Goal: Feedback & Contribution: Contribute content

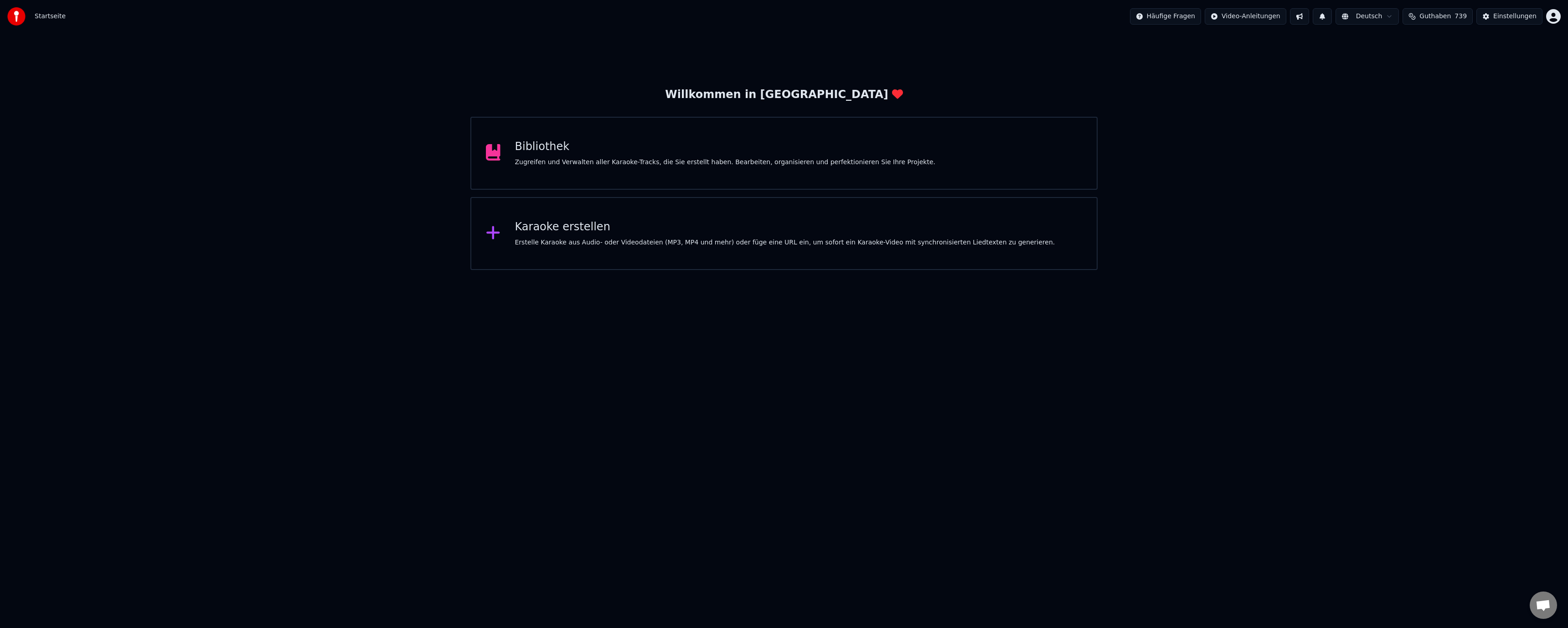
click at [682, 161] on div "Zugreifen und Verwalten aller Karaoke-Tracks, die Sie erstellt haben. Bearbeite…" at bounding box center [725, 162] width 420 height 9
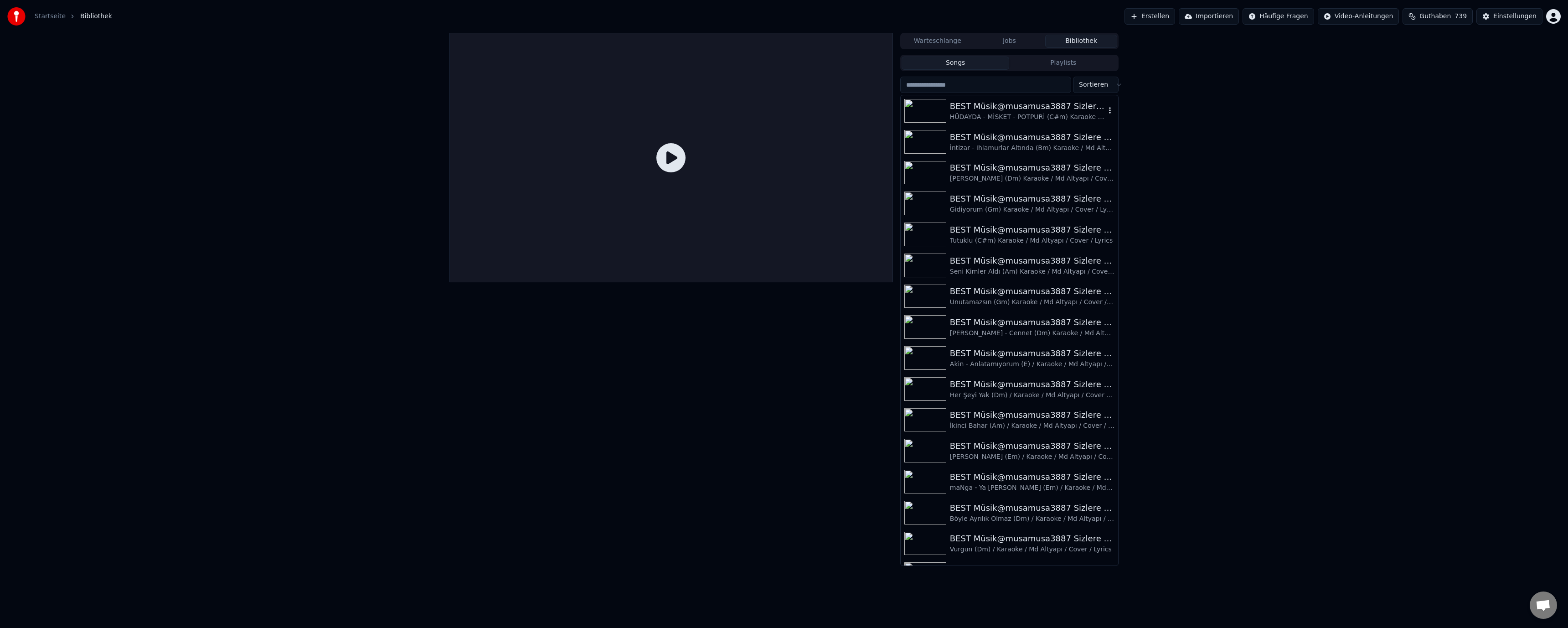
click at [929, 105] on img at bounding box center [925, 110] width 42 height 24
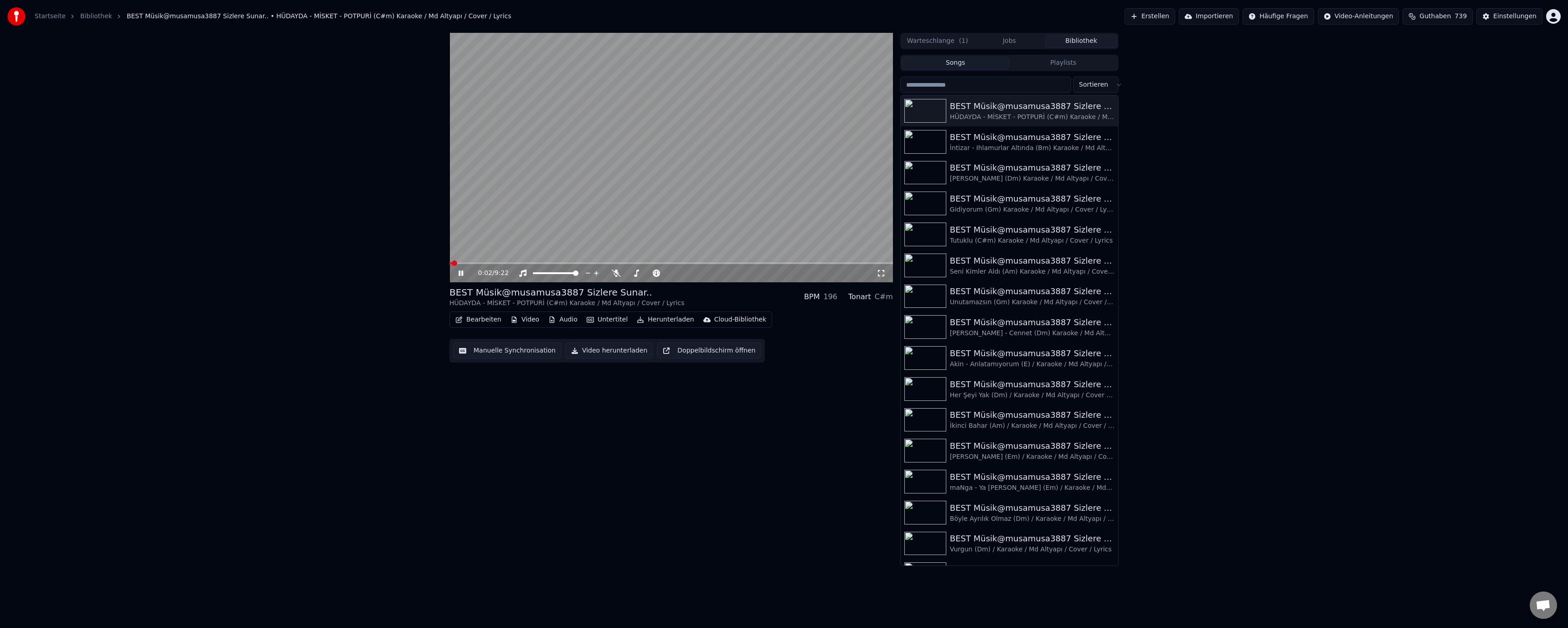
click at [501, 355] on button "Manuelle Synchronisation" at bounding box center [507, 350] width 108 height 16
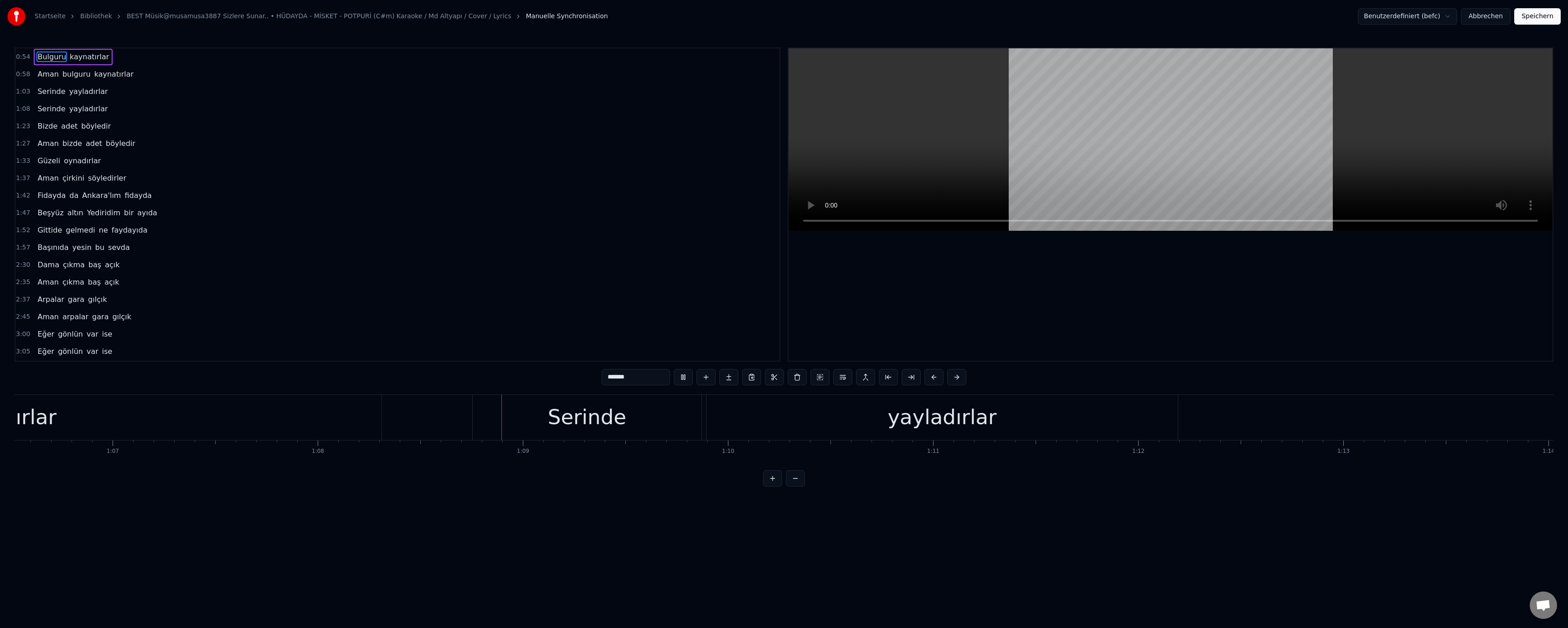
scroll to position [0, 13985]
click at [1083, 157] on video at bounding box center [1170, 139] width 764 height 183
click at [552, 260] on div "2:30 Dama çıkma baş açık" at bounding box center [397, 265] width 764 height 17
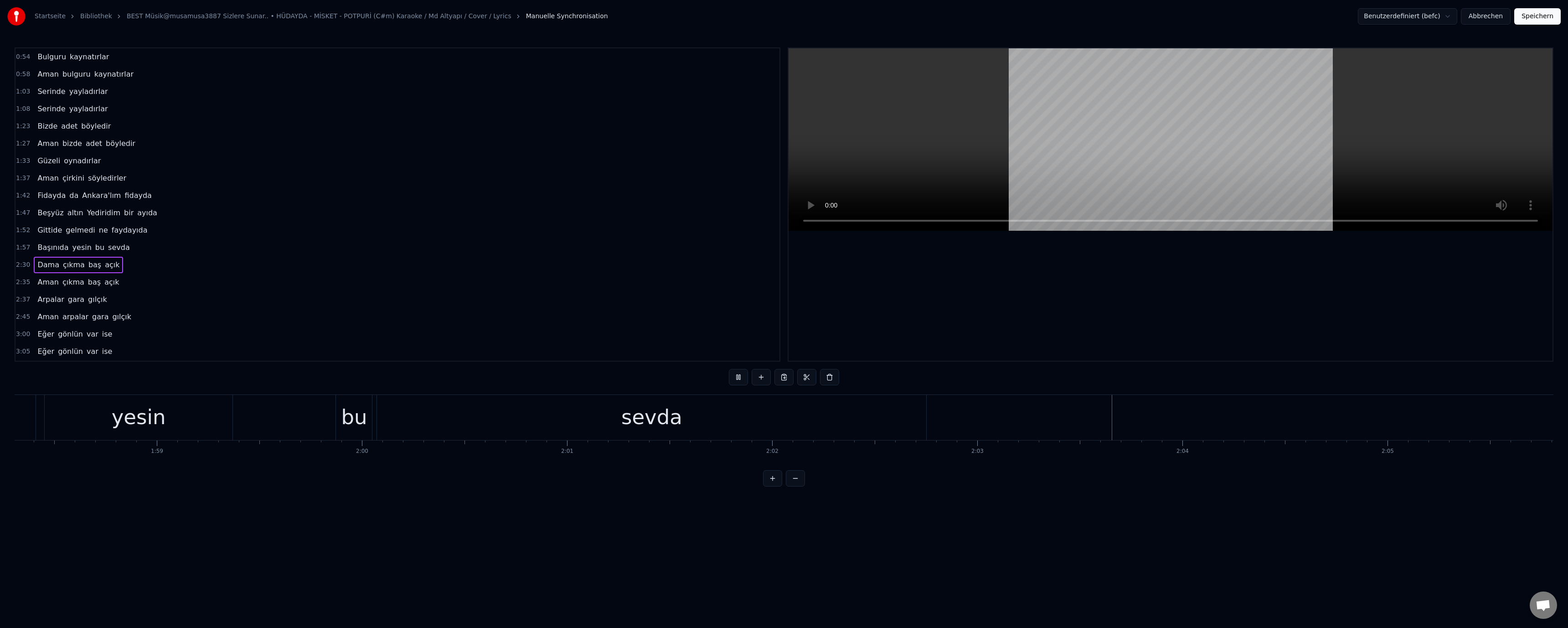
click at [1086, 164] on video at bounding box center [1170, 139] width 764 height 183
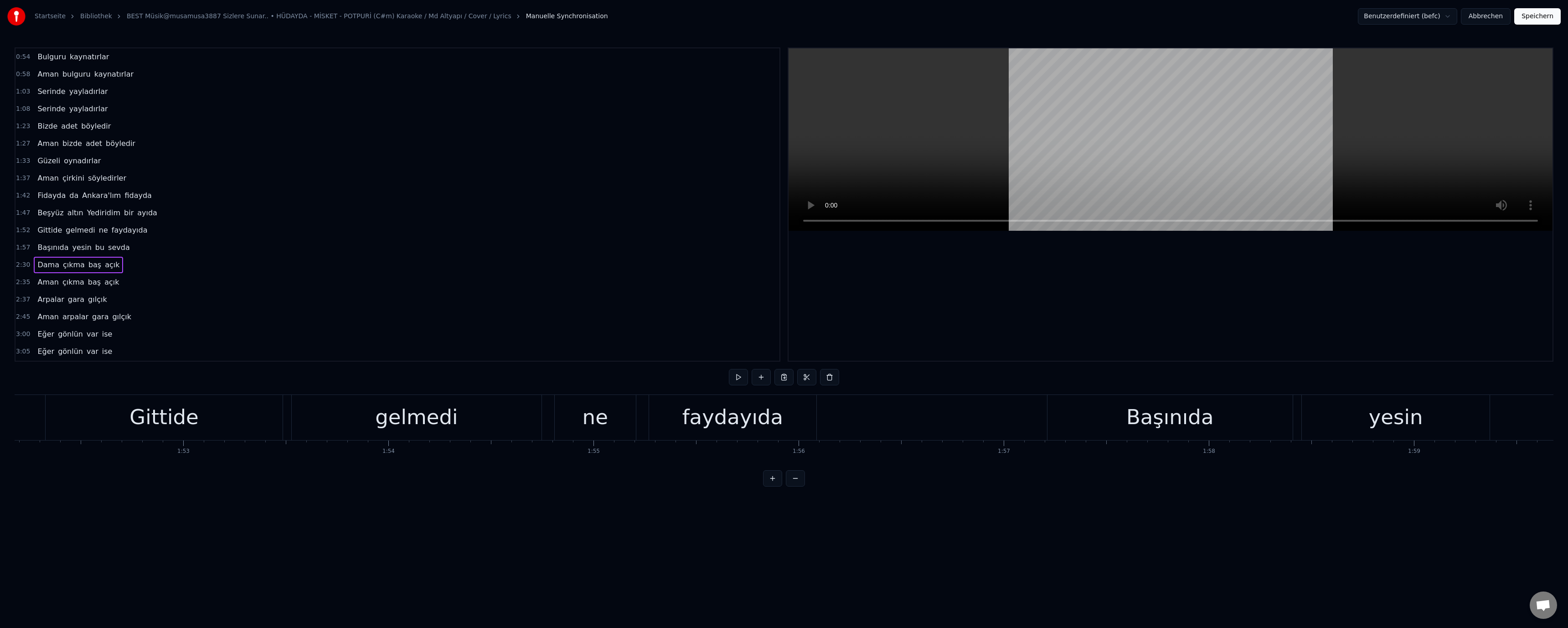
scroll to position [0, 23043]
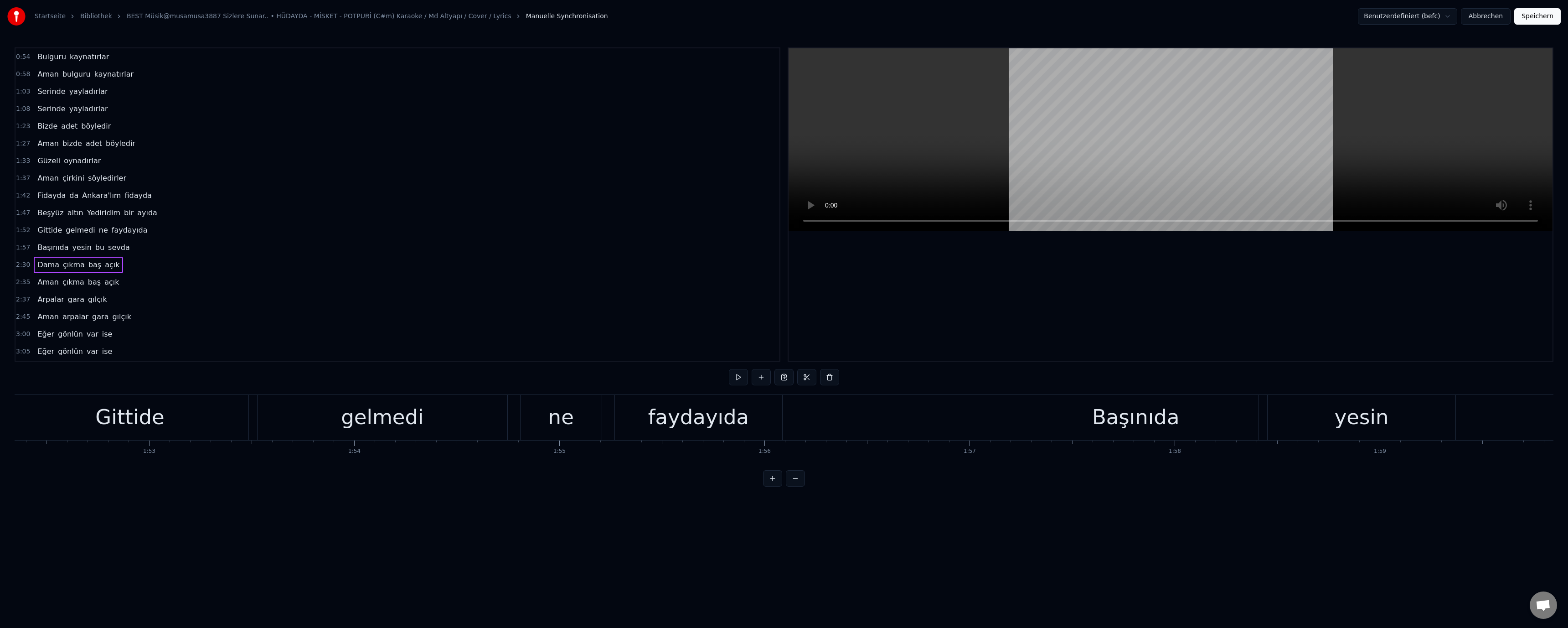
click at [97, 418] on div "Gittide" at bounding box center [130, 417] width 237 height 45
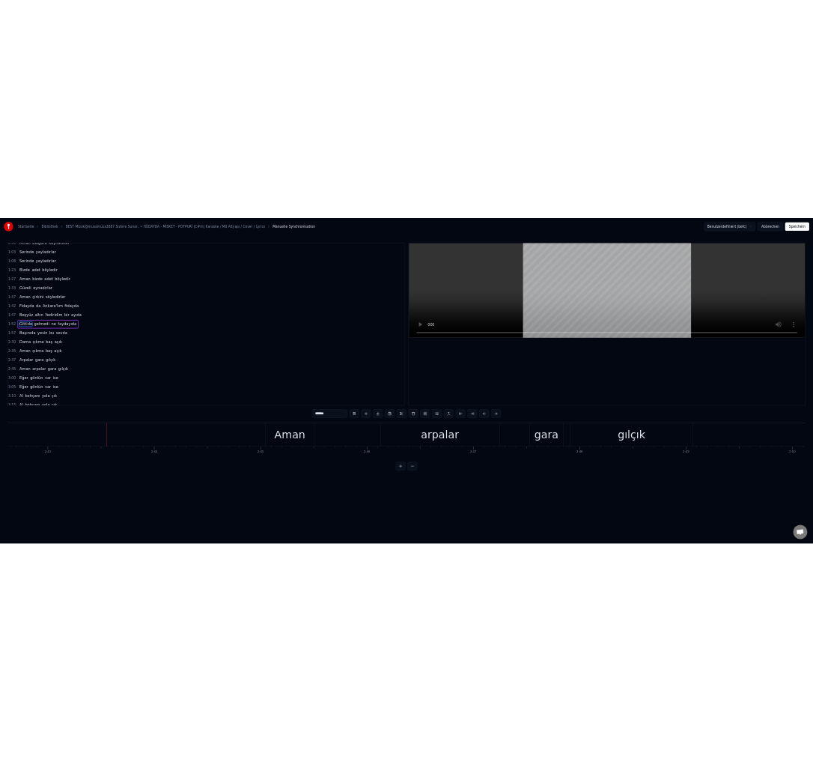
scroll to position [0, 54810]
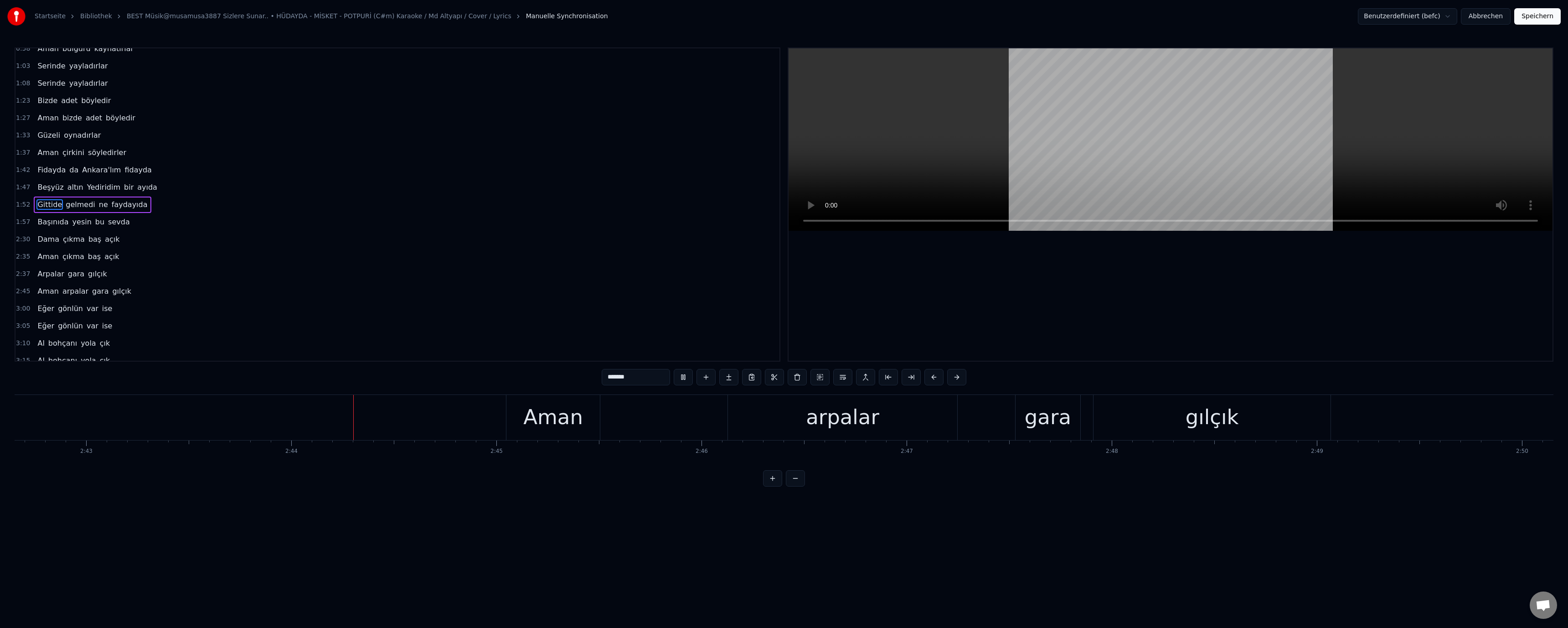
click at [1105, 157] on video at bounding box center [1170, 139] width 764 height 183
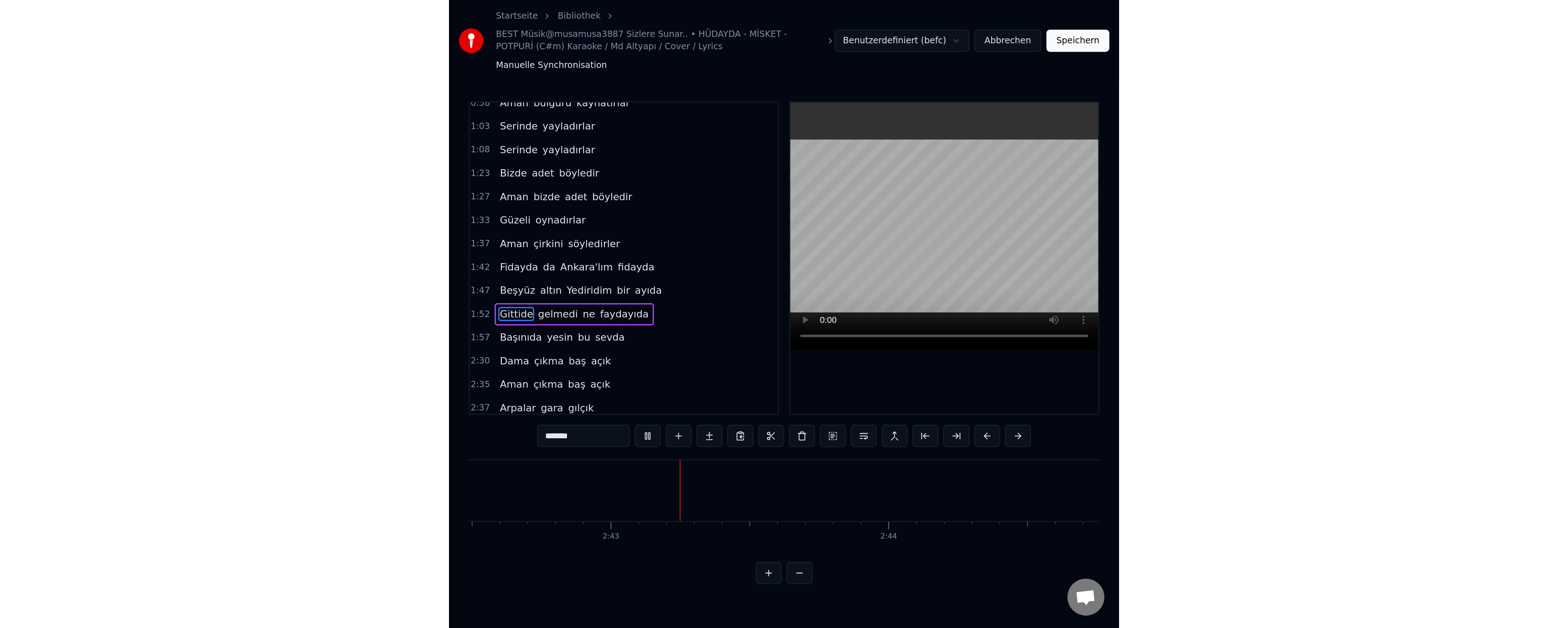
scroll to position [0, 33330]
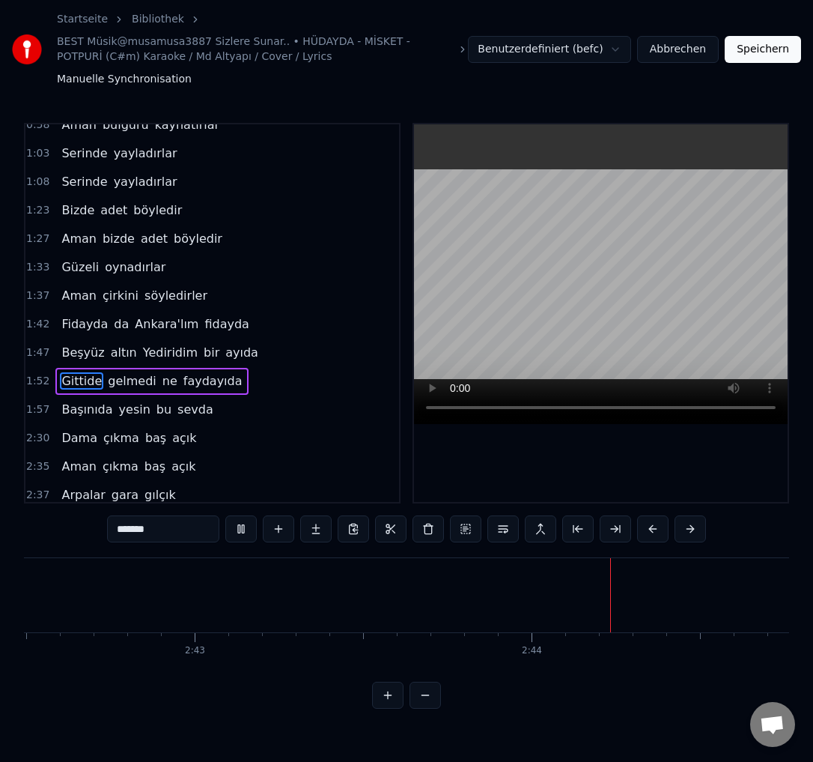
click at [601, 285] on video at bounding box center [601, 274] width 374 height 300
drag, startPoint x: 440, startPoint y: 1, endPoint x: 912, endPoint y: 64, distance: 476.8
click at [813, 64] on html "Startseite Bibliothek BEST Müsik@musamusa3887 Sizlere Sunar.. • HÜDAYDA - MİSKE…" at bounding box center [406, 366] width 813 height 732
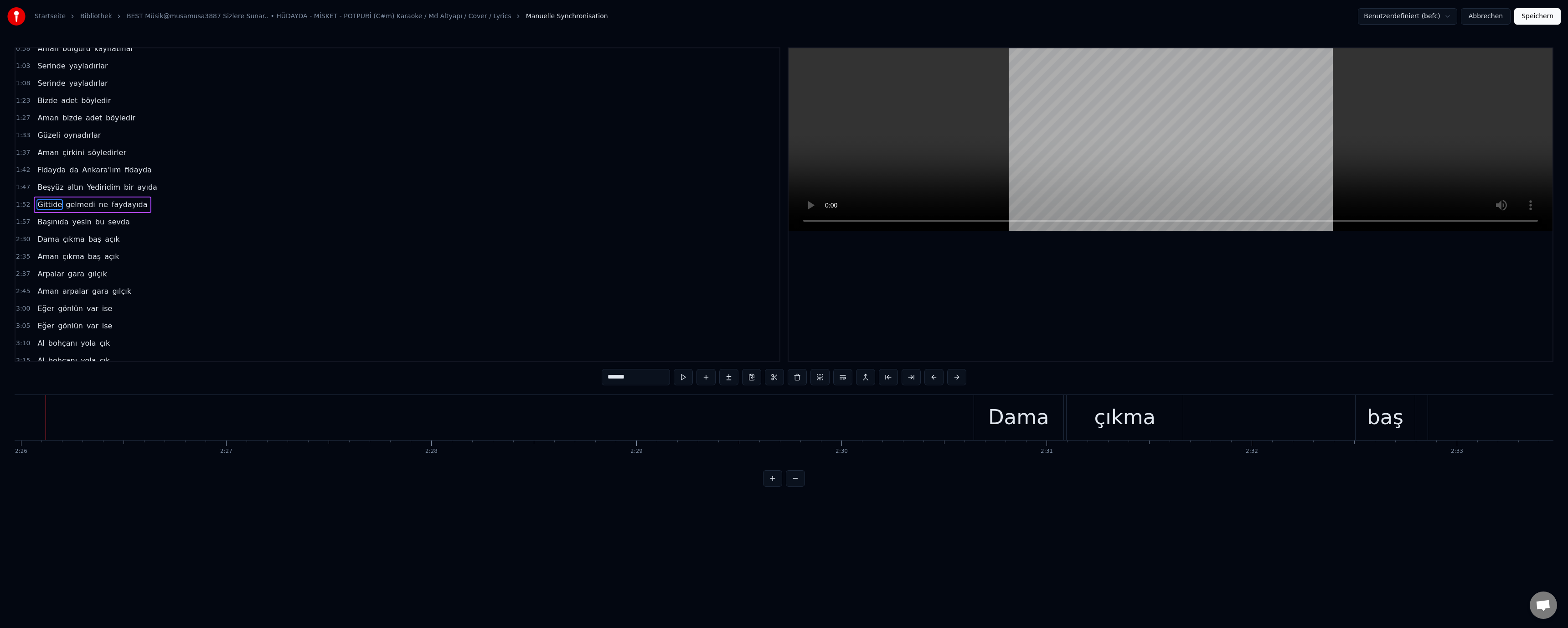
scroll to position [0, 29926]
click at [1043, 165] on video at bounding box center [1170, 139] width 764 height 183
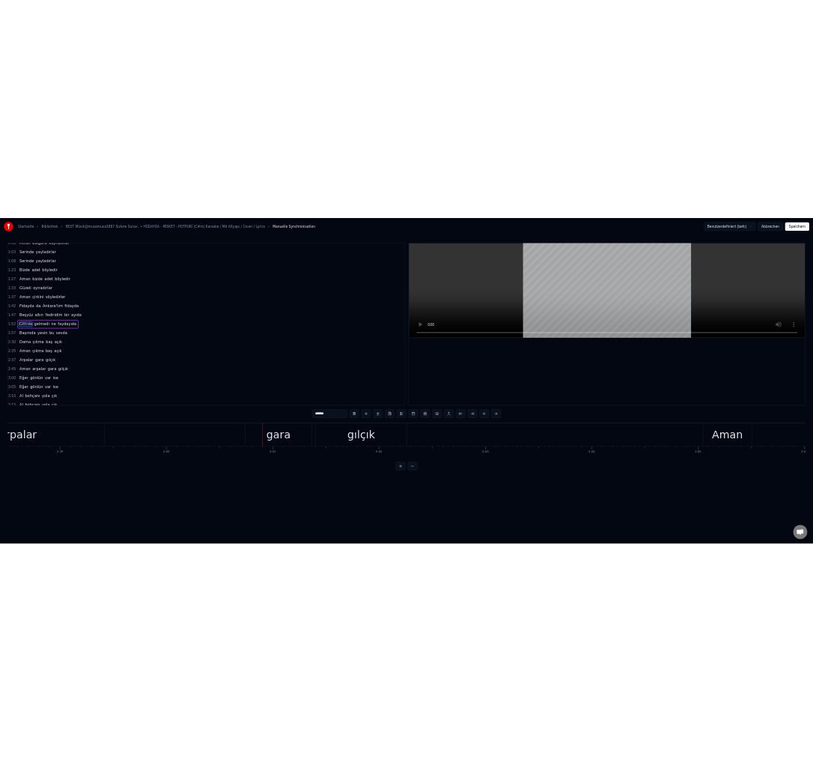
scroll to position [0, 53973]
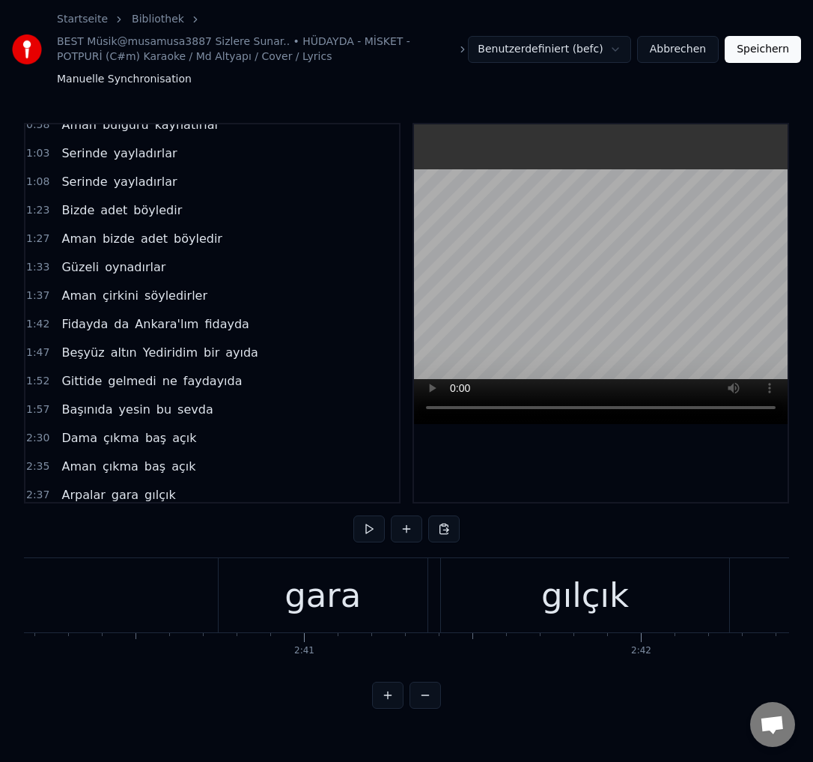
drag, startPoint x: 730, startPoint y: 16, endPoint x: 718, endPoint y: 14, distance: 12.2
click at [730, 16] on div "Startseite Bibliothek BEST Müsik@musamusa3887 Sizlere Sunar.. • HÜDAYDA - MİSKE…" at bounding box center [406, 49] width 813 height 99
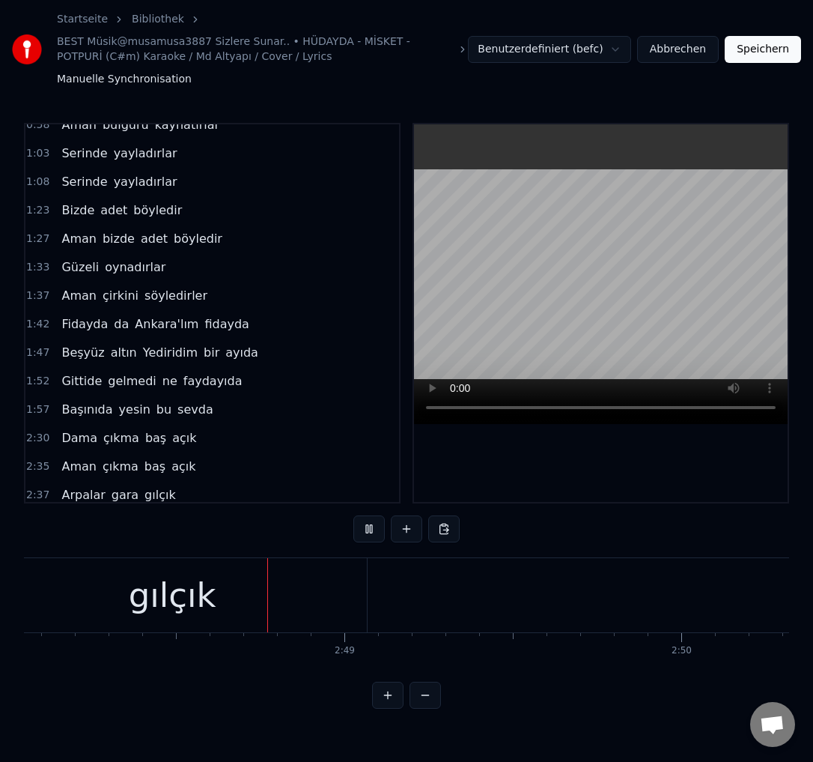
scroll to position [0, 56630]
drag, startPoint x: 598, startPoint y: 9, endPoint x: 604, endPoint y: -18, distance: 27.6
click at [604, 0] on html "Startseite Bibliothek BEST Müsik@musamusa3887 Sizlere Sunar.. • HÜDAYDA - MİSKE…" at bounding box center [406, 366] width 813 height 732
click at [575, 228] on video at bounding box center [601, 274] width 374 height 300
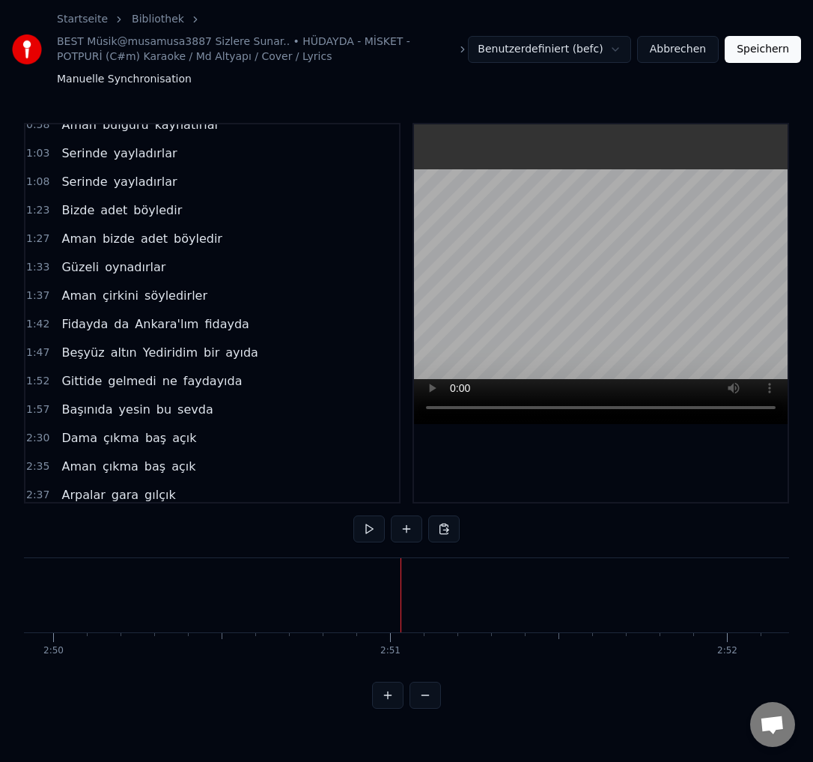
click at [631, 201] on video at bounding box center [601, 274] width 374 height 300
click at [525, 291] on video at bounding box center [601, 274] width 374 height 300
click at [671, 206] on video at bounding box center [601, 274] width 374 height 300
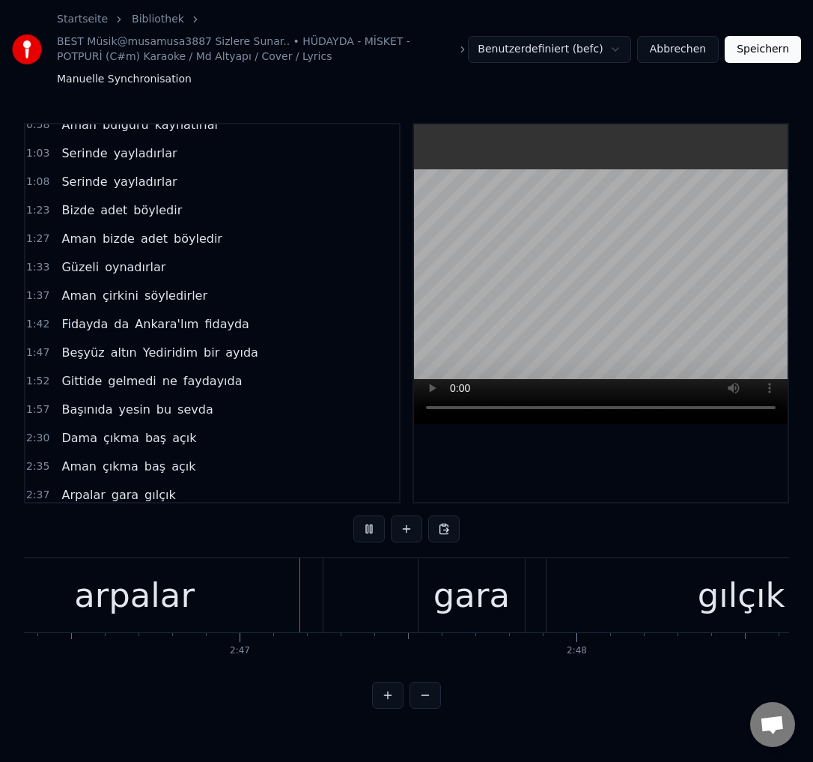
scroll to position [0, 56065]
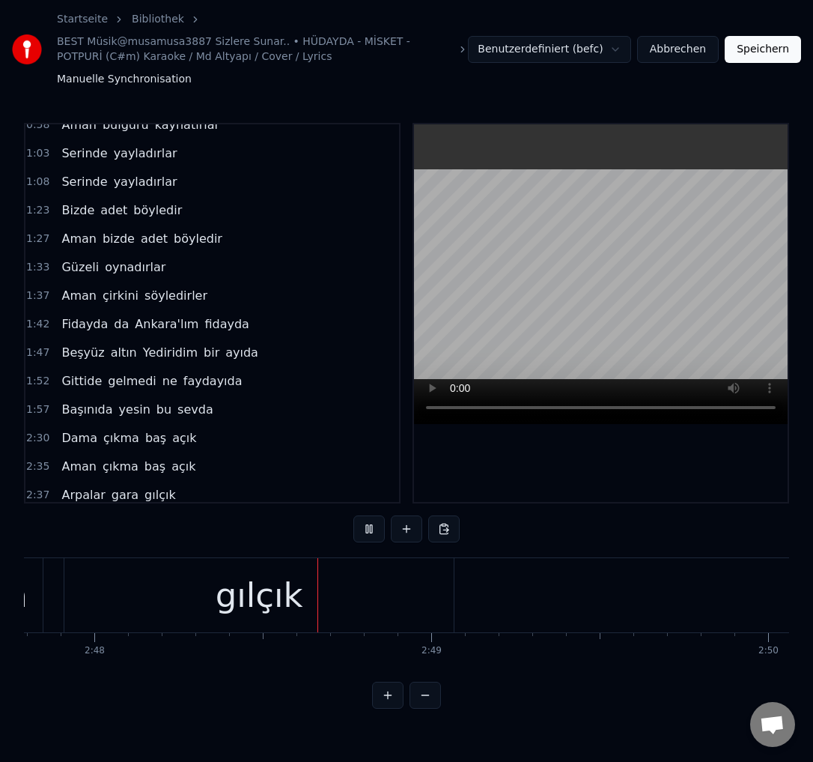
click at [668, 246] on video at bounding box center [601, 274] width 374 height 300
click at [532, 291] on video at bounding box center [601, 274] width 374 height 300
drag, startPoint x: 594, startPoint y: 3, endPoint x: 465, endPoint y: -183, distance: 226.6
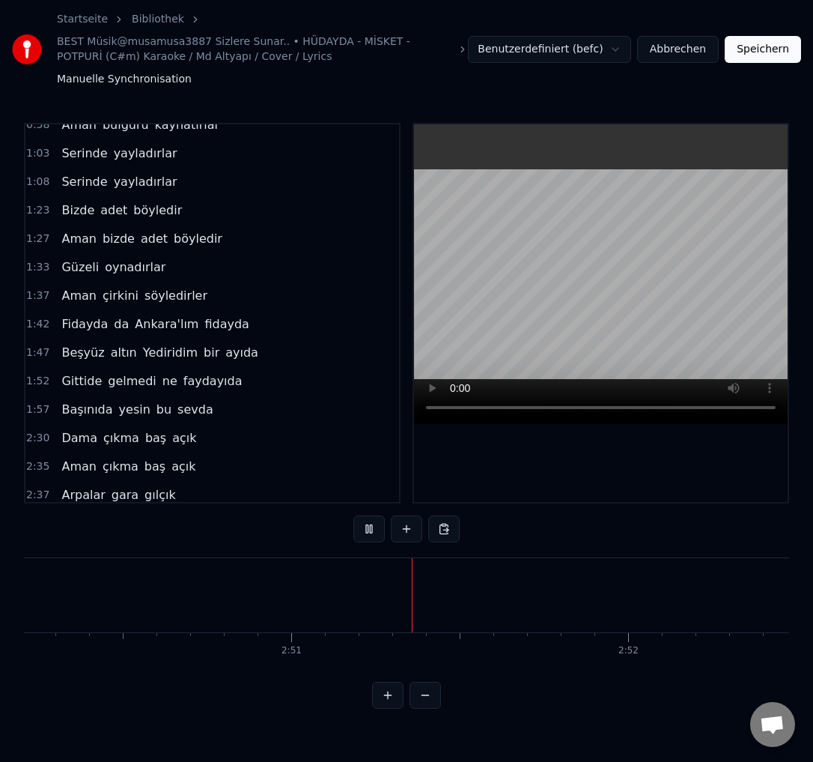
click at [465, 0] on html "Startseite Bibliothek BEST Müsik@musamusa3887 Sizlere Sunar.. • HÜDAYDA - MİSKE…" at bounding box center [406, 366] width 813 height 732
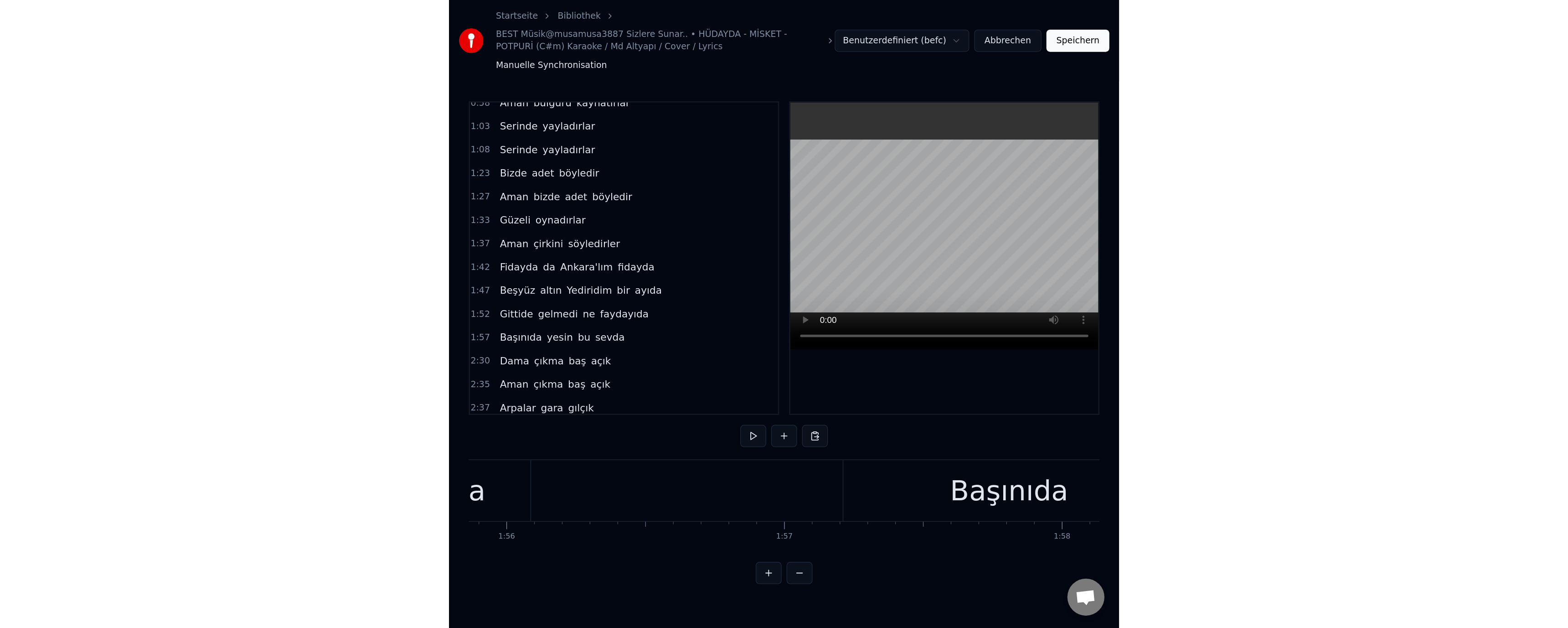
scroll to position [0, 23530]
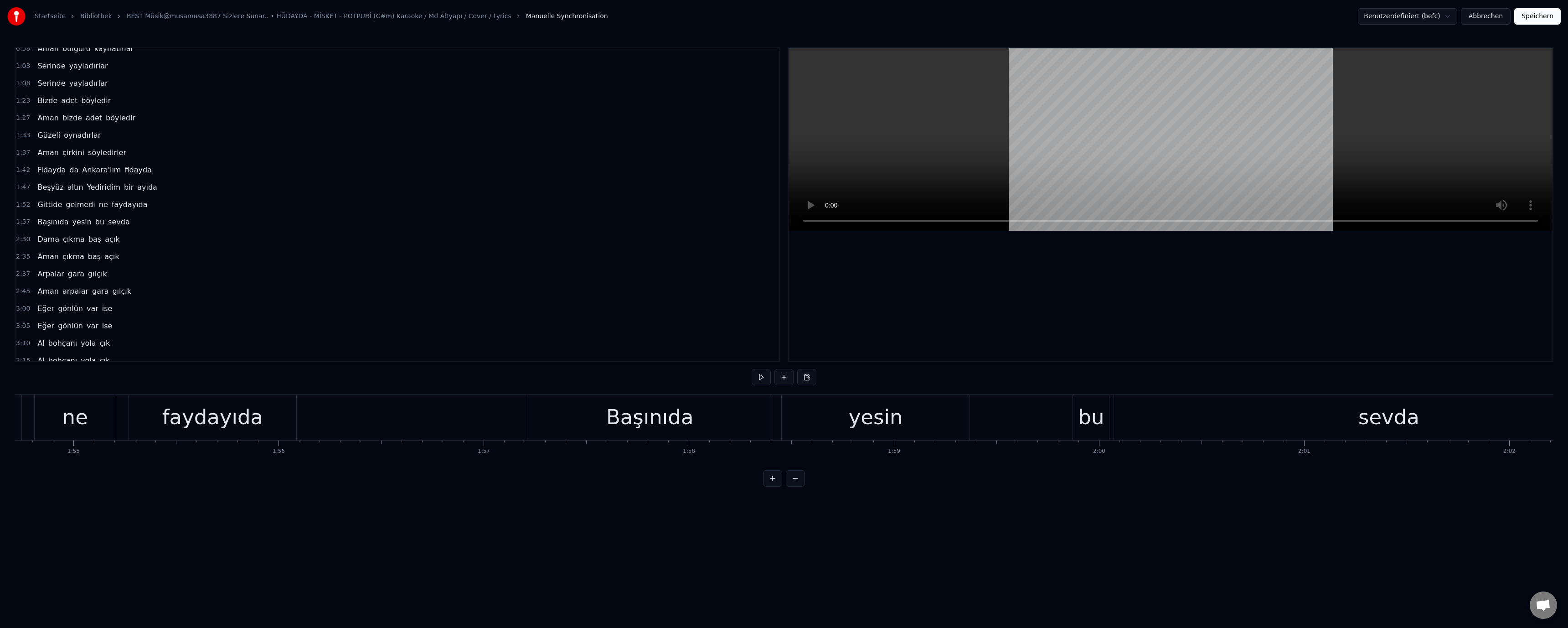
click at [870, 411] on div "yesin" at bounding box center [875, 417] width 54 height 31
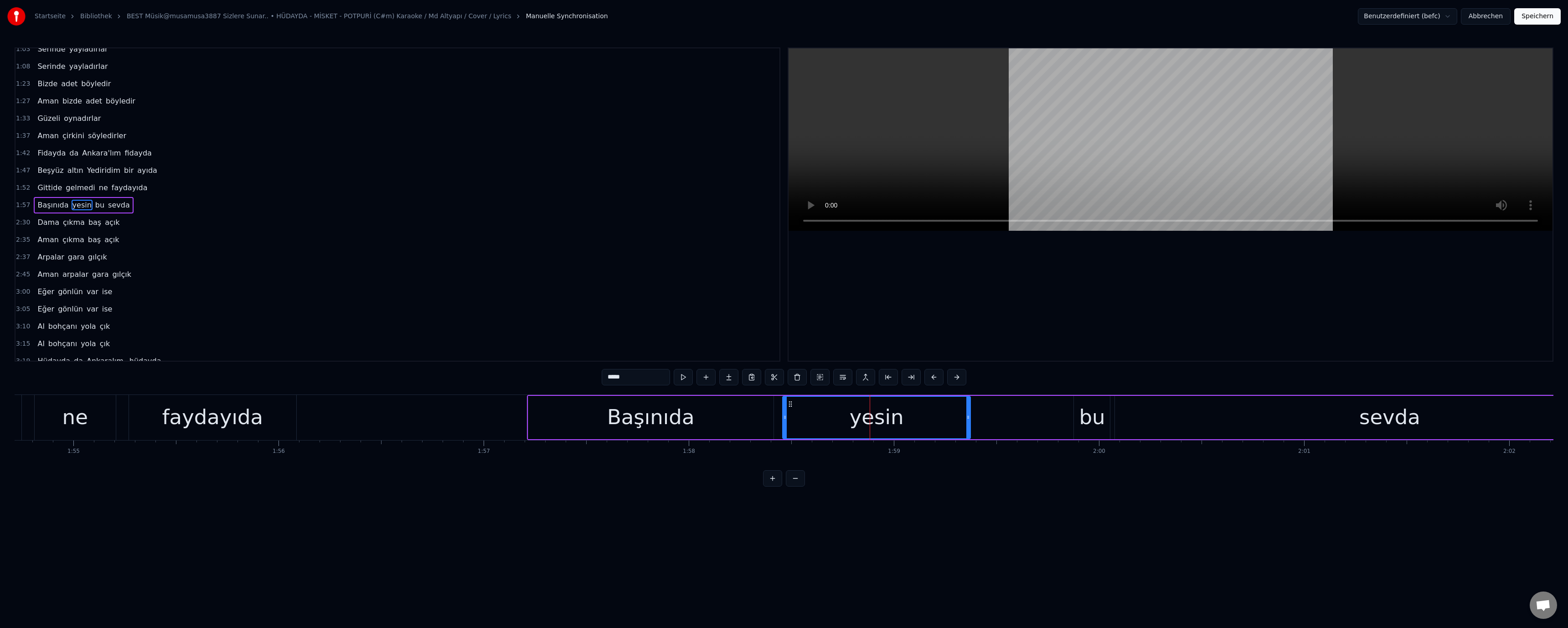
scroll to position [43, 0]
click at [660, 380] on input "*****" at bounding box center [635, 377] width 68 height 16
click at [986, 287] on div at bounding box center [1170, 204] width 764 height 312
click at [611, 426] on div "Başınıda" at bounding box center [651, 417] width 245 height 43
type input "********"
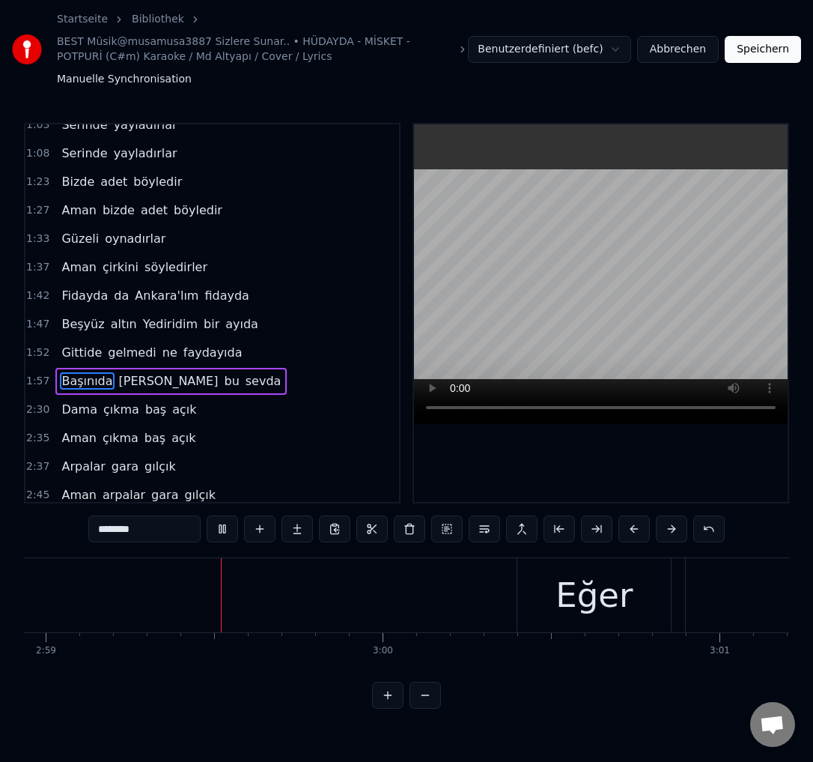
scroll to position [0, 0]
click at [693, 50] on button "Abbrechen" at bounding box center [678, 49] width 82 height 27
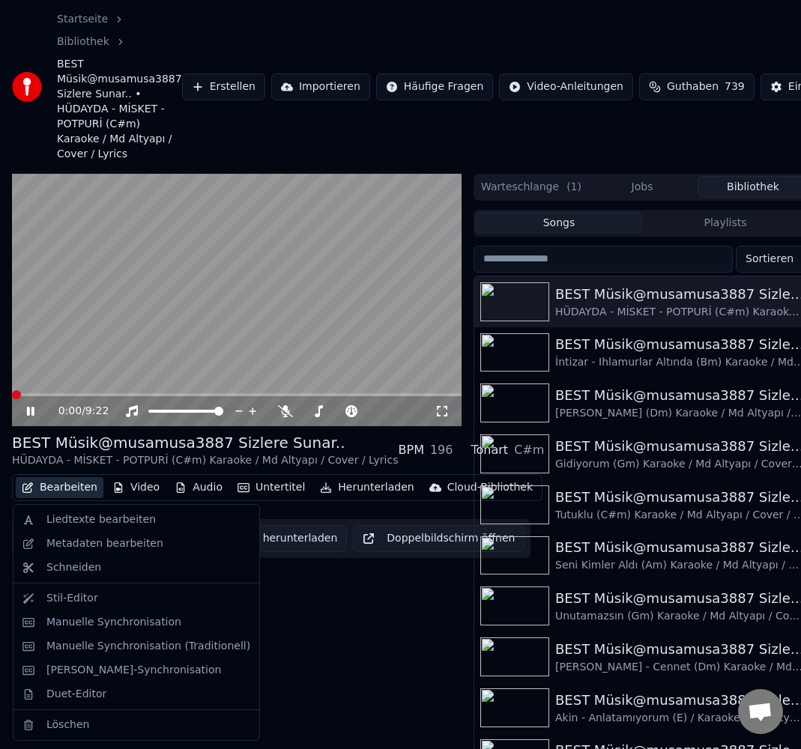
click at [73, 487] on button "Bearbeiten" at bounding box center [60, 487] width 88 height 21
click at [98, 522] on div "Liedtexte bearbeiten" at bounding box center [100, 519] width 109 height 15
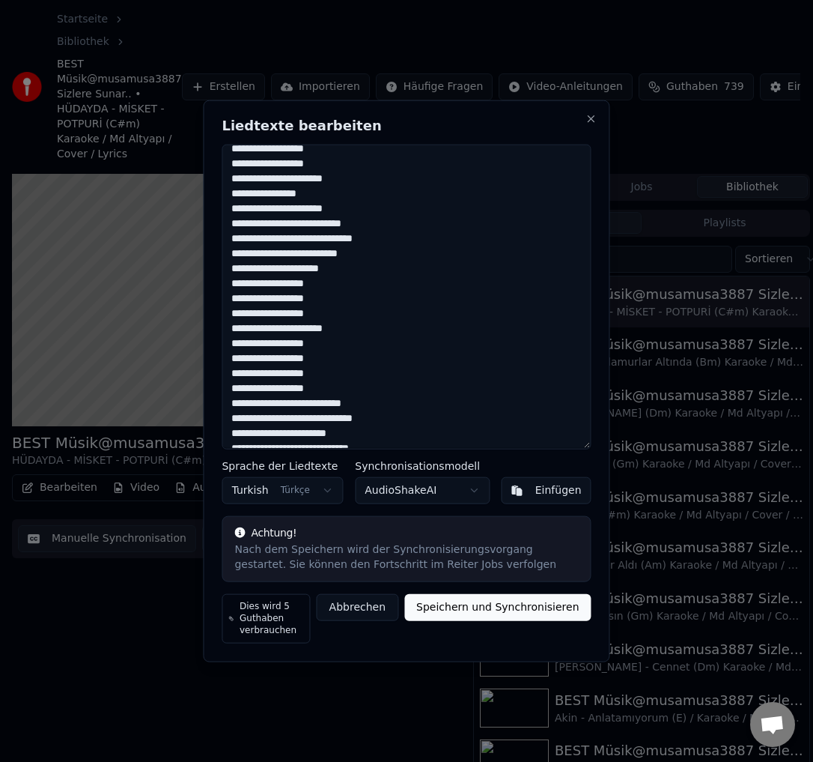
scroll to position [75, 0]
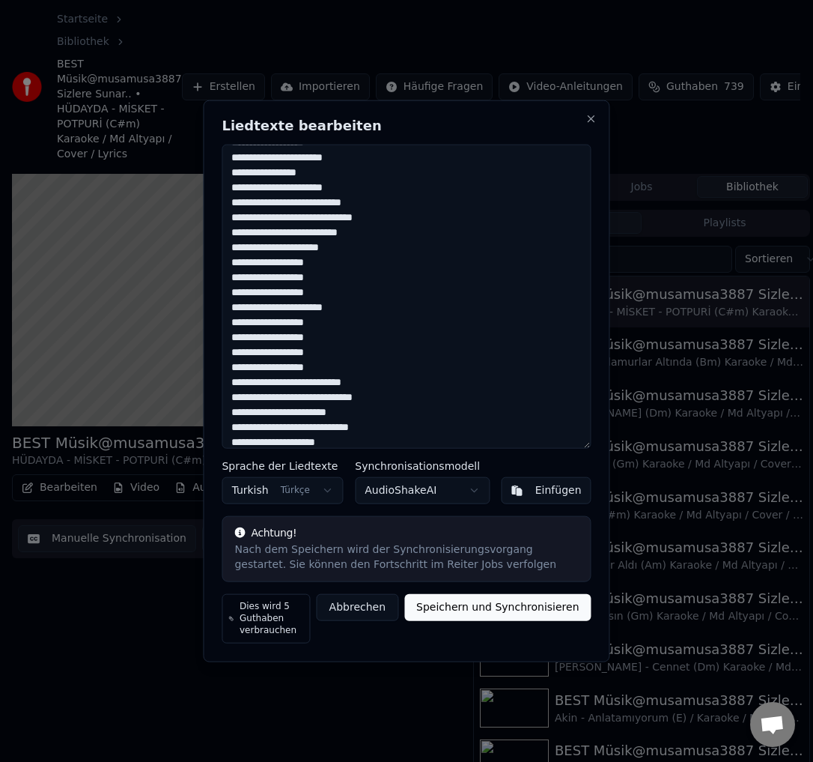
click at [341, 332] on textarea at bounding box center [406, 288] width 369 height 305
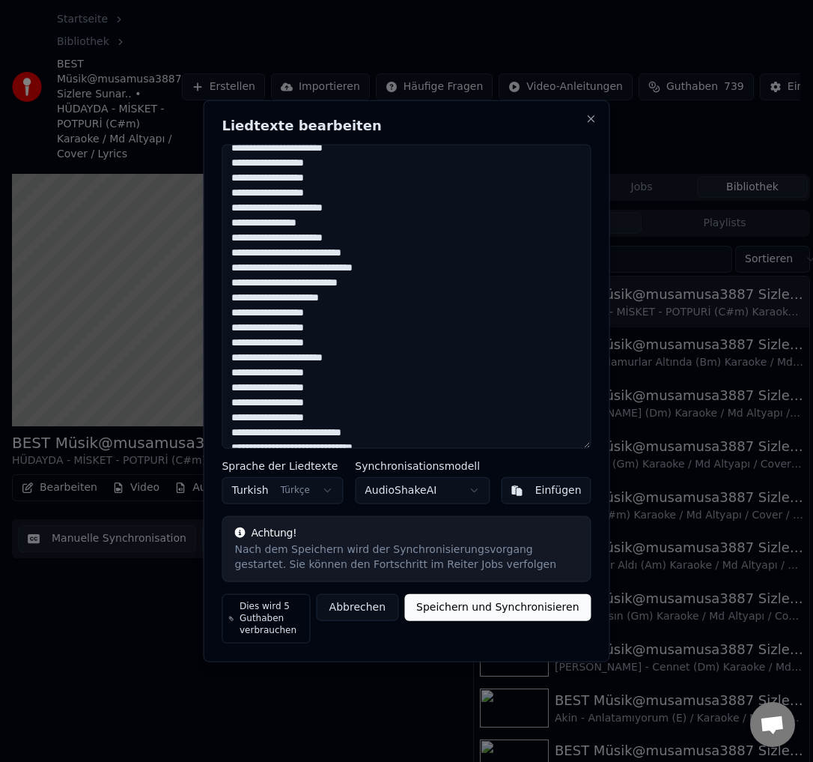
scroll to position [0, 0]
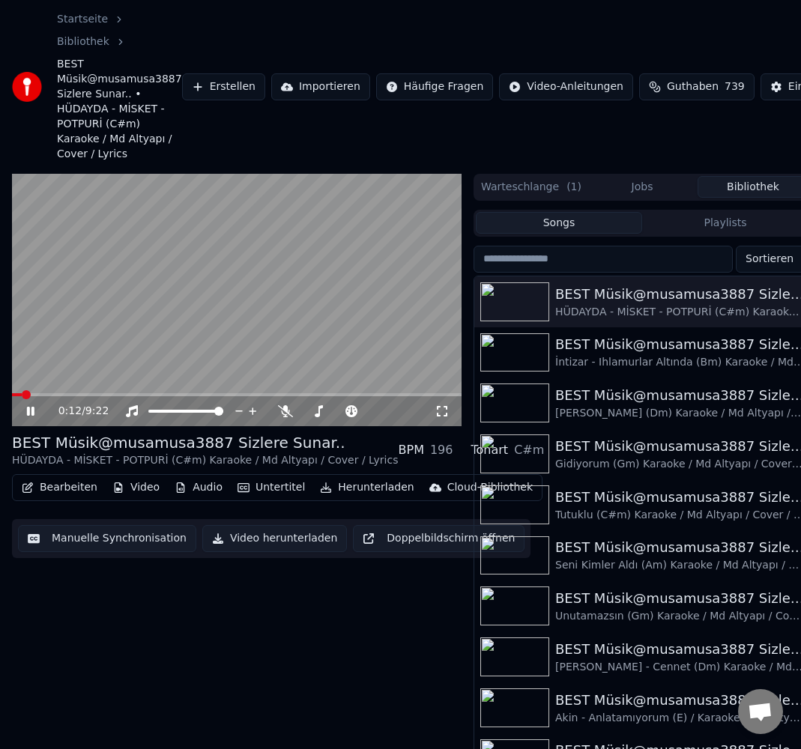
drag, startPoint x: 254, startPoint y: 341, endPoint x: 234, endPoint y: 347, distance: 20.4
click at [253, 341] on video at bounding box center [236, 300] width 449 height 253
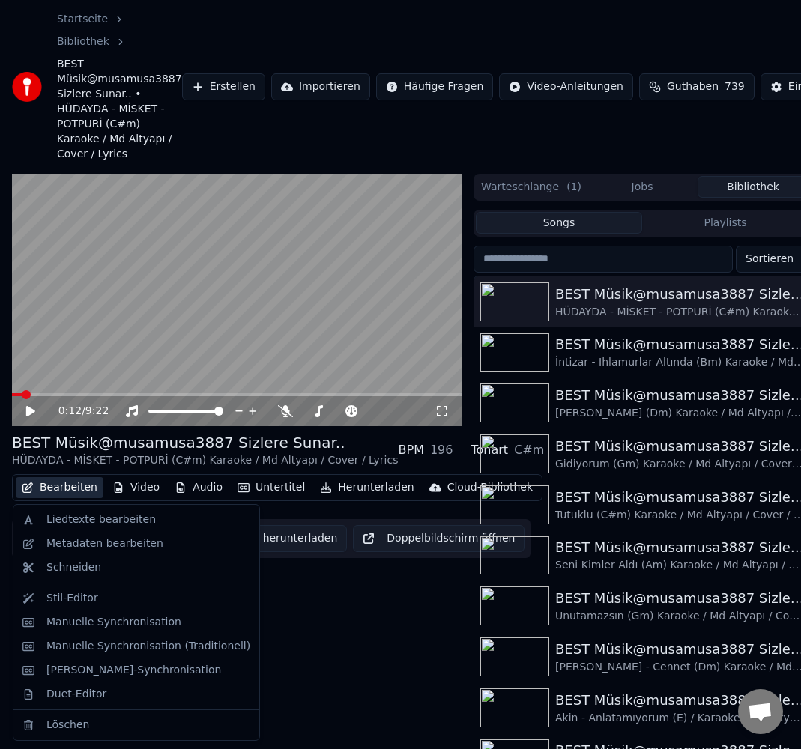
click at [53, 484] on button "Bearbeiten" at bounding box center [60, 487] width 88 height 21
click at [81, 524] on div "Liedtexte bearbeiten" at bounding box center [100, 519] width 109 height 15
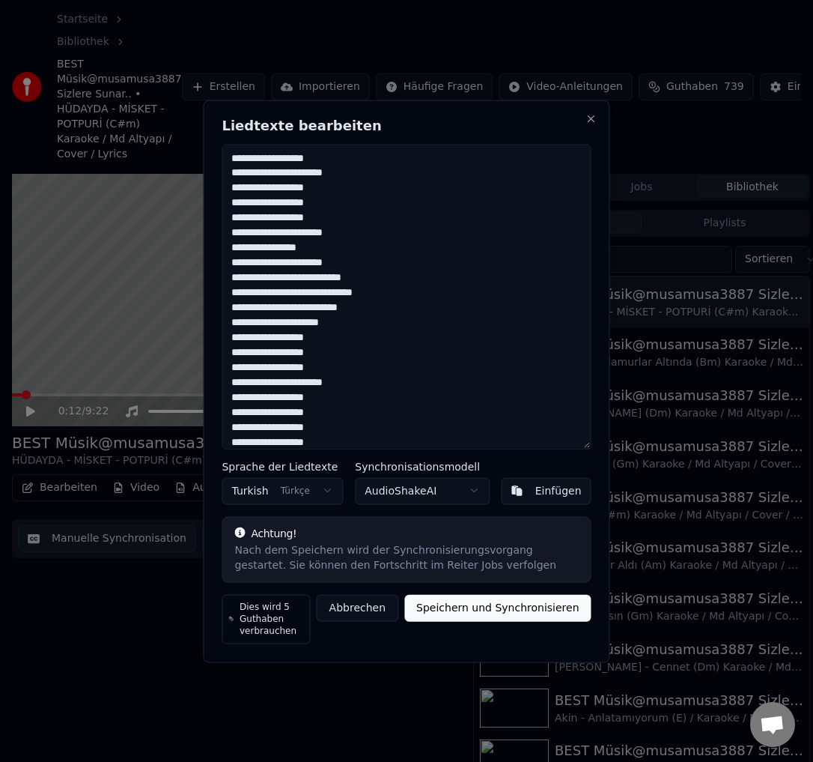
click at [345, 323] on textarea at bounding box center [406, 288] width 369 height 305
drag, startPoint x: 344, startPoint y: 411, endPoint x: 213, endPoint y: 365, distance: 138.8
click at [213, 365] on div "Liedtexte bearbeiten Sprache der Liedtexte Turkish Türkçe Synchronisationsmodel…" at bounding box center [406, 380] width 407 height 577
click at [240, 345] on textarea at bounding box center [406, 288] width 369 height 305
paste textarea "**********"
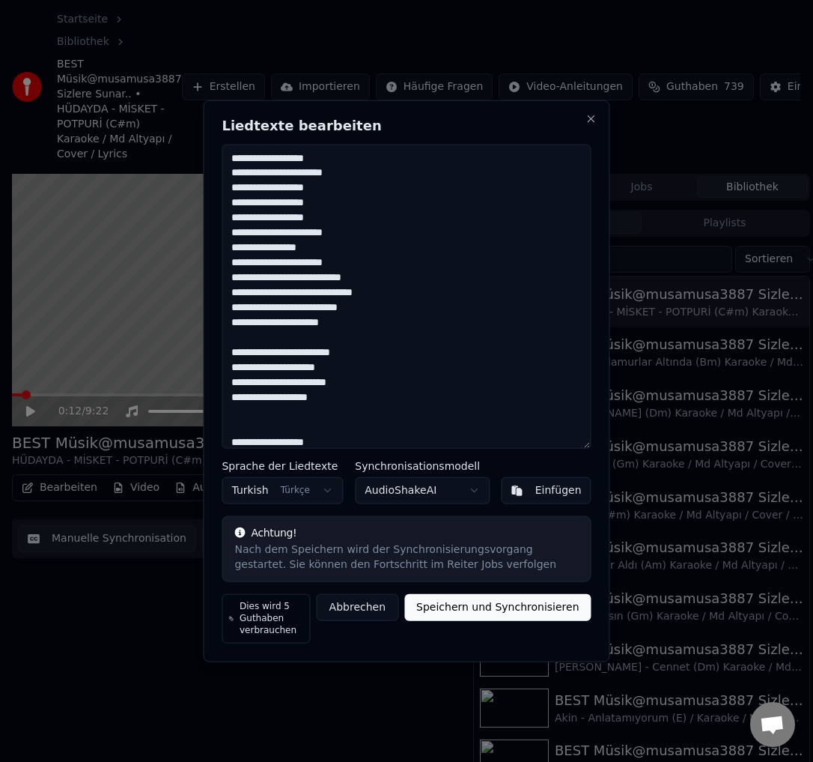
type textarea "**********"
click at [473, 616] on button "Speichern und Synchronisieren" at bounding box center [497, 614] width 187 height 27
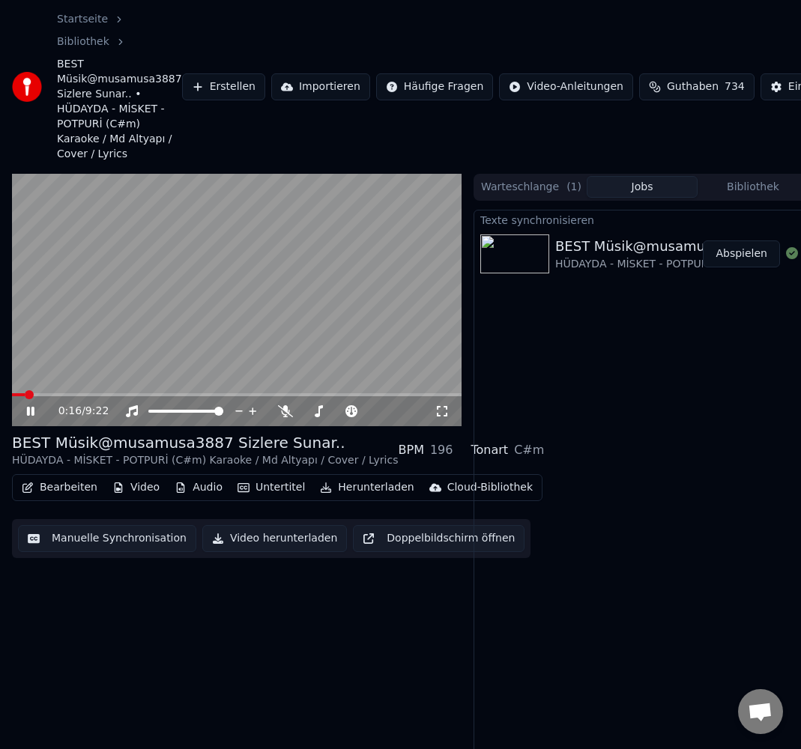
click at [92, 532] on button "Manuelle Synchronisation" at bounding box center [107, 538] width 178 height 27
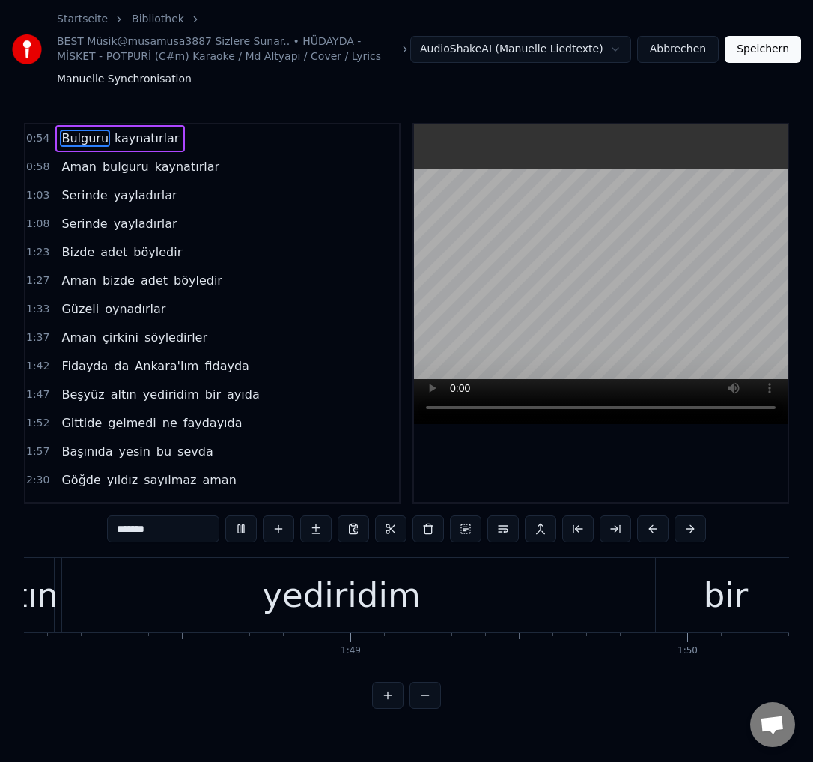
scroll to position [0, 36405]
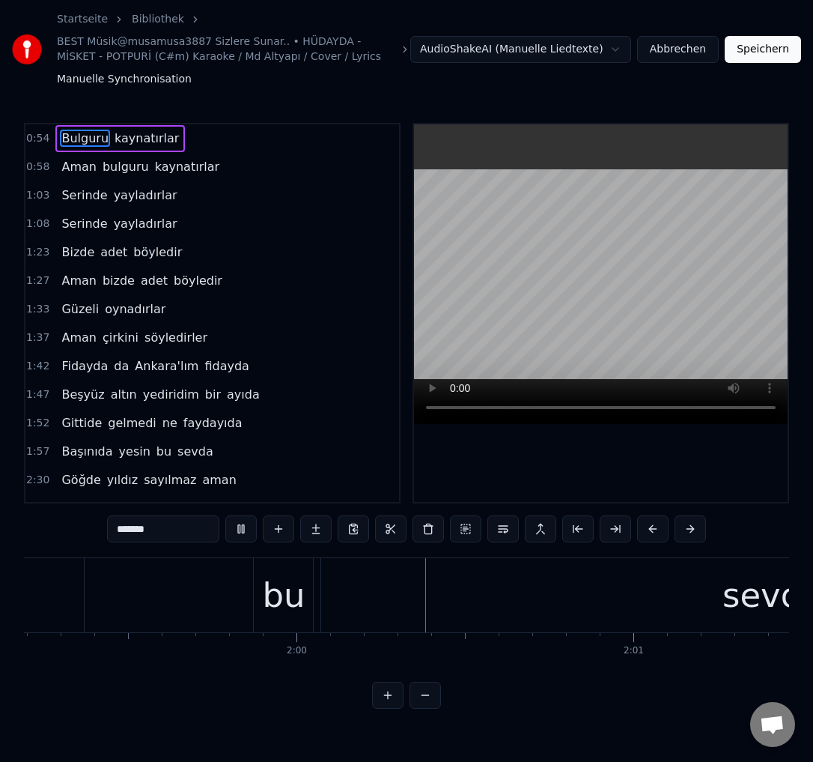
click at [607, 208] on video at bounding box center [601, 274] width 374 height 300
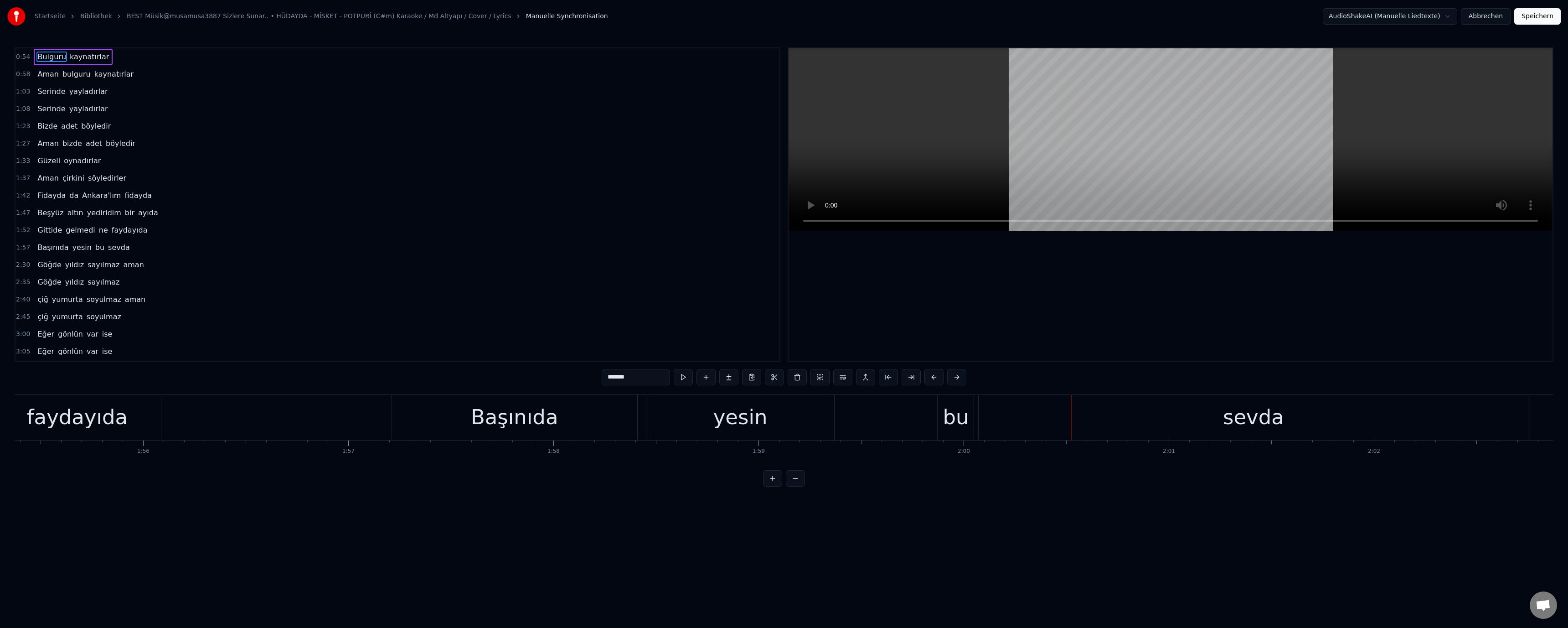
scroll to position [0, 23734]
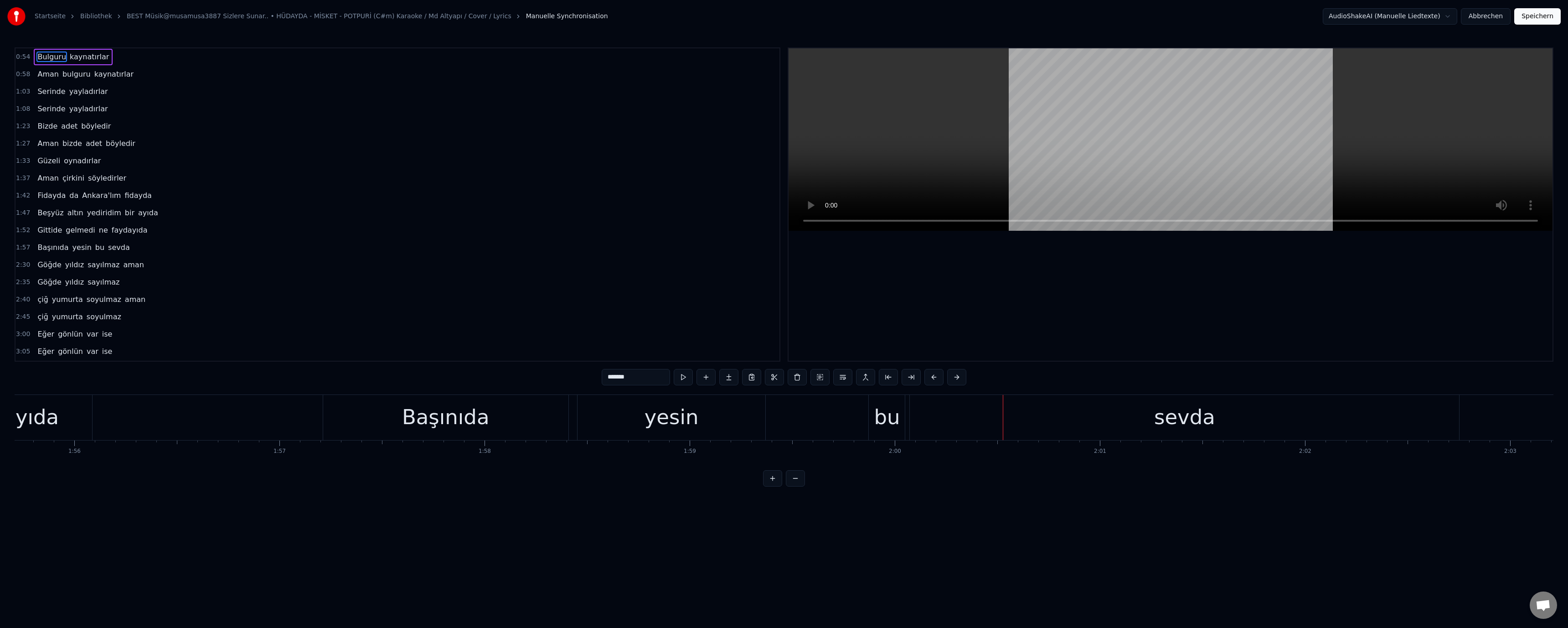
drag, startPoint x: 443, startPoint y: 420, endPoint x: 570, endPoint y: 395, distance: 129.4
click at [446, 420] on div "Başınıda" at bounding box center [446, 417] width 88 height 31
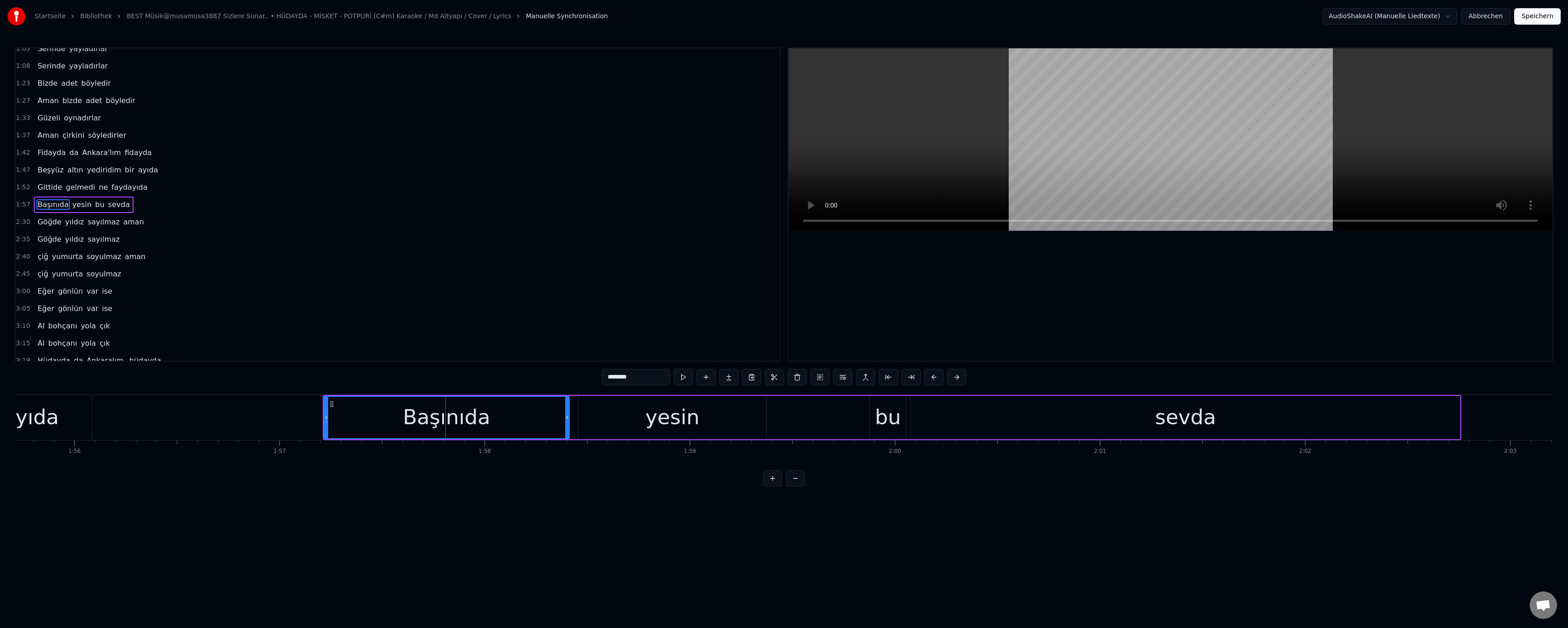
click at [645, 379] on input "********" at bounding box center [635, 377] width 68 height 16
click at [689, 426] on div "yesin" at bounding box center [672, 417] width 54 height 31
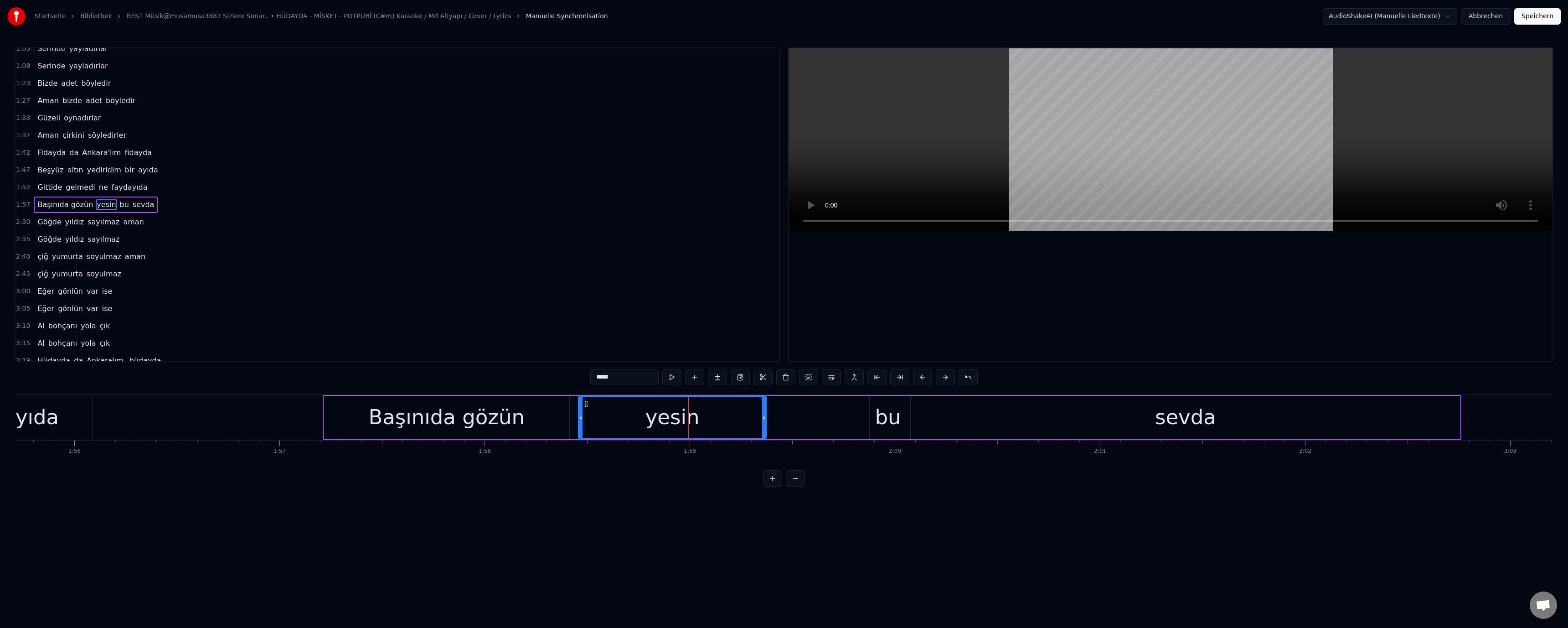
click at [632, 383] on input "*****" at bounding box center [625, 377] width 68 height 16
click at [854, 292] on div at bounding box center [1170, 204] width 764 height 312
click at [351, 425] on div "Başınıda gözün" at bounding box center [446, 417] width 245 height 43
type input "**********"
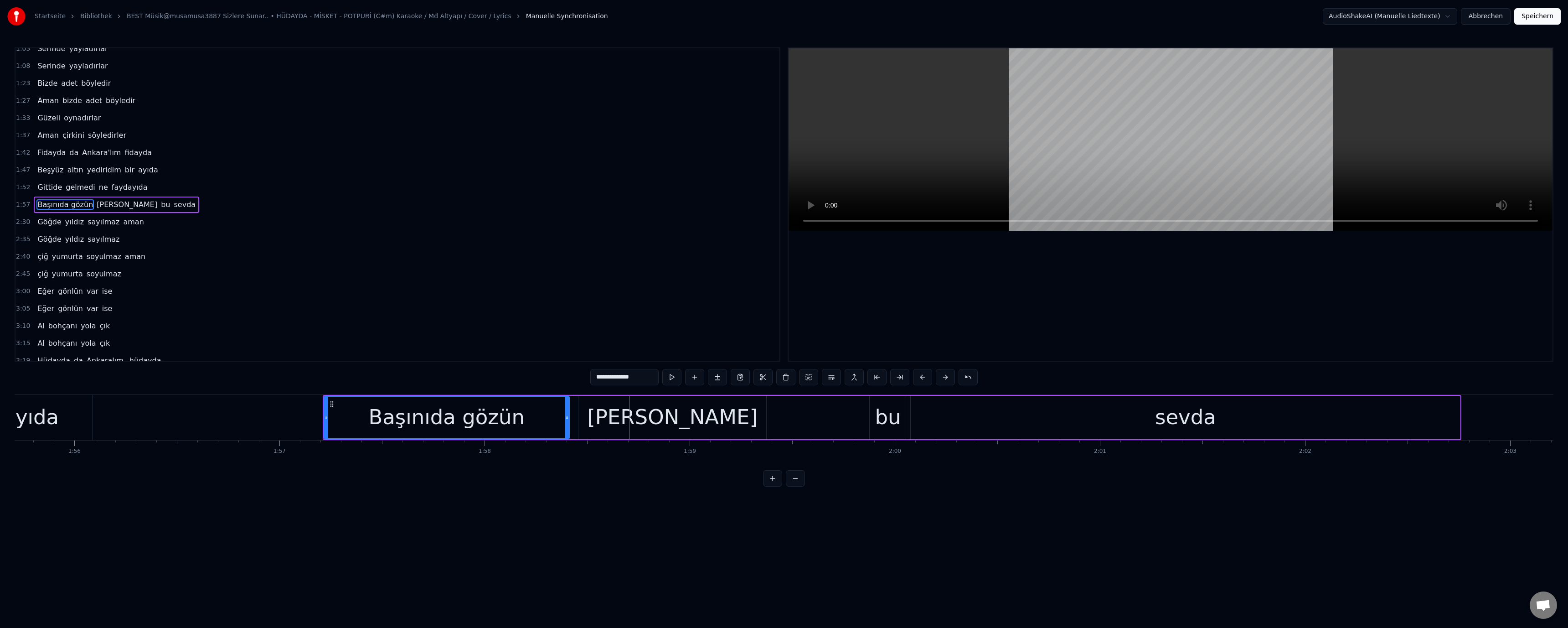
click at [380, 422] on div "Başınıda gözün" at bounding box center [446, 417] width 156 height 31
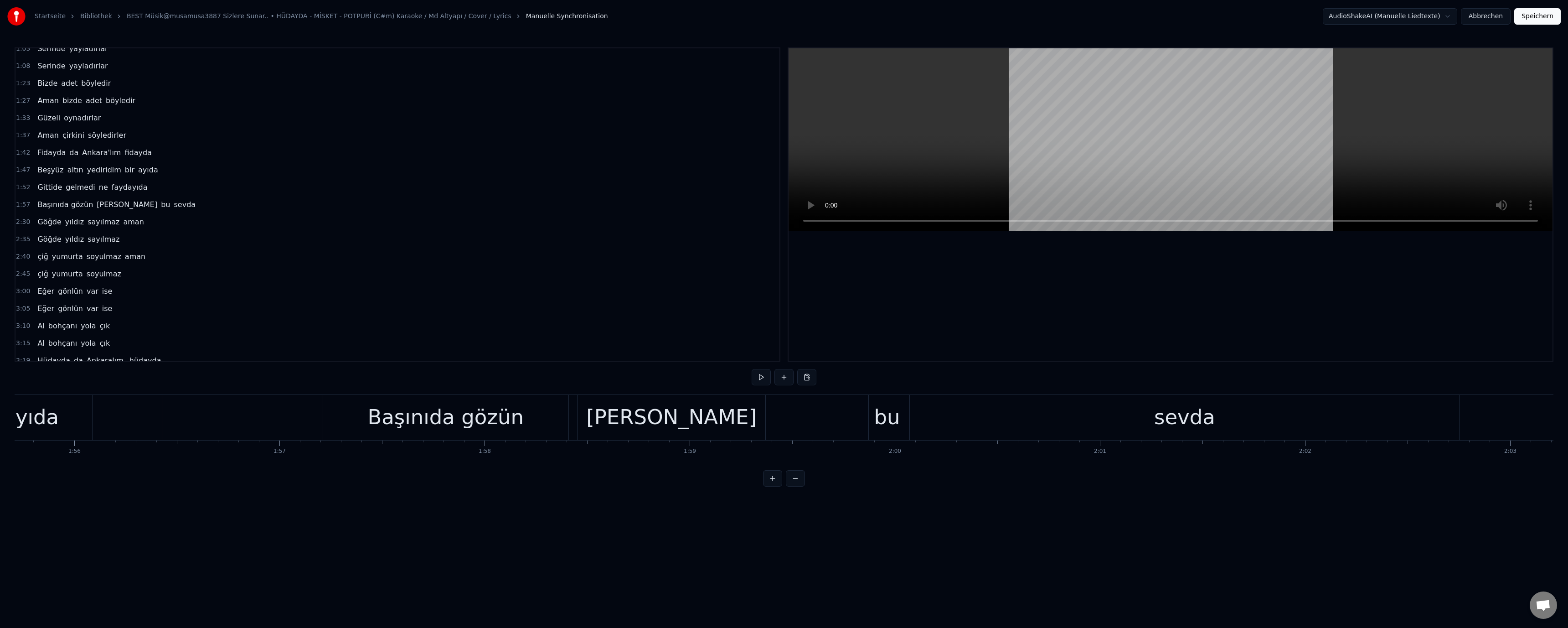
click at [75, 423] on div "faydayıda" at bounding box center [8, 417] width 167 height 45
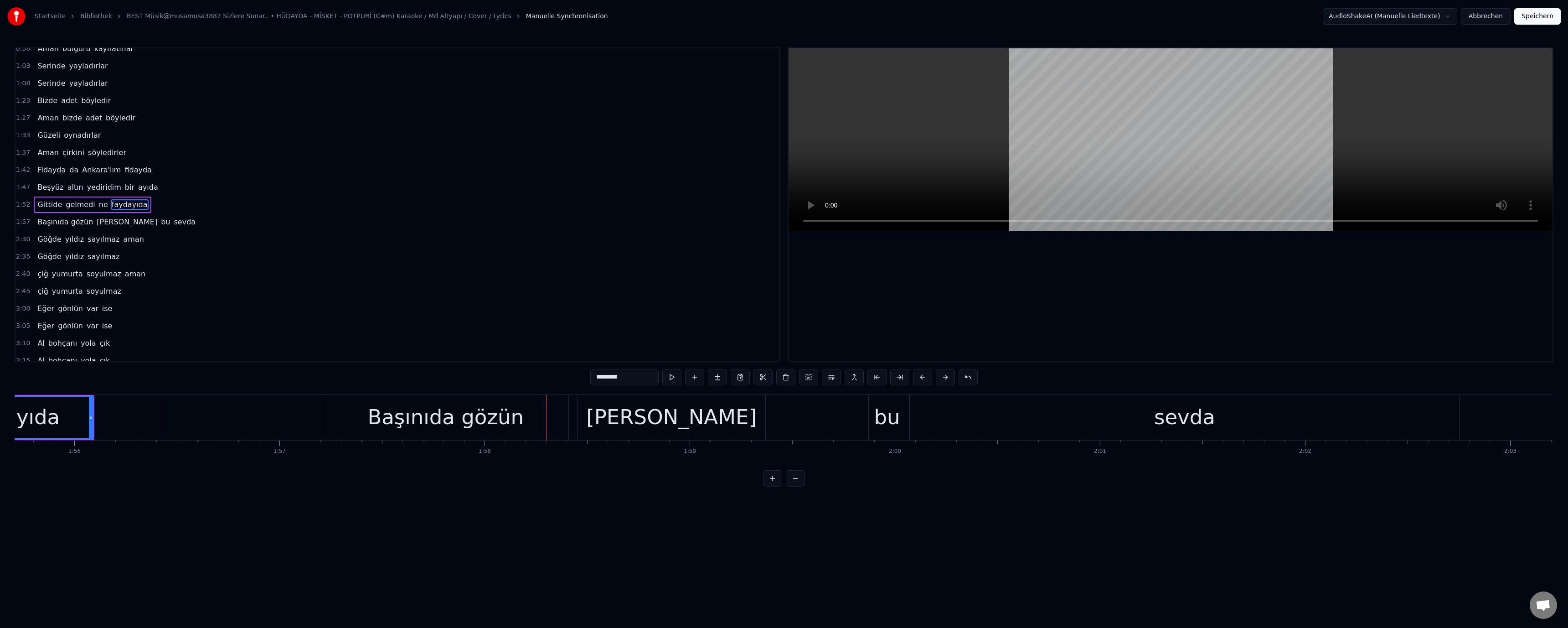
click at [401, 422] on div "Başınıda gözün" at bounding box center [446, 417] width 156 height 31
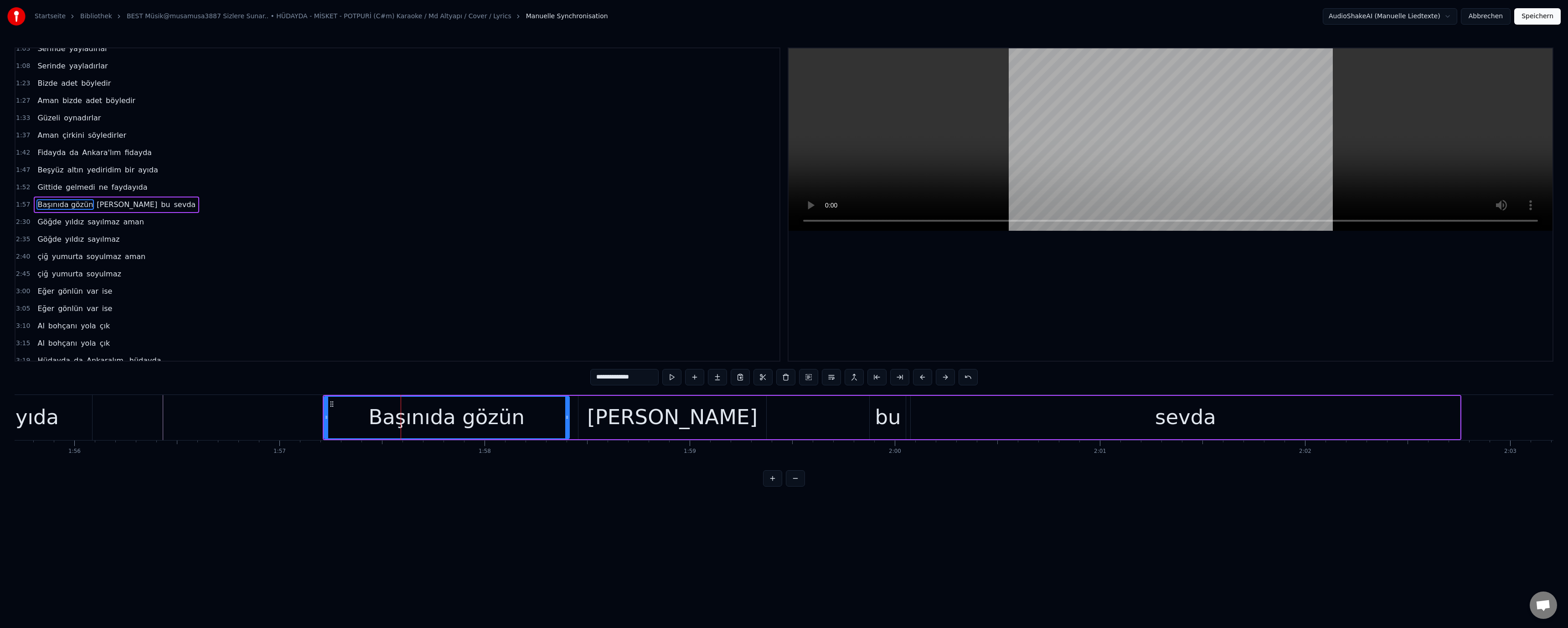
drag, startPoint x: 621, startPoint y: 377, endPoint x: 612, endPoint y: 379, distance: 9.2
click at [612, 379] on input "**********" at bounding box center [625, 377] width 68 height 16
click at [611, 379] on input "**********" at bounding box center [625, 377] width 68 height 16
type input "**********"
click at [663, 306] on div "3:05 Eğer gönlün var ise" at bounding box center [397, 309] width 764 height 17
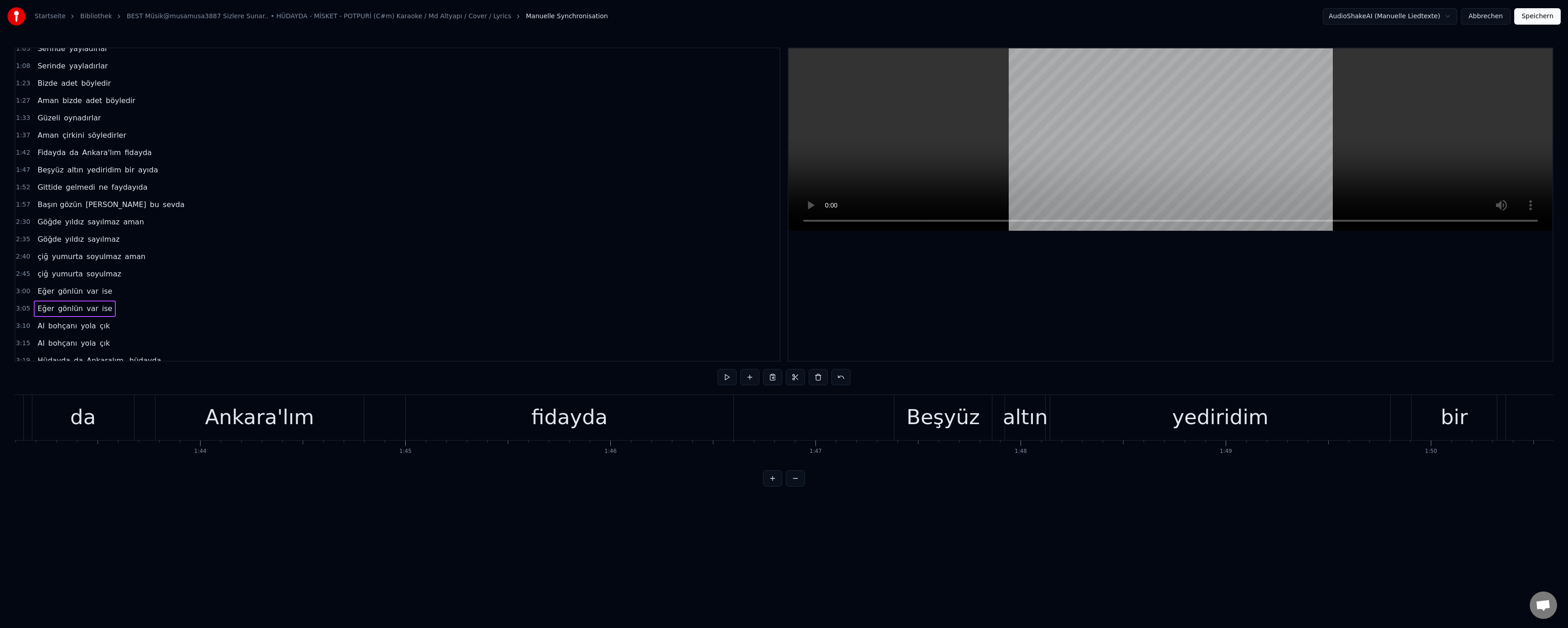
scroll to position [0, 21077]
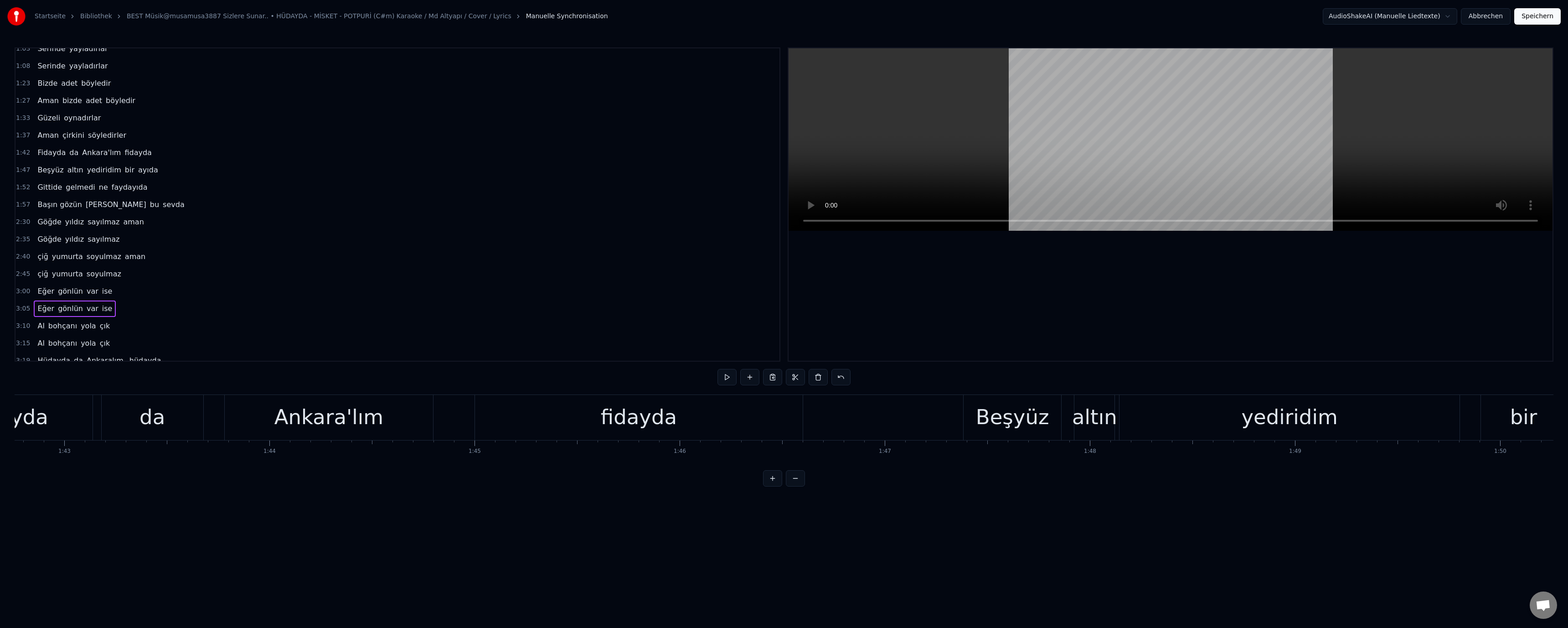
click at [276, 424] on div "Ankara'lım" at bounding box center [329, 417] width 208 height 45
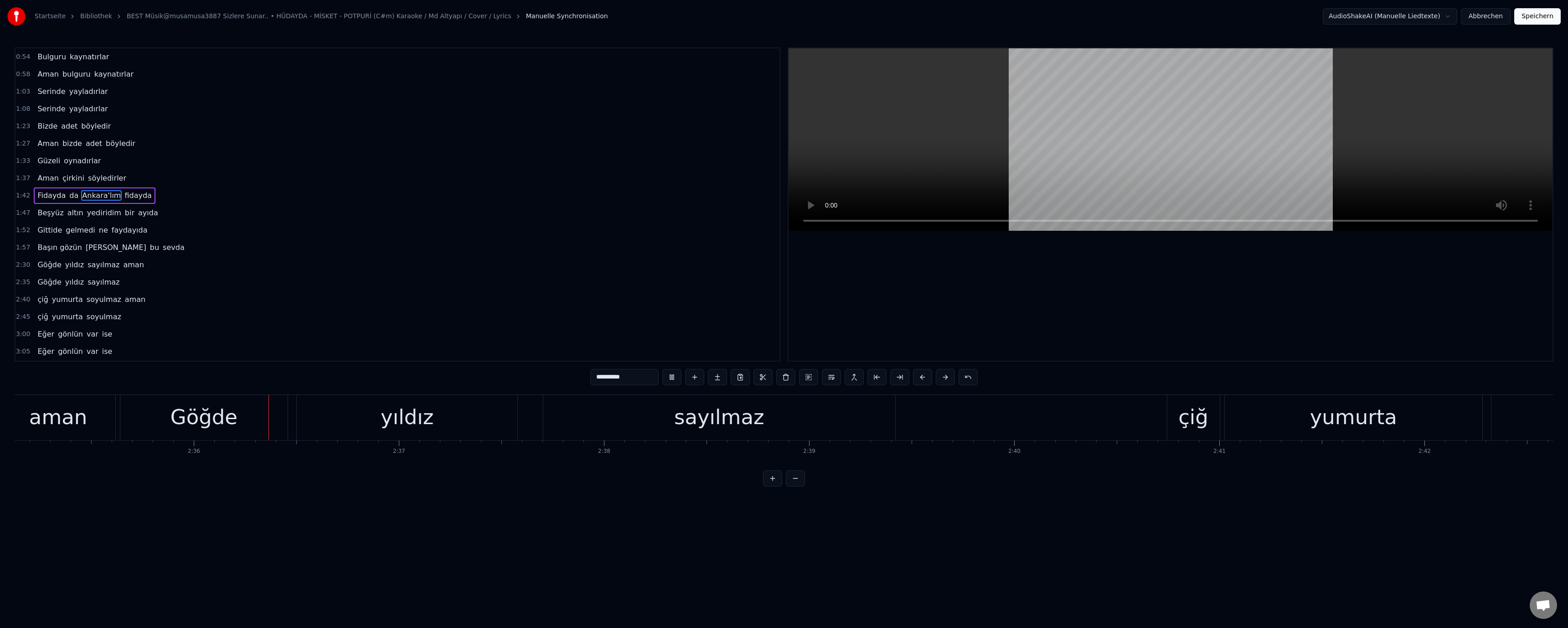
scroll to position [0, 31901]
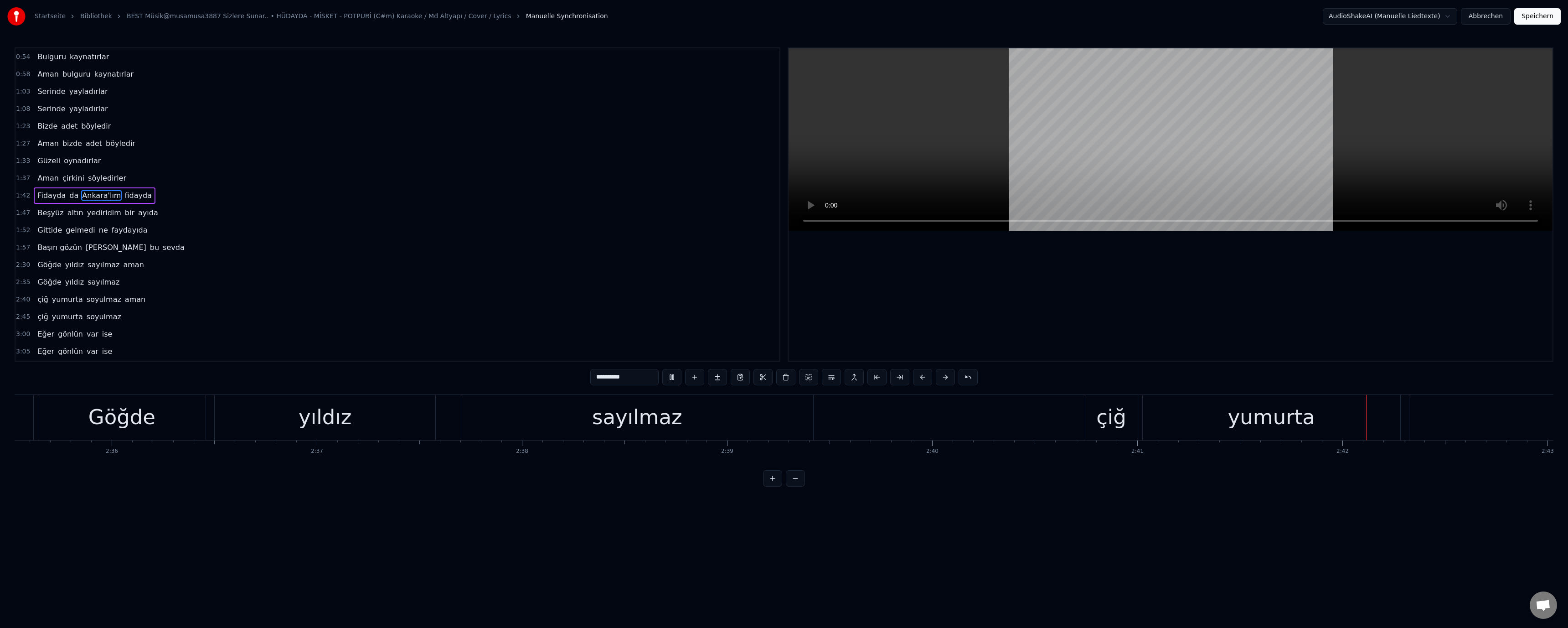
click at [1115, 124] on video at bounding box center [1170, 139] width 764 height 183
drag, startPoint x: 700, startPoint y: 414, endPoint x: 719, endPoint y: 377, distance: 41.6
click at [704, 408] on div "Göğde" at bounding box center [729, 417] width 67 height 31
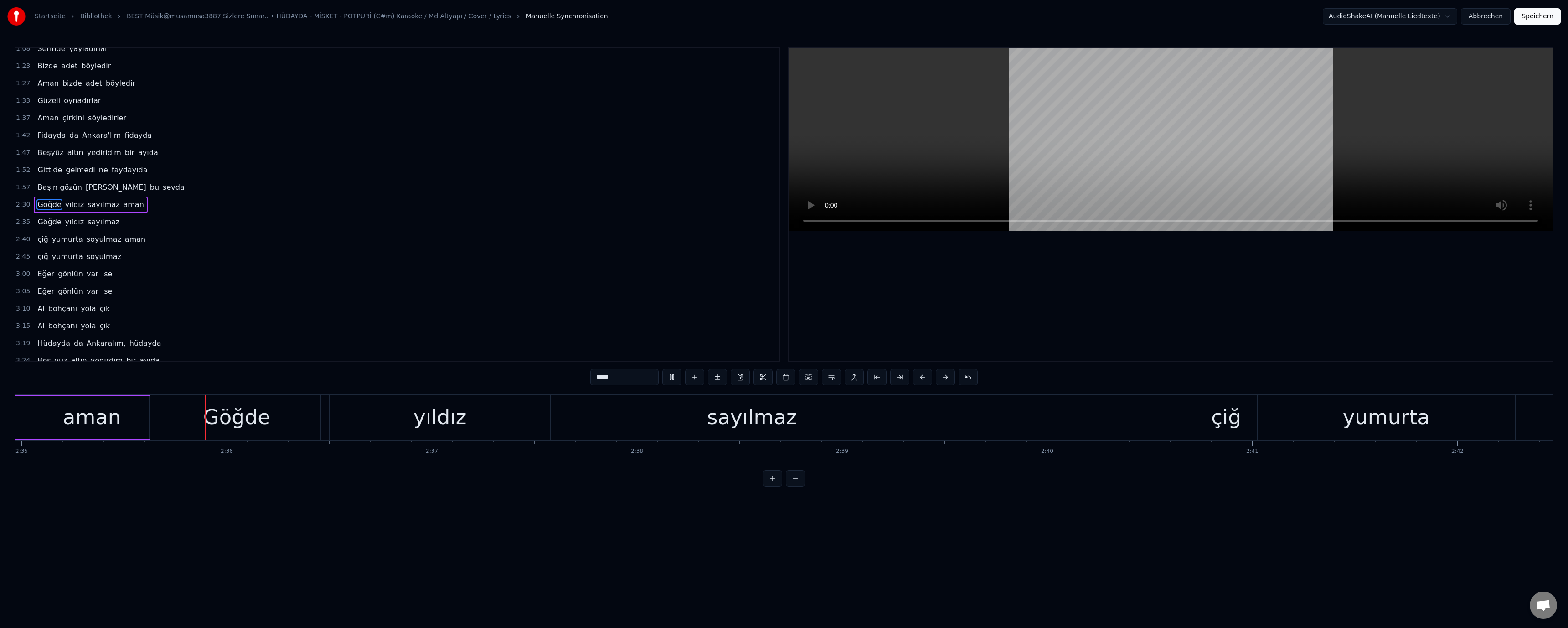
scroll to position [0, 31787]
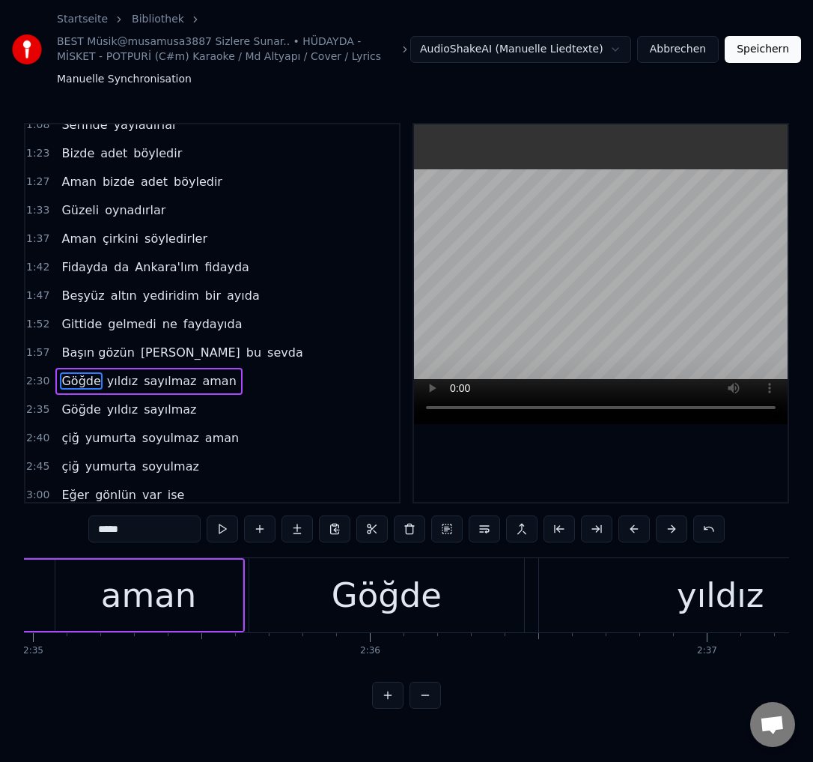
drag, startPoint x: 538, startPoint y: 3, endPoint x: 365, endPoint y: -162, distance: 238.9
click at [365, 0] on html "Startseite Bibliothek BEST Müsik@musamusa3887 Sizlere Sunar.. • HÜDAYDA - MİSKE…" at bounding box center [406, 366] width 813 height 732
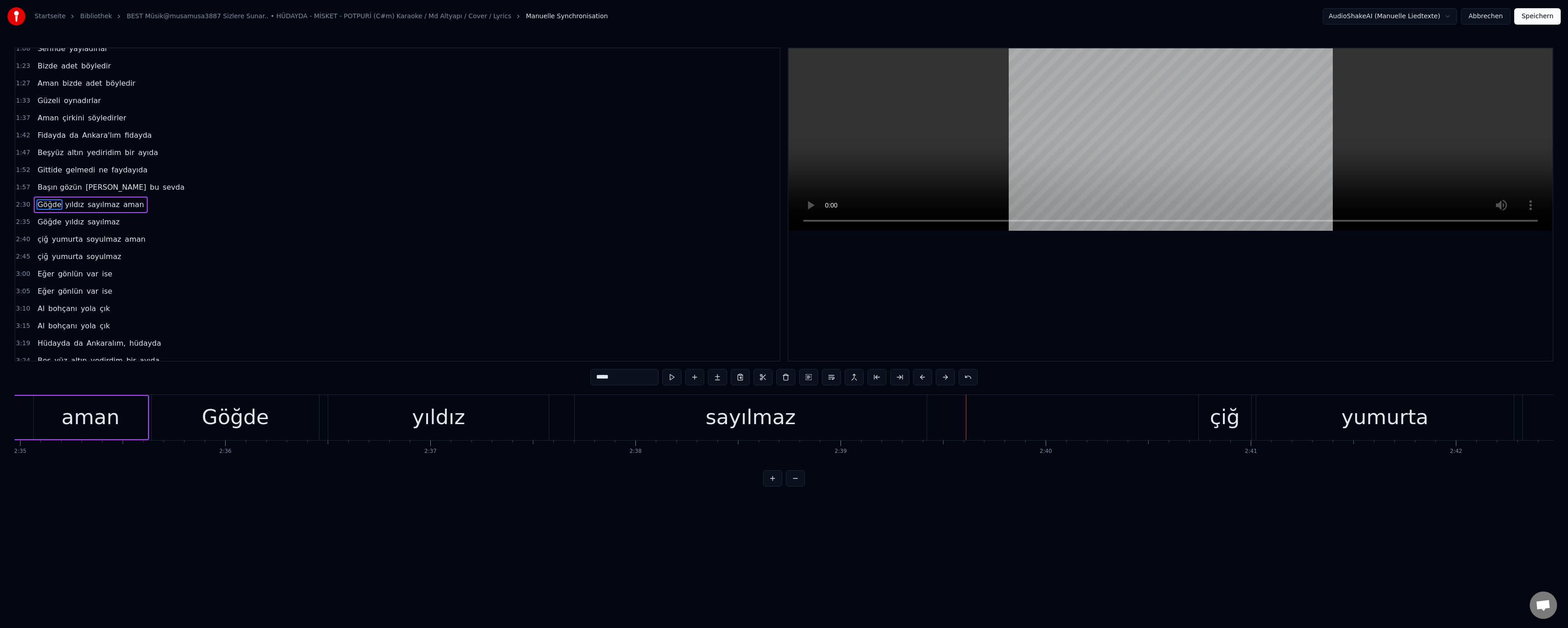
click at [1222, 420] on div "çiğ" at bounding box center [1224, 417] width 30 height 31
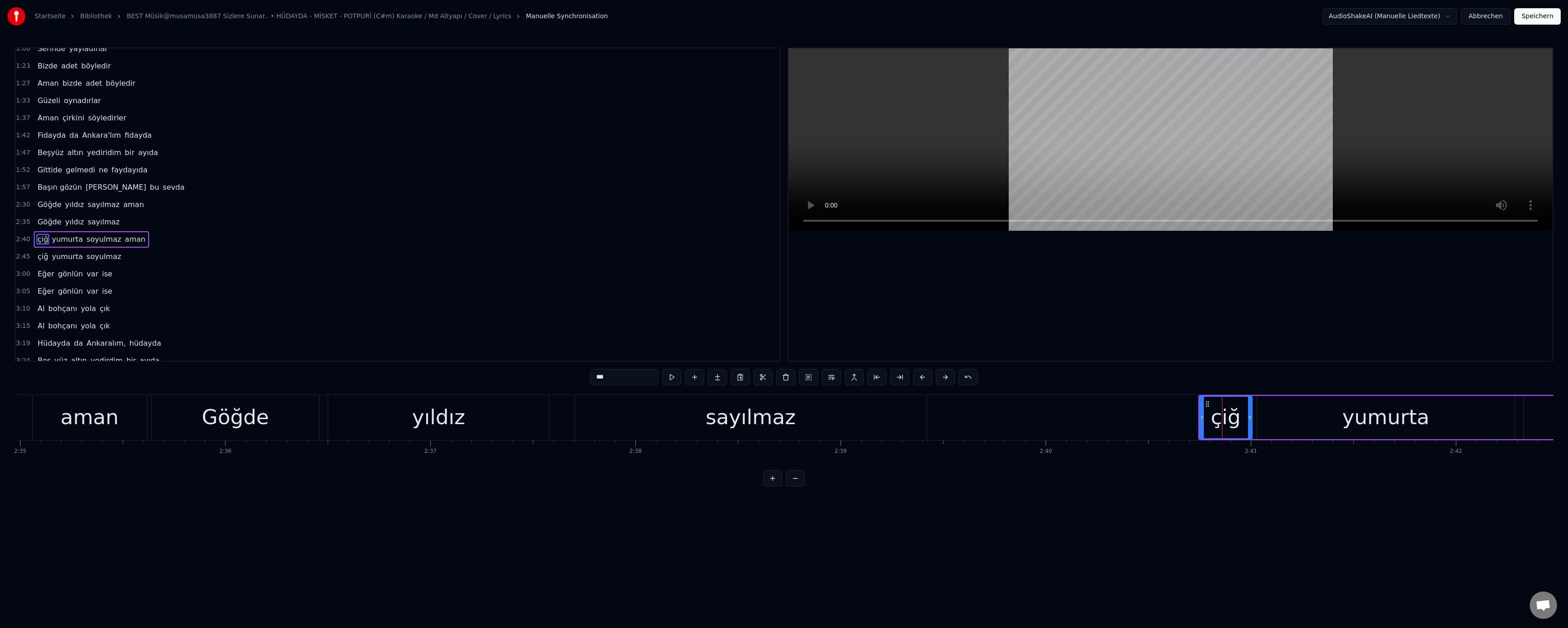
scroll to position [95, 0]
drag, startPoint x: 600, startPoint y: 380, endPoint x: 592, endPoint y: 380, distance: 8.0
click at [592, 380] on input "***" at bounding box center [625, 377] width 68 height 16
paste input "text"
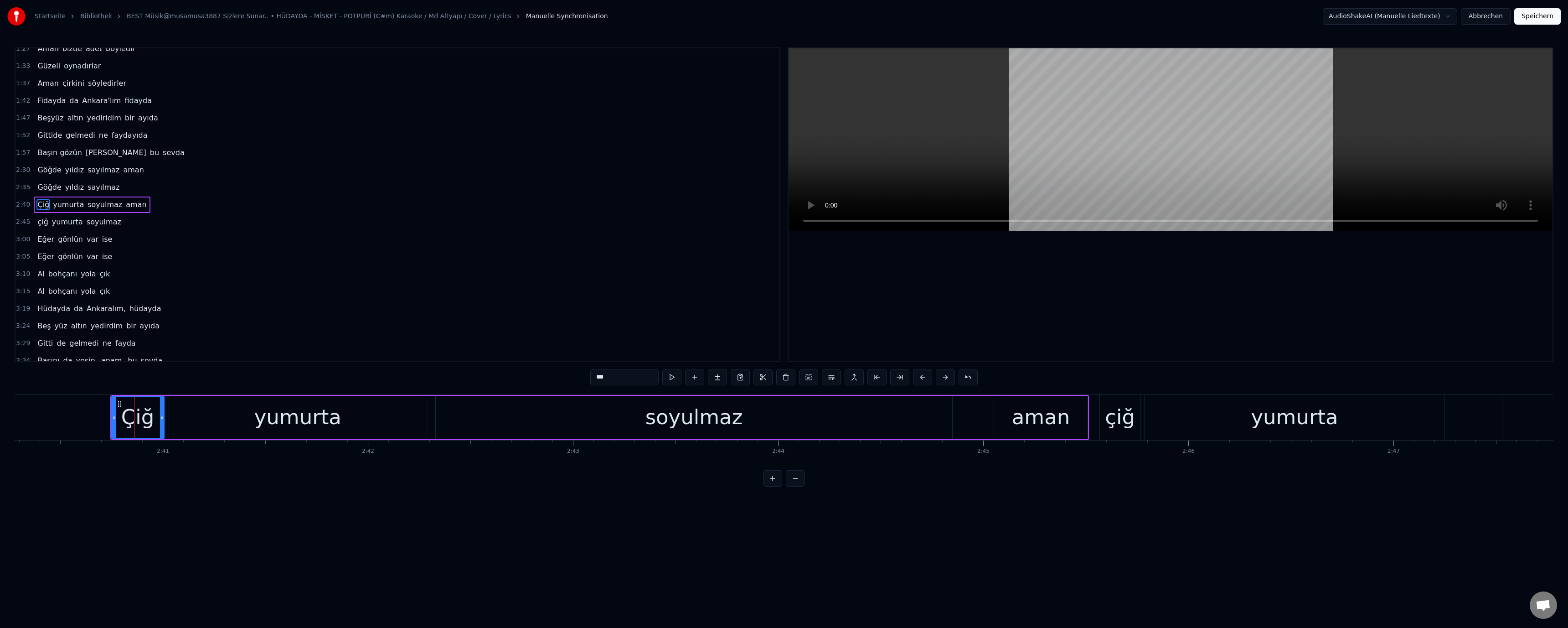
scroll to position [0, 32806]
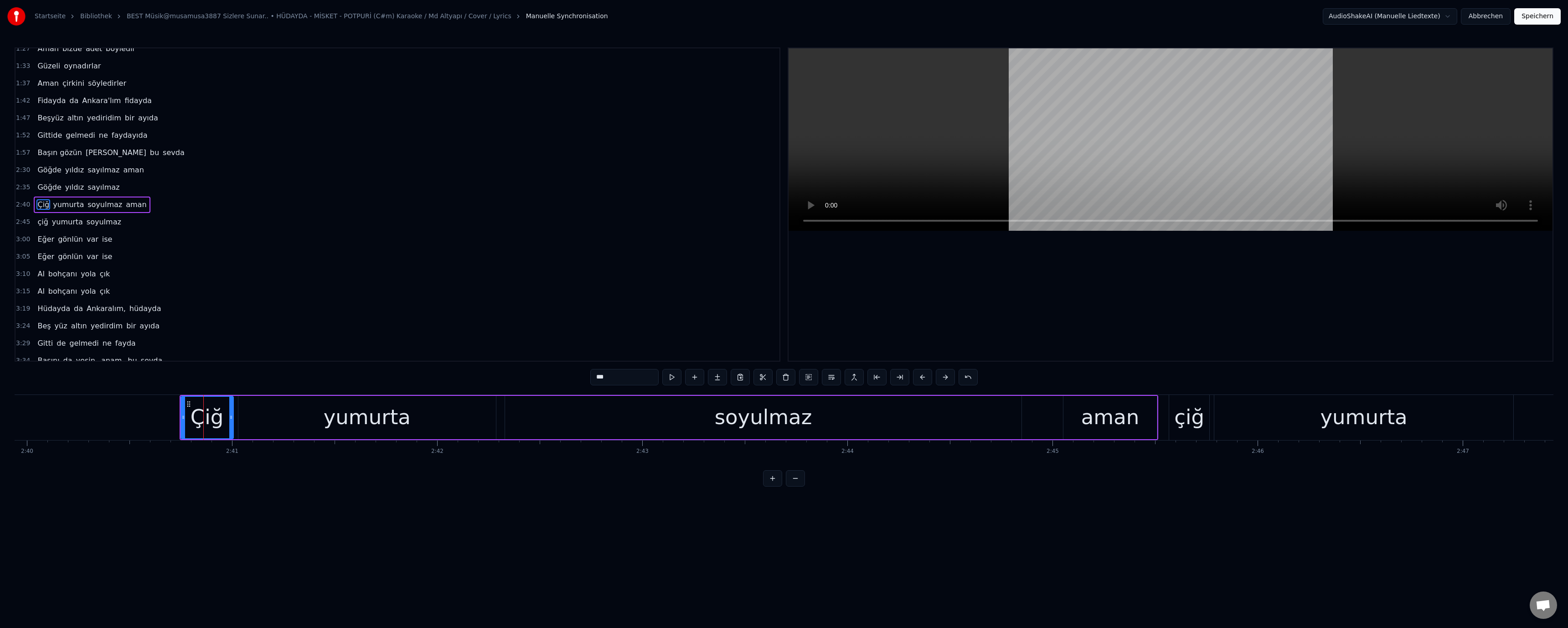
click at [218, 407] on div "Çiğ" at bounding box center [207, 417] width 33 height 31
click at [1180, 417] on div "çiğ" at bounding box center [1189, 417] width 30 height 31
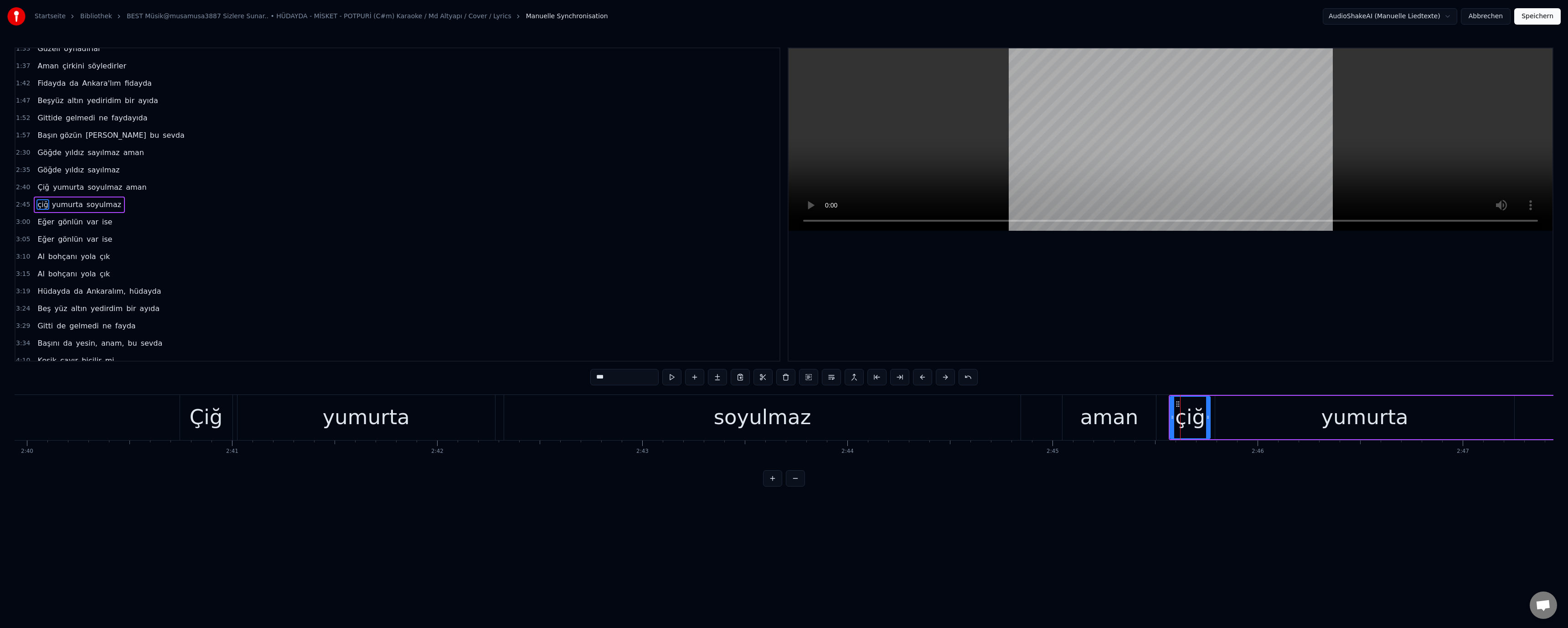
drag, startPoint x: 594, startPoint y: 379, endPoint x: 598, endPoint y: 383, distance: 5.7
click at [598, 383] on input "***" at bounding box center [625, 377] width 68 height 16
paste input "text"
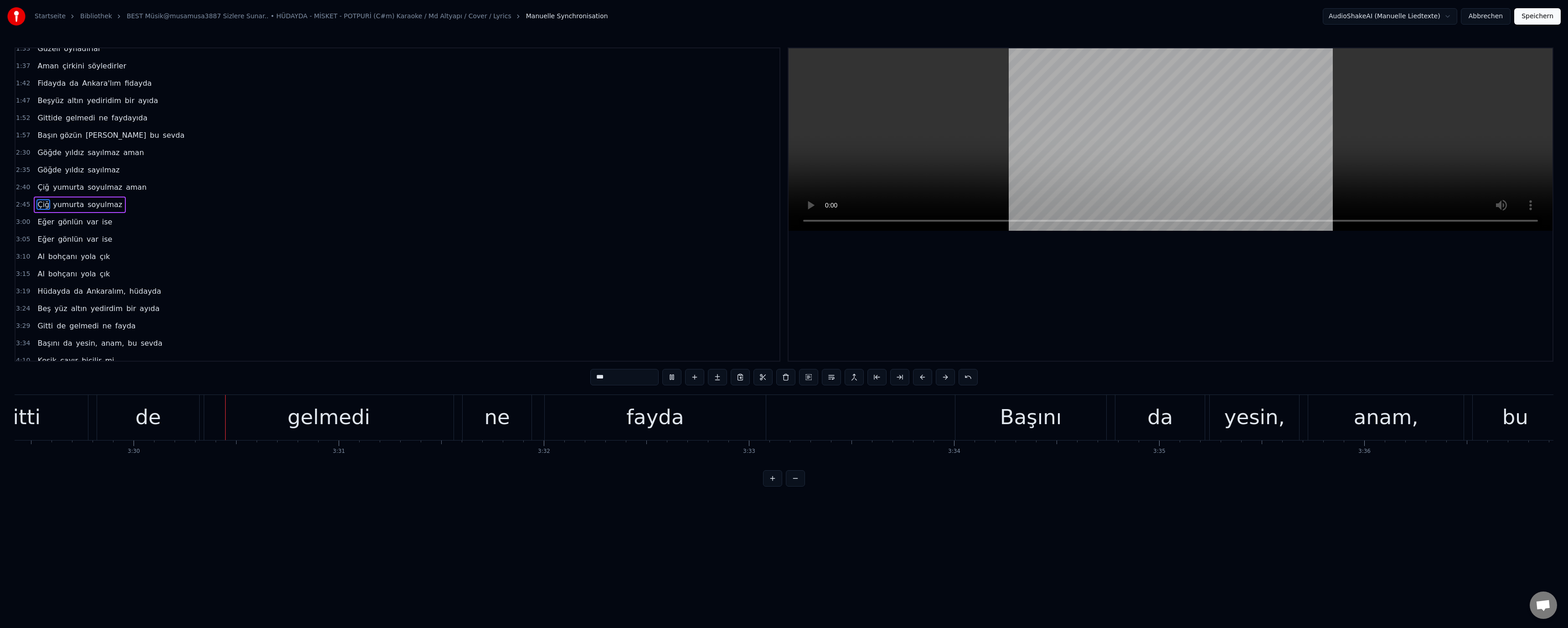
scroll to position [0, 42962]
click at [1010, 423] on div "Başını" at bounding box center [1024, 417] width 61 height 31
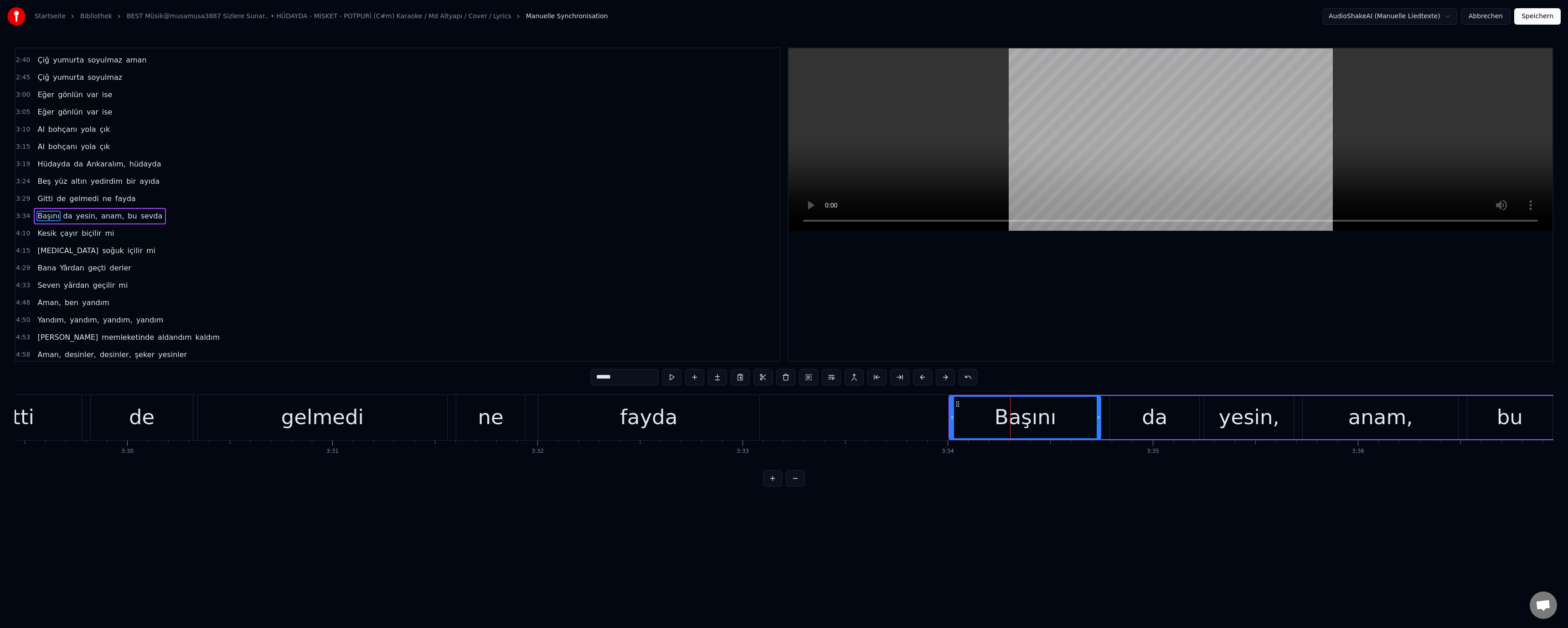
scroll to position [251, 0]
click at [621, 375] on input "******" at bounding box center [625, 377] width 68 height 16
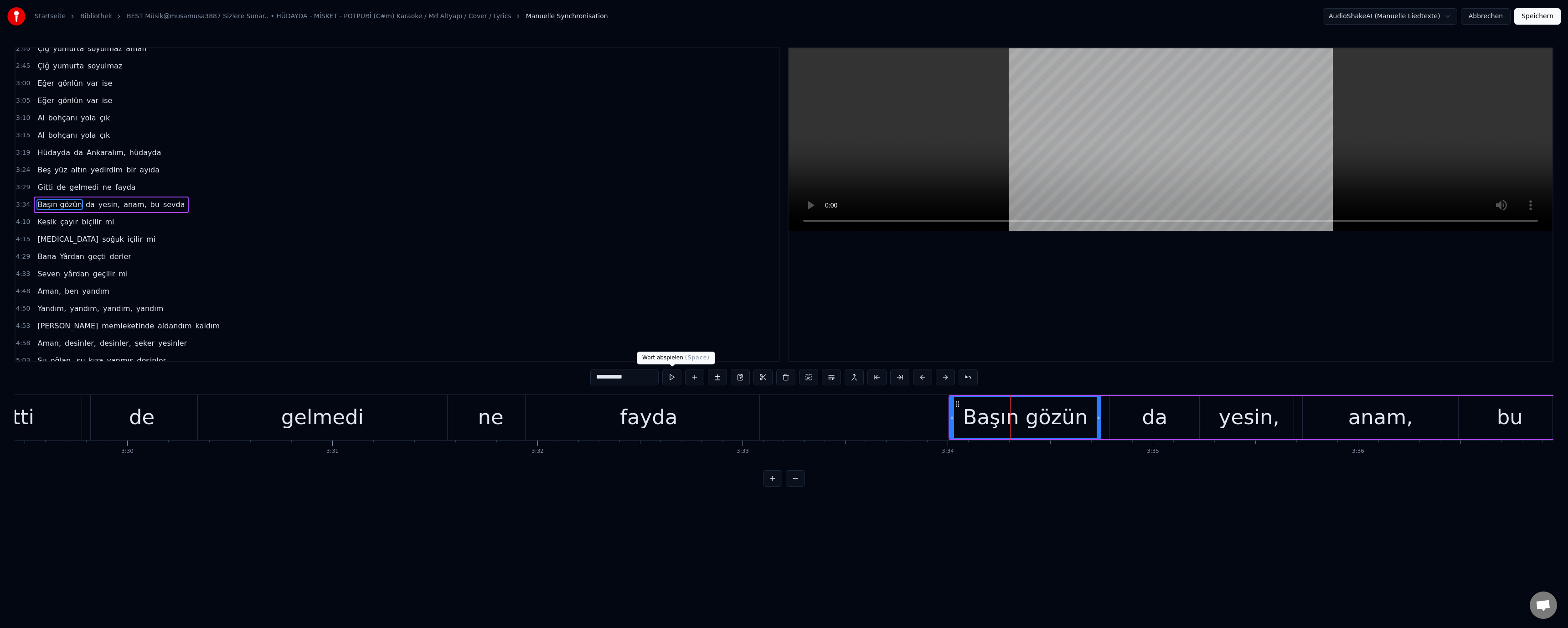
click at [671, 408] on div "fayda" at bounding box center [648, 417] width 57 height 31
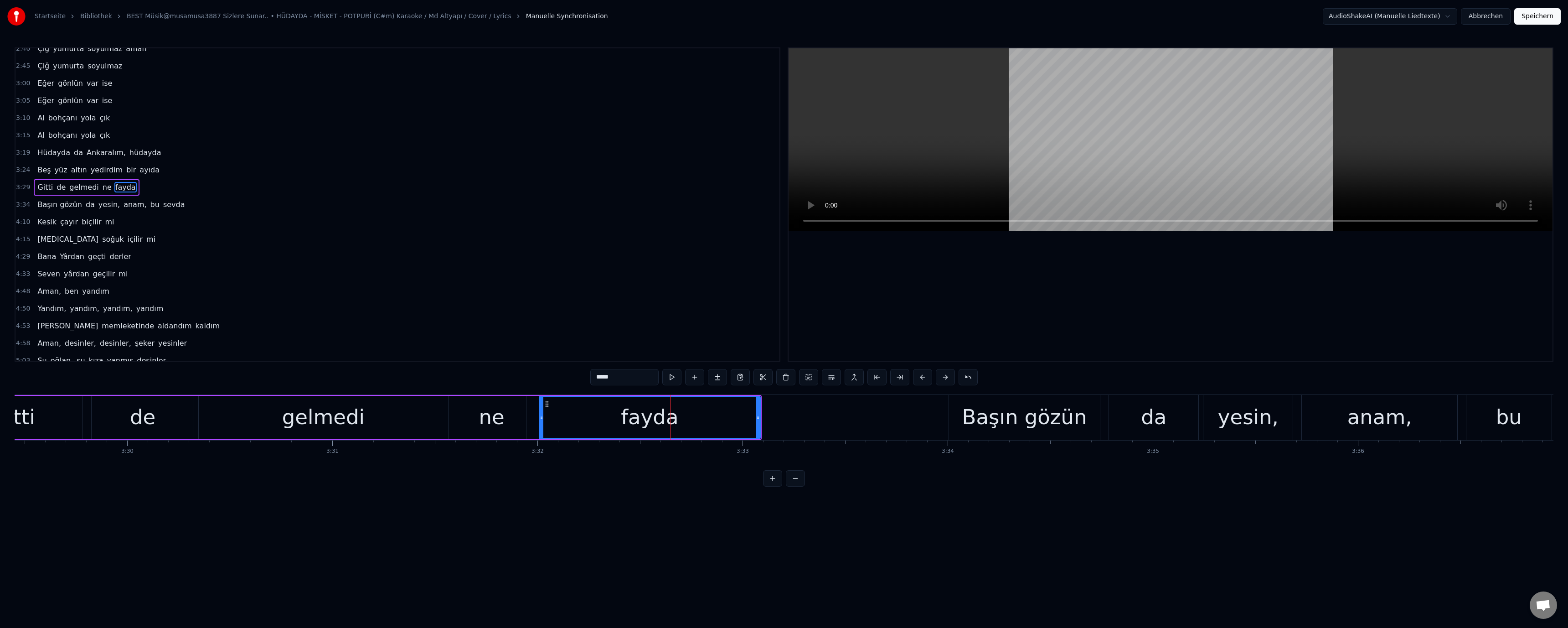
scroll to position [233, 0]
click at [1145, 415] on div "da" at bounding box center [1153, 417] width 26 height 31
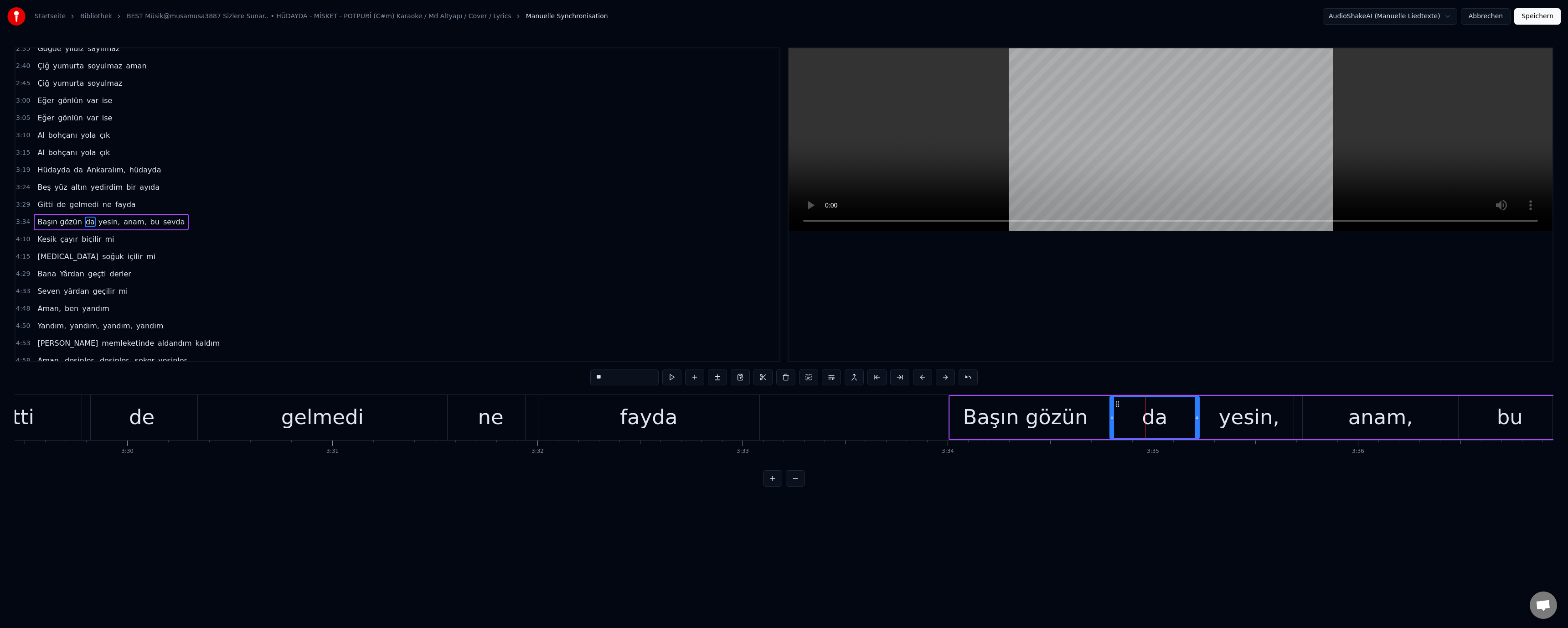
scroll to position [251, 0]
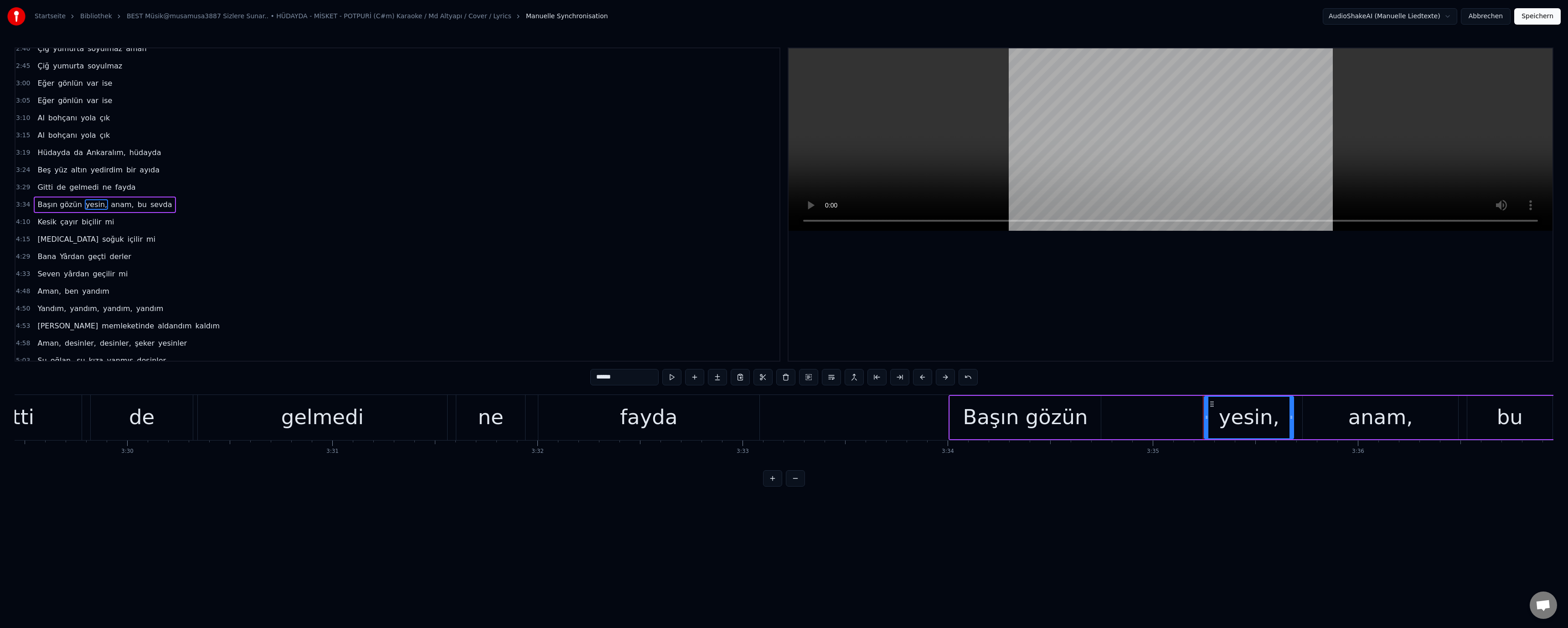
click at [1042, 415] on div "Başın gözün" at bounding box center [1025, 417] width 125 height 31
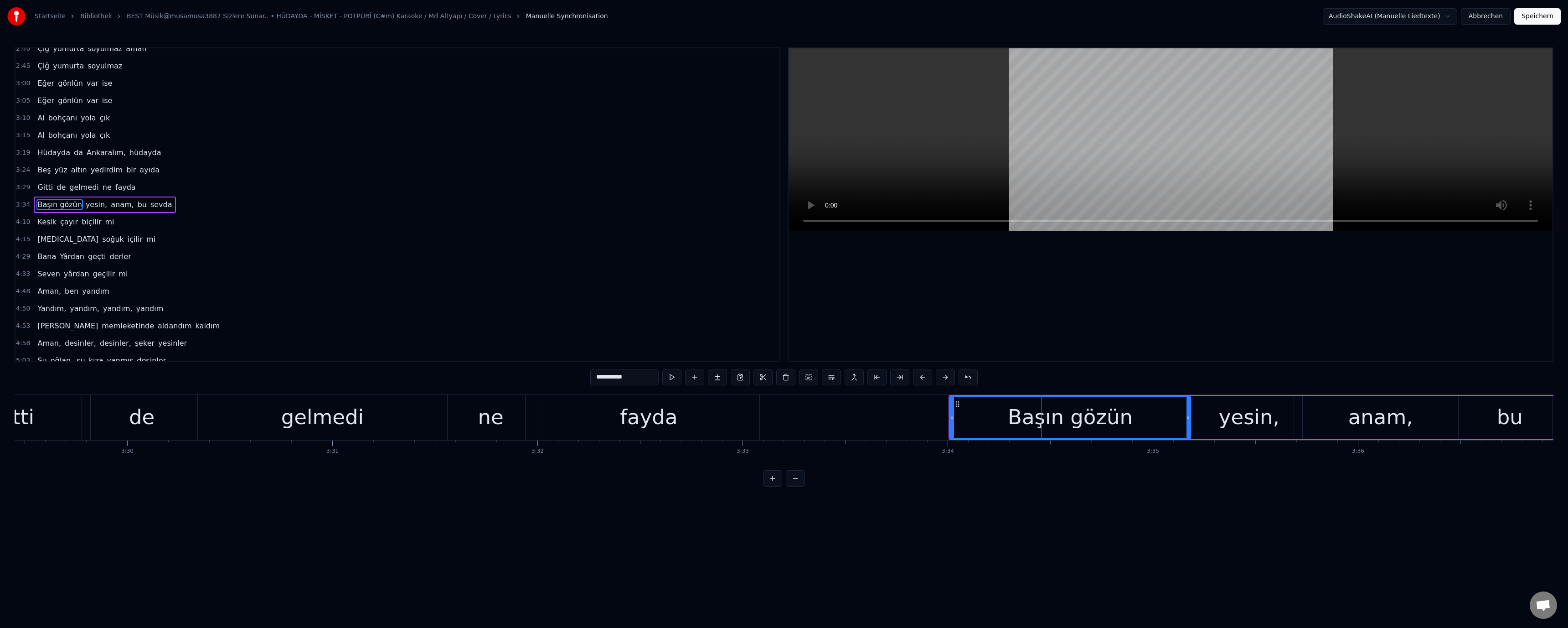
drag, startPoint x: 1100, startPoint y: 416, endPoint x: 1192, endPoint y: 417, distance: 92.0
click at [1190, 417] on icon at bounding box center [1188, 417] width 4 height 7
click at [687, 426] on div "fayda" at bounding box center [648, 417] width 220 height 45
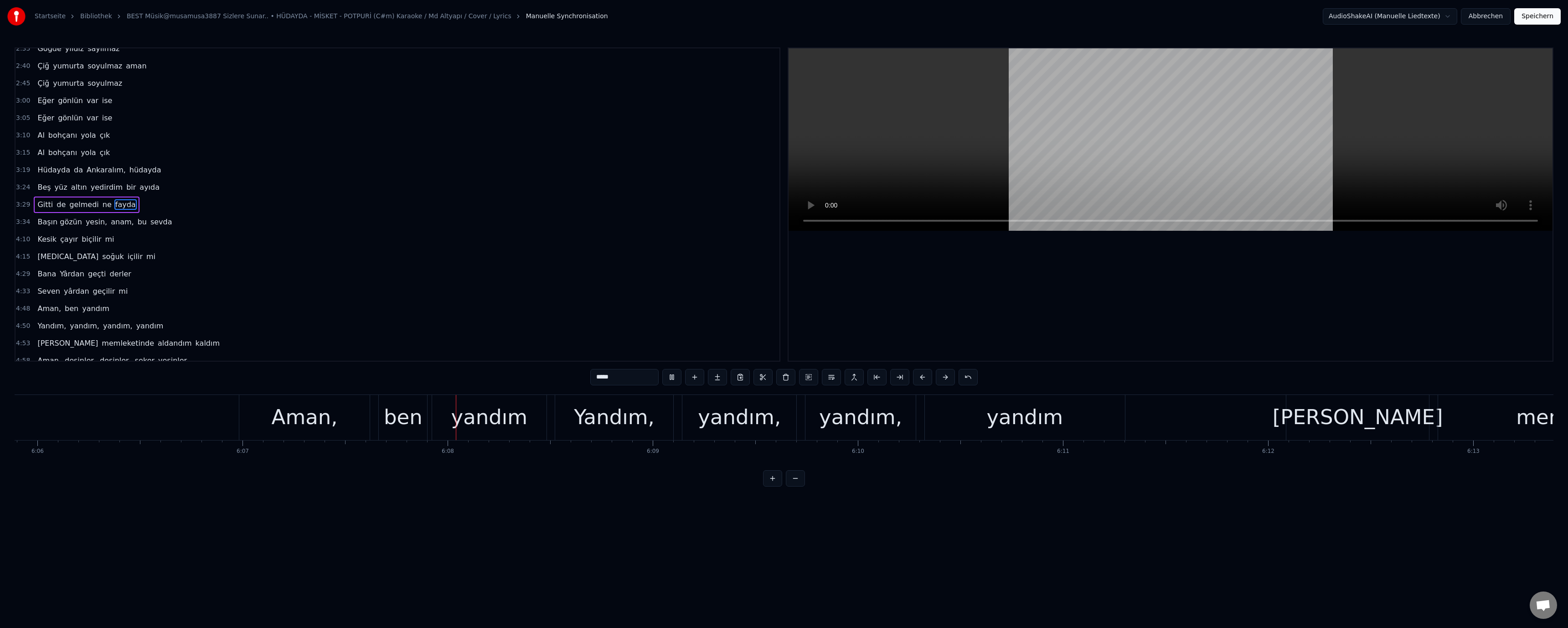
scroll to position [0, 75343]
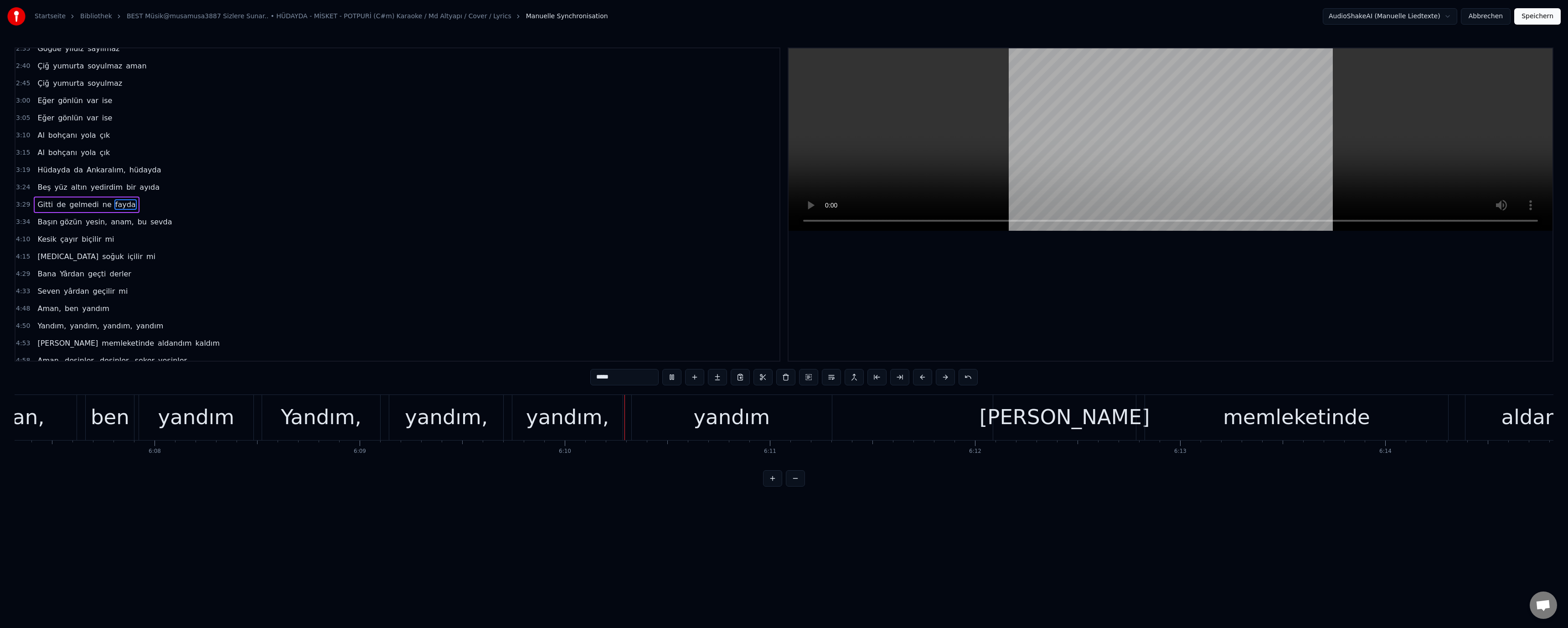
click at [1023, 130] on video at bounding box center [1170, 139] width 764 height 183
click at [545, 432] on div "yandım," at bounding box center [567, 417] width 83 height 31
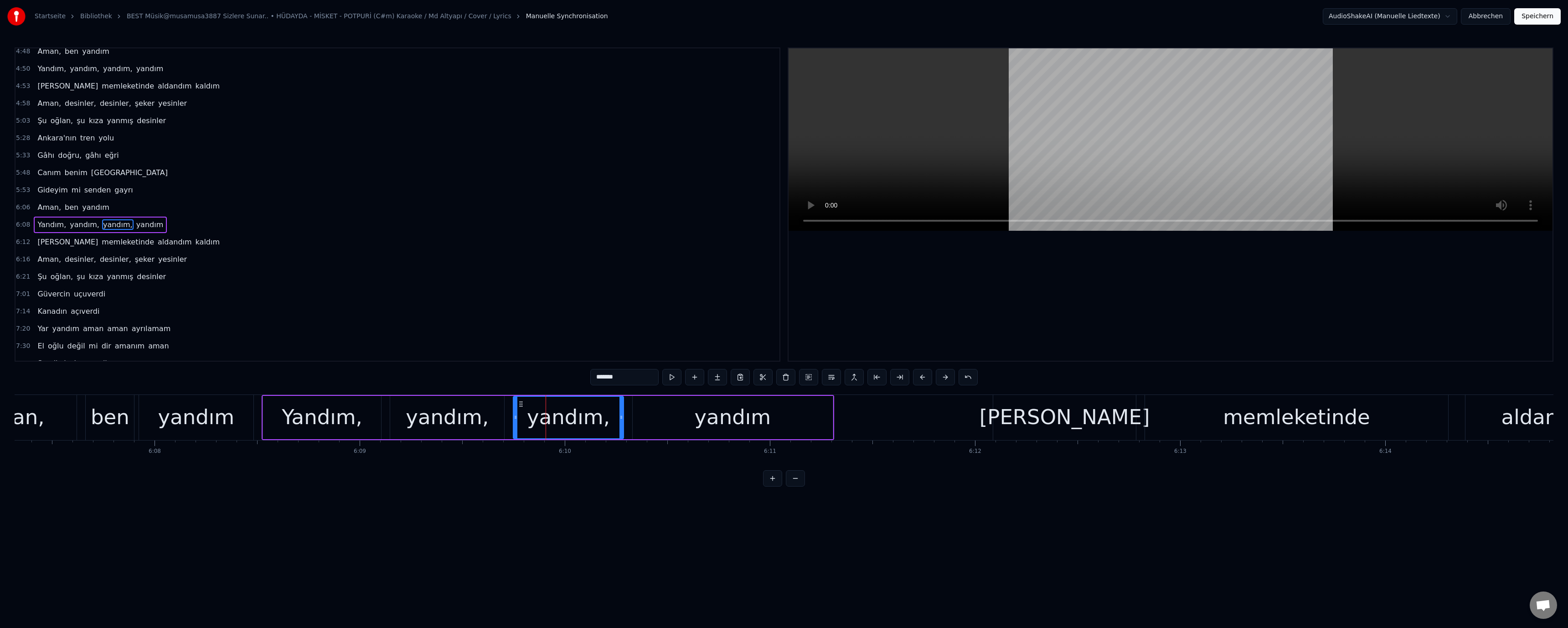
scroll to position [511, 0]
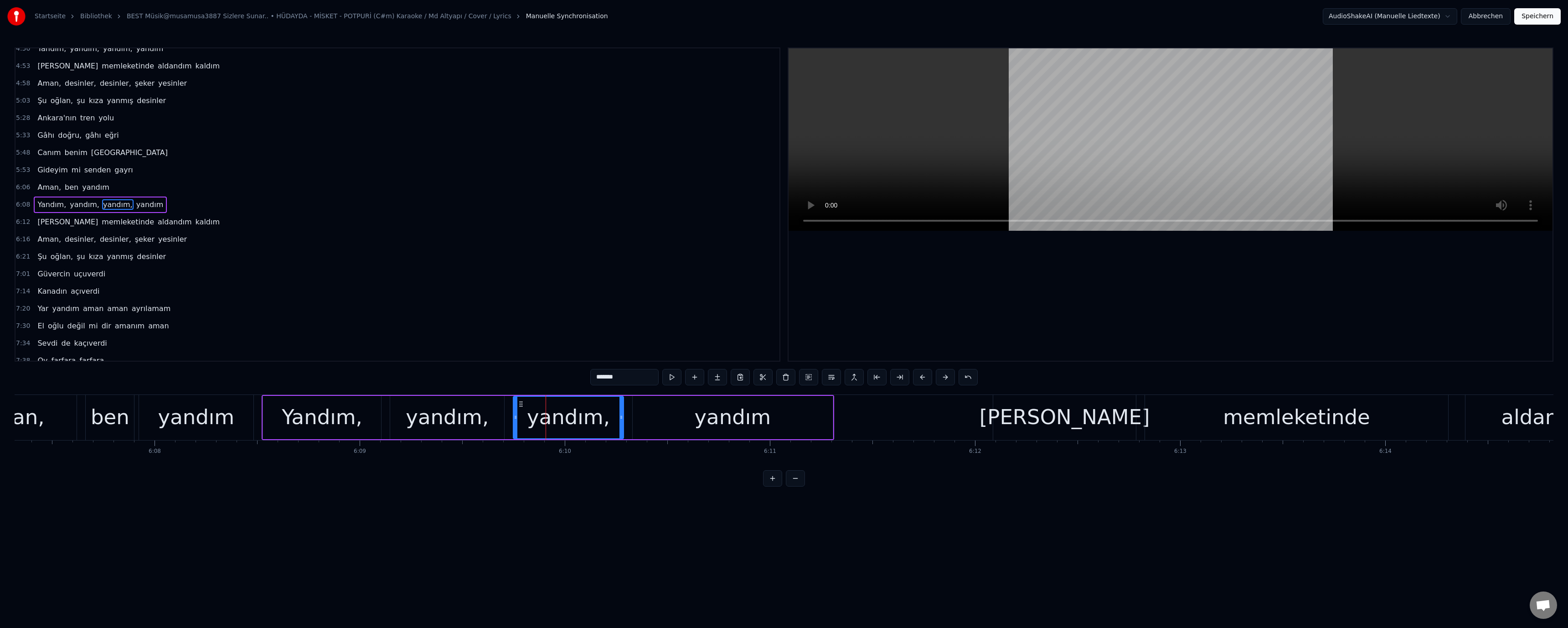
click at [600, 380] on input "*******" at bounding box center [625, 377] width 68 height 16
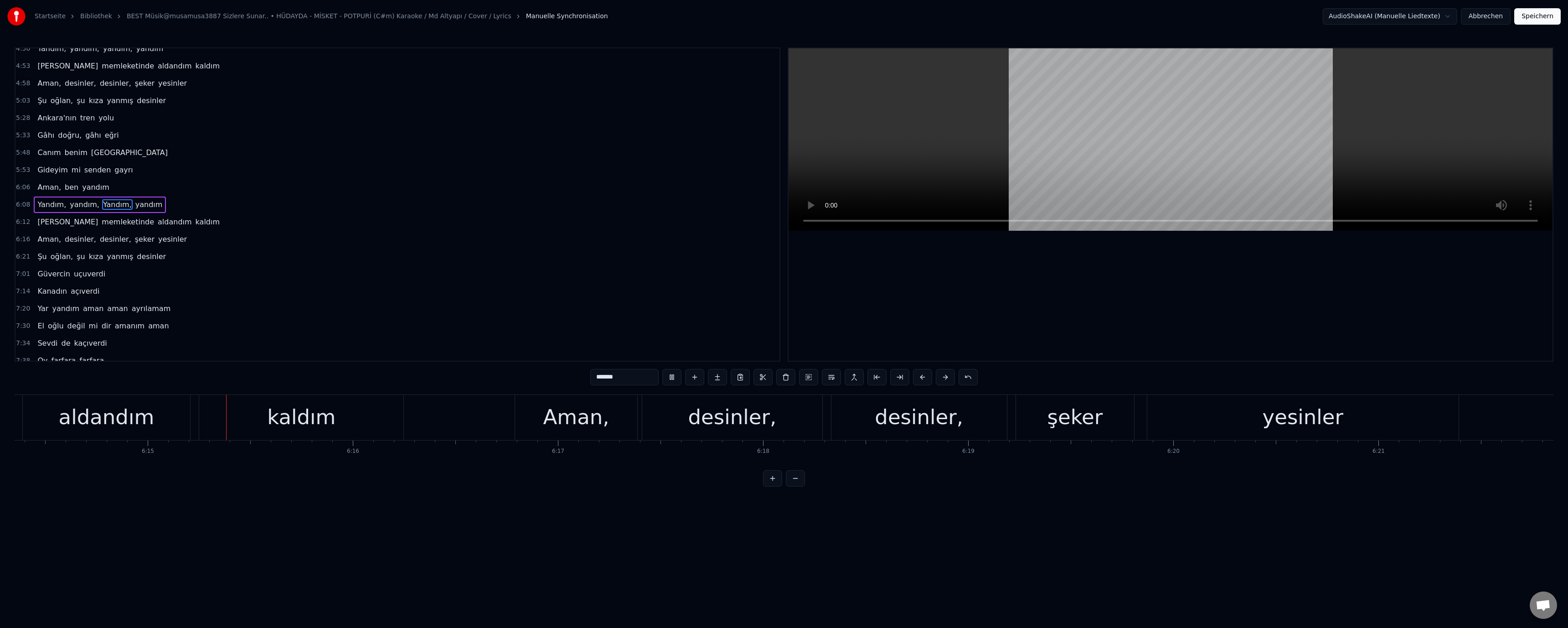
scroll to position [0, 76792]
click at [81, 411] on div "aldandım" at bounding box center [100, 417] width 96 height 31
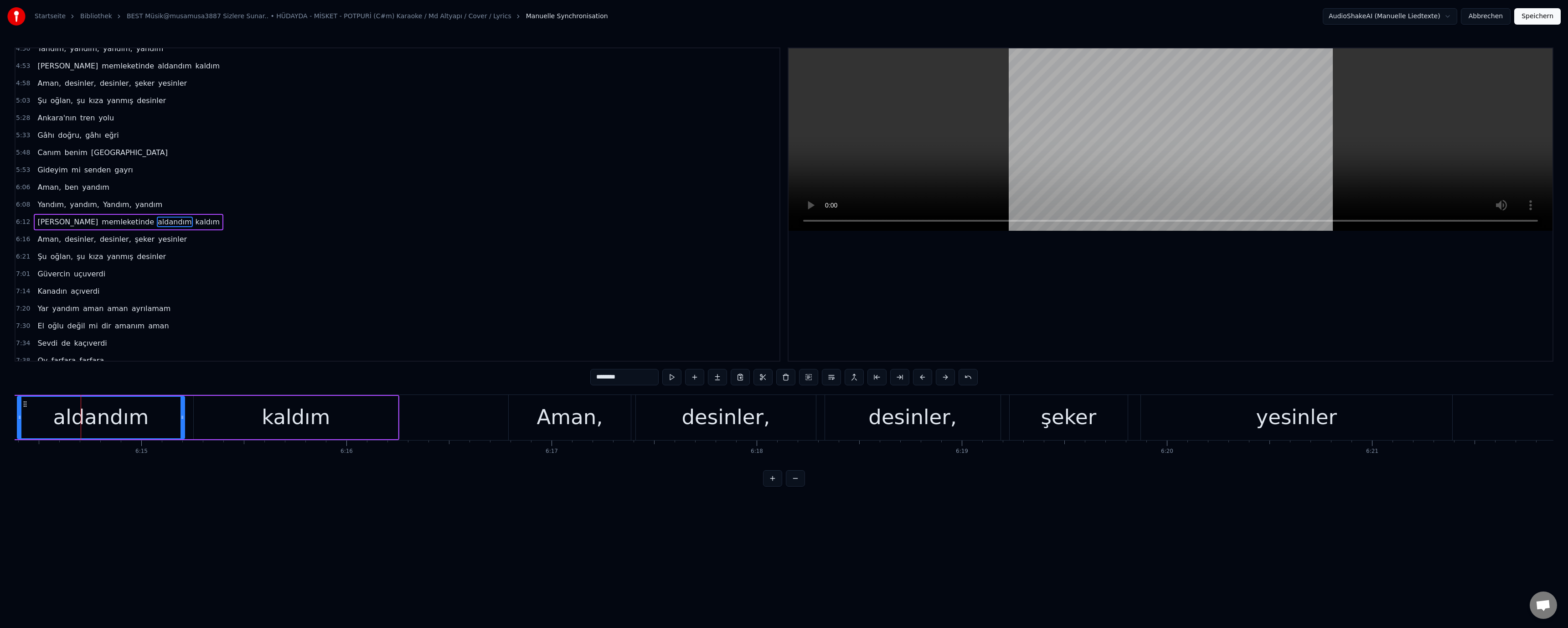
scroll to position [528, 0]
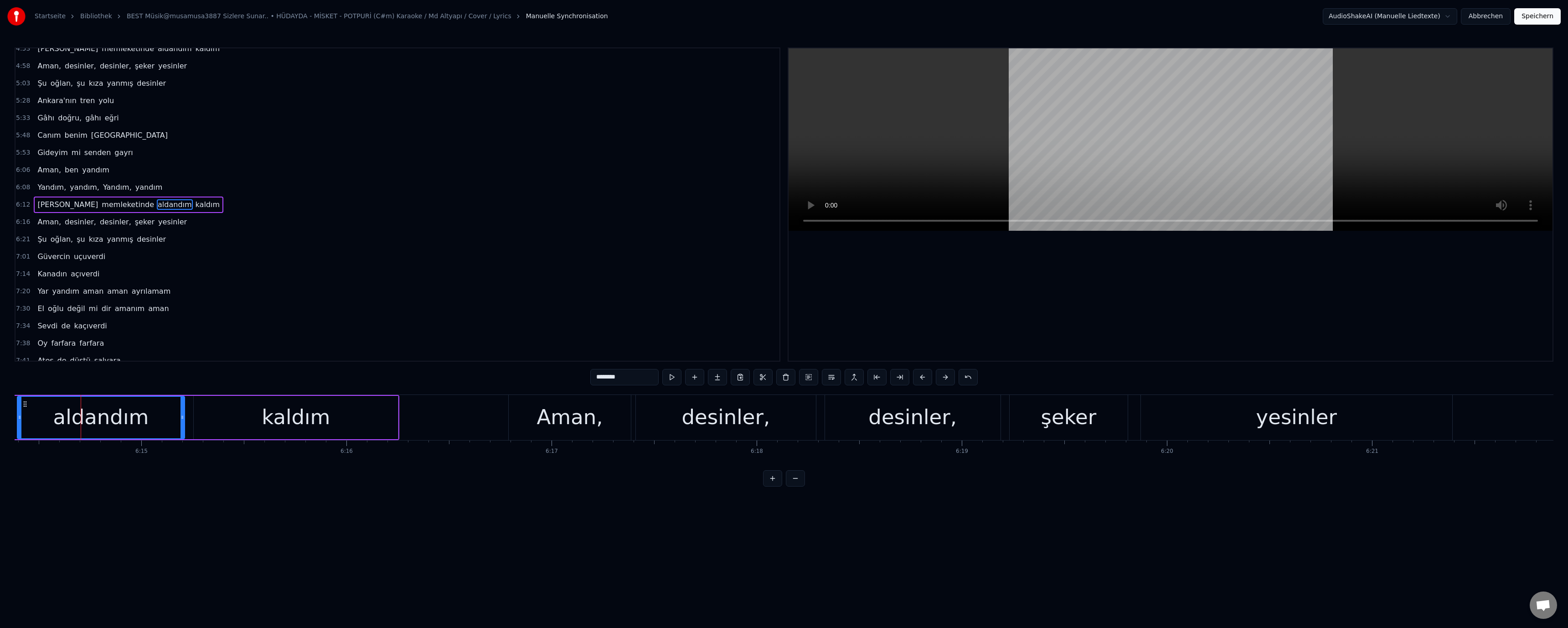
click at [598, 378] on input "********" at bounding box center [625, 377] width 68 height 16
click at [874, 431] on div "desinler," at bounding box center [912, 417] width 175 height 45
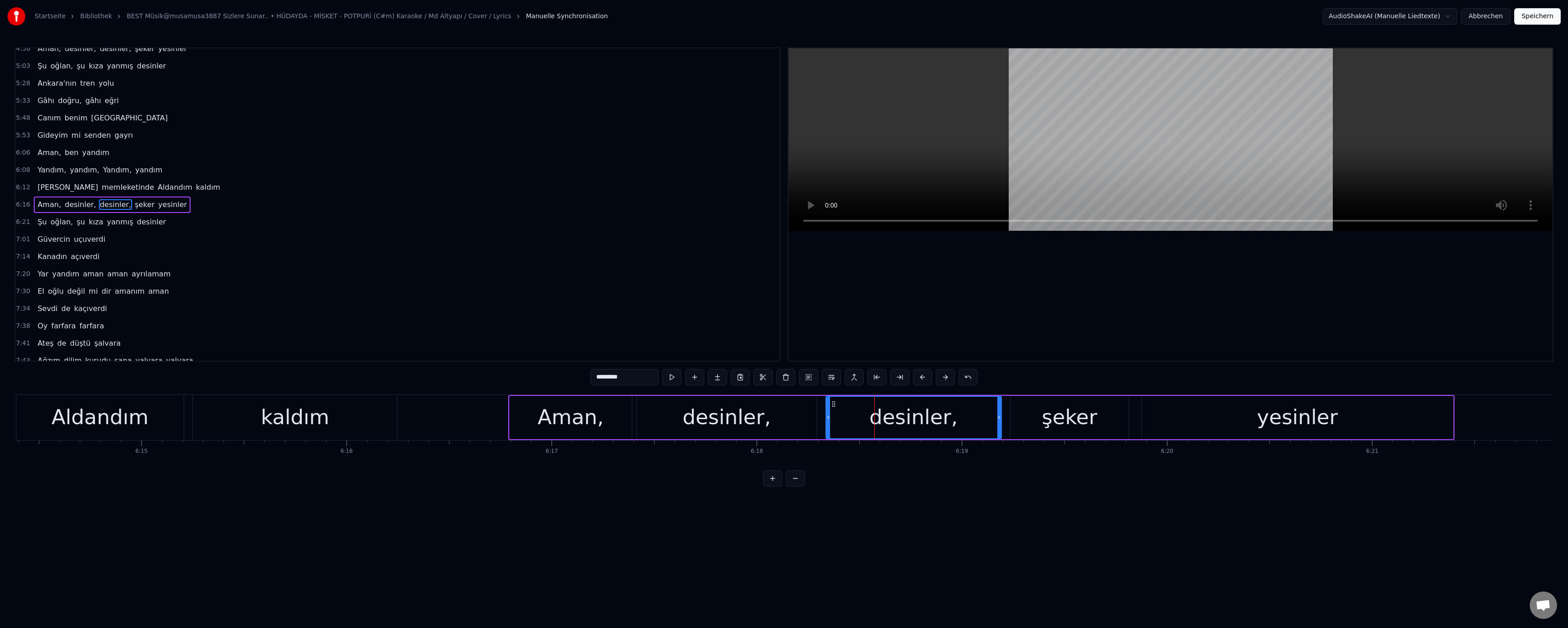
click at [599, 383] on input "*********" at bounding box center [625, 377] width 68 height 16
click at [887, 162] on video at bounding box center [1170, 139] width 764 height 183
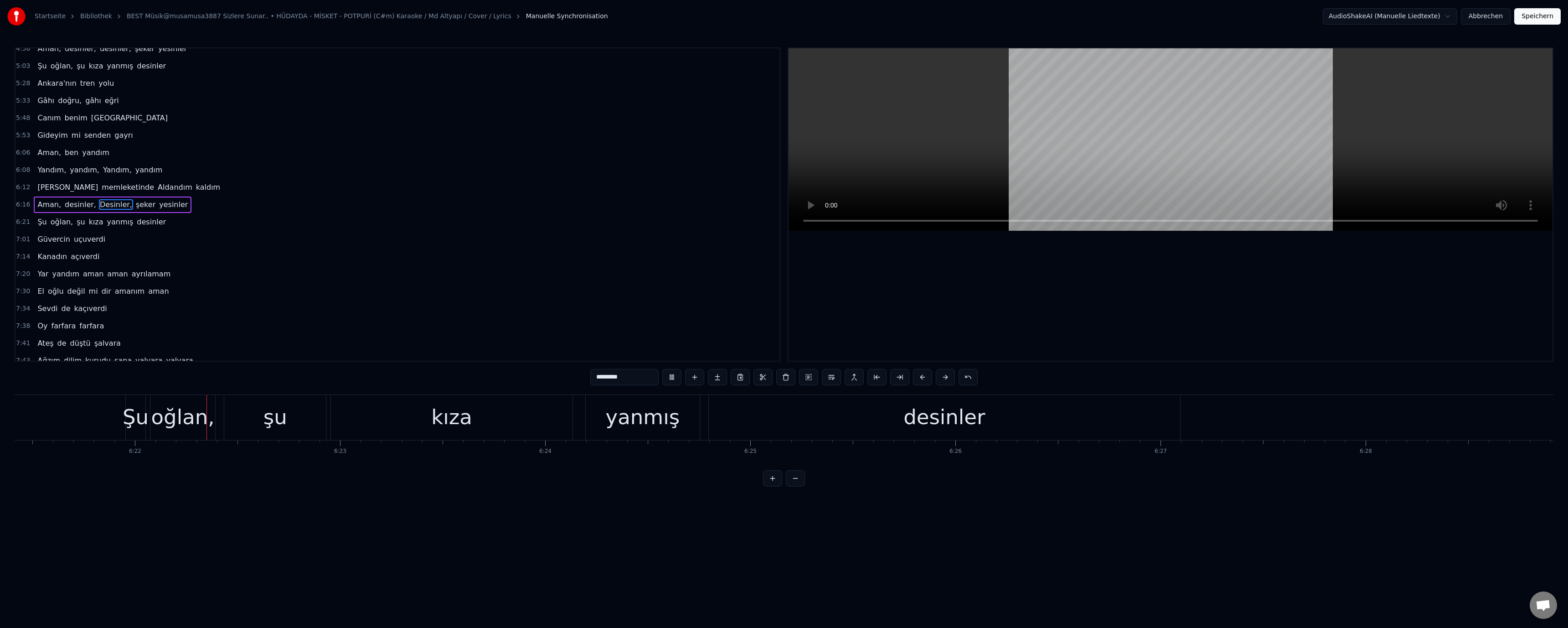
scroll to position [0, 78241]
click at [658, 423] on div "yanmış" at bounding box center [637, 417] width 74 height 31
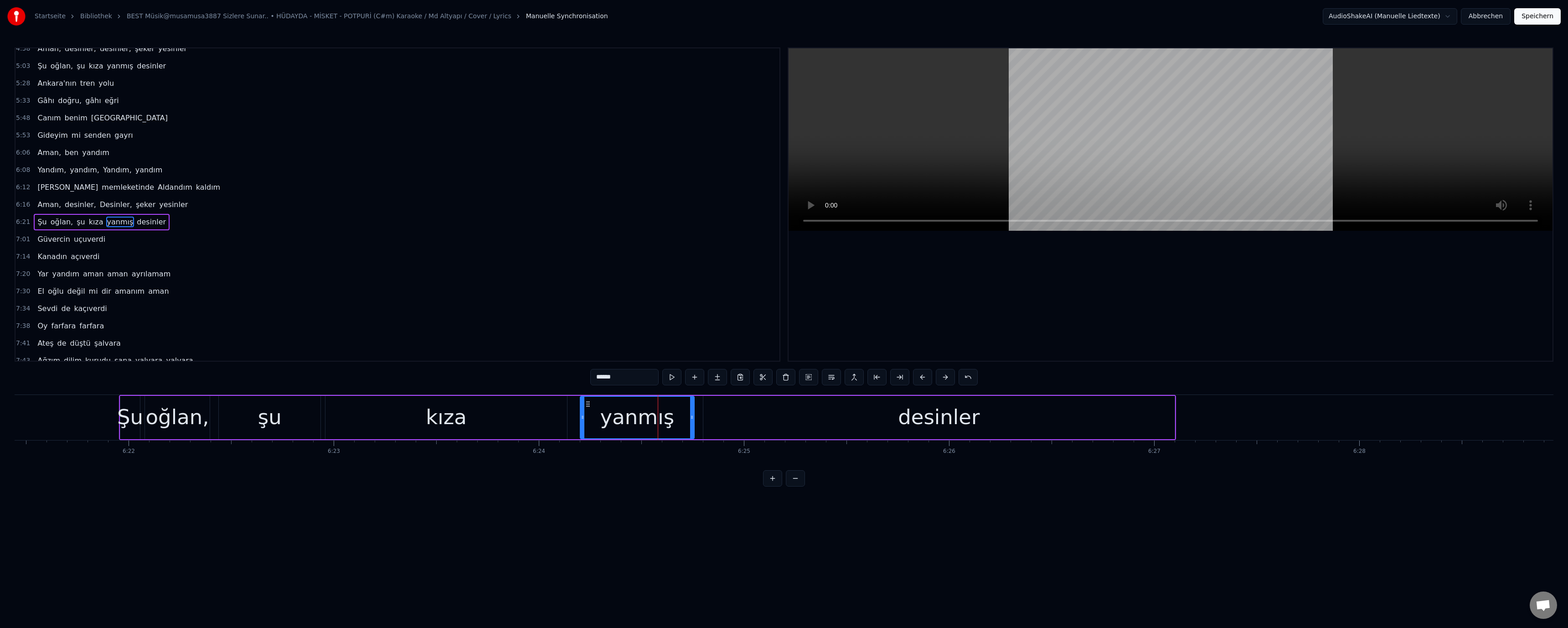
scroll to position [563, 0]
drag, startPoint x: 593, startPoint y: 381, endPoint x: 600, endPoint y: 386, distance: 8.6
click at [600, 386] on div "******" at bounding box center [784, 378] width 388 height 18
click at [976, 171] on video at bounding box center [1170, 139] width 764 height 183
click at [978, 168] on video at bounding box center [1170, 139] width 764 height 183
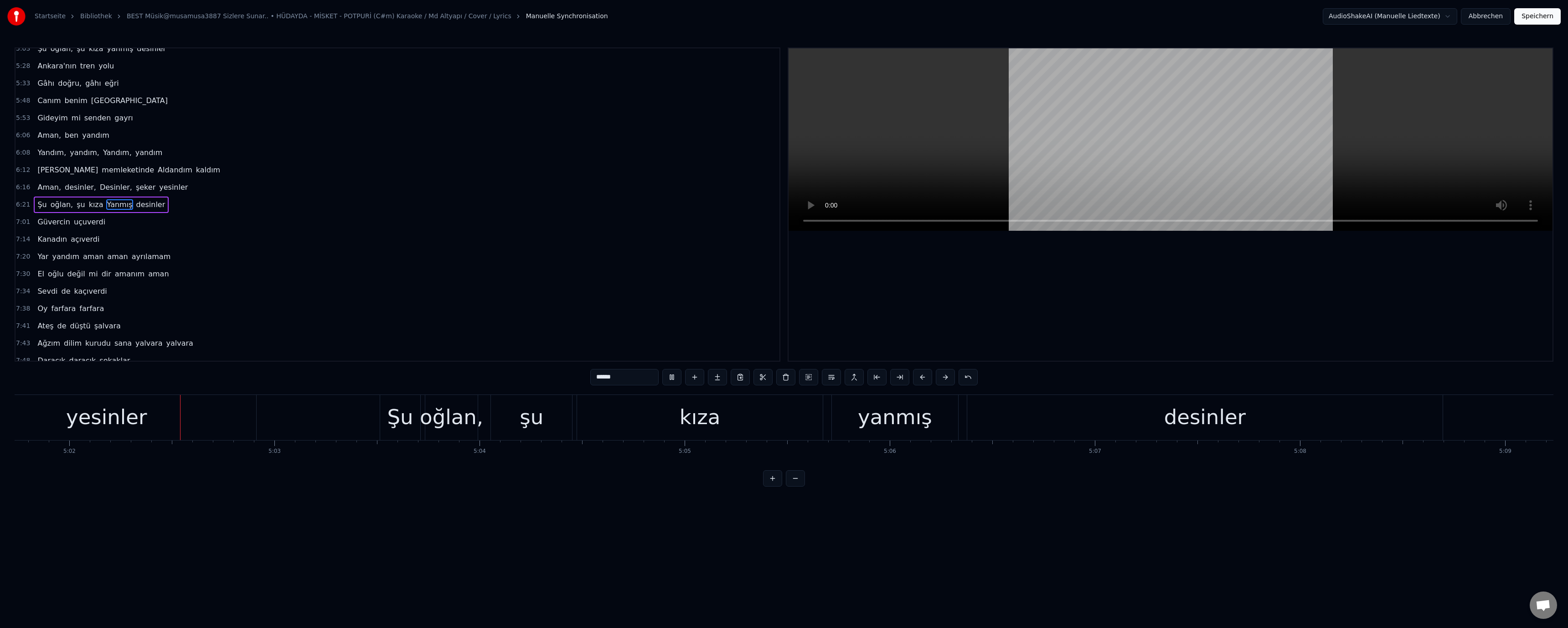
scroll to position [0, 61897]
drag, startPoint x: 874, startPoint y: 422, endPoint x: 727, endPoint y: 384, distance: 151.8
click at [872, 422] on div "yanmış" at bounding box center [889, 417] width 74 height 31
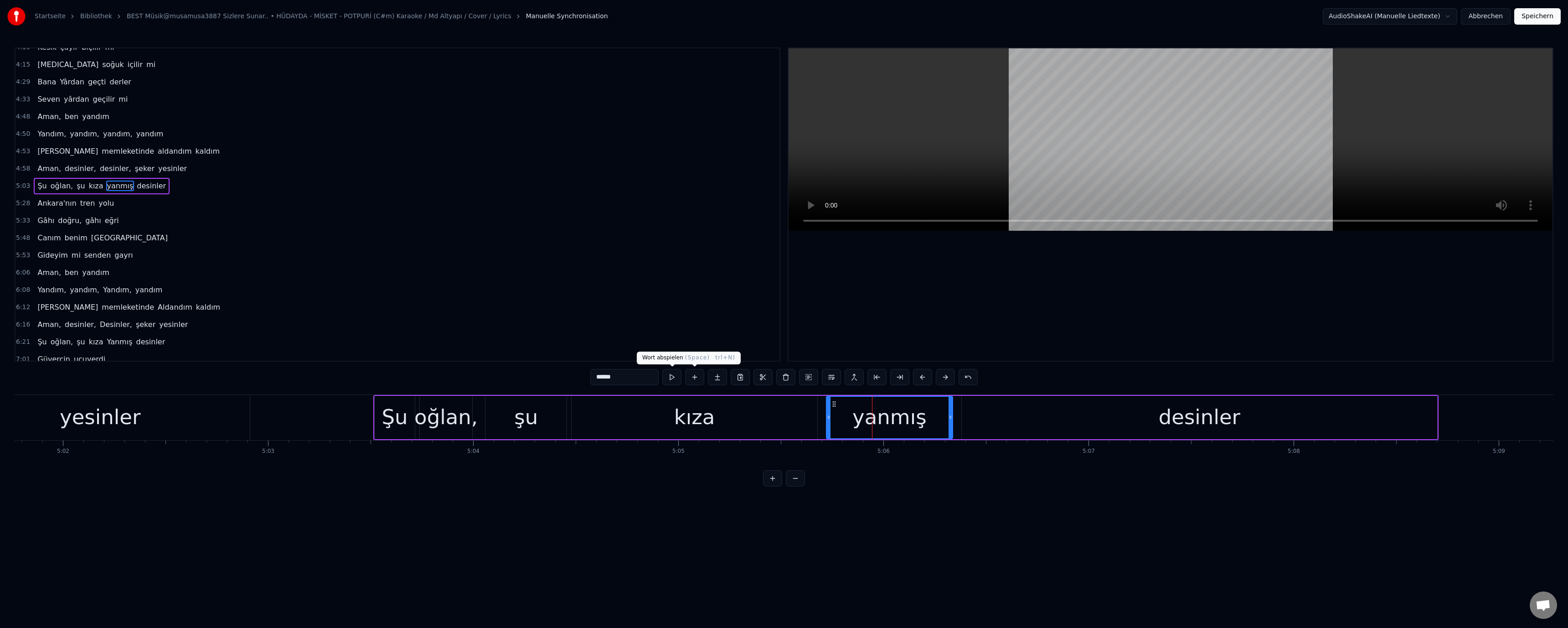
scroll to position [407, 0]
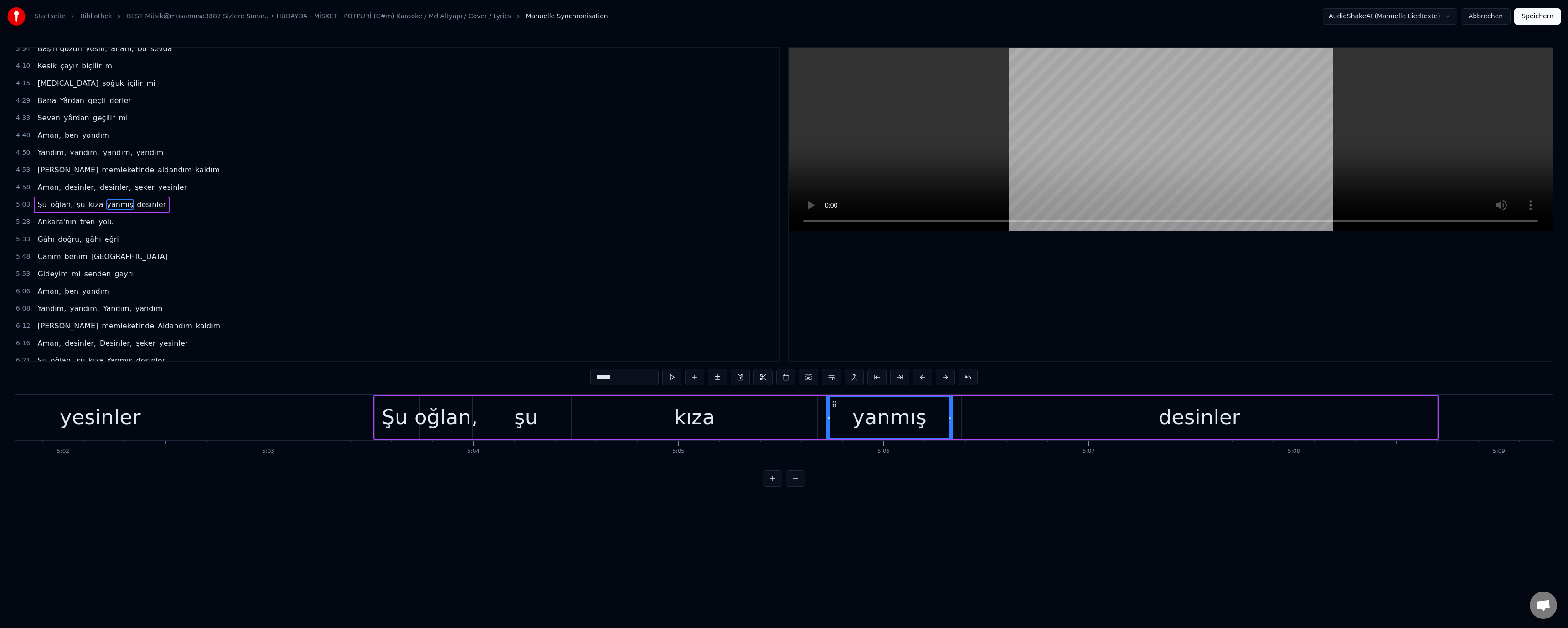
drag, startPoint x: 590, startPoint y: 378, endPoint x: 596, endPoint y: 377, distance: 6.1
click at [597, 378] on div "0:54 Bulguru kaynatırlar 0:58 Aman bulguru kaynatırlar 1:03 Serinde yayladırlar…" at bounding box center [784, 267] width 1539 height 439
drag, startPoint x: 596, startPoint y: 376, endPoint x: 600, endPoint y: 380, distance: 5.7
click at [600, 380] on input "******" at bounding box center [625, 377] width 68 height 16
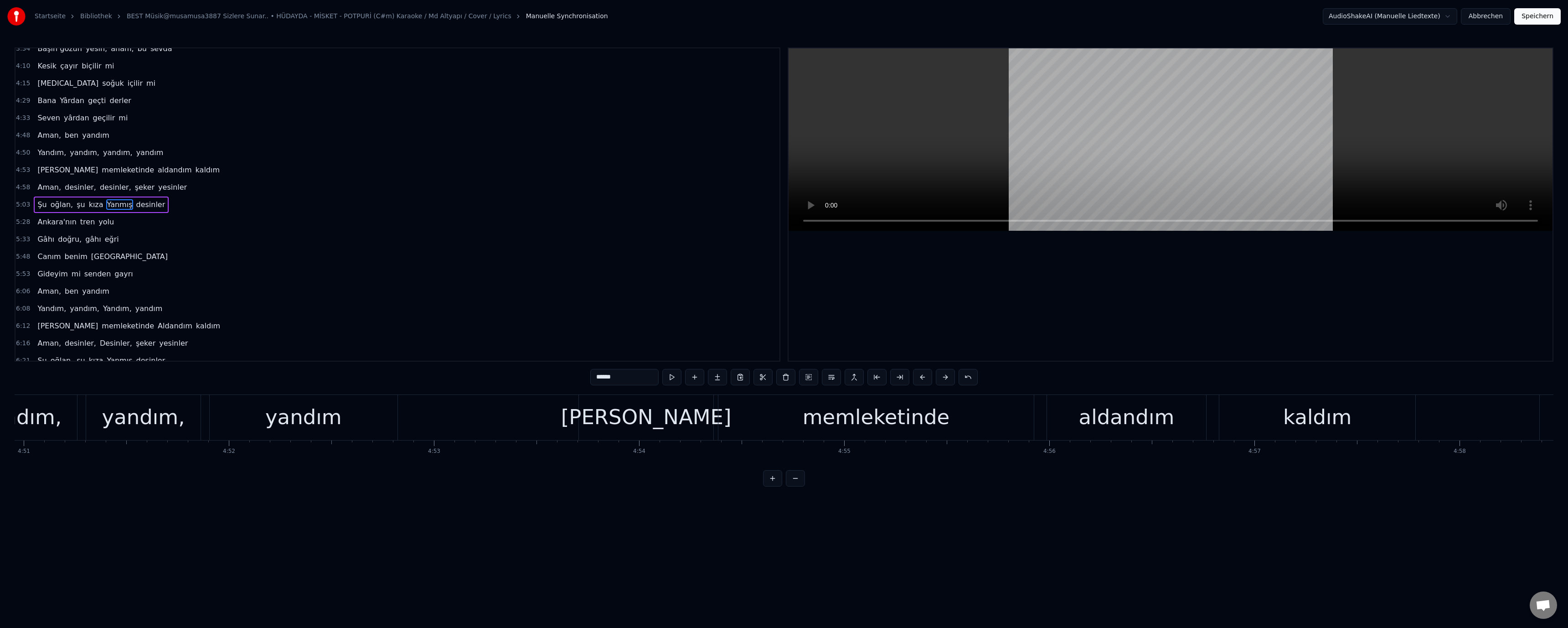
scroll to position [0, 59127]
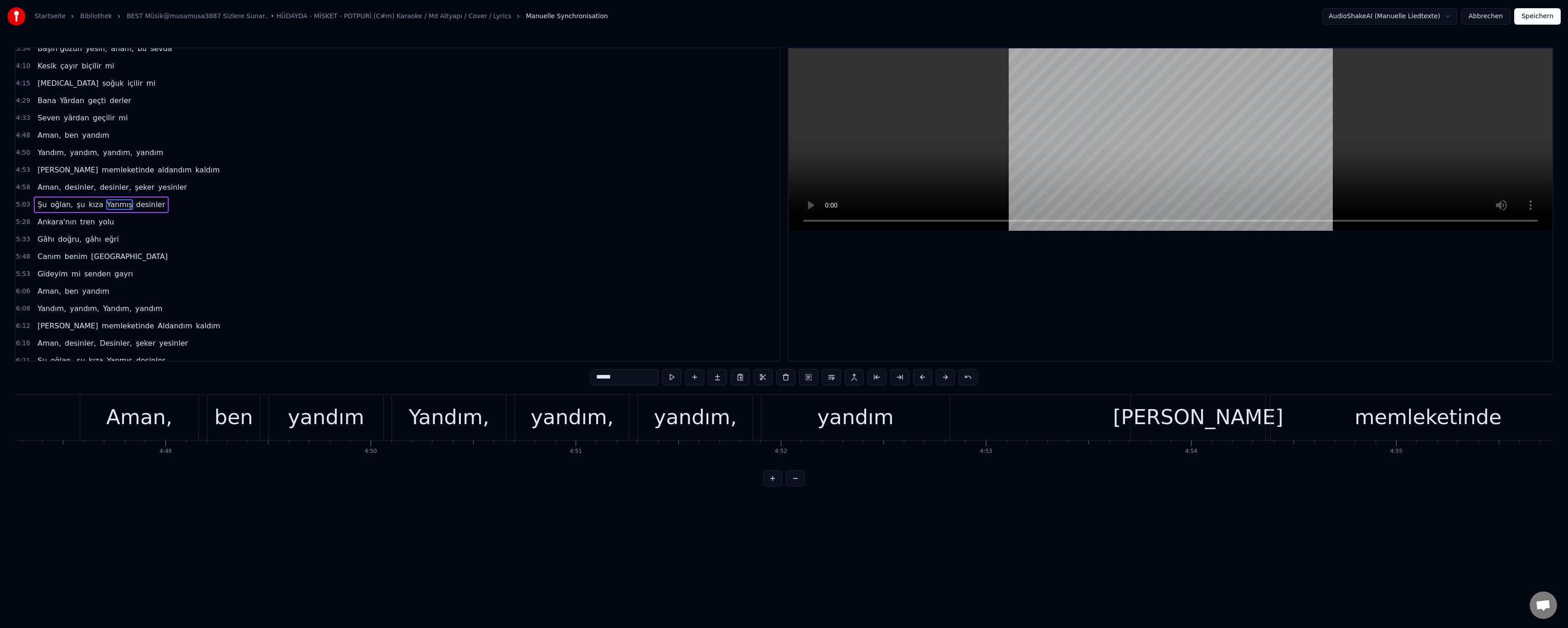
click at [150, 426] on div "Aman," at bounding box center [139, 417] width 66 height 31
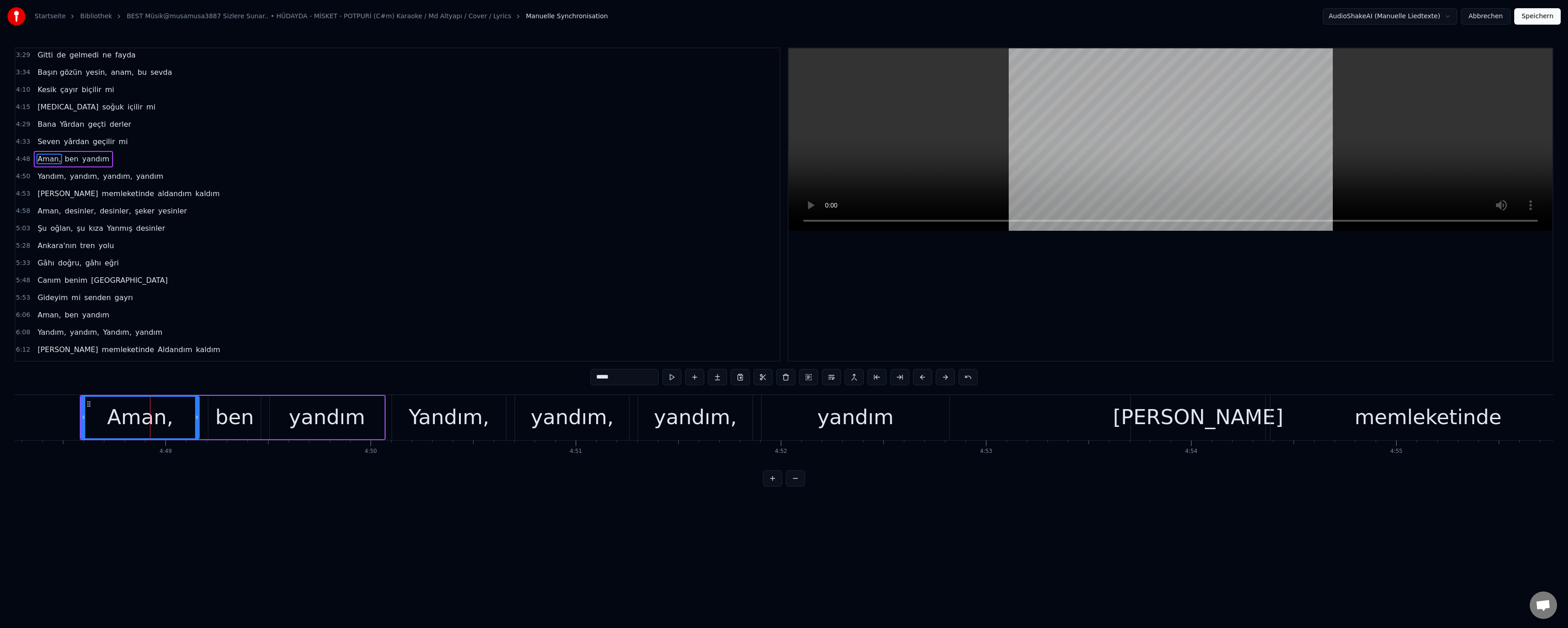
scroll to position [337, 0]
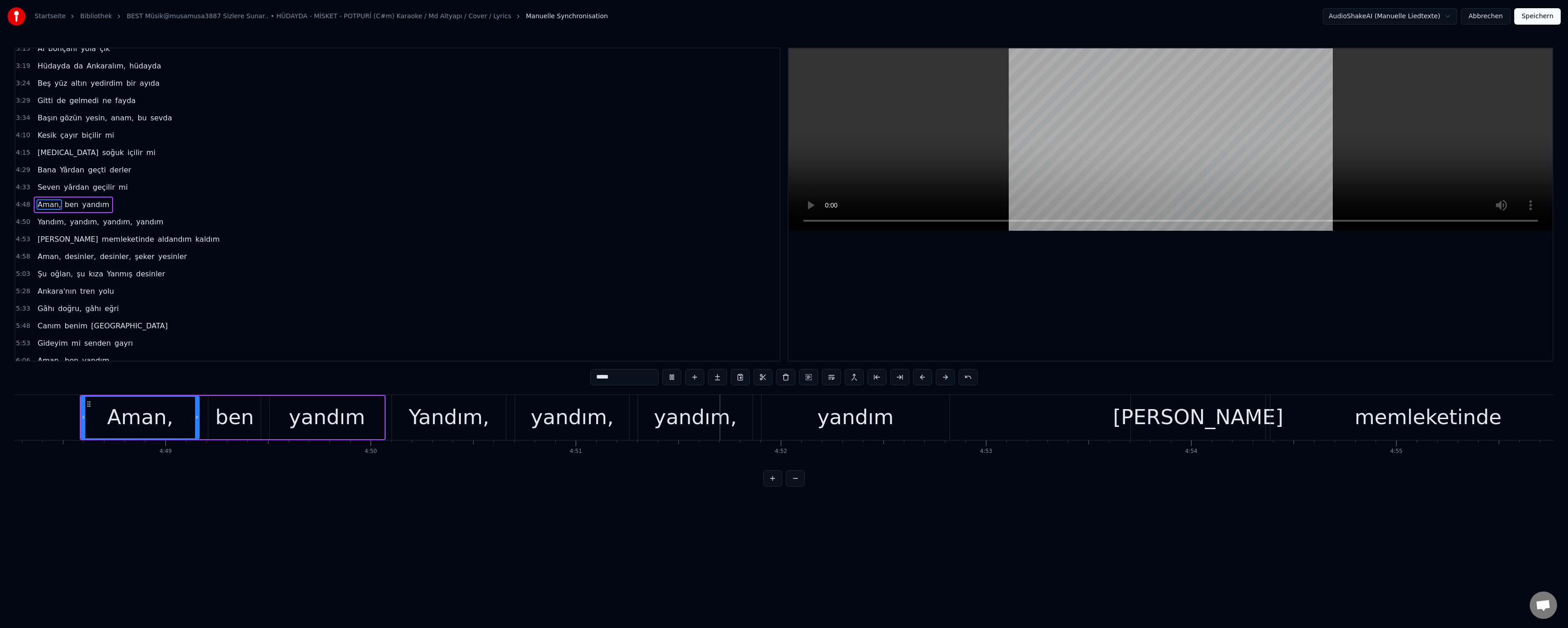
click at [712, 426] on div "yandım," at bounding box center [696, 417] width 83 height 31
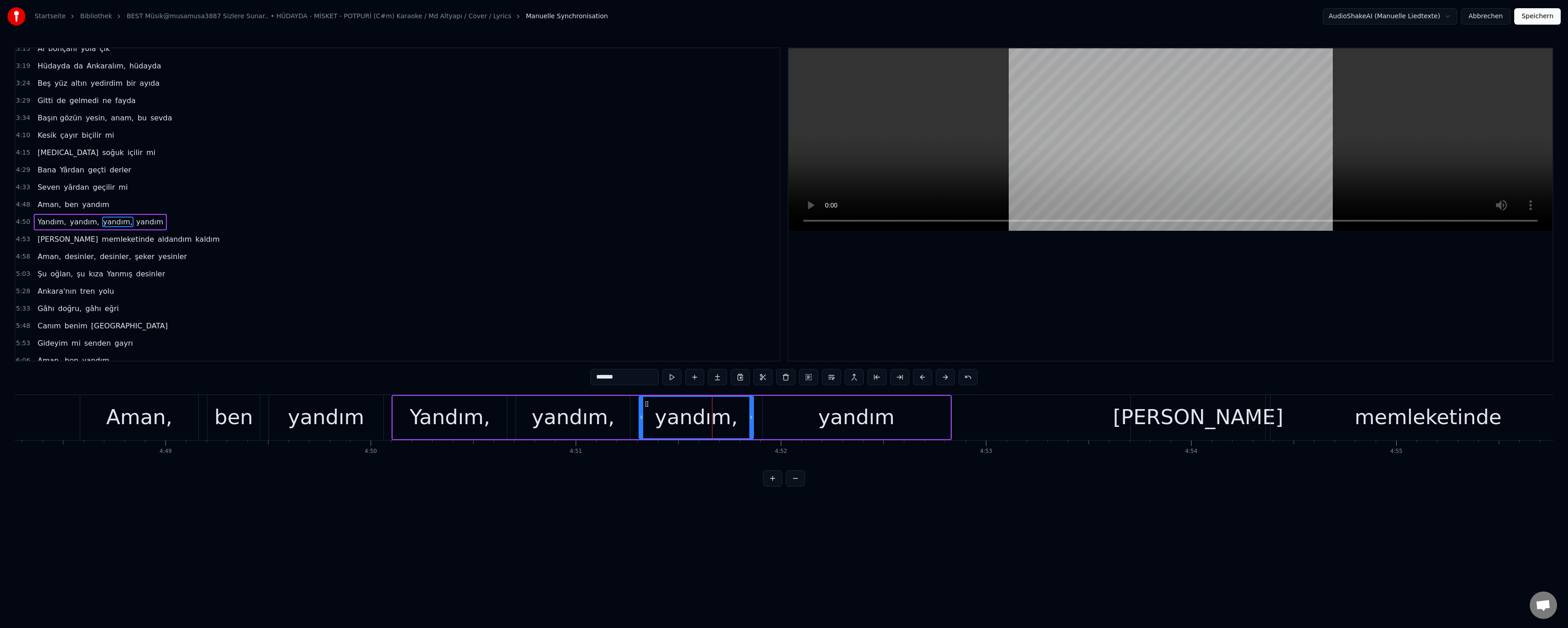
scroll to position [355, 0]
drag, startPoint x: 592, startPoint y: 377, endPoint x: 599, endPoint y: 381, distance: 8.1
click at [599, 381] on input "*******" at bounding box center [625, 377] width 68 height 16
drag, startPoint x: 580, startPoint y: 516, endPoint x: 615, endPoint y: 515, distance: 35.0
click at [592, 501] on html "Startseite Bibliothek BEST Müsik@musamusa3887 Sizlere Sunar.. • HÜDAYDA - MİSKE…" at bounding box center [784, 250] width 1568 height 501
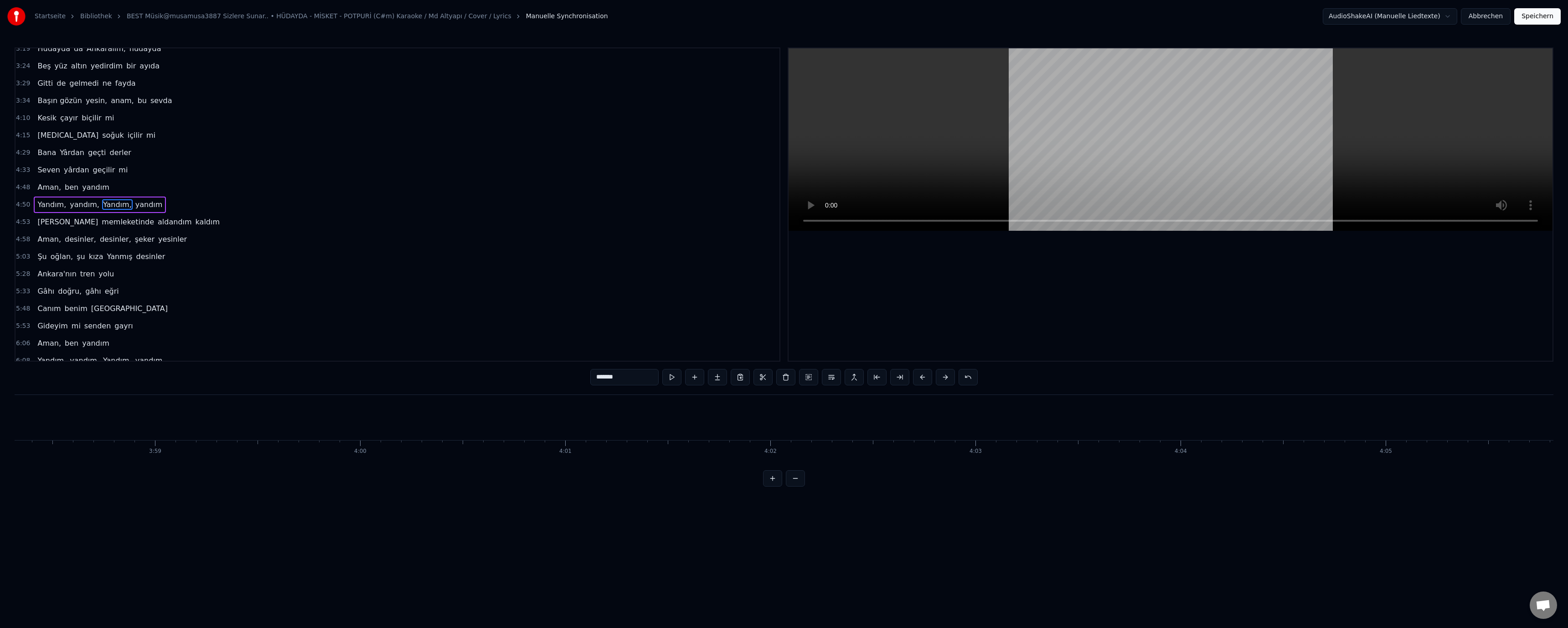
scroll to position [0, 50883]
click at [518, 417] on div "Kesik" at bounding box center [505, 417] width 54 height 31
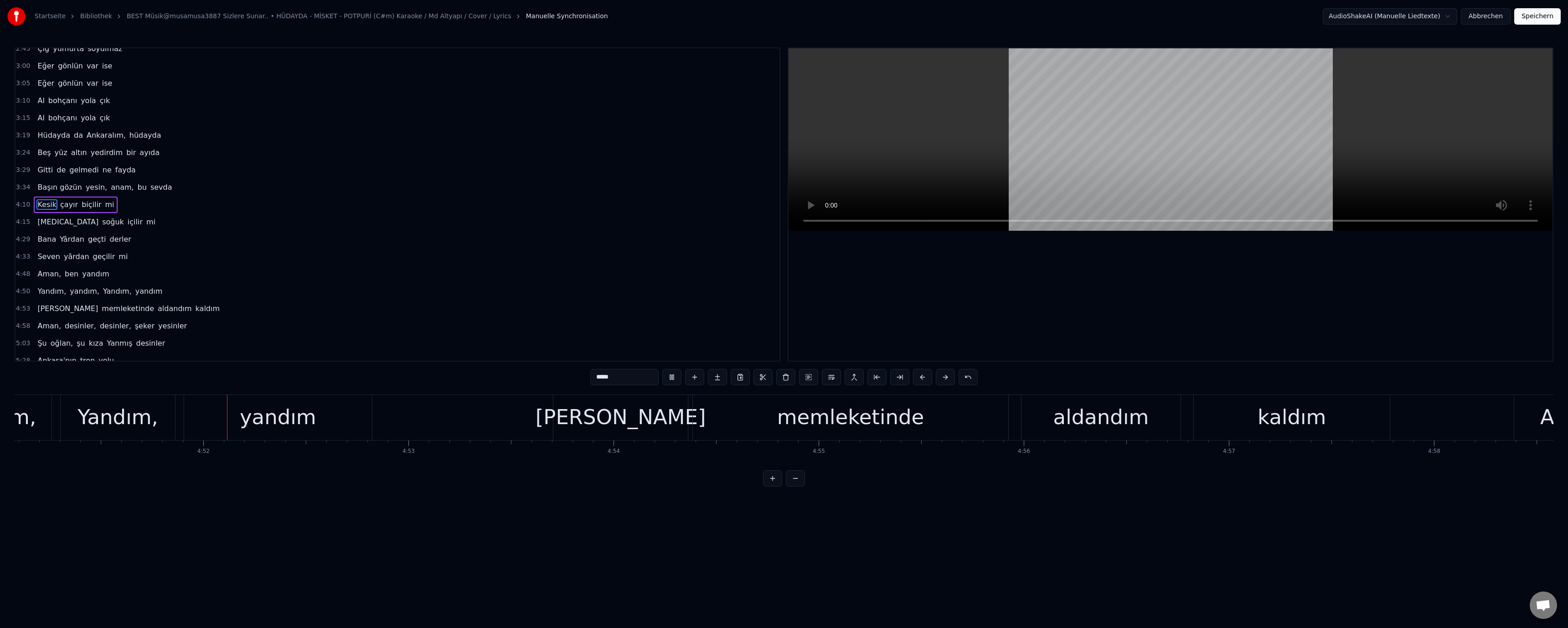
scroll to position [0, 59712]
click at [1088, 415] on div "aldandım" at bounding box center [1094, 417] width 96 height 31
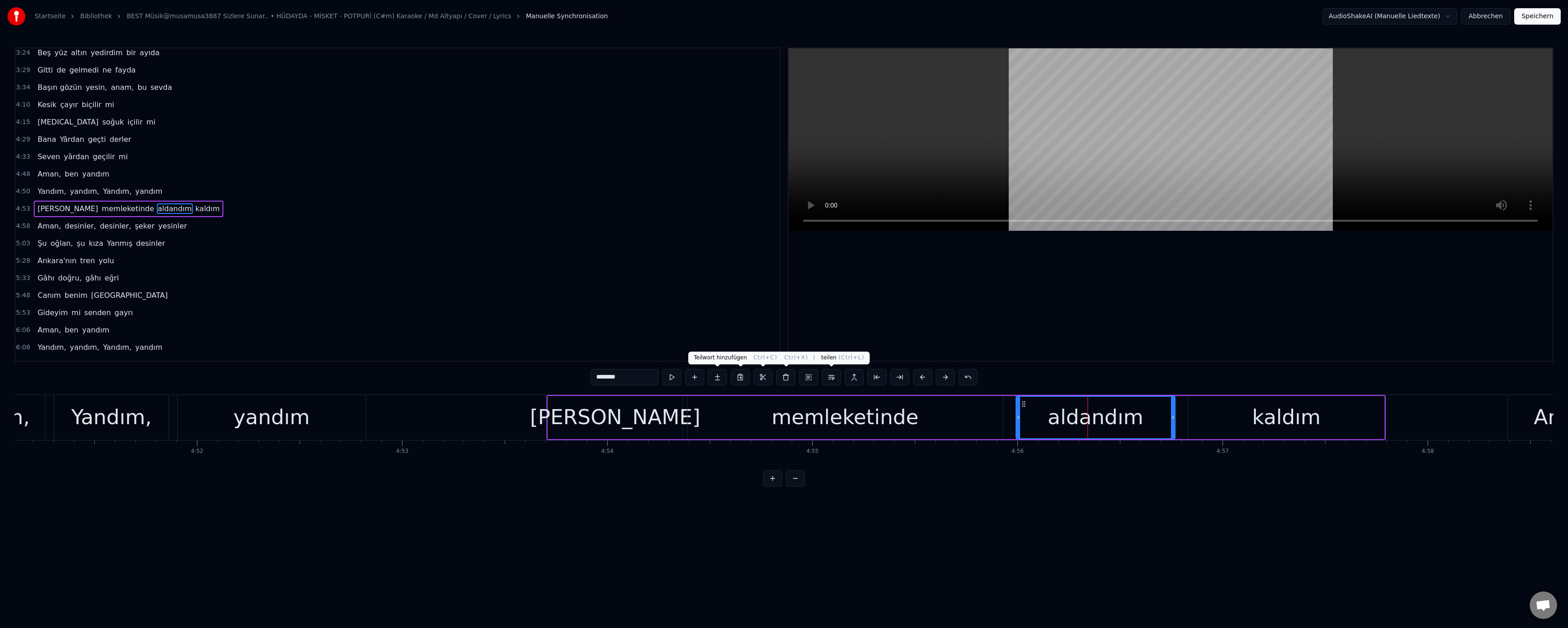
scroll to position [372, 0]
click at [600, 379] on input "********" at bounding box center [625, 377] width 68 height 16
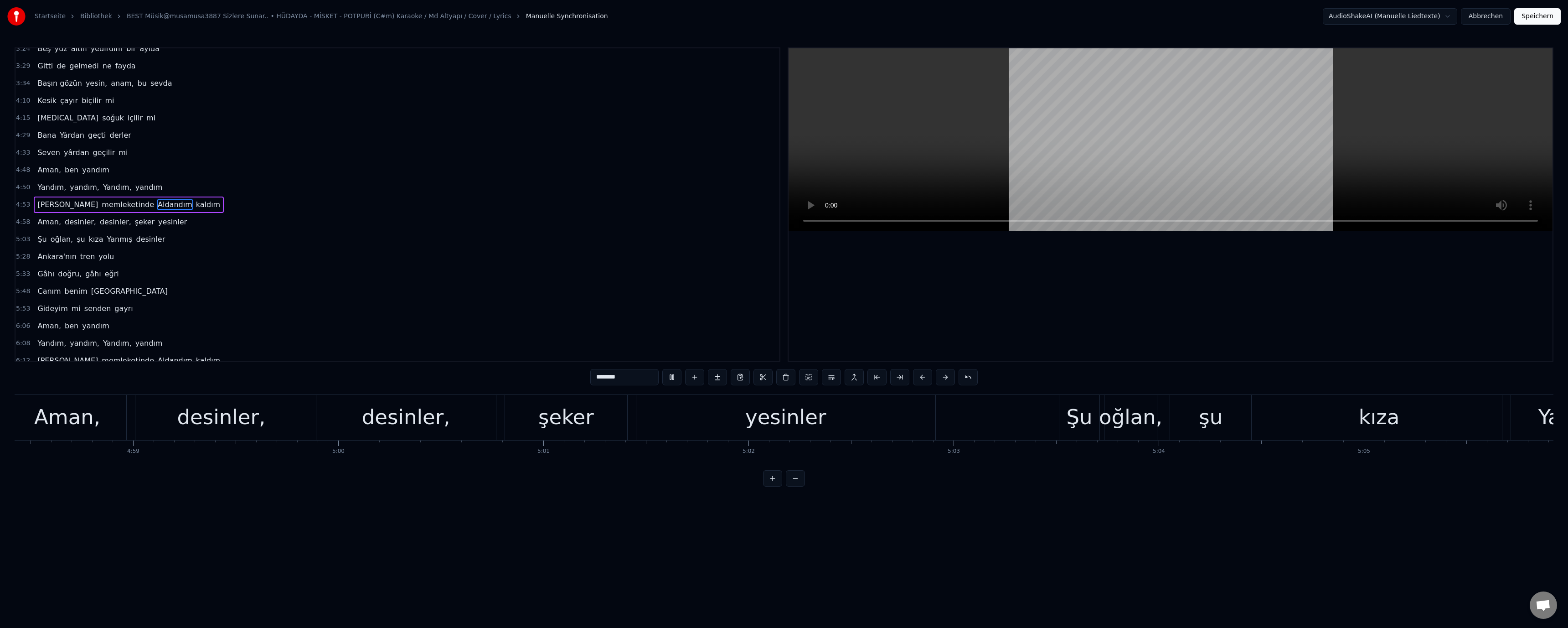
scroll to position [0, 61213]
click at [422, 407] on div "desinler," at bounding box center [404, 417] width 88 height 31
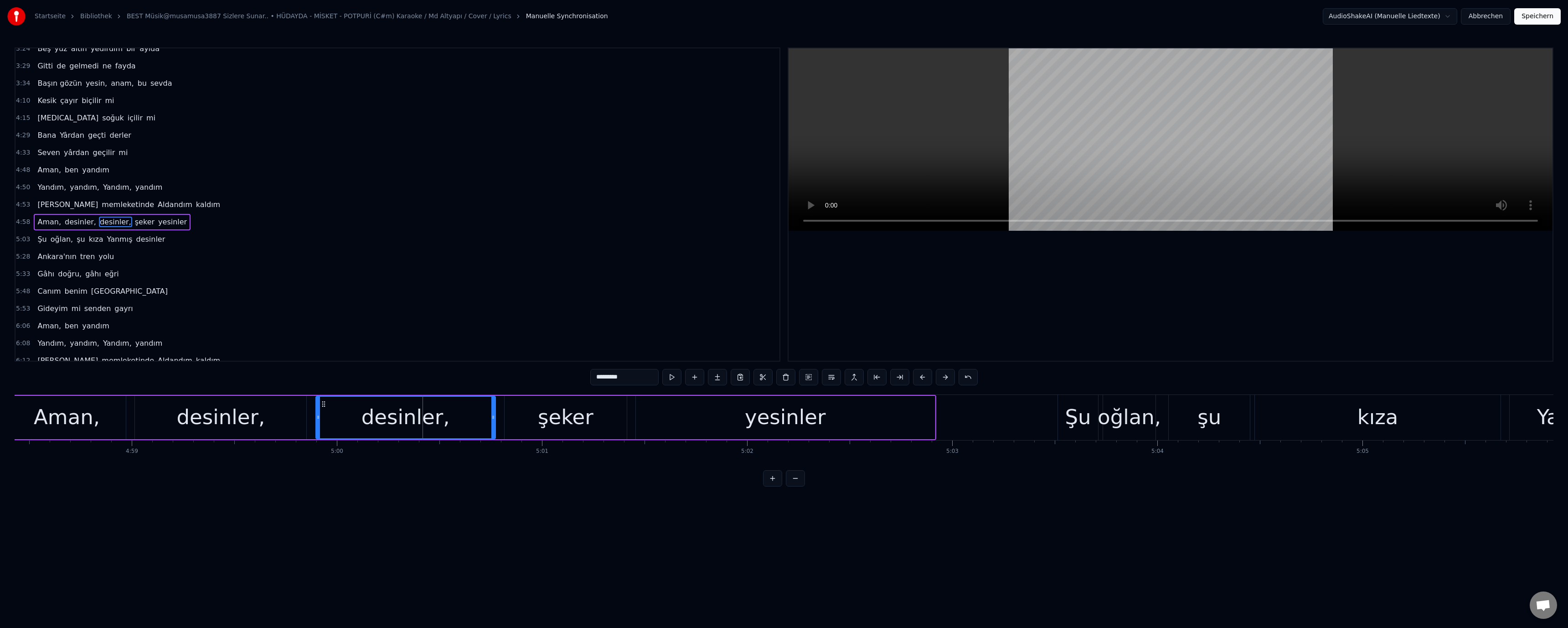
scroll to position [390, 0]
click at [600, 381] on input "*********" at bounding box center [625, 377] width 68 height 16
type input "*********"
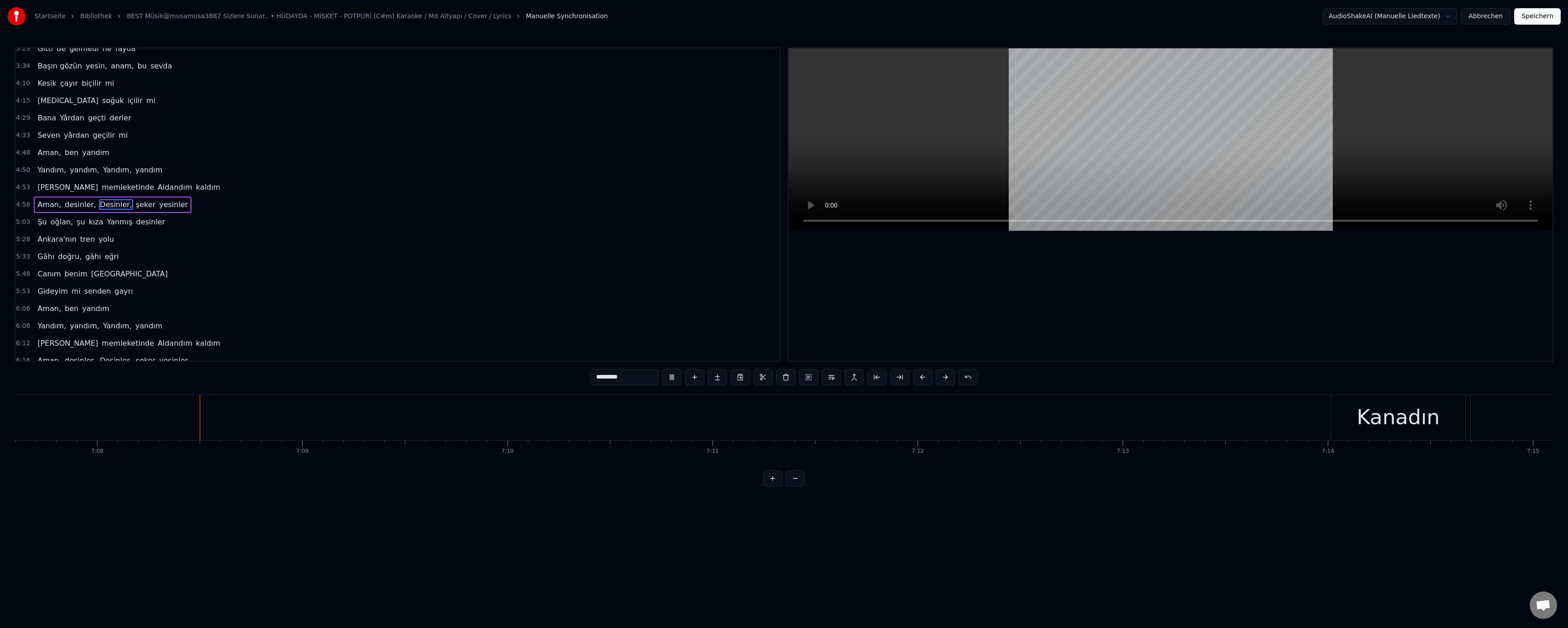
scroll to position [0, 87714]
click at [931, 340] on div at bounding box center [1170, 204] width 764 height 312
click at [1346, 415] on div "Kanadın" at bounding box center [1391, 417] width 135 height 45
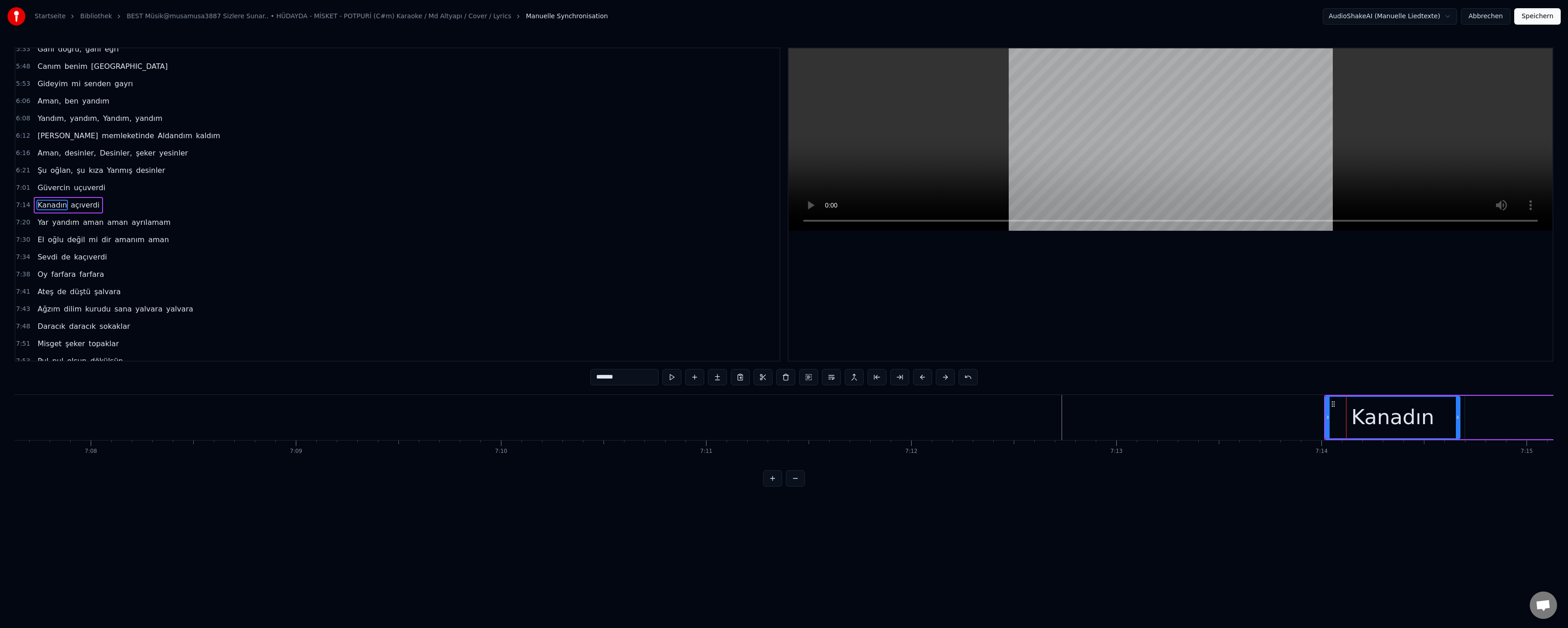
scroll to position [598, 0]
drag, startPoint x: 1326, startPoint y: 418, endPoint x: 1273, endPoint y: 418, distance: 53.0
click at [1273, 418] on icon at bounding box center [1275, 417] width 4 height 7
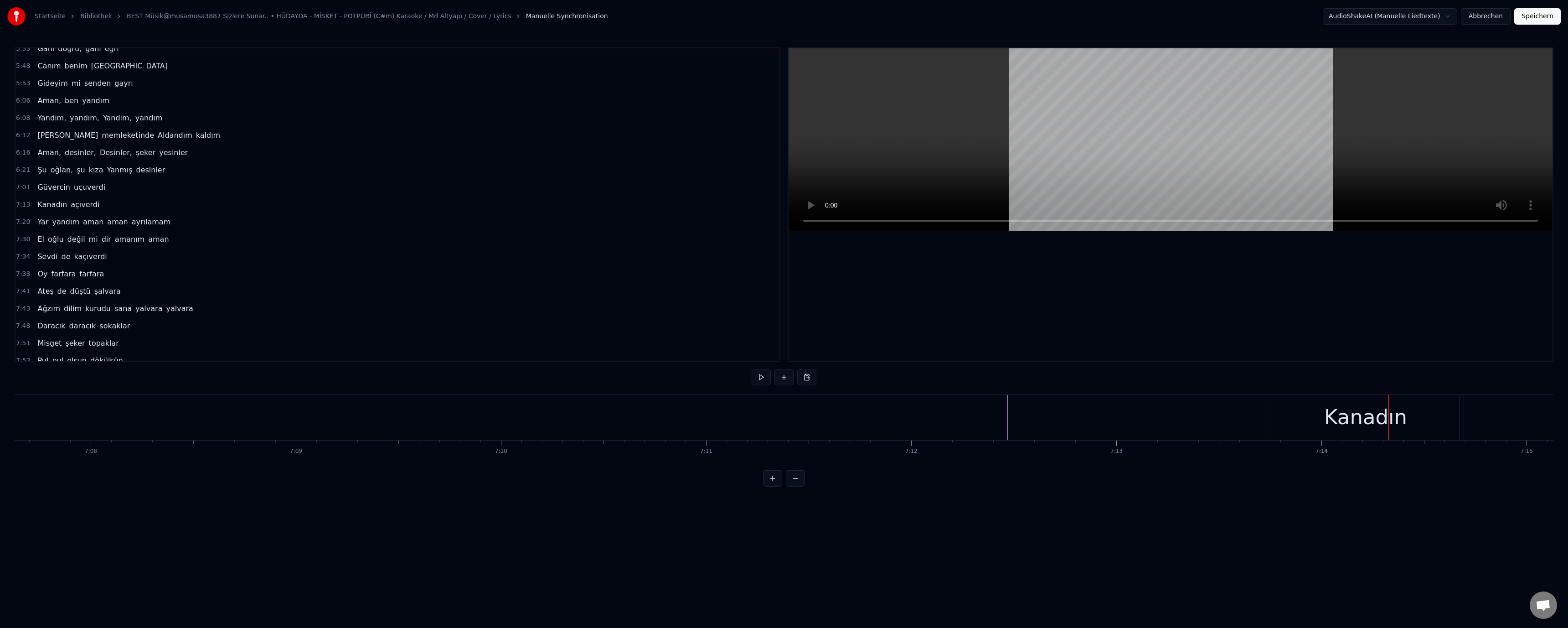
click at [1294, 417] on div "Kanadın" at bounding box center [1365, 417] width 187 height 45
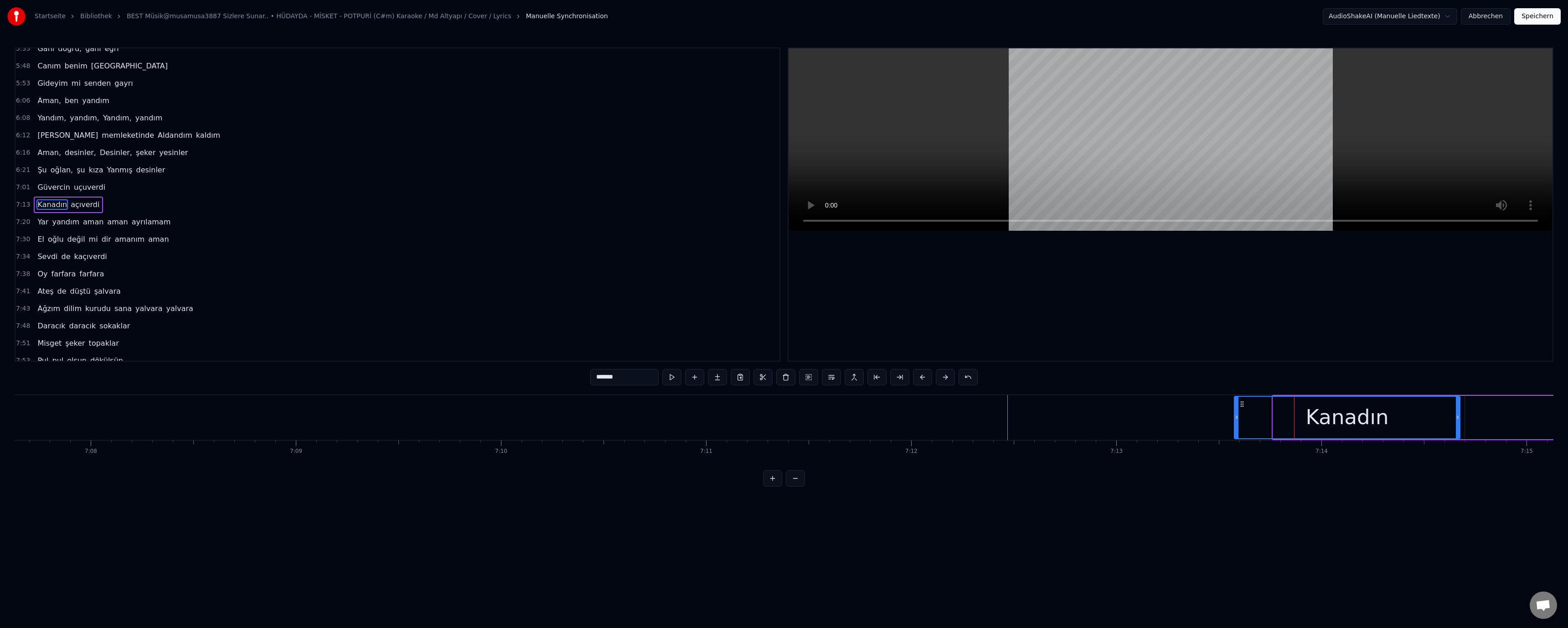
click at [1236, 418] on icon at bounding box center [1237, 417] width 4 height 7
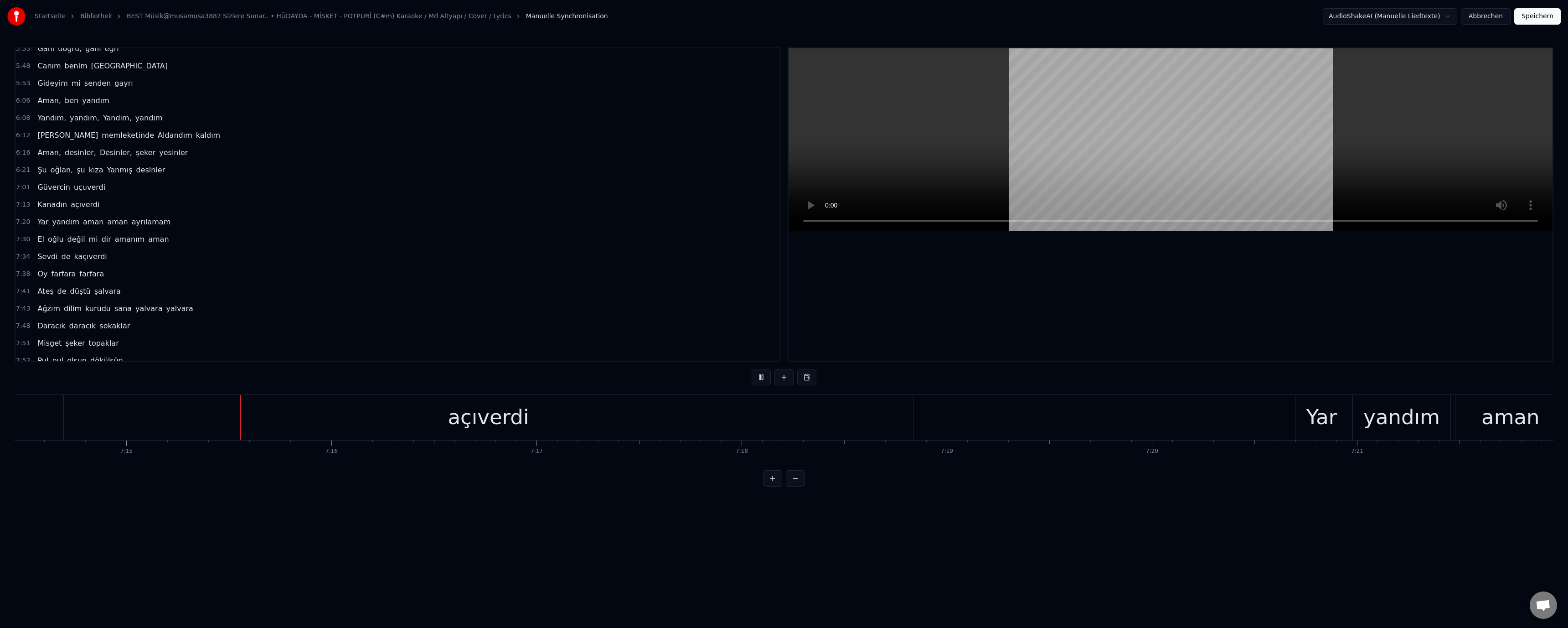
scroll to position [0, 89197]
click at [1085, 348] on div at bounding box center [1170, 204] width 764 height 312
click at [1225, 418] on div "Yar" at bounding box center [1239, 417] width 30 height 31
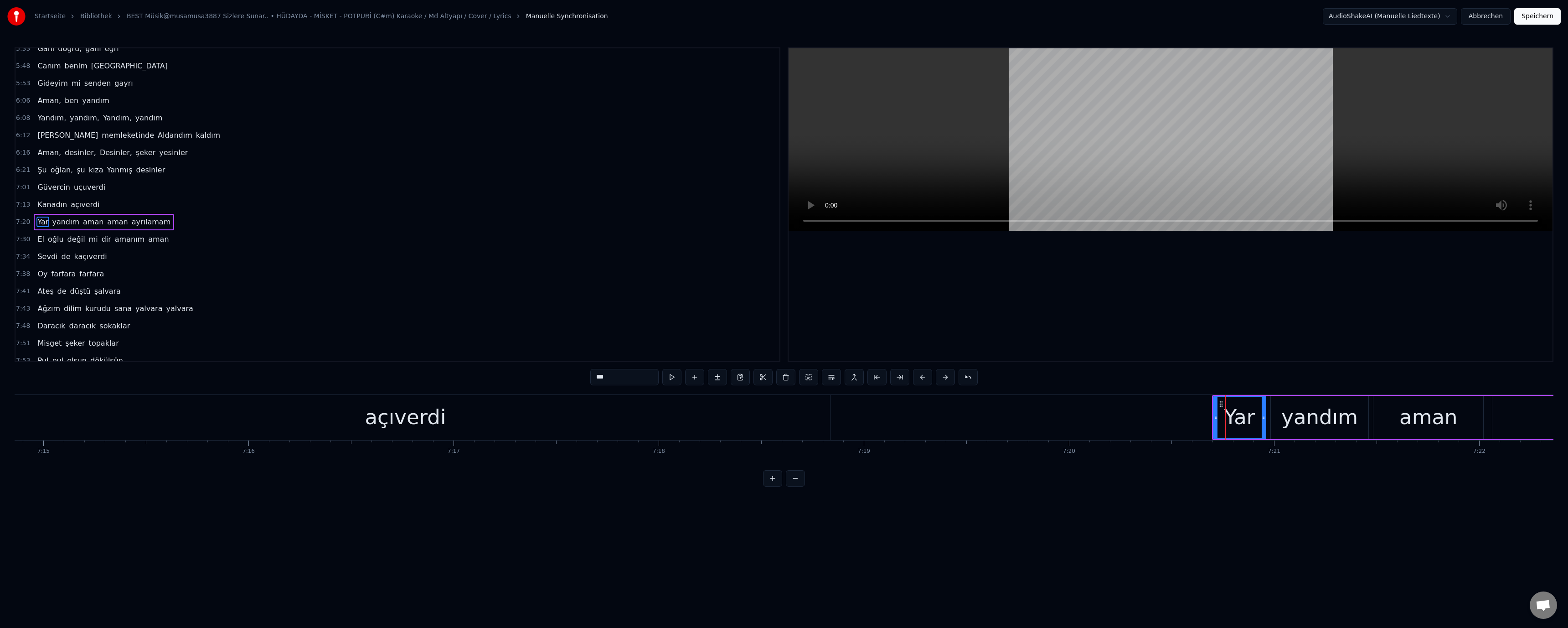
scroll to position [615, 0]
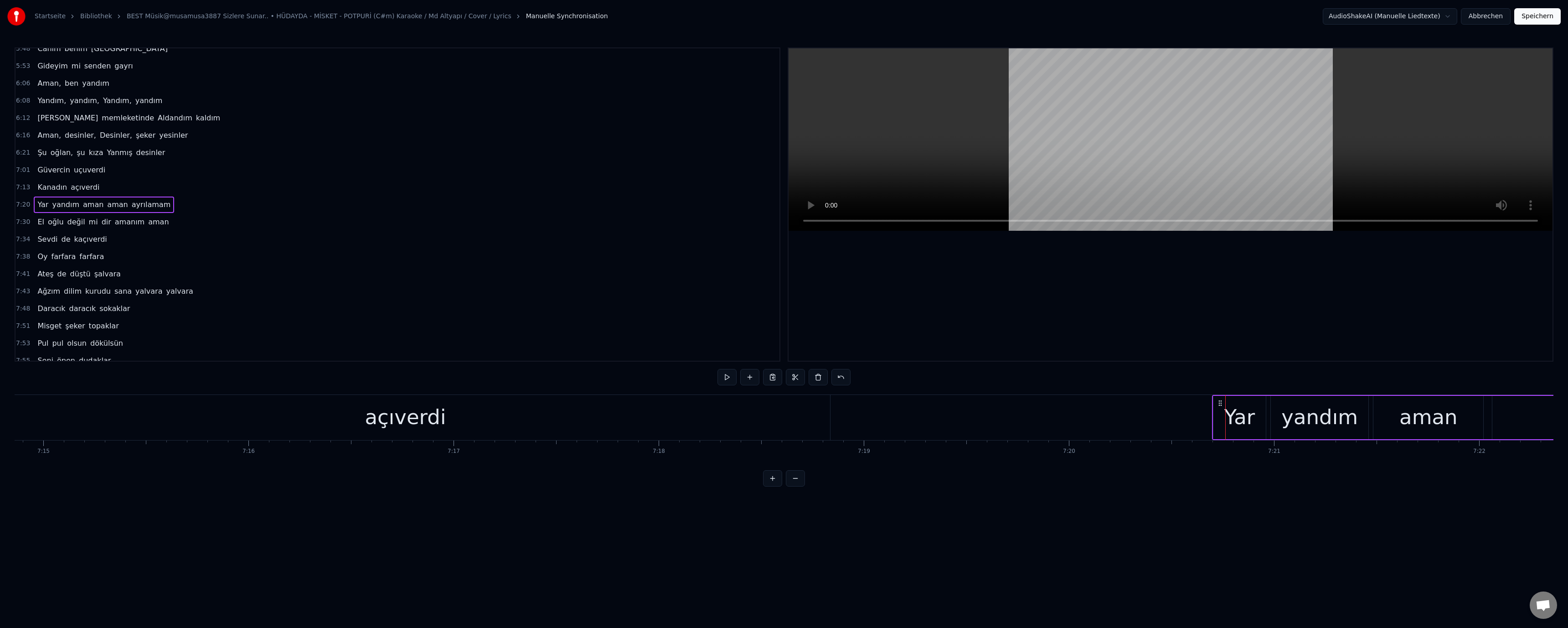
click at [1222, 415] on div "Yar" at bounding box center [1239, 417] width 52 height 43
drag, startPoint x: 1216, startPoint y: 418, endPoint x: 1134, endPoint y: 418, distance: 82.0
click at [1134, 418] on icon at bounding box center [1133, 417] width 4 height 7
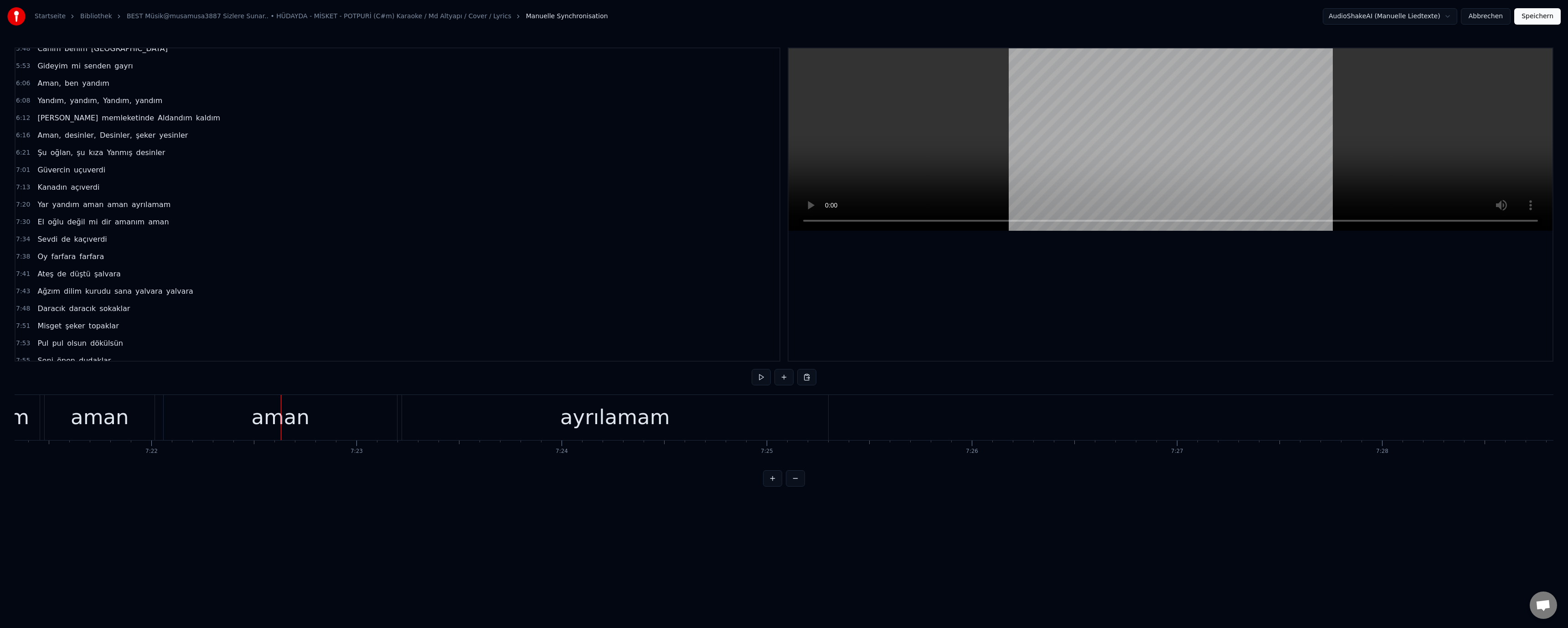
scroll to position [0, 90662]
drag, startPoint x: 100, startPoint y: 423, endPoint x: 114, endPoint y: 423, distance: 14.0
click at [102, 423] on div "aman" at bounding box center [142, 417] width 233 height 45
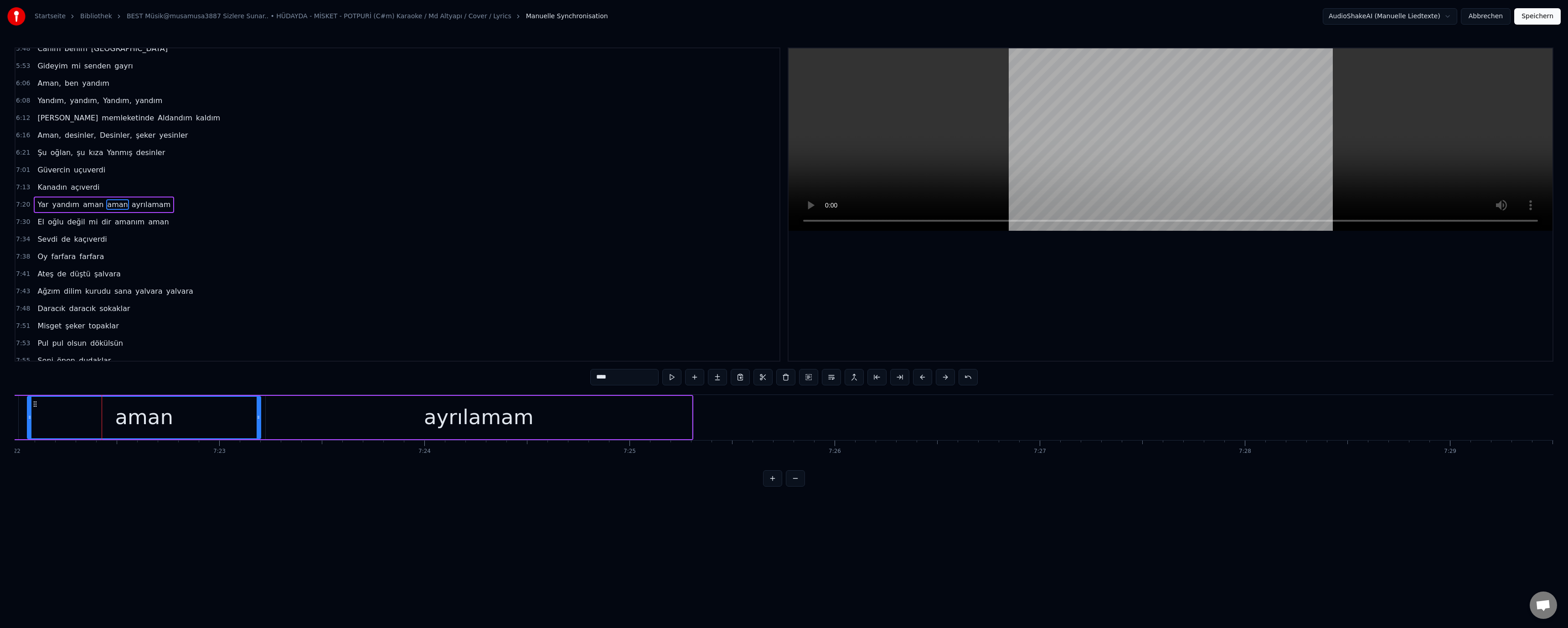
drag, startPoint x: 593, startPoint y: 379, endPoint x: 598, endPoint y: 383, distance: 6.4
click at [598, 383] on input "****" at bounding box center [625, 377] width 68 height 16
click at [180, 425] on div "Aman" at bounding box center [144, 417] width 232 height 41
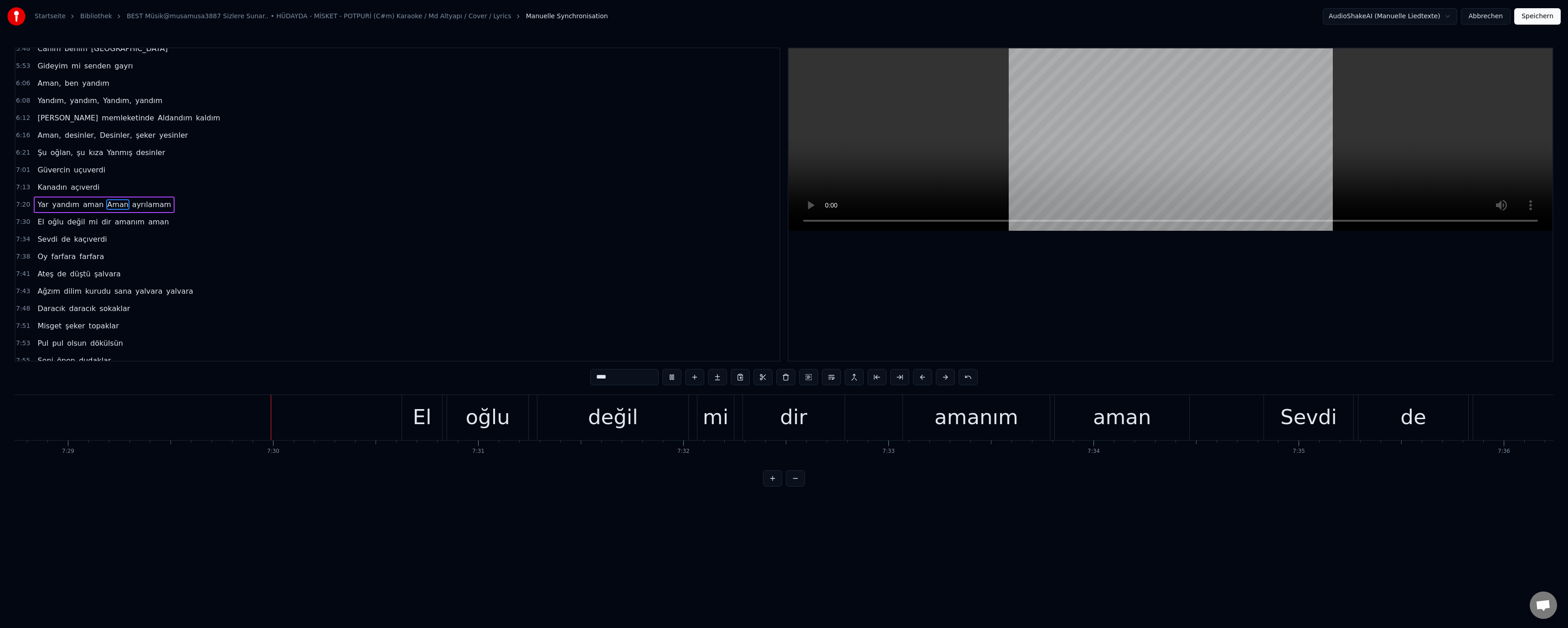
scroll to position [0, 92125]
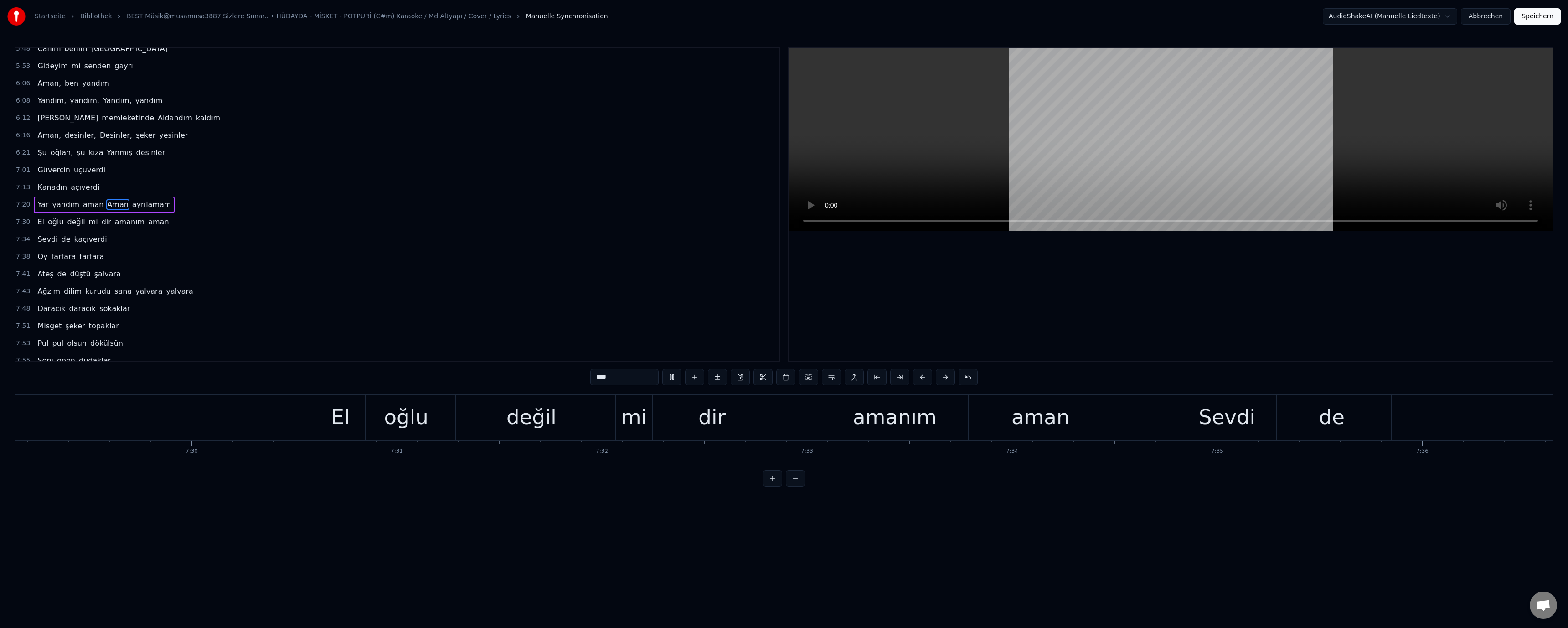
click at [1088, 185] on video at bounding box center [1170, 139] width 764 height 183
click at [329, 412] on div "El" at bounding box center [340, 417] width 40 height 45
type input "**"
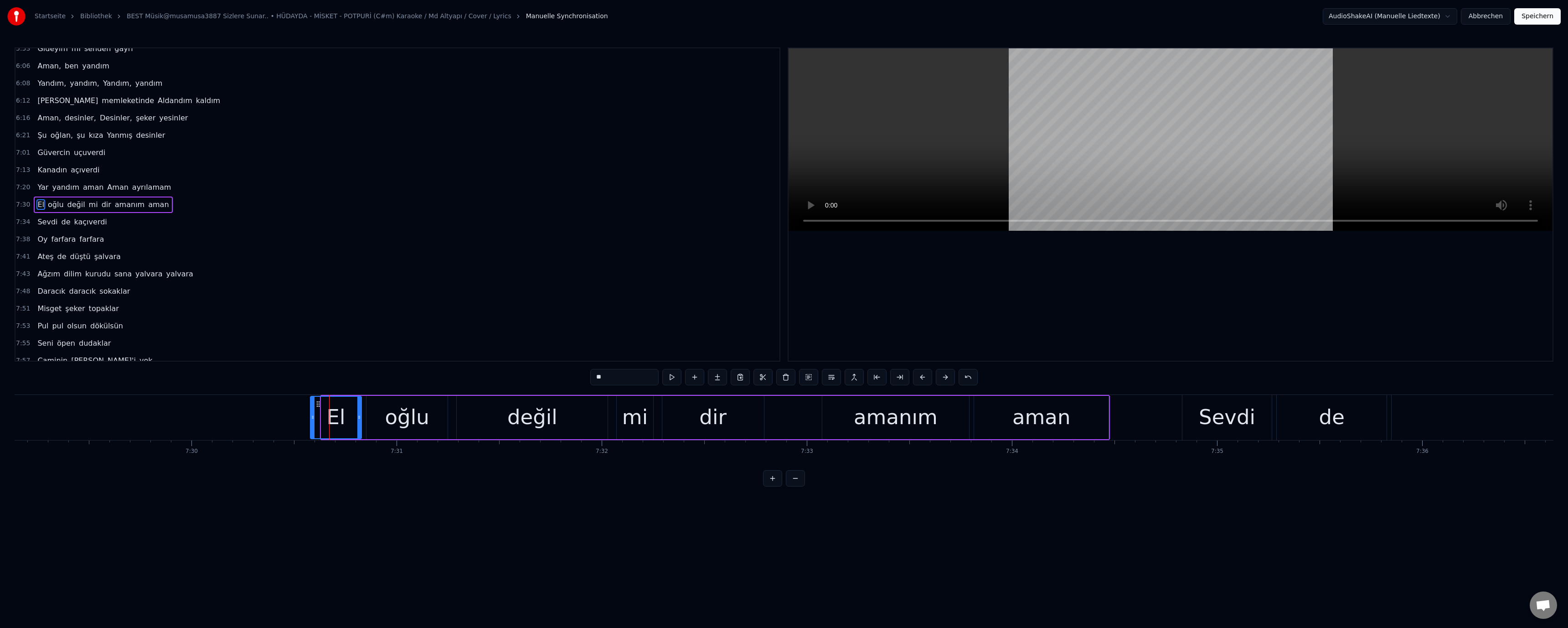
drag, startPoint x: 322, startPoint y: 417, endPoint x: 311, endPoint y: 418, distance: 11.0
click at [311, 418] on icon at bounding box center [313, 417] width 4 height 7
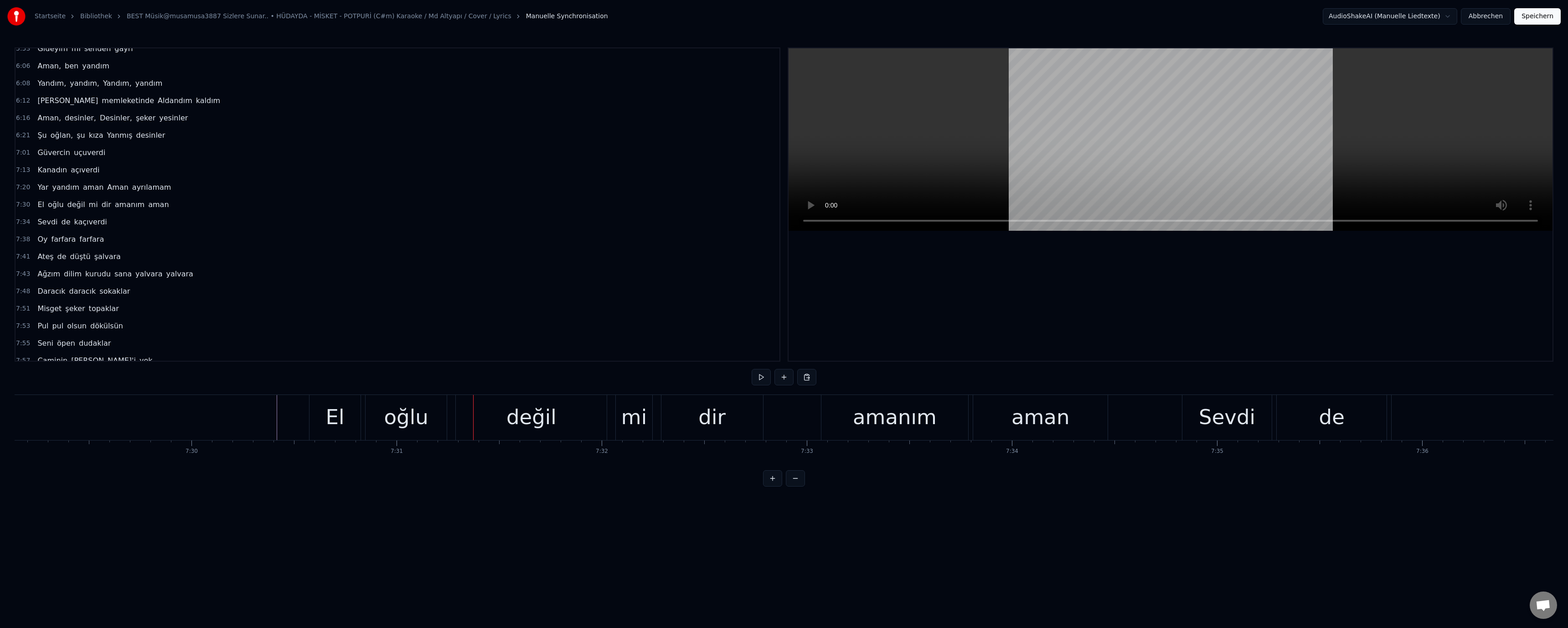
click at [344, 418] on div "El" at bounding box center [335, 417] width 51 height 45
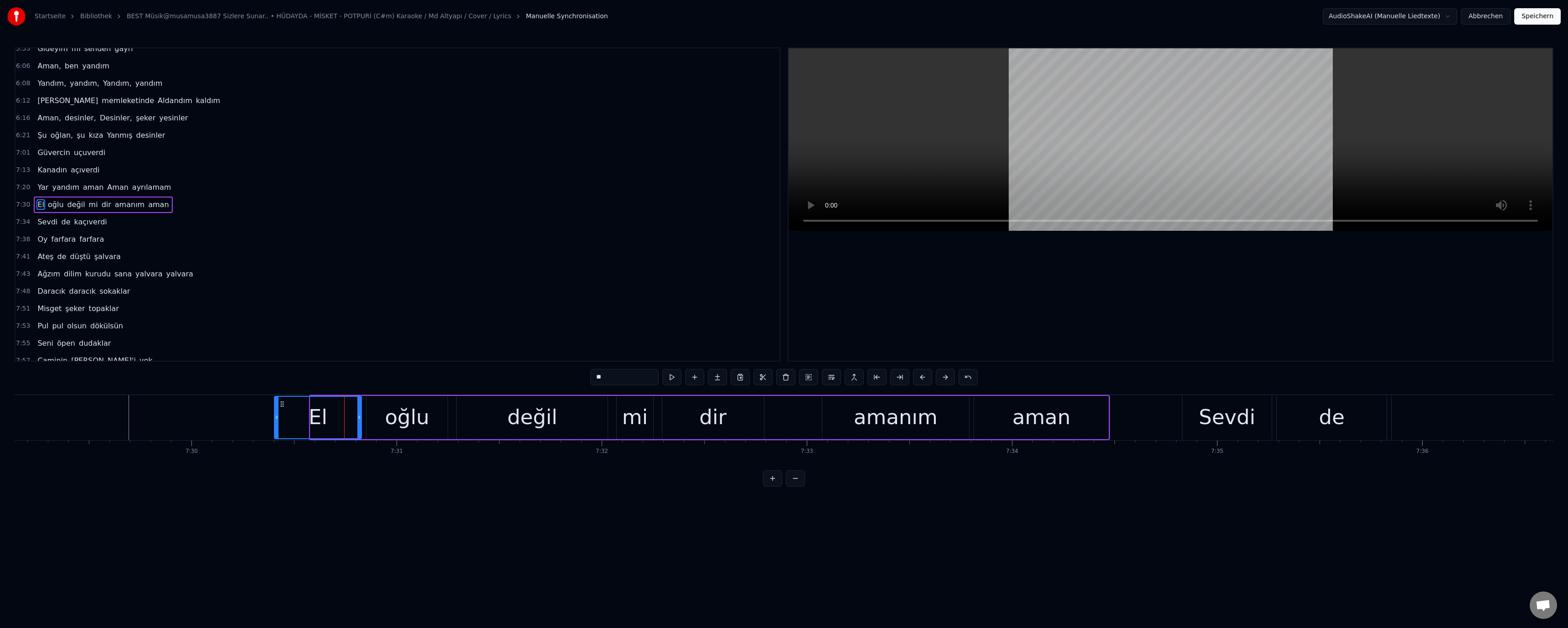
drag, startPoint x: 312, startPoint y: 418, endPoint x: 276, endPoint y: 423, distance: 36.3
click at [276, 423] on div at bounding box center [277, 417] width 4 height 41
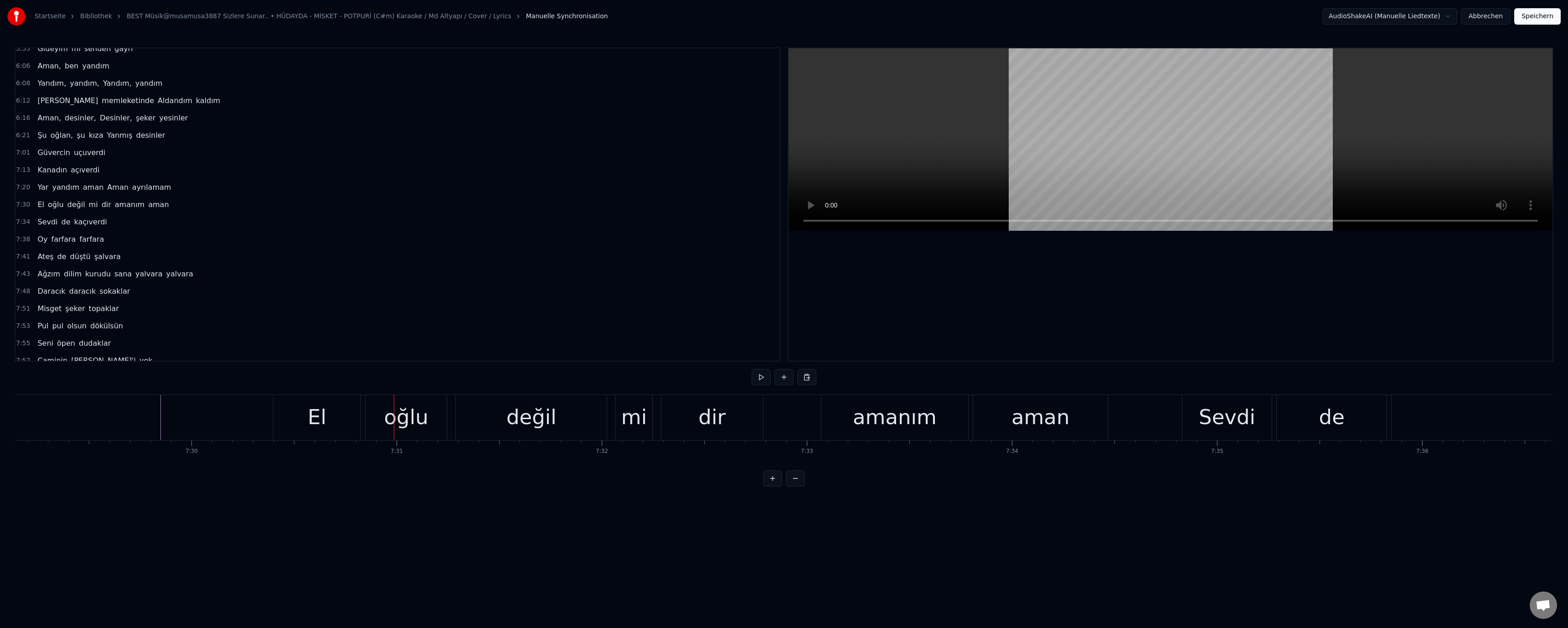
drag, startPoint x: 309, startPoint y: 404, endPoint x: 290, endPoint y: 417, distance: 23.0
click at [308, 406] on div "El" at bounding box center [317, 417] width 87 height 45
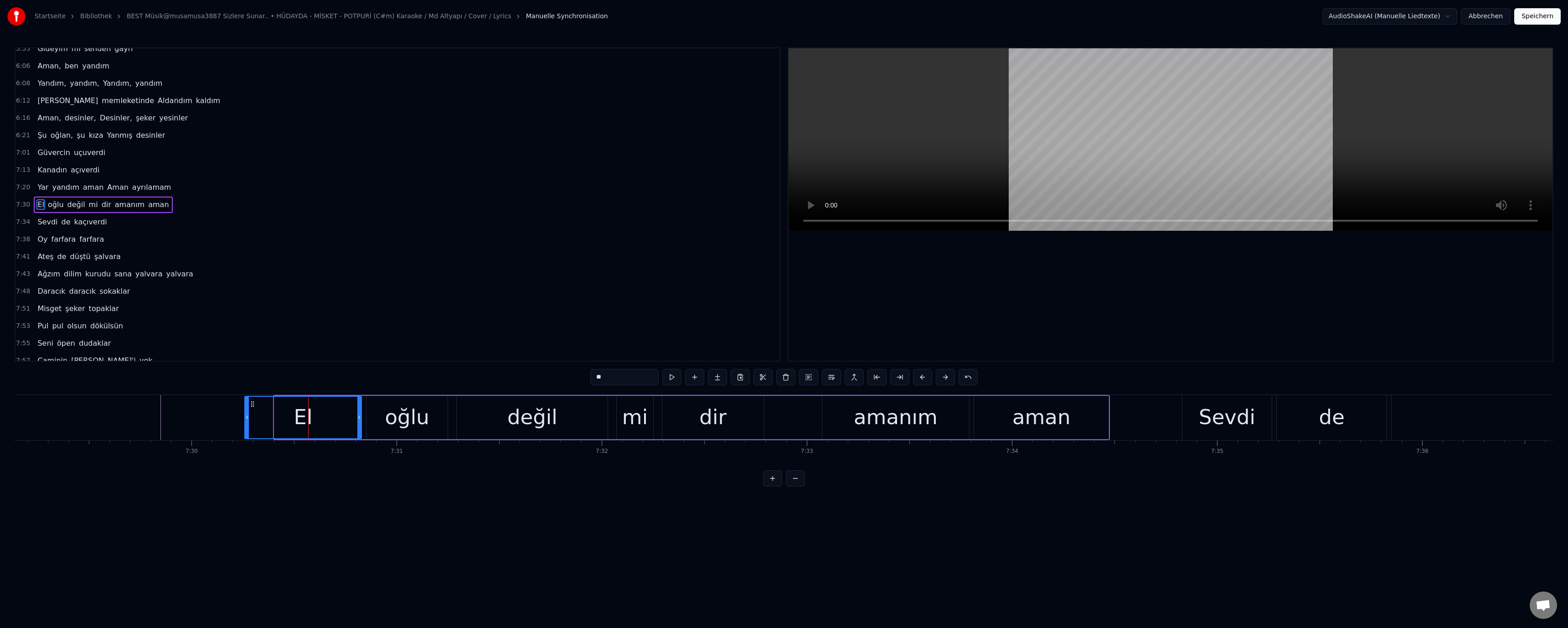
drag, startPoint x: 275, startPoint y: 417, endPoint x: 245, endPoint y: 420, distance: 30.1
click at [245, 420] on icon at bounding box center [247, 417] width 4 height 7
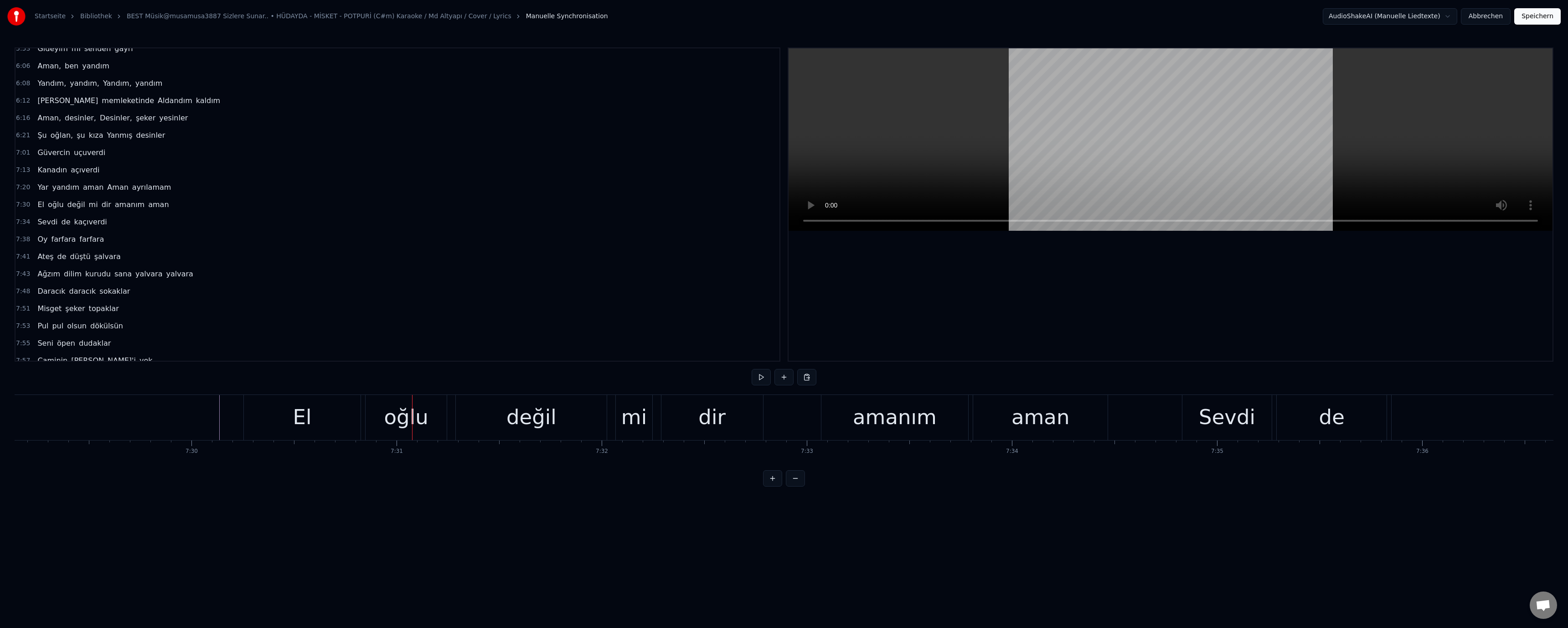
click at [281, 424] on div "El" at bounding box center [303, 417] width 117 height 45
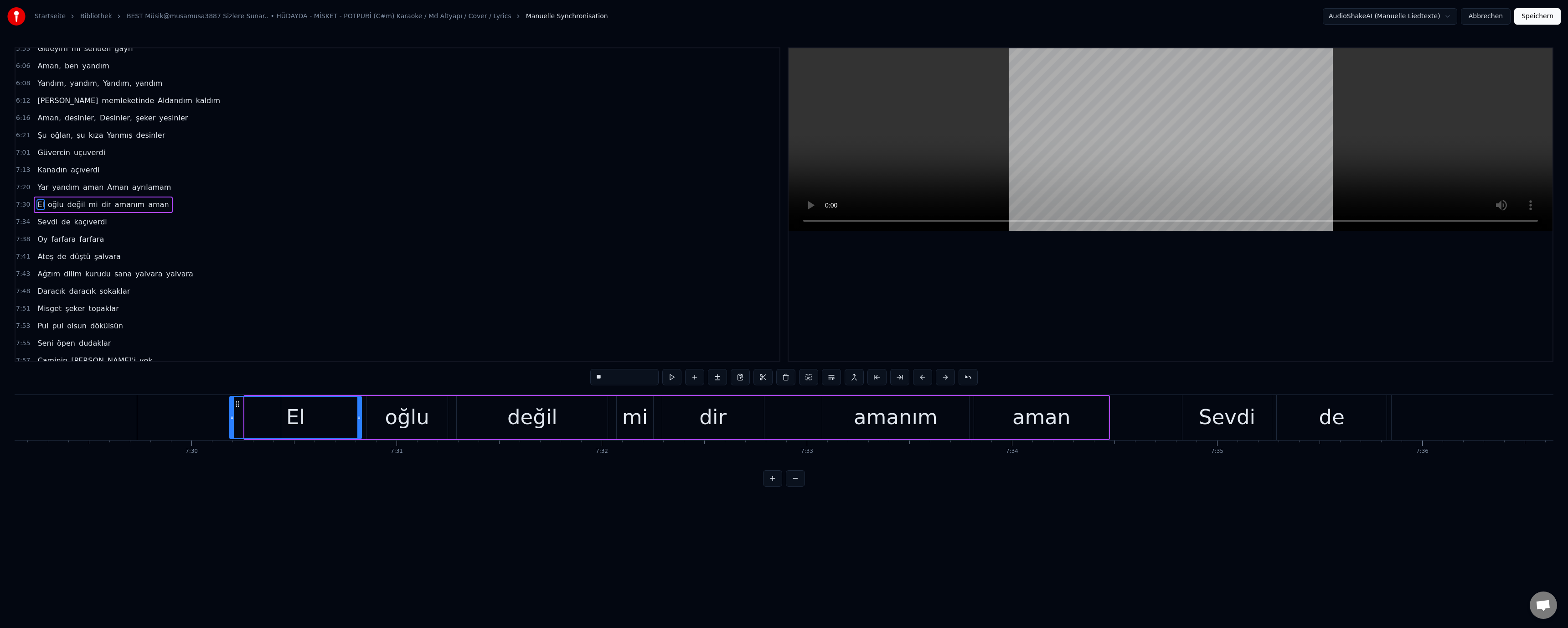
drag, startPoint x: 246, startPoint y: 420, endPoint x: 227, endPoint y: 421, distance: 19.0
click at [230, 422] on div at bounding box center [232, 417] width 4 height 41
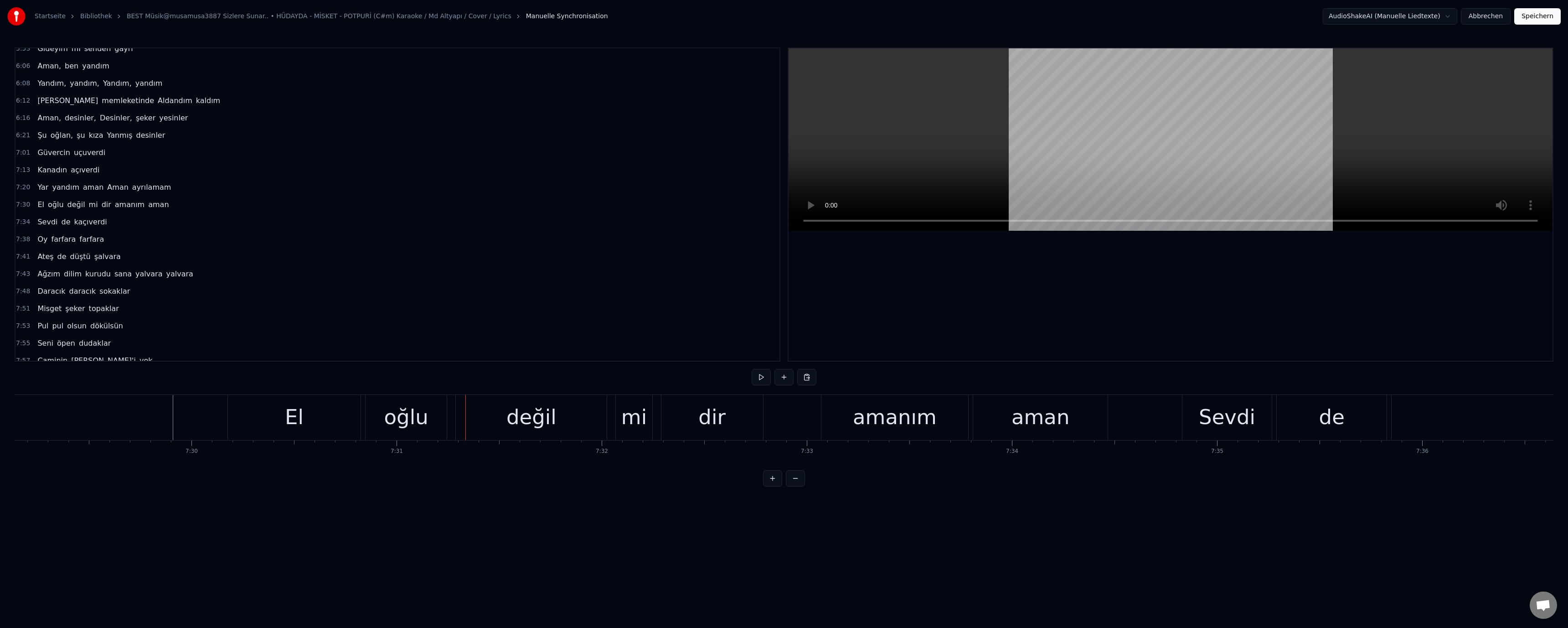
click at [265, 420] on div "El" at bounding box center [294, 417] width 133 height 45
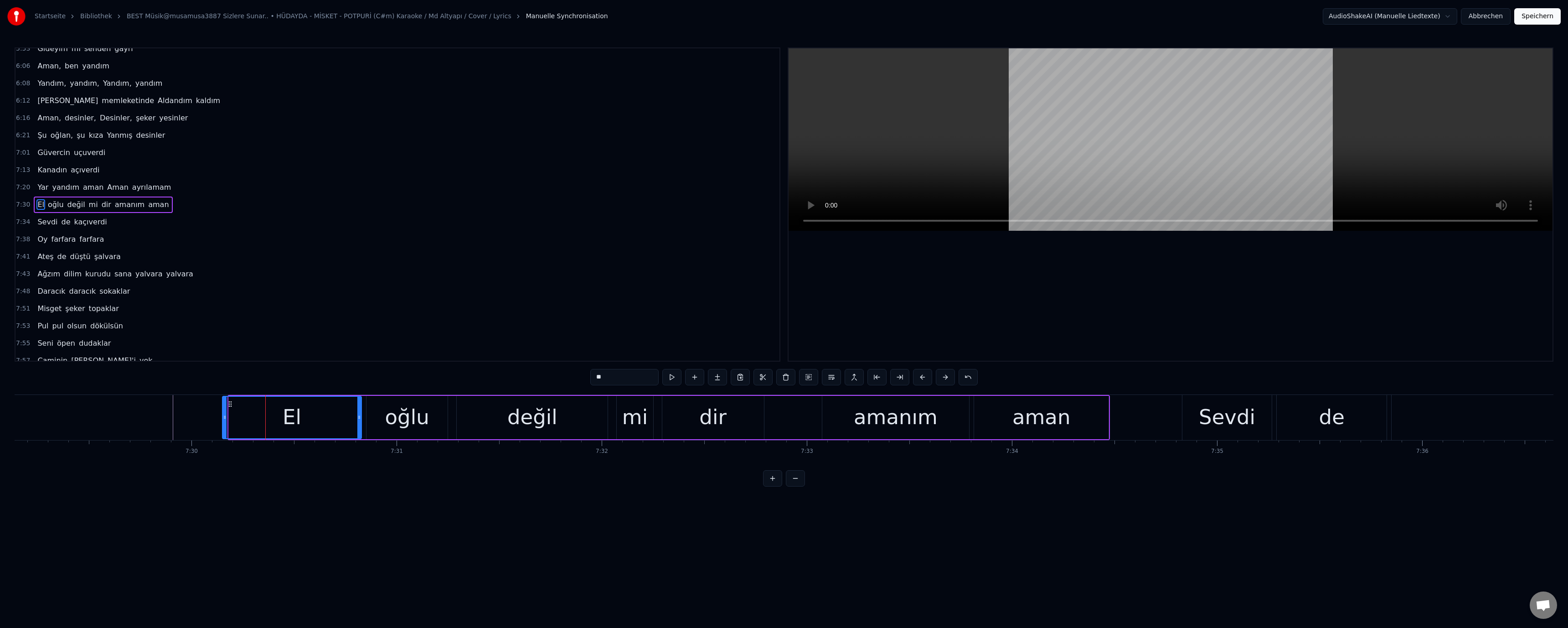
drag, startPoint x: 229, startPoint y: 418, endPoint x: 220, endPoint y: 419, distance: 9.1
click at [223, 419] on icon at bounding box center [225, 417] width 4 height 7
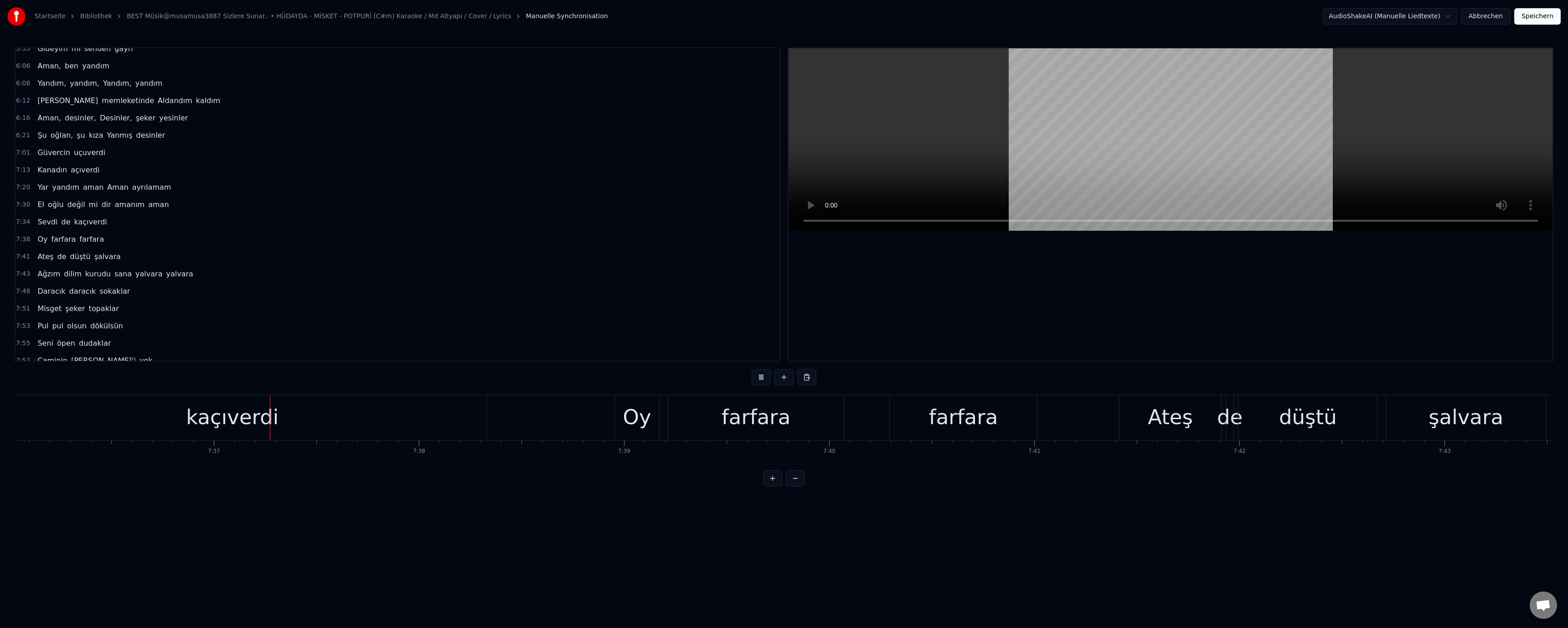
scroll to position [0, 93622]
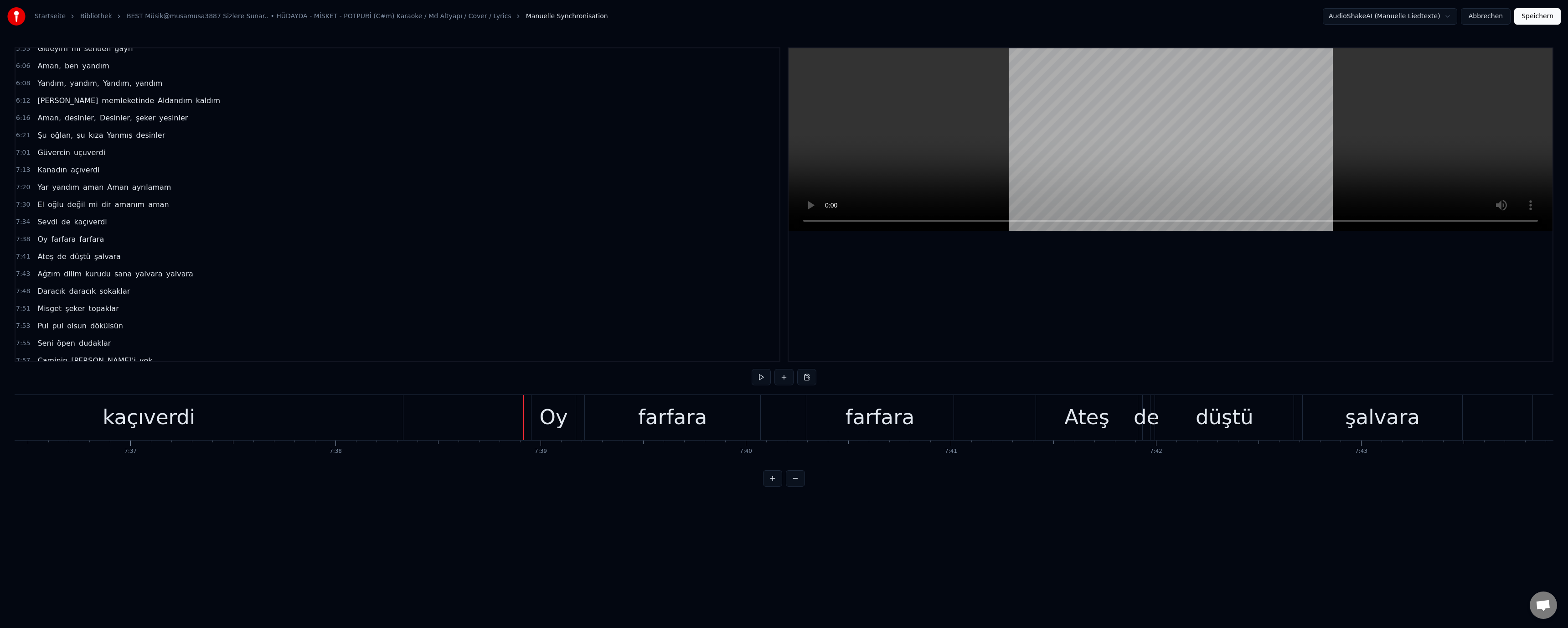
click at [545, 418] on div "Oy" at bounding box center [554, 417] width 28 height 31
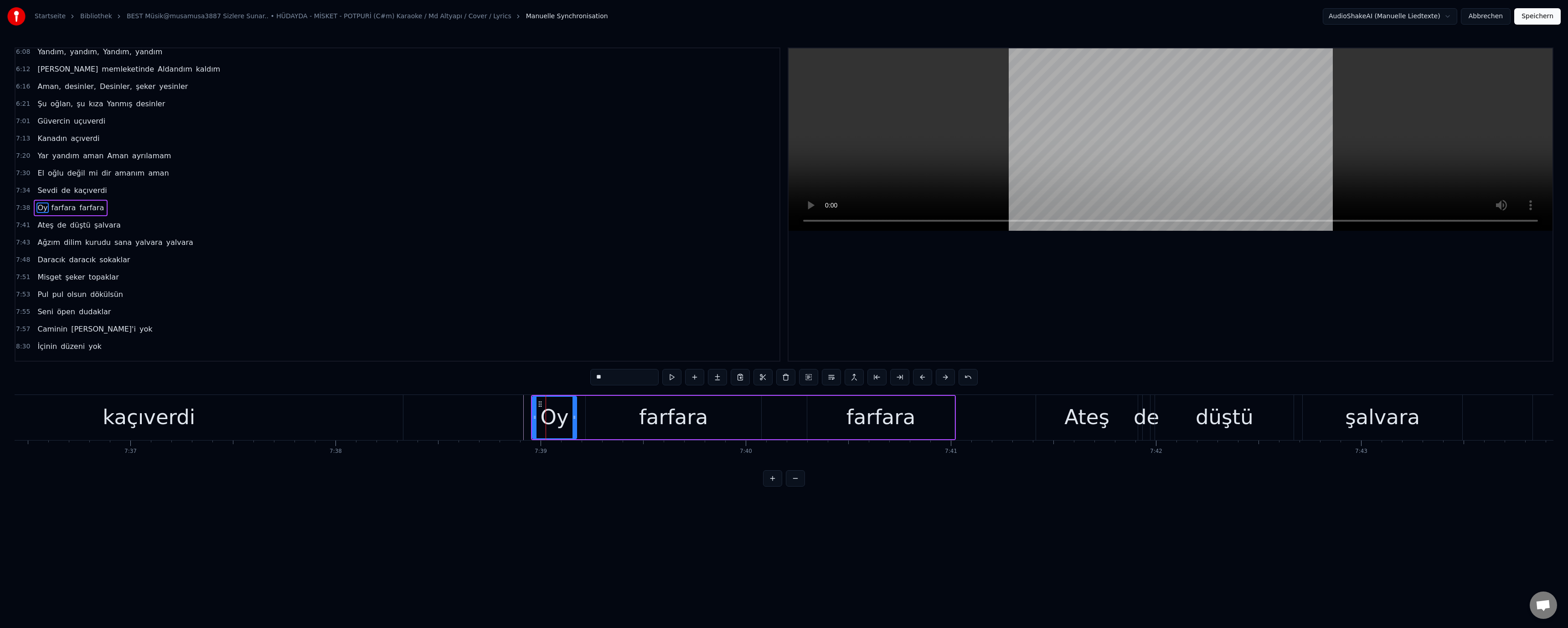
scroll to position [667, 0]
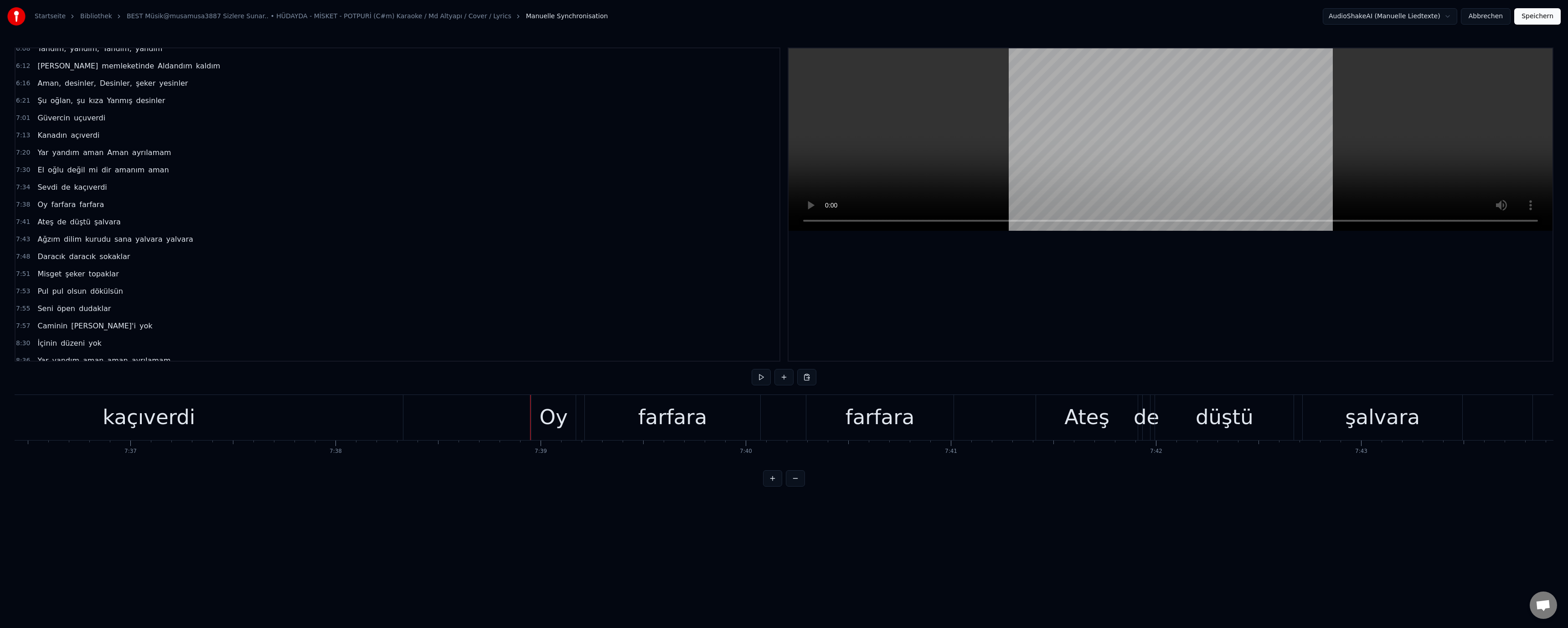
click at [541, 417] on div "Oy" at bounding box center [554, 417] width 28 height 31
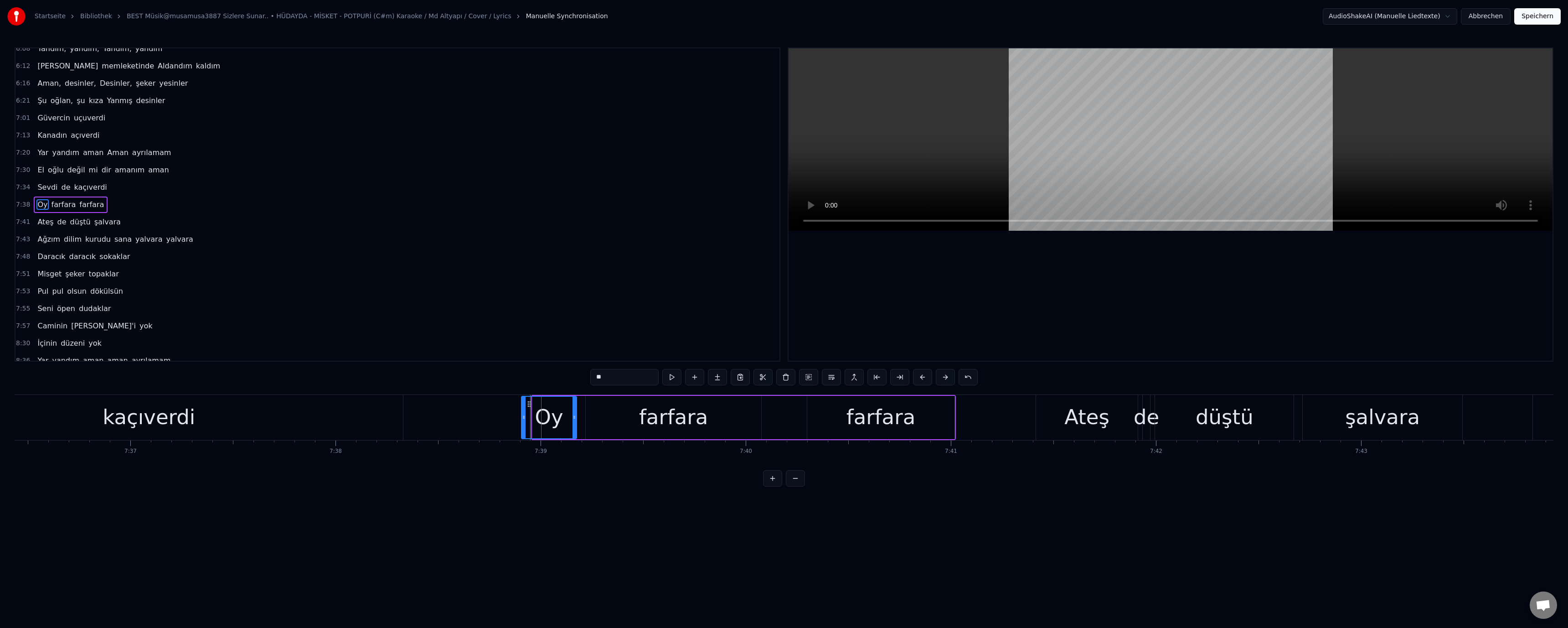
drag, startPoint x: 534, startPoint y: 417, endPoint x: 505, endPoint y: 415, distance: 29.1
click at [522, 415] on icon at bounding box center [523, 417] width 4 height 7
click at [149, 415] on div "kaçıverdi" at bounding box center [149, 417] width 93 height 31
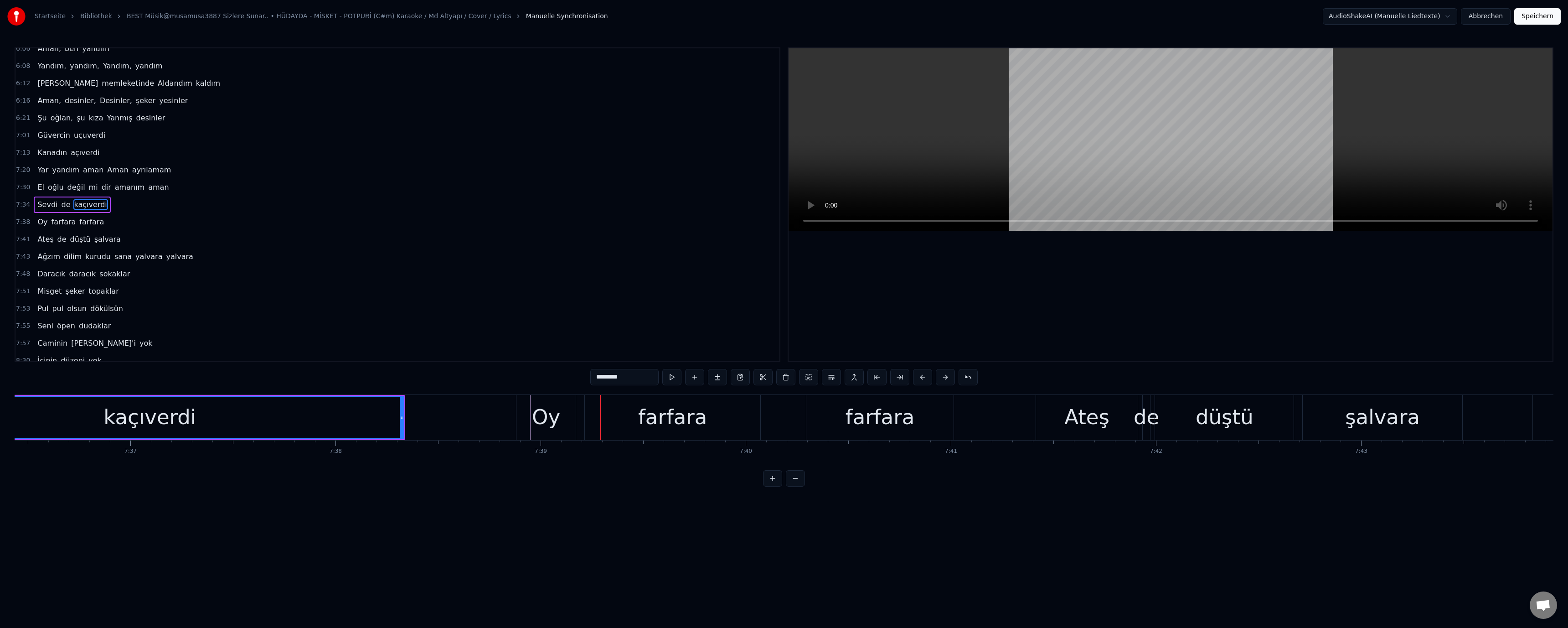
click at [544, 418] on div "Oy" at bounding box center [546, 417] width 28 height 31
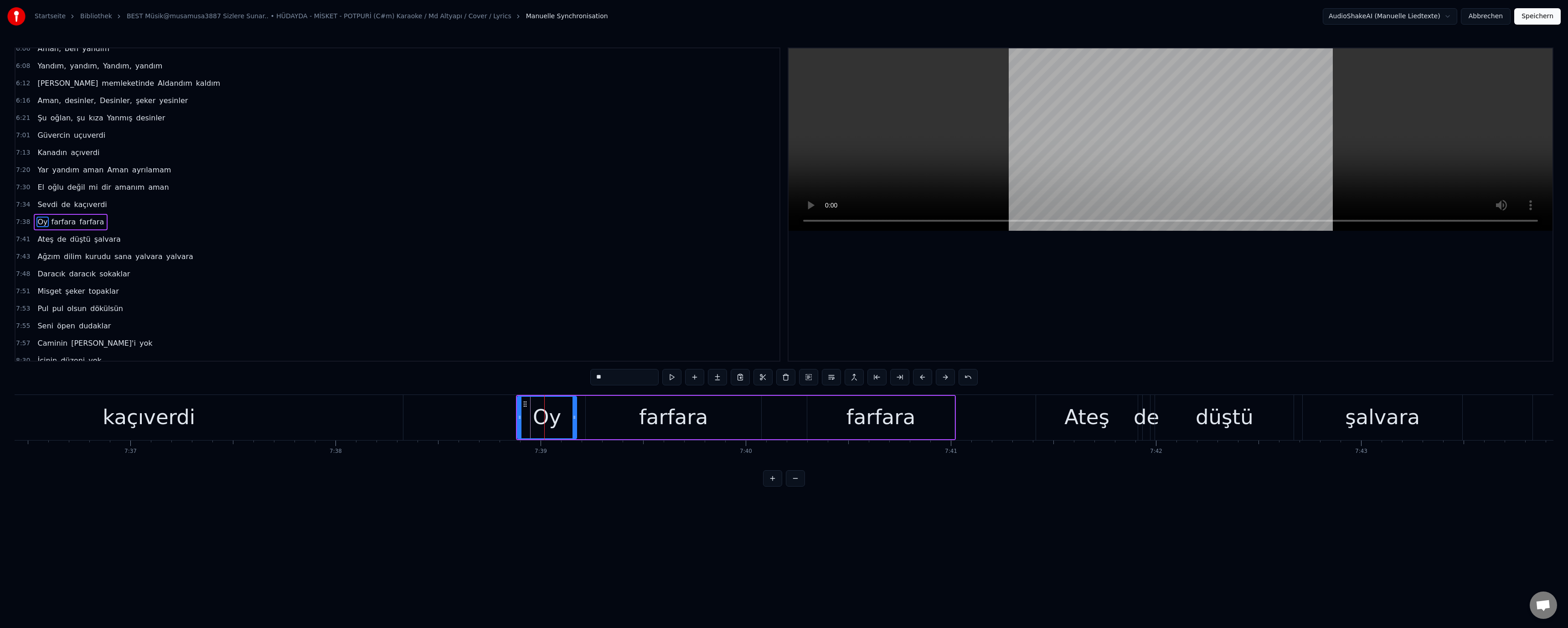
scroll to position [667, 0]
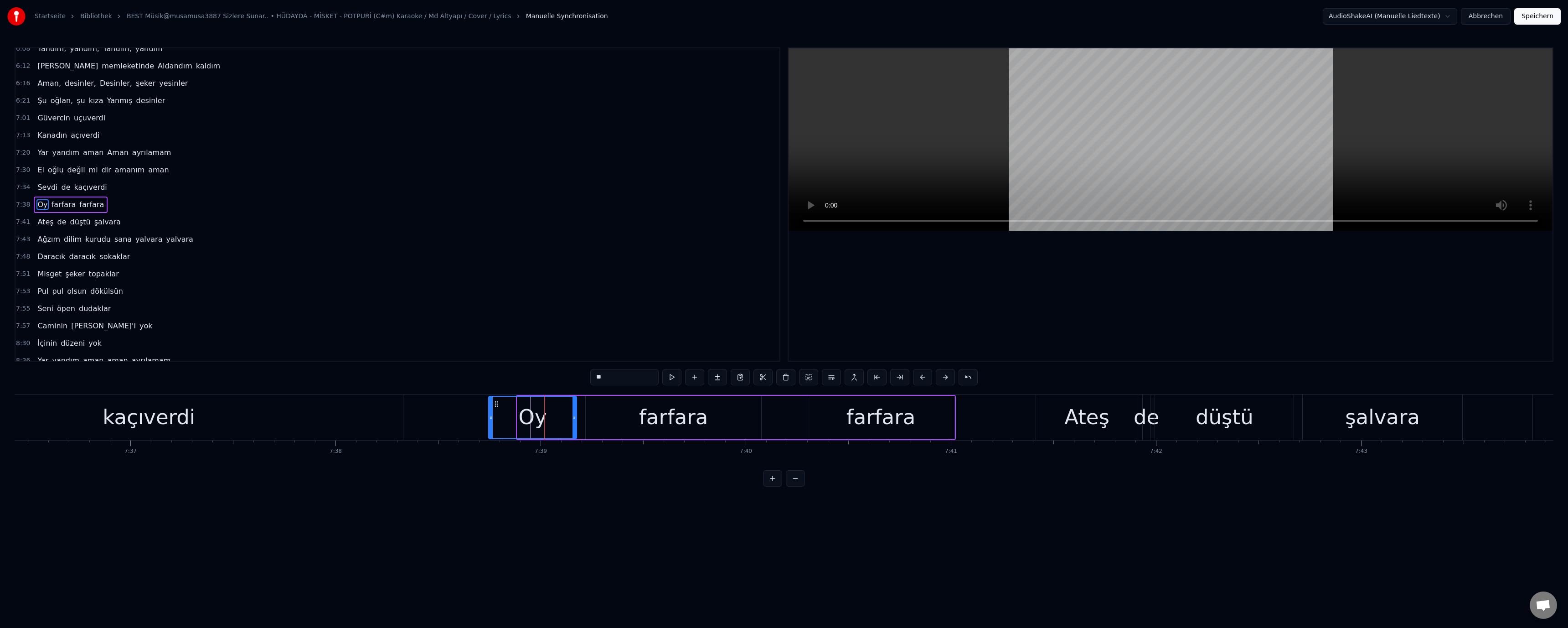
drag, startPoint x: 518, startPoint y: 416, endPoint x: 479, endPoint y: 414, distance: 39.1
click at [489, 415] on icon at bounding box center [491, 417] width 4 height 7
click at [257, 409] on div "kaçıverdi" at bounding box center [149, 417] width 508 height 45
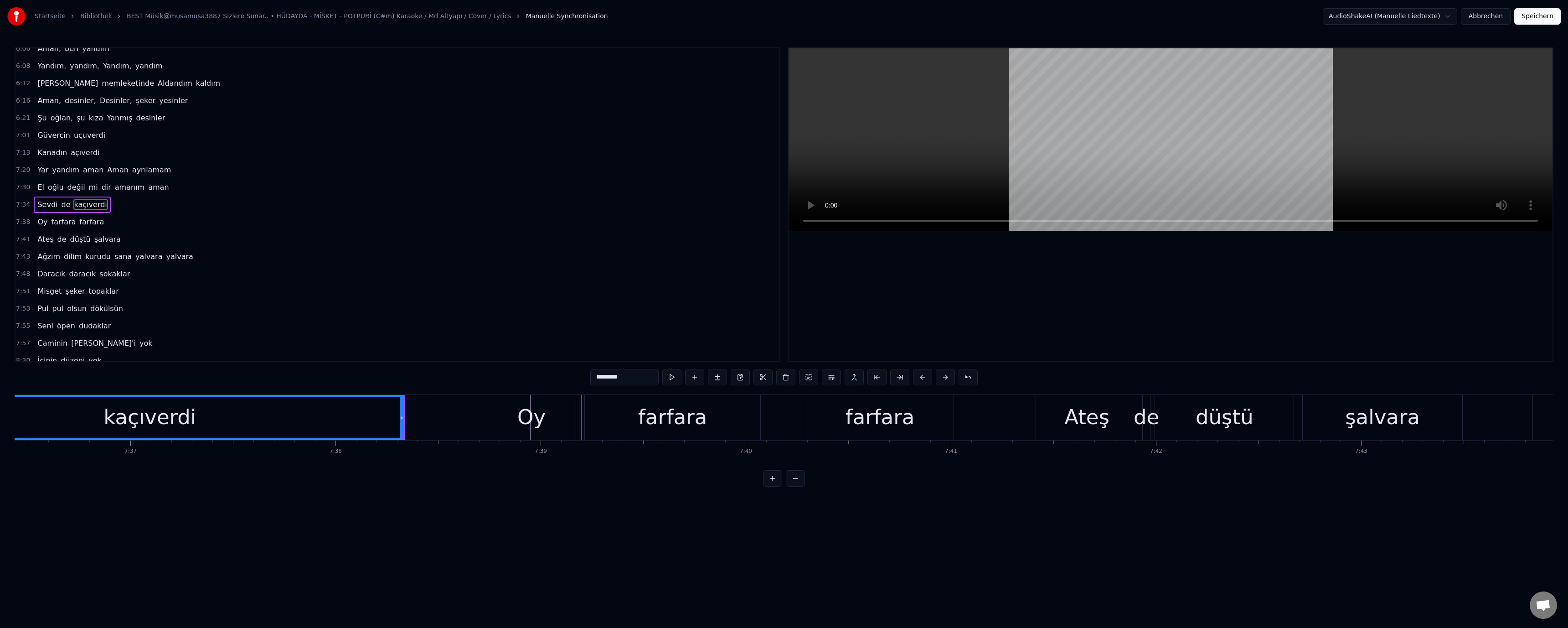
click at [545, 417] on div "Oy" at bounding box center [531, 417] width 88 height 45
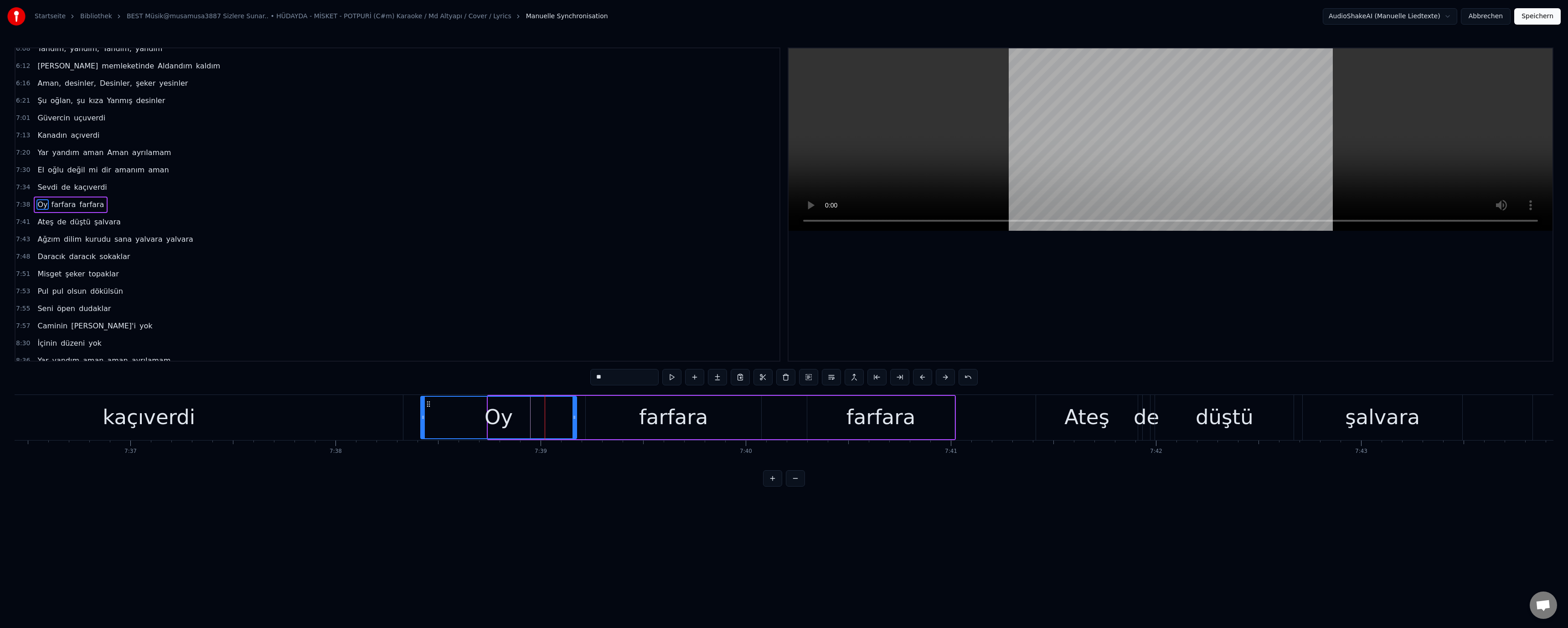
drag, startPoint x: 489, startPoint y: 417, endPoint x: 422, endPoint y: 415, distance: 67.0
click at [422, 415] on icon at bounding box center [423, 417] width 4 height 7
click at [321, 412] on div "kaçıverdi" at bounding box center [149, 417] width 508 height 45
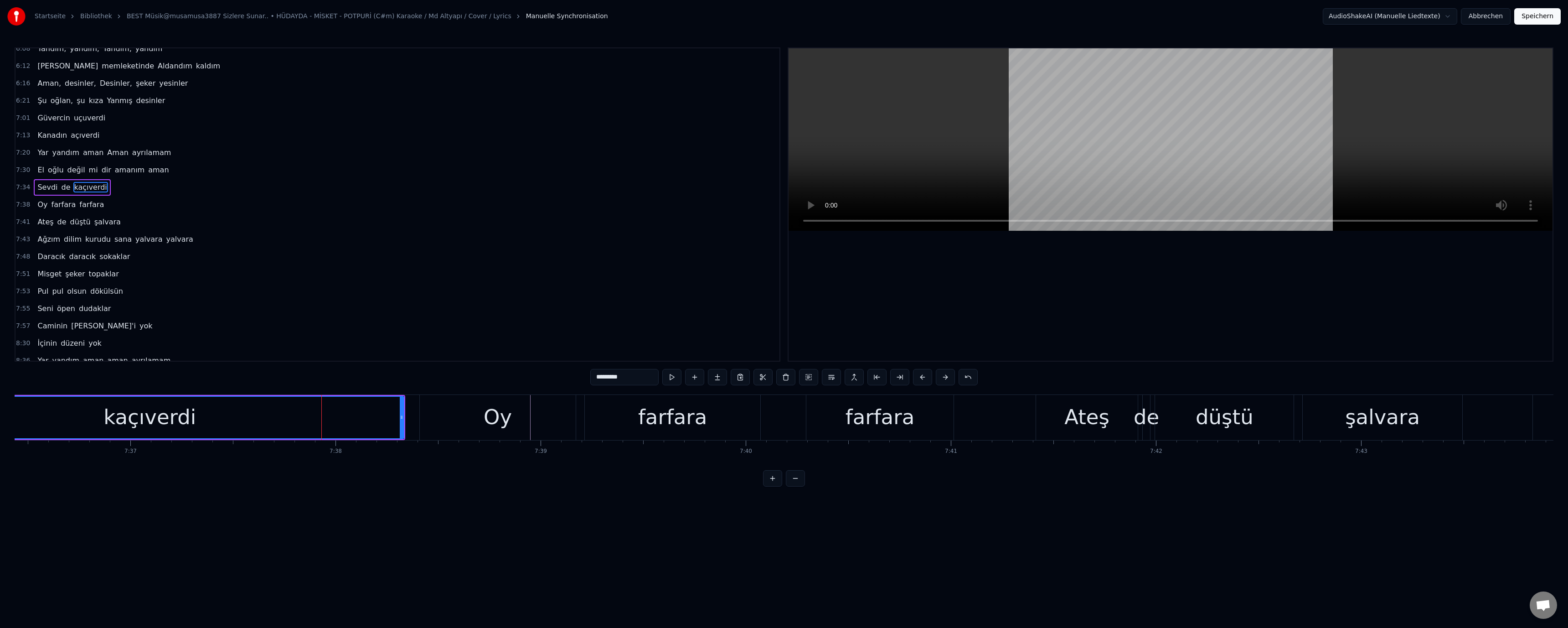
scroll to position [649, 0]
click at [679, 406] on div "farfara" at bounding box center [672, 417] width 69 height 31
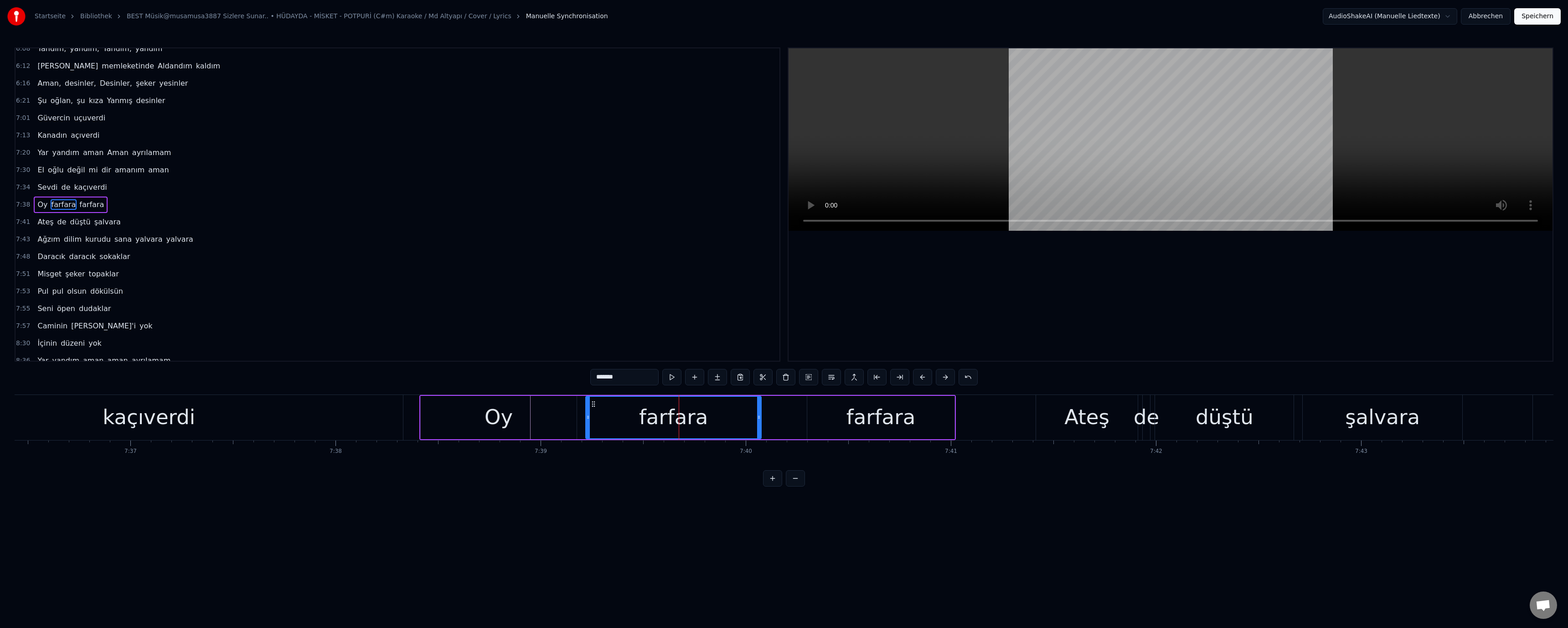
click at [559, 423] on div "Oy" at bounding box center [499, 417] width 156 height 43
click at [270, 425] on div "kaçıverdi" at bounding box center [149, 417] width 508 height 45
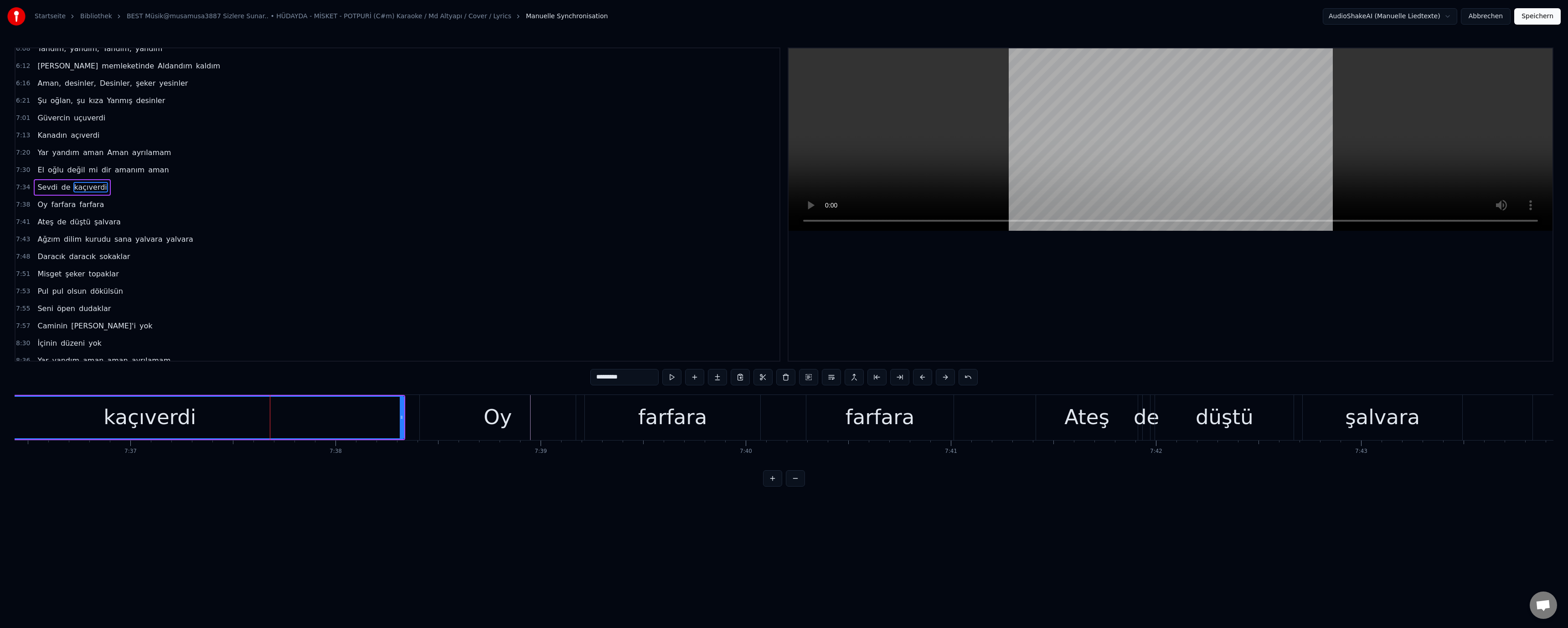
scroll to position [649, 0]
click at [511, 419] on div "Oy" at bounding box center [498, 417] width 156 height 45
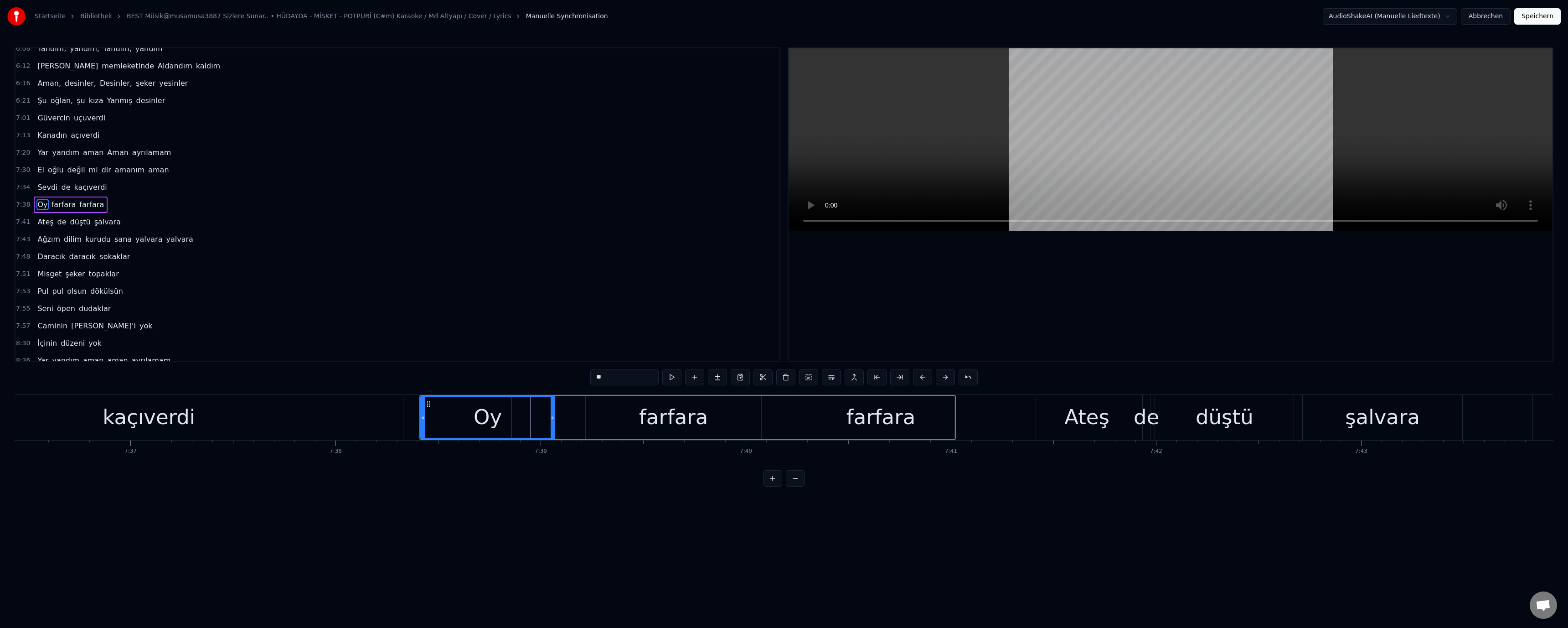
drag, startPoint x: 574, startPoint y: 417, endPoint x: 509, endPoint y: 422, distance: 65.2
click at [552, 417] on icon at bounding box center [553, 417] width 4 height 7
click at [333, 422] on div "kaçıverdi" at bounding box center [149, 417] width 508 height 45
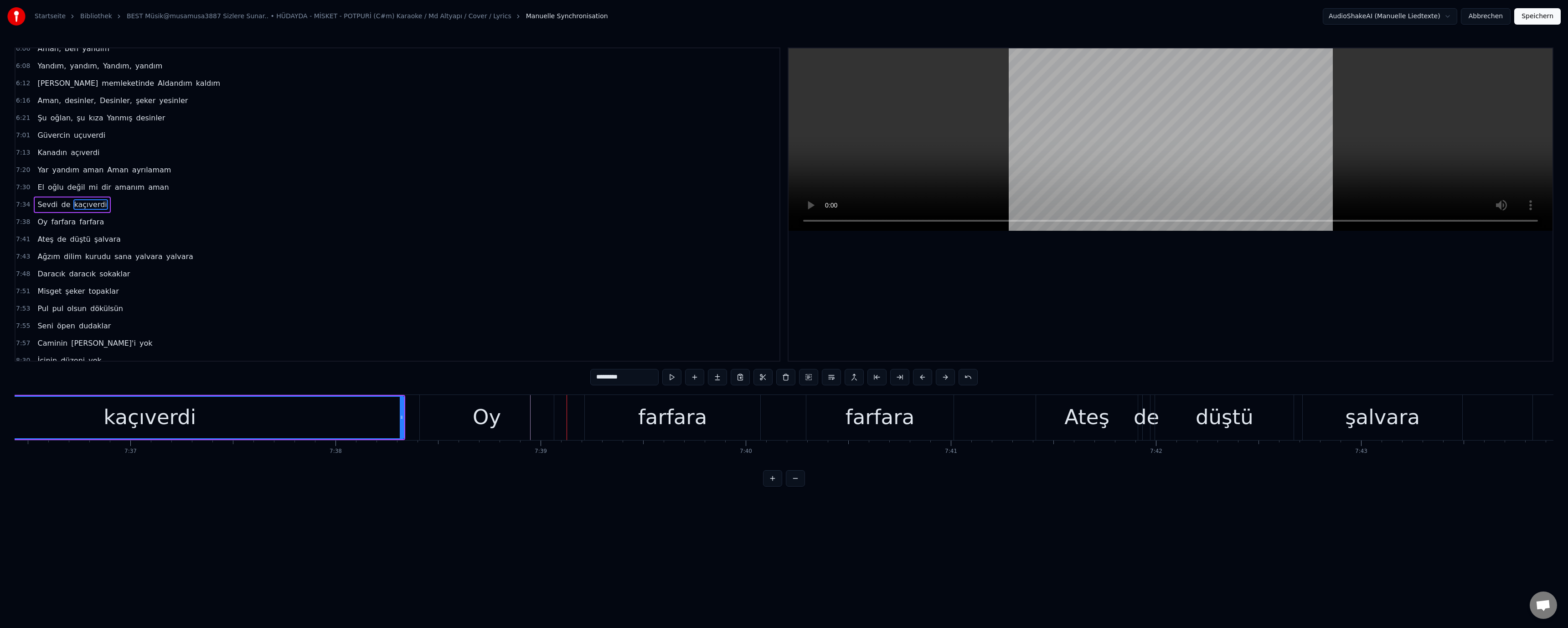
click at [612, 407] on div "farfara" at bounding box center [673, 417] width 175 height 45
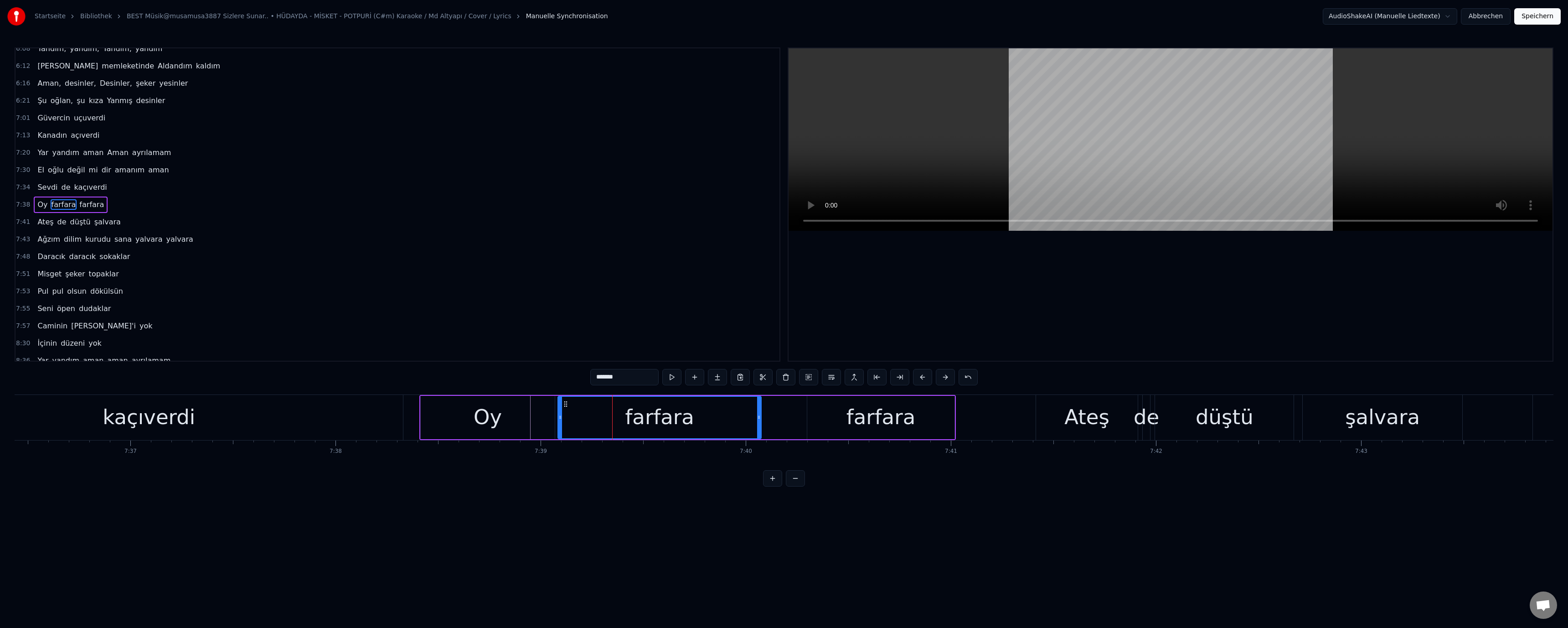
drag, startPoint x: 589, startPoint y: 417, endPoint x: 489, endPoint y: 420, distance: 100.0
click at [560, 417] on icon at bounding box center [560, 417] width 4 height 7
click at [481, 419] on div "Oy" at bounding box center [488, 417] width 28 height 31
click at [834, 413] on div "farfara" at bounding box center [880, 417] width 147 height 43
drag, startPoint x: 810, startPoint y: 417, endPoint x: 775, endPoint y: 419, distance: 35.1
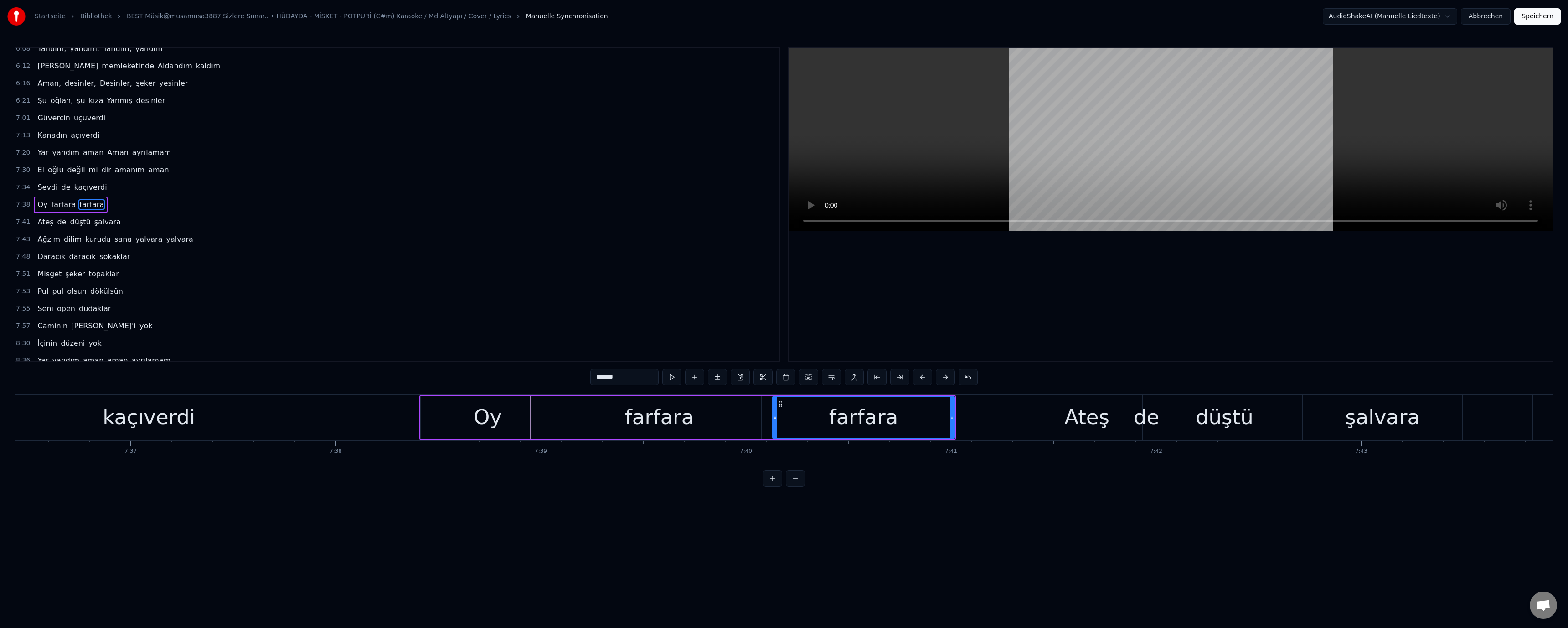
click at [775, 419] on icon at bounding box center [775, 417] width 4 height 7
drag, startPoint x: 502, startPoint y: 418, endPoint x: 698, endPoint y: 304, distance: 226.7
click at [502, 418] on div "Oy" at bounding box center [488, 417] width 134 height 43
click at [1063, 411] on div "Ateş" at bounding box center [1087, 417] width 102 height 45
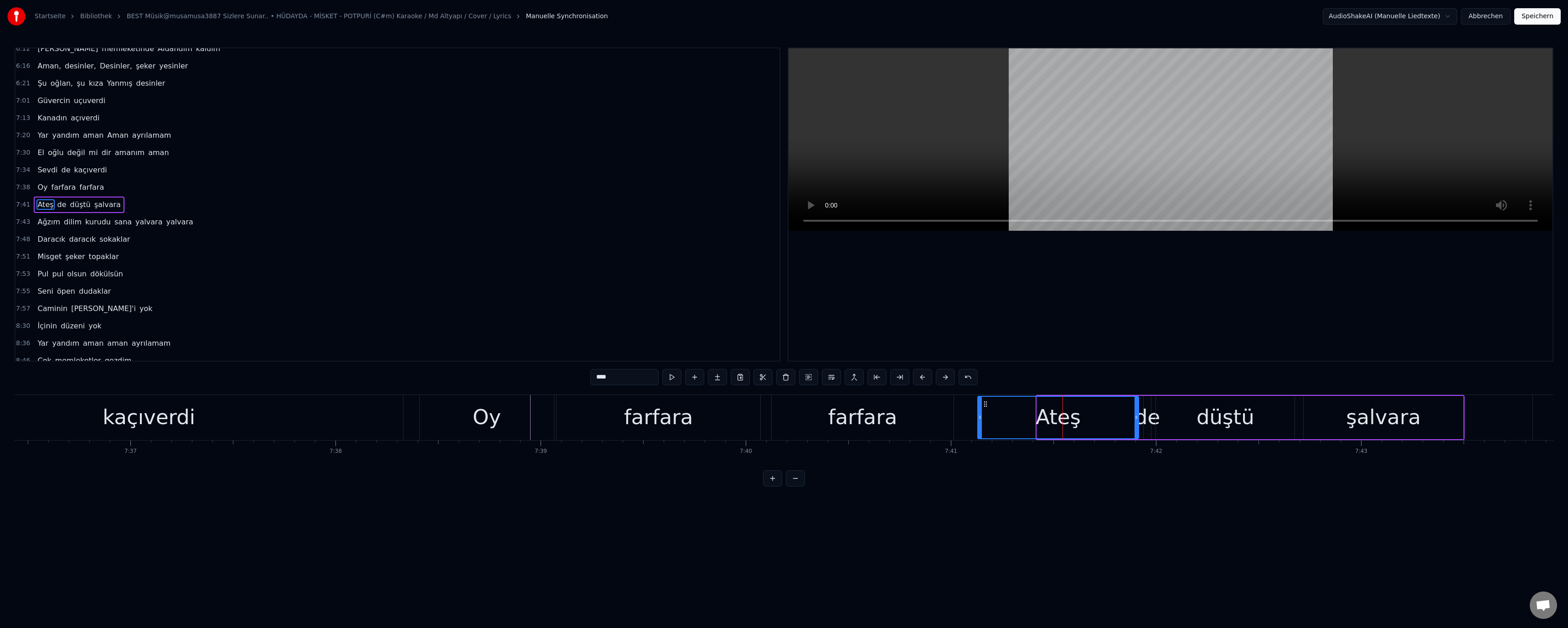
drag, startPoint x: 1037, startPoint y: 416, endPoint x: 923, endPoint y: 417, distance: 114.0
click at [978, 418] on icon at bounding box center [980, 417] width 4 height 7
click at [900, 413] on div "farfara" at bounding box center [863, 417] width 181 height 45
type input "*******"
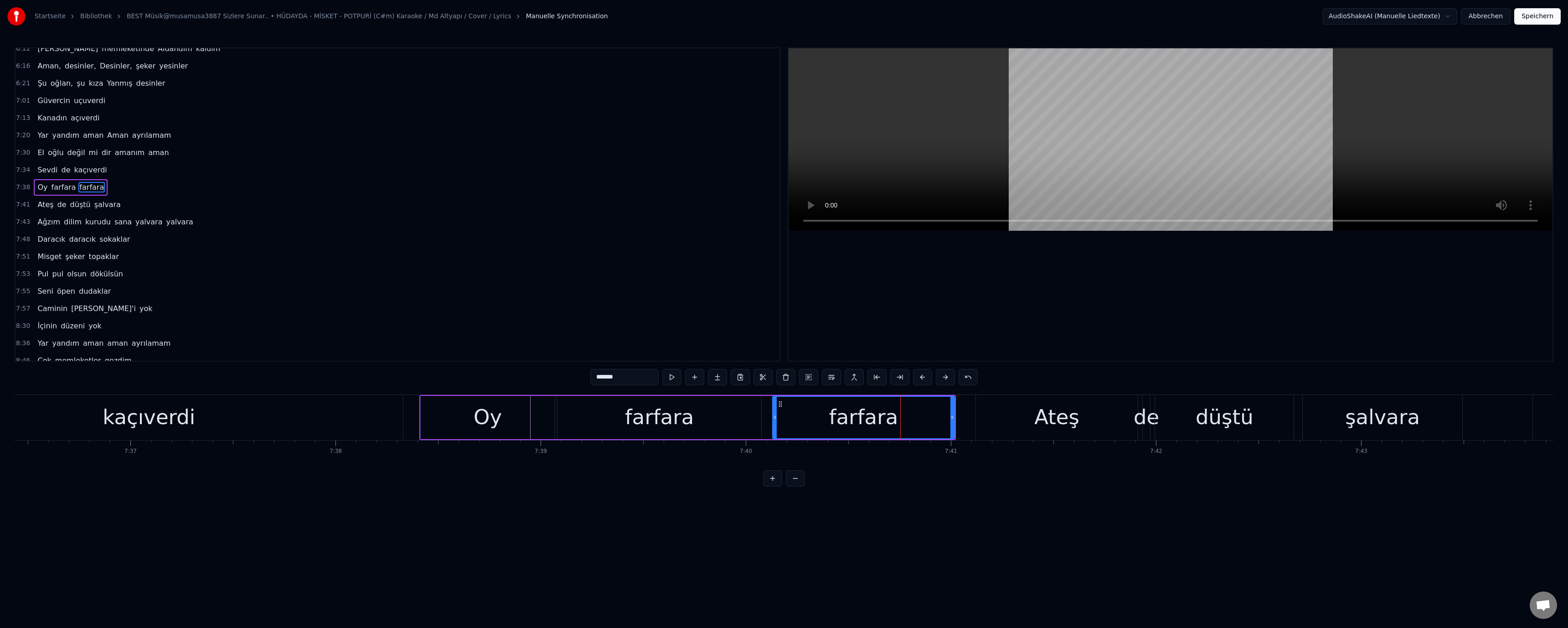
scroll to position [667, 0]
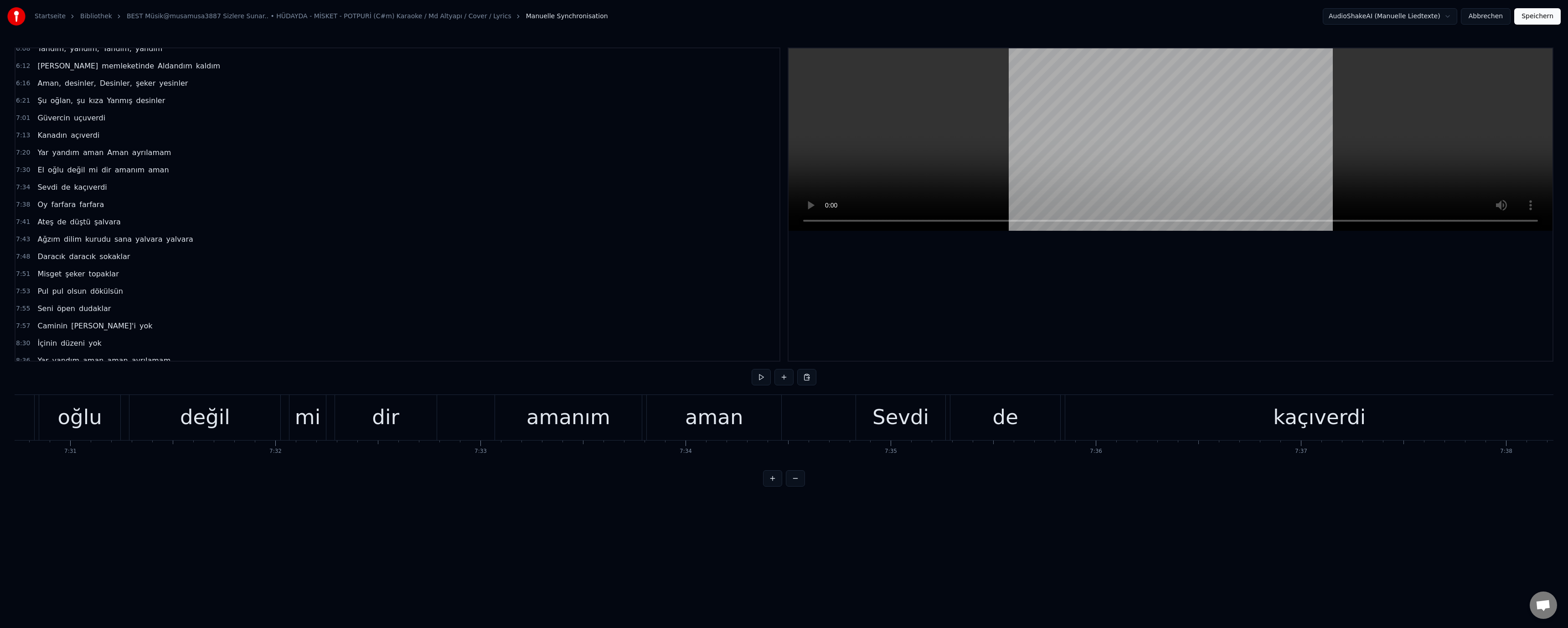
scroll to position [0, 93521]
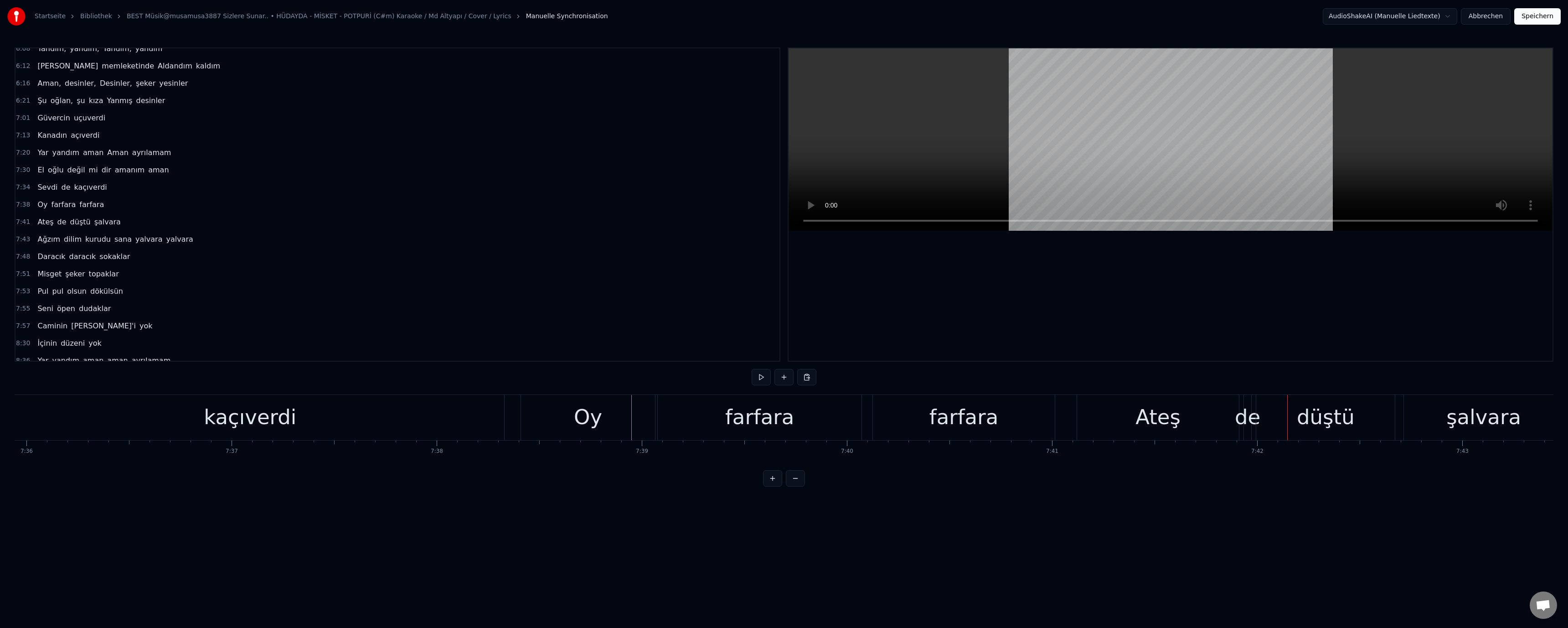
click at [1174, 425] on div "Ateş" at bounding box center [1158, 417] width 45 height 31
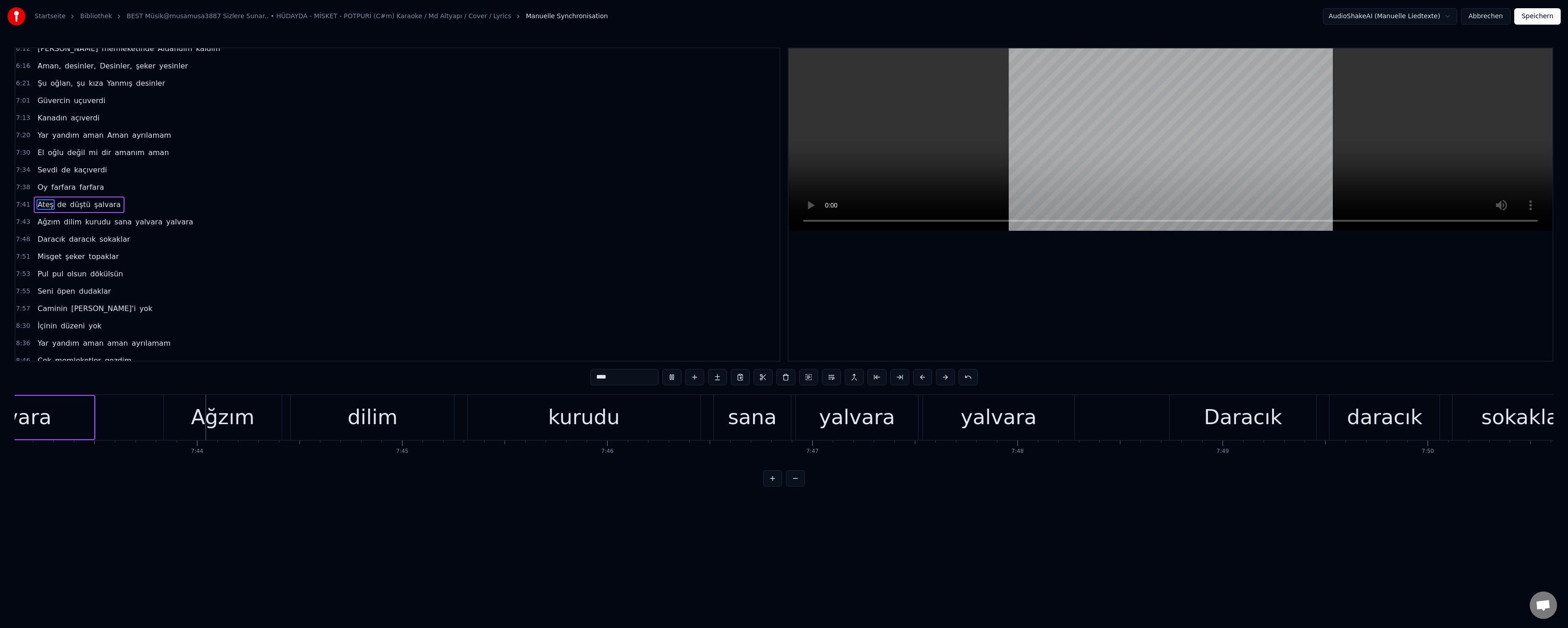
scroll to position [0, 94998]
click at [216, 413] on div "Ağzım" at bounding box center [216, 417] width 63 height 31
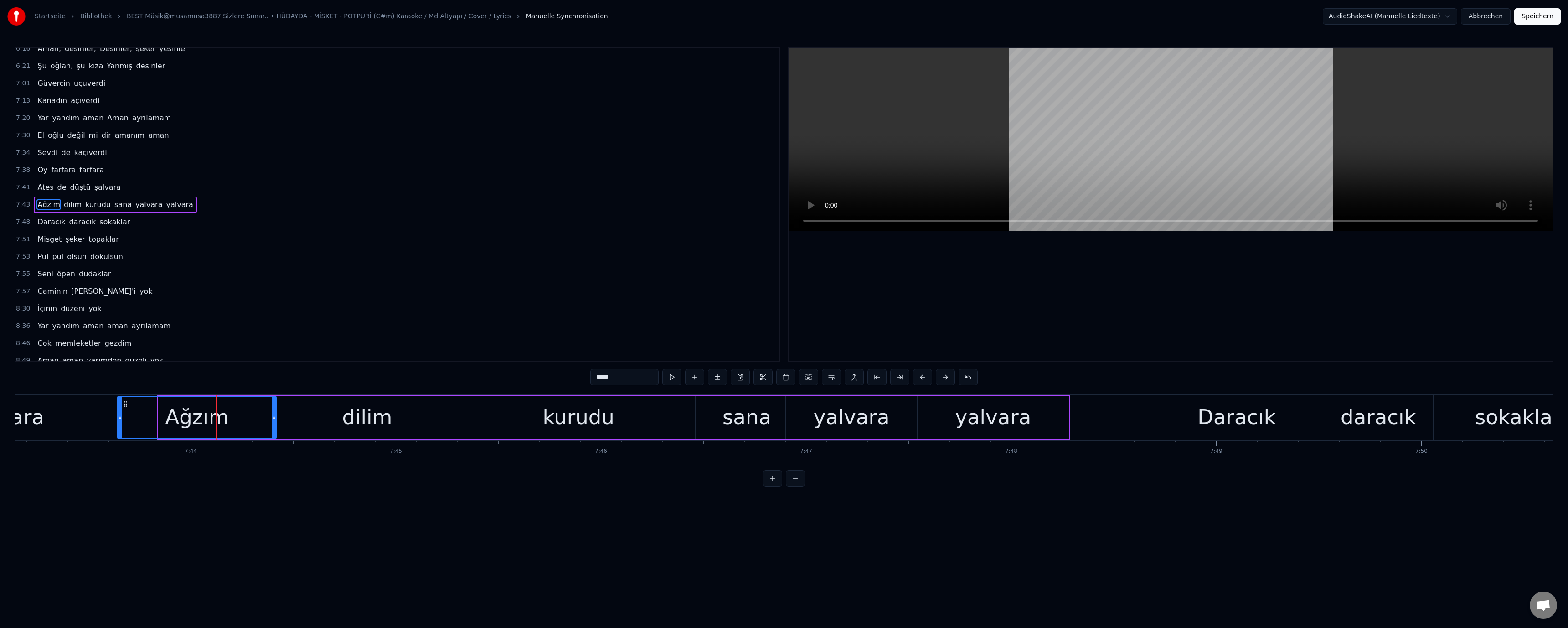
drag, startPoint x: 161, startPoint y: 417, endPoint x: 121, endPoint y: 415, distance: 40.0
click at [121, 415] on icon at bounding box center [120, 417] width 4 height 7
click at [158, 423] on div "Ağzım" at bounding box center [197, 417] width 158 height 41
click at [33, 420] on div "şalvara" at bounding box center [7, 417] width 75 height 31
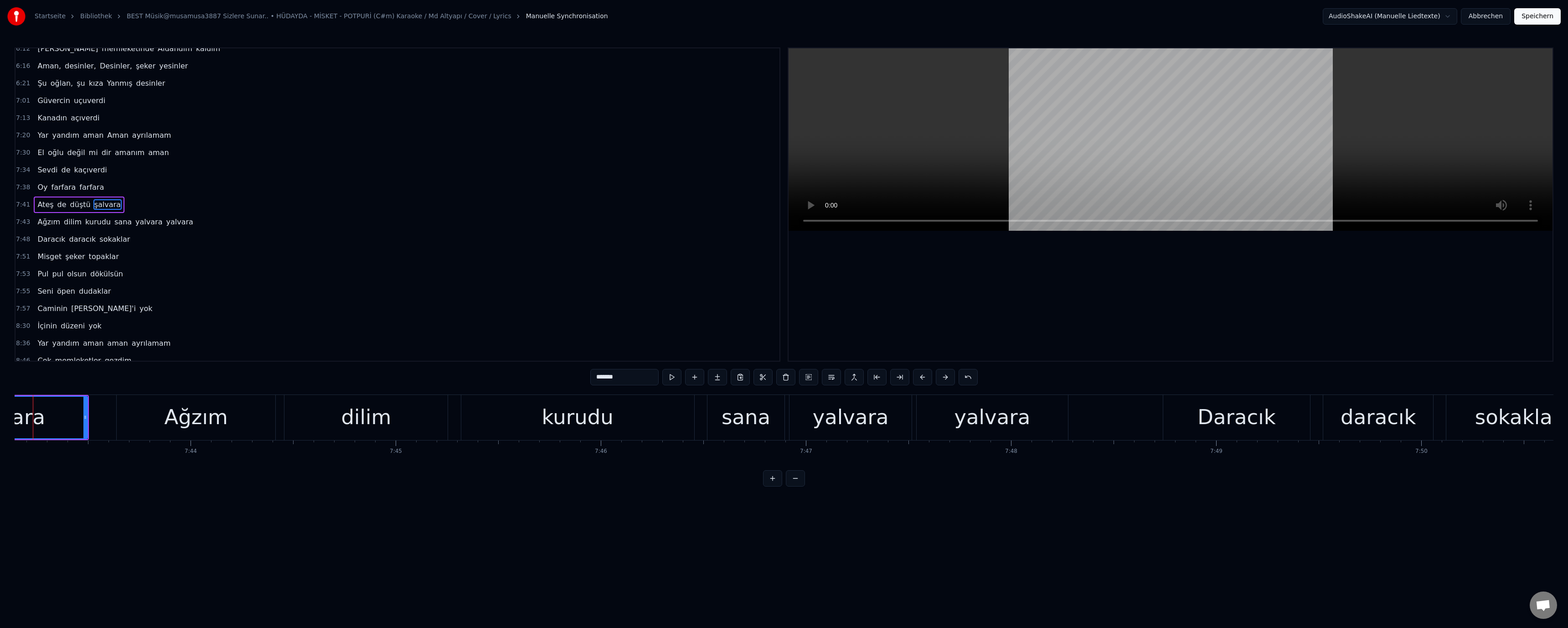
scroll to position [0, 94971]
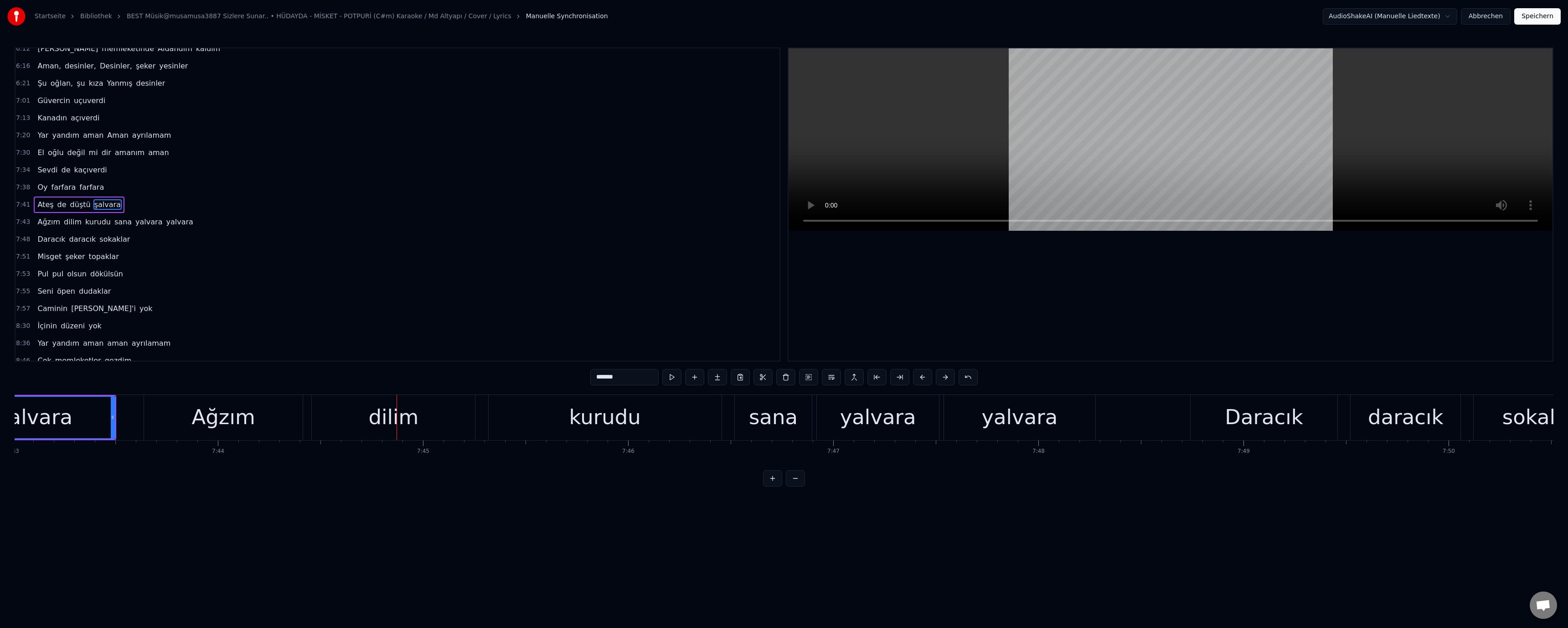
click at [402, 418] on div "dilim" at bounding box center [393, 417] width 50 height 31
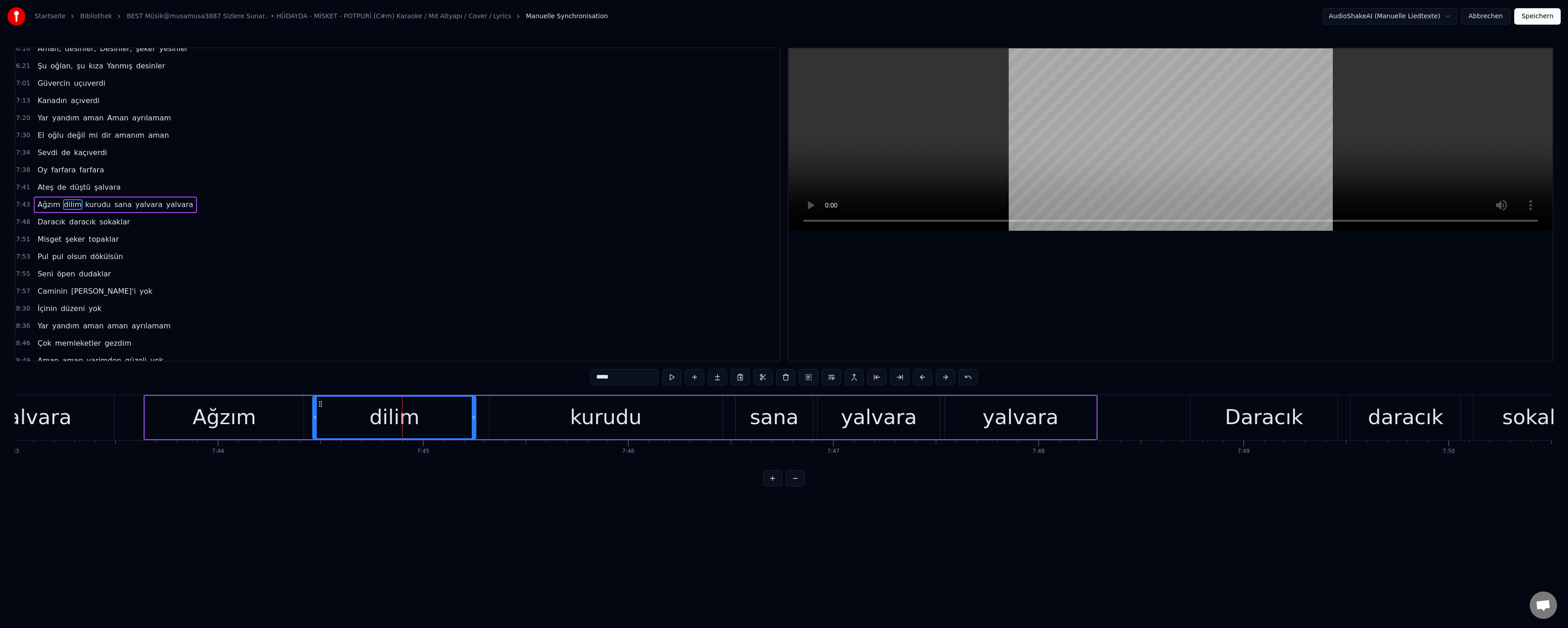
click at [286, 421] on div "Ağzım" at bounding box center [224, 417] width 159 height 43
drag, startPoint x: 300, startPoint y: 419, endPoint x: 289, endPoint y: 422, distance: 11.4
click at [289, 422] on div at bounding box center [290, 417] width 4 height 41
click at [331, 418] on div "dilim" at bounding box center [394, 417] width 163 height 43
drag, startPoint x: 313, startPoint y: 417, endPoint x: 299, endPoint y: 422, distance: 14.9
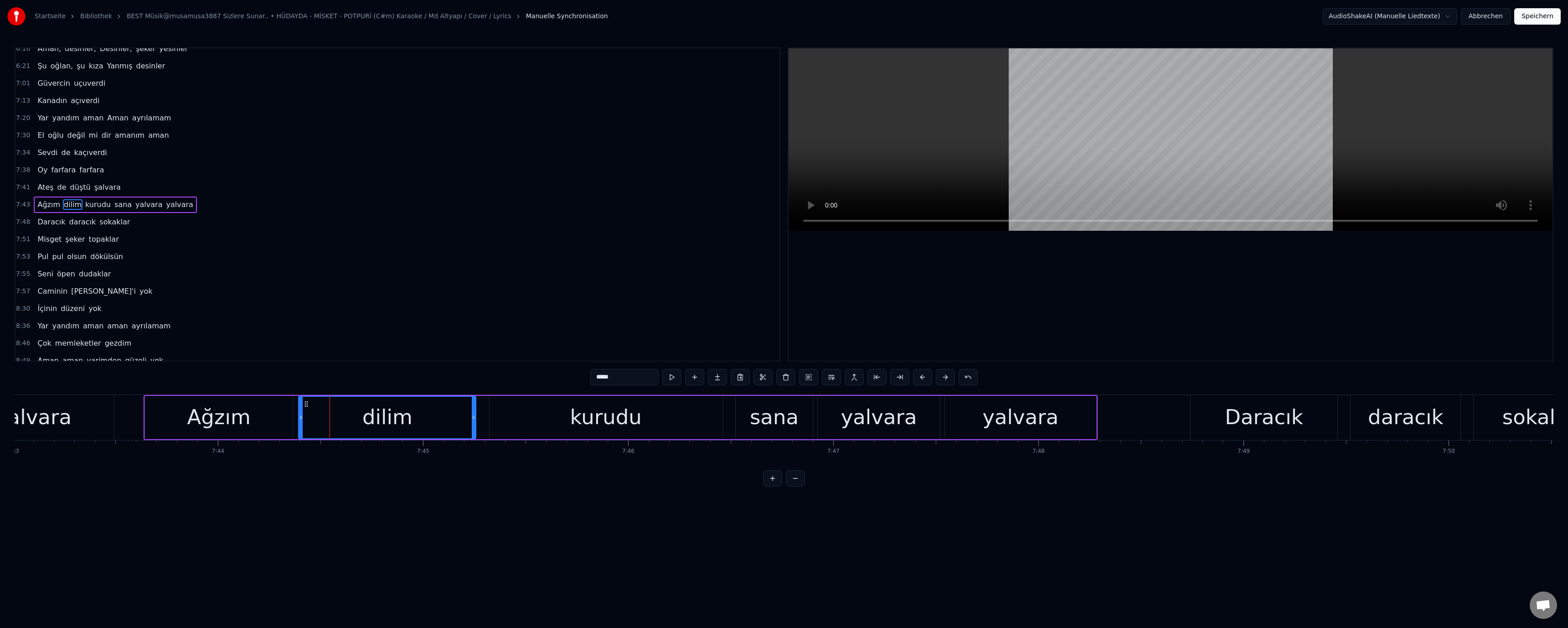
click at [299, 422] on div at bounding box center [301, 417] width 4 height 41
click at [194, 417] on div "Ağzım" at bounding box center [219, 417] width 63 height 31
click at [592, 429] on div "kurudu" at bounding box center [606, 417] width 72 height 31
click at [461, 420] on div "dilim" at bounding box center [387, 417] width 177 height 43
drag, startPoint x: 475, startPoint y: 418, endPoint x: 468, endPoint y: 422, distance: 8.1
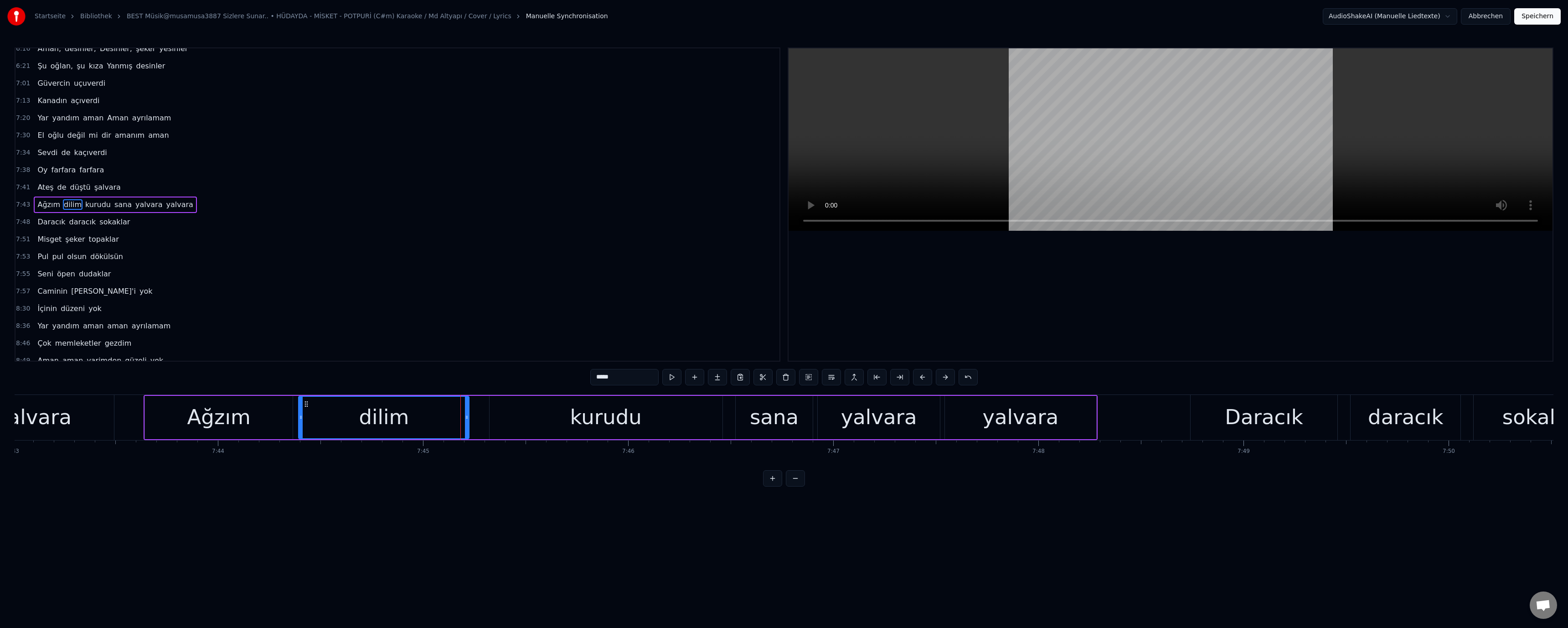
click at [465, 422] on div at bounding box center [467, 417] width 4 height 41
click at [511, 418] on div "kurudu" at bounding box center [606, 417] width 233 height 43
drag, startPoint x: 485, startPoint y: 419, endPoint x: 472, endPoint y: 422, distance: 13.3
click at [472, 422] on div at bounding box center [474, 417] width 4 height 41
click at [368, 417] on div "dilim" at bounding box center [381, 417] width 50 height 31
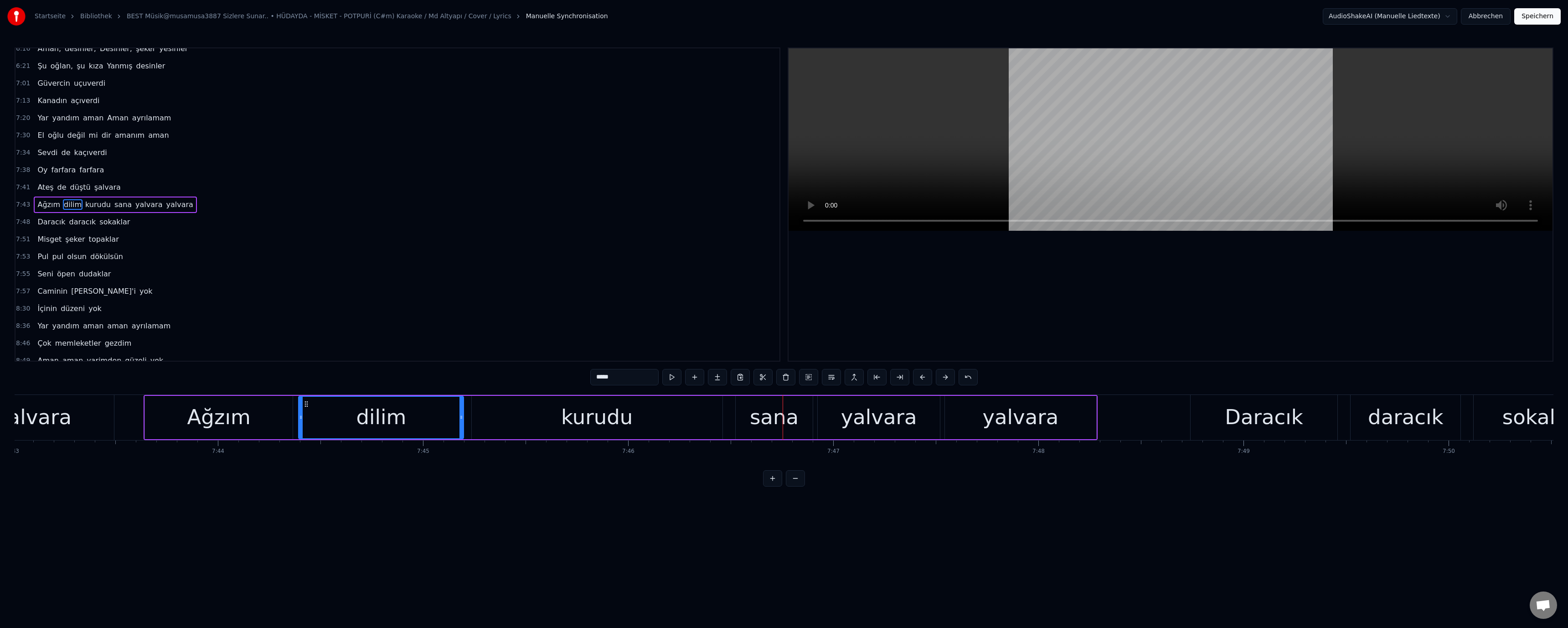
click at [772, 406] on div "sana" at bounding box center [774, 417] width 49 height 31
drag, startPoint x: 738, startPoint y: 415, endPoint x: 732, endPoint y: 418, distance: 6.7
click at [732, 418] on icon at bounding box center [733, 417] width 4 height 7
click at [715, 419] on div "kurudu" at bounding box center [597, 417] width 251 height 43
click at [712, 419] on icon at bounding box center [713, 417] width 4 height 7
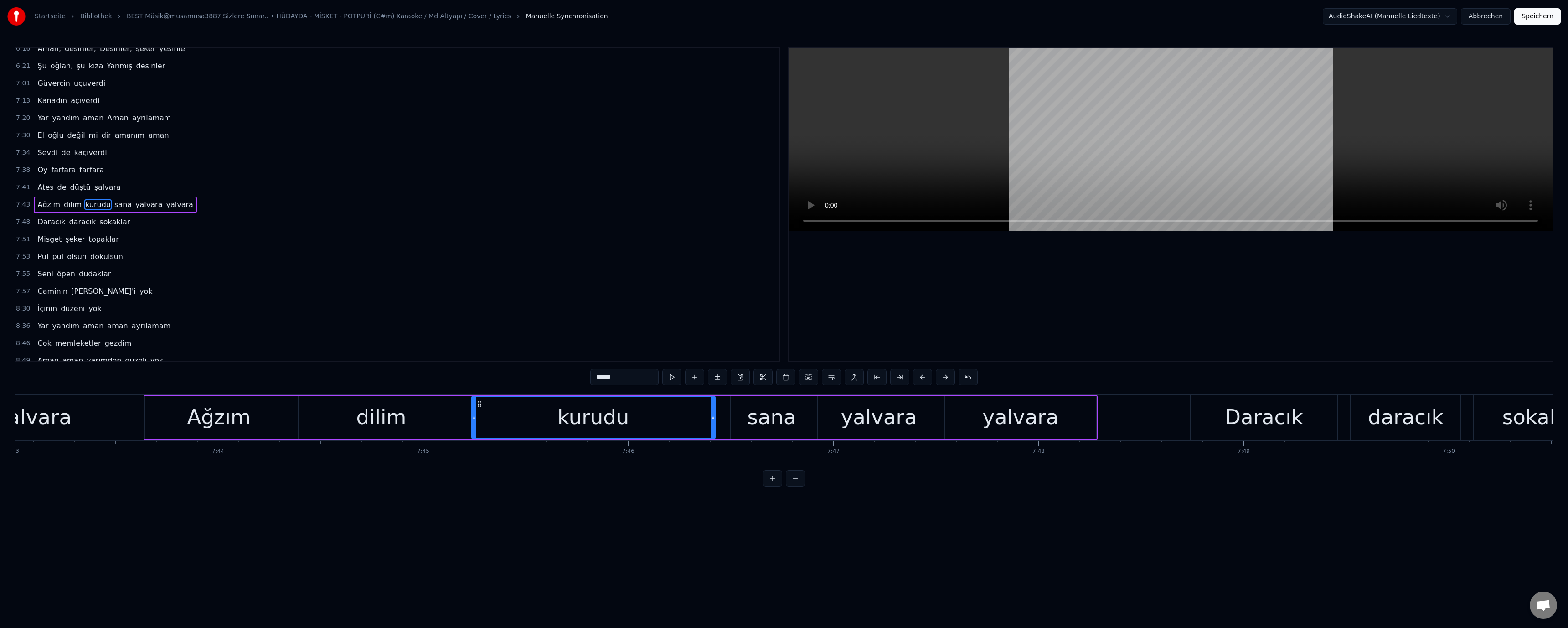
click at [754, 416] on div "sana" at bounding box center [771, 417] width 49 height 31
drag, startPoint x: 732, startPoint y: 418, endPoint x: 723, endPoint y: 420, distance: 9.2
click at [723, 420] on icon at bounding box center [724, 417] width 4 height 7
click at [364, 414] on div "dilim" at bounding box center [381, 417] width 50 height 31
click at [215, 420] on div "Ağzım" at bounding box center [219, 417] width 63 height 31
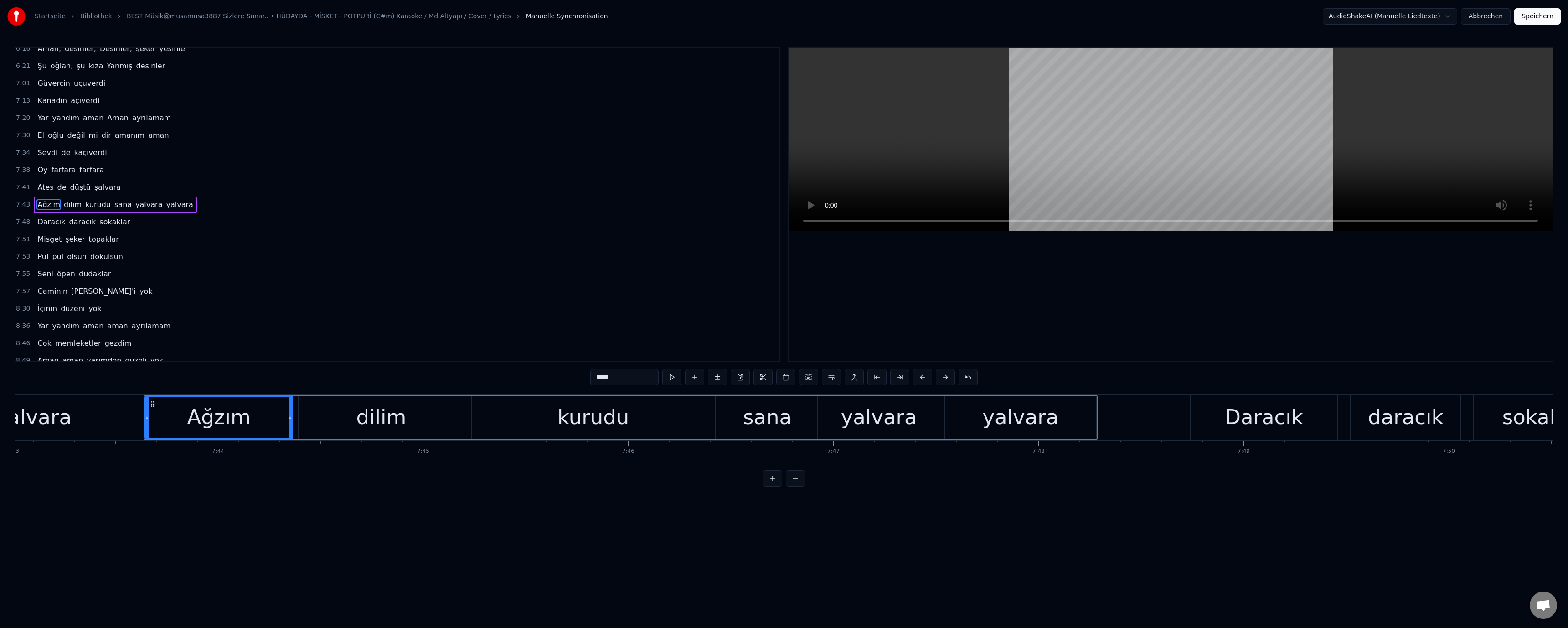
click at [645, 418] on div "kurudu" at bounding box center [593, 417] width 243 height 43
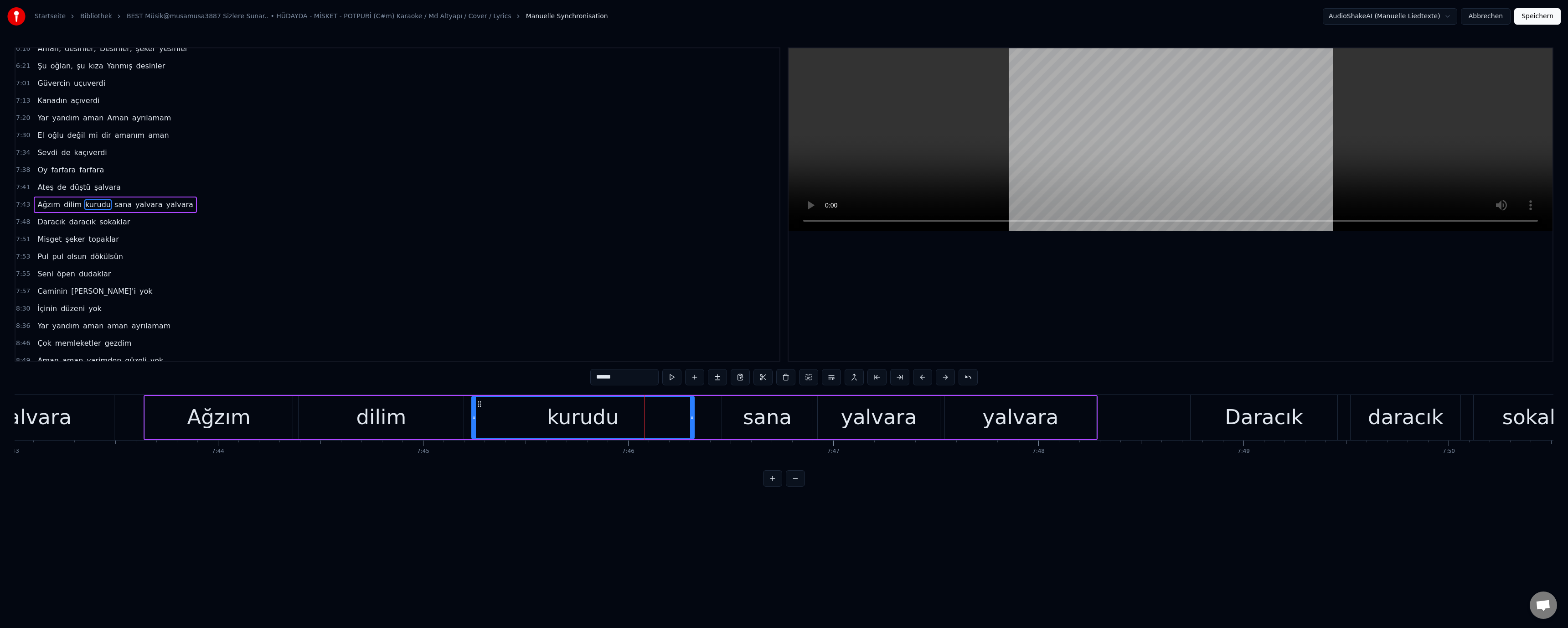
drag, startPoint x: 714, startPoint y: 419, endPoint x: 693, endPoint y: 420, distance: 21.0
click at [693, 420] on icon at bounding box center [692, 417] width 4 height 7
click at [756, 420] on div "sana" at bounding box center [768, 417] width 49 height 31
drag, startPoint x: 723, startPoint y: 416, endPoint x: 623, endPoint y: 416, distance: 100.0
click at [699, 417] on div "sana" at bounding box center [756, 417] width 114 height 43
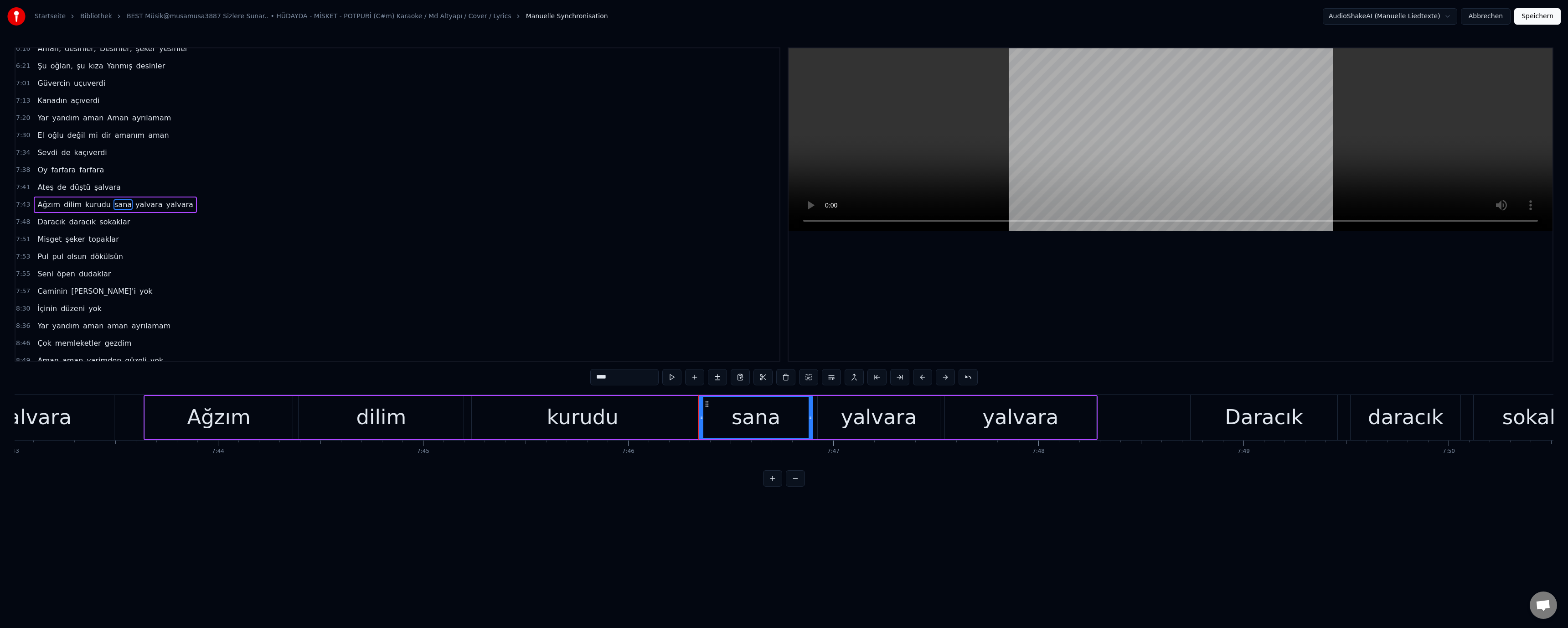
click at [401, 417] on div "dilim" at bounding box center [381, 417] width 50 height 31
click at [671, 398] on div "kurudu" at bounding box center [583, 417] width 222 height 43
drag, startPoint x: 690, startPoint y: 418, endPoint x: 656, endPoint y: 422, distance: 34.2
click at [656, 422] on div at bounding box center [656, 417] width 4 height 41
click at [721, 418] on div "sana" at bounding box center [756, 417] width 113 height 43
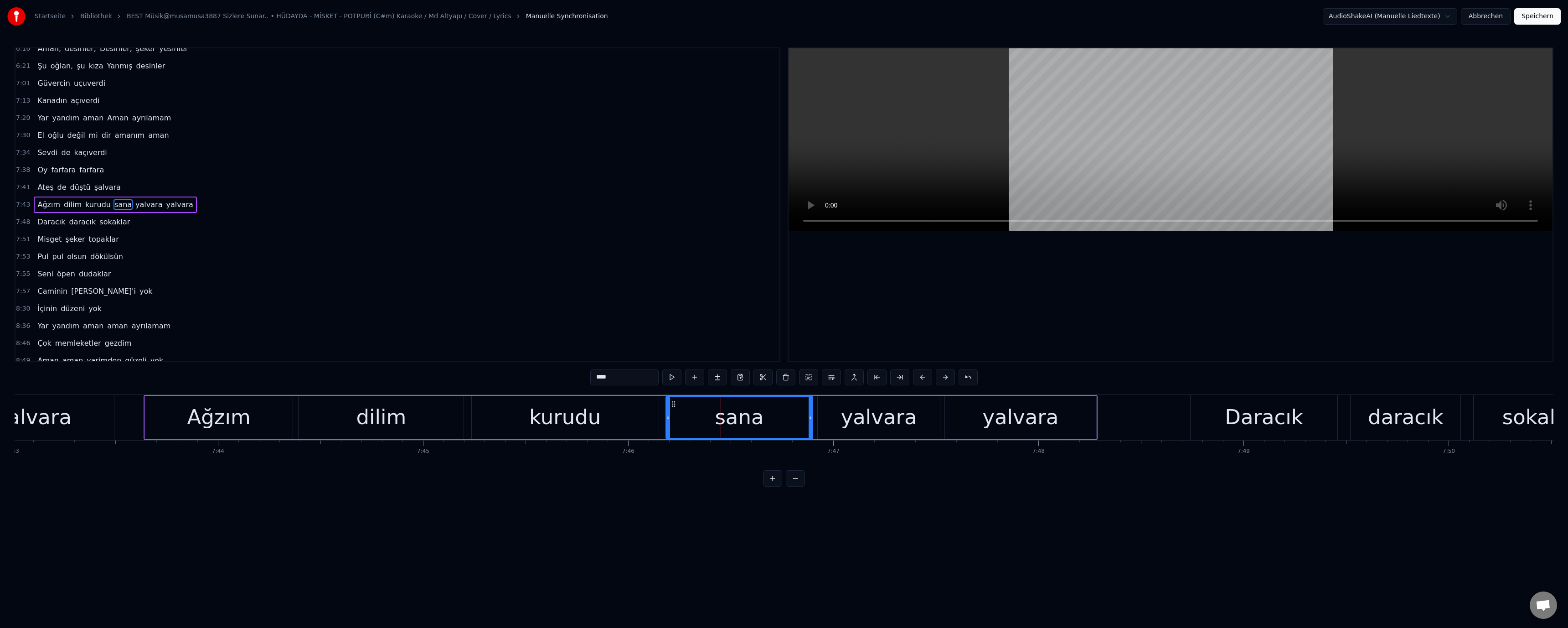
drag, startPoint x: 701, startPoint y: 418, endPoint x: 590, endPoint y: 417, distance: 111.0
click at [667, 420] on icon at bounding box center [668, 417] width 4 height 7
click at [589, 417] on div "kurudu" at bounding box center [565, 417] width 72 height 31
click at [788, 423] on div "sana" at bounding box center [739, 417] width 147 height 43
drag, startPoint x: 810, startPoint y: 418, endPoint x: 793, endPoint y: 420, distance: 17.1
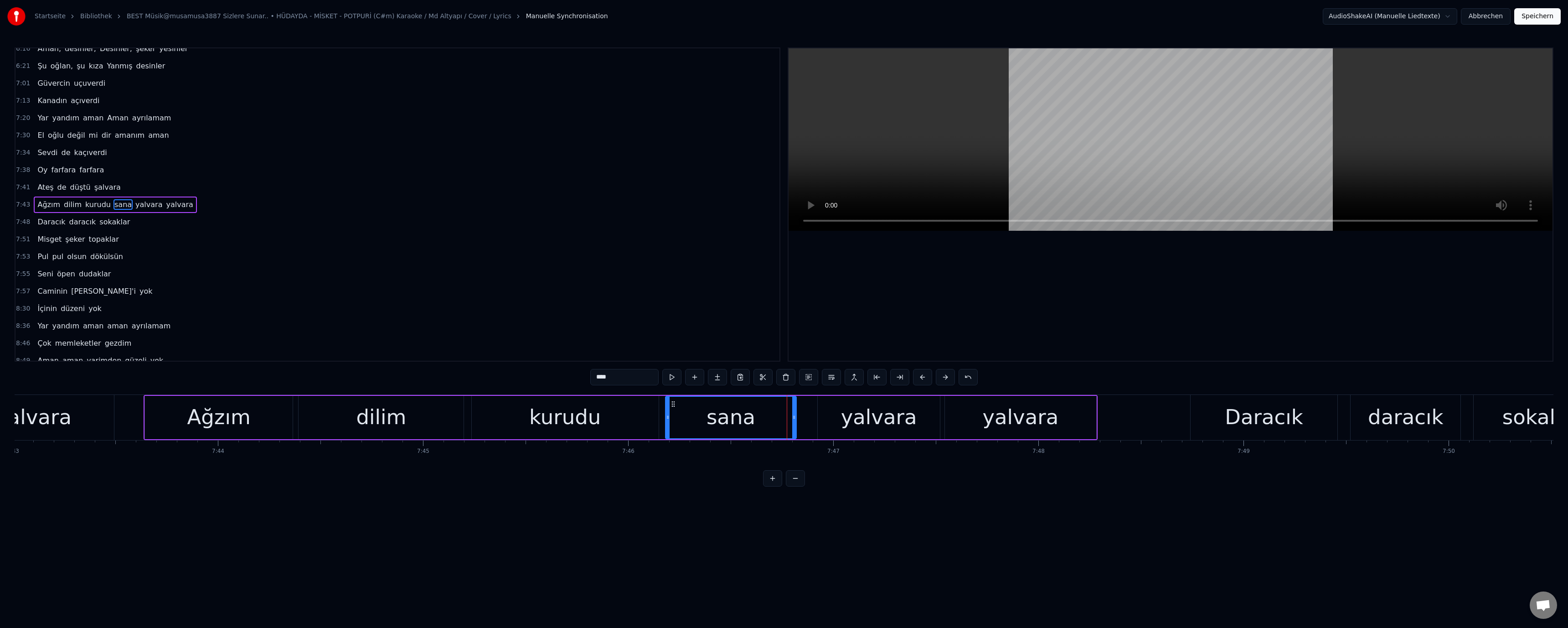
click at [793, 420] on icon at bounding box center [794, 417] width 4 height 7
click at [838, 417] on div "yalvara" at bounding box center [878, 417] width 122 height 43
drag, startPoint x: 819, startPoint y: 417, endPoint x: 727, endPoint y: 415, distance: 92.0
click at [801, 418] on icon at bounding box center [803, 417] width 4 height 7
click at [581, 413] on div "kurudu" at bounding box center [565, 417] width 72 height 31
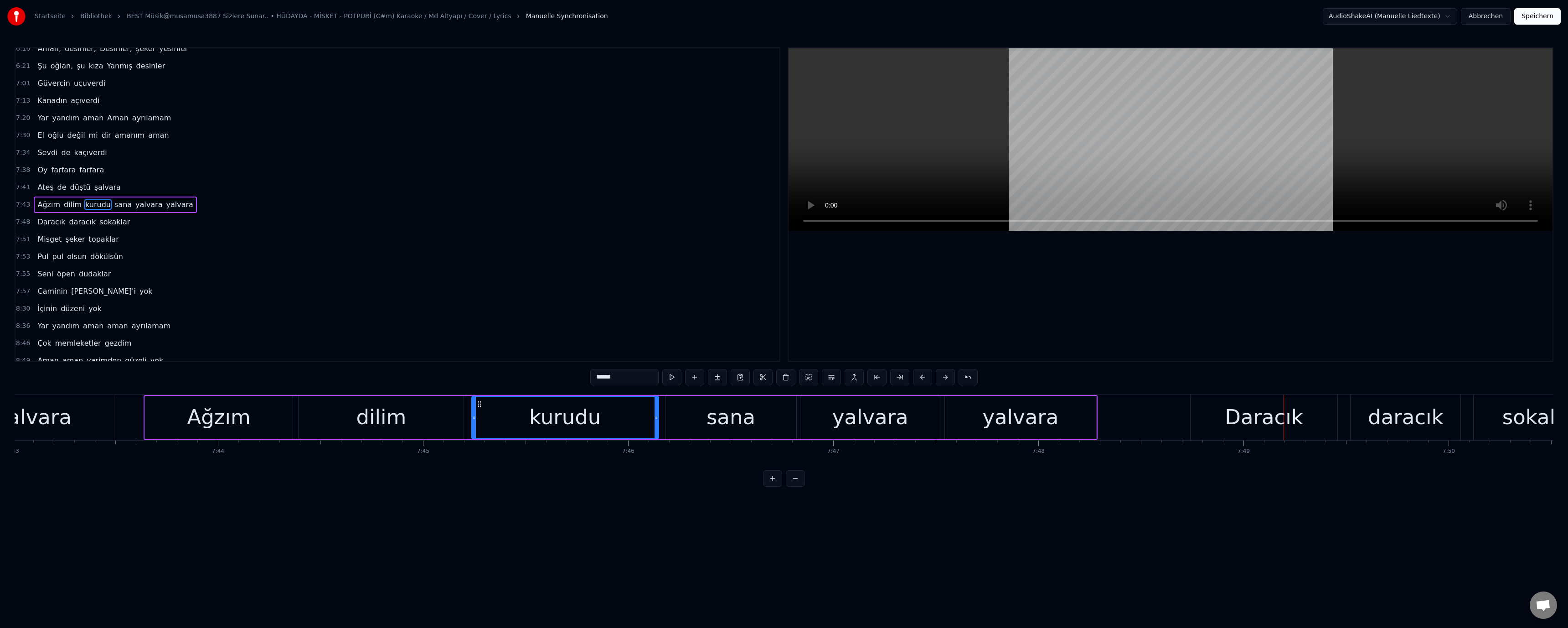
click at [257, 413] on div "Ağzım" at bounding box center [219, 417] width 148 height 43
click at [1229, 406] on div "Daracık" at bounding box center [1264, 417] width 147 height 45
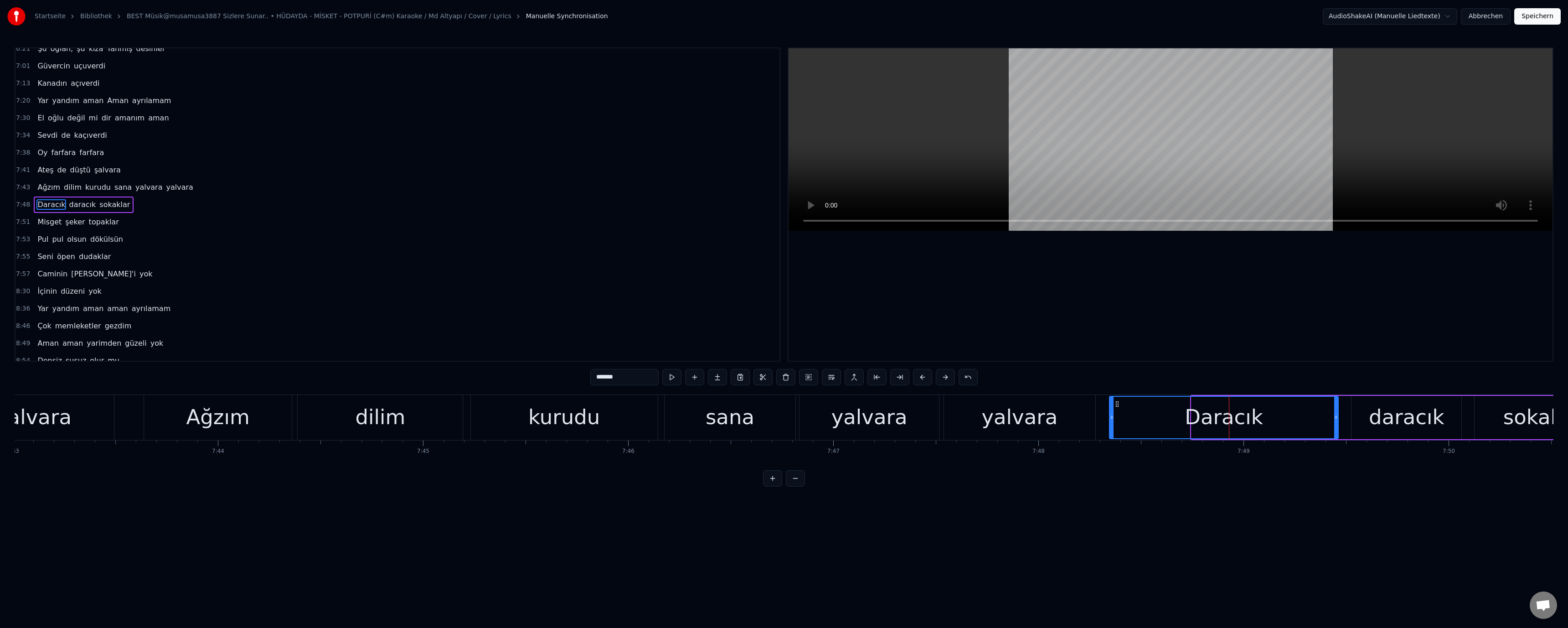
drag, startPoint x: 1192, startPoint y: 417, endPoint x: 984, endPoint y: 414, distance: 208.0
click at [1110, 420] on icon at bounding box center [1111, 417] width 4 height 7
click at [915, 409] on div "yalvara" at bounding box center [869, 417] width 139 height 45
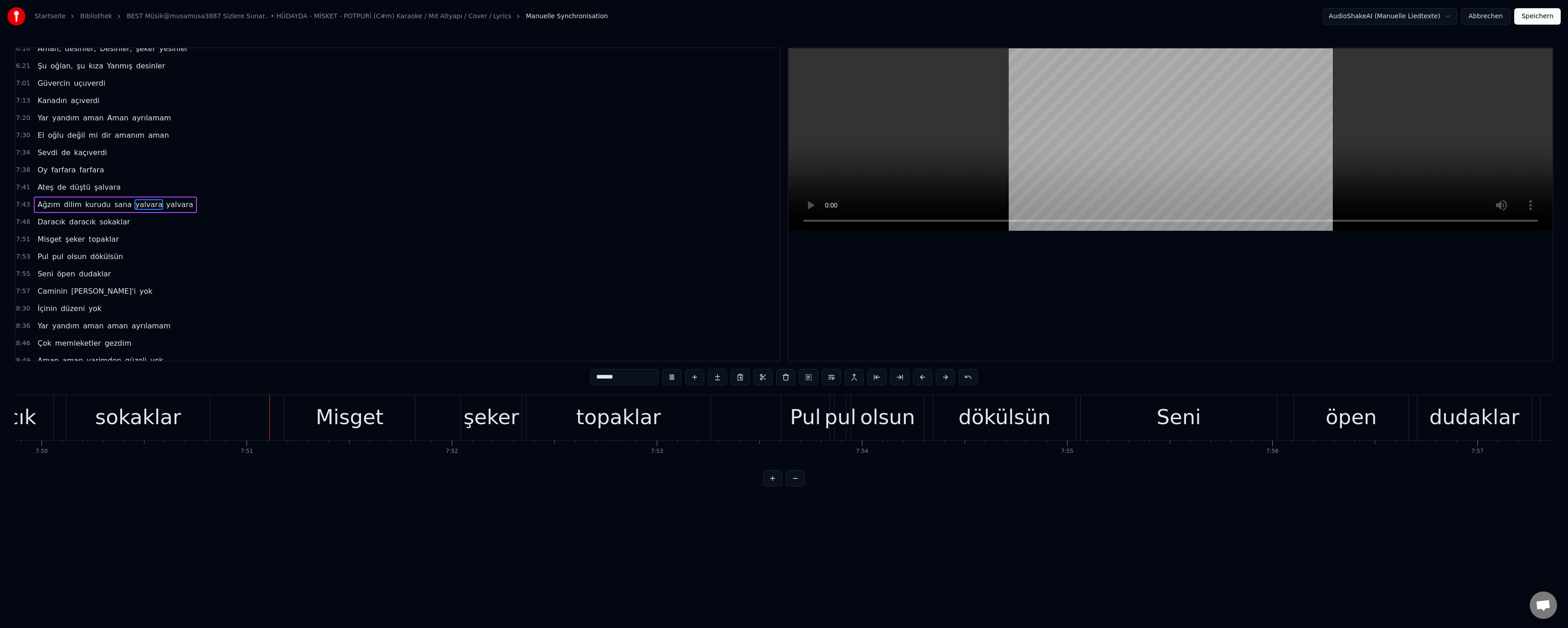
scroll to position [0, 96461]
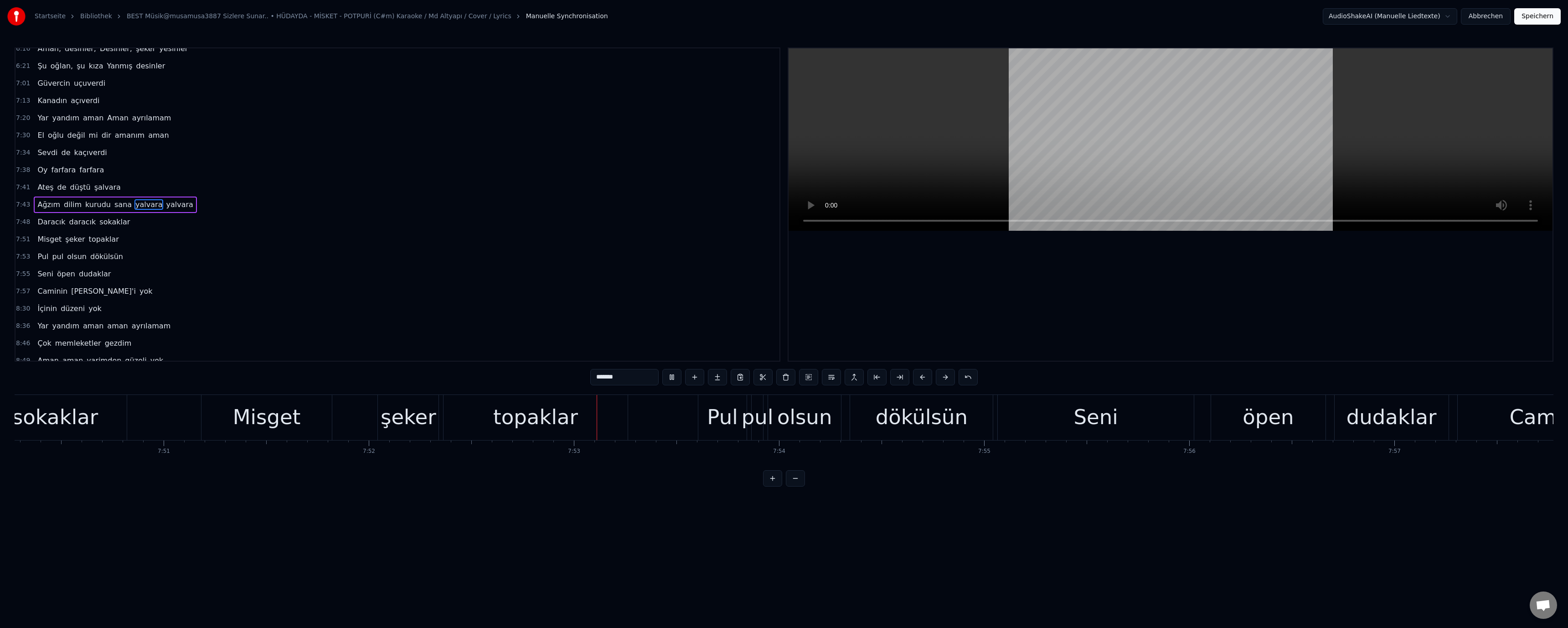
click at [251, 418] on div "Misget" at bounding box center [267, 417] width 68 height 31
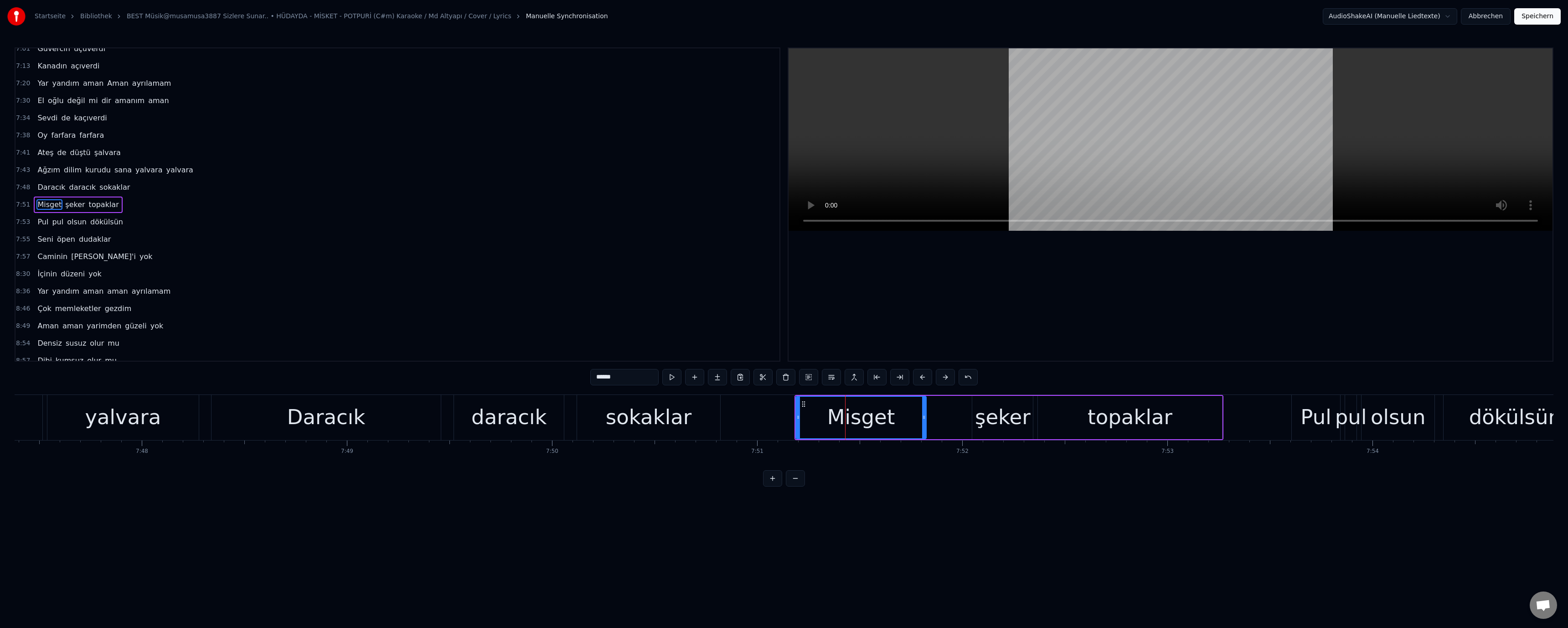
scroll to position [0, 95729]
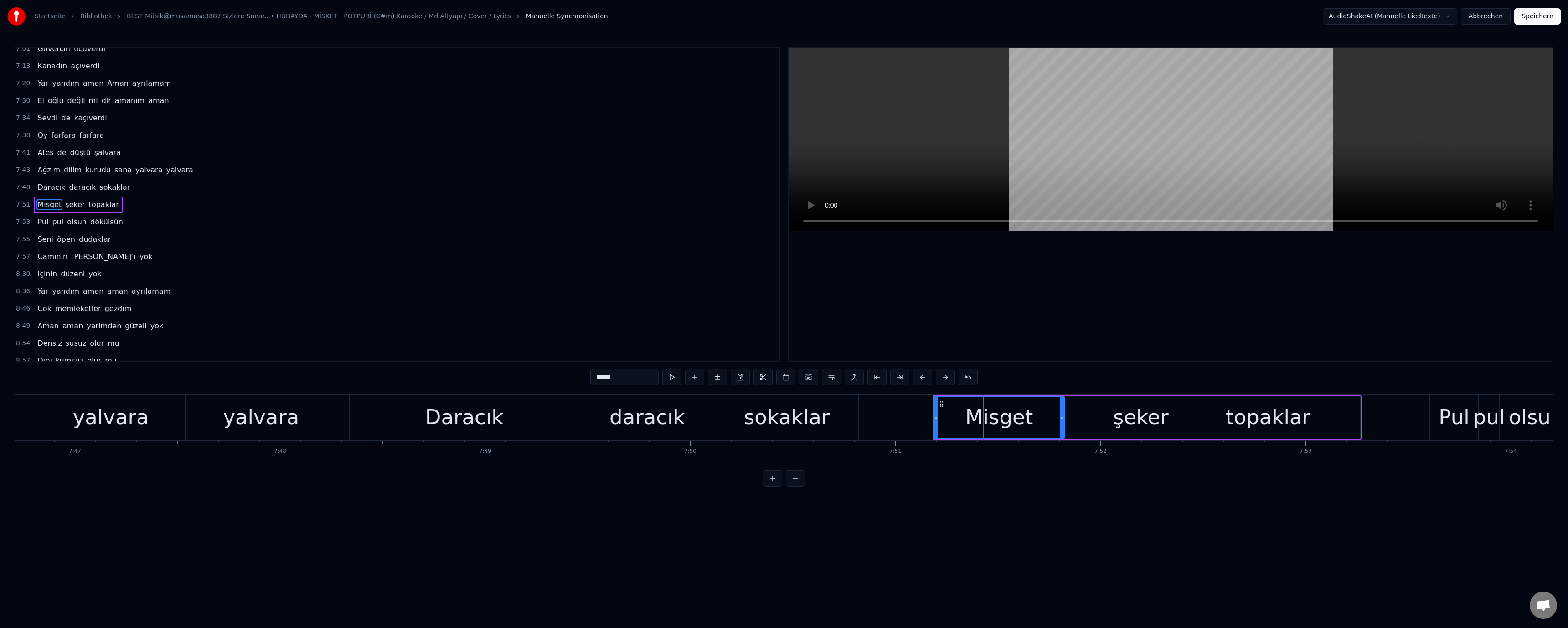
click at [469, 418] on div "Daracık" at bounding box center [464, 417] width 79 height 31
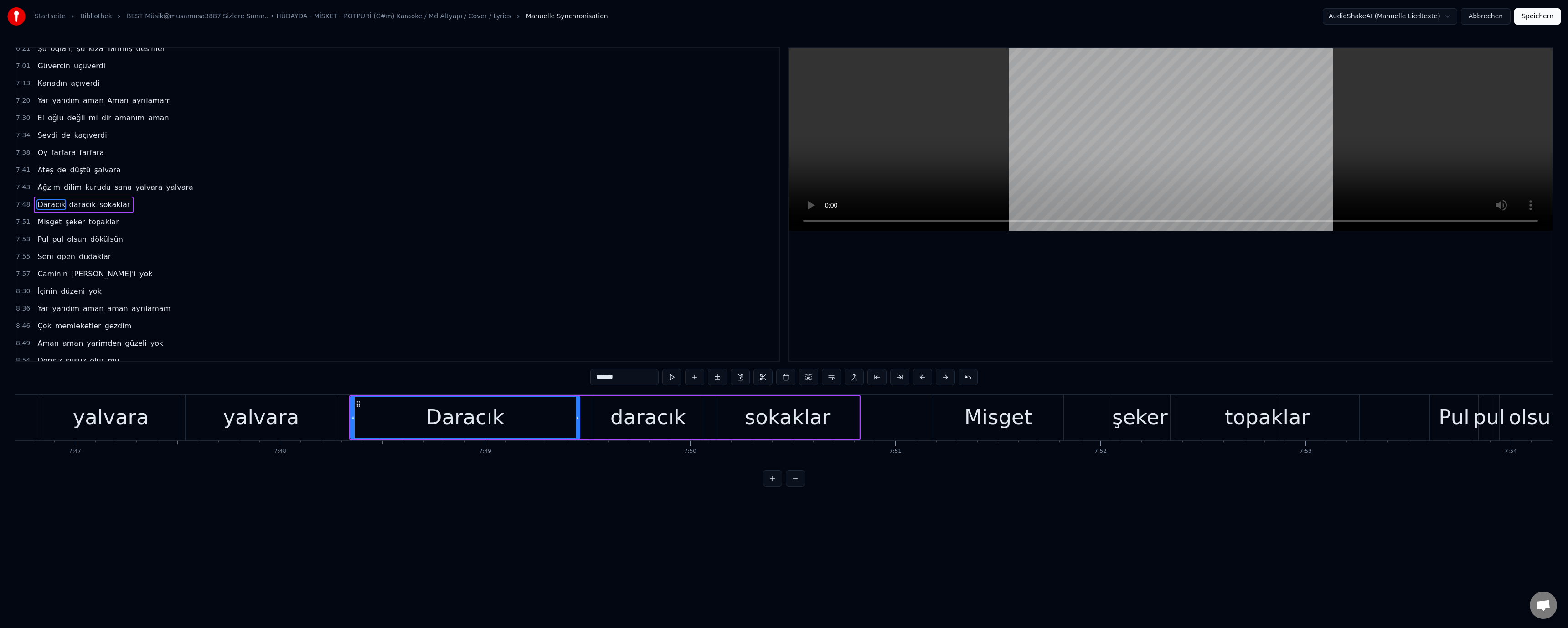
click at [467, 426] on div "Daracık" at bounding box center [465, 417] width 79 height 31
click at [954, 409] on div "Misget" at bounding box center [998, 417] width 130 height 45
type input "******"
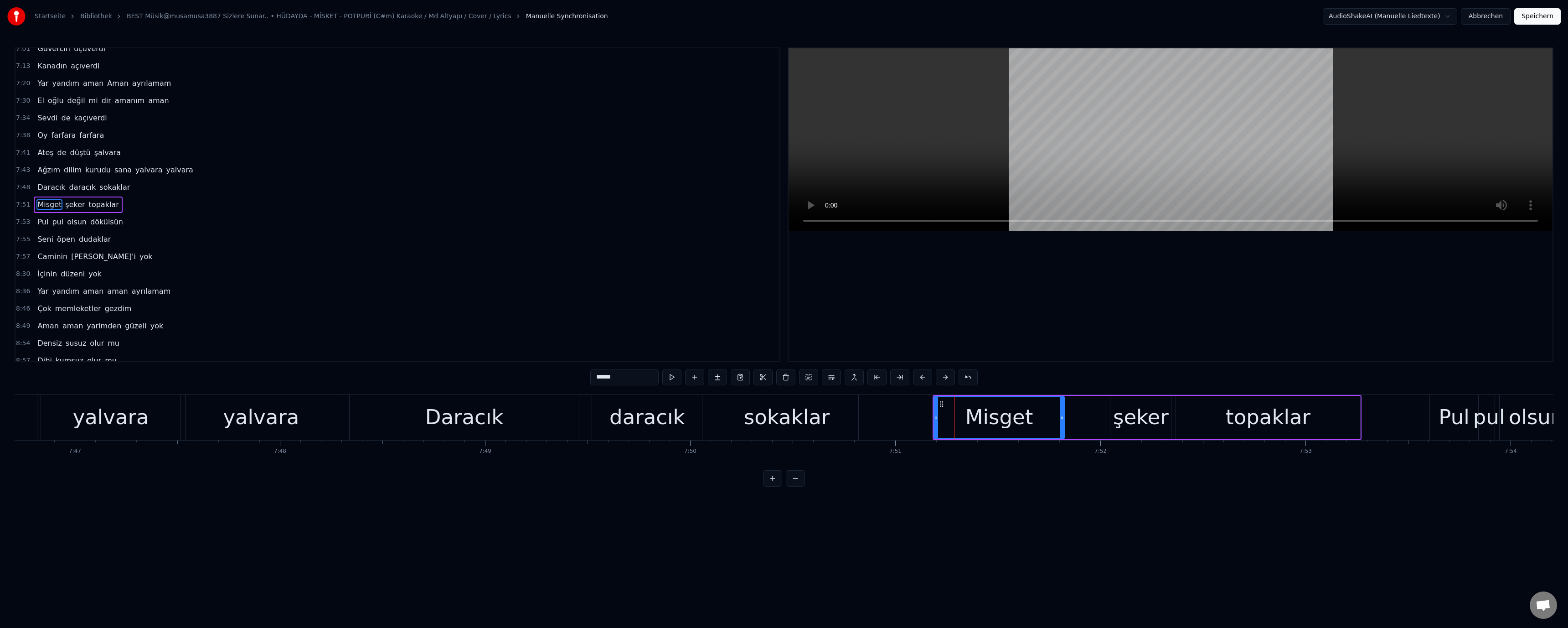
click at [933, 417] on div "Misget şeker topaklar" at bounding box center [1147, 417] width 429 height 45
drag, startPoint x: 956, startPoint y: 417, endPoint x: 938, endPoint y: 419, distance: 18.1
click at [956, 417] on div "Misget" at bounding box center [999, 417] width 130 height 43
drag, startPoint x: 936, startPoint y: 419, endPoint x: 836, endPoint y: 422, distance: 100.0
click at [866, 419] on icon at bounding box center [867, 417] width 4 height 7
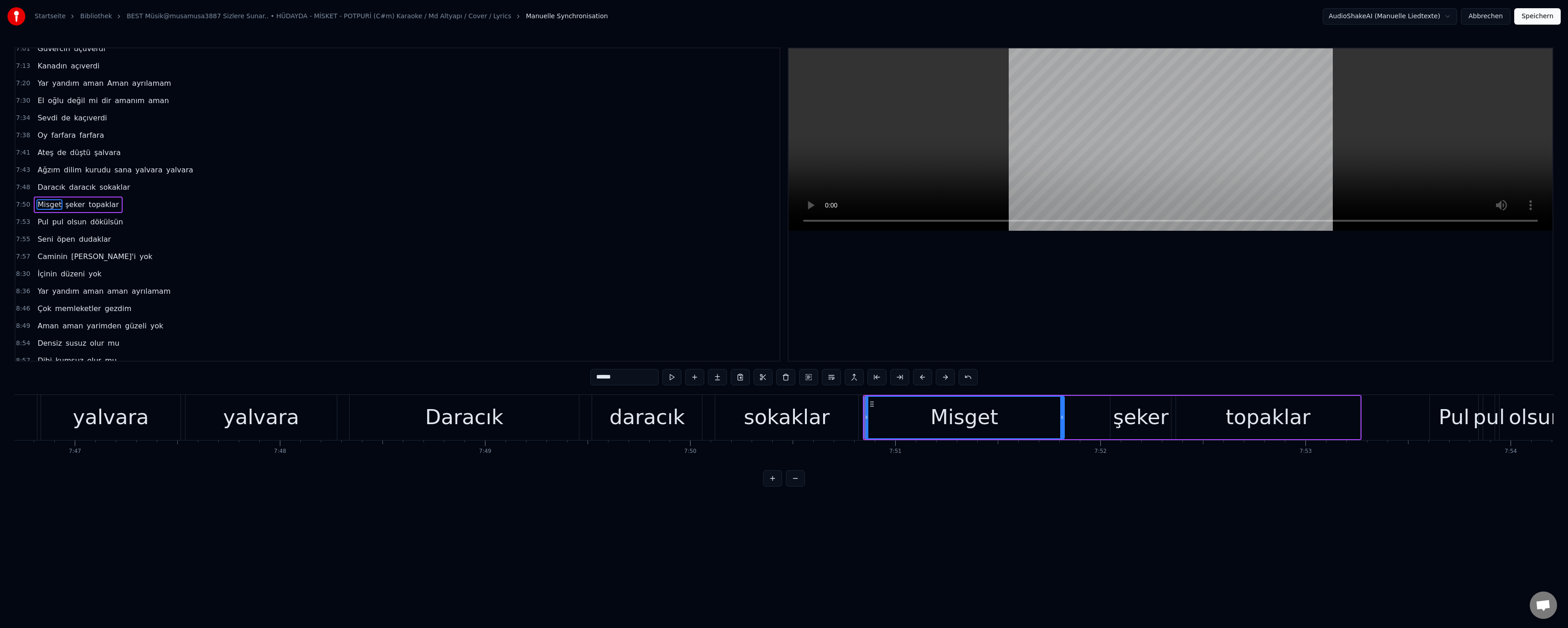
click at [778, 415] on div "sokaklar" at bounding box center [786, 417] width 86 height 31
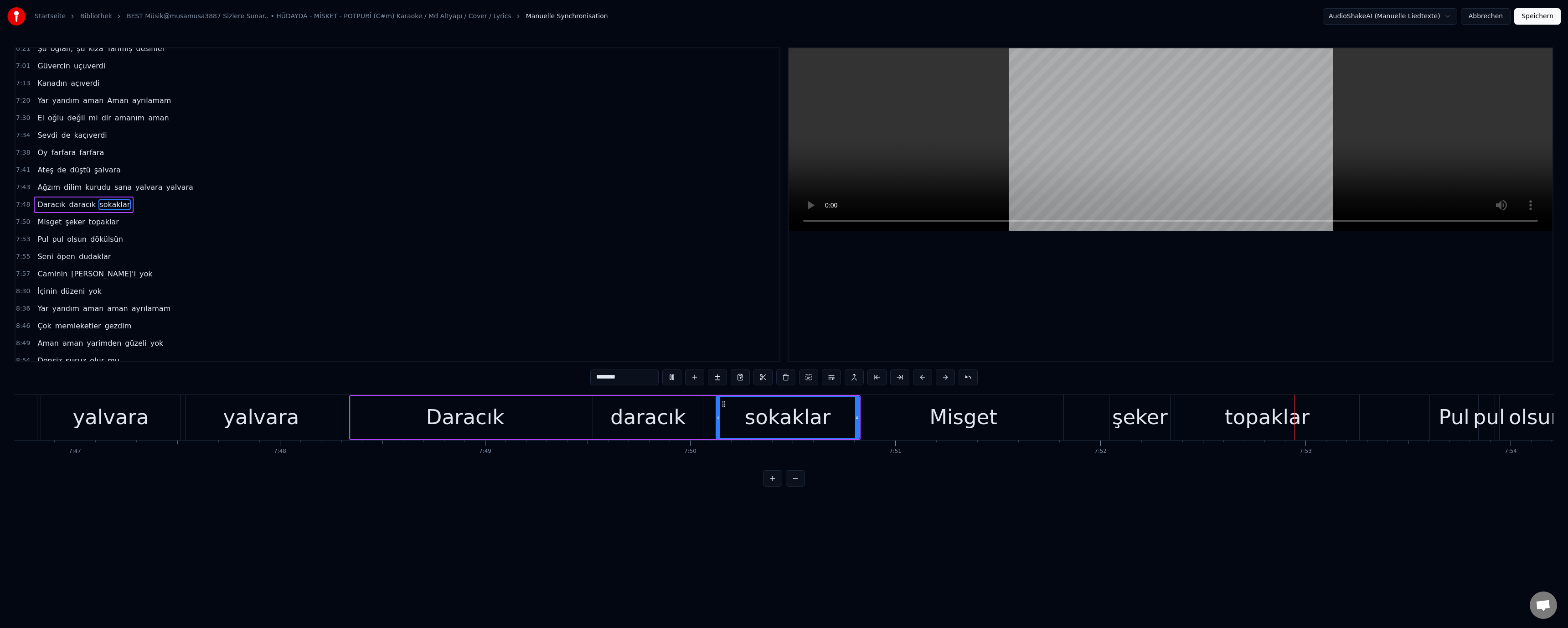
click at [1115, 415] on div "şeker" at bounding box center [1140, 417] width 61 height 45
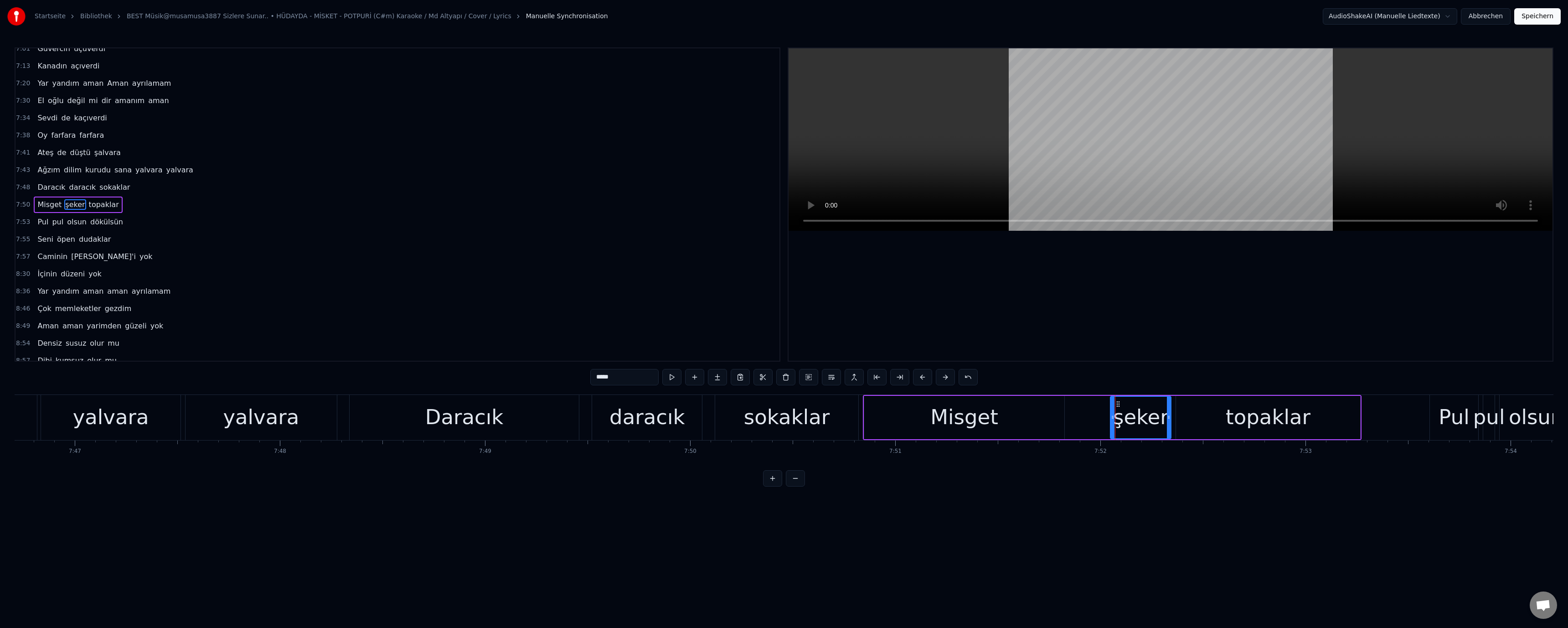
click at [1126, 415] on div "şeker" at bounding box center [1141, 417] width 55 height 31
drag, startPoint x: 1111, startPoint y: 417, endPoint x: 1068, endPoint y: 418, distance: 43.0
click at [1068, 418] on icon at bounding box center [1069, 417] width 4 height 7
click at [779, 417] on div "sokaklar" at bounding box center [786, 417] width 86 height 31
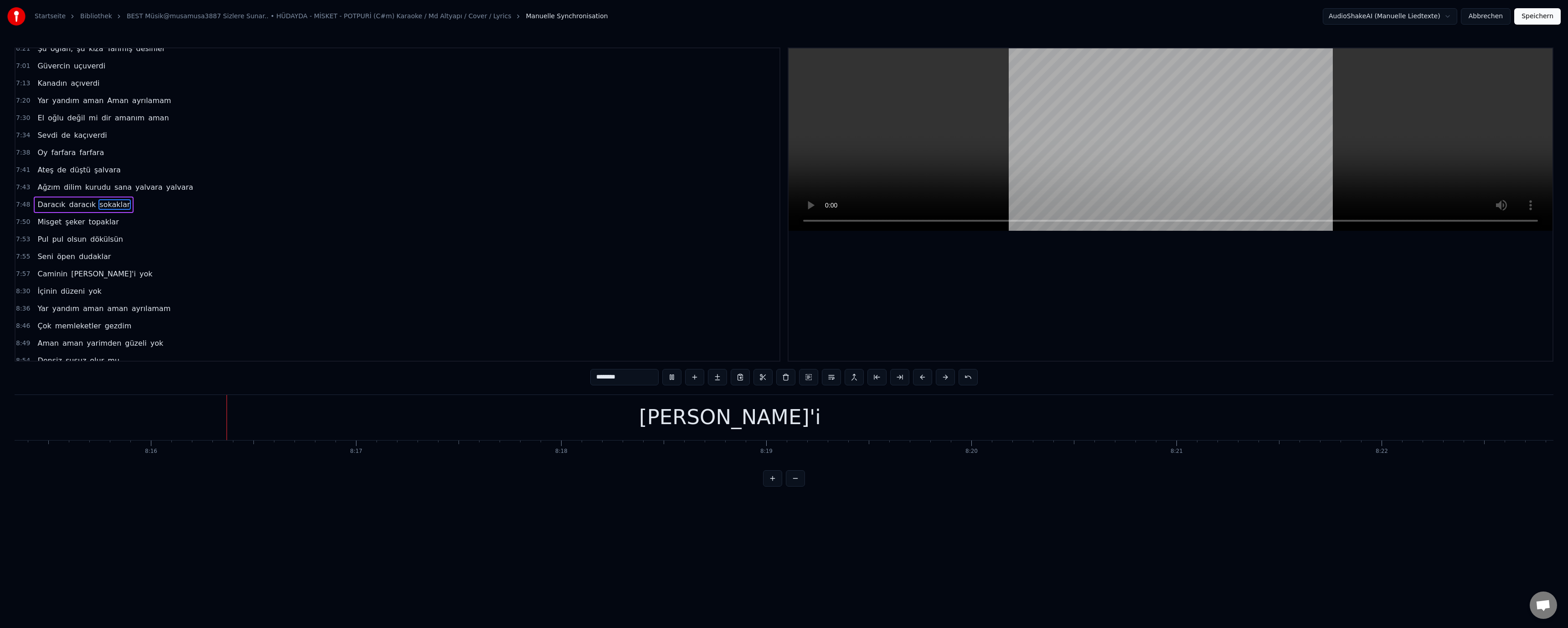
scroll to position [0, 101608]
click at [733, 423] on div "[PERSON_NAME]" at bounding box center [724, 417] width 170 height 31
type input "*********"
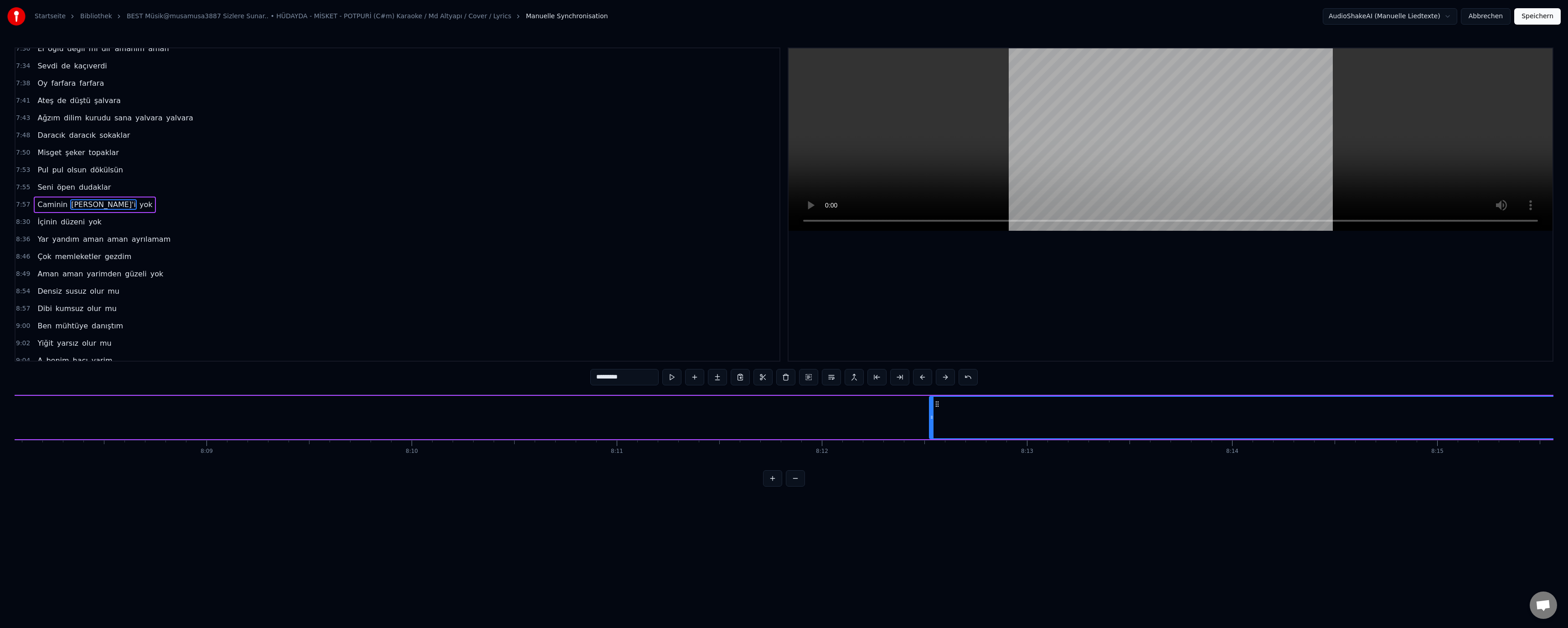
scroll to position [0, 100110]
drag, startPoint x: 931, startPoint y: 417, endPoint x: 1524, endPoint y: 420, distance: 593.0
click at [1524, 420] on icon at bounding box center [1524, 417] width 4 height 7
drag, startPoint x: 1006, startPoint y: 417, endPoint x: 1533, endPoint y: 418, distance: 527.0
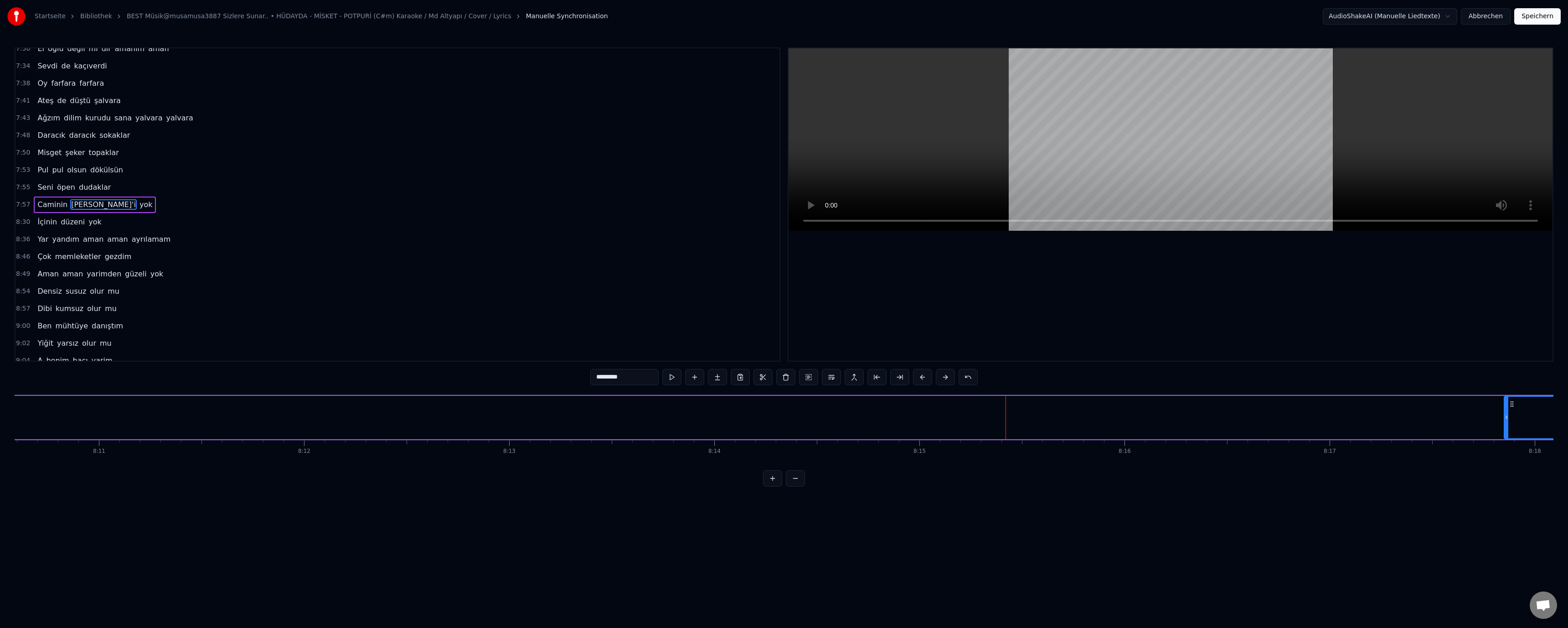
click at [1508, 418] on icon at bounding box center [1507, 417] width 4 height 7
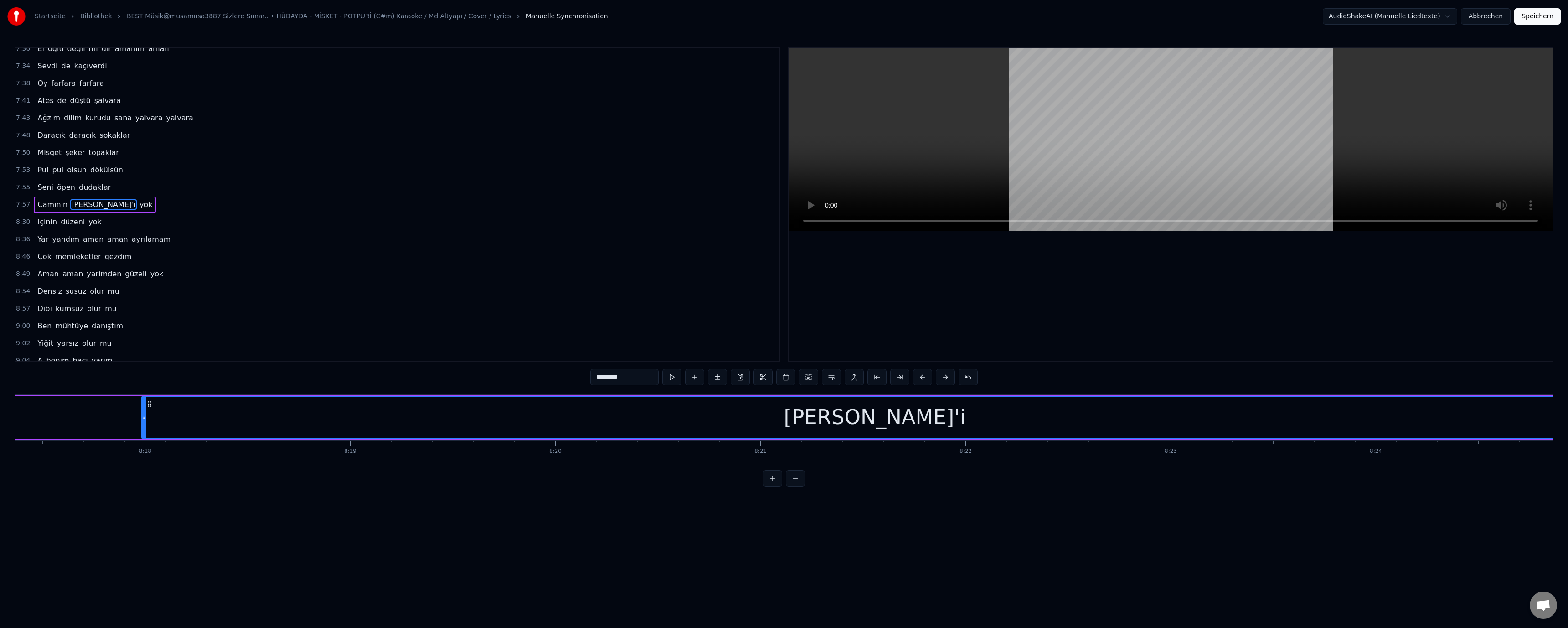
scroll to position [0, 102100]
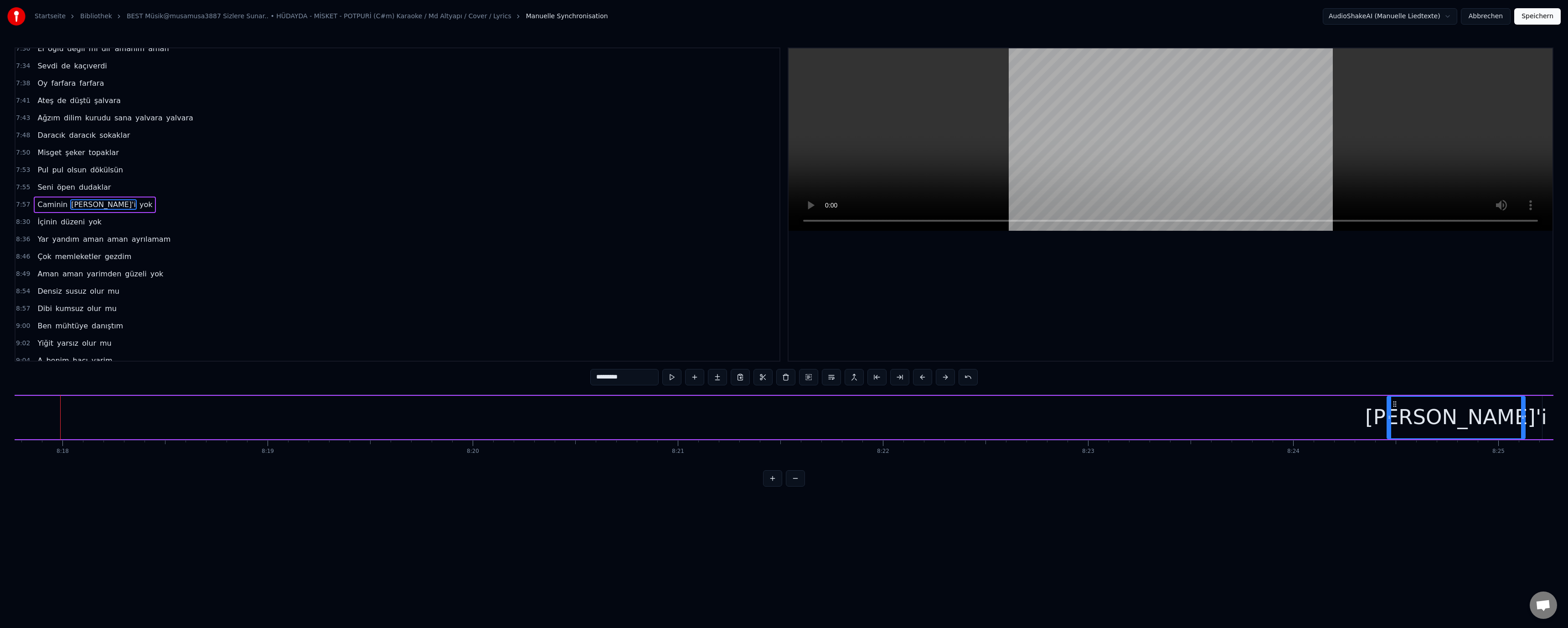
drag, startPoint x: 63, startPoint y: 417, endPoint x: 1300, endPoint y: 422, distance: 1237.0
click at [1388, 423] on div at bounding box center [1389, 417] width 4 height 41
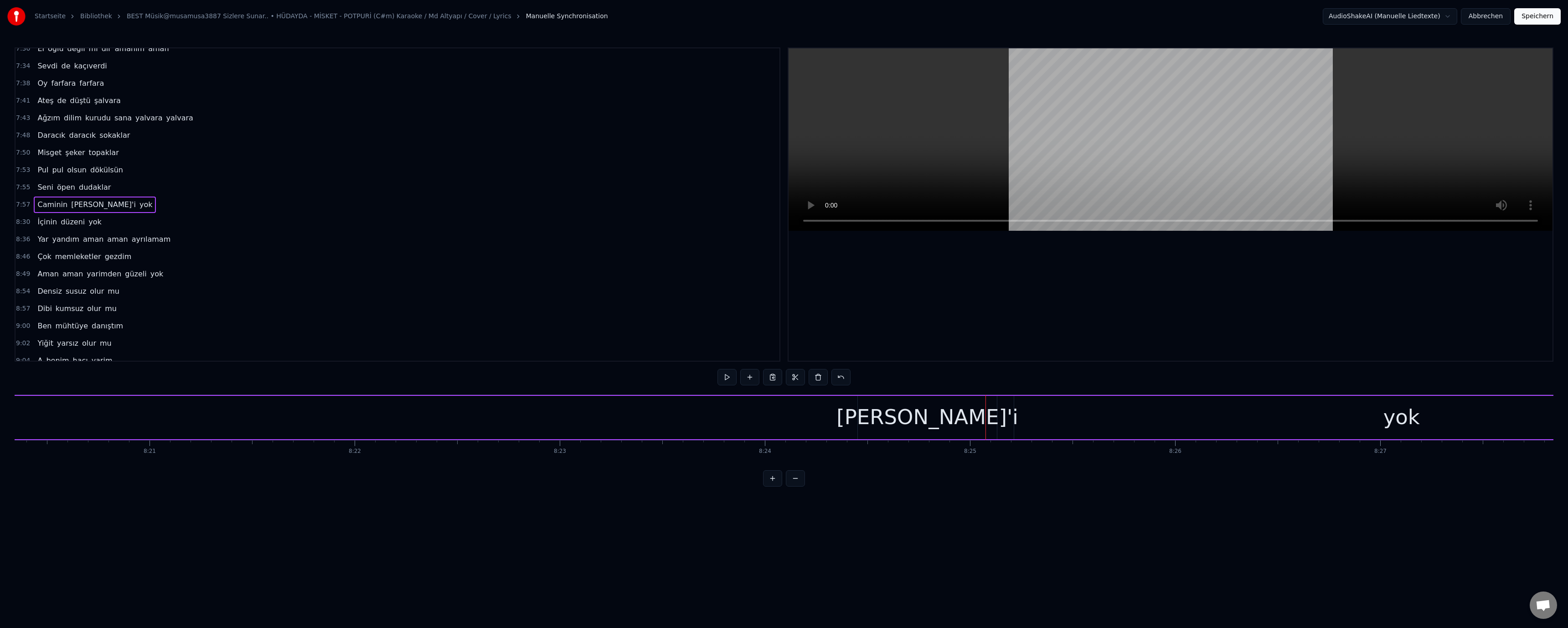
scroll to position [0, 102560]
click at [948, 414] on div "[PERSON_NAME]" at bounding box center [996, 417] width 139 height 43
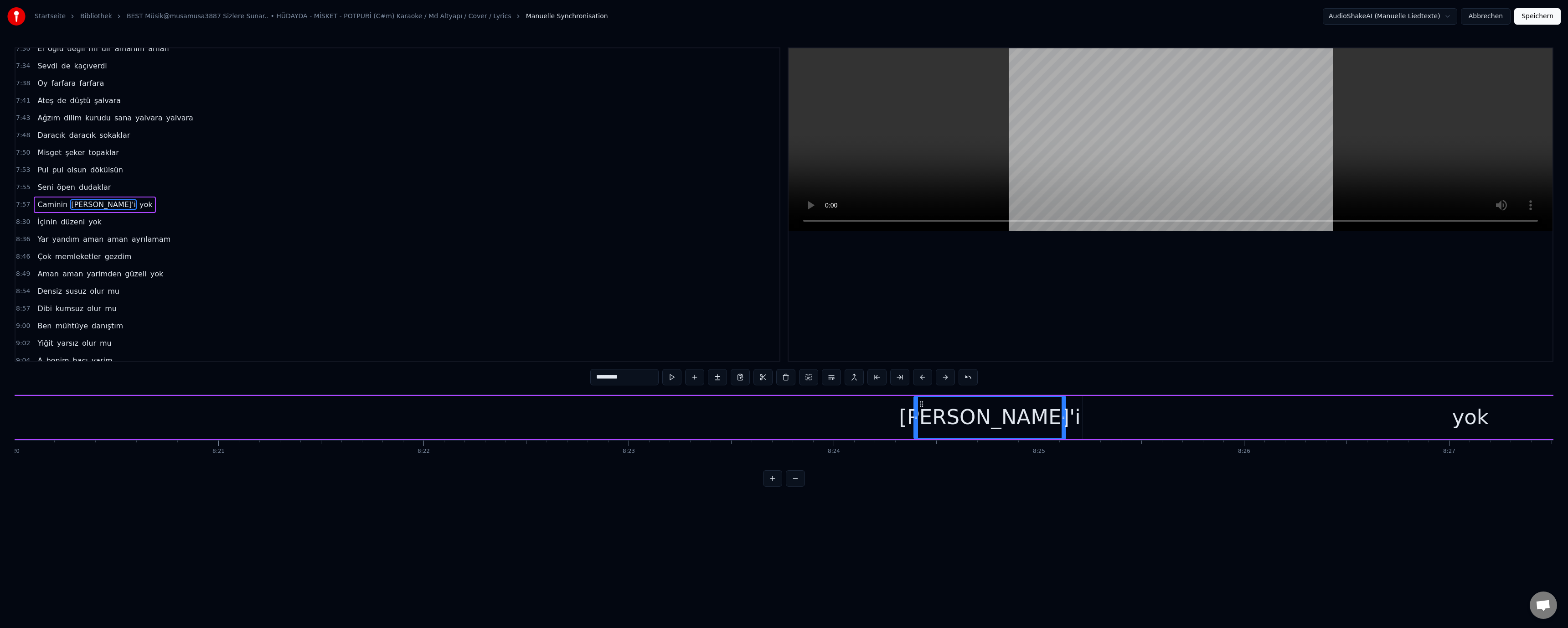
drag, startPoint x: 929, startPoint y: 416, endPoint x: 916, endPoint y: 417, distance: 13.0
click at [916, 417] on icon at bounding box center [916, 417] width 4 height 7
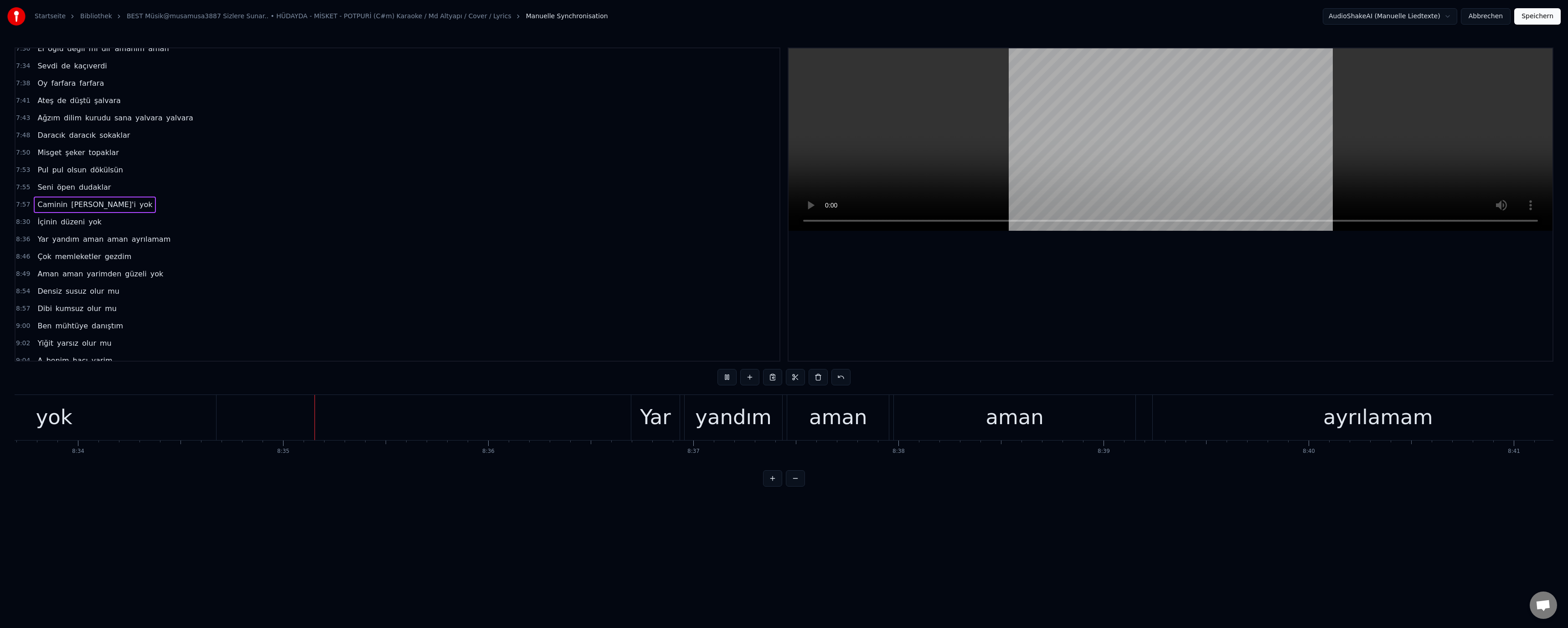
scroll to position [0, 105505]
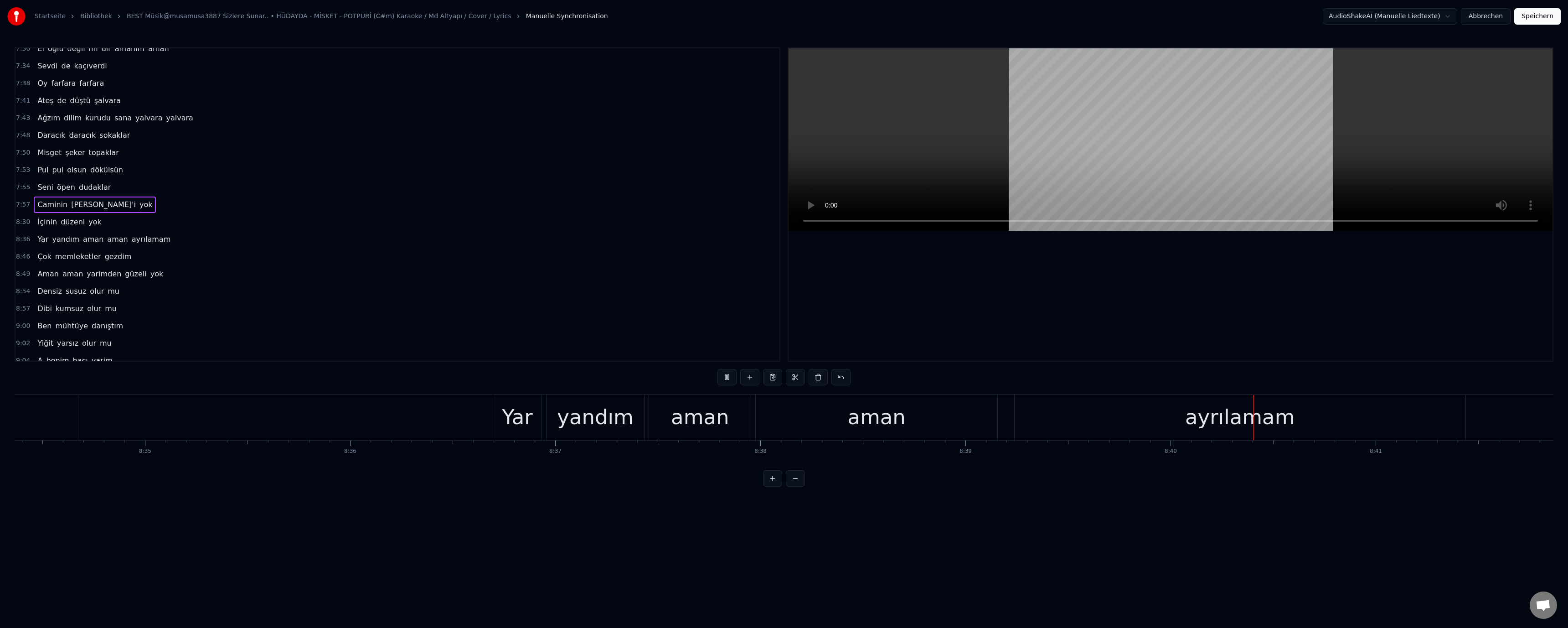
click at [891, 437] on div "aman" at bounding box center [877, 417] width 241 height 45
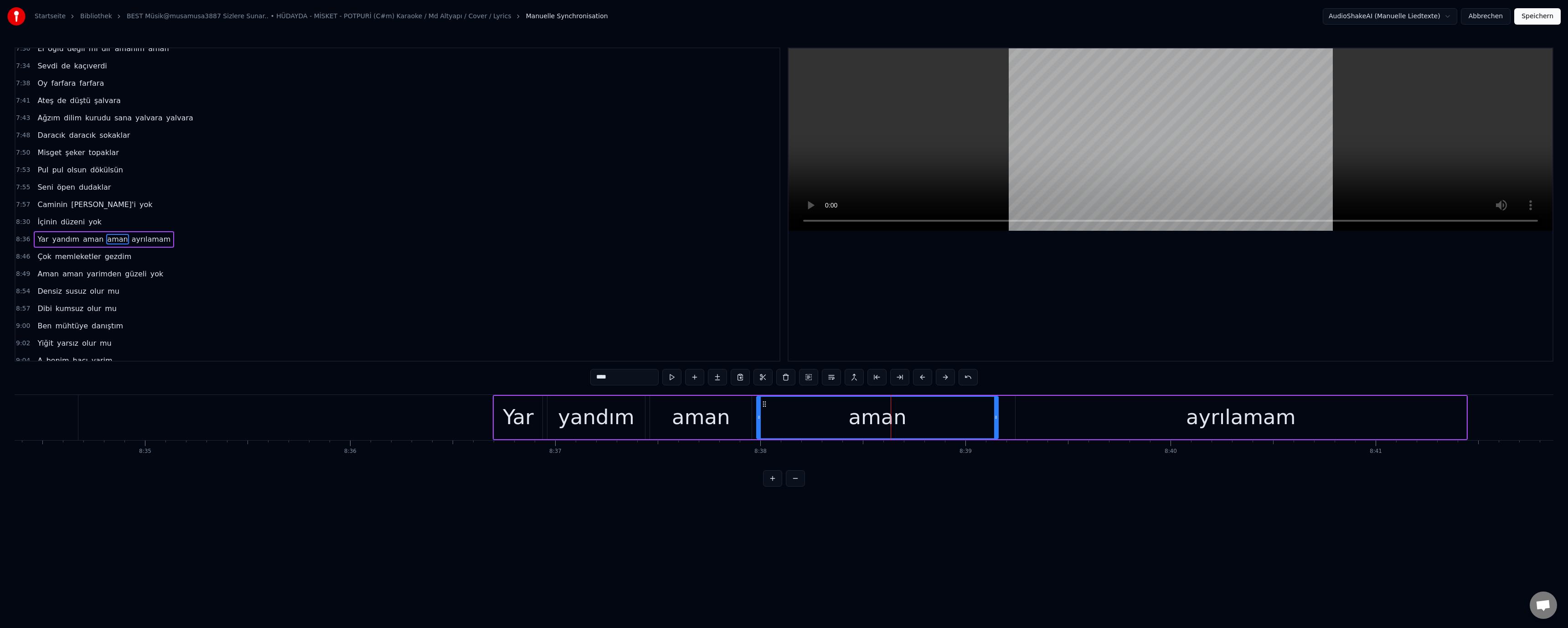
scroll to position [823, 0]
drag, startPoint x: 589, startPoint y: 381, endPoint x: 597, endPoint y: 381, distance: 8.0
click at [597, 381] on div "0:54 Bulguru kaynatırlar 0:58 Aman bulguru kaynatırlar 1:03 Serinde yayladırlar…" at bounding box center [784, 267] width 1539 height 439
drag, startPoint x: 595, startPoint y: 380, endPoint x: 598, endPoint y: 386, distance: 6.7
click at [598, 386] on div "****" at bounding box center [784, 378] width 388 height 18
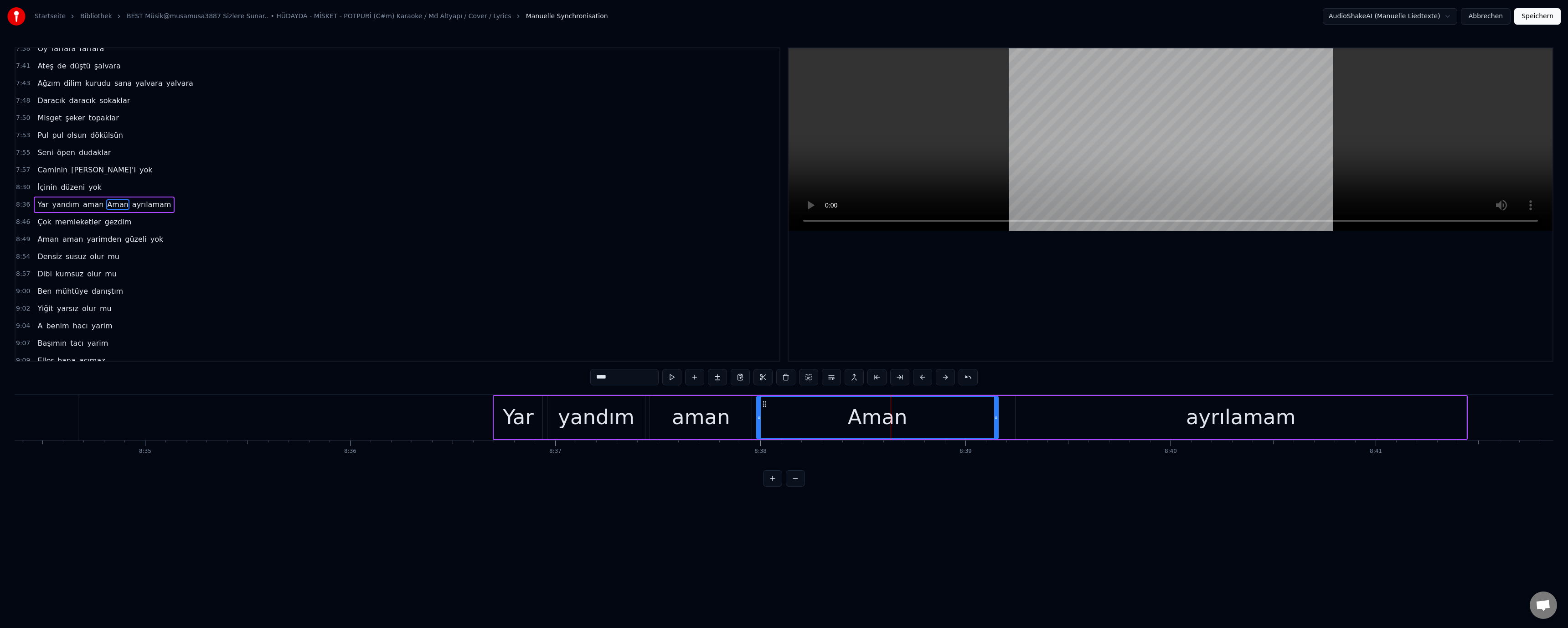
type input "****"
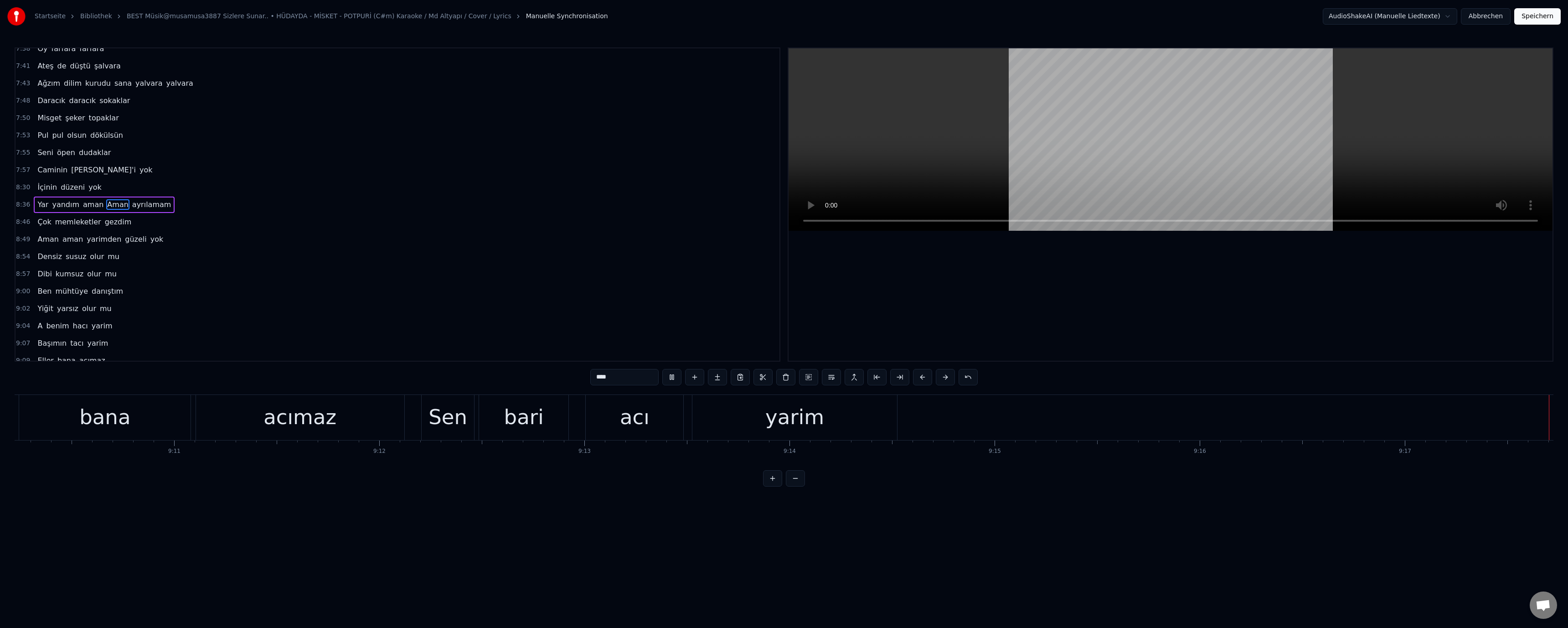
scroll to position [0, 113008]
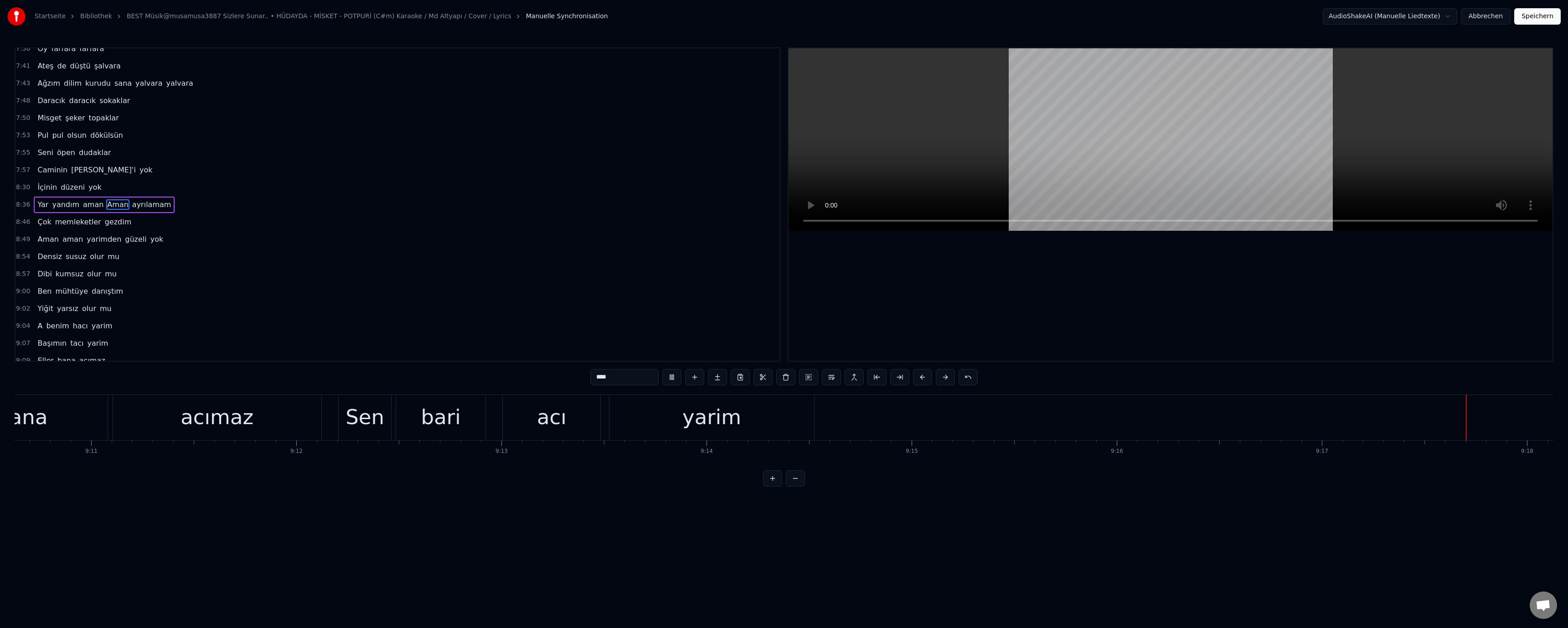
click at [1535, 16] on button "Speichern" at bounding box center [1538, 16] width 46 height 16
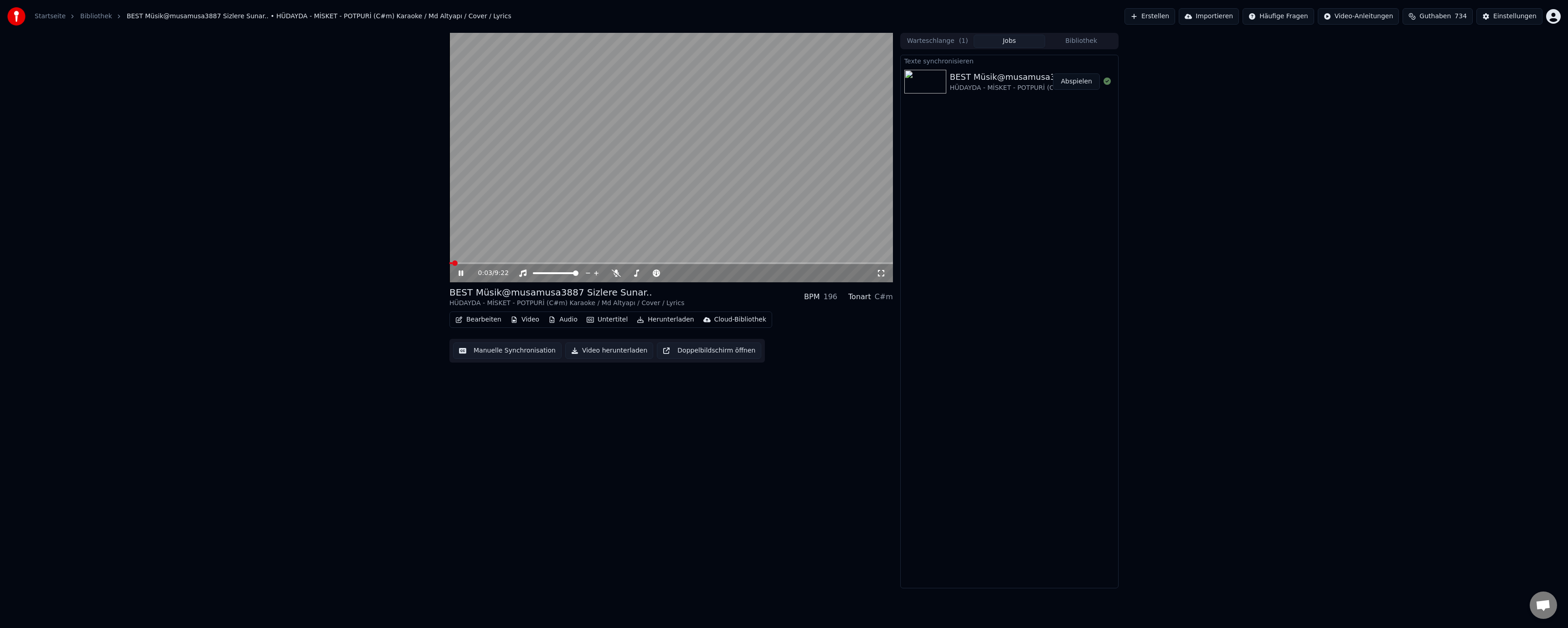
click at [463, 263] on span at bounding box center [671, 263] width 444 height 2
click at [470, 263] on span at bounding box center [671, 263] width 444 height 2
click at [477, 263] on span at bounding box center [671, 263] width 444 height 2
click at [633, 183] on video at bounding box center [671, 158] width 444 height 250
click at [471, 320] on button "Bearbeiten" at bounding box center [478, 319] width 54 height 13
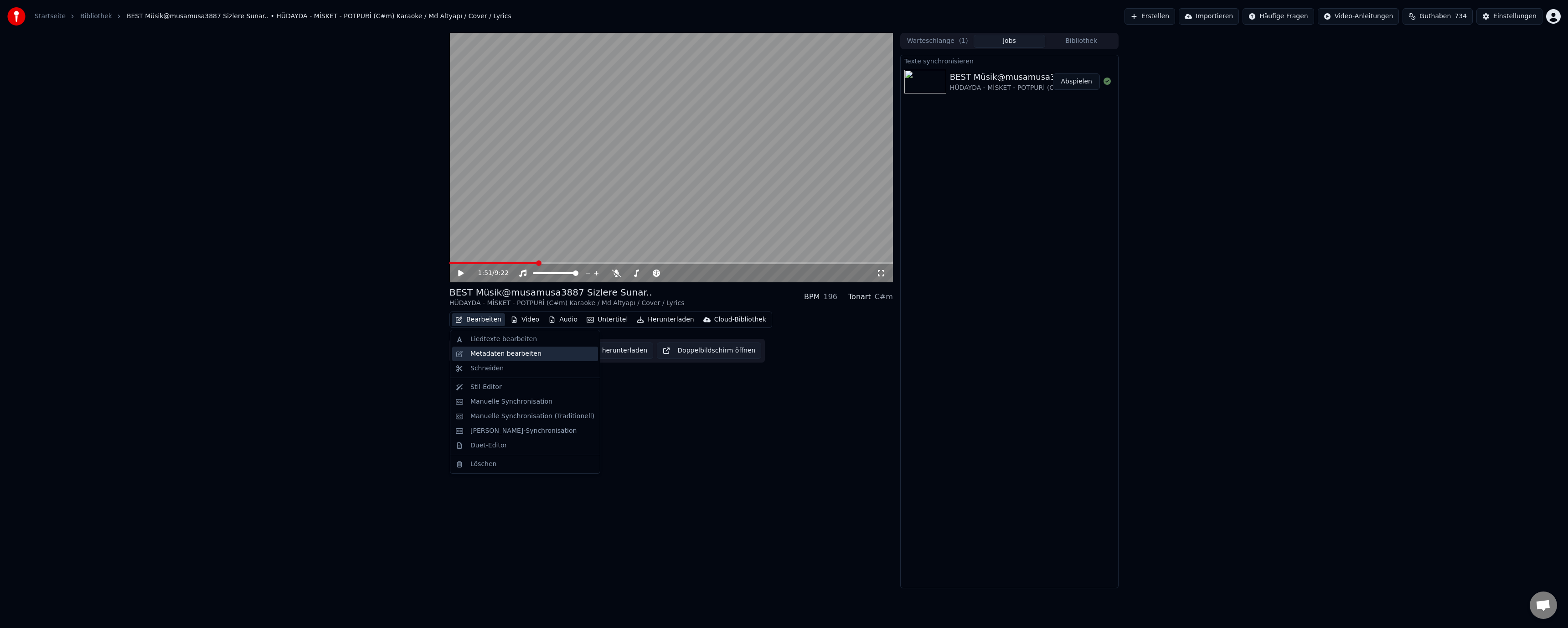
click at [491, 355] on div "Metadaten bearbeiten" at bounding box center [506, 354] width 71 height 9
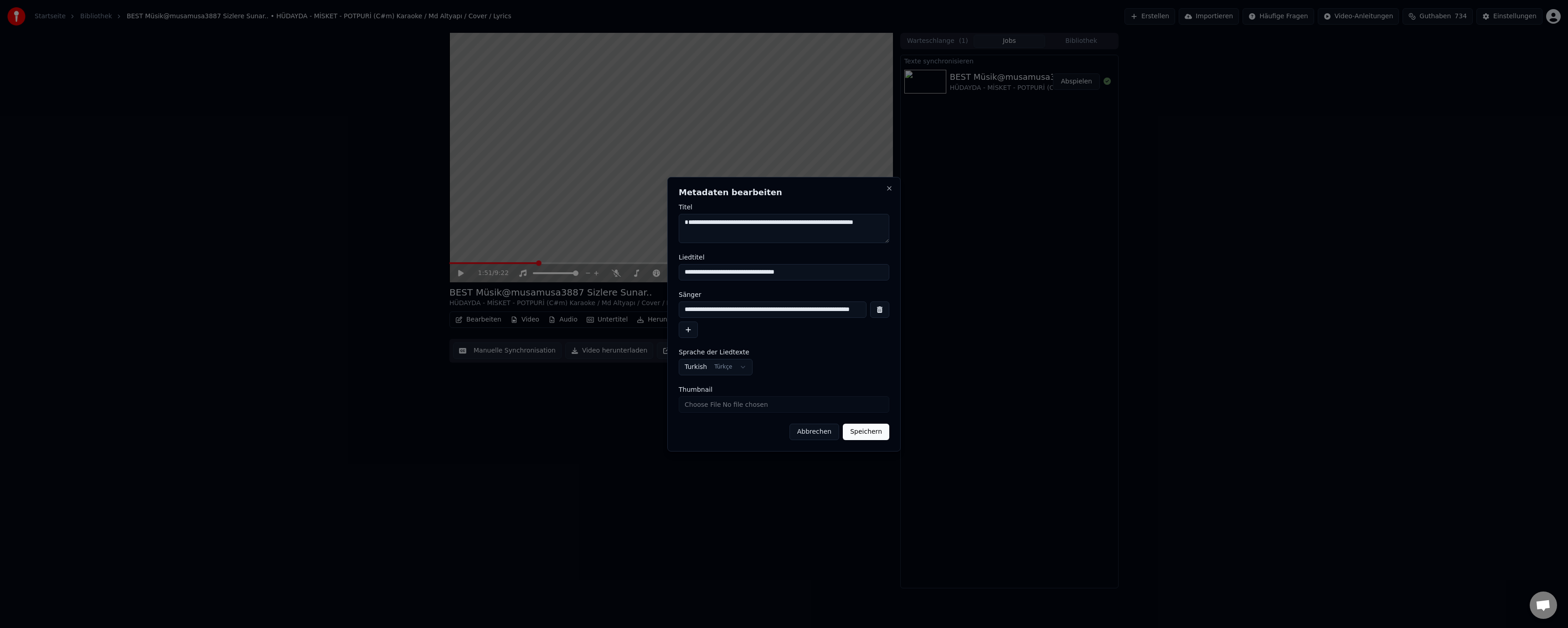
click at [823, 434] on button "Abbrechen" at bounding box center [814, 432] width 50 height 16
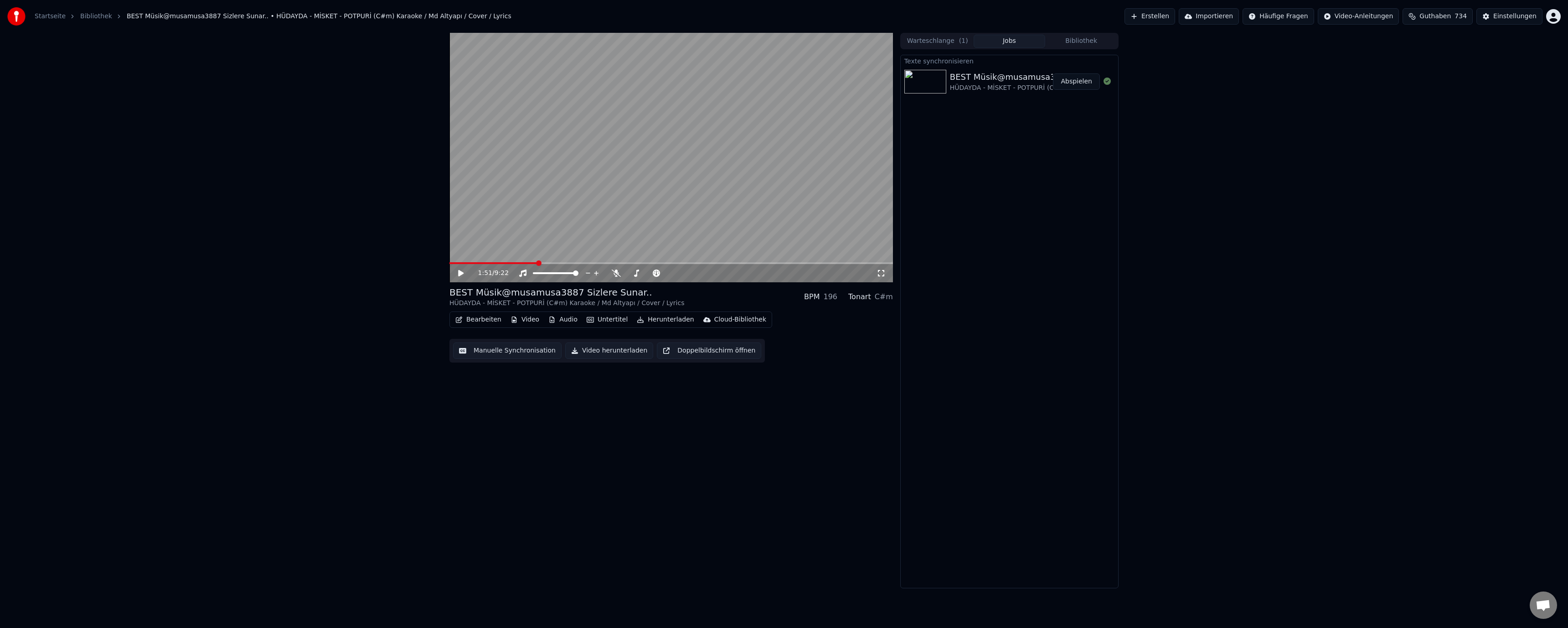
click at [485, 351] on button "Manuelle Synchronisation" at bounding box center [507, 350] width 108 height 16
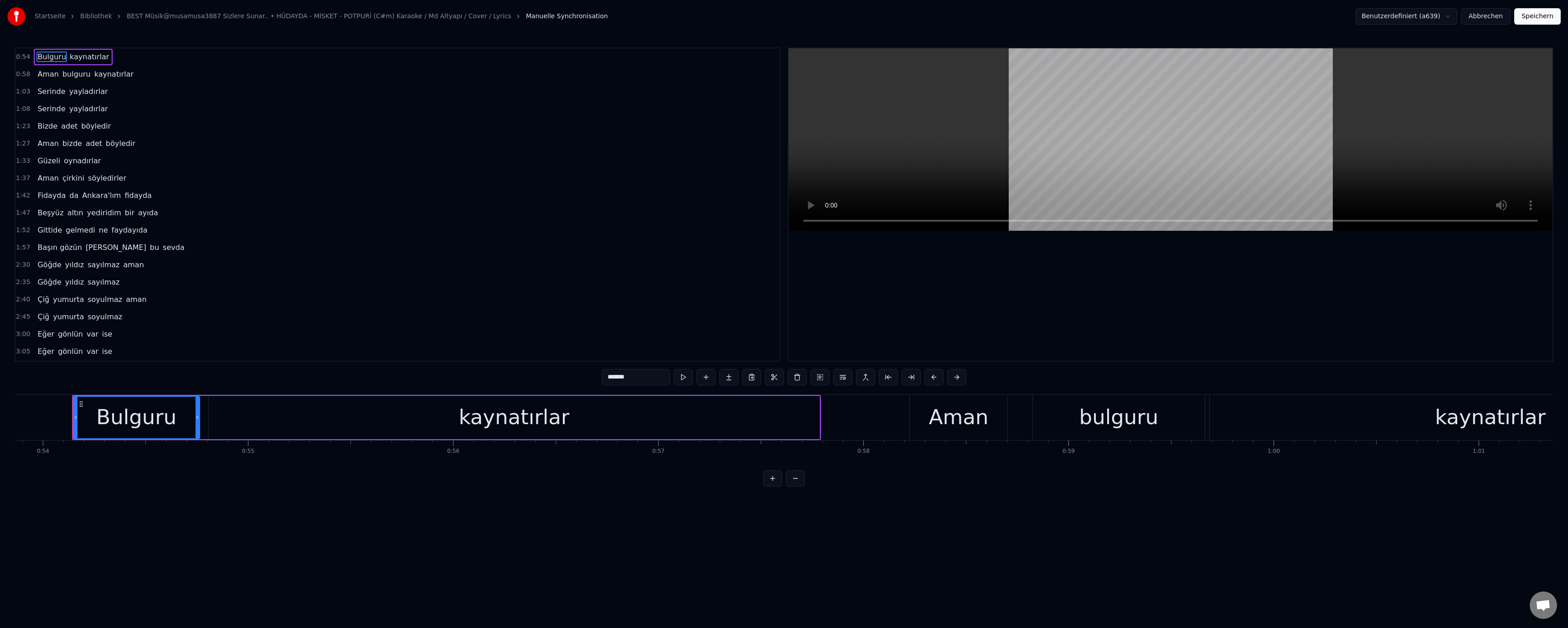
scroll to position [0, 11059]
click at [42, 213] on span "Beşyüz" at bounding box center [51, 213] width 28 height 10
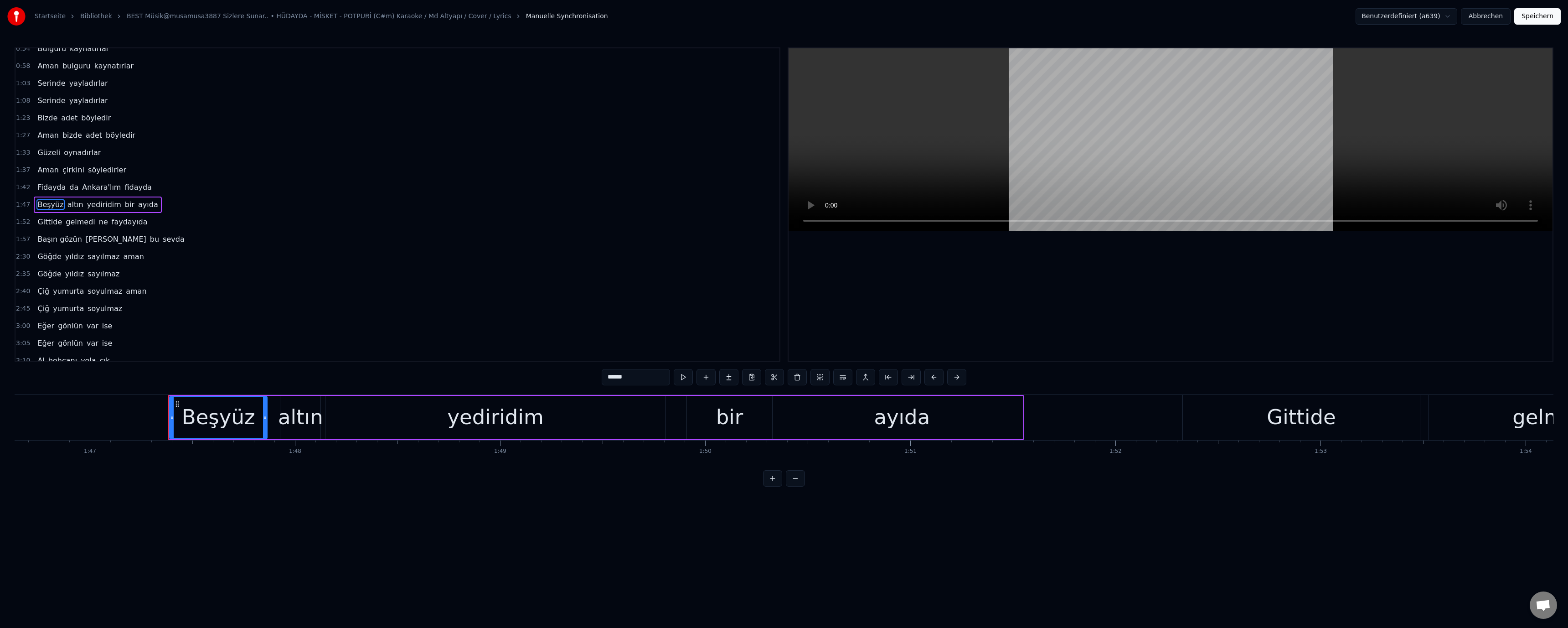
scroll to position [0, 21980]
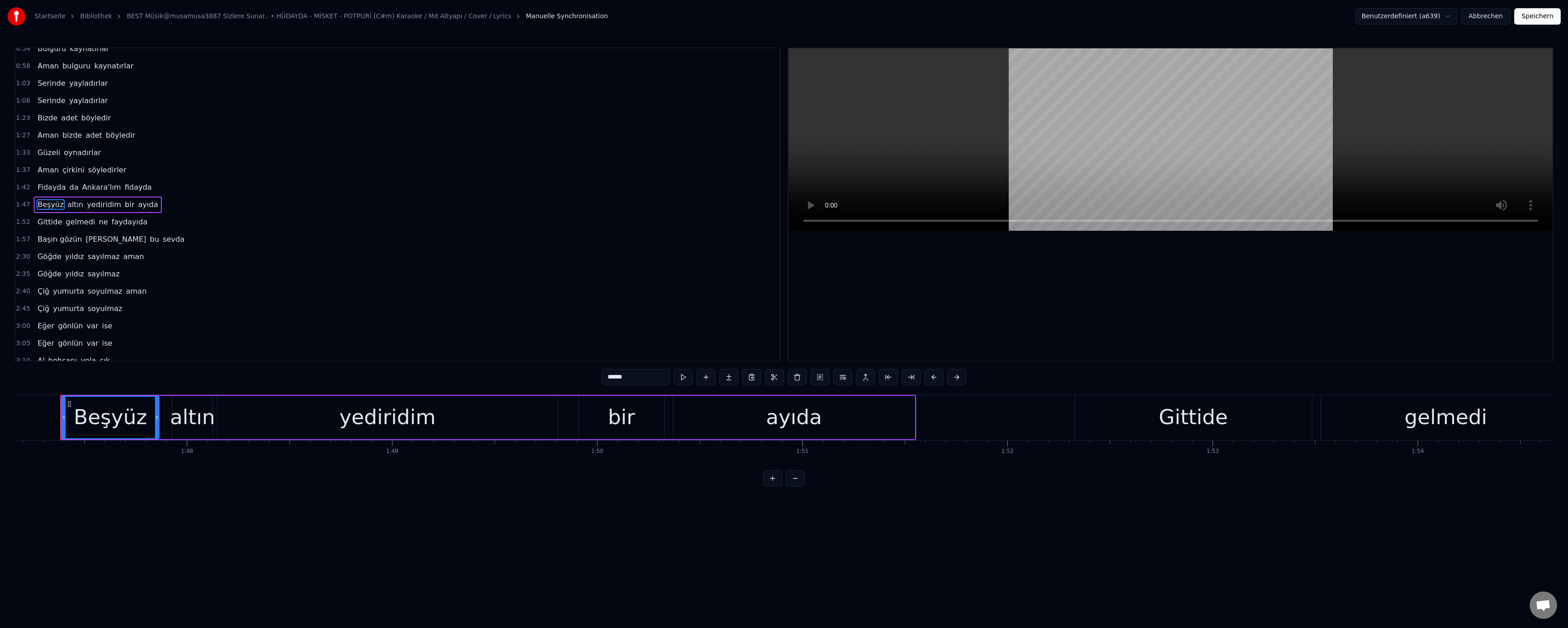
click at [92, 204] on span "yediridim" at bounding box center [104, 204] width 36 height 10
click at [608, 381] on input "*********" at bounding box center [635, 377] width 68 height 16
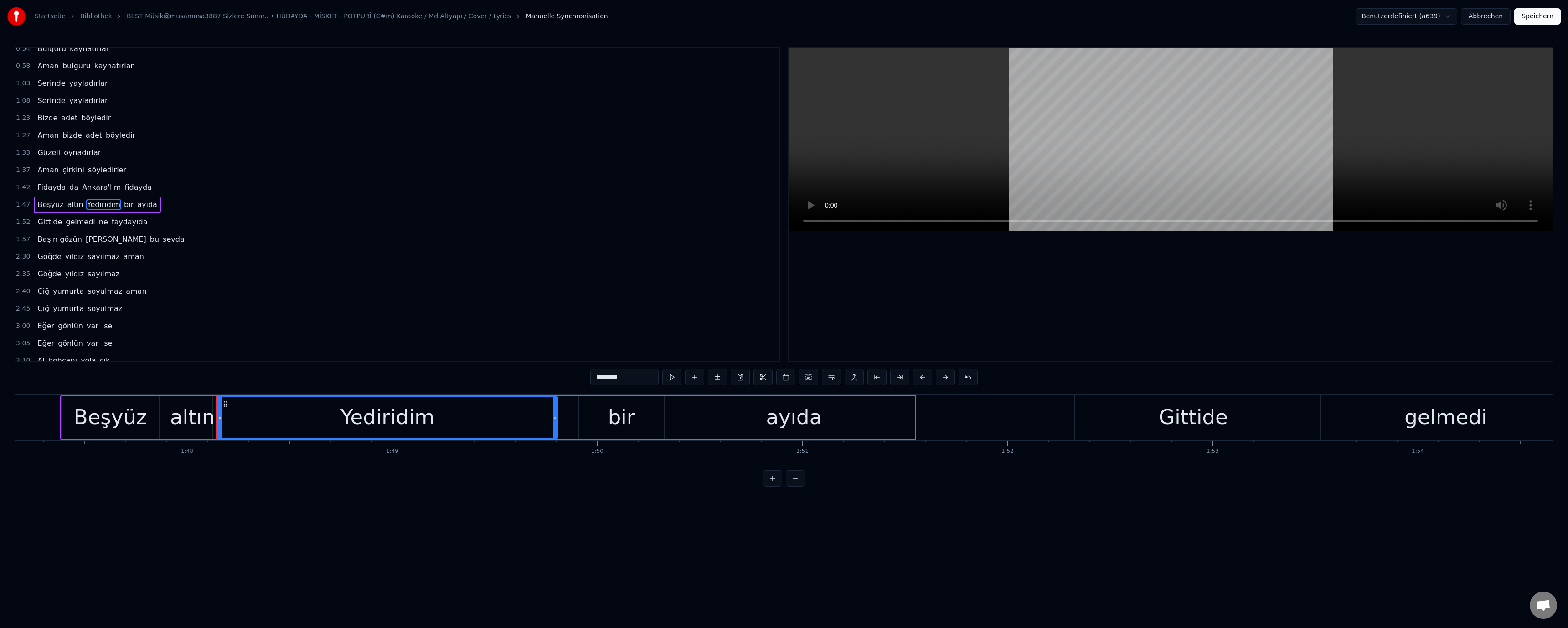
type input "*********"
click at [1550, 20] on button "Speichern" at bounding box center [1538, 16] width 46 height 16
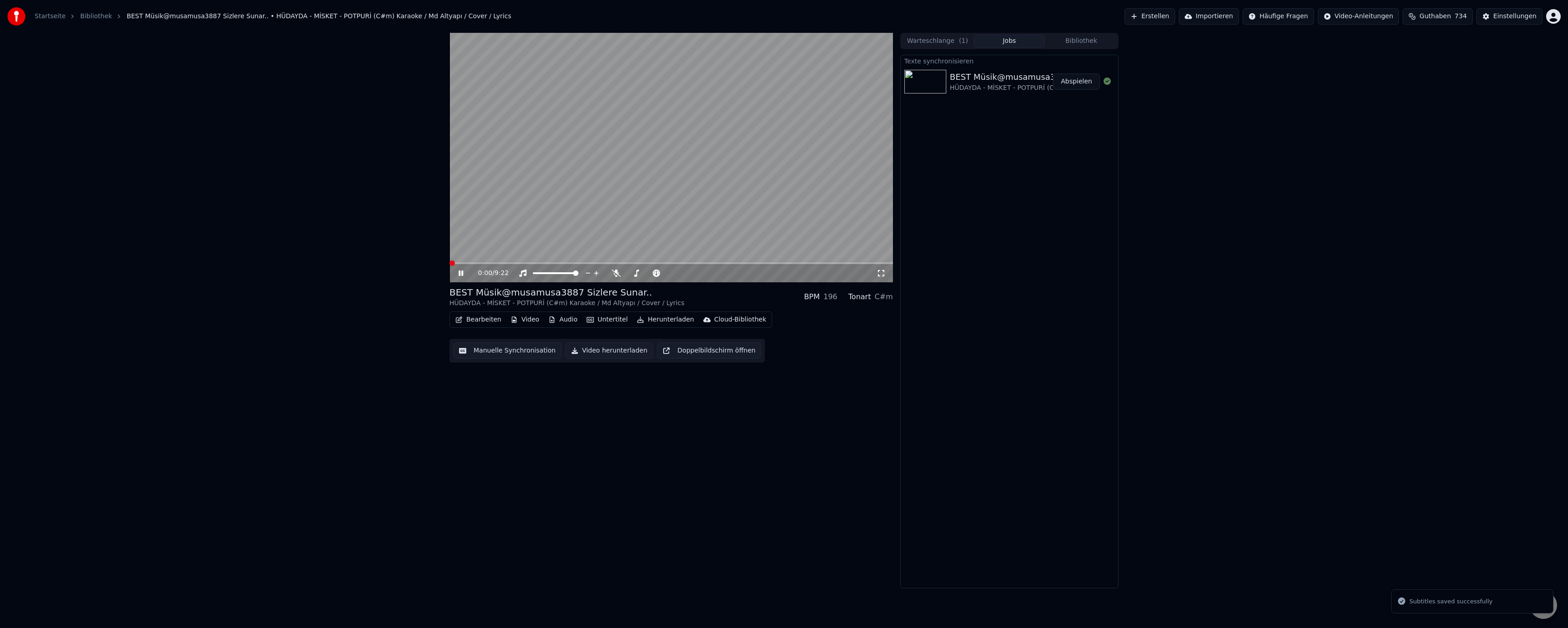
click at [475, 262] on video at bounding box center [671, 158] width 444 height 250
click at [488, 266] on div "0:00 / 9:22" at bounding box center [671, 273] width 444 height 18
click at [458, 272] on icon at bounding box center [467, 273] width 21 height 7
click at [483, 262] on span at bounding box center [480, 263] width 5 height 5
click at [518, 214] on video at bounding box center [671, 158] width 444 height 250
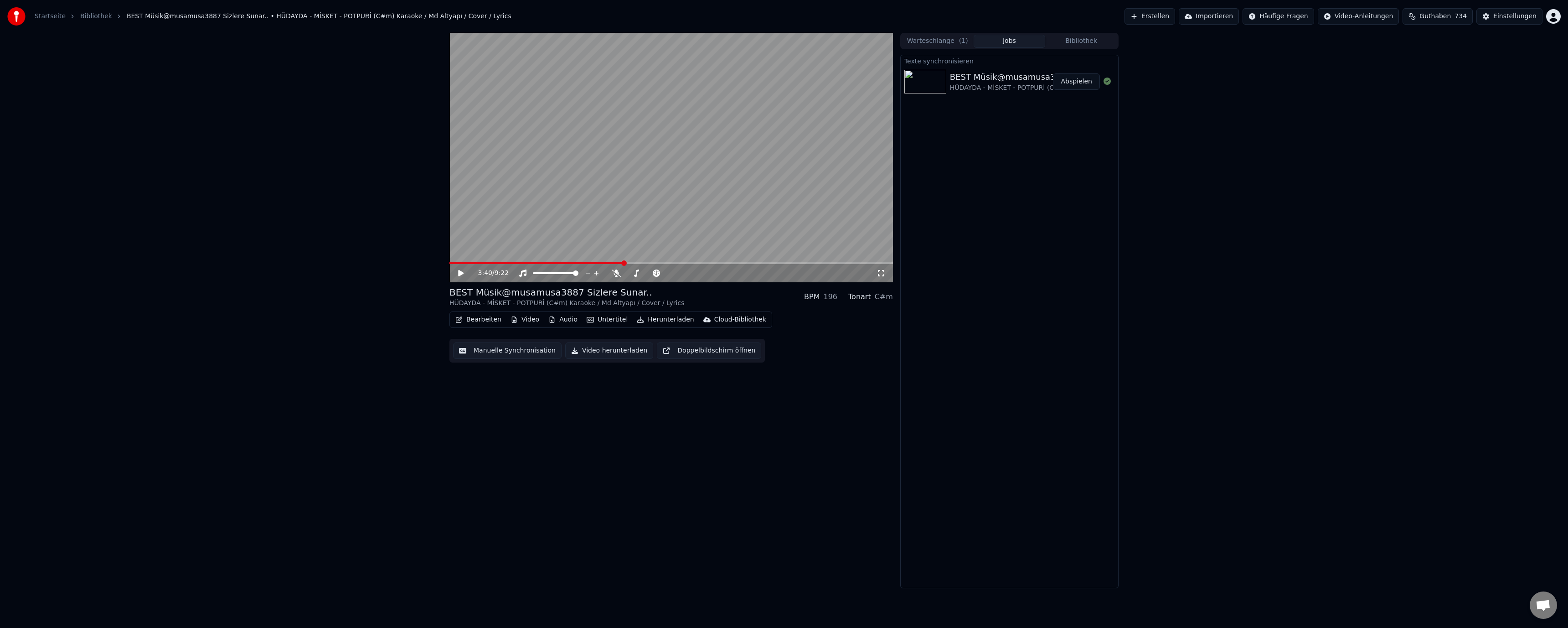
click at [502, 354] on button "Manuelle Synchronisation" at bounding box center [507, 350] width 108 height 16
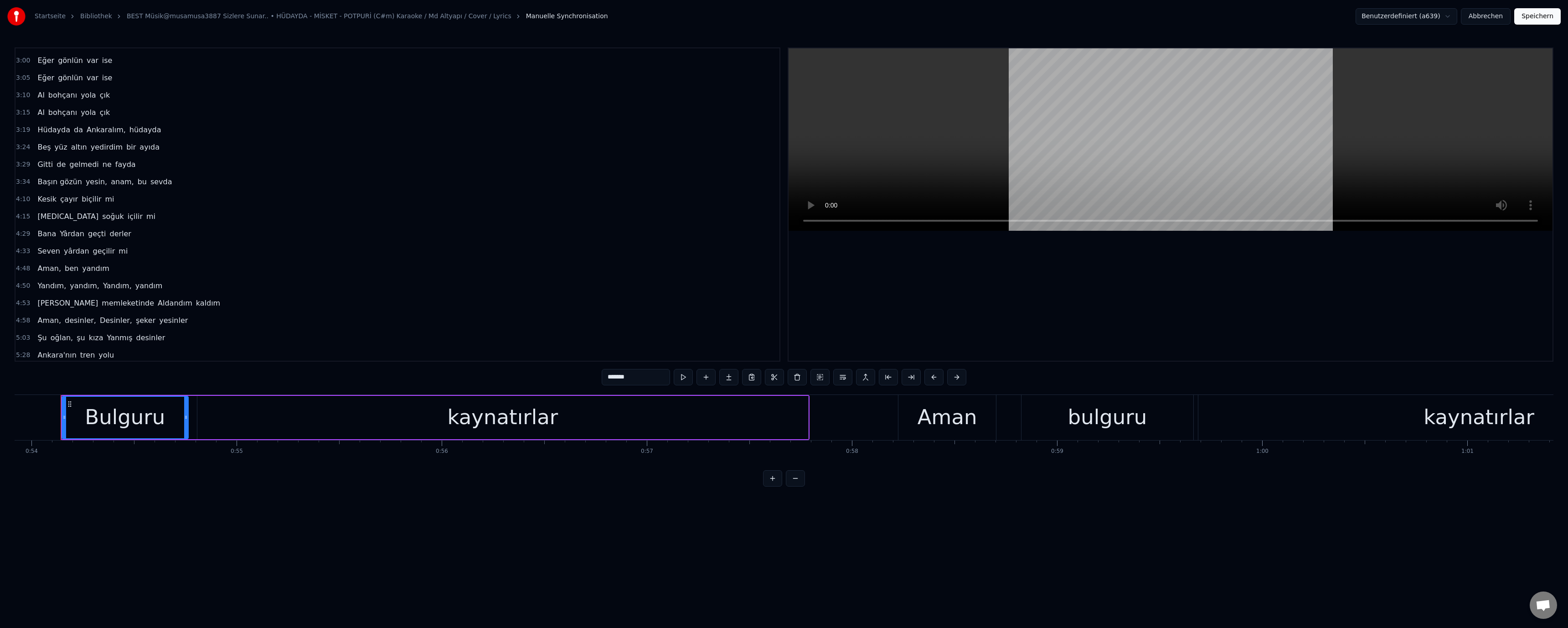
scroll to position [228, 0]
click at [37, 177] on span "Hüdayda" at bounding box center [54, 175] width 35 height 10
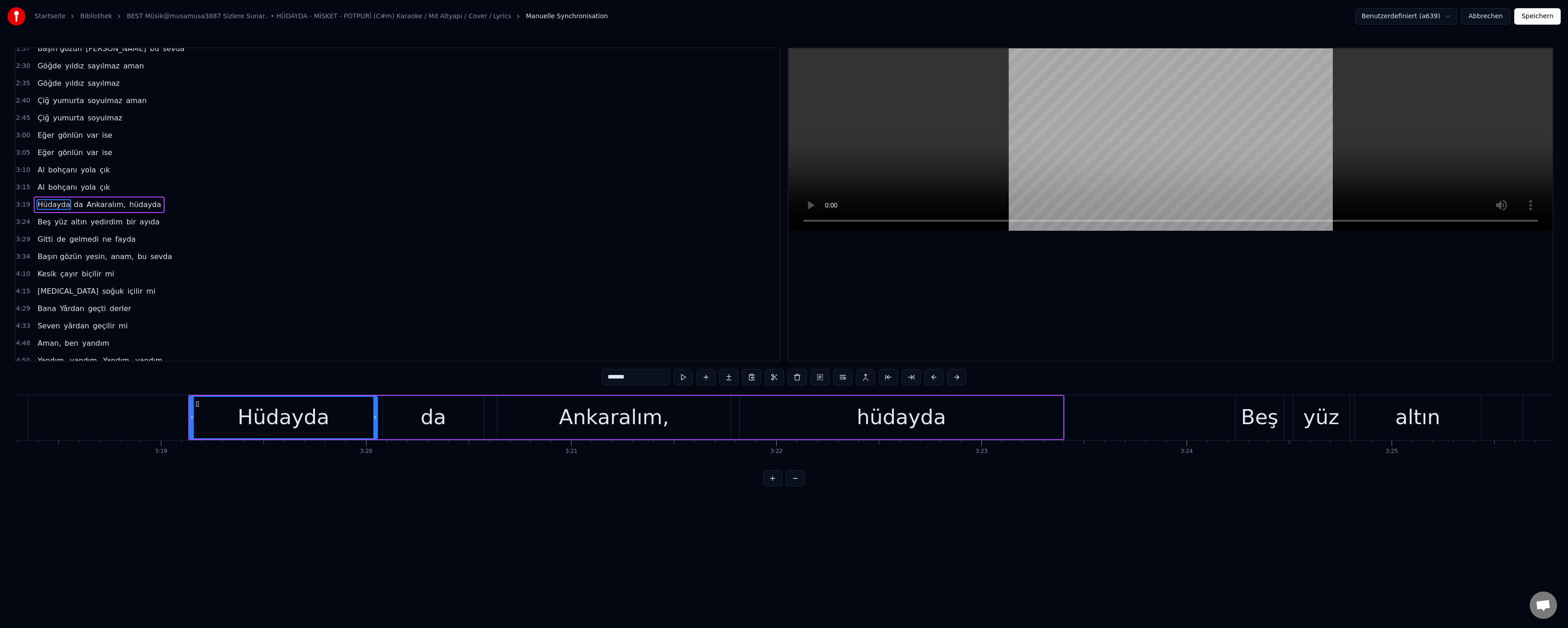
scroll to position [0, 40800]
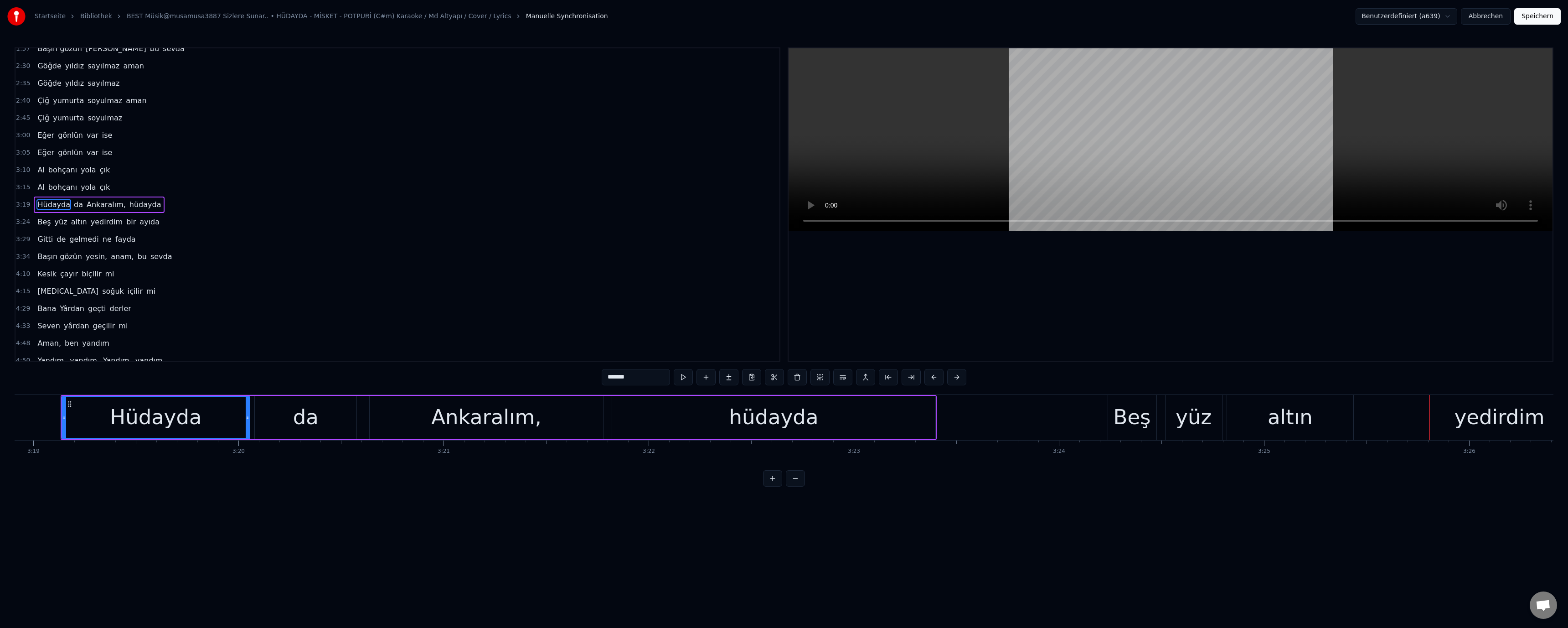
click at [1465, 427] on div "yedirdim" at bounding box center [1500, 417] width 90 height 31
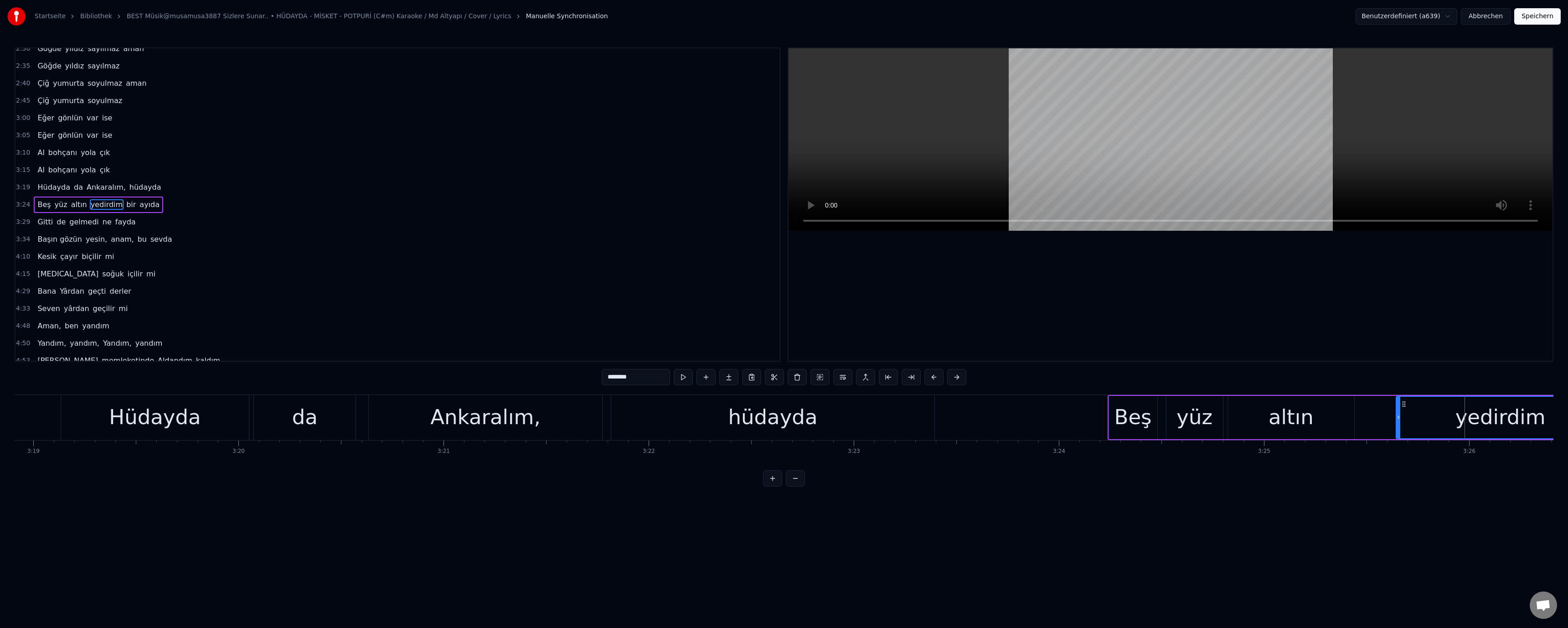
drag, startPoint x: 607, startPoint y: 379, endPoint x: 612, endPoint y: 384, distance: 7.1
click at [612, 384] on input "********" at bounding box center [635, 377] width 68 height 16
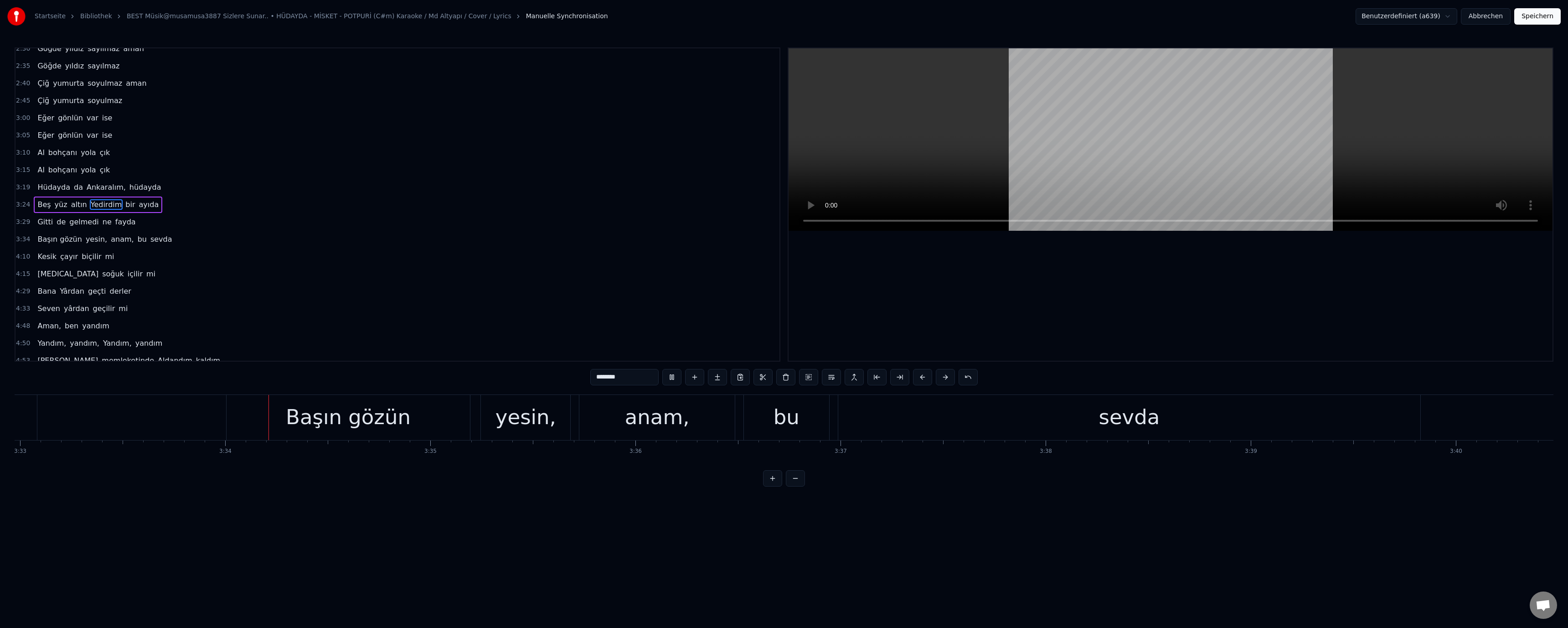
scroll to position [0, 43767]
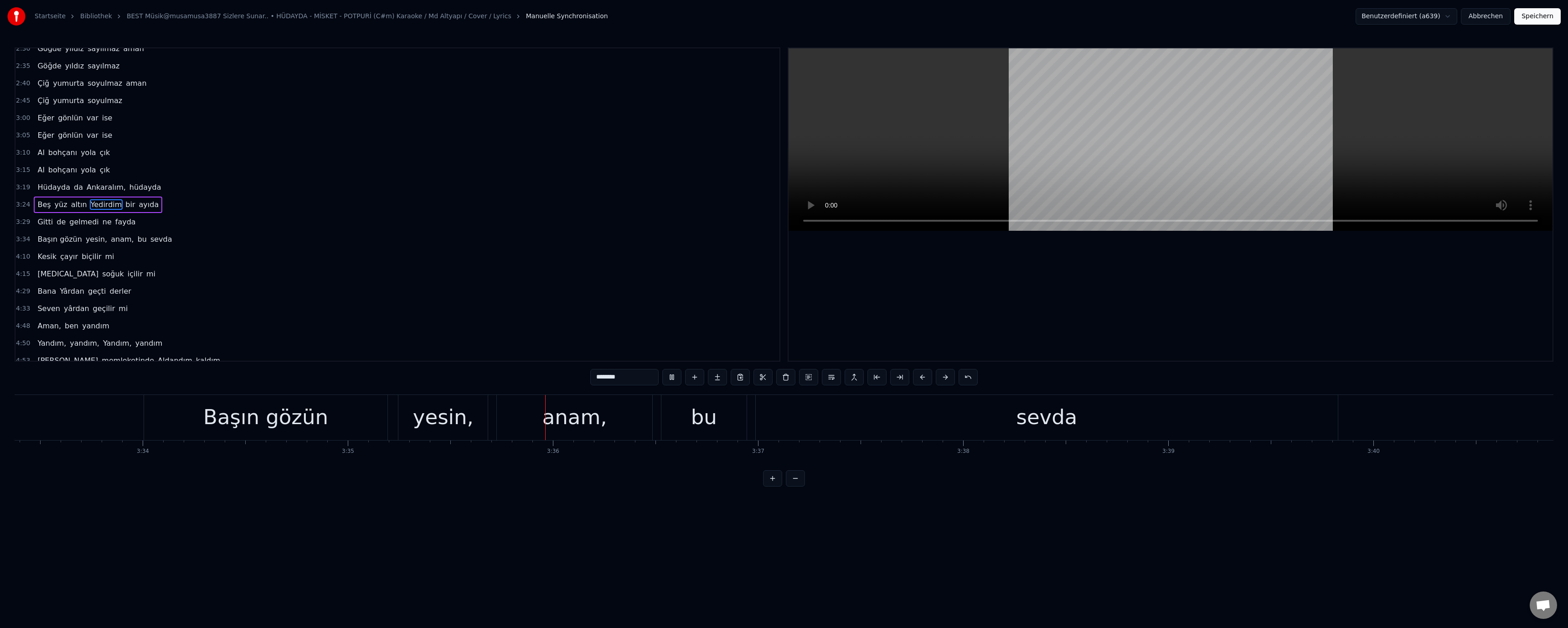
click at [556, 422] on div "anam," at bounding box center [575, 417] width 65 height 31
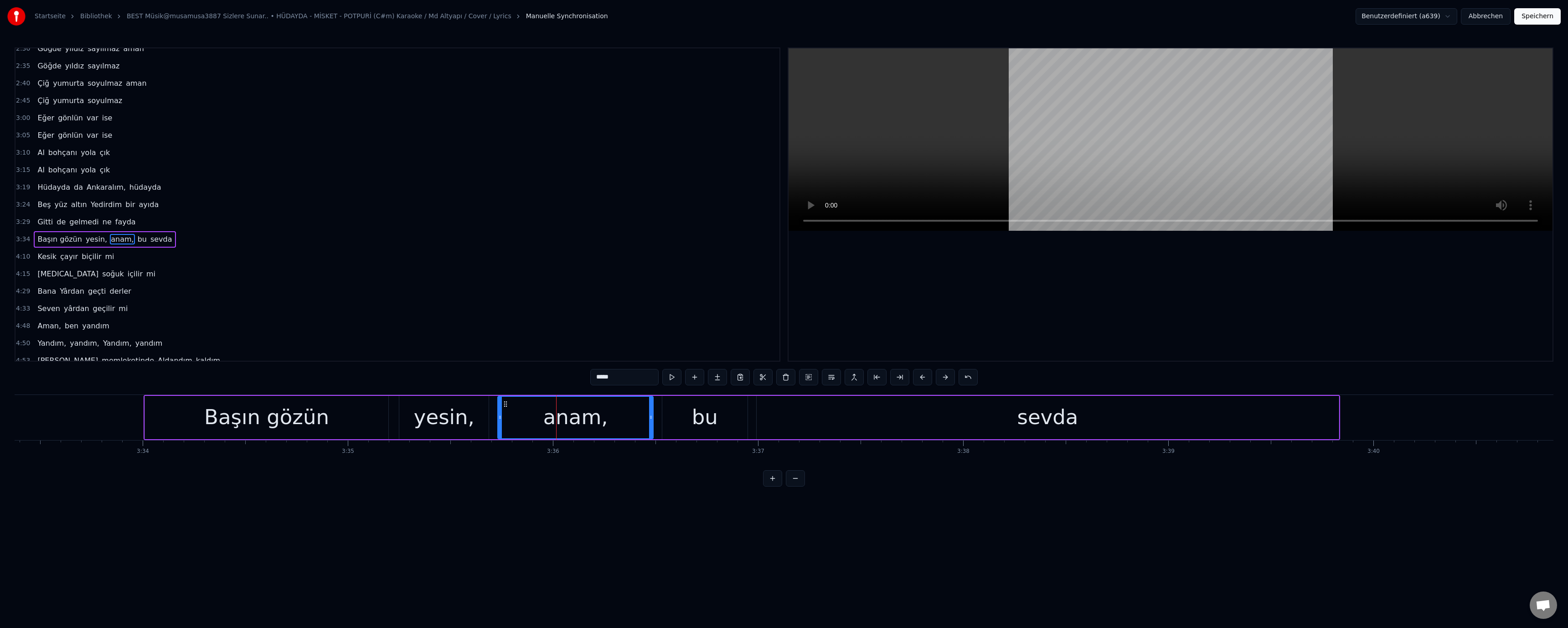
scroll to position [251, 0]
click at [598, 379] on input "*****" at bounding box center [625, 377] width 68 height 16
type input "*****"
click at [1544, 13] on button "Speichern" at bounding box center [1538, 16] width 46 height 16
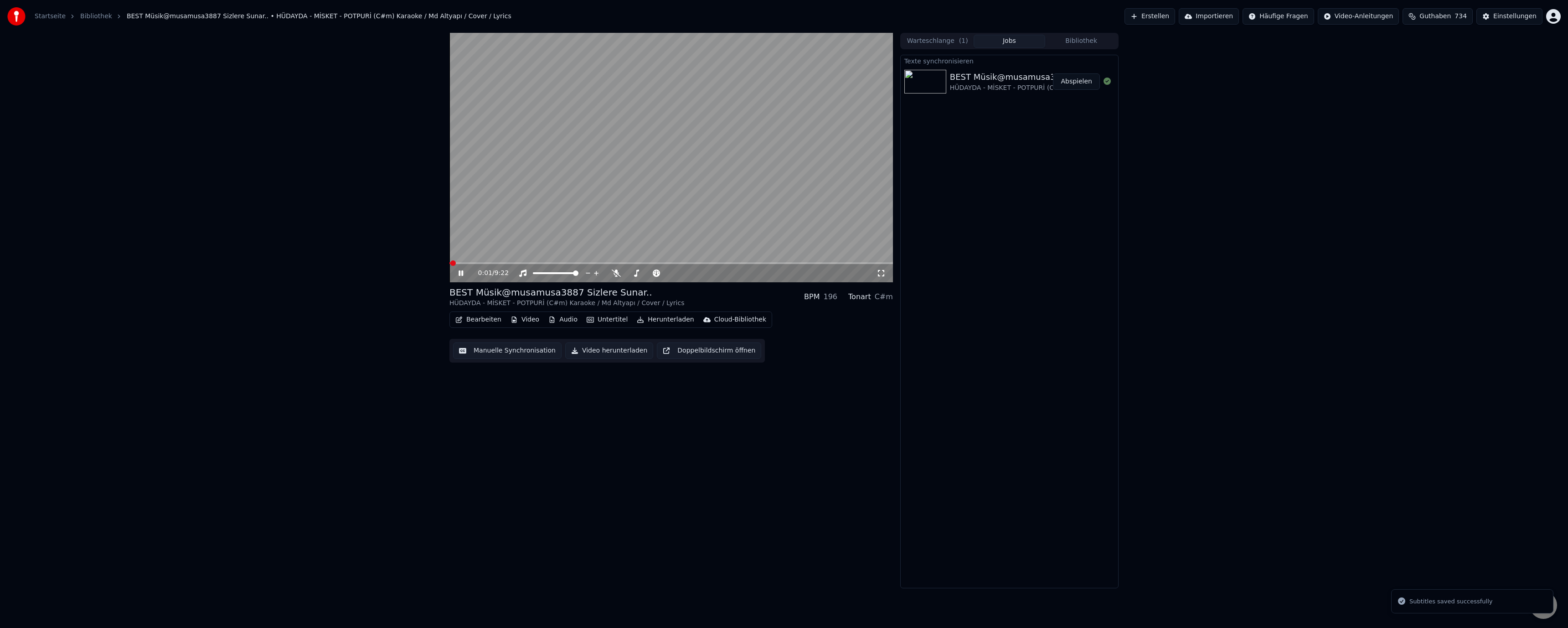
click at [584, 263] on span at bounding box center [671, 263] width 444 height 2
click at [600, 263] on span at bounding box center [671, 263] width 444 height 2
click at [614, 263] on span at bounding box center [671, 263] width 444 height 2
click at [606, 263] on span at bounding box center [528, 263] width 157 height 2
click at [480, 318] on button "Bearbeiten" at bounding box center [478, 319] width 54 height 13
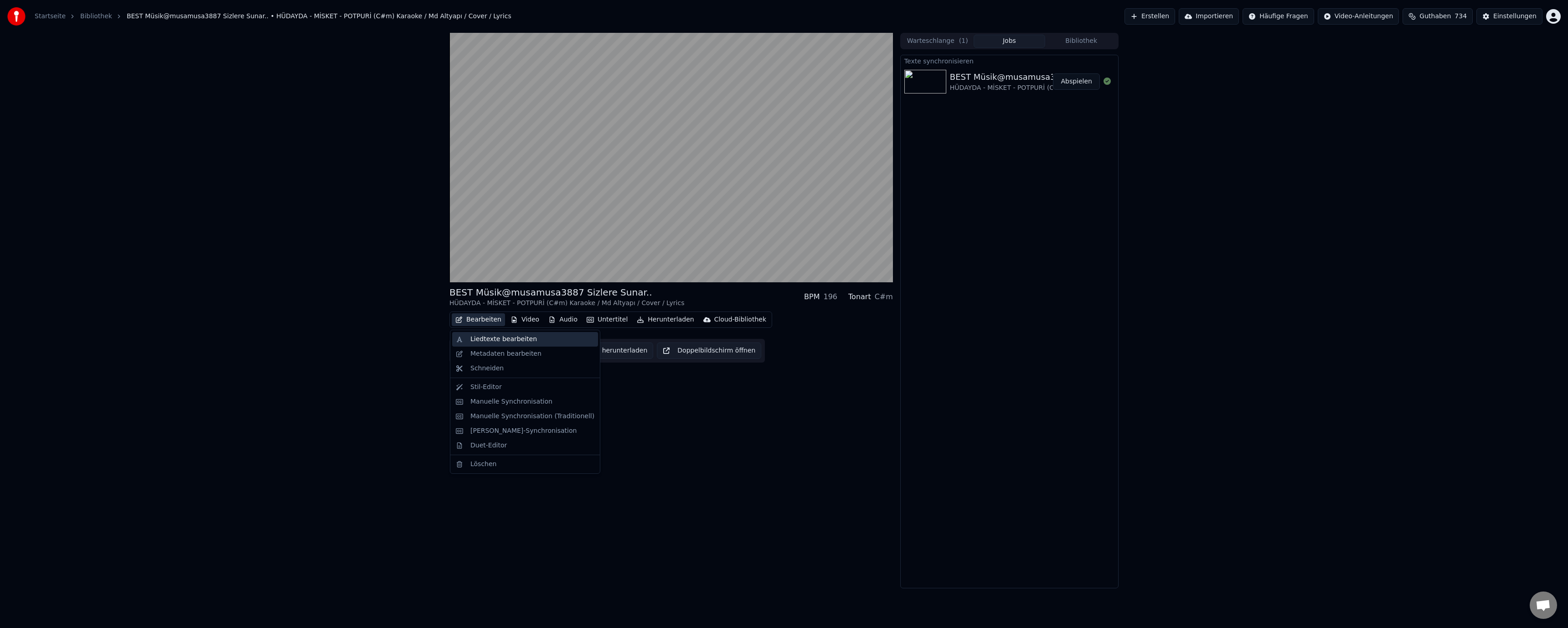
click at [490, 340] on div "Liedtexte bearbeiten" at bounding box center [503, 339] width 66 height 9
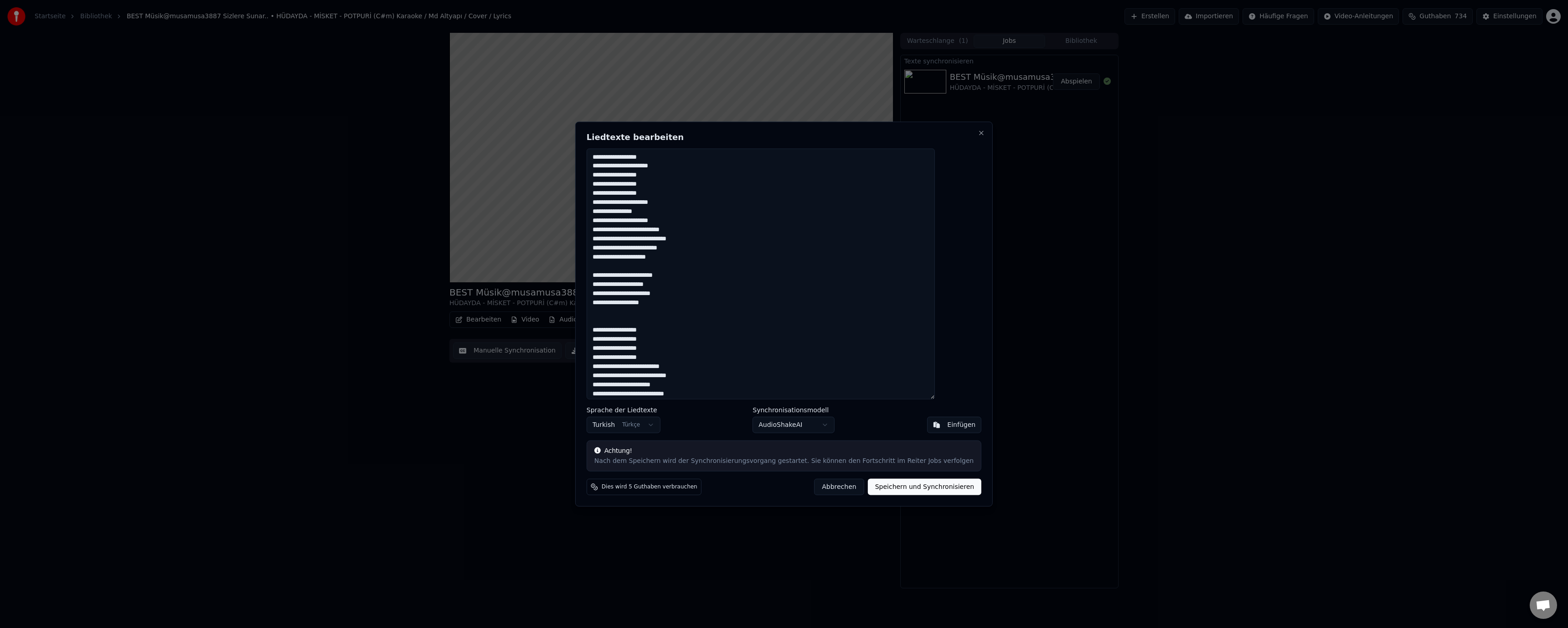
click at [831, 488] on button "Abbrechen" at bounding box center [856, 487] width 50 height 16
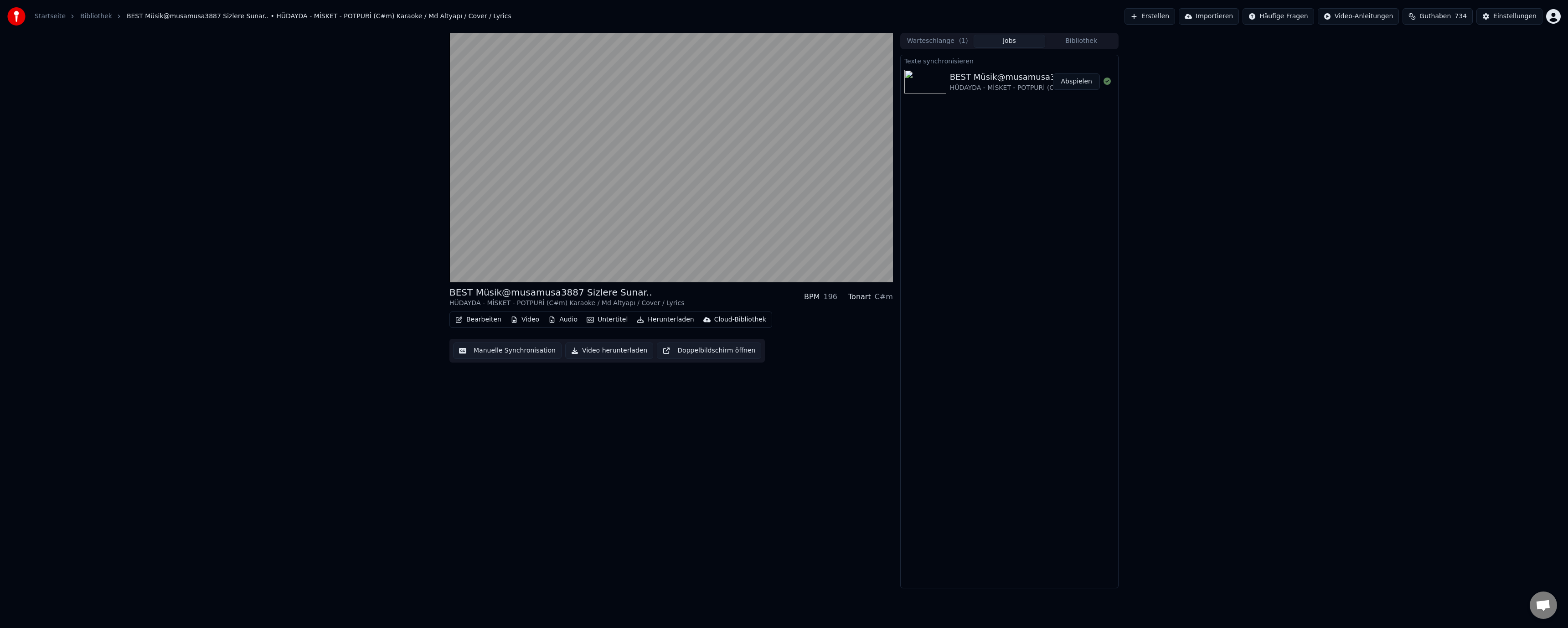
click at [470, 319] on button "Bearbeiten" at bounding box center [478, 319] width 54 height 13
click at [478, 350] on div "Metadaten bearbeiten" at bounding box center [506, 354] width 71 height 9
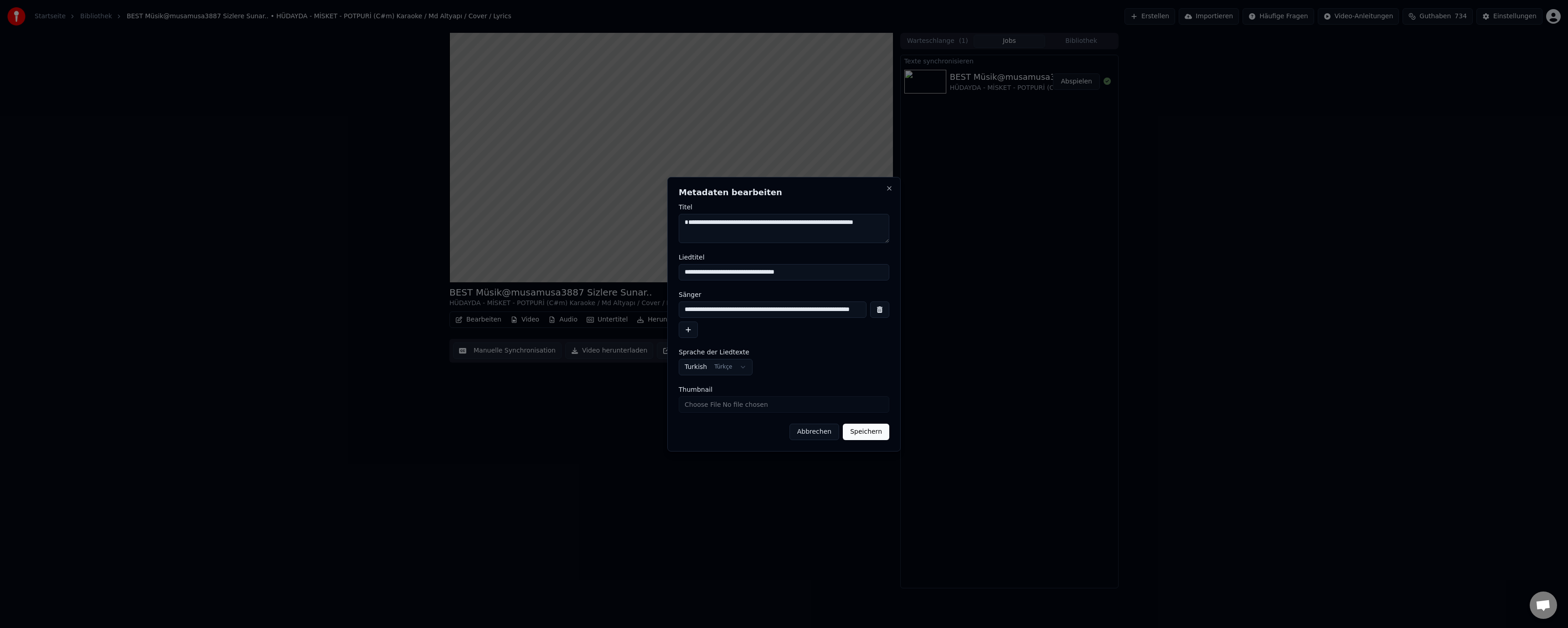
click at [721, 222] on textarea "**********" at bounding box center [784, 228] width 211 height 29
click at [741, 223] on textarea "**********" at bounding box center [784, 228] width 211 height 29
paste textarea
click at [752, 222] on textarea "**********" at bounding box center [784, 228] width 211 height 29
type textarea "**********"
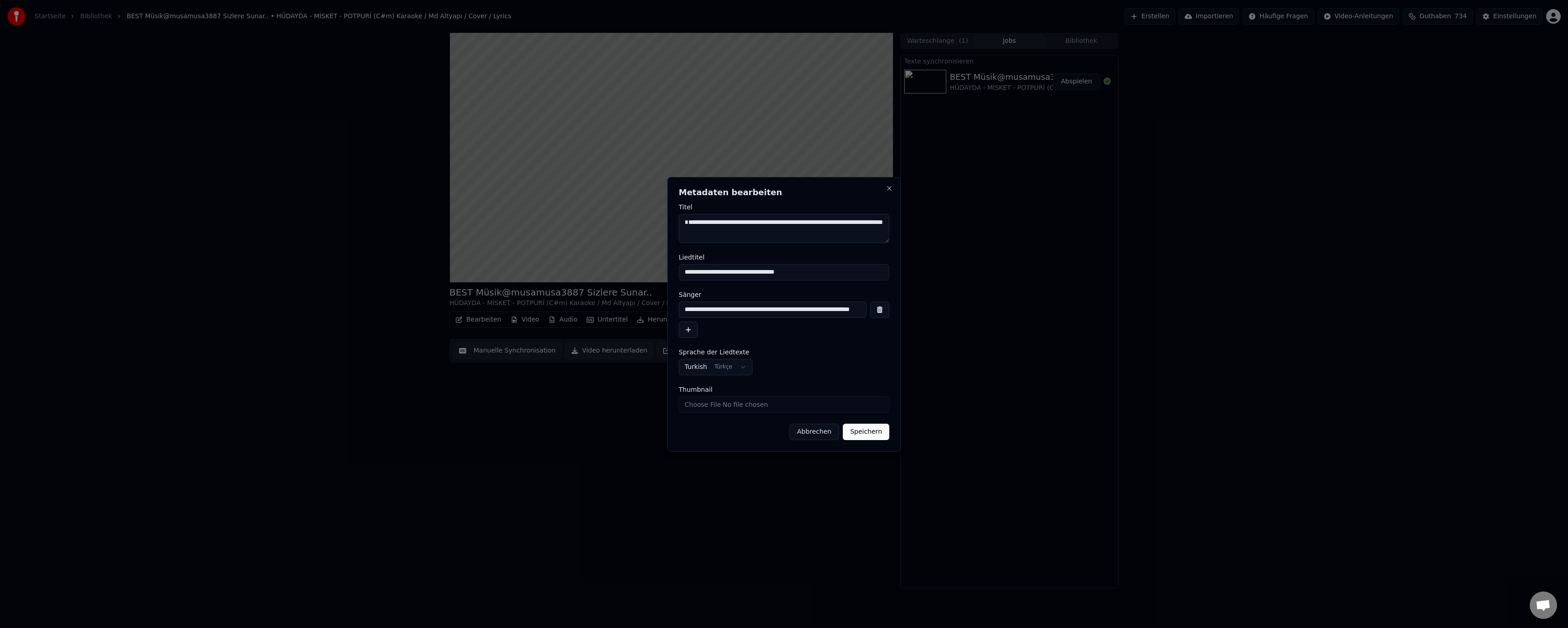
click at [864, 432] on button "Speichern" at bounding box center [866, 432] width 46 height 16
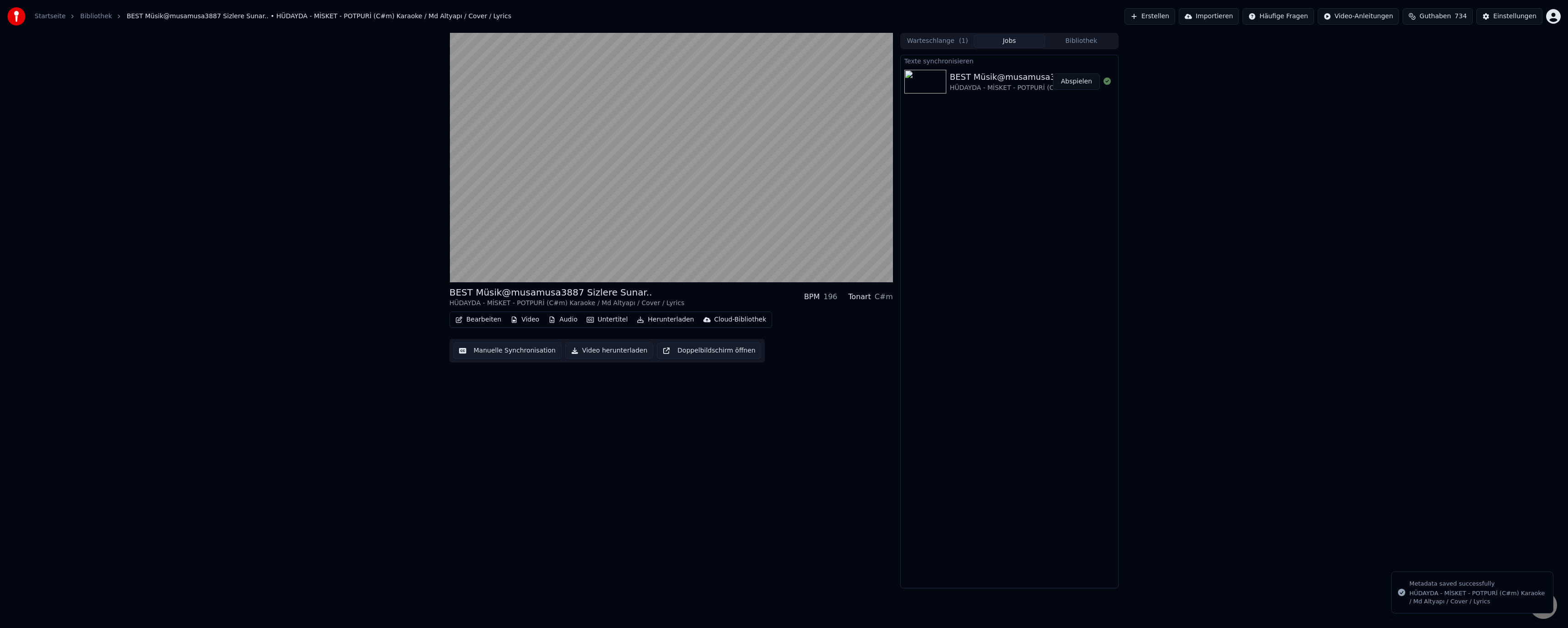
click at [480, 319] on button "Bearbeiten" at bounding box center [478, 319] width 54 height 13
click at [490, 354] on div "Metadaten bearbeiten" at bounding box center [506, 354] width 71 height 9
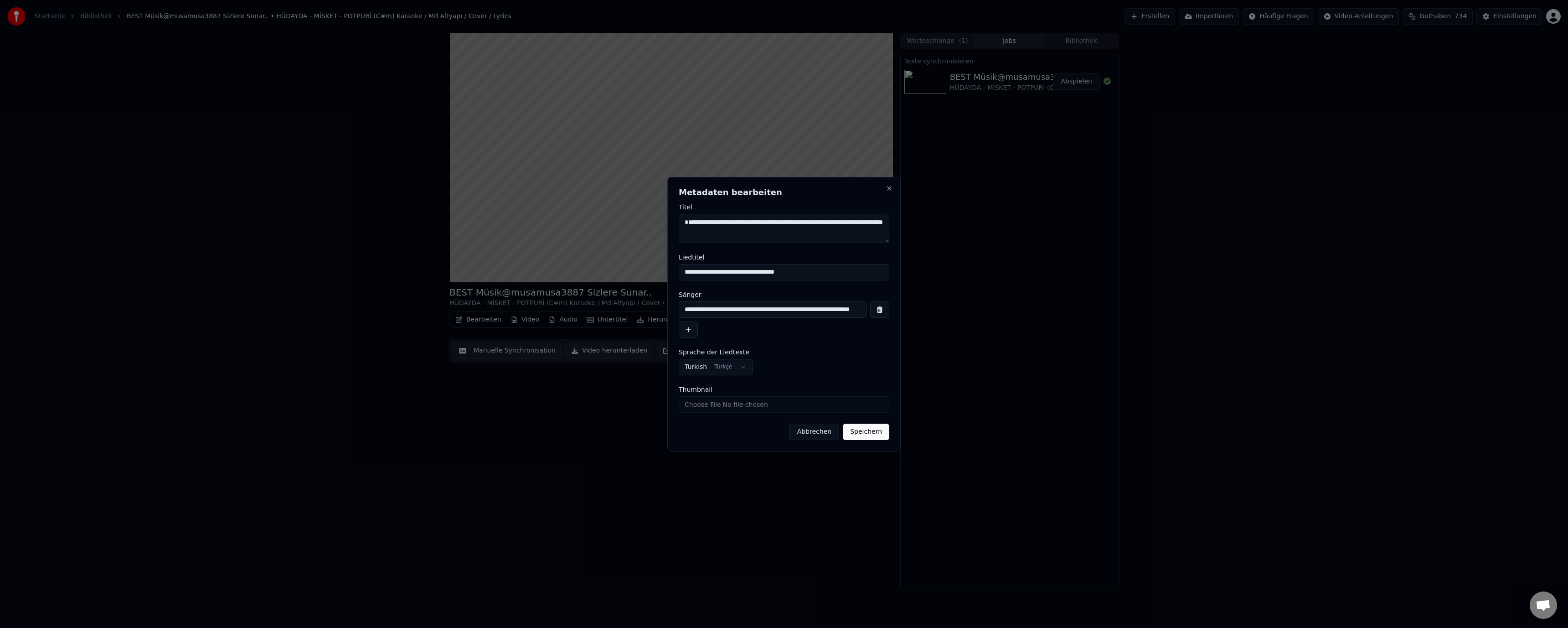
drag, startPoint x: 758, startPoint y: 234, endPoint x: 672, endPoint y: 216, distance: 87.9
click at [672, 216] on div "**********" at bounding box center [783, 314] width 233 height 275
click at [844, 308] on input "**********" at bounding box center [772, 309] width 188 height 16
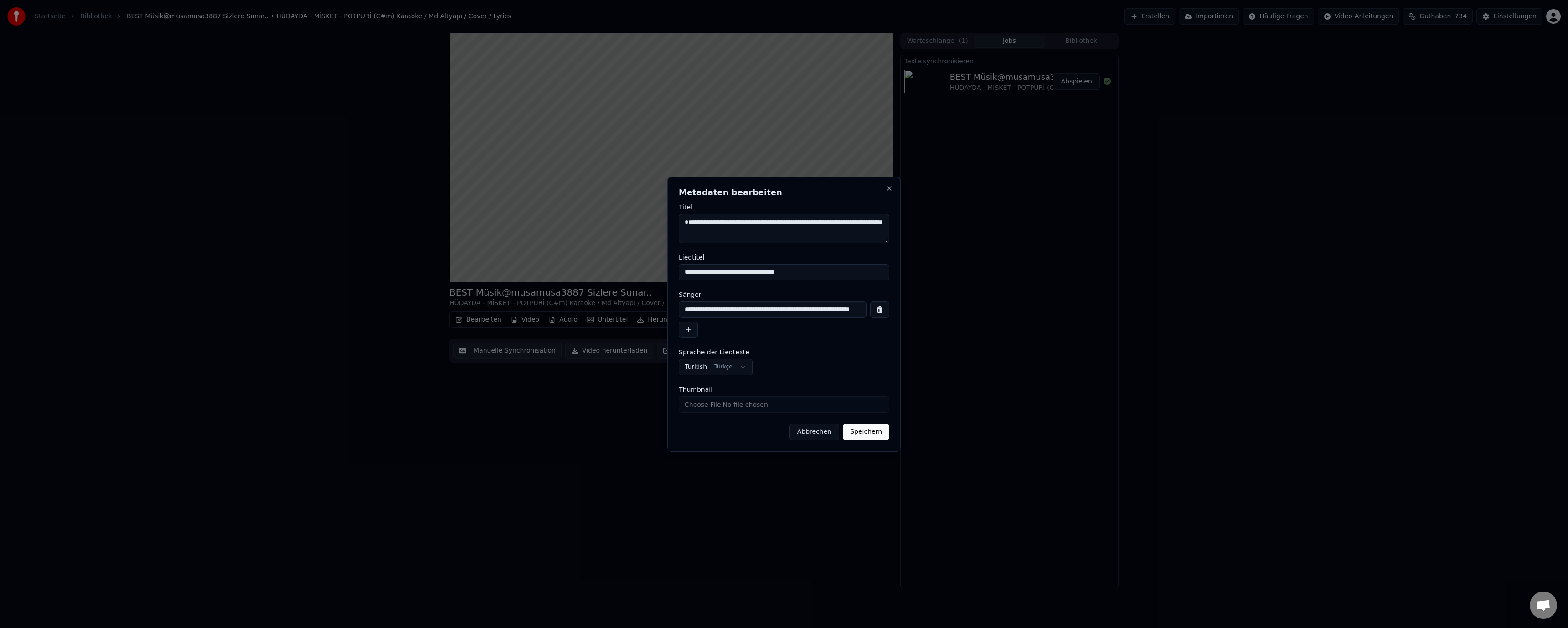
click at [881, 309] on button "button" at bounding box center [880, 309] width 19 height 16
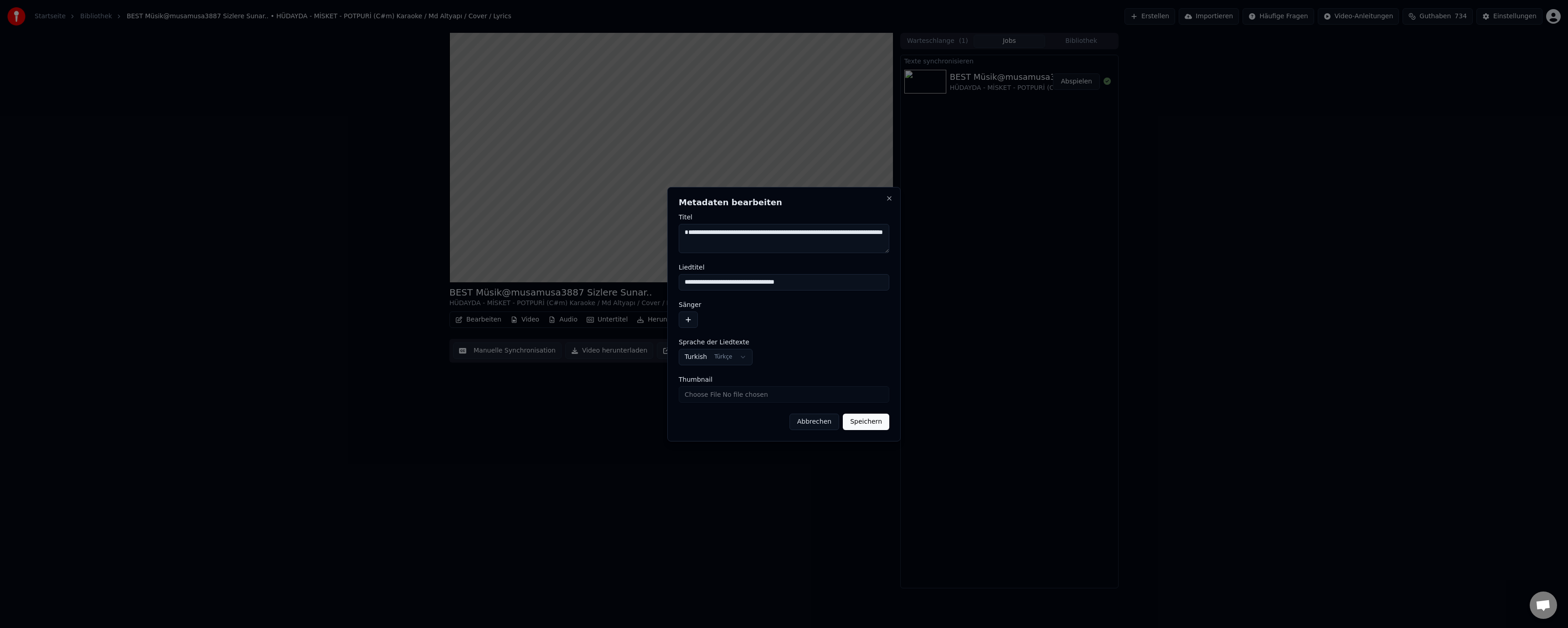
click at [688, 319] on button "button" at bounding box center [688, 319] width 19 height 16
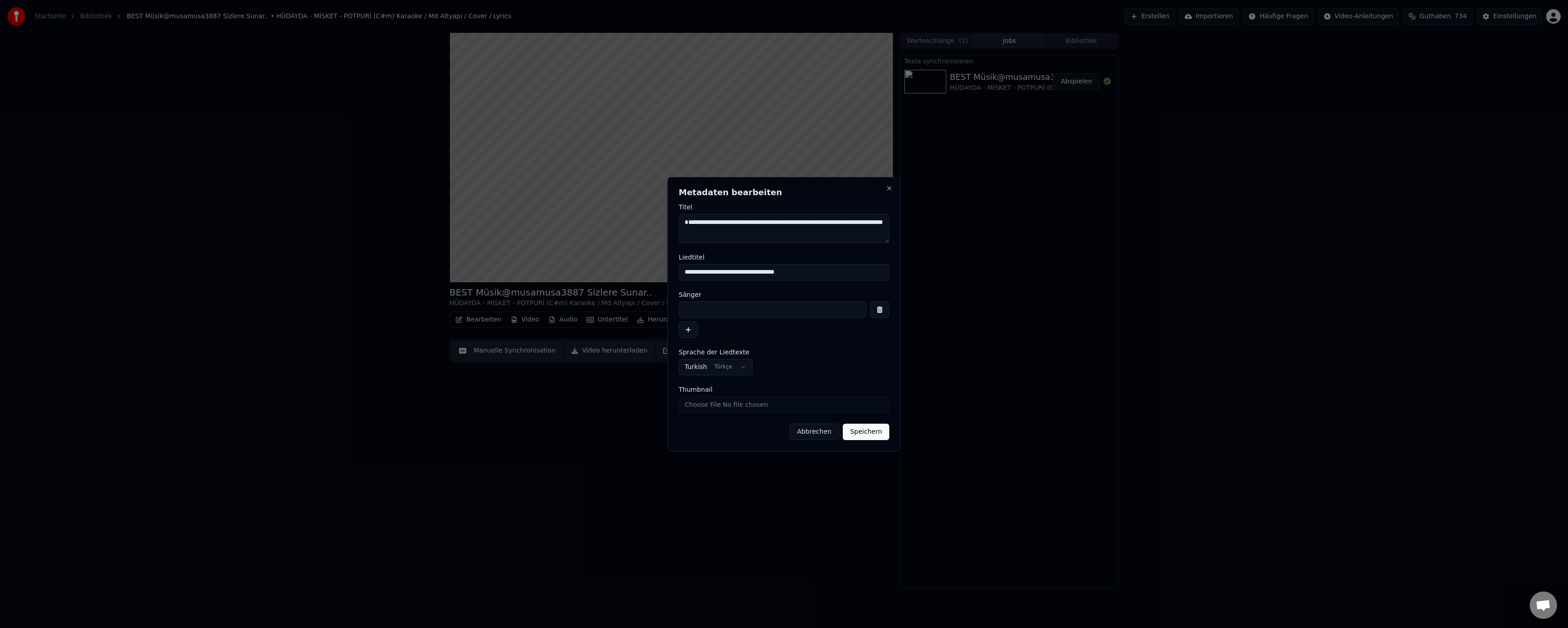
click at [703, 308] on input at bounding box center [772, 309] width 188 height 16
paste input "**********"
type input "**********"
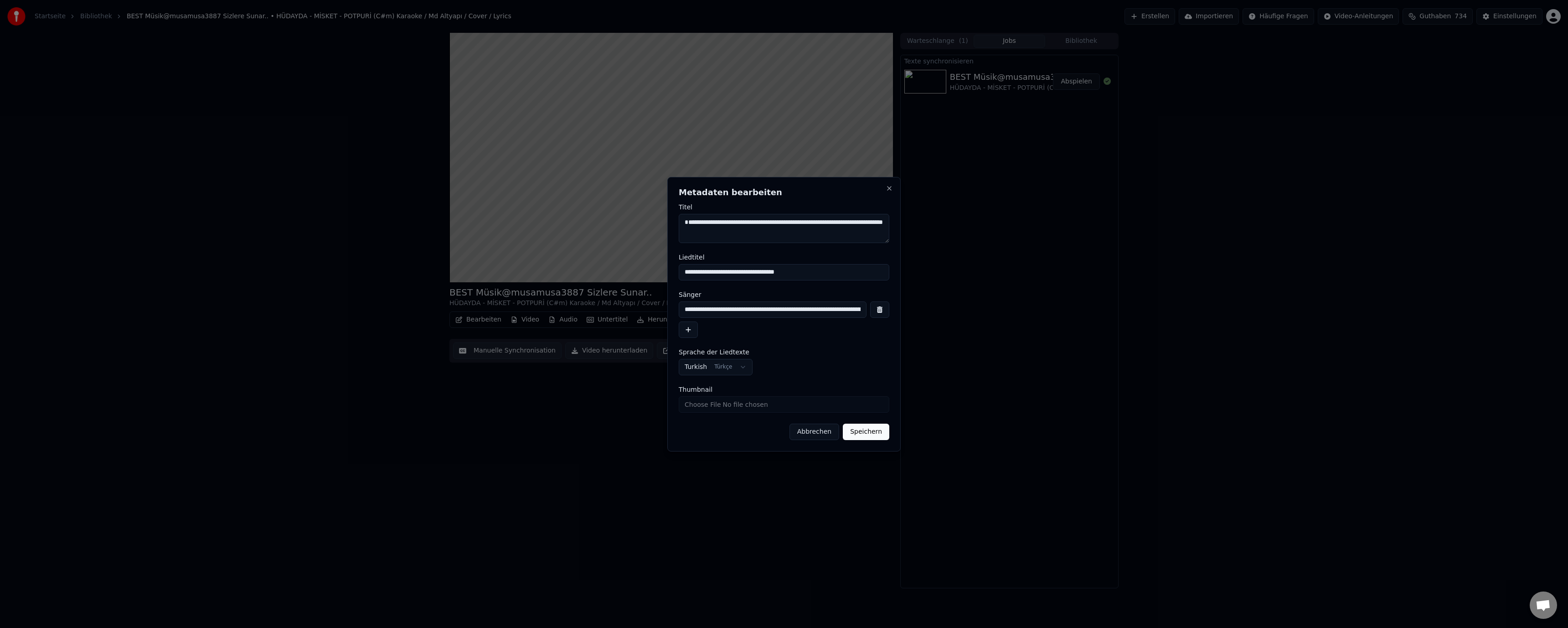
click at [862, 425] on button "Speichern" at bounding box center [866, 432] width 46 height 16
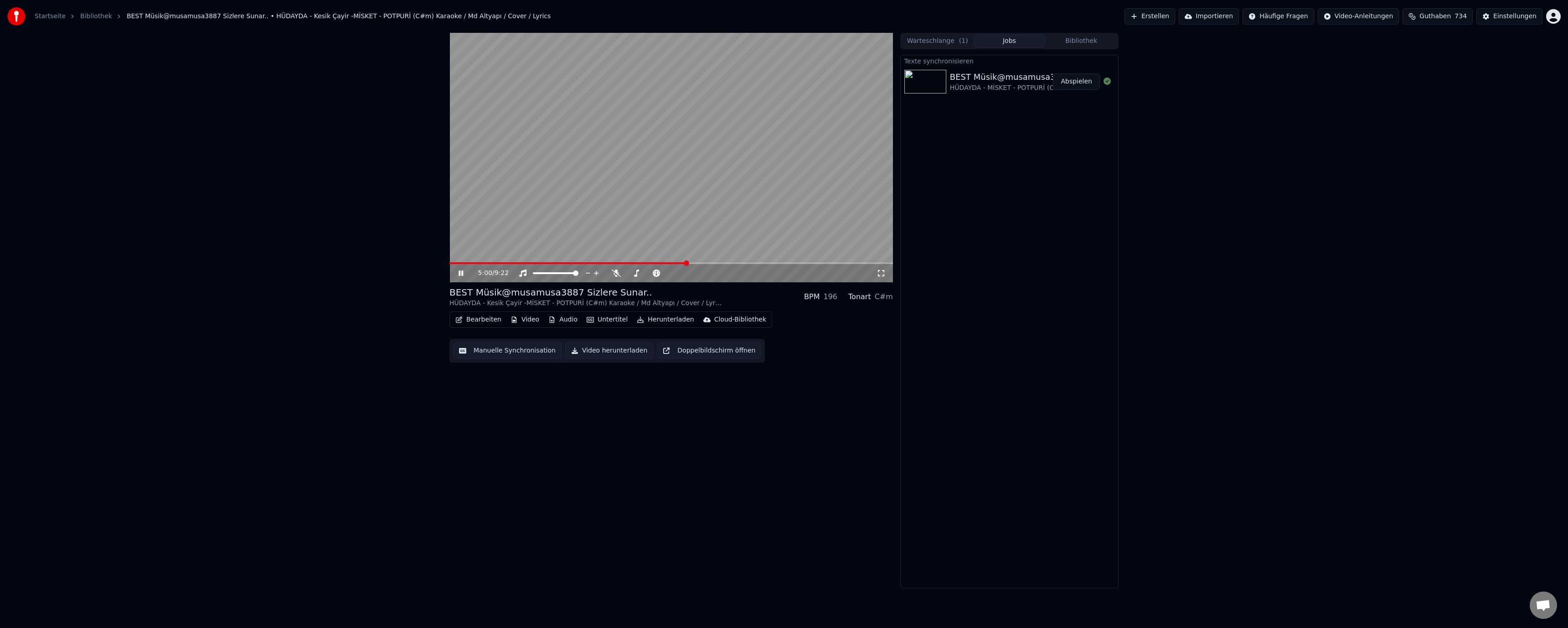
click at [627, 263] on span at bounding box center [567, 263] width 237 height 2
click at [730, 241] on video at bounding box center [671, 158] width 444 height 250
click at [469, 317] on button "Bearbeiten" at bounding box center [478, 319] width 54 height 13
click at [492, 356] on div "Metadaten bearbeiten" at bounding box center [506, 354] width 71 height 9
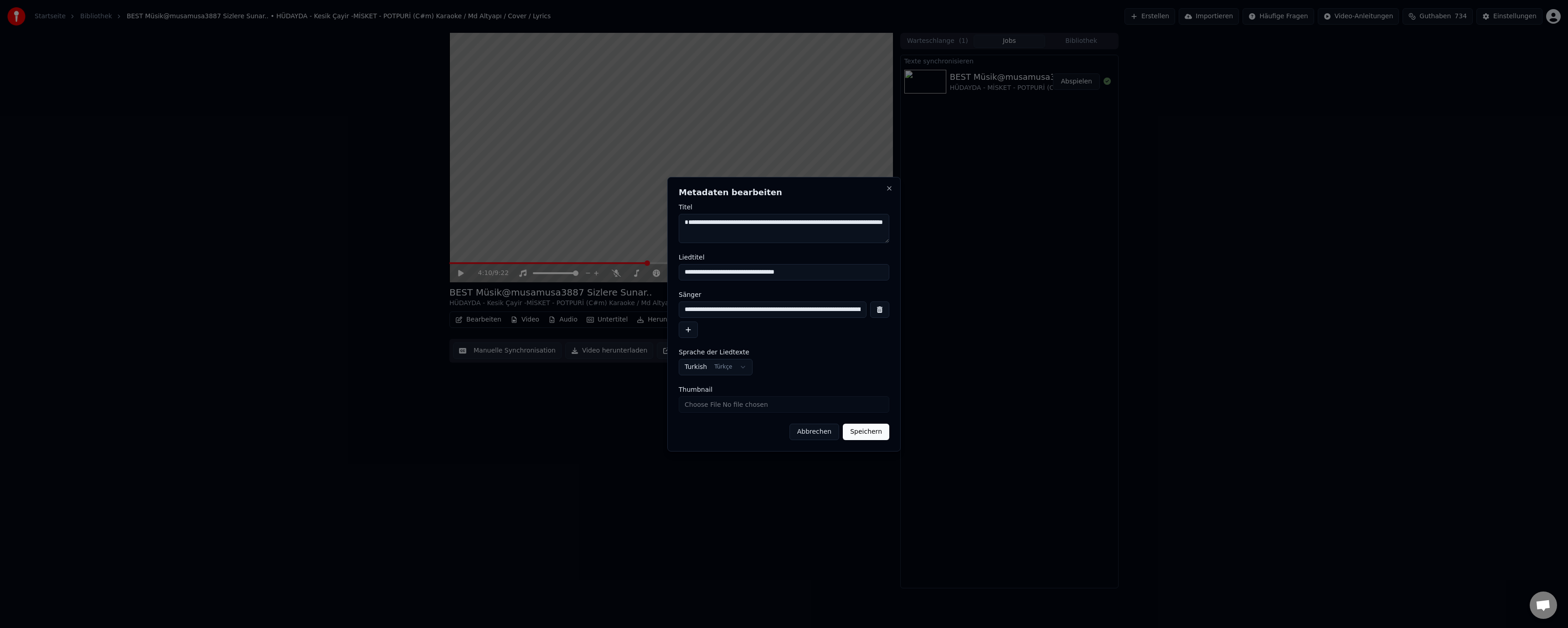
drag, startPoint x: 735, startPoint y: 222, endPoint x: 726, endPoint y: 224, distance: 9.2
click at [726, 224] on textarea "**********" at bounding box center [784, 228] width 211 height 29
drag, startPoint x: 752, startPoint y: 222, endPoint x: 742, endPoint y: 223, distance: 10.0
click at [742, 223] on textarea "**********" at bounding box center [784, 228] width 211 height 29
type textarea "**********"
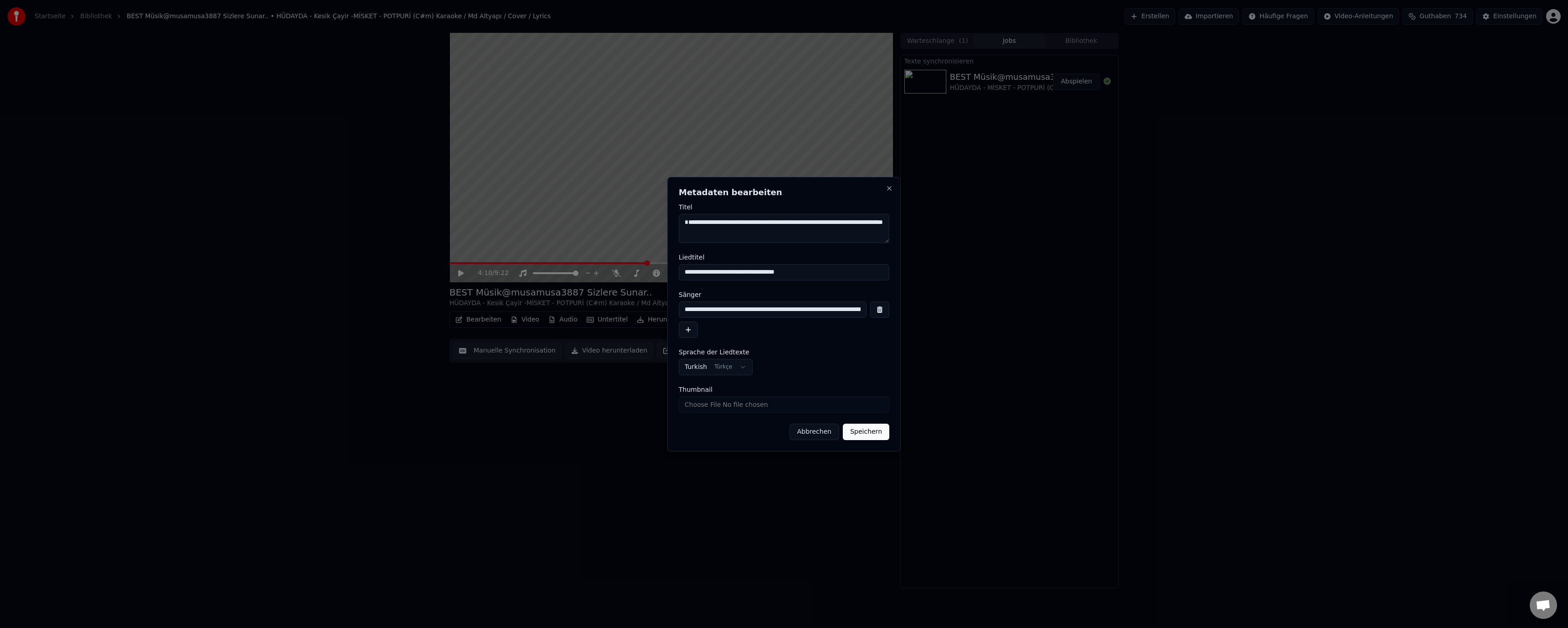
click at [855, 427] on button "Speichern" at bounding box center [866, 432] width 46 height 16
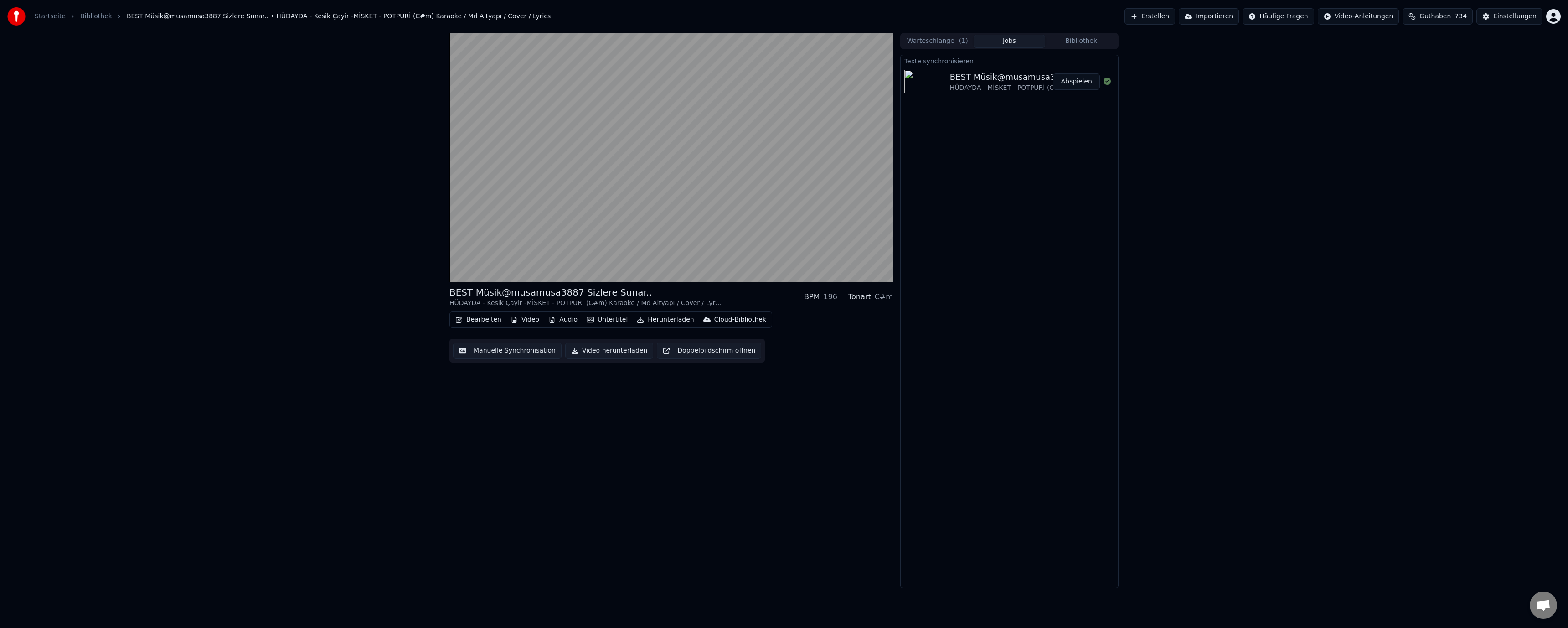
click at [486, 320] on button "Bearbeiten" at bounding box center [478, 319] width 54 height 13
click at [491, 352] on div "Metadaten bearbeiten" at bounding box center [506, 354] width 71 height 9
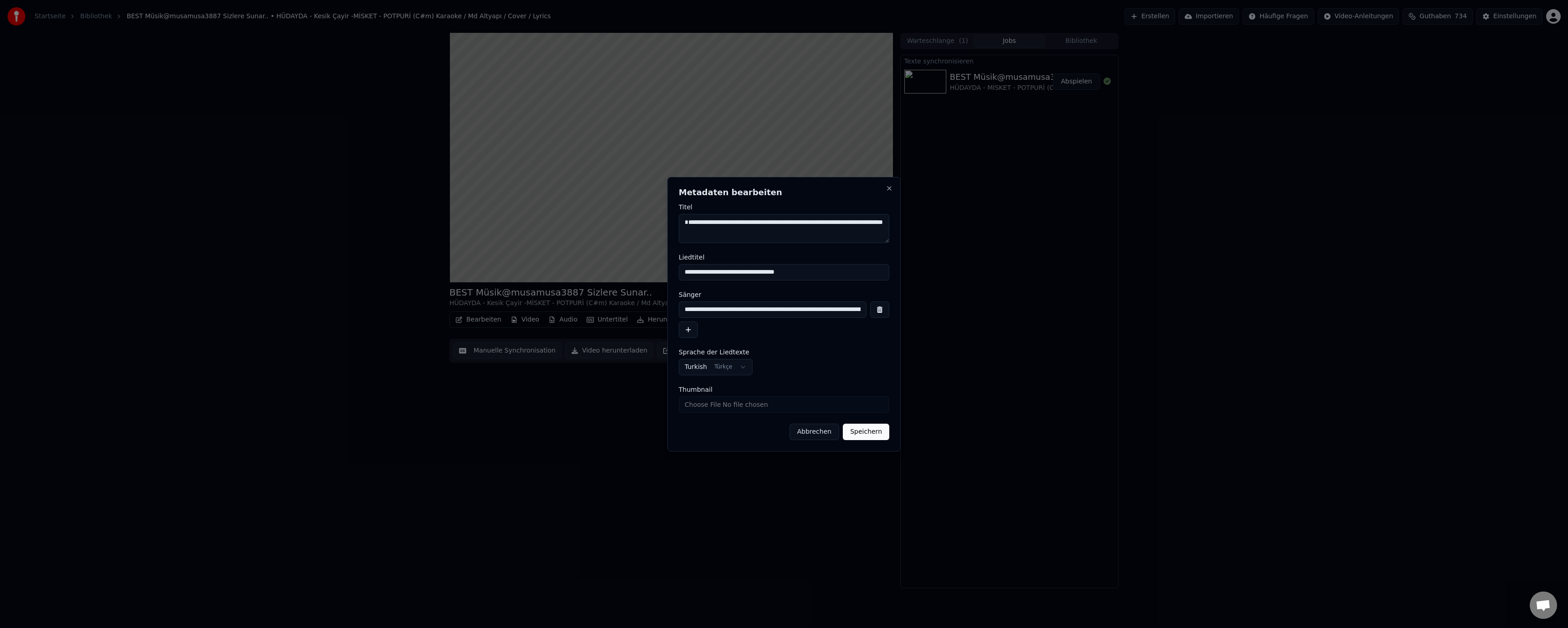
drag, startPoint x: 757, startPoint y: 238, endPoint x: 676, endPoint y: 216, distance: 83.9
click at [676, 216] on div "**********" at bounding box center [783, 314] width 233 height 275
click at [878, 312] on button "button" at bounding box center [880, 309] width 19 height 16
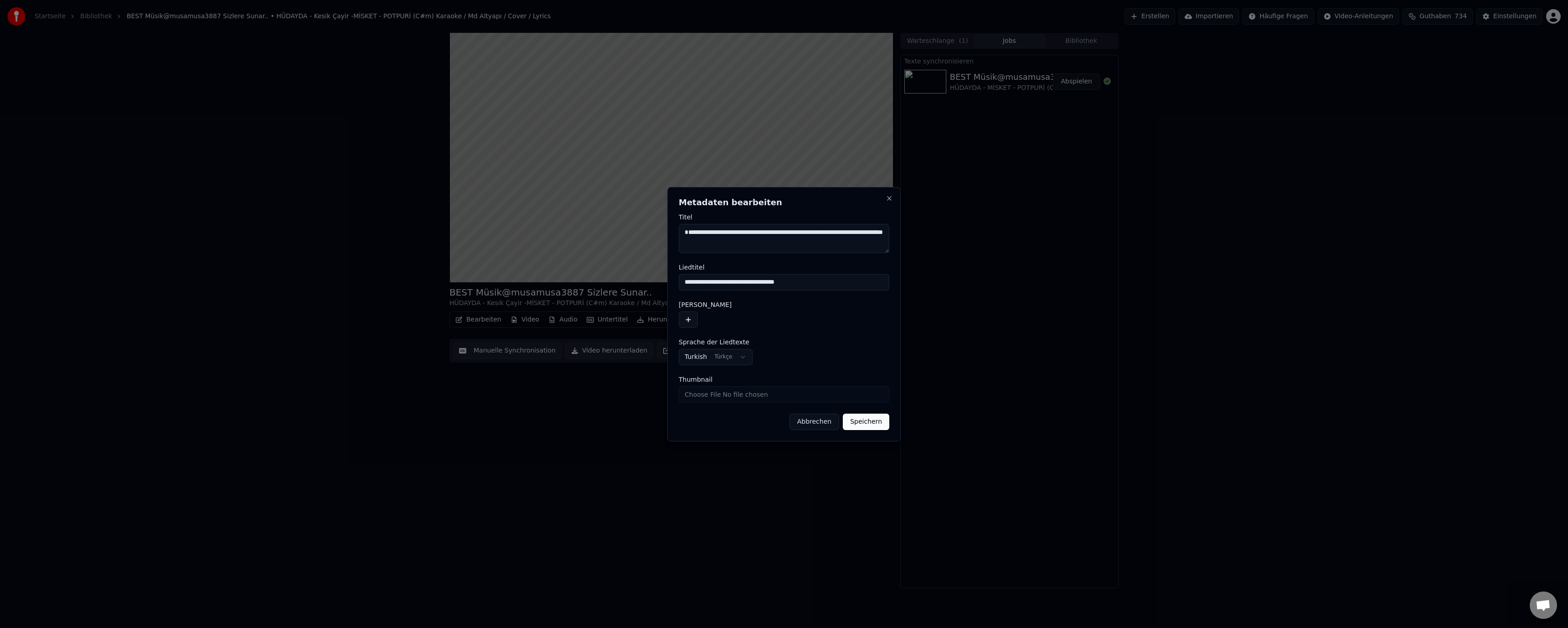
click at [699, 319] on div at bounding box center [784, 319] width 211 height 16
click at [694, 319] on button "button" at bounding box center [688, 319] width 19 height 16
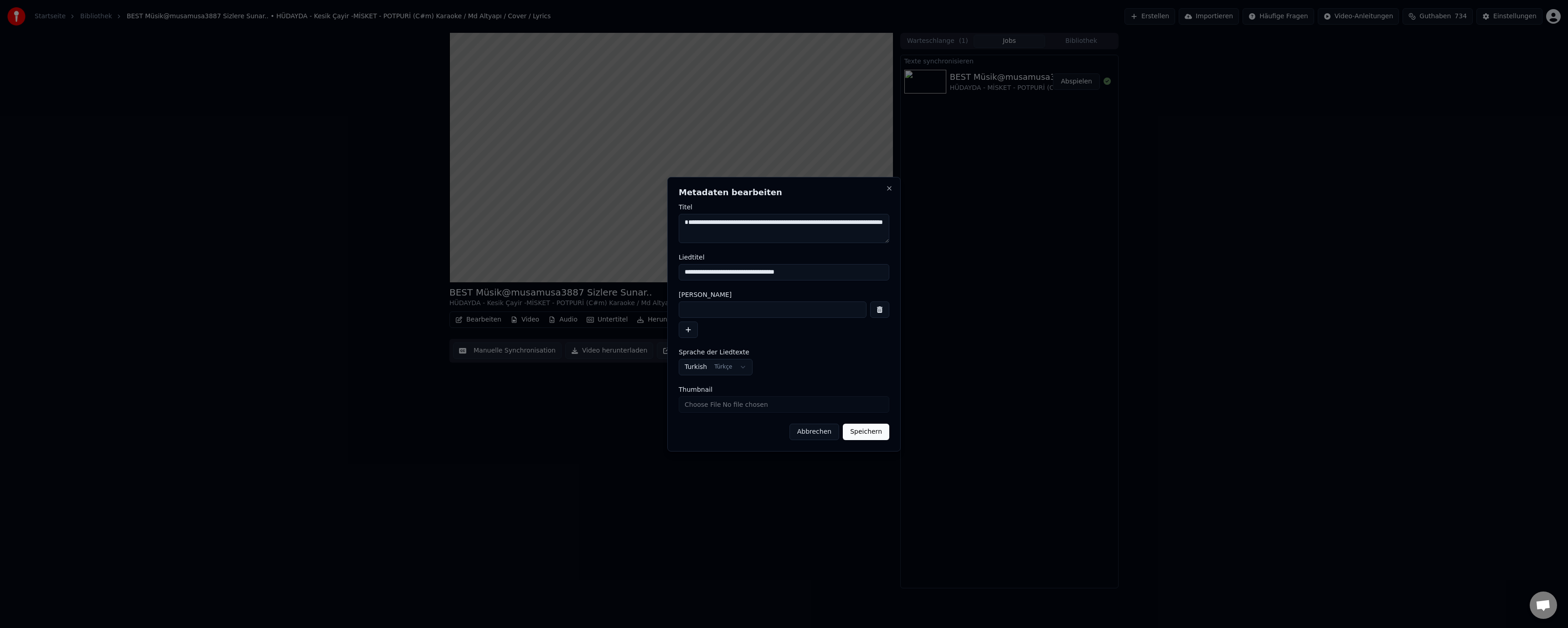
click at [721, 314] on input at bounding box center [772, 309] width 188 height 16
paste input "**********"
type input "**********"
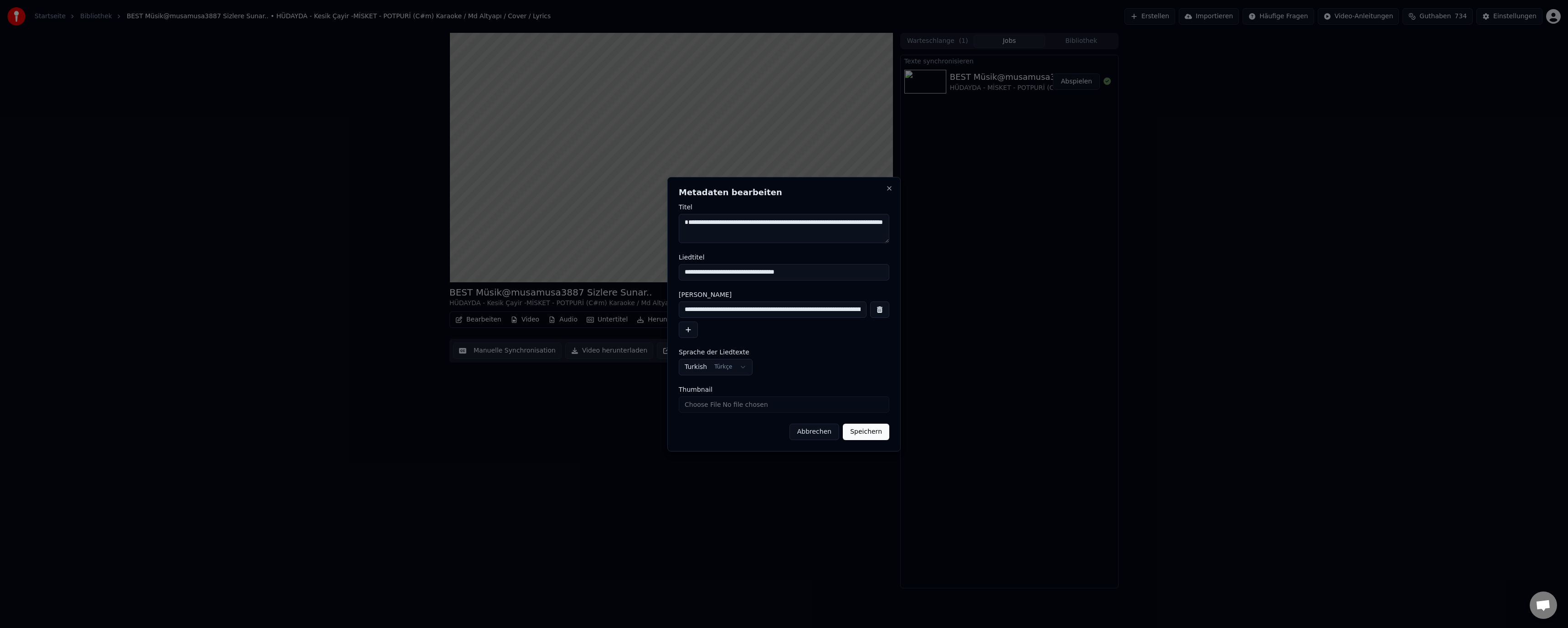
click at [878, 429] on button "Speichern" at bounding box center [866, 432] width 46 height 16
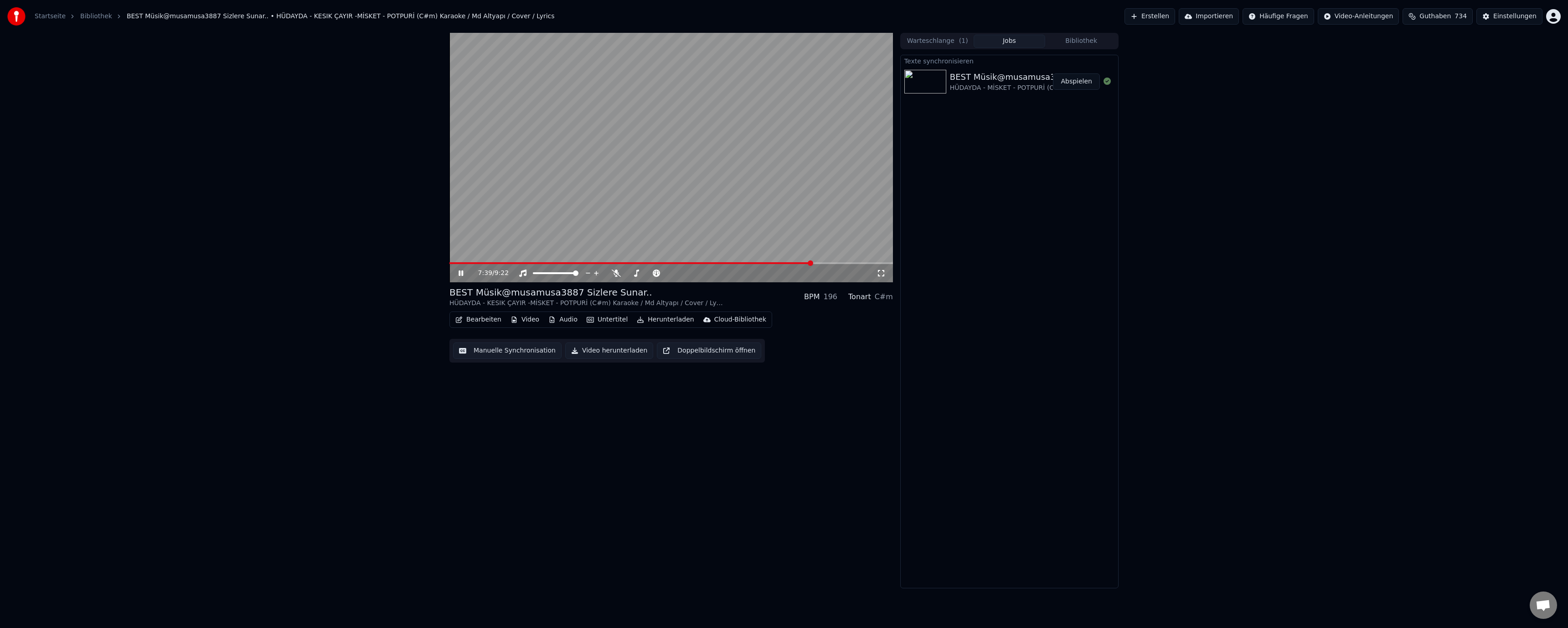
click at [633, 192] on video at bounding box center [671, 158] width 444 height 250
click at [481, 319] on button "Bearbeiten" at bounding box center [478, 319] width 54 height 13
click at [640, 409] on div "7:40 / 9:22 BEST Müsik@musamusa3887 Sizlere Sunar.. HÜDAYDA - KESIK ÇAYIR -MİSK…" at bounding box center [671, 311] width 444 height 556
click at [534, 356] on button "Manuelle Synchronisation" at bounding box center [507, 350] width 108 height 16
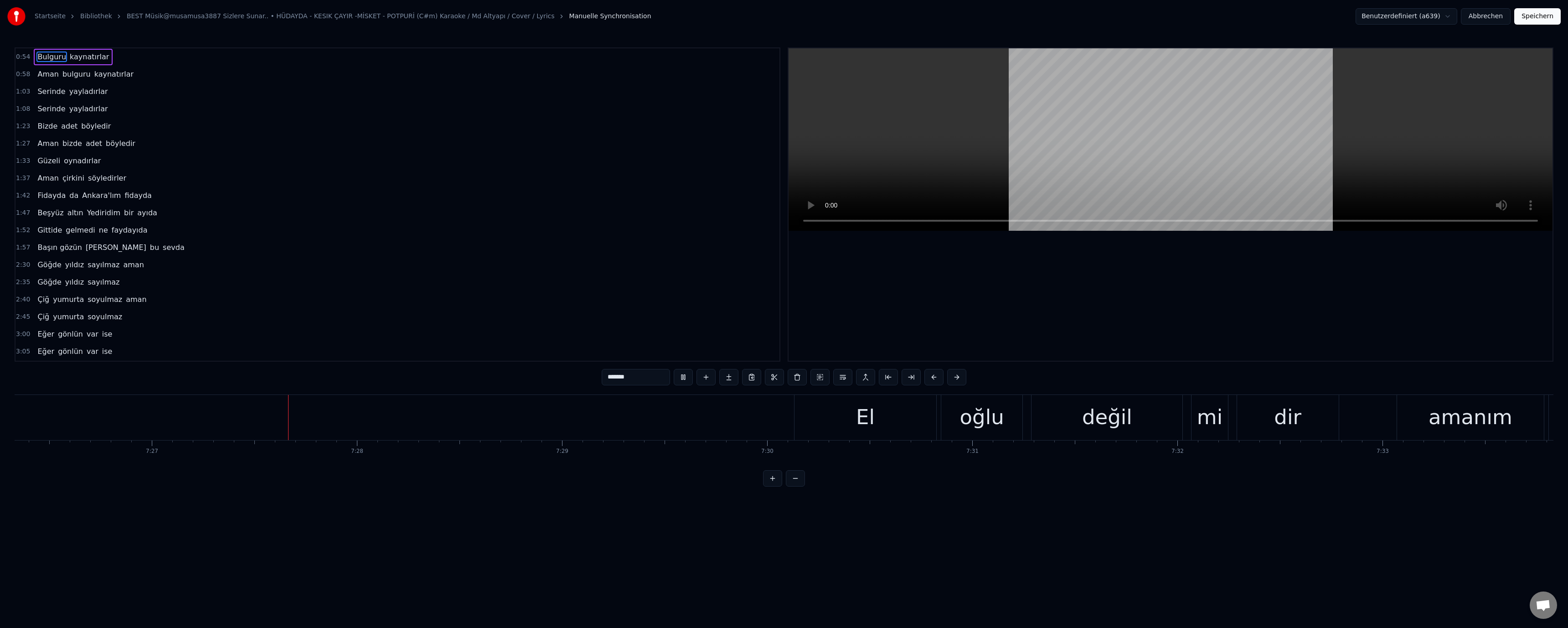
scroll to position [0, 91632]
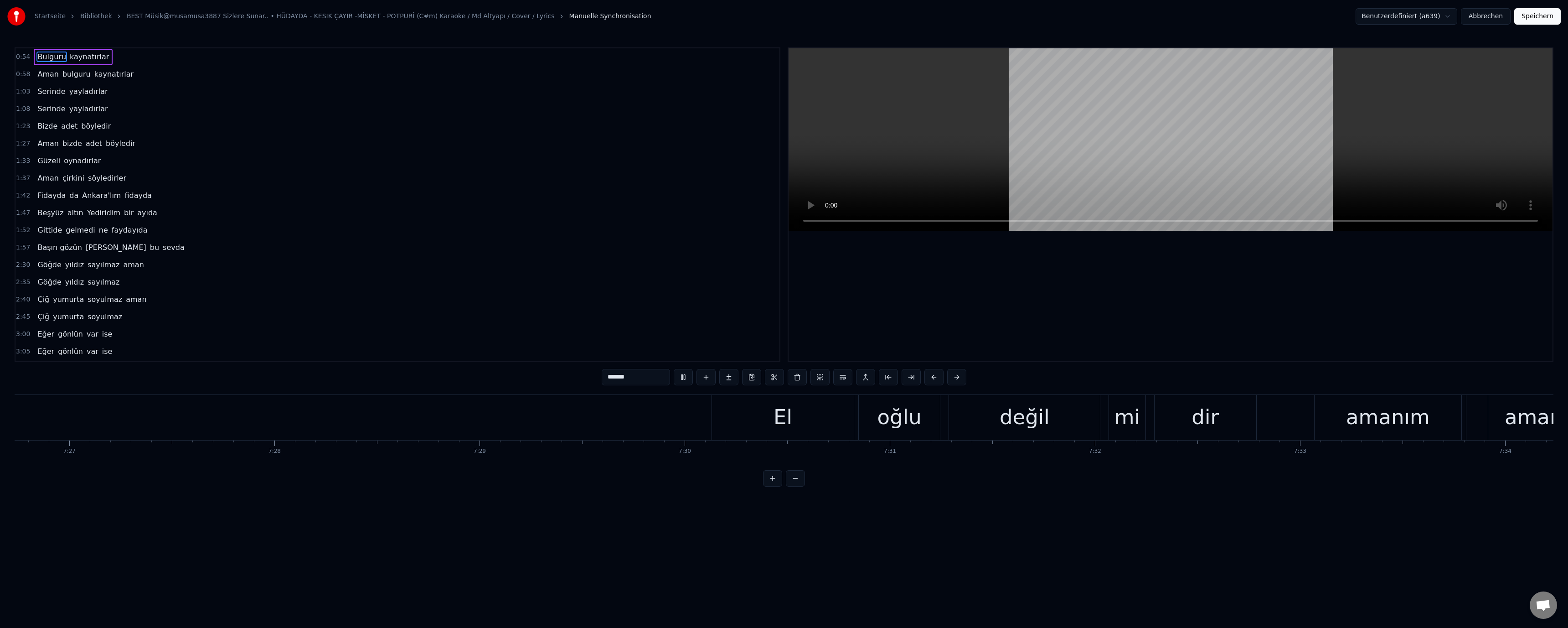
click at [1170, 414] on div "dir" at bounding box center [1205, 417] width 102 height 45
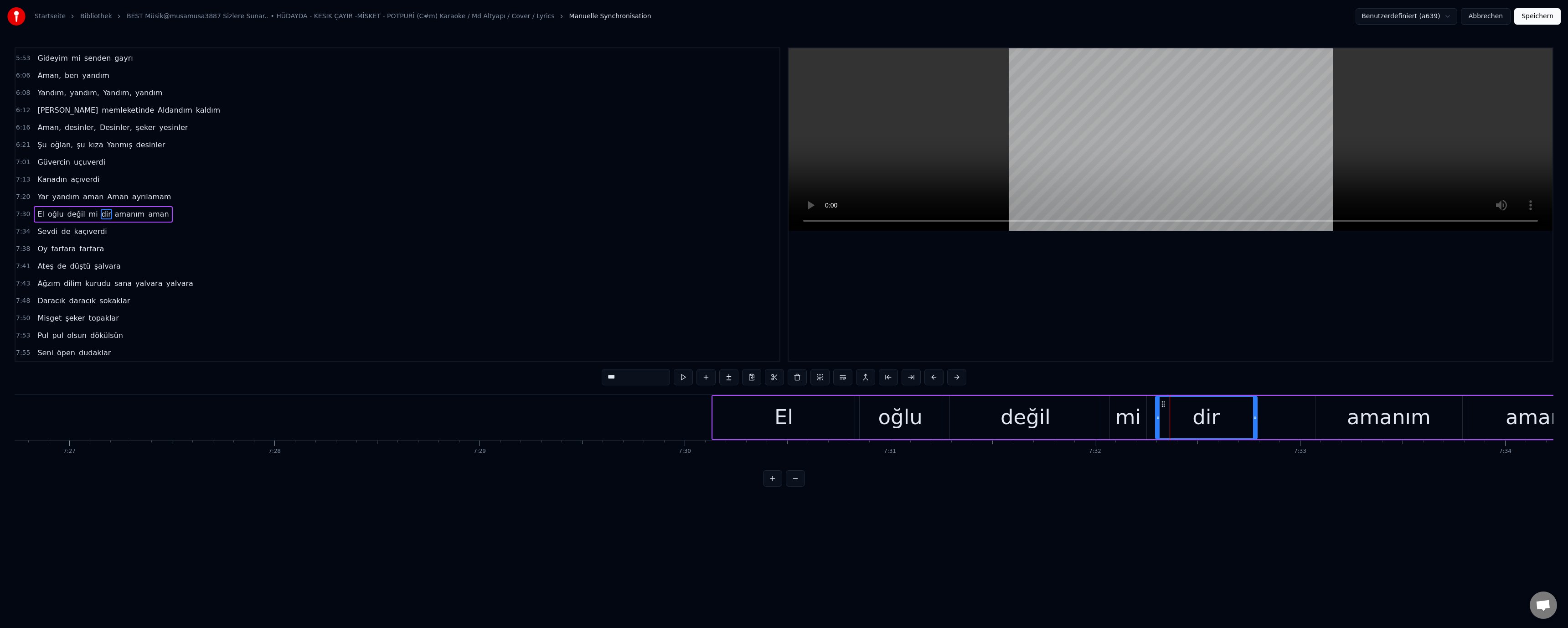
scroll to position [632, 0]
drag, startPoint x: 603, startPoint y: 375, endPoint x: 611, endPoint y: 381, distance: 10.0
click at [611, 381] on input "***" at bounding box center [635, 377] width 68 height 16
type input "***"
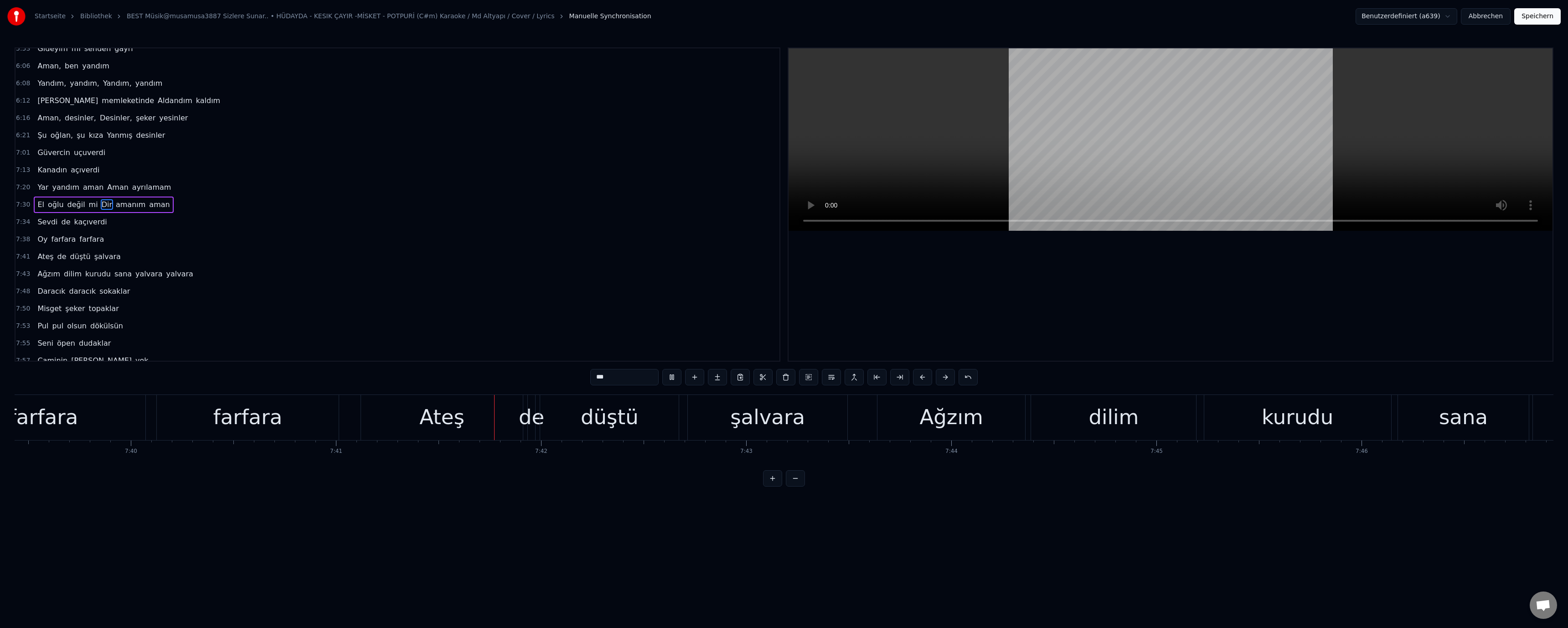
scroll to position [0, 94495]
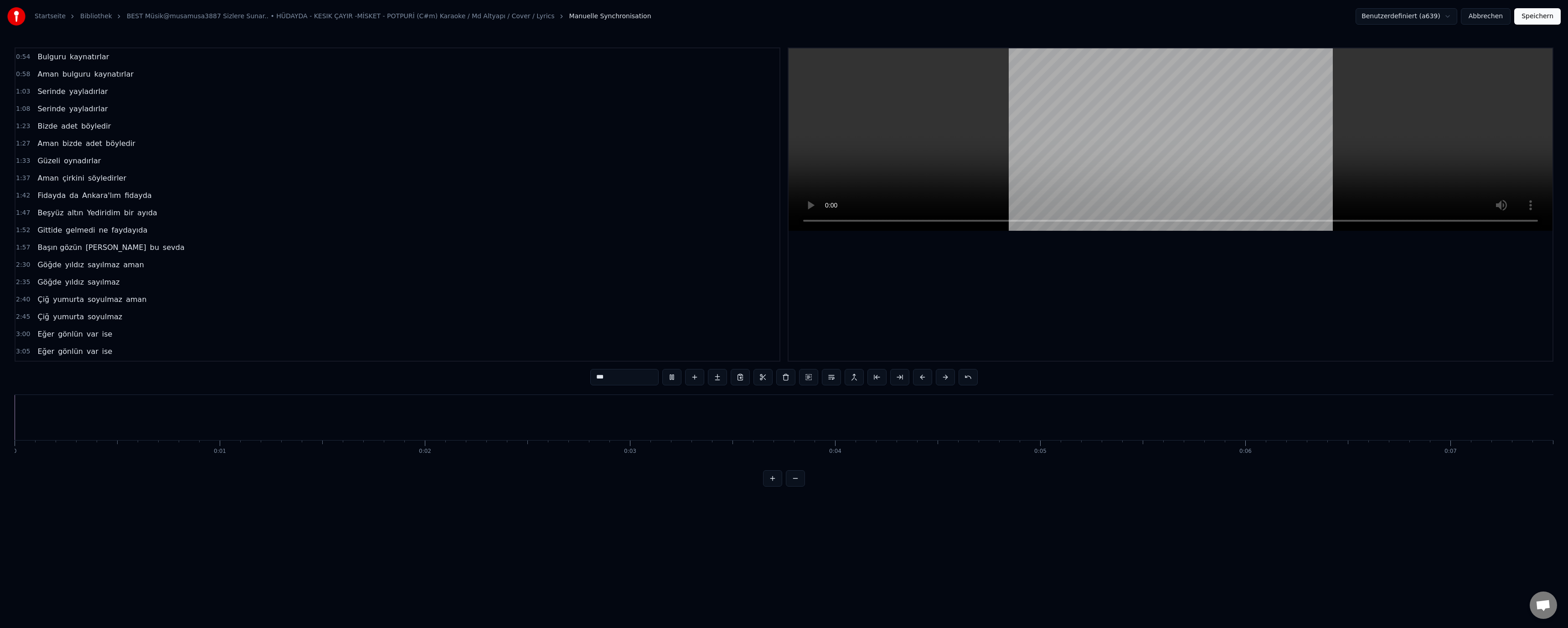
scroll to position [0, 94578]
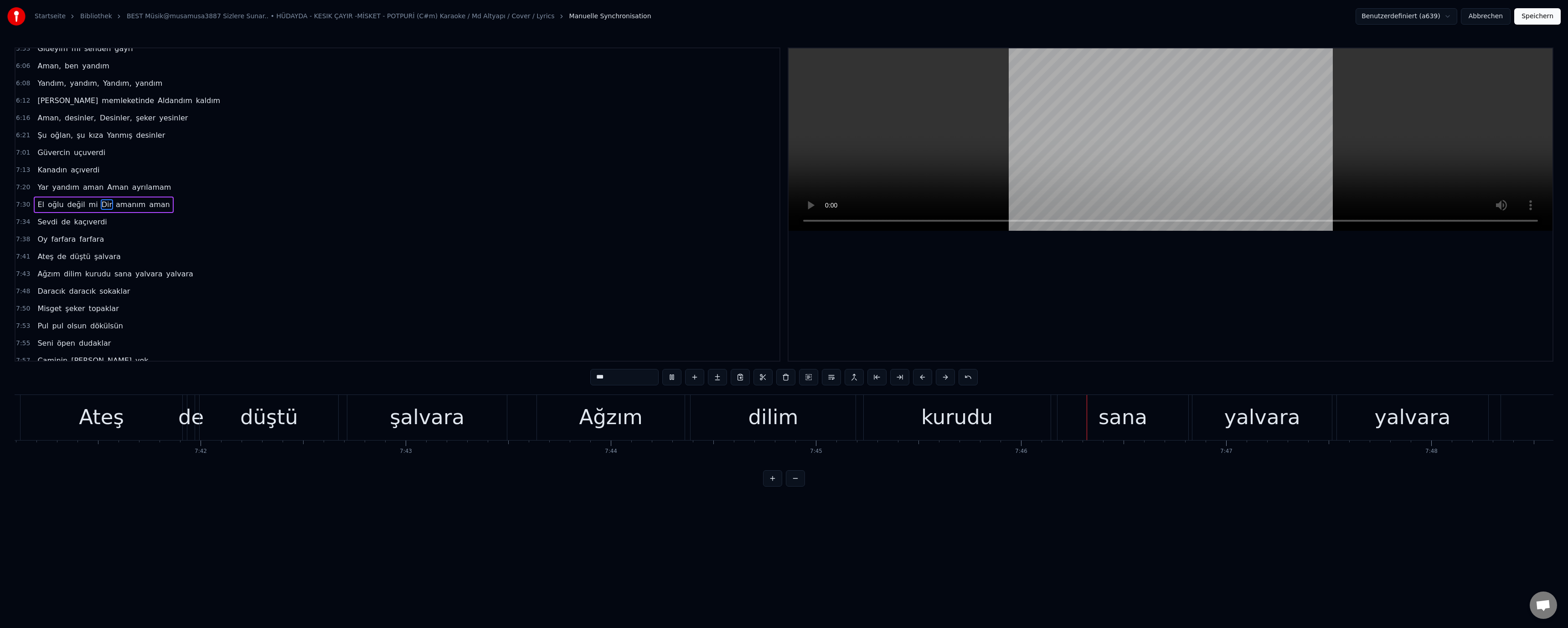
click at [1119, 422] on div "sana" at bounding box center [1123, 417] width 49 height 31
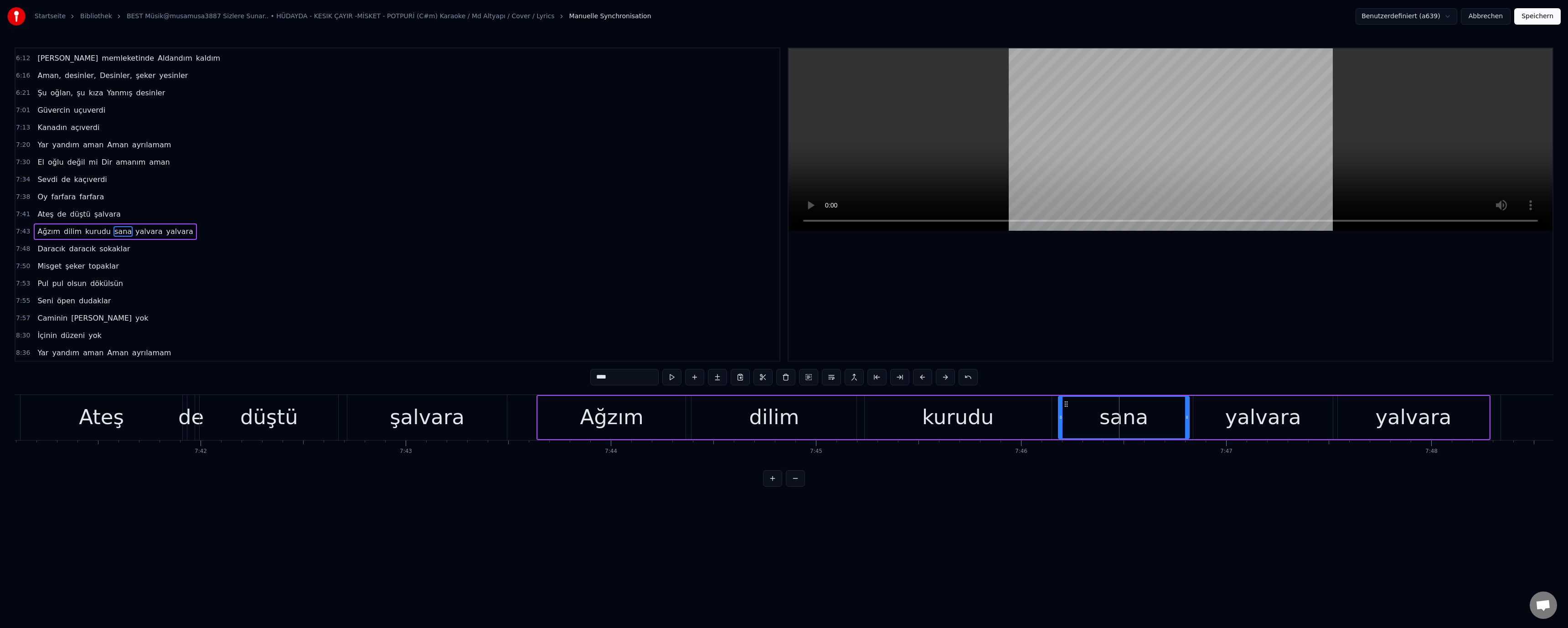
scroll to position [702, 0]
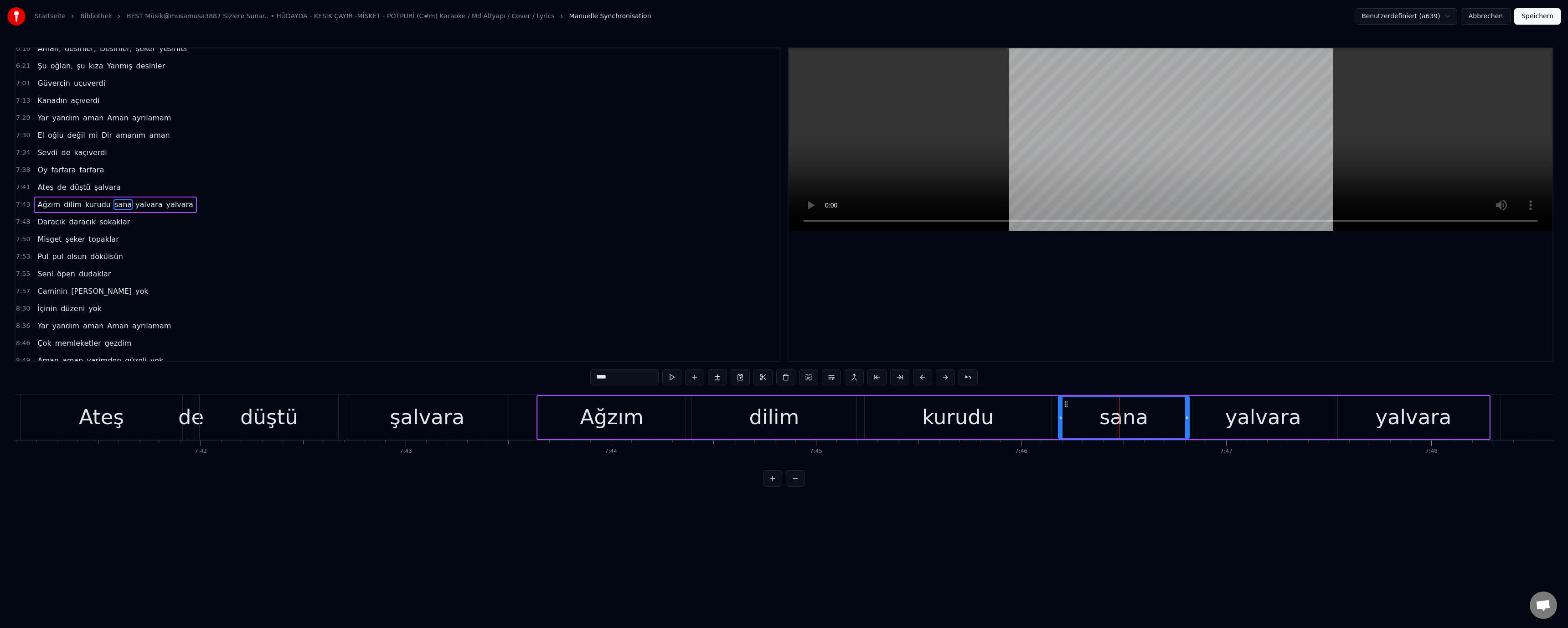
drag, startPoint x: 598, startPoint y: 379, endPoint x: 595, endPoint y: 383, distance: 5.0
click at [595, 383] on input "****" at bounding box center [625, 377] width 68 height 16
type input "****"
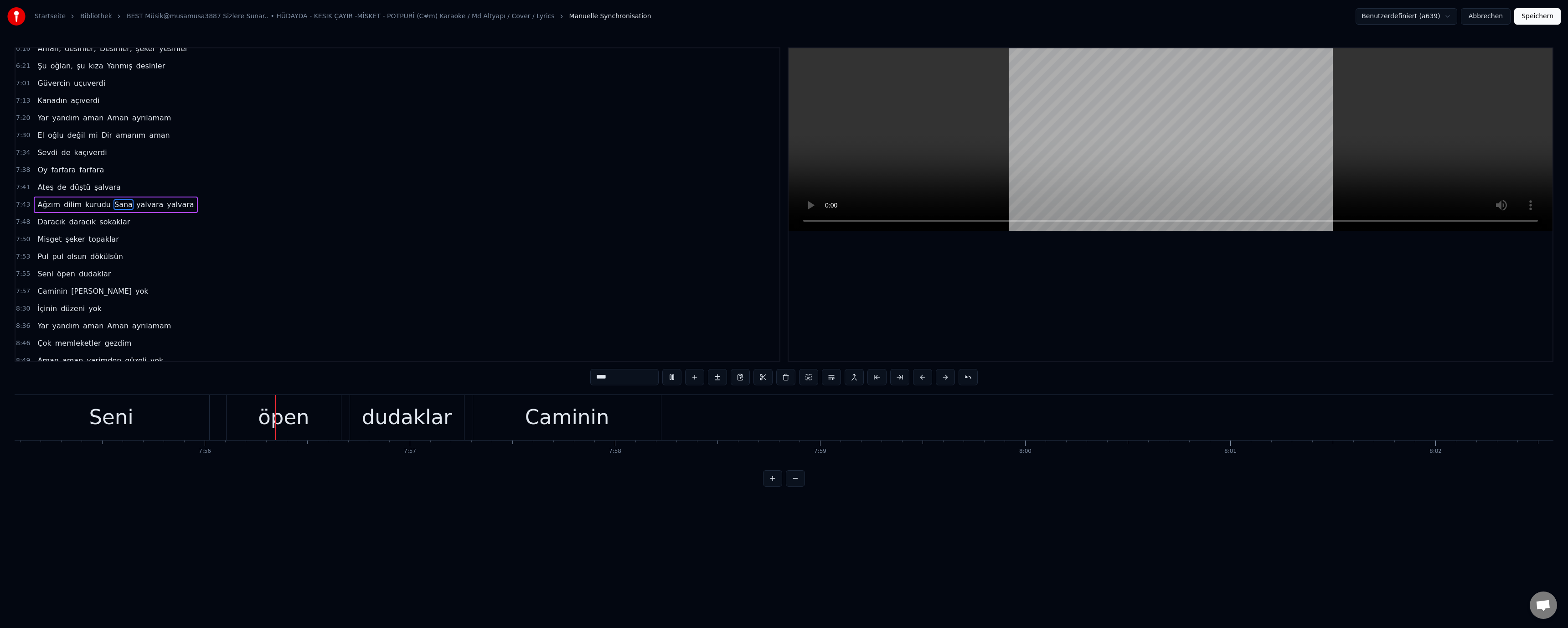
scroll to position [0, 97528]
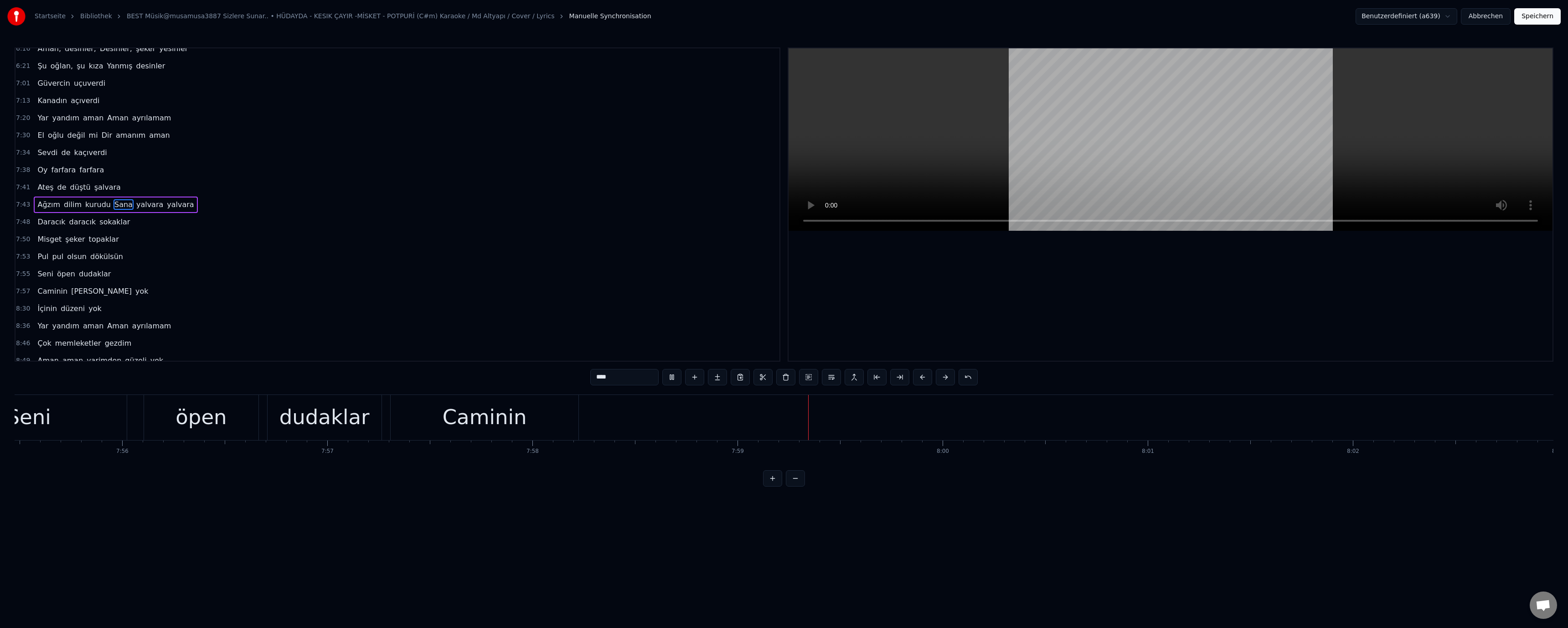
click at [1535, 19] on button "Speichern" at bounding box center [1538, 16] width 46 height 16
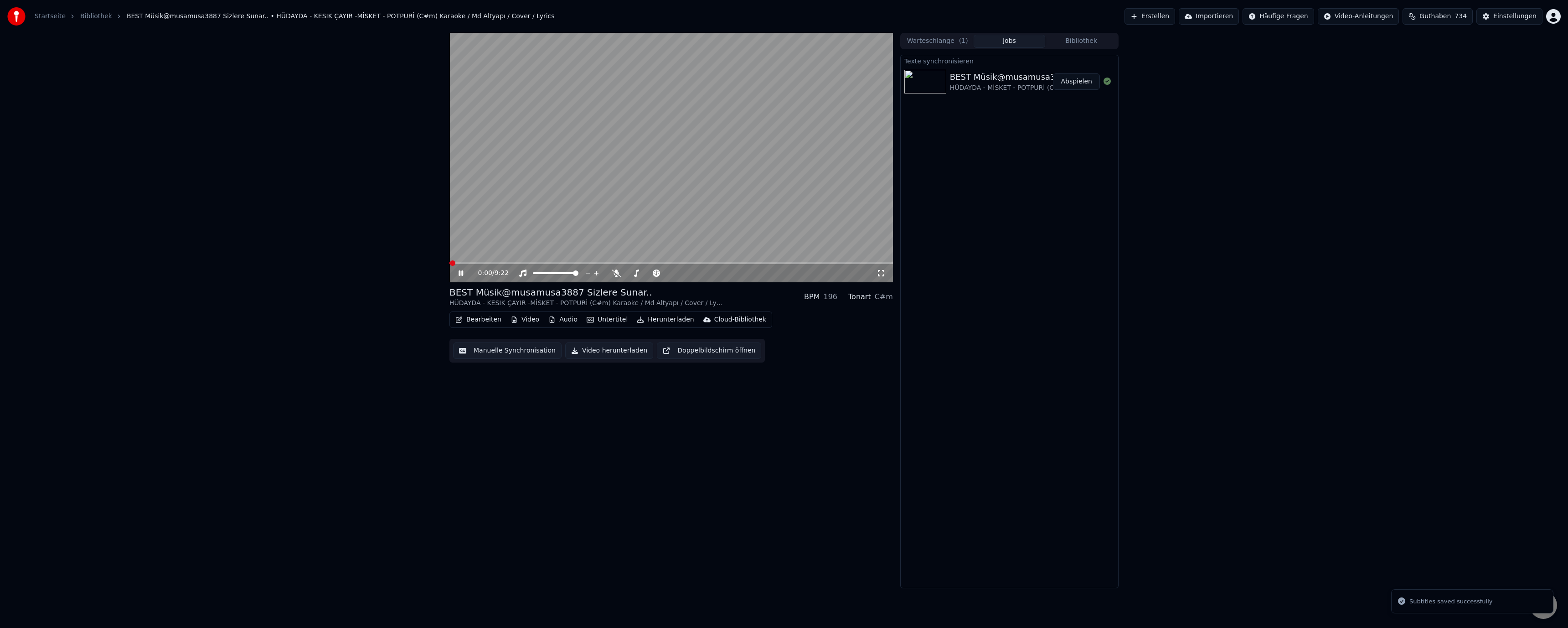
click at [776, 264] on span at bounding box center [671, 263] width 444 height 2
click at [799, 261] on video at bounding box center [671, 158] width 444 height 250
click at [795, 263] on span at bounding box center [637, 263] width 375 height 2
click at [457, 276] on div "7:18 / 9:22" at bounding box center [671, 273] width 436 height 9
click at [458, 272] on icon at bounding box center [461, 273] width 5 height 6
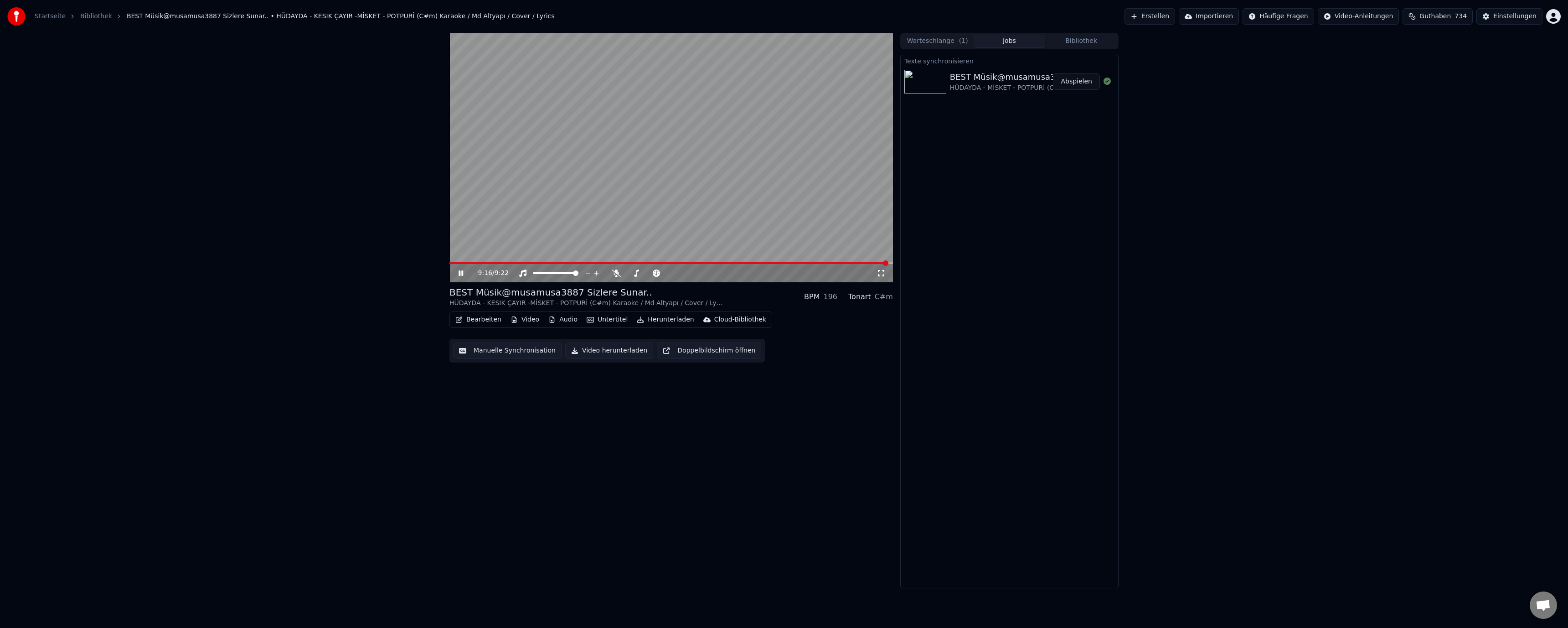
click at [514, 350] on button "Manuelle Synchronisation" at bounding box center [507, 350] width 108 height 16
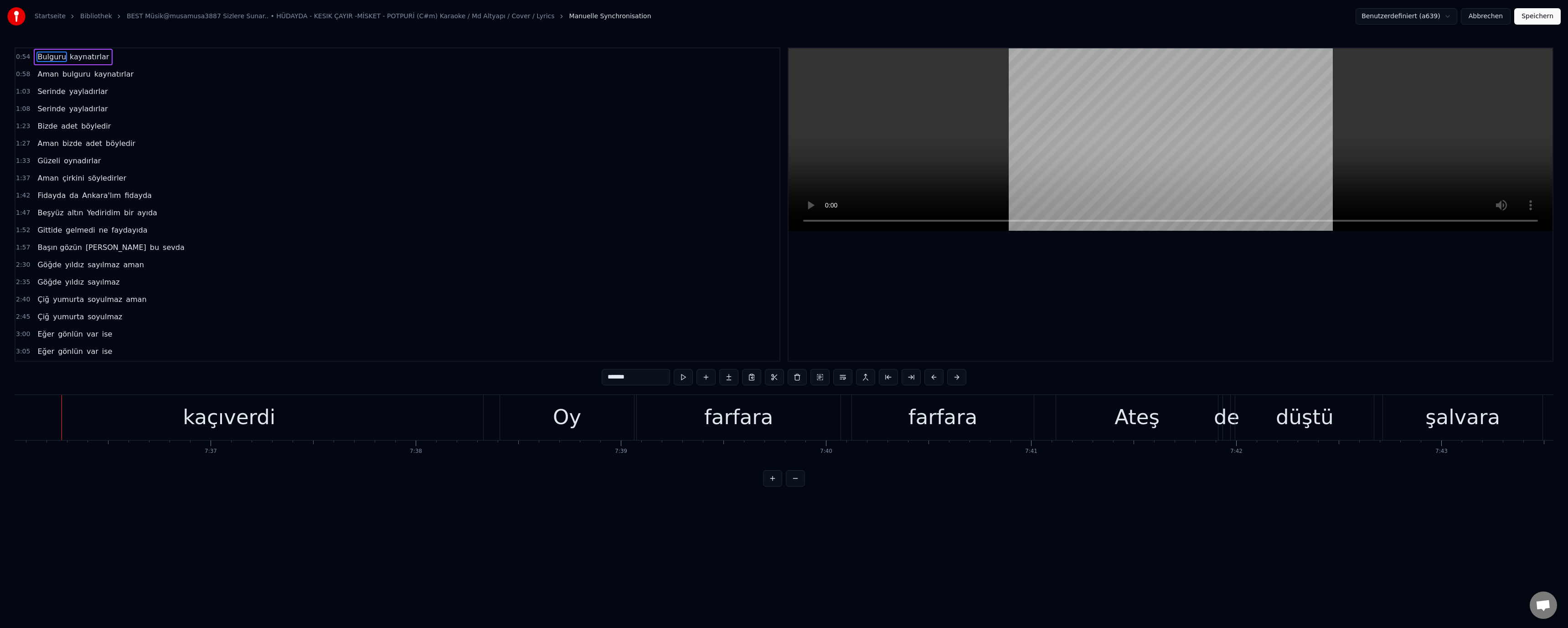
scroll to position [0, 93544]
click at [581, 428] on div "Oy" at bounding box center [565, 417] width 134 height 45
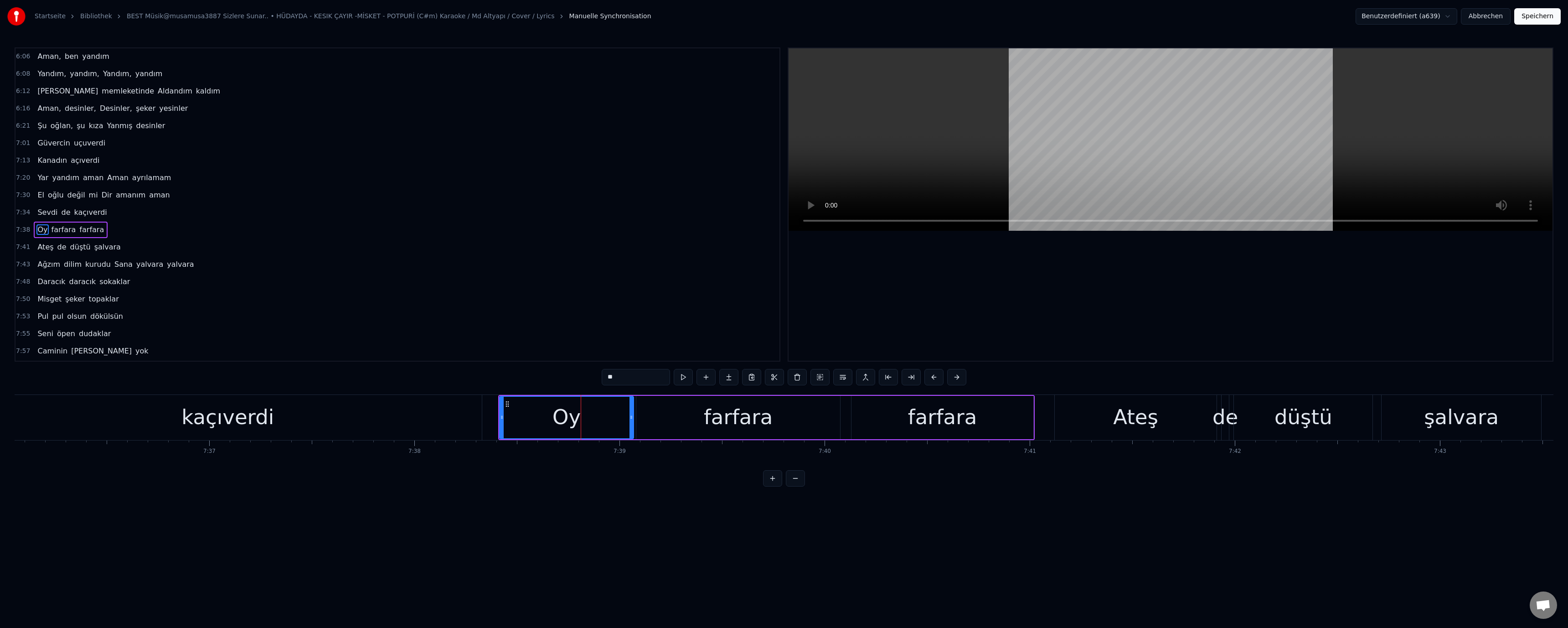
scroll to position [667, 0]
click at [600, 414] on div "Oy" at bounding box center [566, 417] width 133 height 41
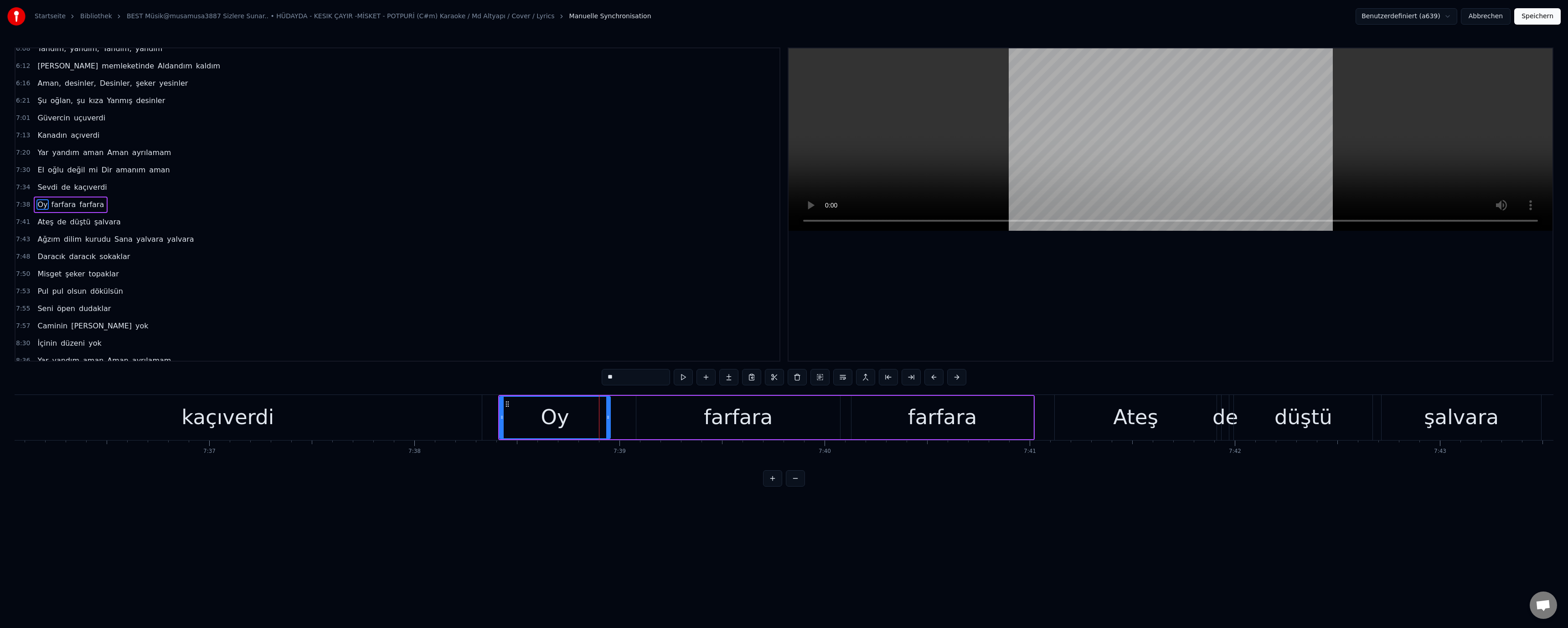
drag, startPoint x: 632, startPoint y: 417, endPoint x: 609, endPoint y: 414, distance: 23.2
click at [609, 414] on icon at bounding box center [608, 417] width 4 height 7
click at [659, 420] on div "farfara" at bounding box center [738, 417] width 204 height 43
drag, startPoint x: 639, startPoint y: 417, endPoint x: 615, endPoint y: 415, distance: 24.1
click at [620, 413] on div at bounding box center [620, 417] width 4 height 41
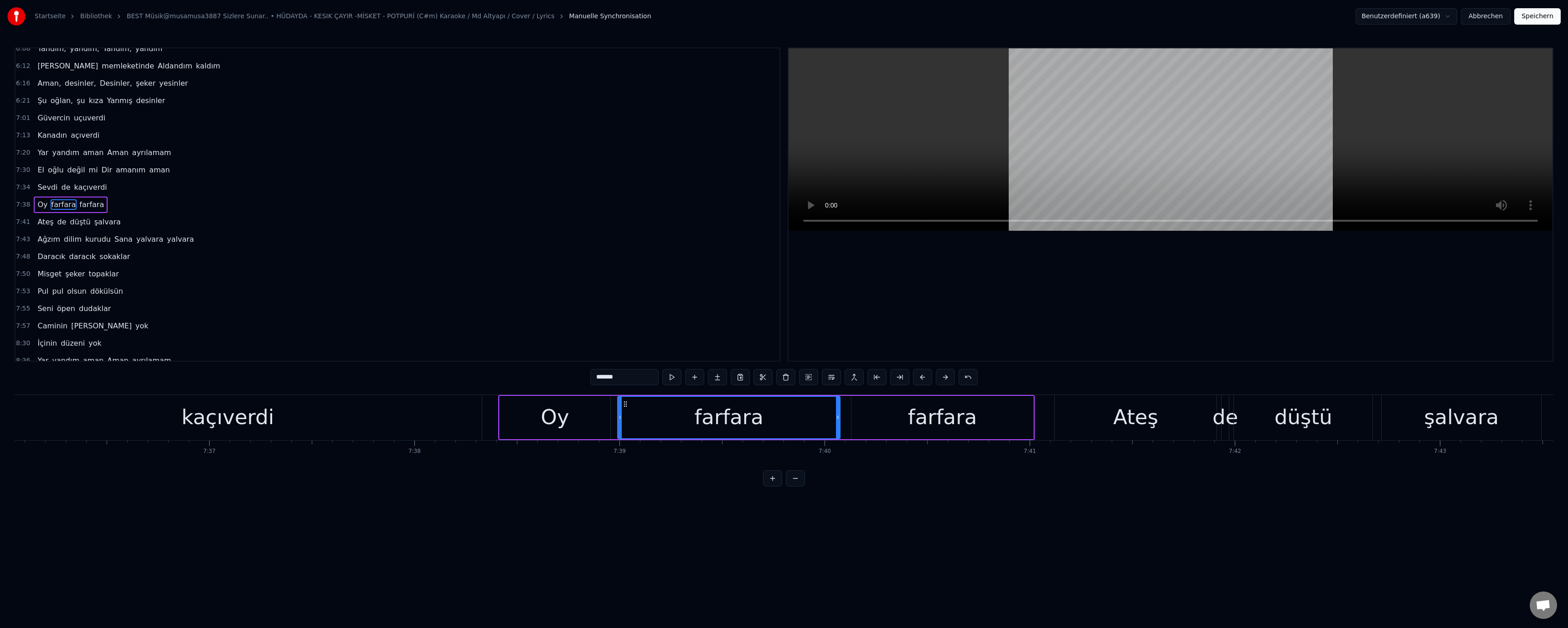
click at [605, 417] on div "Oy" at bounding box center [555, 417] width 111 height 43
drag, startPoint x: 609, startPoint y: 417, endPoint x: 604, endPoint y: 418, distance: 5.1
click at [604, 418] on icon at bounding box center [603, 417] width 4 height 7
click at [641, 420] on div "farfara" at bounding box center [729, 417] width 222 height 43
drag, startPoint x: 618, startPoint y: 418, endPoint x: 567, endPoint y: 417, distance: 51.0
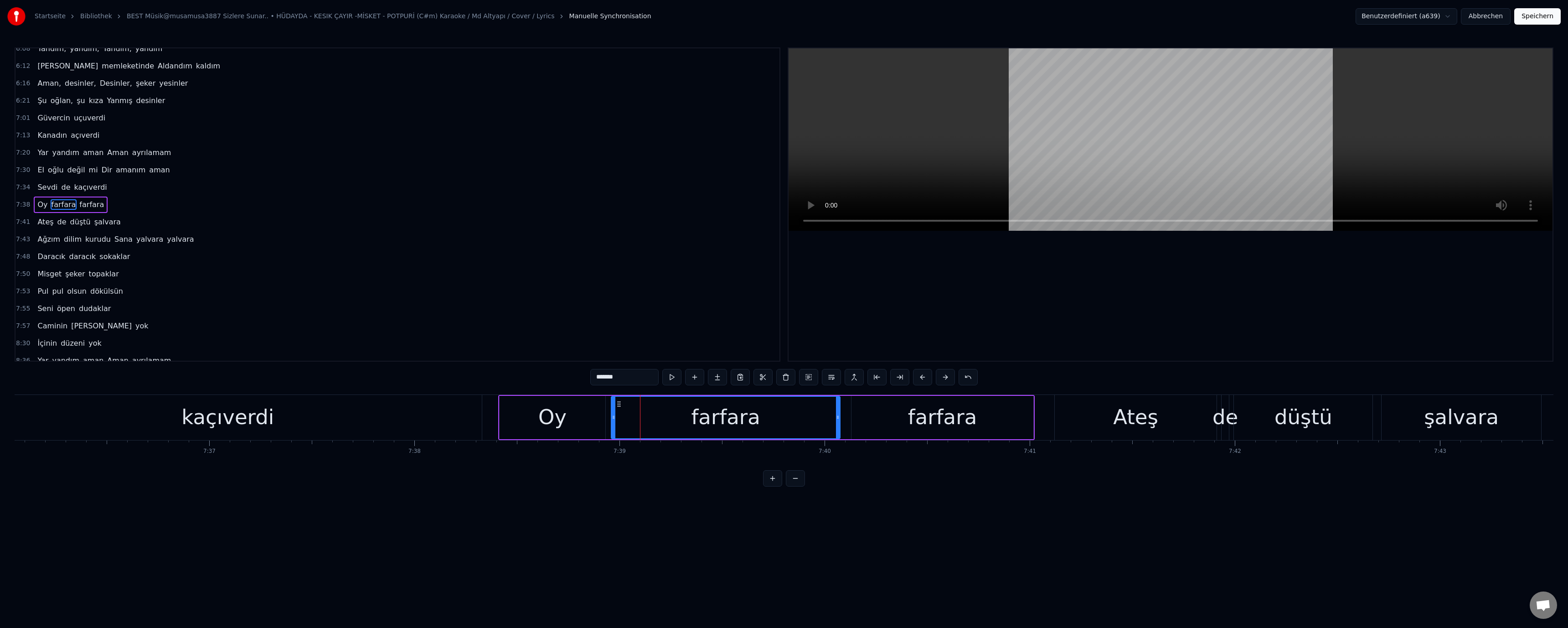
click at [612, 418] on icon at bounding box center [614, 417] width 4 height 7
drag, startPoint x: 565, startPoint y: 415, endPoint x: 679, endPoint y: 337, distance: 138.1
click at [567, 414] on div "Oy" at bounding box center [553, 417] width 106 height 43
drag, startPoint x: 579, startPoint y: 420, endPoint x: 727, endPoint y: 260, distance: 218.0
click at [584, 416] on div "Oy" at bounding box center [552, 417] width 105 height 41
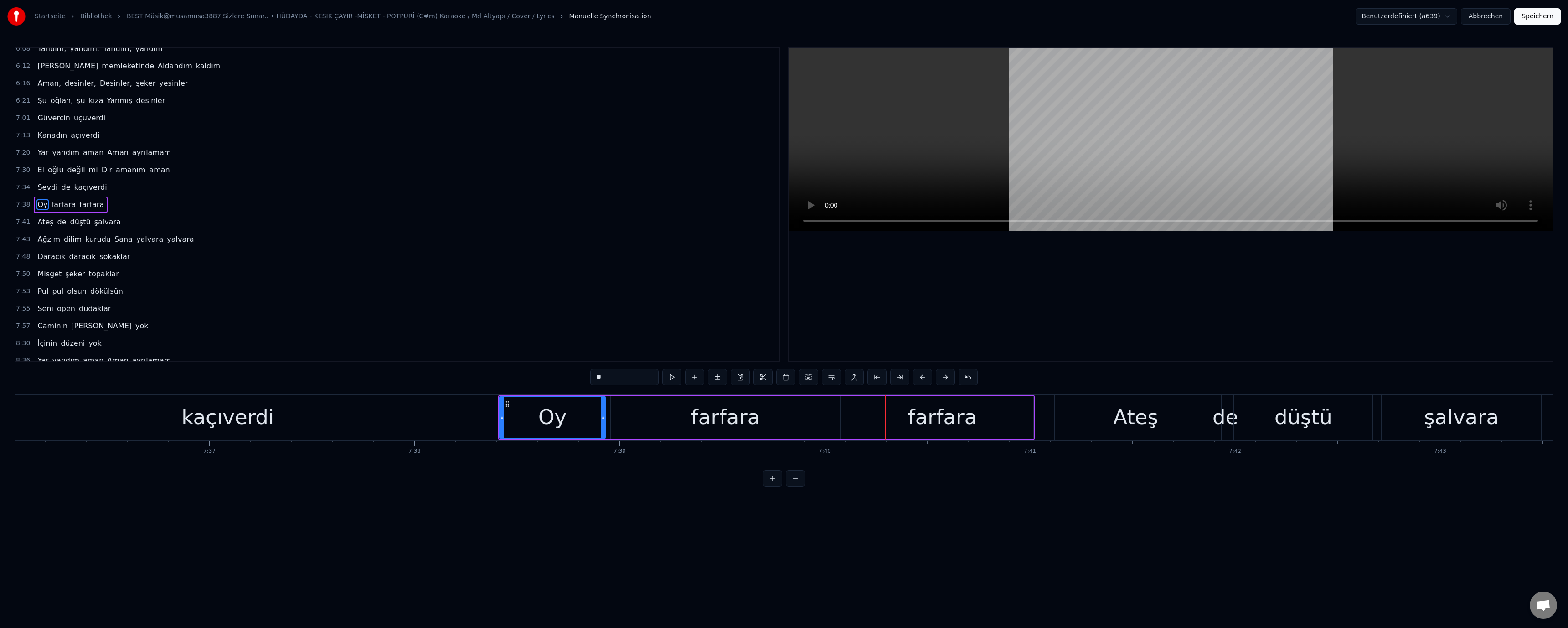
click at [818, 411] on div "farfara" at bounding box center [725, 417] width 229 height 43
drag, startPoint x: 836, startPoint y: 415, endPoint x: 804, endPoint y: 415, distance: 32.0
click at [802, 415] on icon at bounding box center [804, 417] width 4 height 7
click at [857, 415] on div "farfara" at bounding box center [942, 417] width 181 height 43
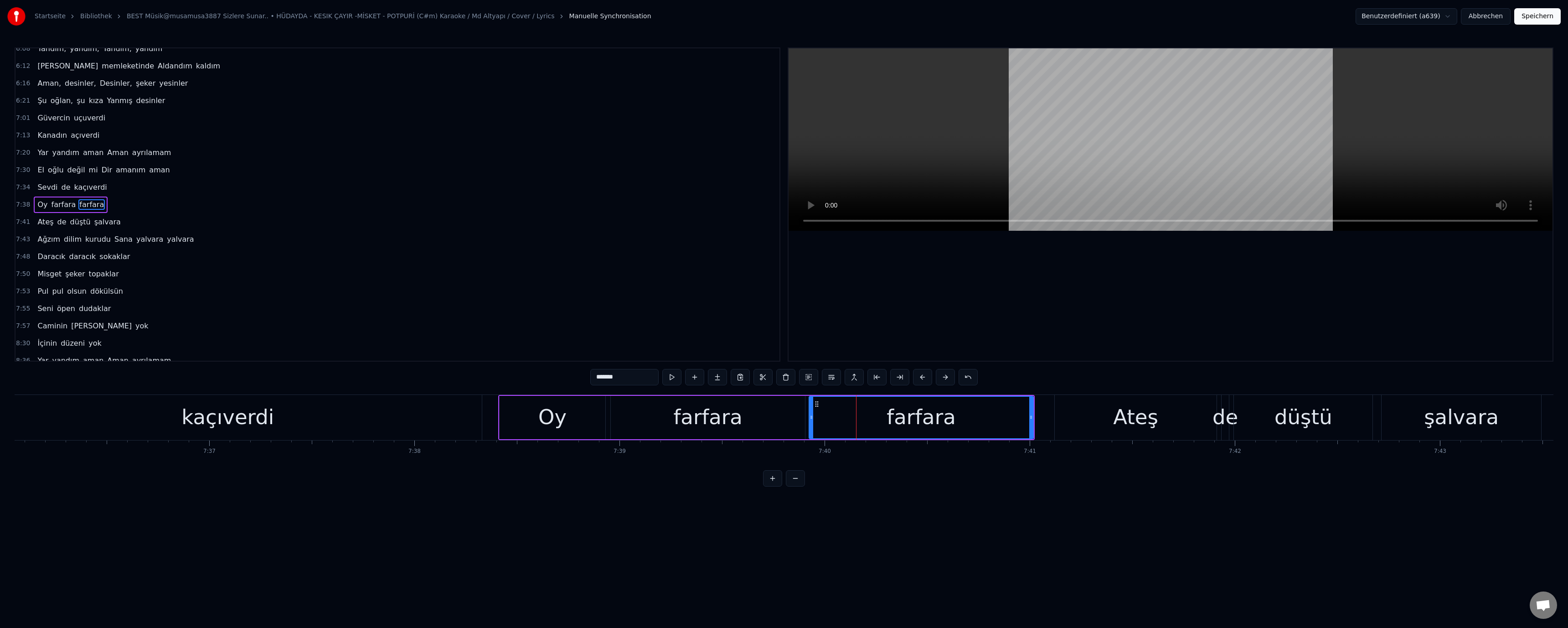
drag, startPoint x: 847, startPoint y: 417, endPoint x: 811, endPoint y: 418, distance: 36.0
click at [811, 418] on icon at bounding box center [811, 417] width 4 height 7
drag, startPoint x: 561, startPoint y: 422, endPoint x: 615, endPoint y: 385, distance: 65.5
click at [579, 412] on div "Oy" at bounding box center [553, 417] width 106 height 43
click at [1112, 423] on div "Ateş" at bounding box center [1136, 417] width 162 height 45
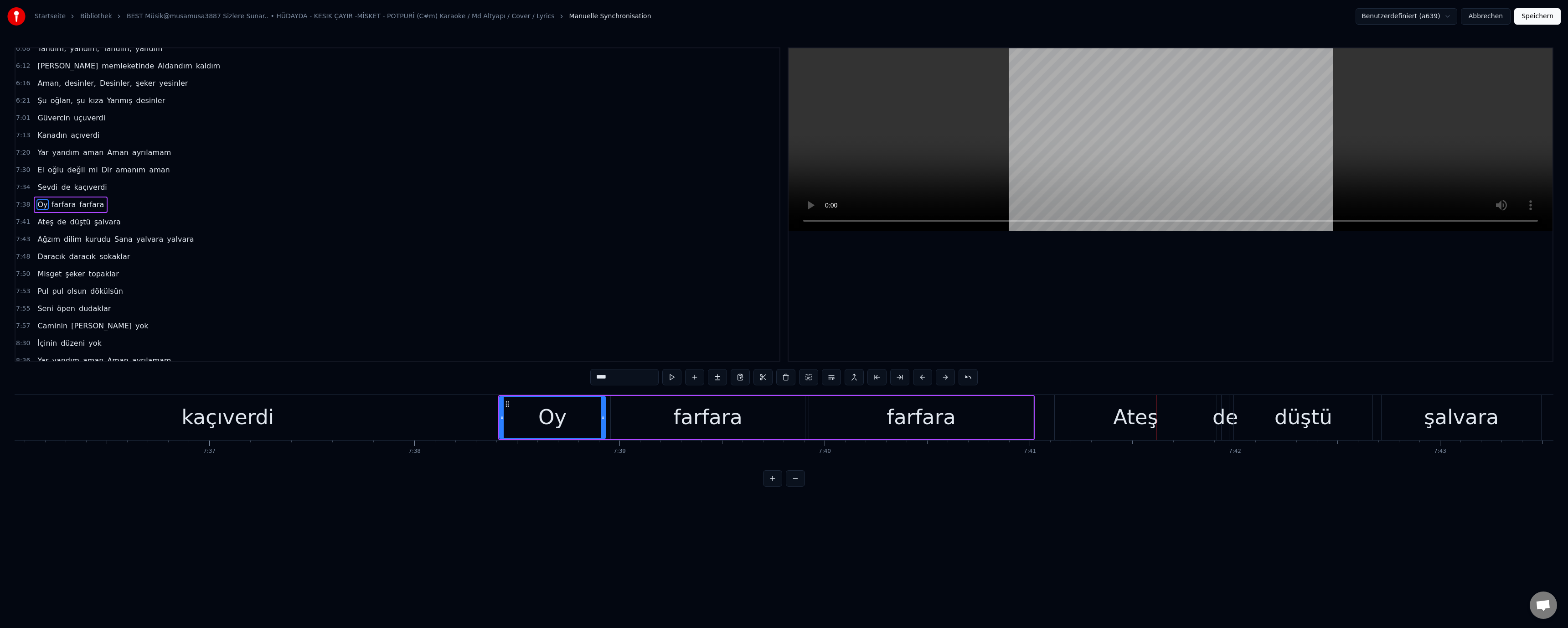
scroll to position [684, 0]
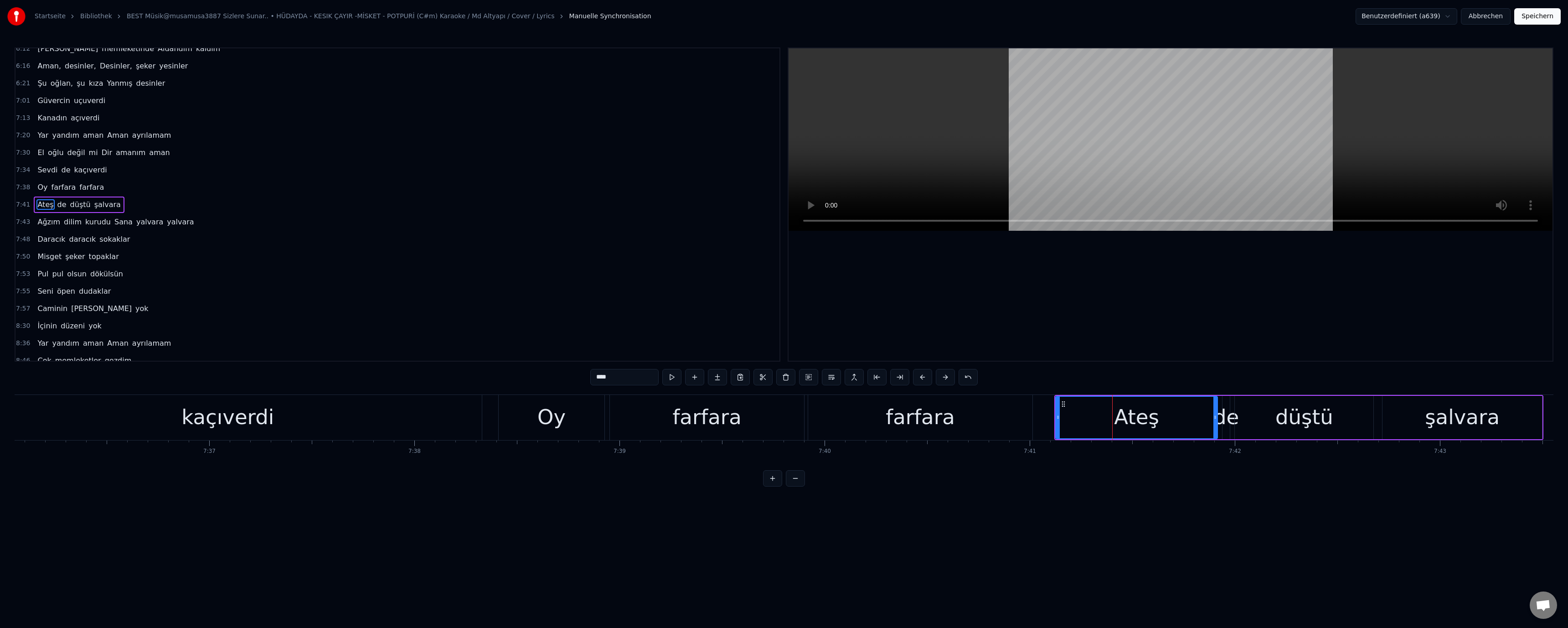
click at [1055, 420] on div "Ateş" at bounding box center [1136, 417] width 163 height 43
drag, startPoint x: 1057, startPoint y: 418, endPoint x: 1038, endPoint y: 418, distance: 19.0
click at [1038, 418] on icon at bounding box center [1039, 417] width 4 height 7
click at [693, 415] on div "farfara" at bounding box center [707, 417] width 69 height 31
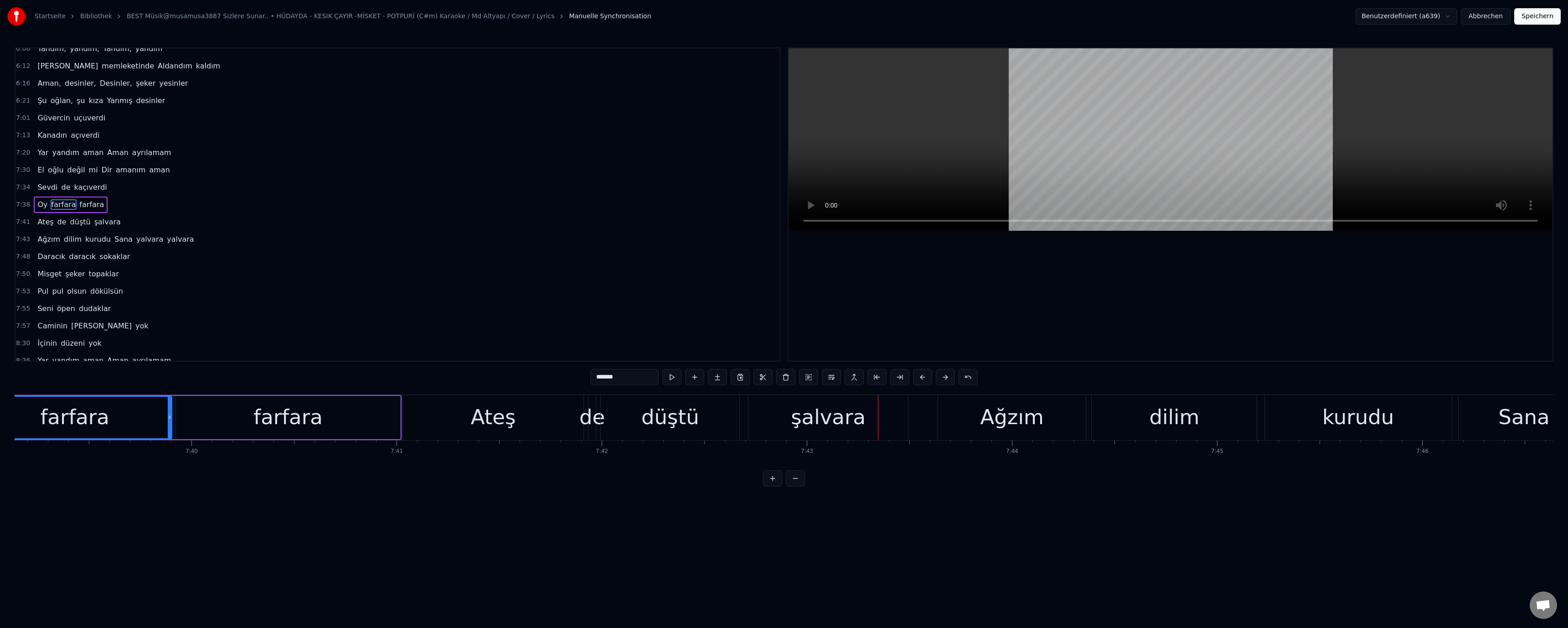
scroll to position [0, 94073]
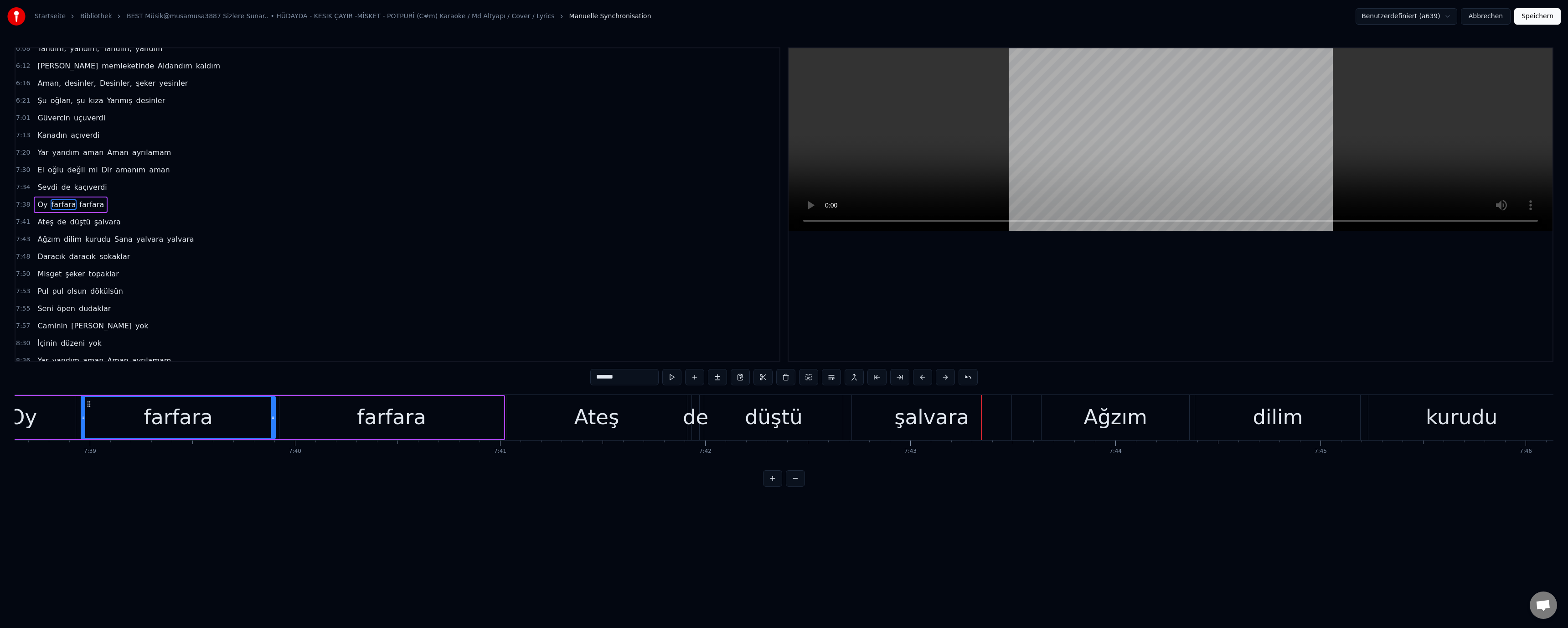
click at [917, 417] on div "şalvara" at bounding box center [931, 417] width 75 height 31
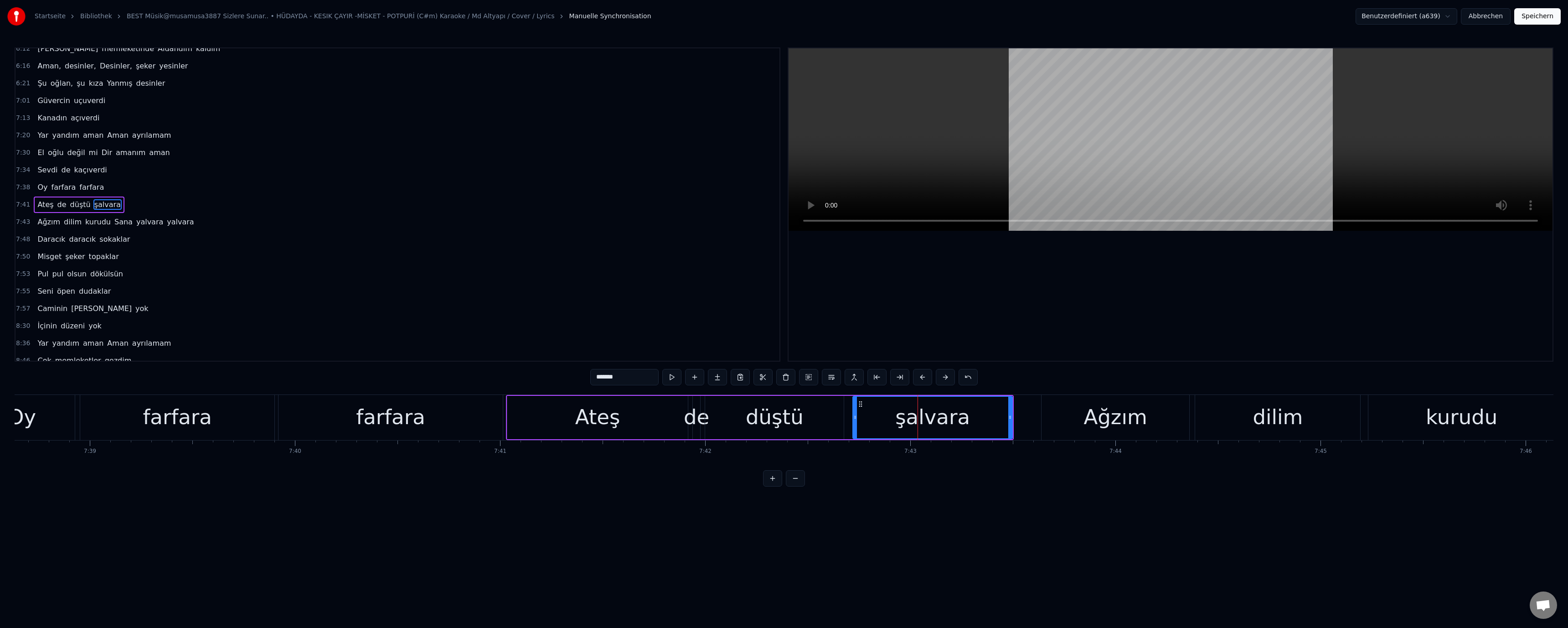
drag, startPoint x: 808, startPoint y: 418, endPoint x: 817, endPoint y: 420, distance: 9.2
click at [808, 418] on div "düştü" at bounding box center [774, 417] width 139 height 43
drag, startPoint x: 841, startPoint y: 418, endPoint x: 835, endPoint y: 418, distance: 6.0
click at [835, 418] on icon at bounding box center [835, 417] width 4 height 7
click at [870, 418] on div "şalvara" at bounding box center [932, 417] width 159 height 43
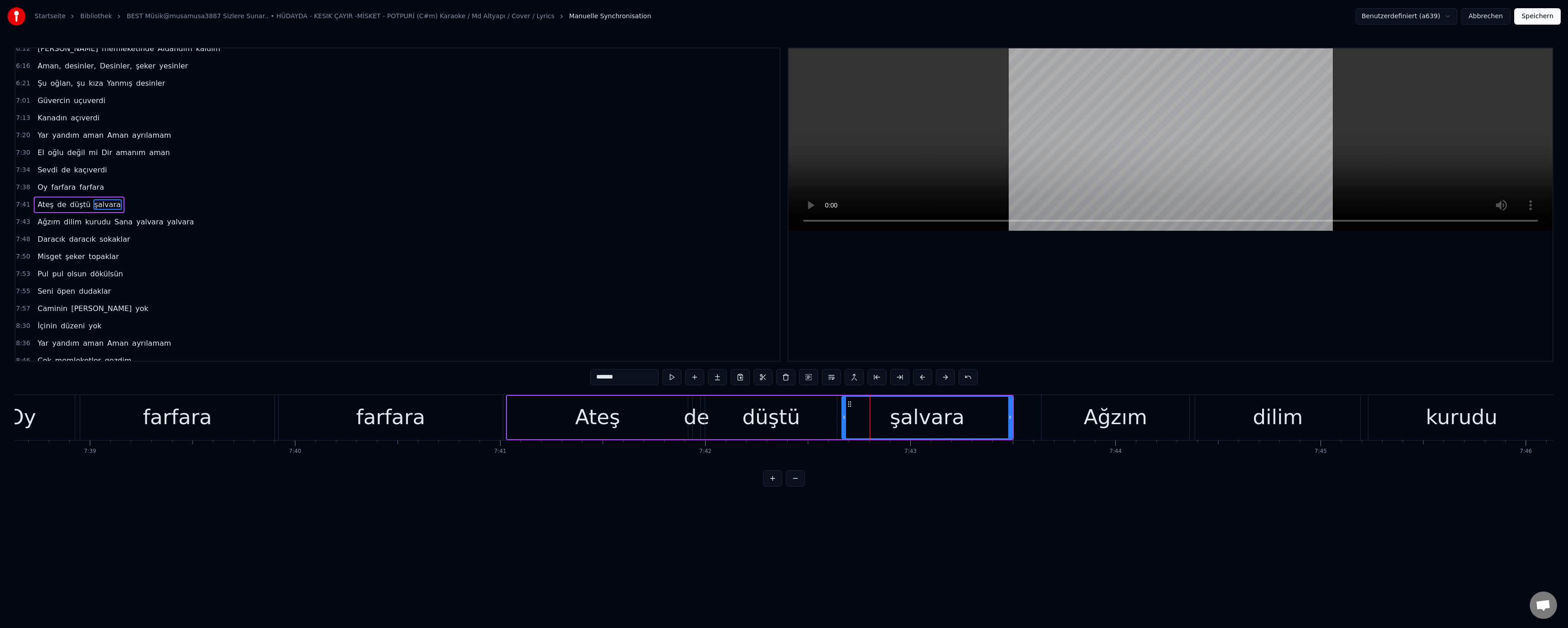
drag, startPoint x: 854, startPoint y: 417, endPoint x: 800, endPoint y: 413, distance: 54.1
click at [841, 417] on div "şalvara" at bounding box center [926, 417] width 171 height 43
click at [612, 413] on div "Ateş" at bounding box center [598, 417] width 45 height 31
drag, startPoint x: 1334, startPoint y: 419, endPoint x: 1340, endPoint y: 426, distance: 9.2
click at [1334, 420] on div "dilim" at bounding box center [1277, 417] width 165 height 45
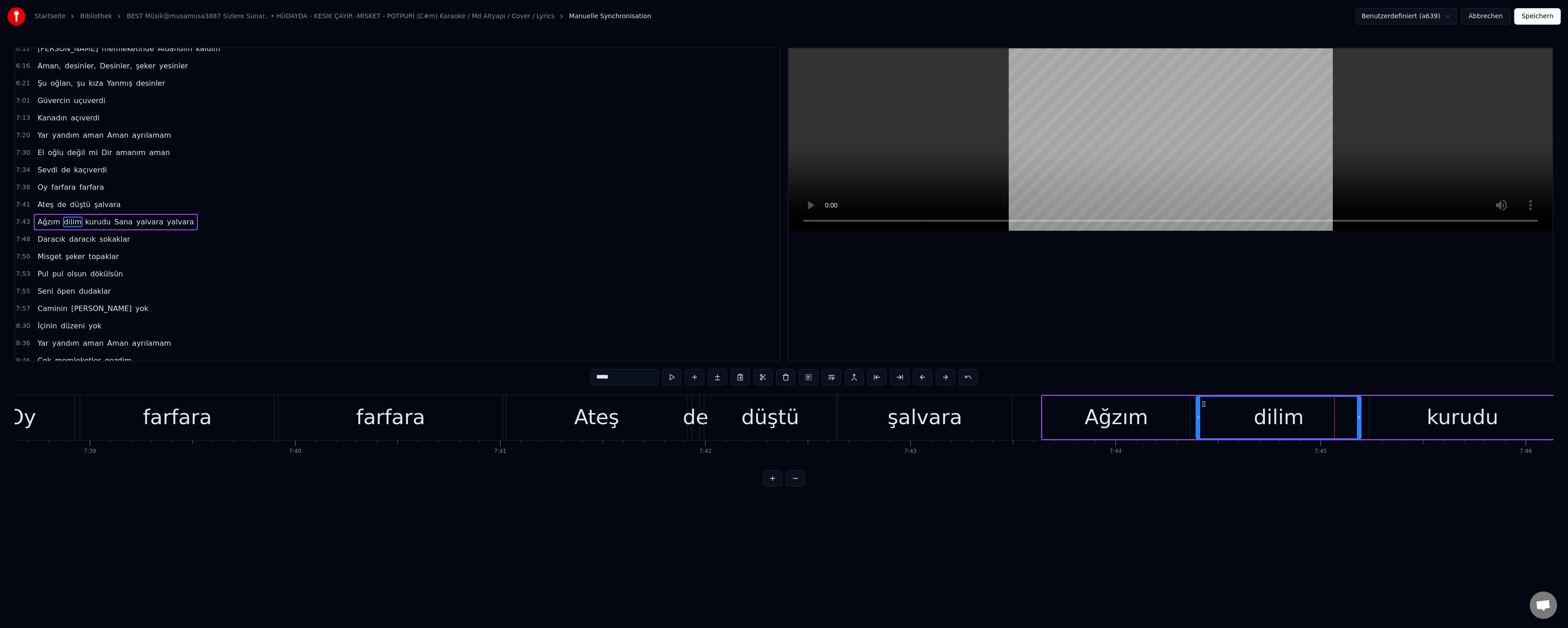
scroll to position [702, 0]
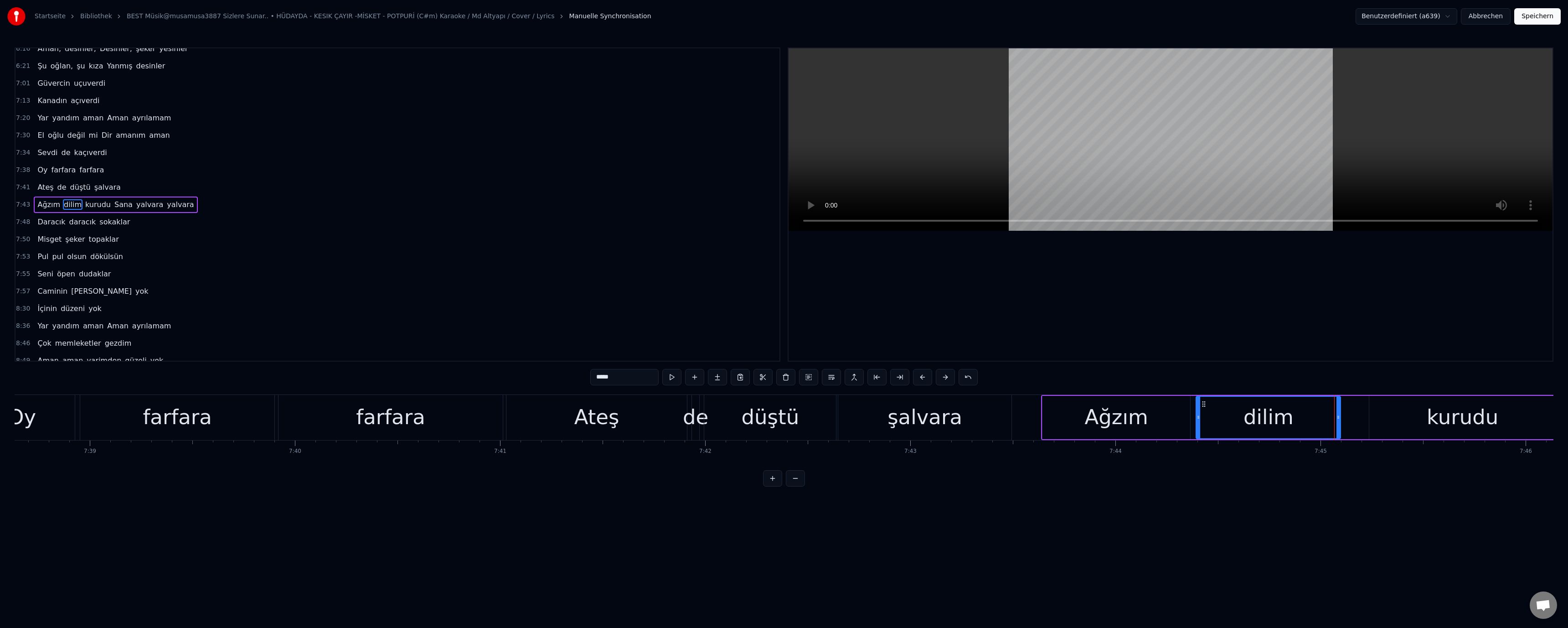
drag, startPoint x: 1359, startPoint y: 418, endPoint x: 1339, endPoint y: 420, distance: 20.1
click at [1339, 420] on icon at bounding box center [1339, 417] width 4 height 7
drag, startPoint x: 1393, startPoint y: 420, endPoint x: 1374, endPoint y: 420, distance: 19.0
click at [1393, 420] on div "kurudu" at bounding box center [1463, 417] width 187 height 43
drag, startPoint x: 1371, startPoint y: 419, endPoint x: 1312, endPoint y: 423, distance: 59.1
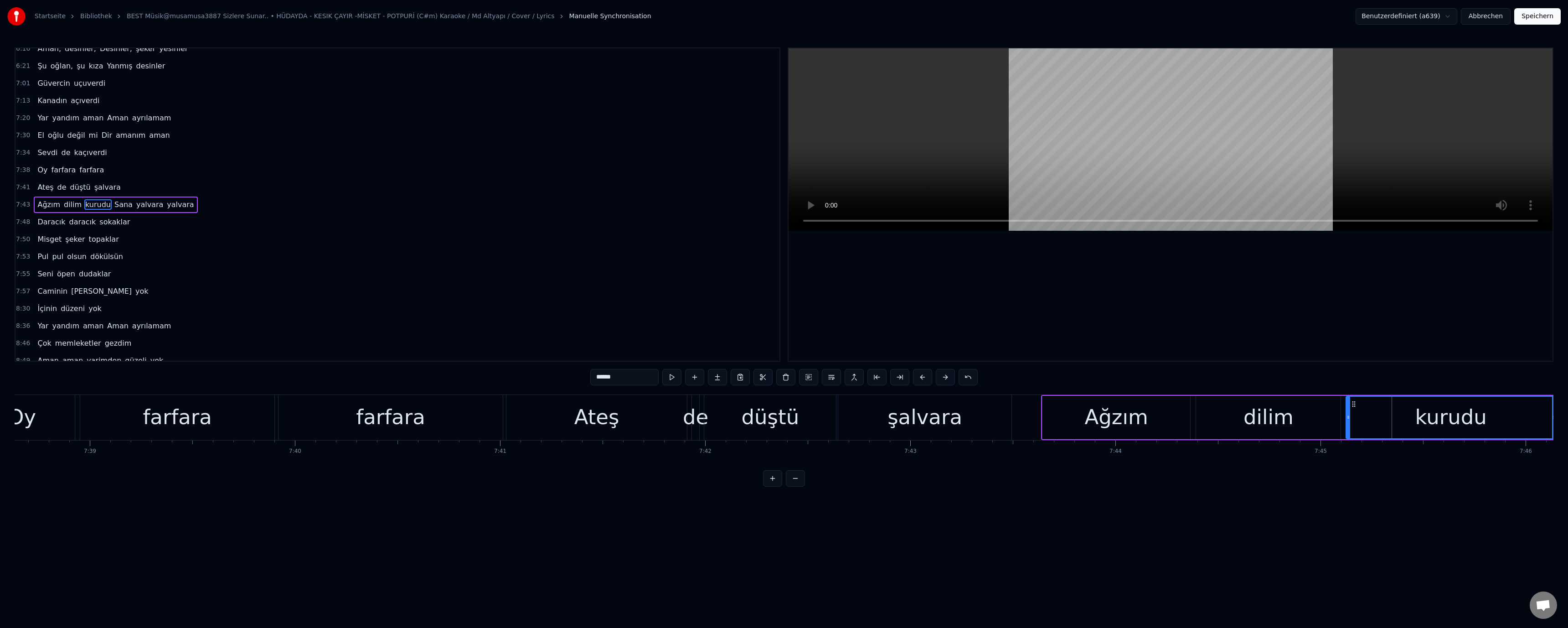
click at [1346, 423] on div at bounding box center [1348, 417] width 4 height 41
click at [1094, 411] on div "Ağzım" at bounding box center [1116, 417] width 63 height 31
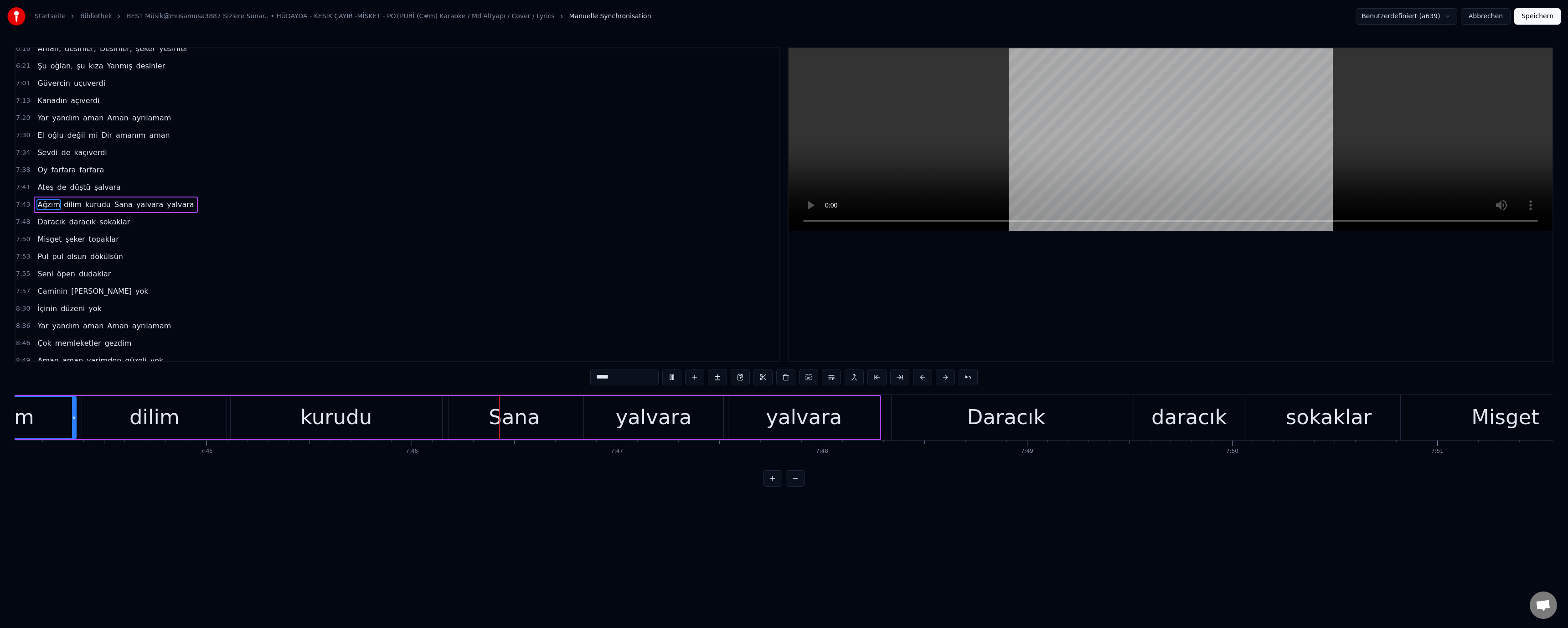
scroll to position [0, 95523]
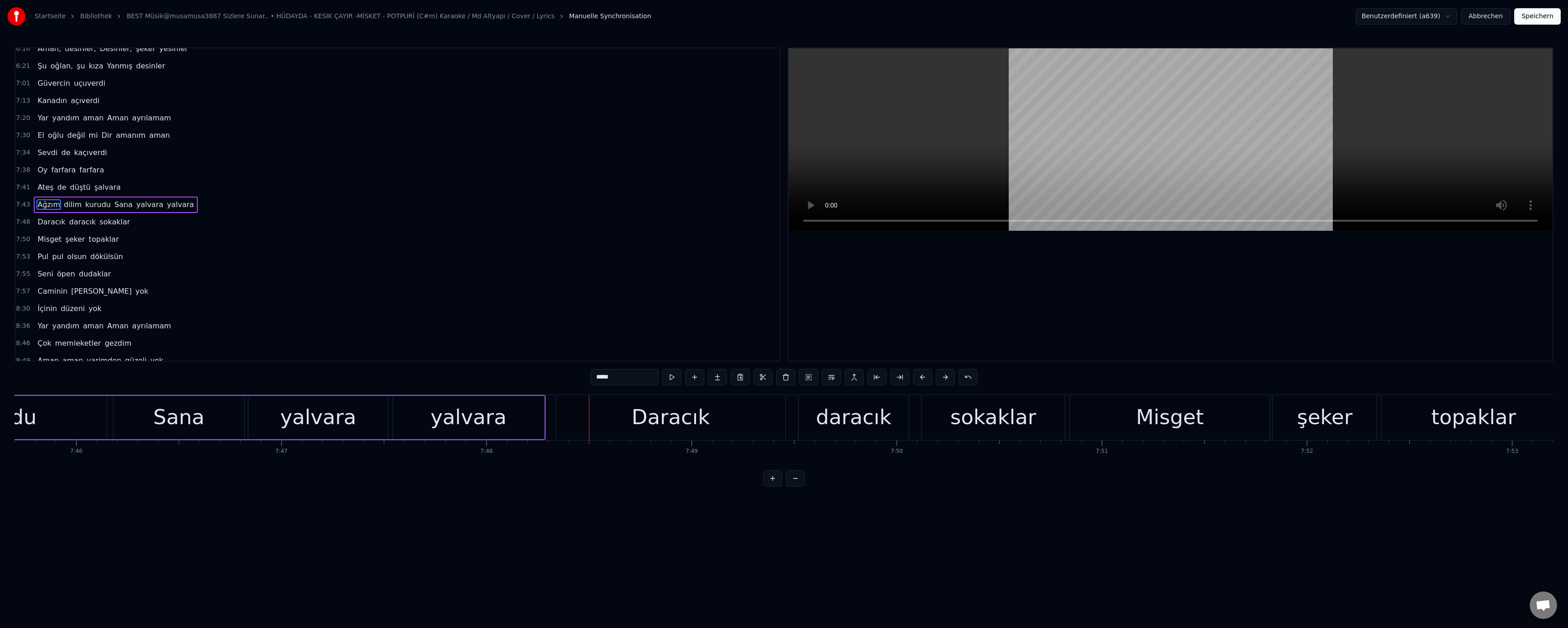
click at [48, 426] on div "kurudu" at bounding box center [1, 417] width 211 height 43
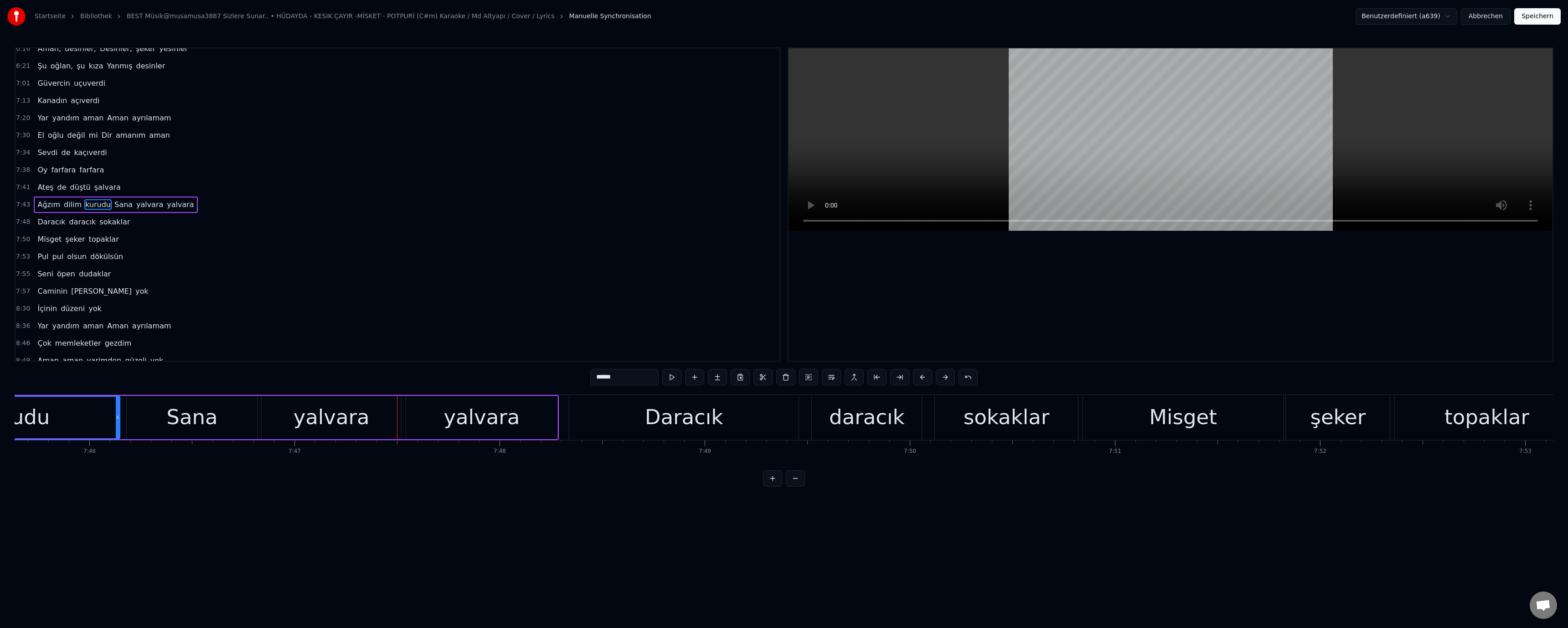
click at [345, 417] on div "yalvara" at bounding box center [331, 417] width 76 height 31
drag, startPoint x: 234, startPoint y: 419, endPoint x: 240, endPoint y: 419, distance: 6.0
click at [236, 419] on div "Sana" at bounding box center [192, 417] width 131 height 43
drag, startPoint x: 254, startPoint y: 418, endPoint x: 259, endPoint y: 418, distance: 5.0
click at [244, 418] on icon at bounding box center [242, 417] width 4 height 7
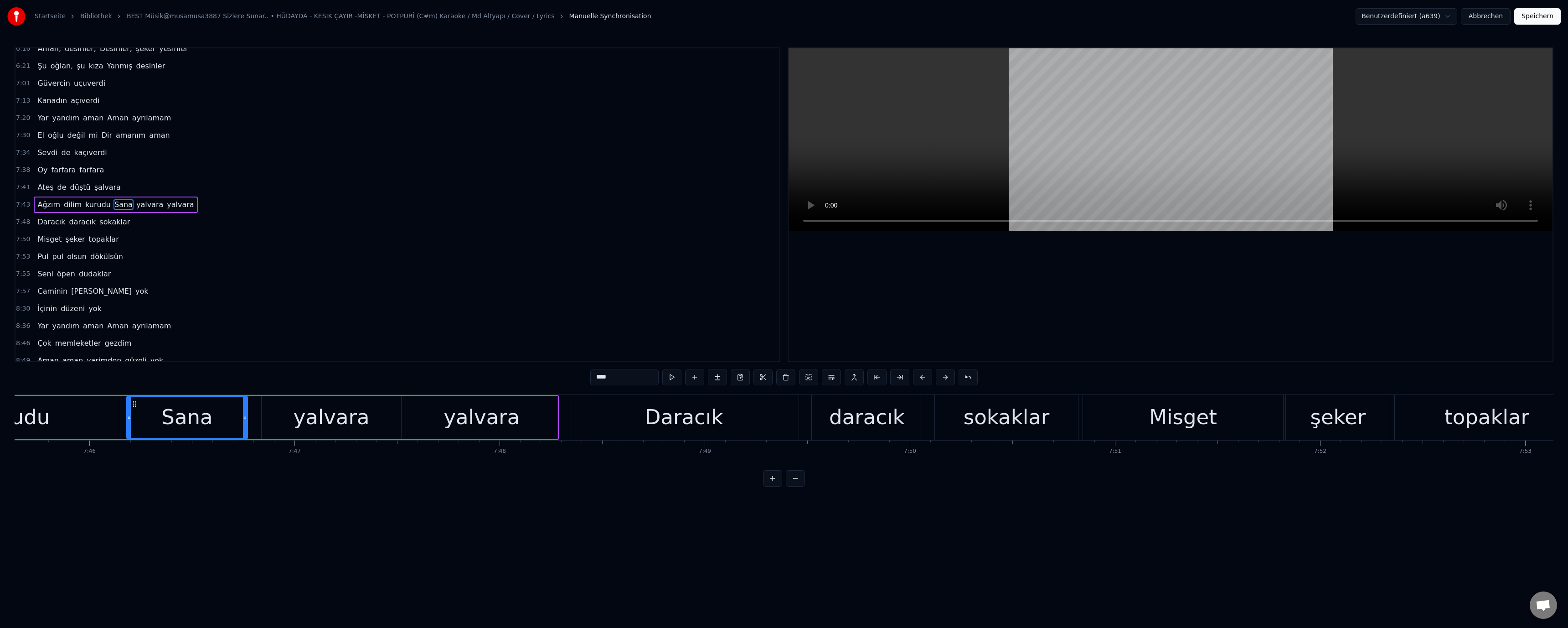
click at [284, 417] on div "yalvara" at bounding box center [331, 417] width 139 height 43
drag, startPoint x: 265, startPoint y: 417, endPoint x: 254, endPoint y: 418, distance: 11.0
click at [254, 418] on icon at bounding box center [253, 417] width 4 height 7
drag, startPoint x: 206, startPoint y: 420, endPoint x: 276, endPoint y: 405, distance: 71.6
click at [206, 420] on div "Sana" at bounding box center [187, 417] width 51 height 31
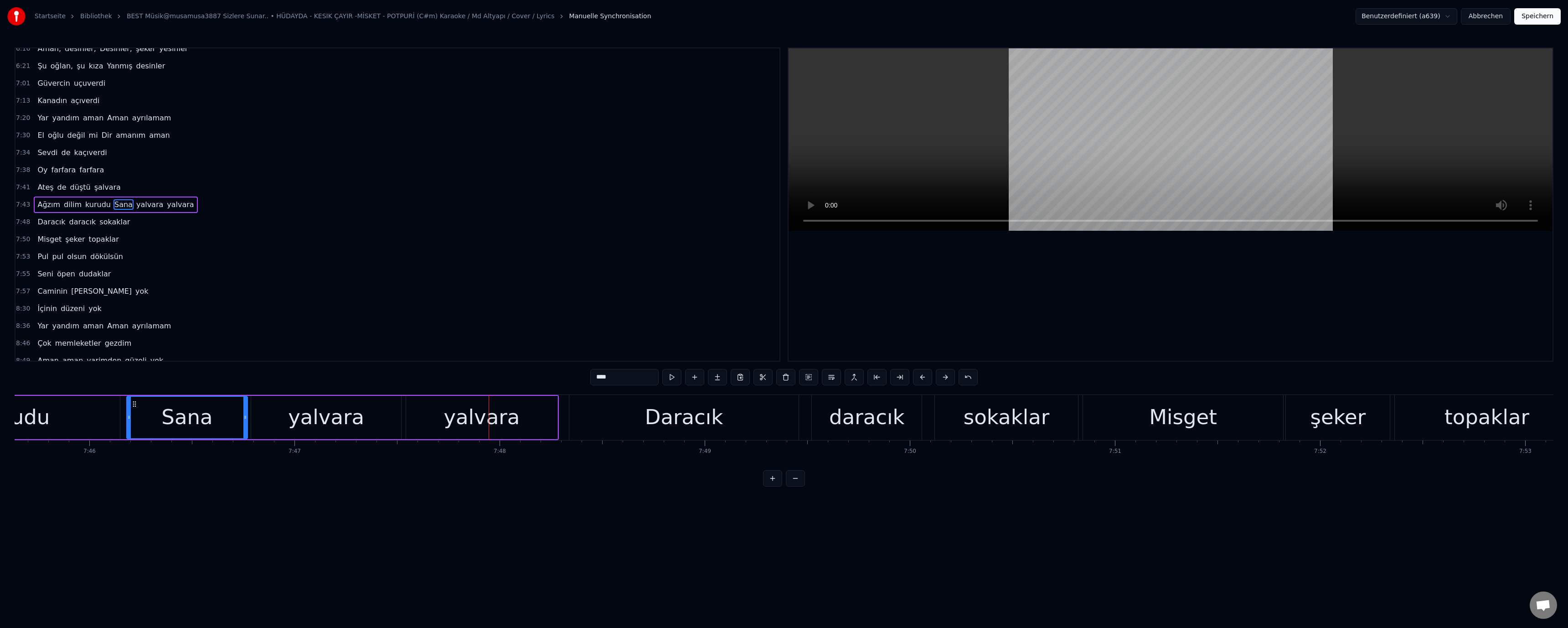
click at [368, 420] on div "yalvara" at bounding box center [326, 417] width 150 height 43
click at [394, 417] on icon at bounding box center [393, 417] width 4 height 7
click at [424, 419] on div "yalvara" at bounding box center [481, 417] width 151 height 43
drag, startPoint x: 408, startPoint y: 418, endPoint x: 354, endPoint y: 419, distance: 54.0
click at [402, 419] on icon at bounding box center [404, 417] width 4 height 7
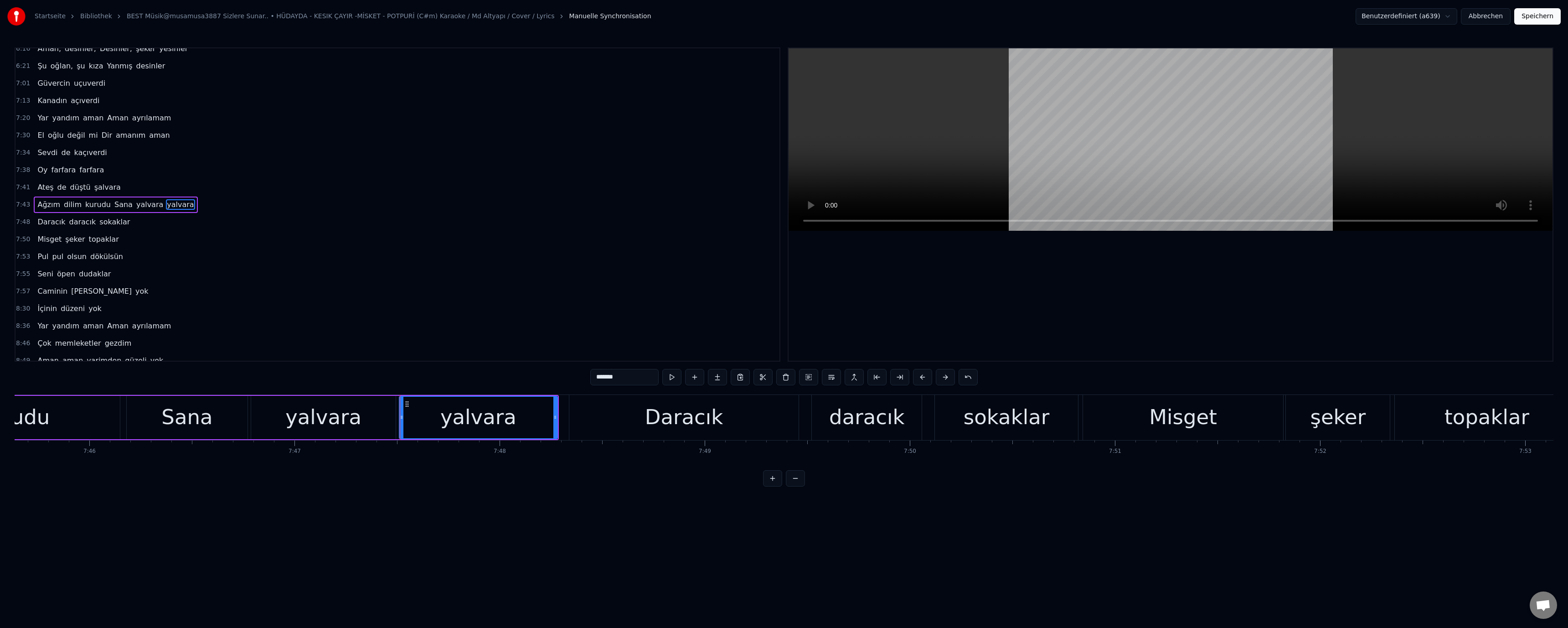
click at [164, 418] on div "Sana" at bounding box center [187, 417] width 121 height 43
click at [695, 417] on div "Daracık" at bounding box center [684, 417] width 79 height 31
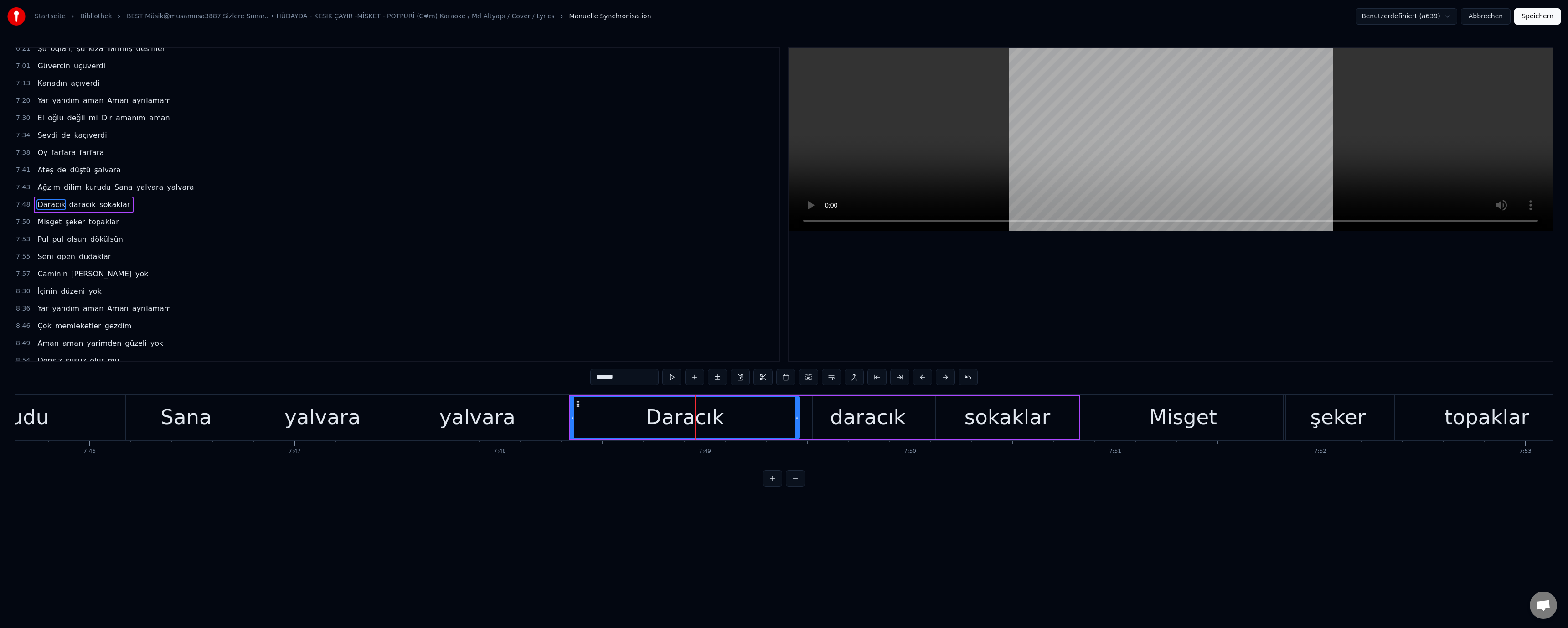
click at [520, 425] on div "yalvara" at bounding box center [477, 417] width 158 height 45
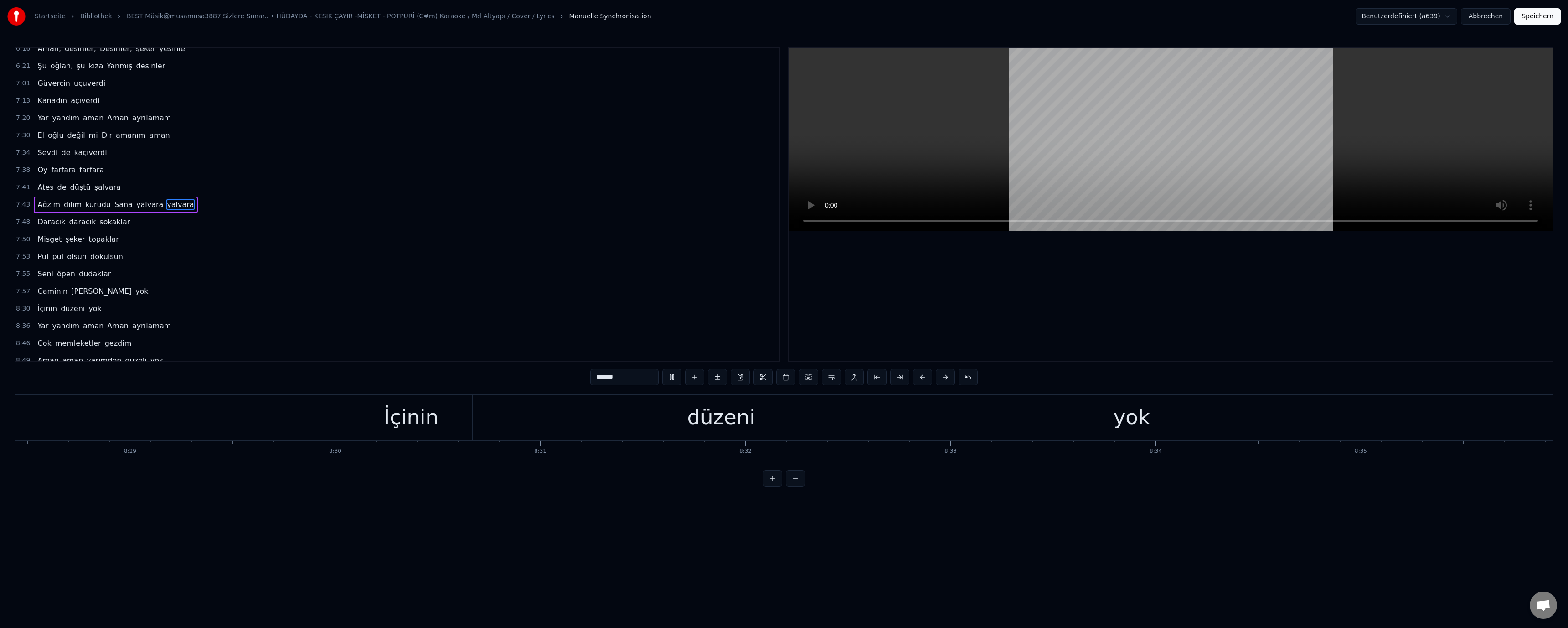
scroll to position [0, 104290]
drag, startPoint x: 368, startPoint y: 413, endPoint x: 348, endPoint y: 419, distance: 20.9
click at [366, 415] on div "İçinin" at bounding box center [410, 417] width 122 height 45
type input "******"
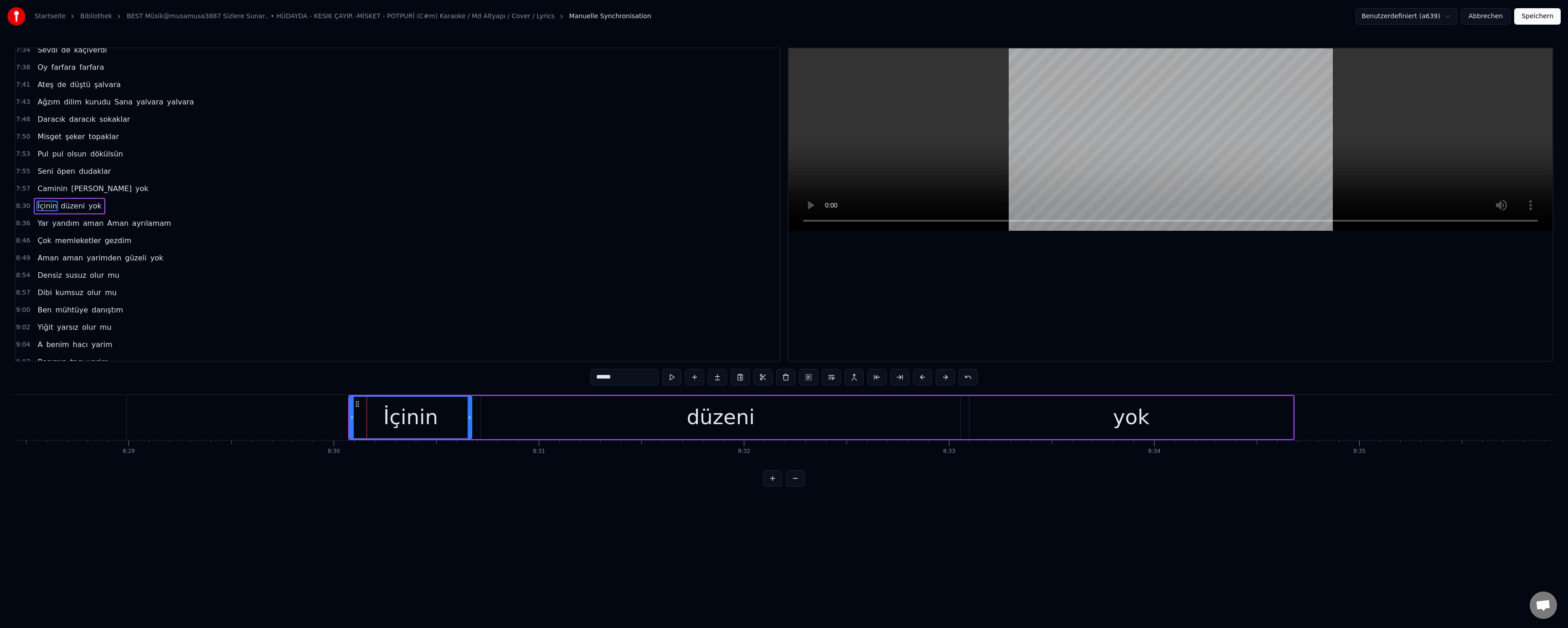
scroll to position [805, 0]
drag, startPoint x: 352, startPoint y: 418, endPoint x: 338, endPoint y: 419, distance: 14.0
click at [338, 419] on icon at bounding box center [338, 417] width 4 height 7
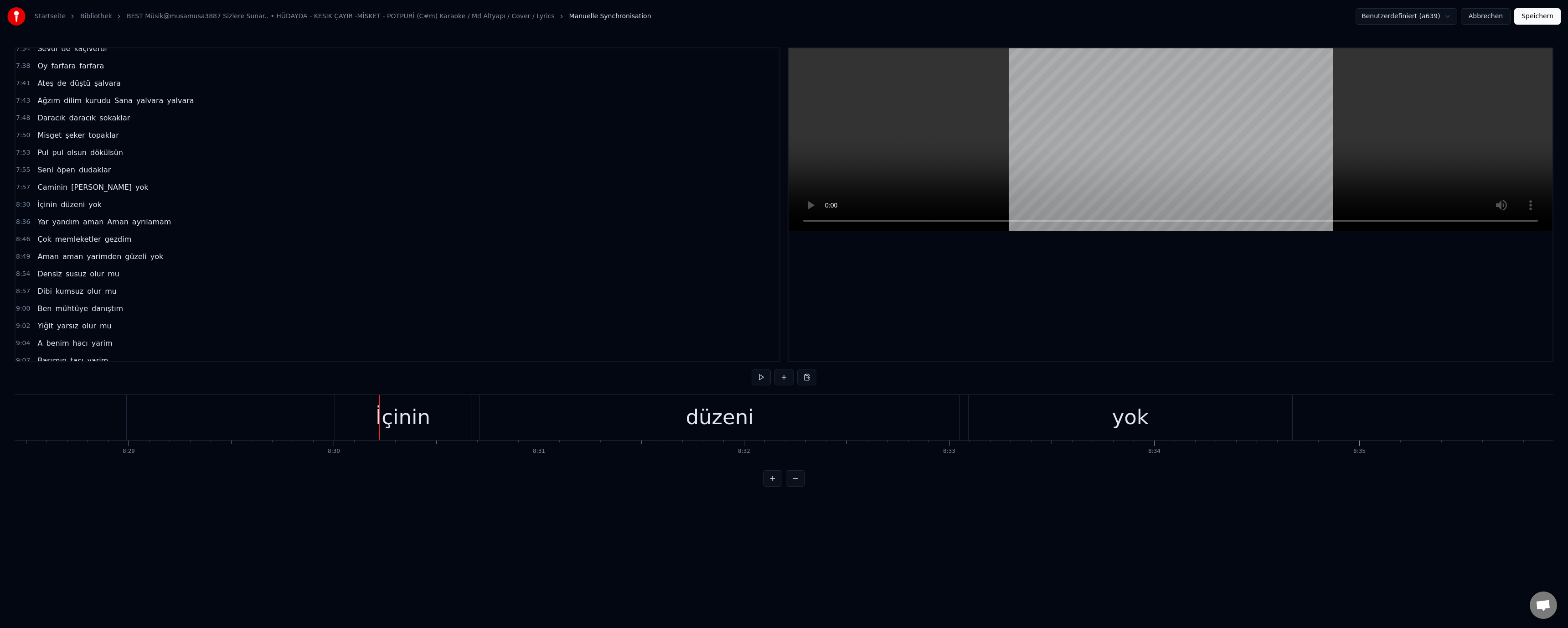
click at [401, 414] on div "İçinin" at bounding box center [403, 417] width 55 height 31
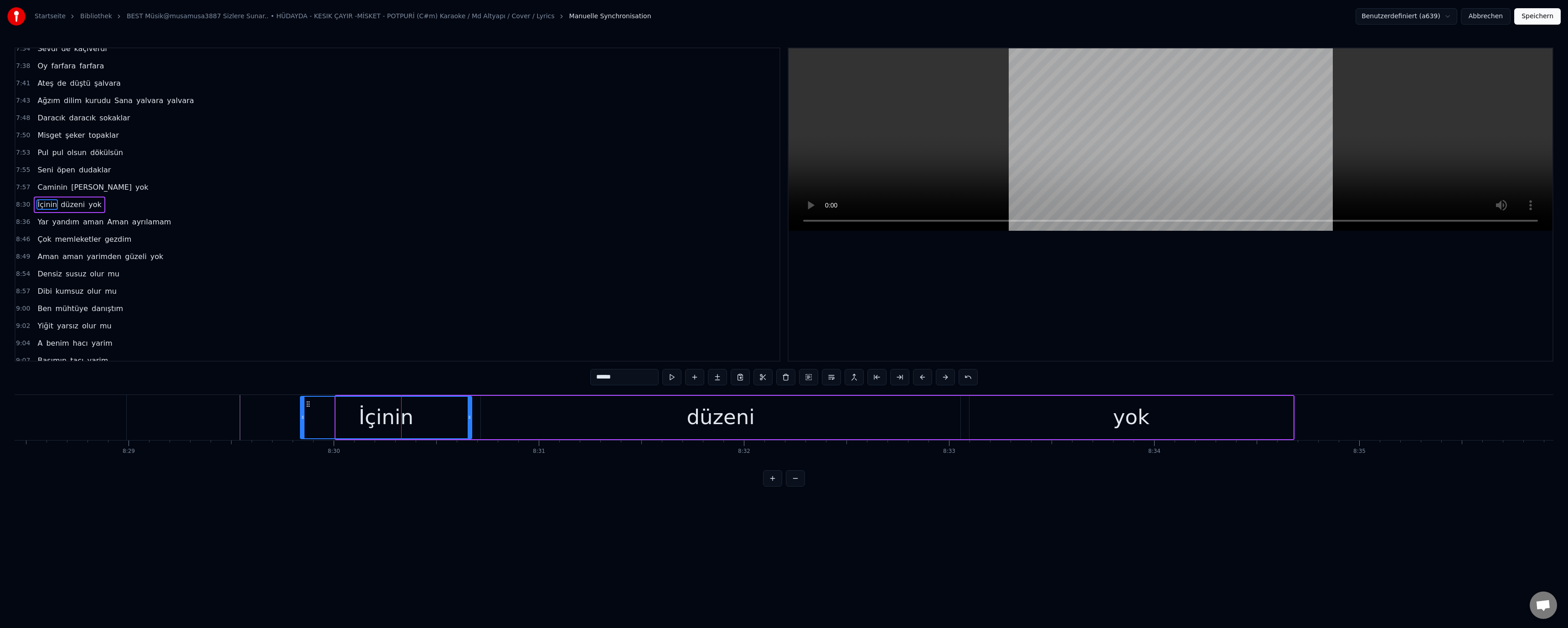
drag, startPoint x: 339, startPoint y: 420, endPoint x: 286, endPoint y: 420, distance: 53.0
click at [301, 420] on icon at bounding box center [303, 417] width 4 height 7
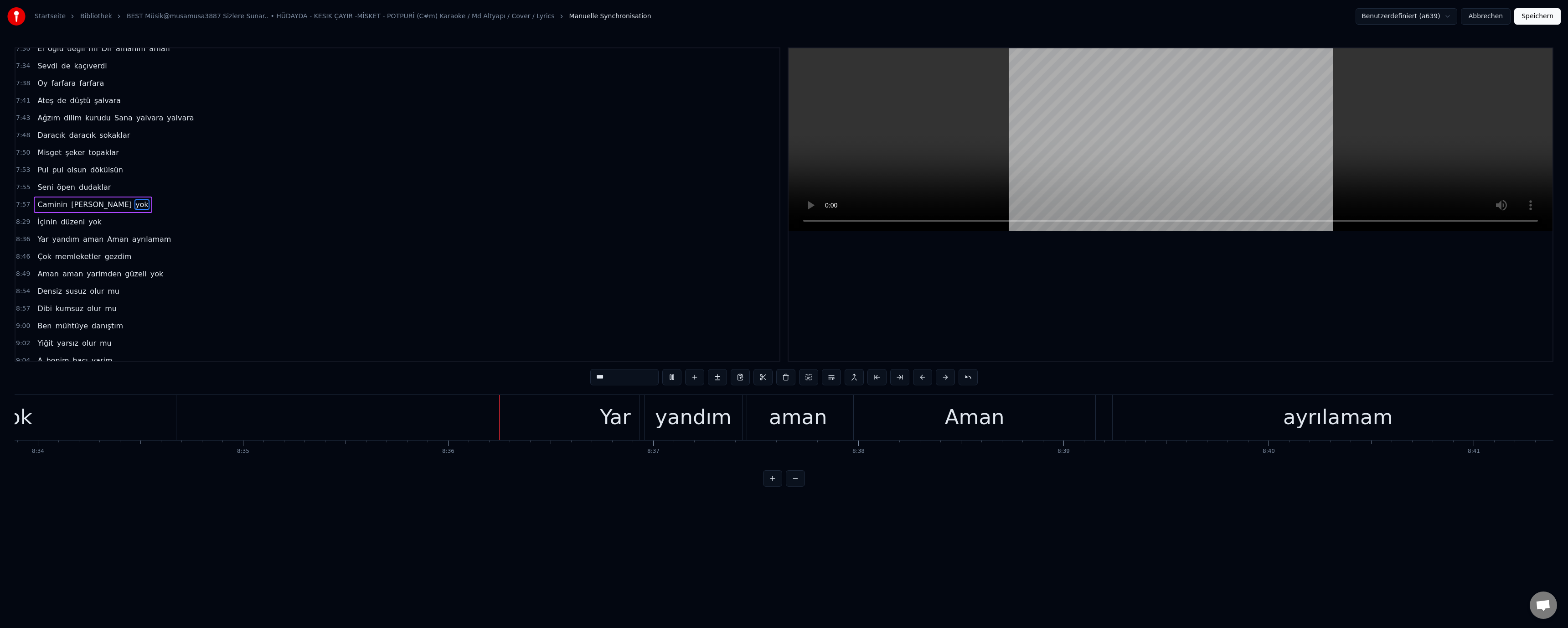
scroll to position [0, 105743]
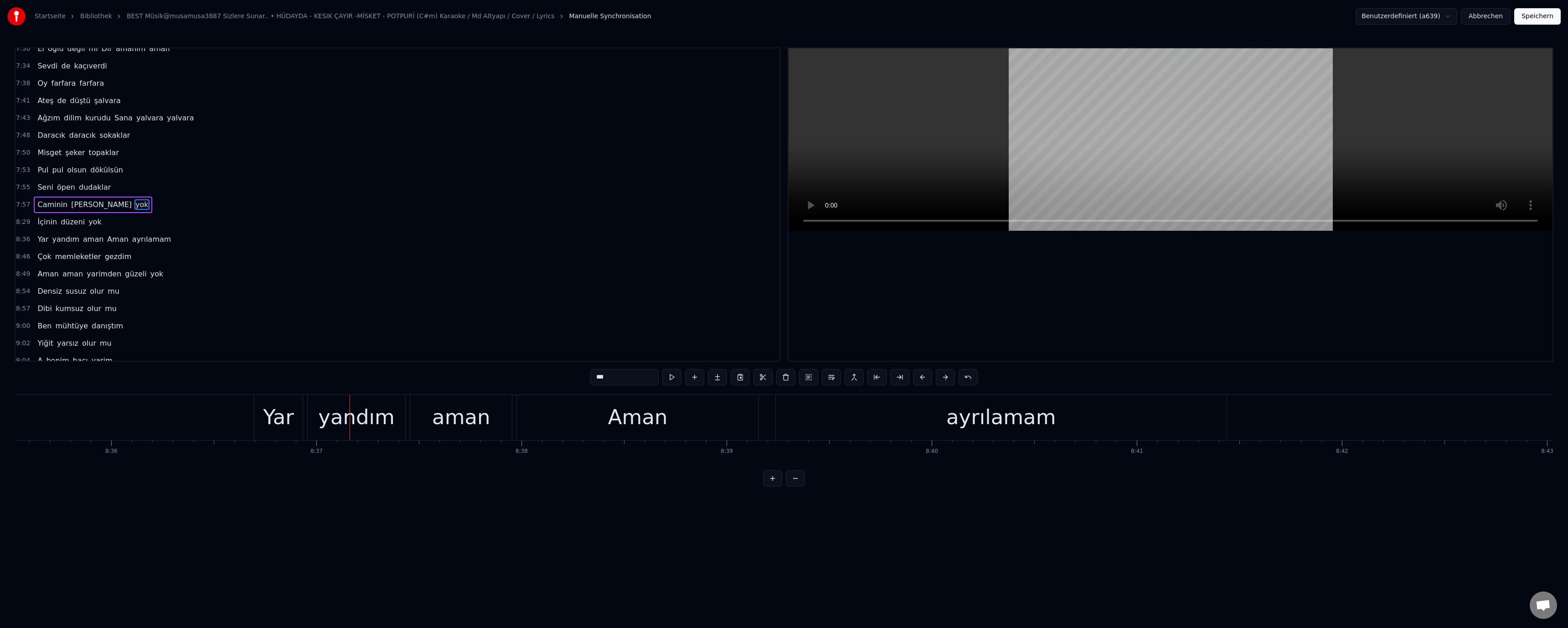
click at [280, 431] on div "Yar" at bounding box center [278, 417] width 48 height 45
type input "***"
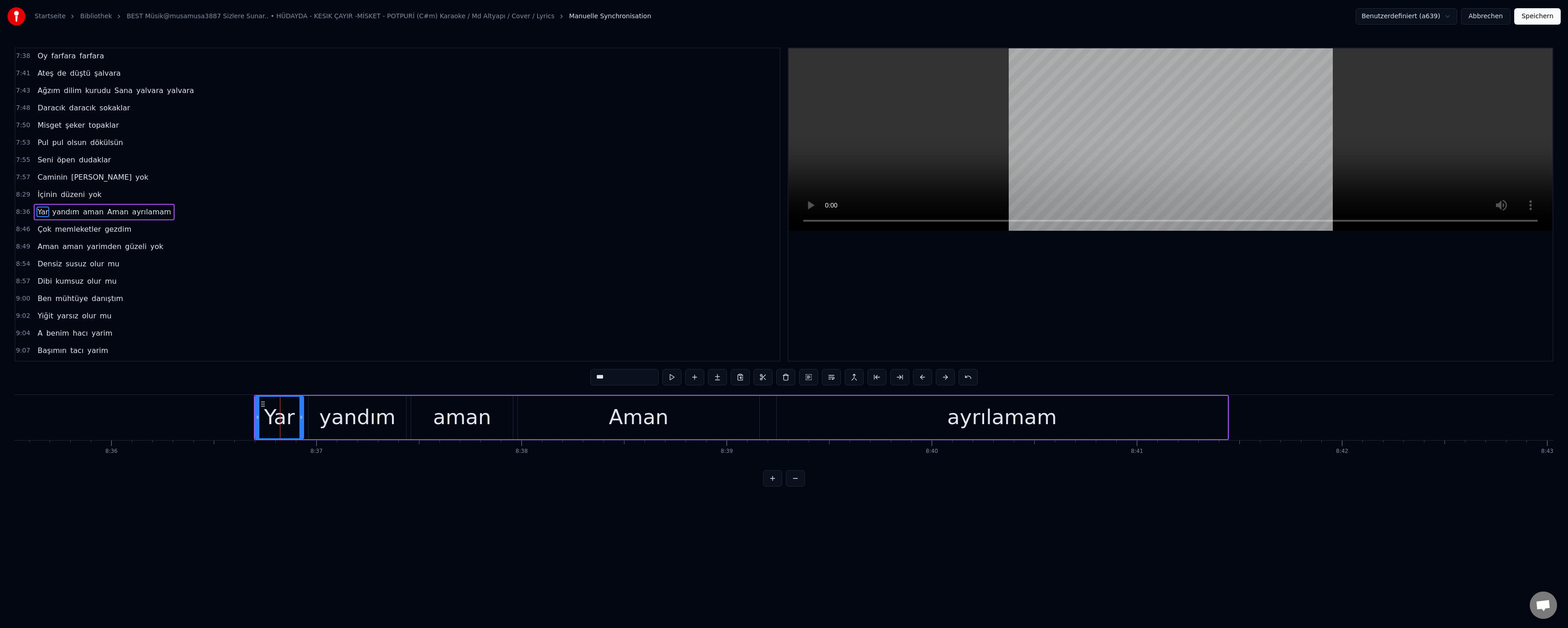
scroll to position [823, 0]
drag, startPoint x: 256, startPoint y: 420, endPoint x: 247, endPoint y: 420, distance: 9.0
click at [247, 420] on icon at bounding box center [247, 417] width 4 height 7
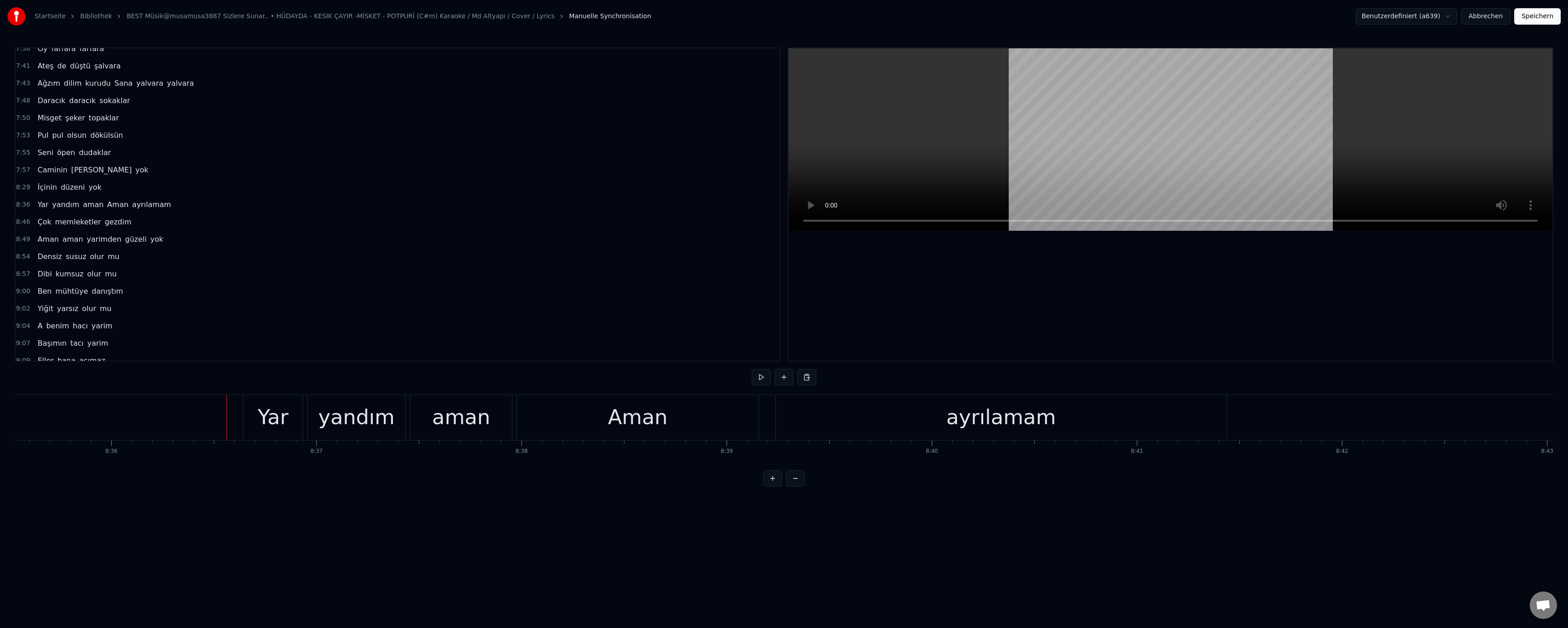
click at [259, 417] on div "Yar" at bounding box center [273, 417] width 59 height 45
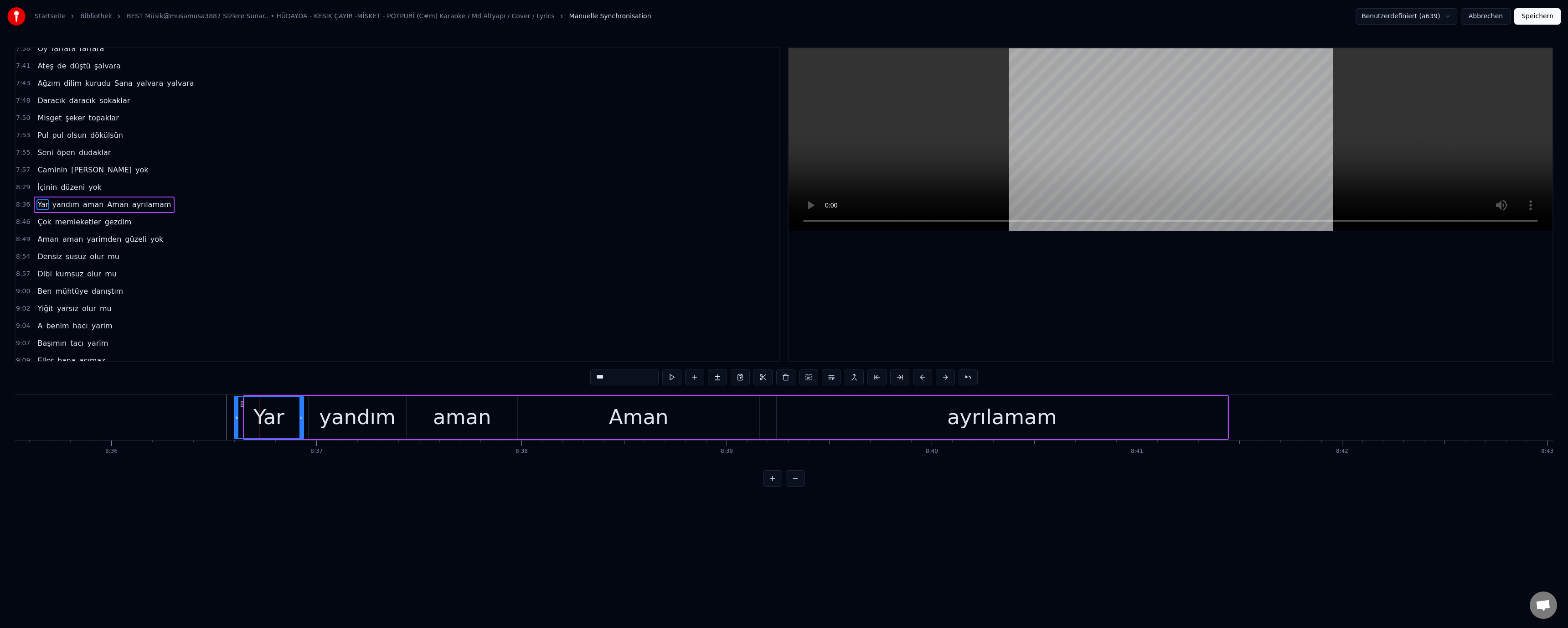
drag, startPoint x: 245, startPoint y: 418, endPoint x: 197, endPoint y: 420, distance: 48.0
click at [234, 418] on div "Yar" at bounding box center [268, 417] width 70 height 43
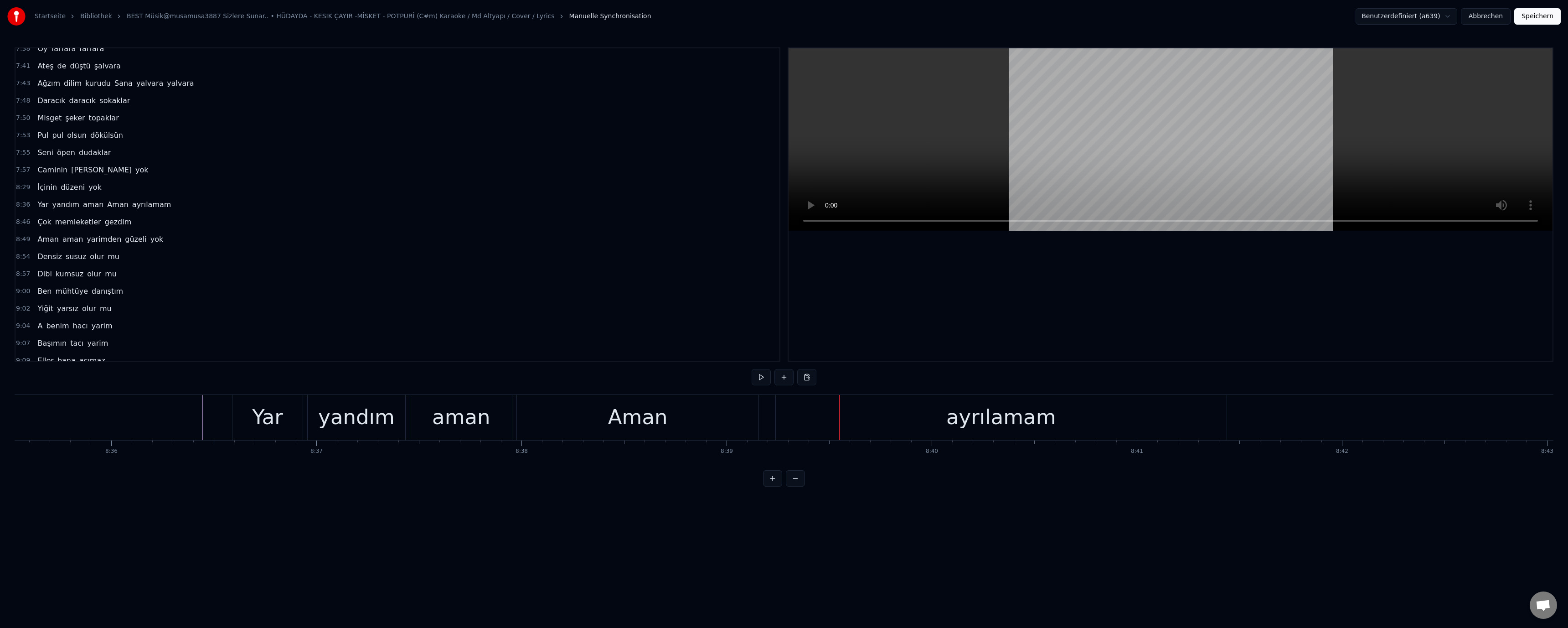
click at [918, 432] on div "ayrılamam" at bounding box center [1001, 417] width 451 height 45
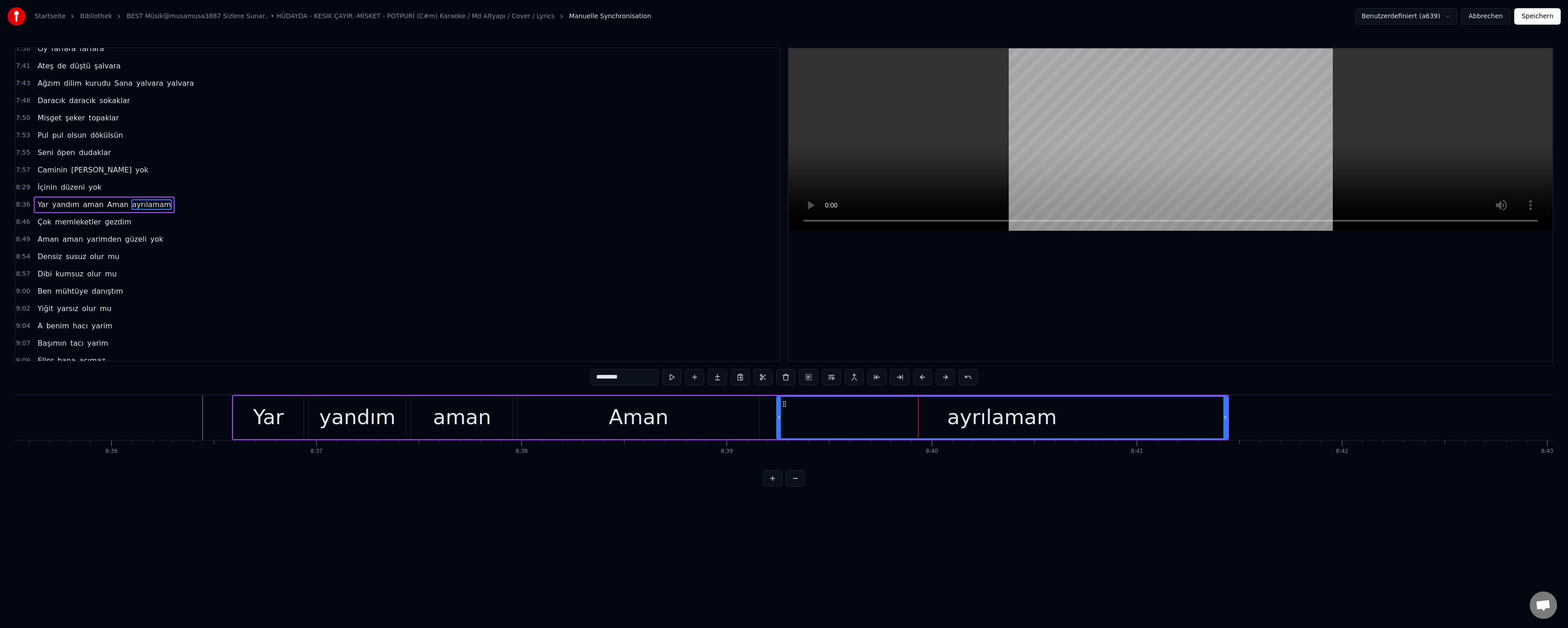
click at [745, 418] on div "Aman" at bounding box center [639, 417] width 241 height 43
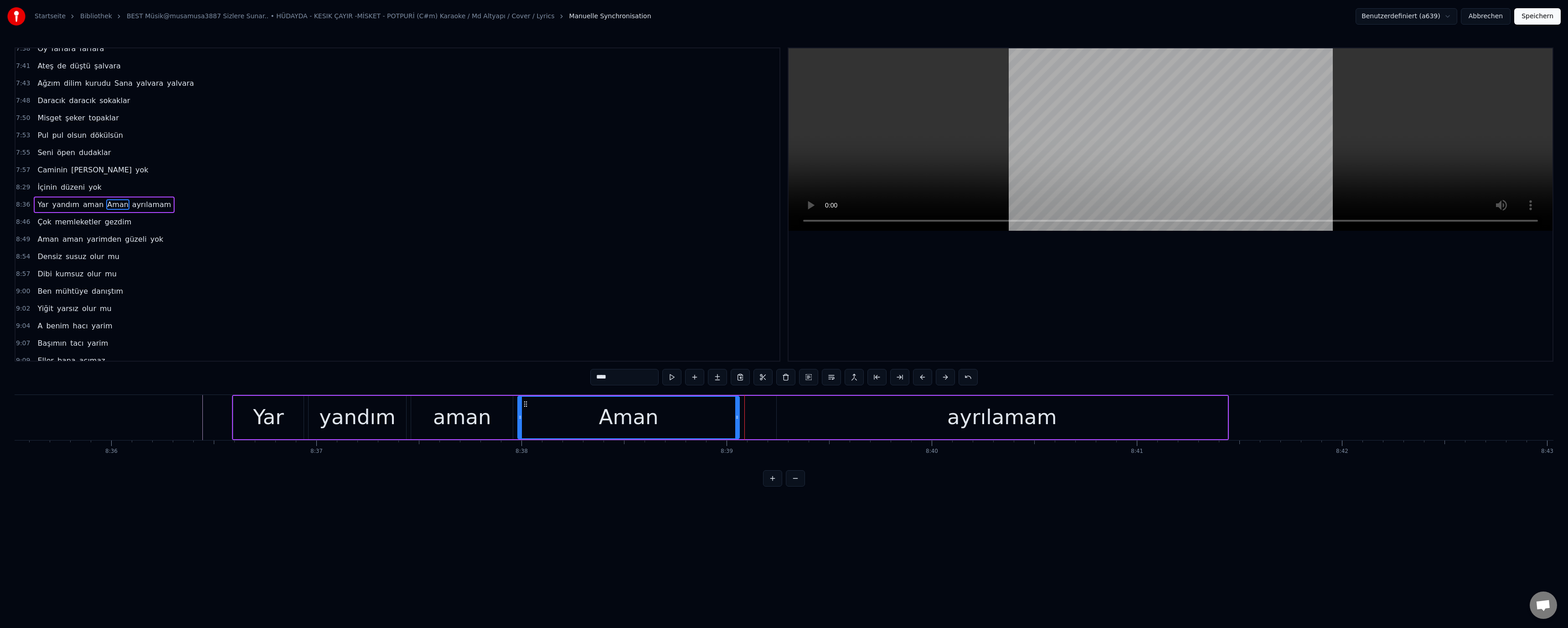
drag, startPoint x: 756, startPoint y: 418, endPoint x: 734, endPoint y: 420, distance: 22.1
click at [735, 420] on icon at bounding box center [737, 417] width 4 height 7
drag, startPoint x: 813, startPoint y: 421, endPoint x: 783, endPoint y: 420, distance: 30.0
click at [812, 421] on div "ayrılamam" at bounding box center [1002, 417] width 451 height 43
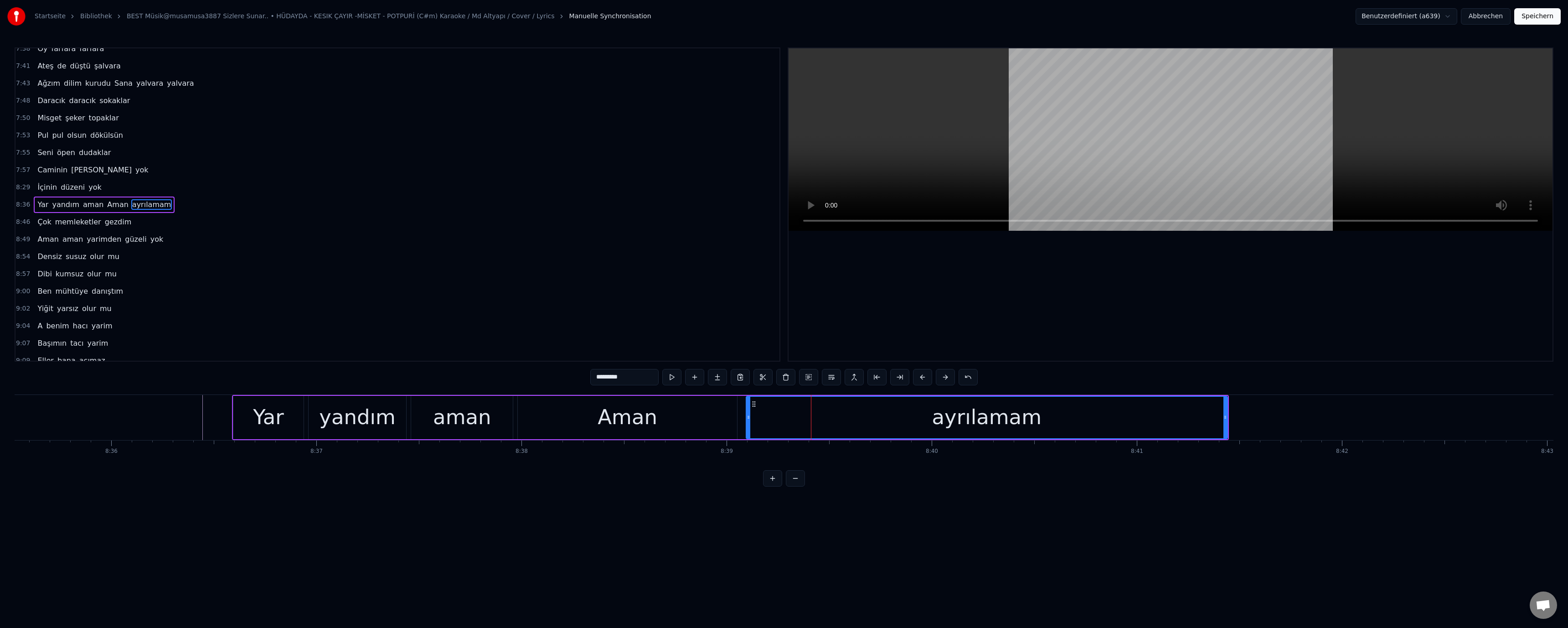
drag, startPoint x: 778, startPoint y: 419, endPoint x: 669, endPoint y: 418, distance: 109.0
click at [747, 419] on icon at bounding box center [749, 417] width 4 height 7
drag, startPoint x: 666, startPoint y: 418, endPoint x: 746, endPoint y: 305, distance: 138.5
click at [667, 418] on div "Aman" at bounding box center [627, 417] width 219 height 43
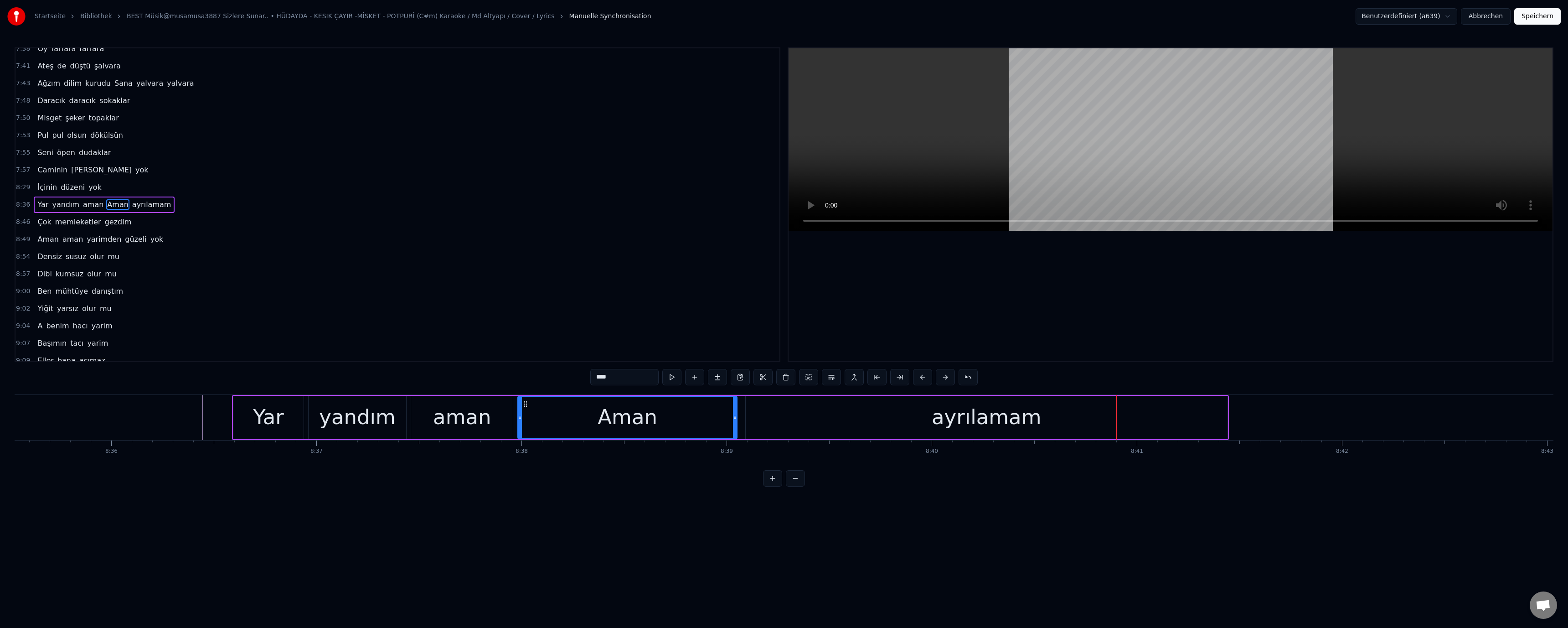
click at [309, 410] on div "yandım" at bounding box center [357, 417] width 97 height 43
drag, startPoint x: 694, startPoint y: 415, endPoint x: 699, endPoint y: 418, distance: 5.8
click at [695, 415] on div "Aman" at bounding box center [627, 417] width 219 height 43
drag, startPoint x: 734, startPoint y: 417, endPoint x: 722, endPoint y: 417, distance: 12.0
click at [722, 417] on icon at bounding box center [723, 417] width 4 height 7
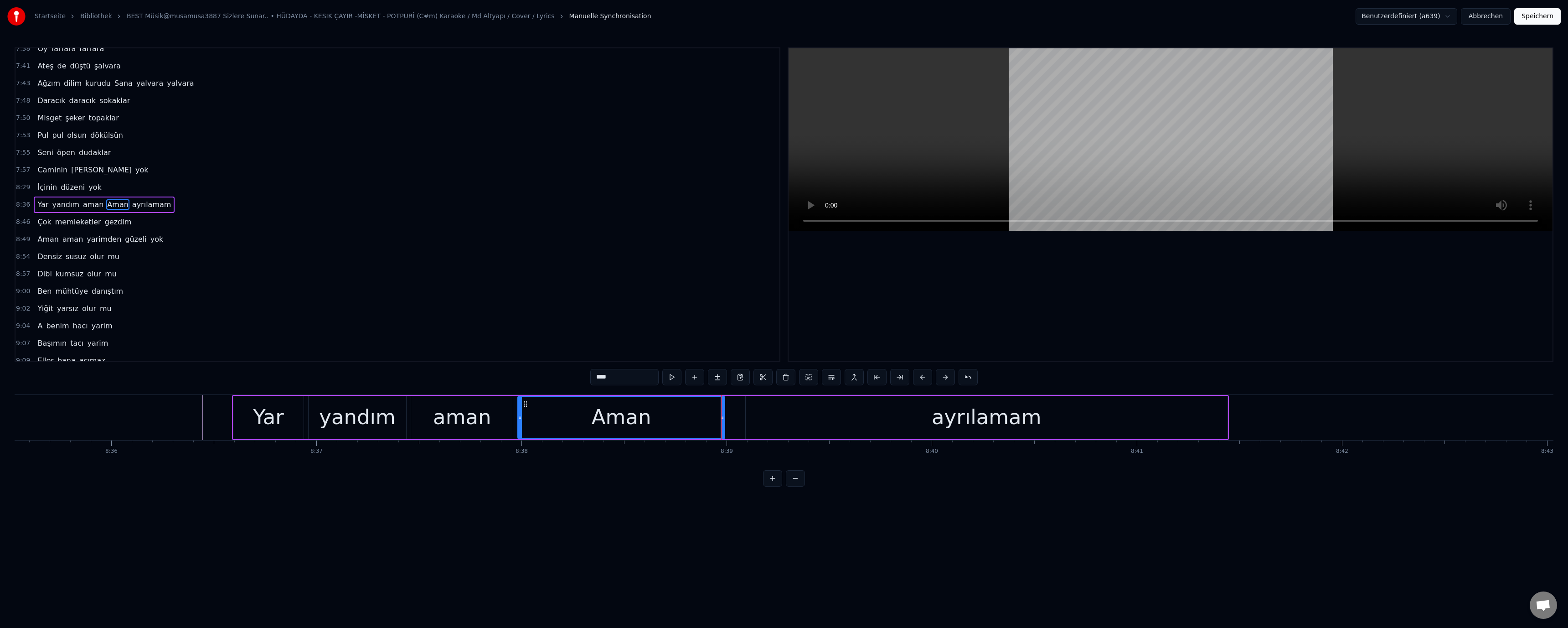
click at [767, 417] on div "ayrılamam" at bounding box center [987, 417] width 482 height 43
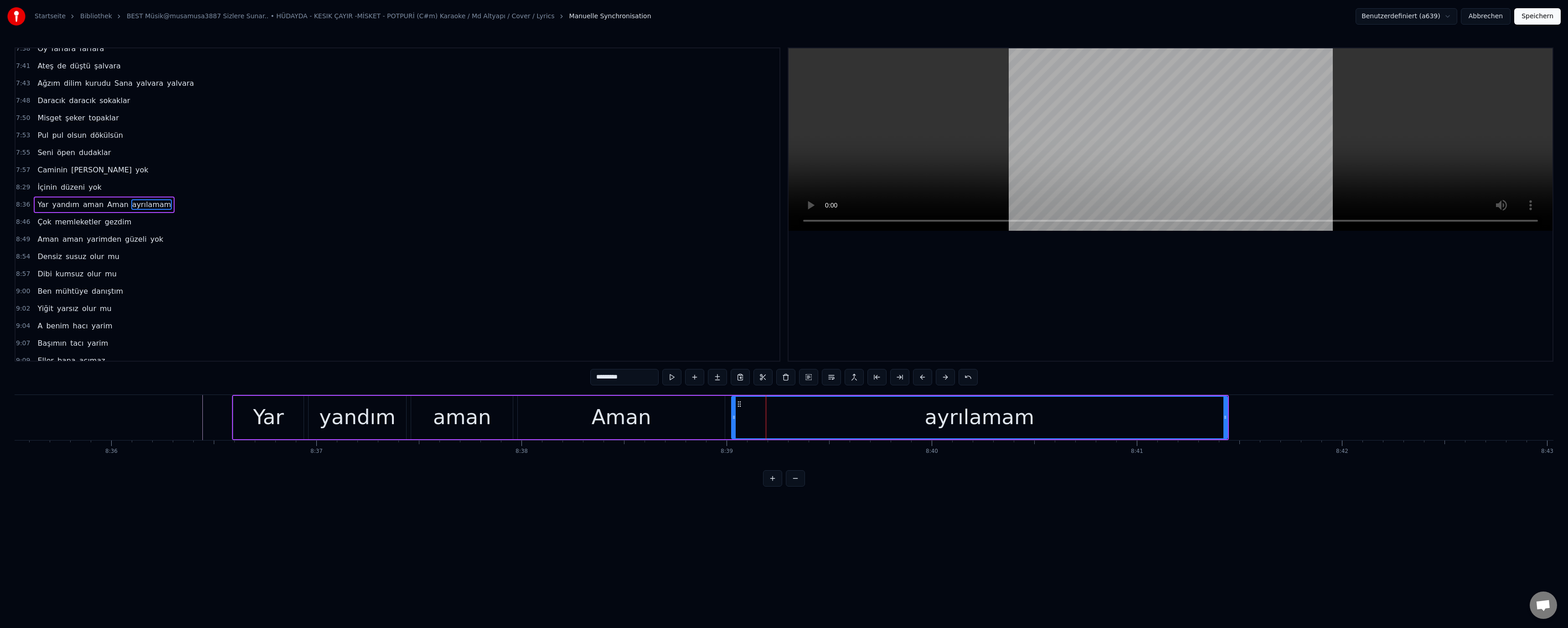
drag, startPoint x: 747, startPoint y: 417, endPoint x: 732, endPoint y: 418, distance: 15.0
click at [732, 418] on icon at bounding box center [734, 417] width 4 height 7
drag, startPoint x: 654, startPoint y: 418, endPoint x: 730, endPoint y: 338, distance: 110.3
click at [656, 417] on div "Aman" at bounding box center [621, 417] width 206 height 43
type input "****"
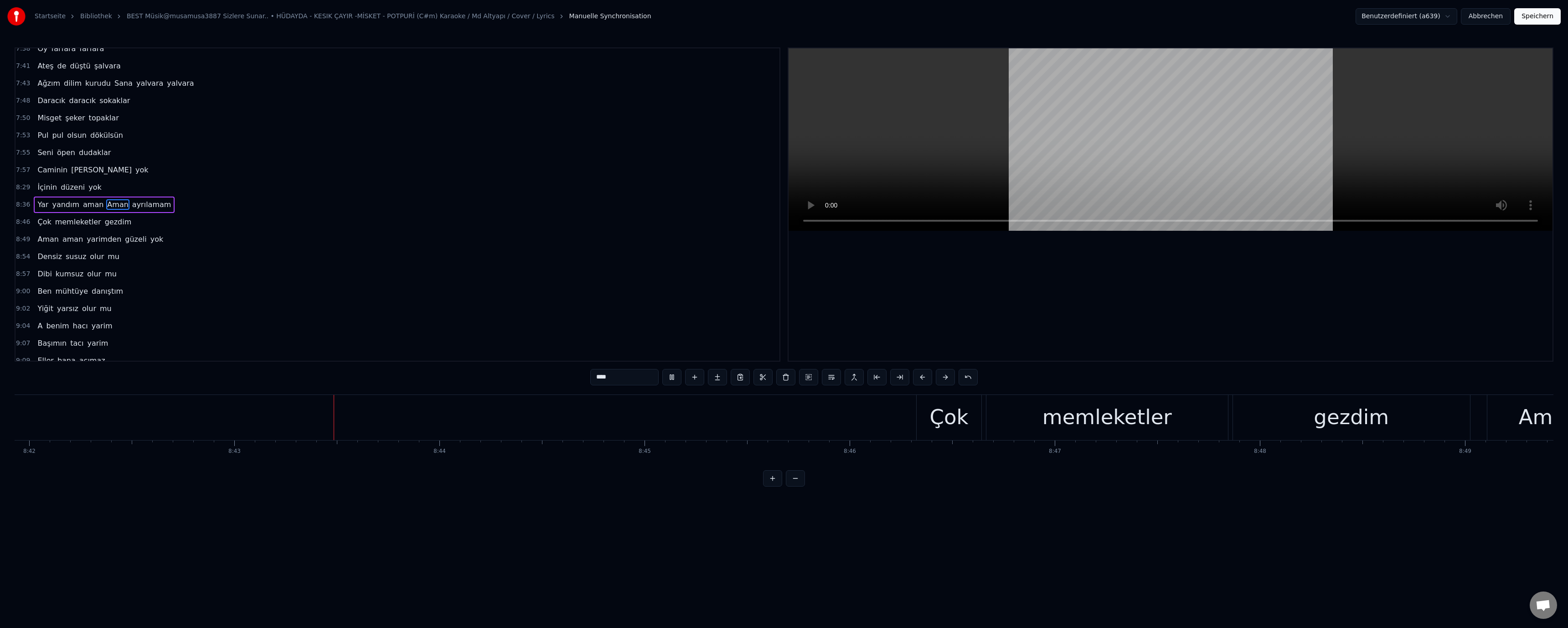
scroll to position [0, 107192]
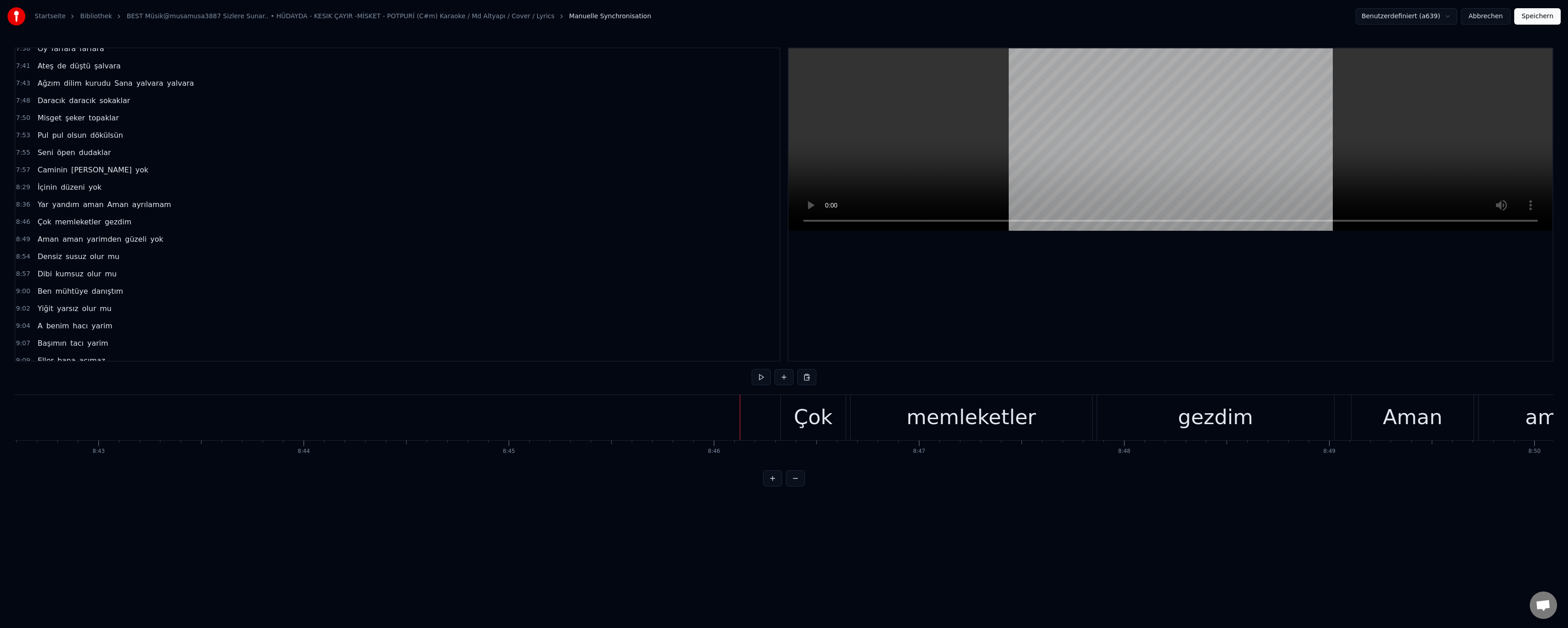
click at [813, 415] on div "Çok" at bounding box center [813, 417] width 39 height 31
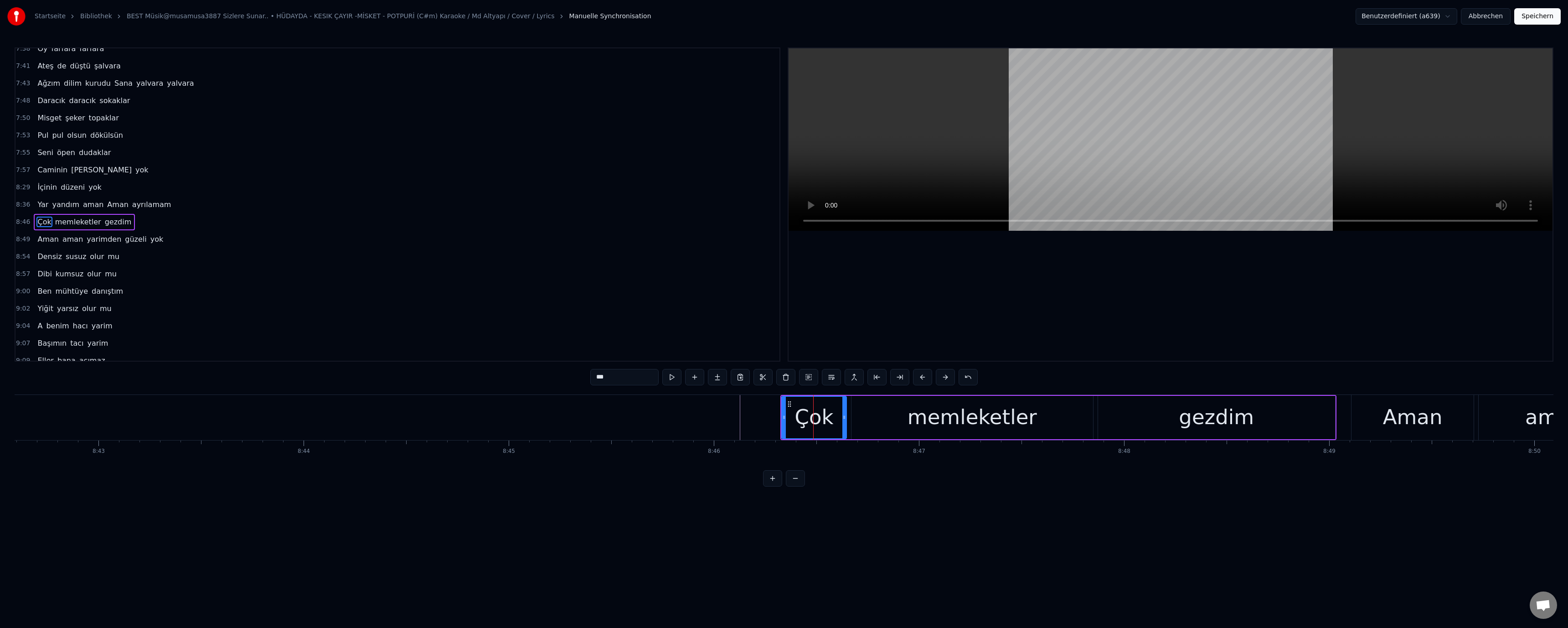
scroll to position [840, 0]
drag, startPoint x: 783, startPoint y: 416, endPoint x: 721, endPoint y: 417, distance: 62.0
click at [755, 417] on icon at bounding box center [756, 417] width 4 height 7
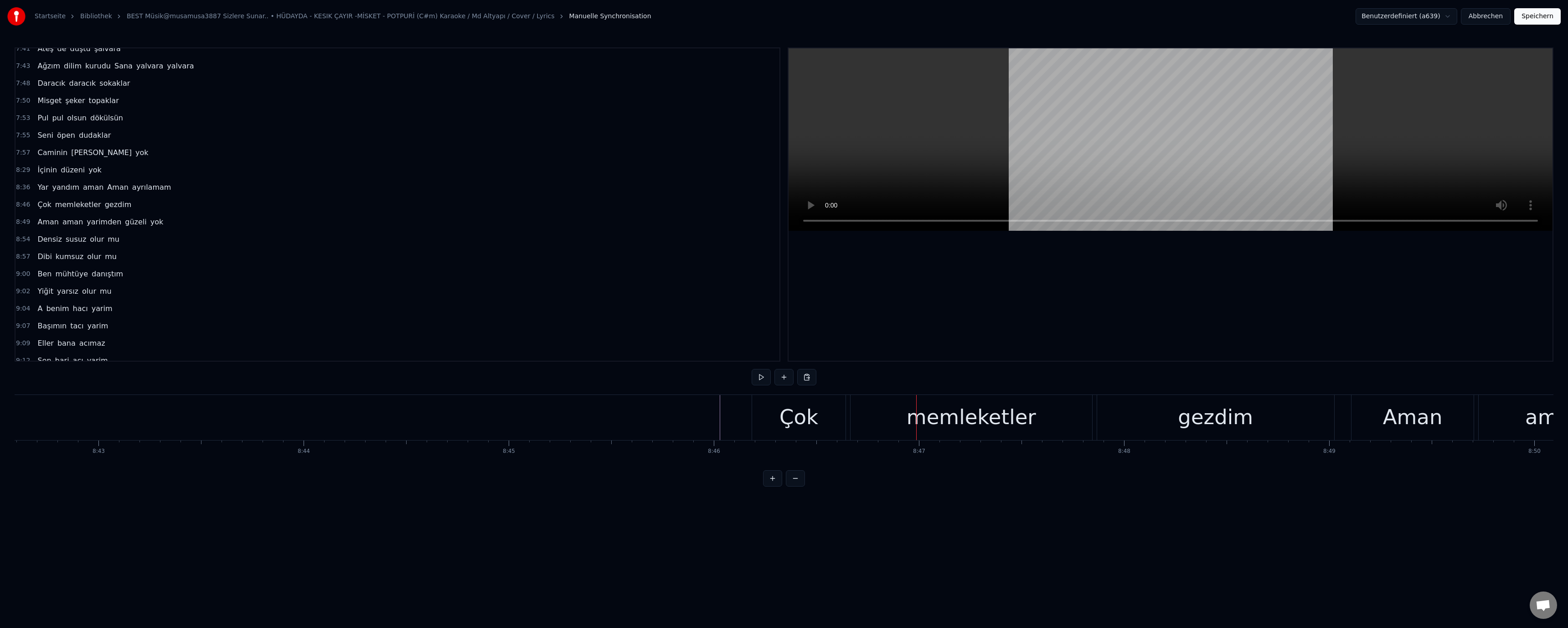
click at [778, 422] on div "Çok" at bounding box center [799, 417] width 94 height 45
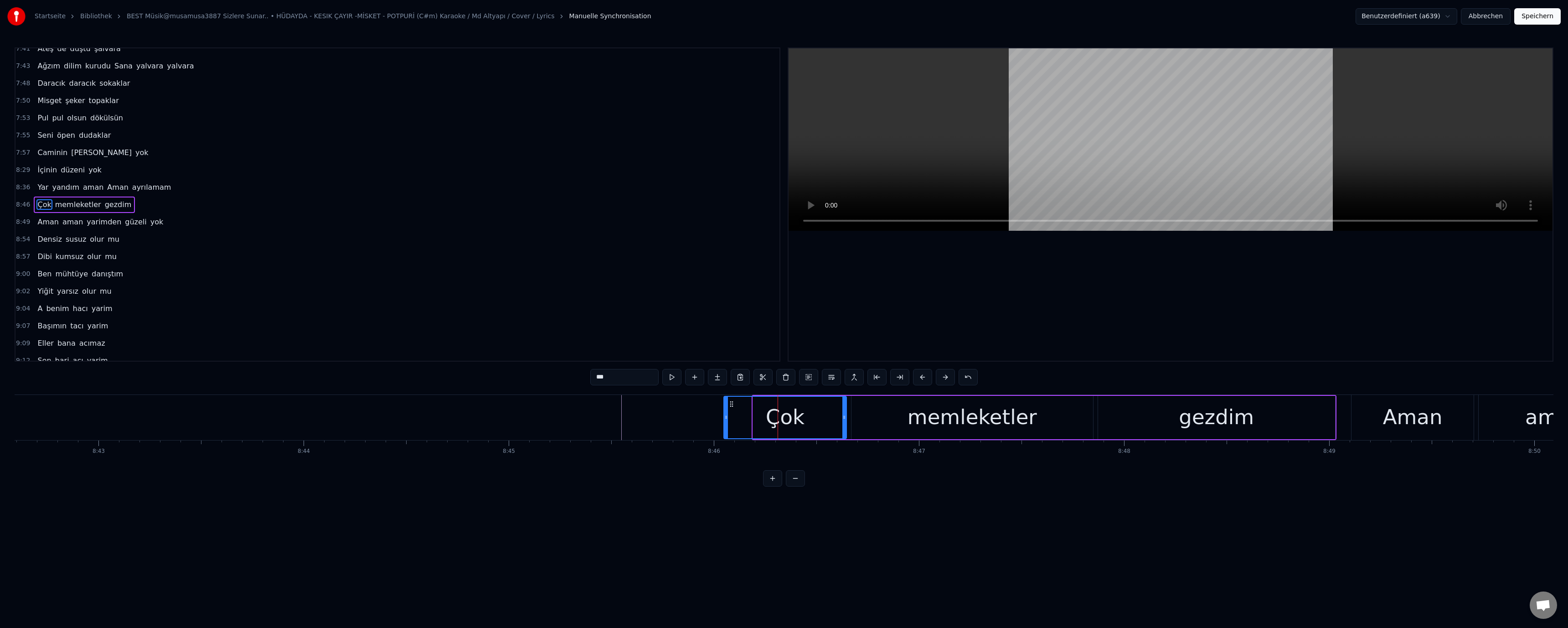
drag, startPoint x: 754, startPoint y: 417, endPoint x: 725, endPoint y: 422, distance: 29.4
click at [725, 422] on div at bounding box center [726, 417] width 4 height 41
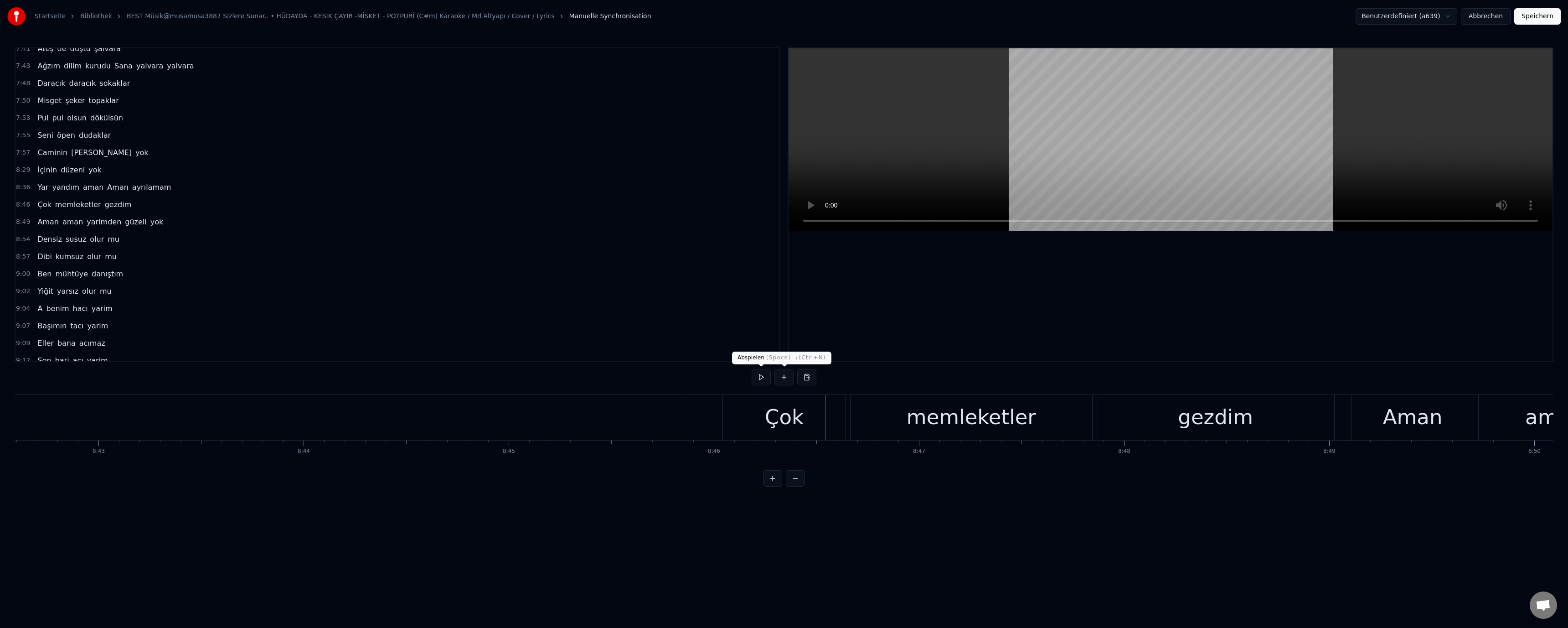
click at [752, 412] on div "Çok" at bounding box center [784, 417] width 122 height 45
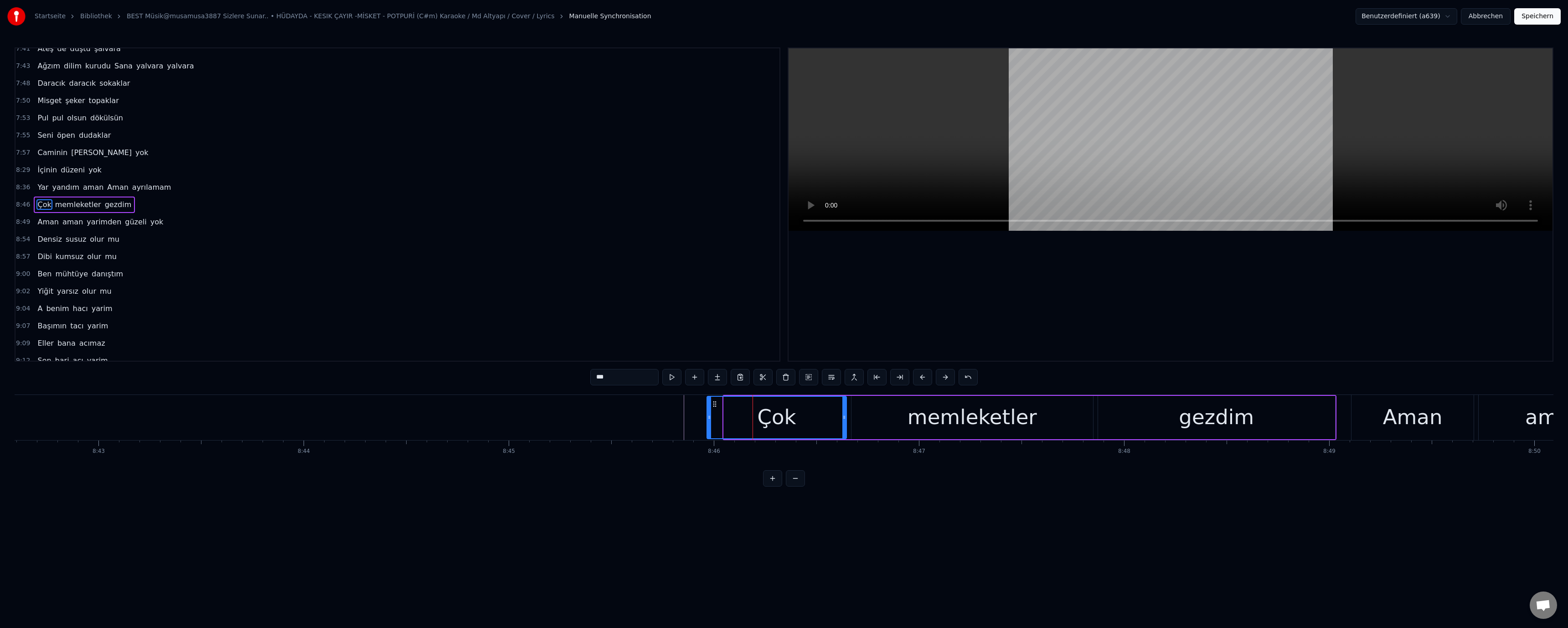
drag, startPoint x: 726, startPoint y: 418, endPoint x: 705, endPoint y: 422, distance: 21.4
click at [707, 422] on div at bounding box center [709, 417] width 4 height 41
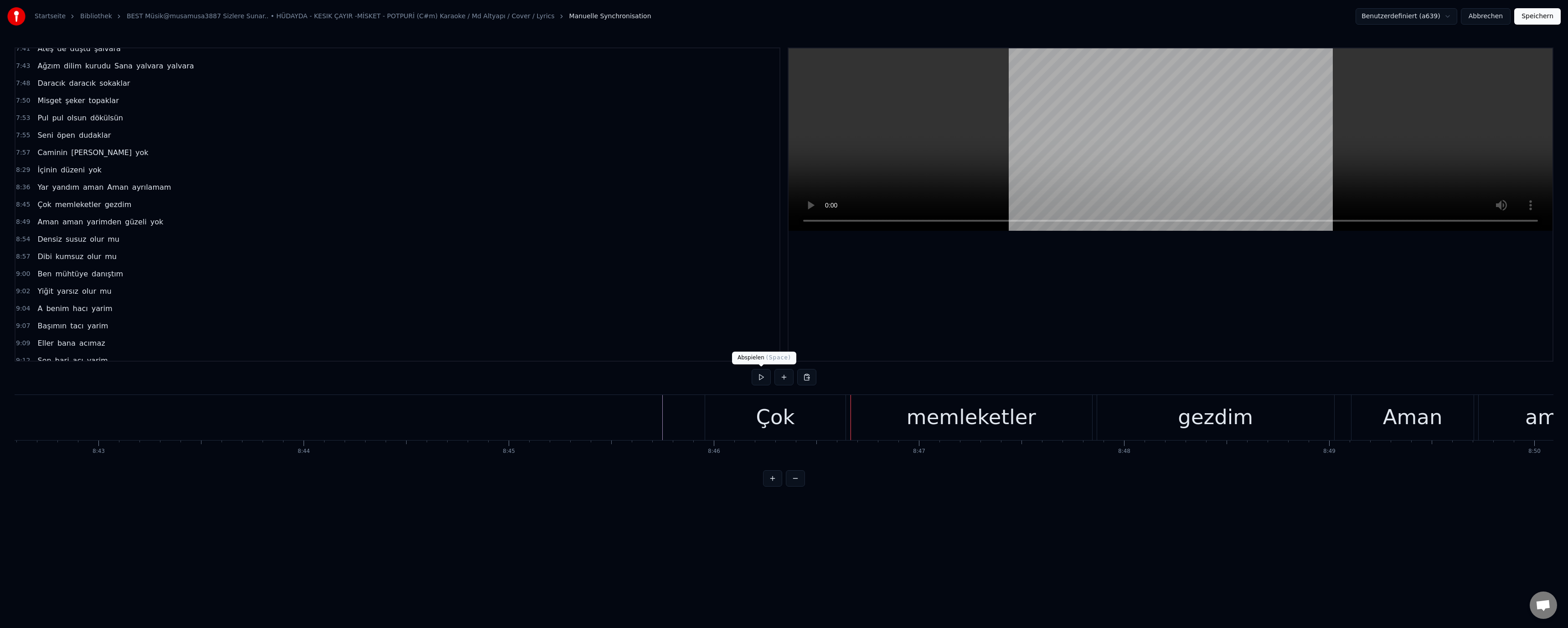
click at [766, 409] on div "Çok" at bounding box center [775, 417] width 39 height 31
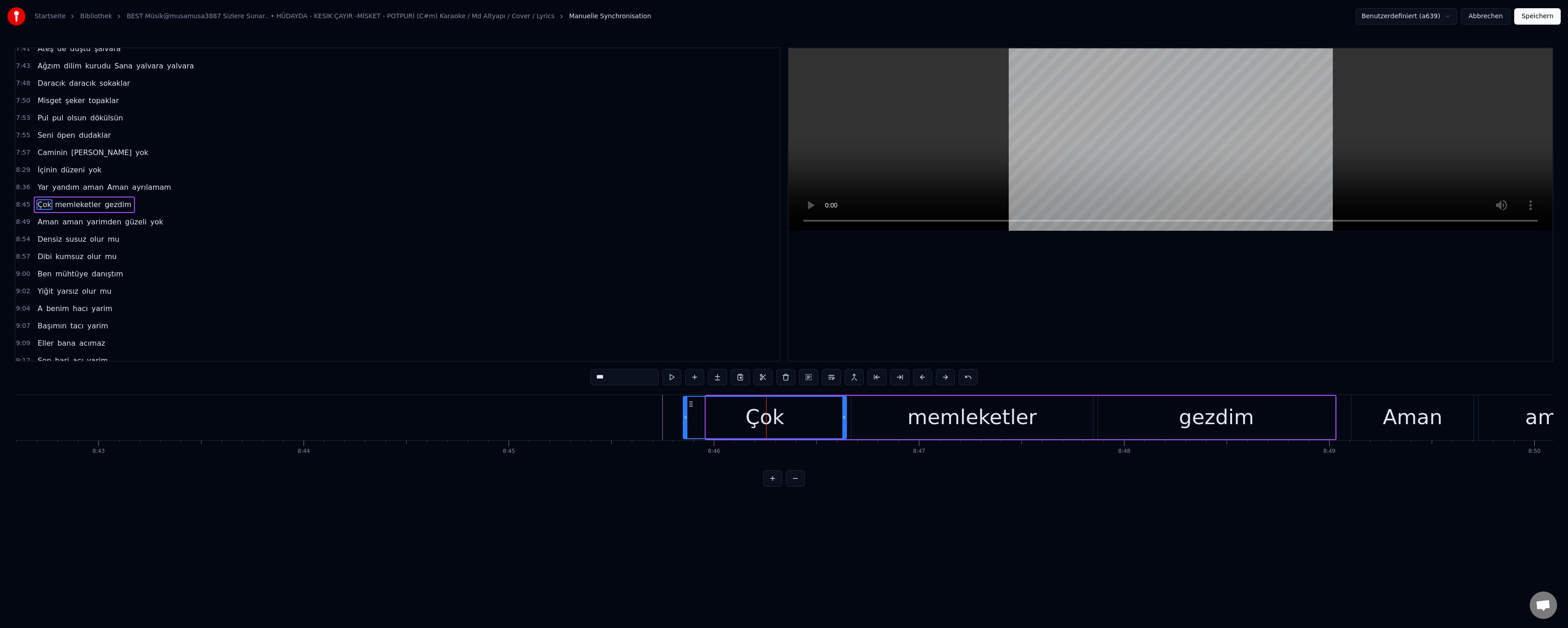
drag, startPoint x: 709, startPoint y: 418, endPoint x: 685, endPoint y: 420, distance: 24.1
click at [685, 420] on icon at bounding box center [685, 417] width 4 height 7
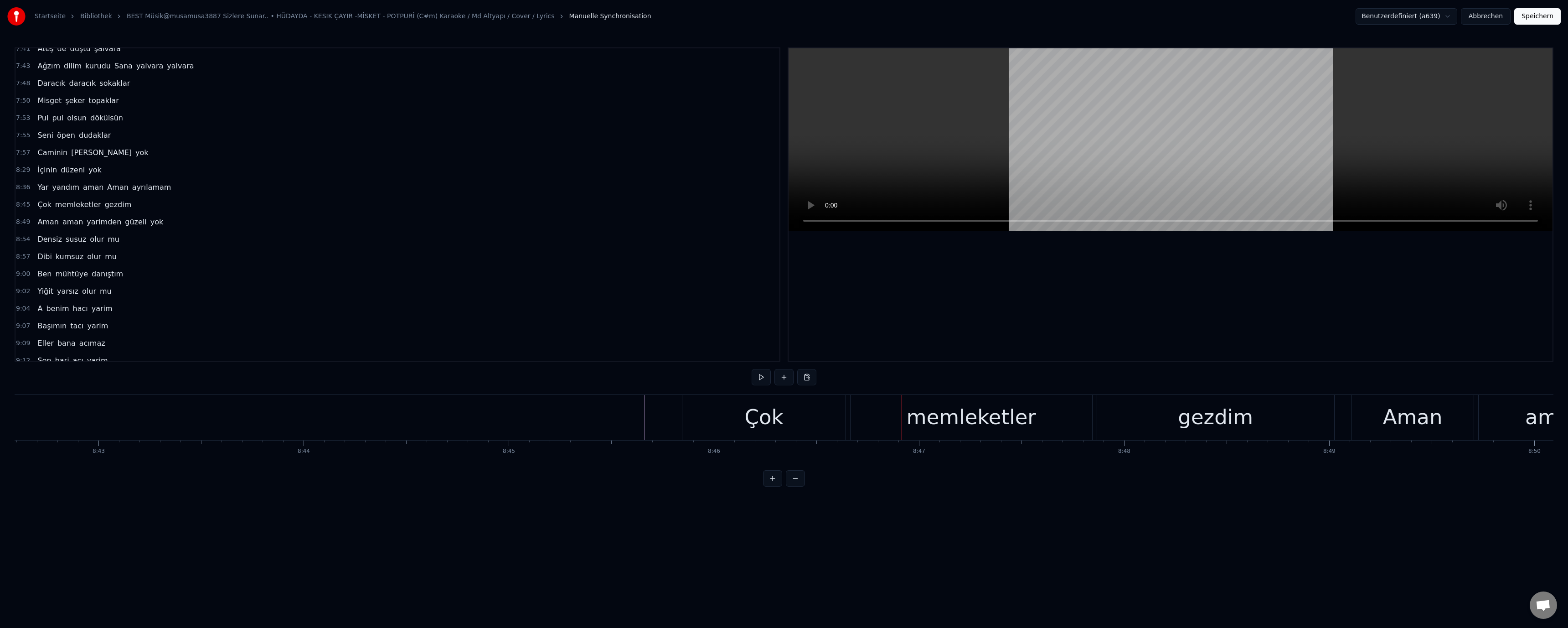
click at [876, 428] on div "memleketler" at bounding box center [971, 417] width 241 height 45
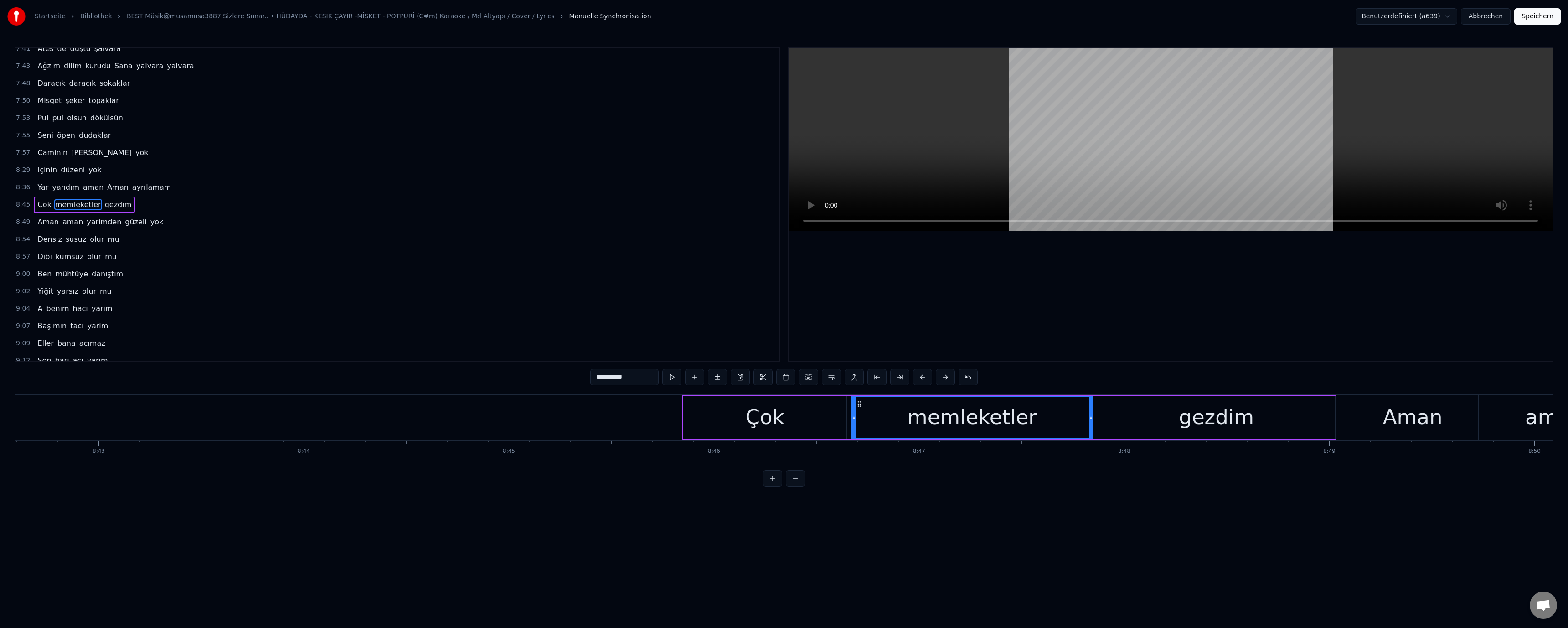
click at [841, 419] on div "Çok" at bounding box center [765, 417] width 163 height 43
drag, startPoint x: 844, startPoint y: 418, endPoint x: 832, endPoint y: 424, distance: 13.4
click at [827, 422] on div at bounding box center [828, 417] width 4 height 41
click at [877, 422] on div "memleketler" at bounding box center [972, 417] width 241 height 43
drag, startPoint x: 852, startPoint y: 418, endPoint x: 835, endPoint y: 418, distance: 17.0
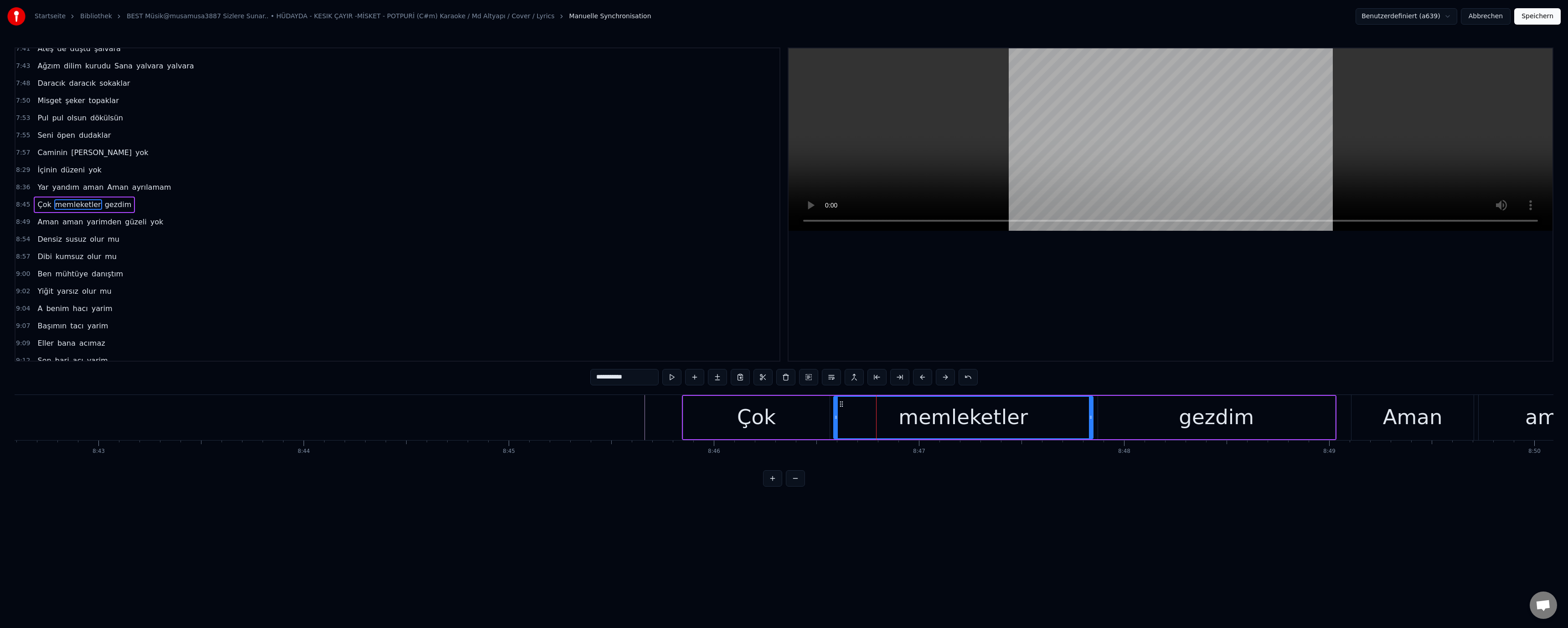
click at [835, 418] on icon at bounding box center [836, 417] width 4 height 7
click at [786, 420] on div "Çok" at bounding box center [757, 417] width 146 height 43
click at [1057, 415] on div "memleketler" at bounding box center [963, 417] width 259 height 43
drag, startPoint x: 1090, startPoint y: 418, endPoint x: 1085, endPoint y: 423, distance: 7.1
click at [1068, 422] on div at bounding box center [1069, 417] width 4 height 41
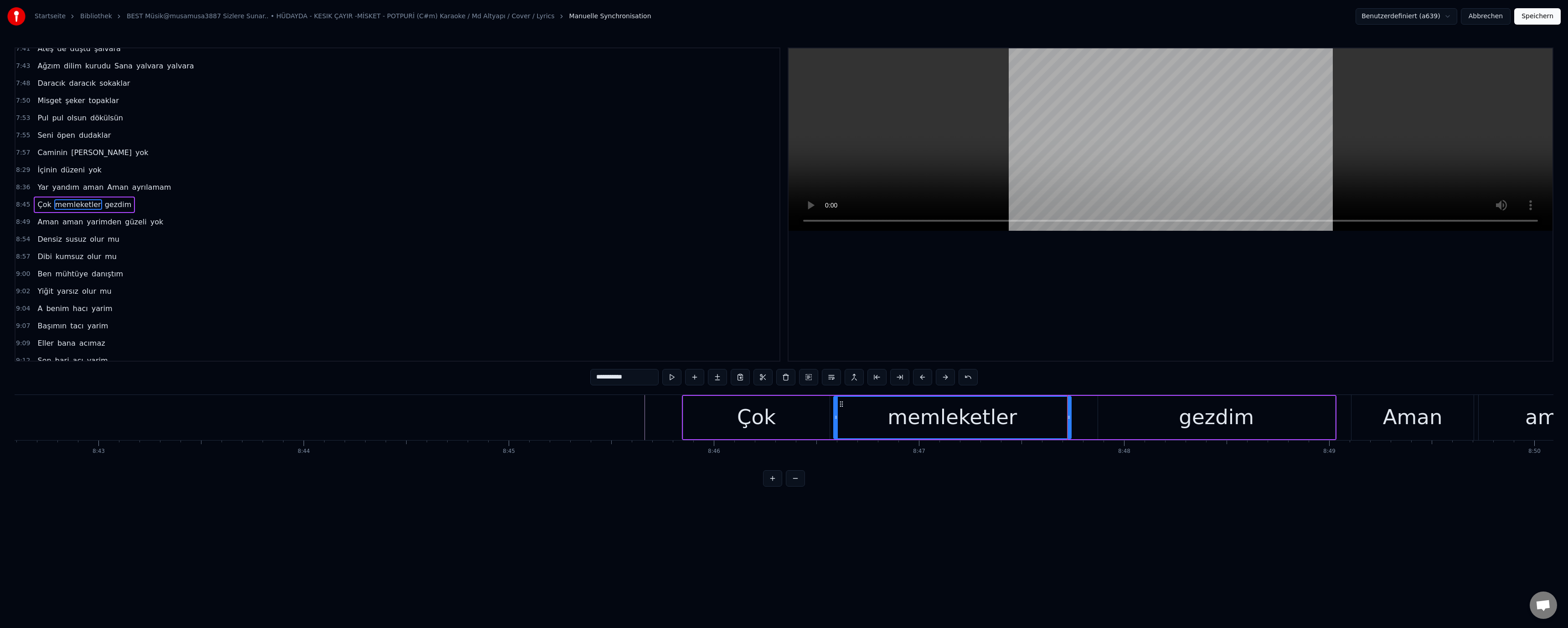
click at [1118, 417] on div "gezdim" at bounding box center [1216, 417] width 237 height 43
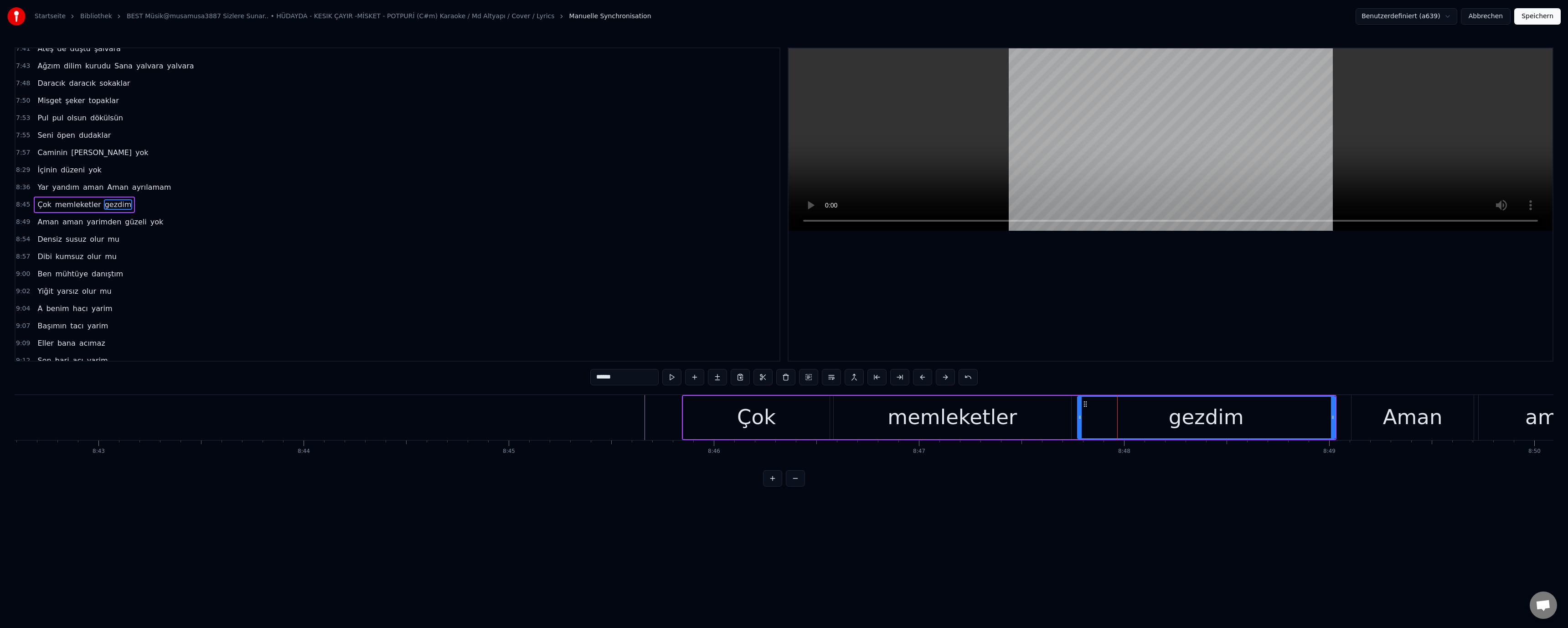
drag, startPoint x: 1099, startPoint y: 418, endPoint x: 1057, endPoint y: 422, distance: 42.2
click at [1077, 422] on div "gezdim" at bounding box center [1206, 417] width 259 height 43
click at [973, 418] on div "memleketler" at bounding box center [952, 417] width 130 height 31
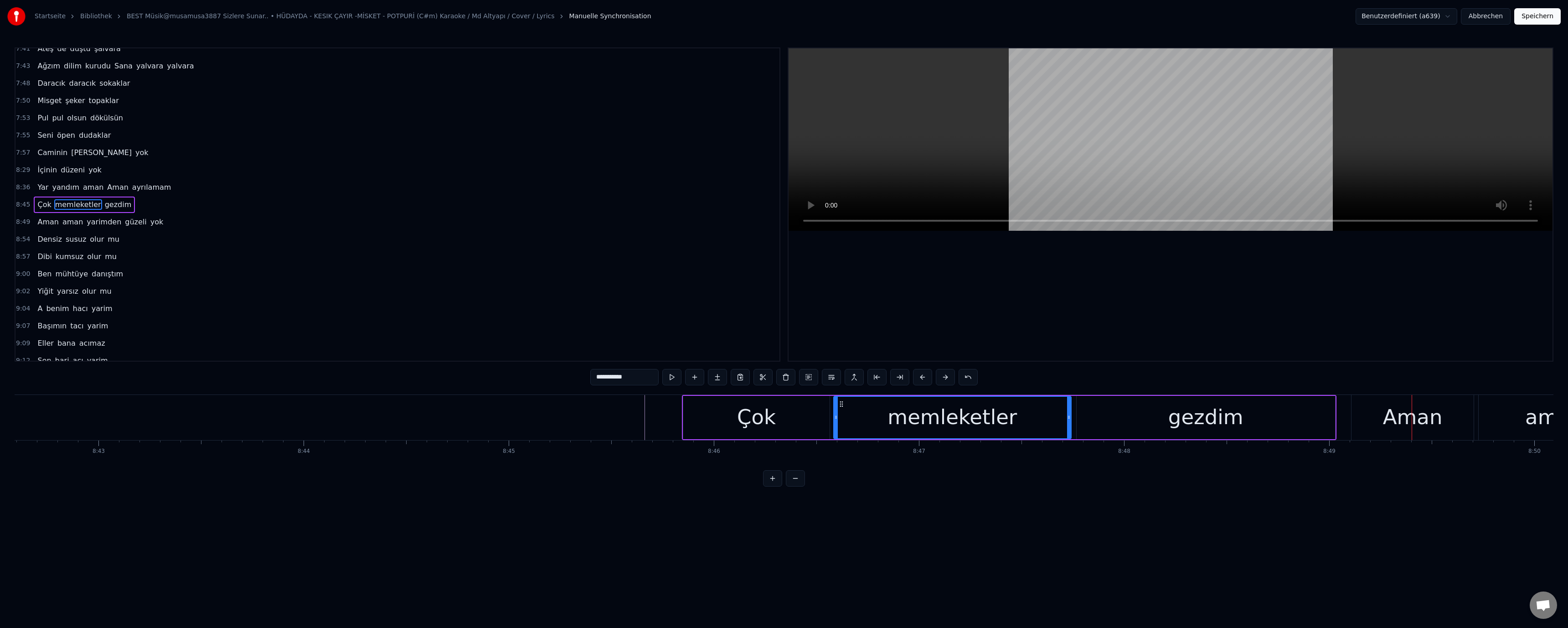
click at [1295, 425] on div "gezdim" at bounding box center [1206, 417] width 259 height 43
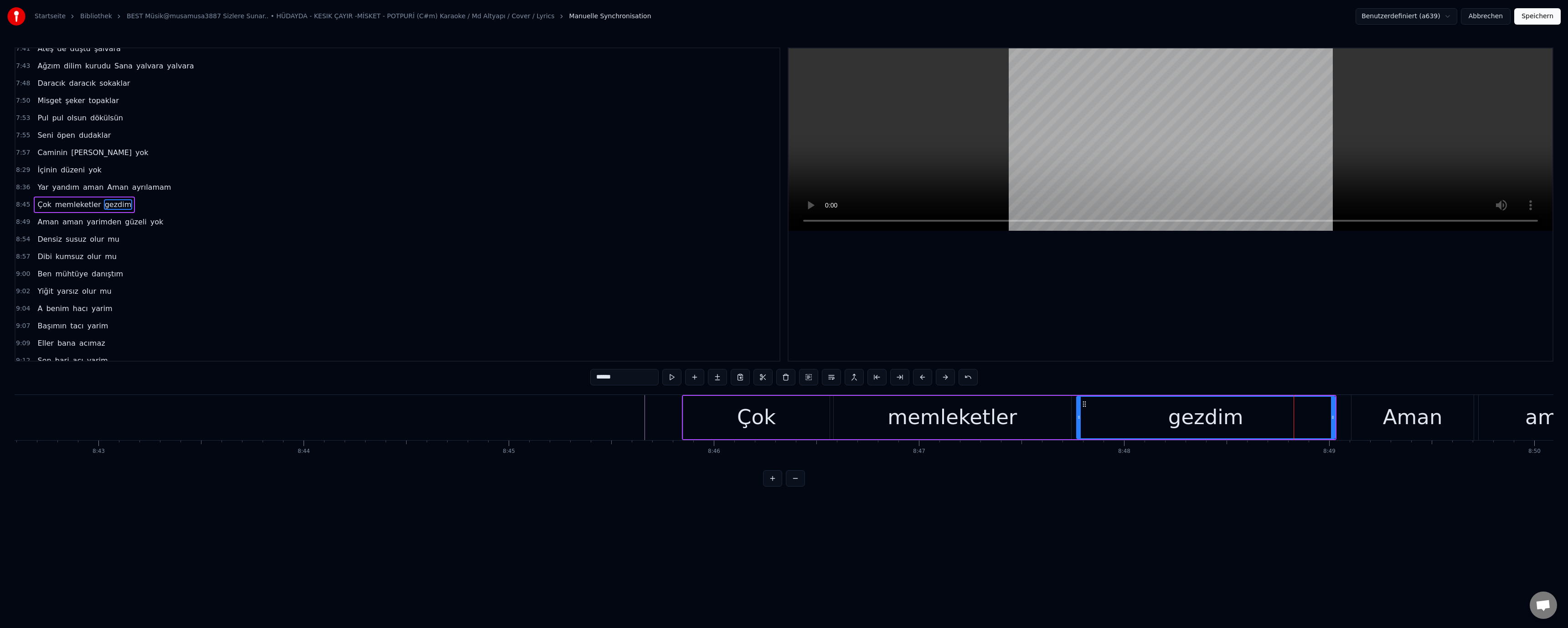
drag, startPoint x: 1335, startPoint y: 419, endPoint x: 1286, endPoint y: 418, distance: 49.0
click at [1286, 419] on div "gezdim" at bounding box center [1206, 417] width 259 height 43
drag, startPoint x: 1333, startPoint y: 418, endPoint x: 1164, endPoint y: 418, distance: 169.0
click at [1276, 418] on icon at bounding box center [1276, 417] width 4 height 7
click at [1117, 415] on div "gezdim" at bounding box center [1177, 417] width 200 height 41
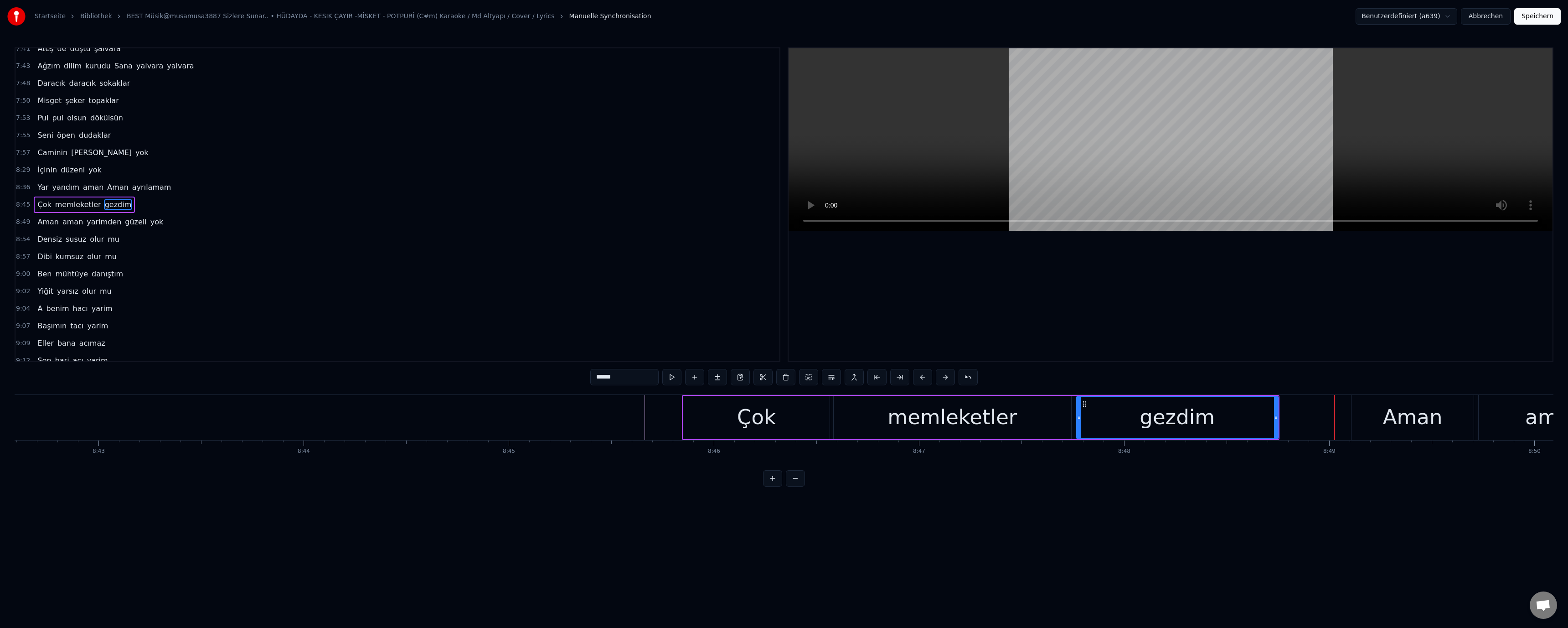
click at [1386, 416] on div "Aman" at bounding box center [1413, 417] width 60 height 31
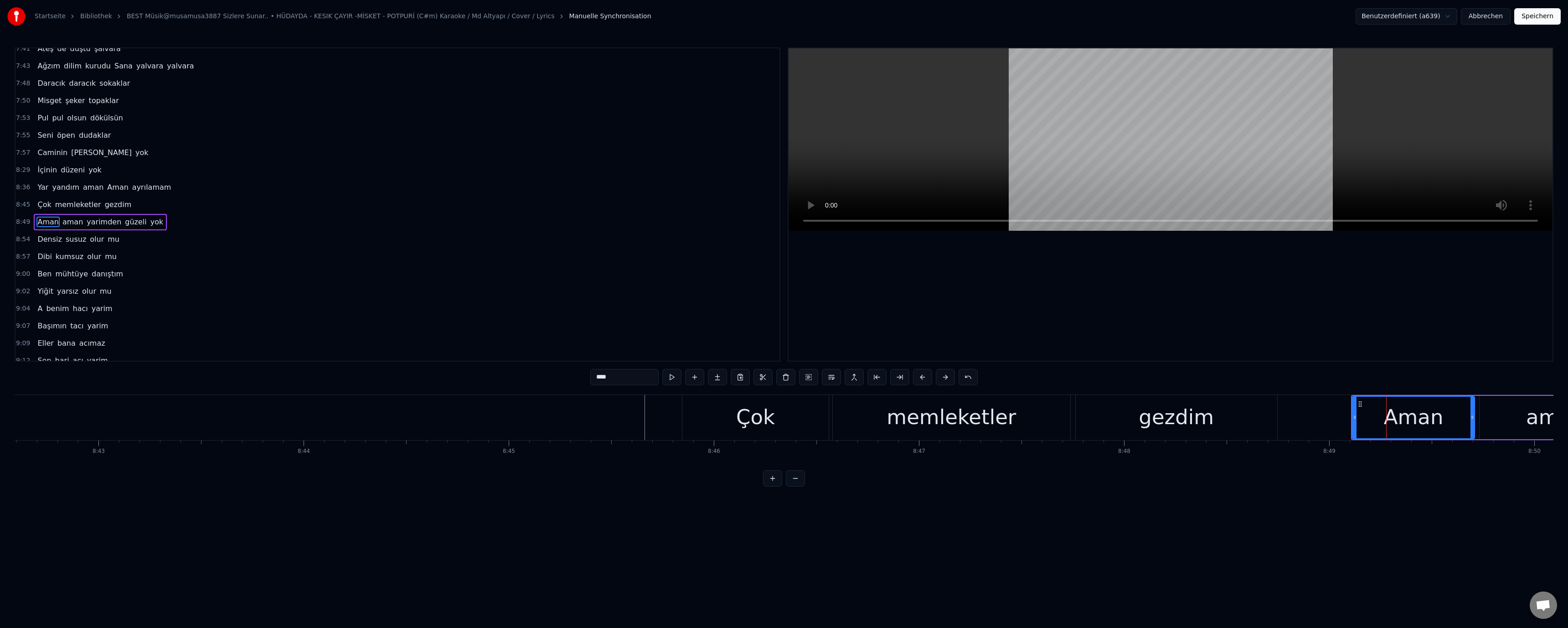
scroll to position [849, 0]
drag, startPoint x: 1354, startPoint y: 417, endPoint x: 1224, endPoint y: 417, distance: 130.0
click at [1282, 417] on icon at bounding box center [1284, 417] width 4 height 7
click at [1223, 414] on div "gezdim" at bounding box center [1176, 417] width 201 height 45
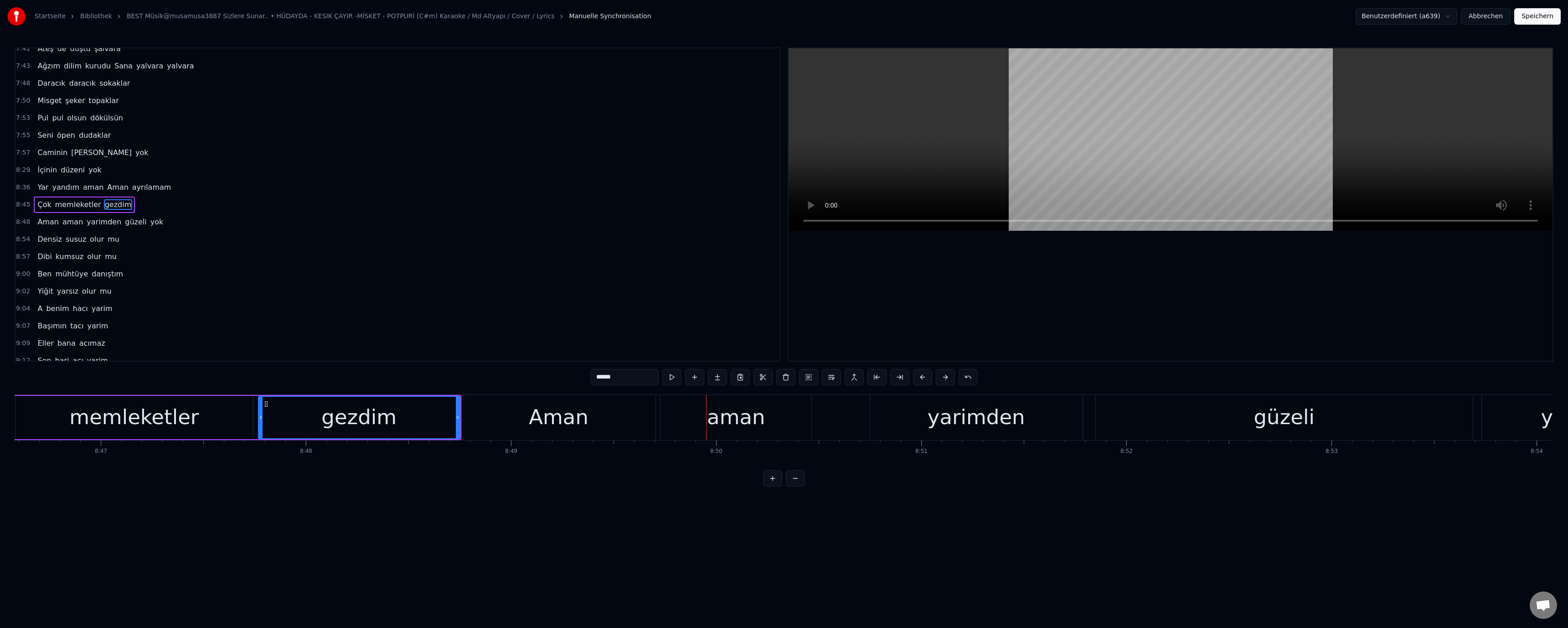
scroll to position [0, 107906]
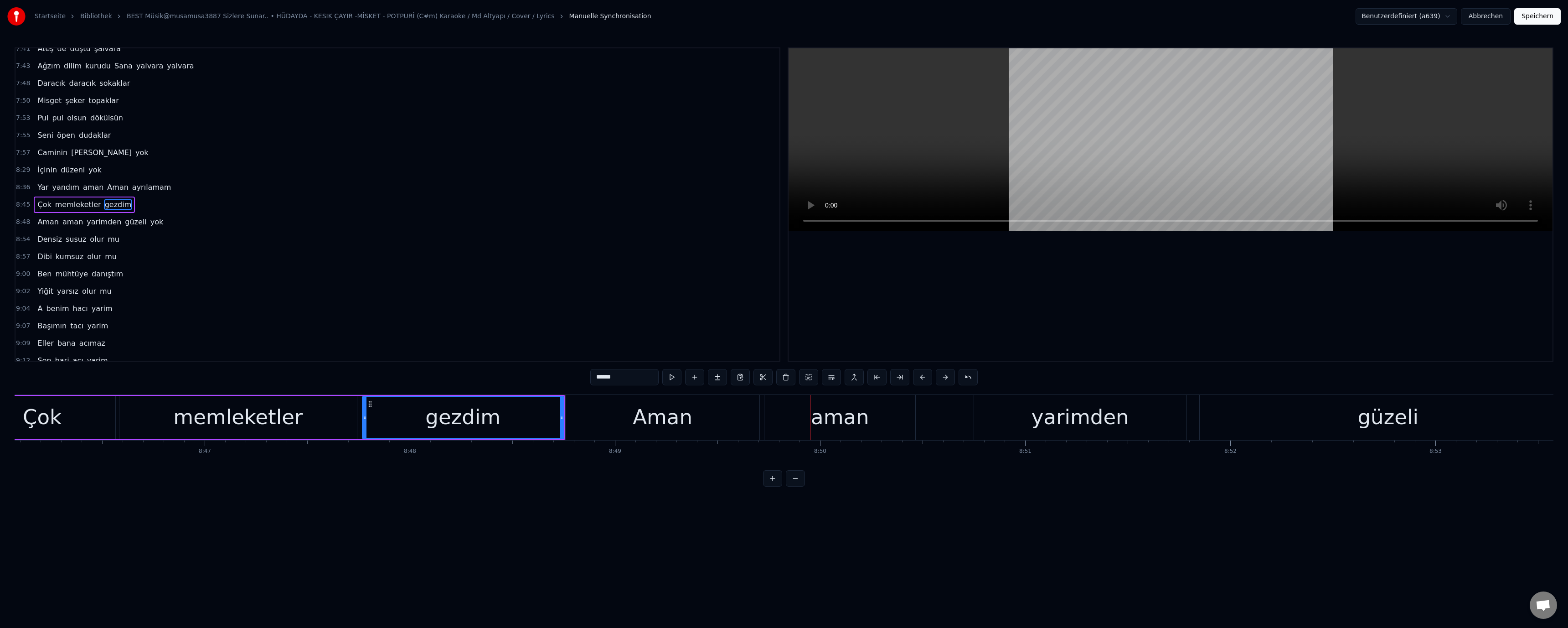
click at [653, 412] on div "Aman" at bounding box center [662, 417] width 60 height 31
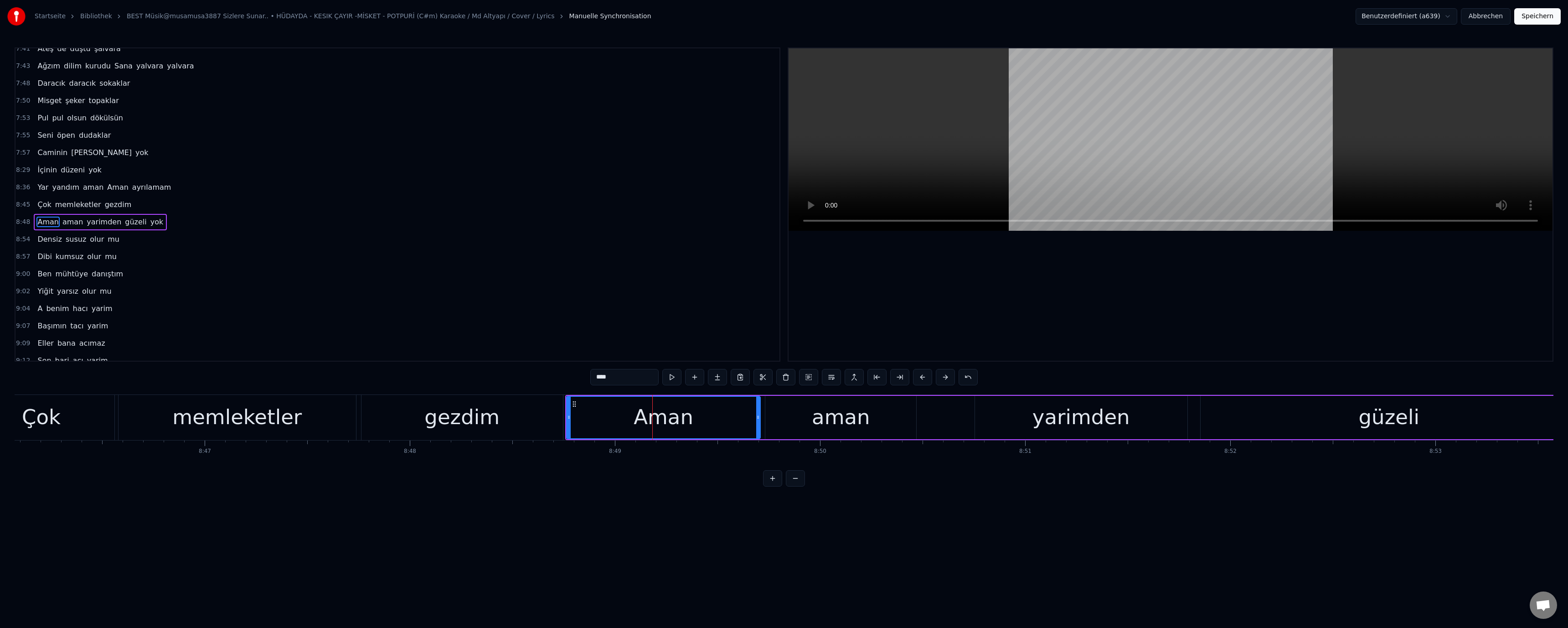
scroll to position [849, 0]
click at [516, 420] on div "gezdim" at bounding box center [462, 417] width 201 height 45
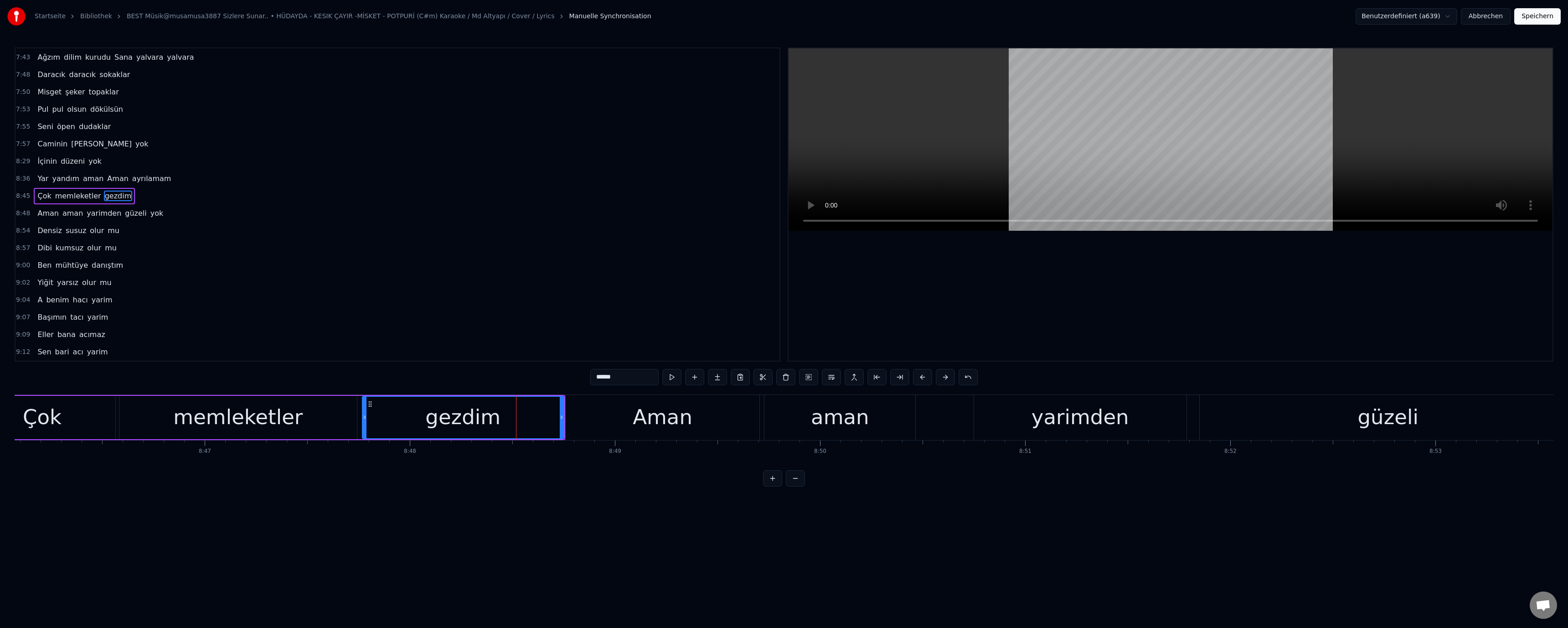
scroll to position [840, 0]
drag, startPoint x: 516, startPoint y: 426, endPoint x: 746, endPoint y: 261, distance: 283.1
click at [528, 414] on div "gezdim" at bounding box center [463, 417] width 200 height 41
drag, startPoint x: 686, startPoint y: 411, endPoint x: 712, endPoint y: 422, distance: 28.2
click at [688, 415] on div "Aman" at bounding box center [662, 417] width 60 height 31
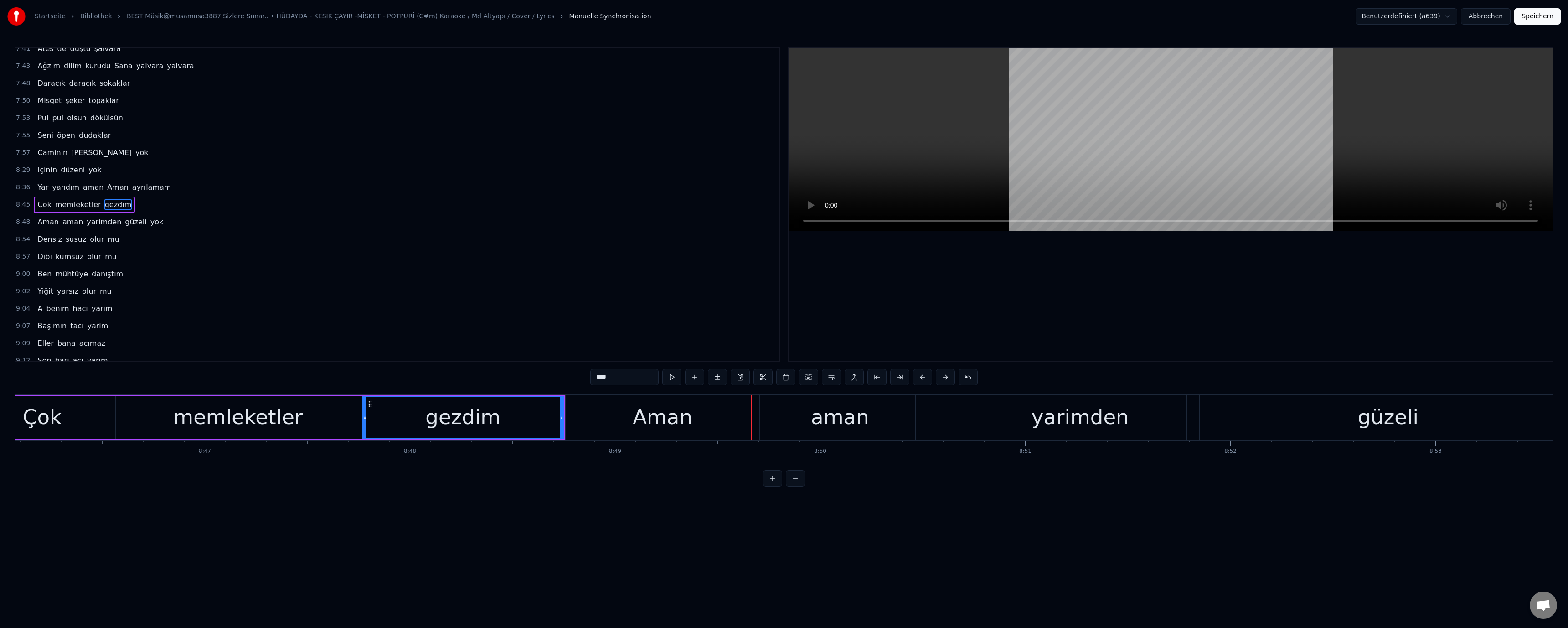
scroll to position [849, 0]
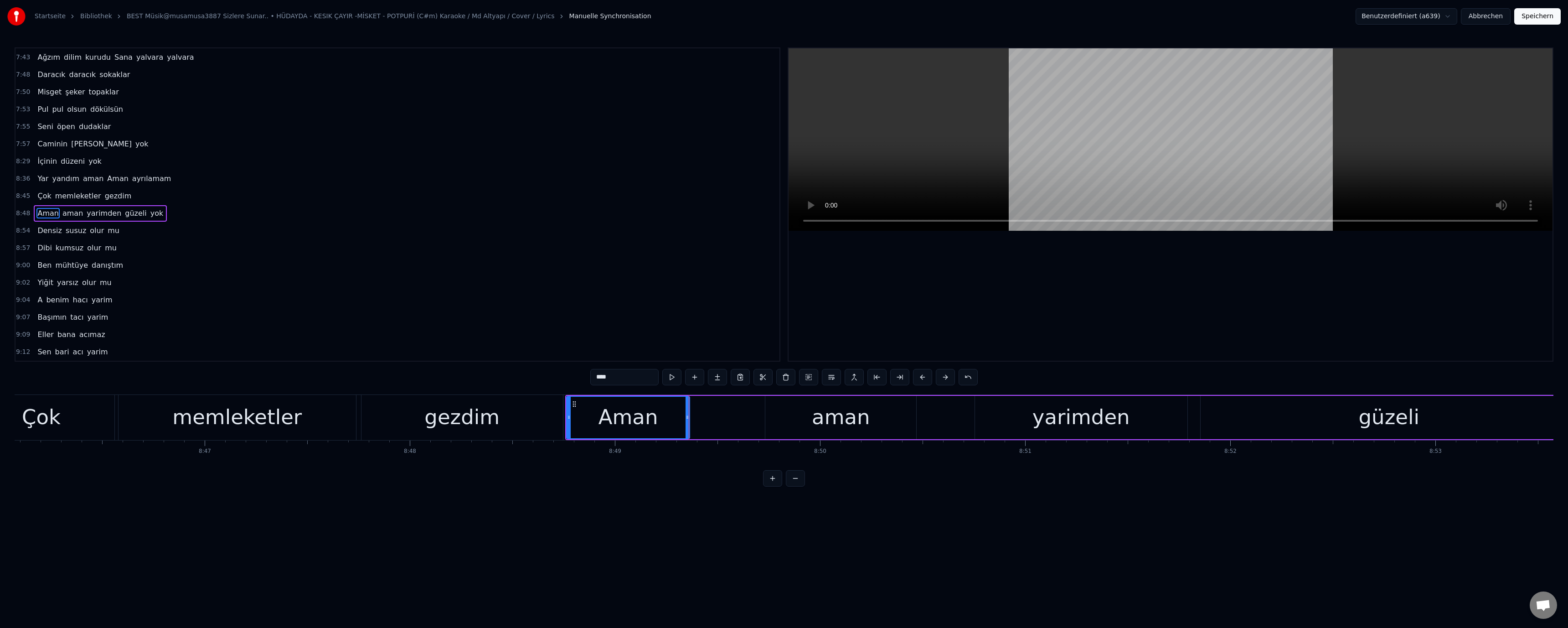
drag, startPoint x: 759, startPoint y: 417, endPoint x: 730, endPoint y: 418, distance: 29.0
click at [688, 420] on icon at bounding box center [687, 417] width 4 height 7
click at [774, 414] on div "aman" at bounding box center [841, 417] width 151 height 43
drag, startPoint x: 766, startPoint y: 415, endPoint x: 688, endPoint y: 418, distance: 78.1
click at [699, 418] on icon at bounding box center [701, 417] width 4 height 7
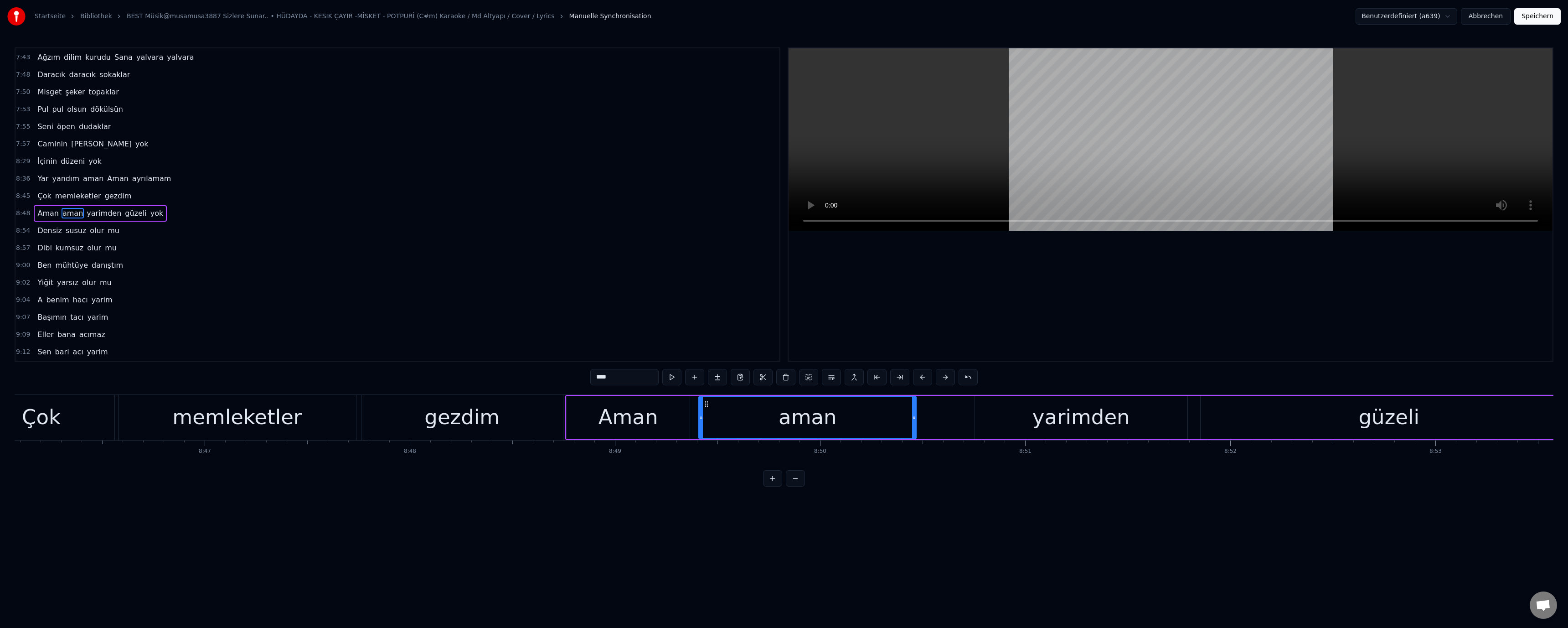
click at [516, 425] on div "gezdim" at bounding box center [462, 417] width 201 height 45
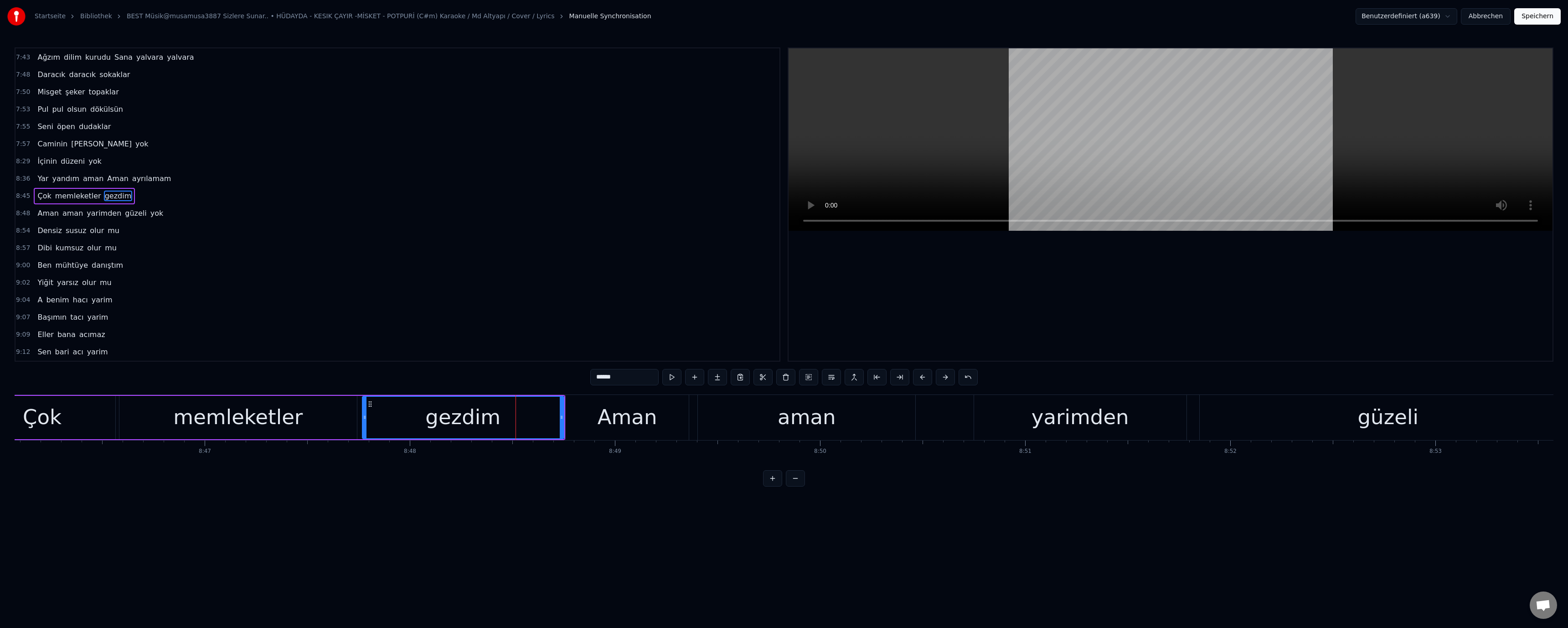
scroll to position [840, 0]
click at [1051, 413] on div "yarimden" at bounding box center [1080, 417] width 97 height 31
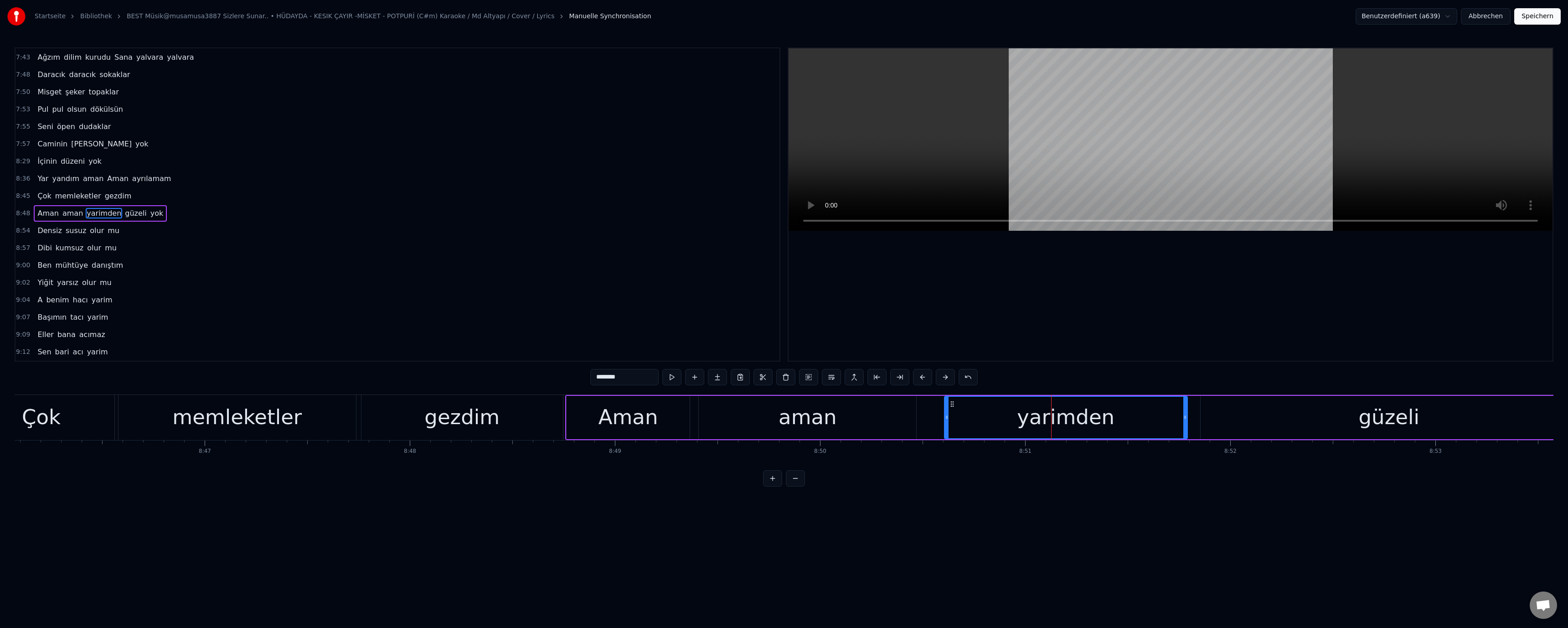
drag, startPoint x: 976, startPoint y: 418, endPoint x: 927, endPoint y: 422, distance: 49.2
click at [945, 422] on div at bounding box center [947, 417] width 4 height 41
drag, startPoint x: 825, startPoint y: 422, endPoint x: 847, endPoint y: 325, distance: 99.5
click at [825, 422] on div "aman" at bounding box center [808, 417] width 58 height 31
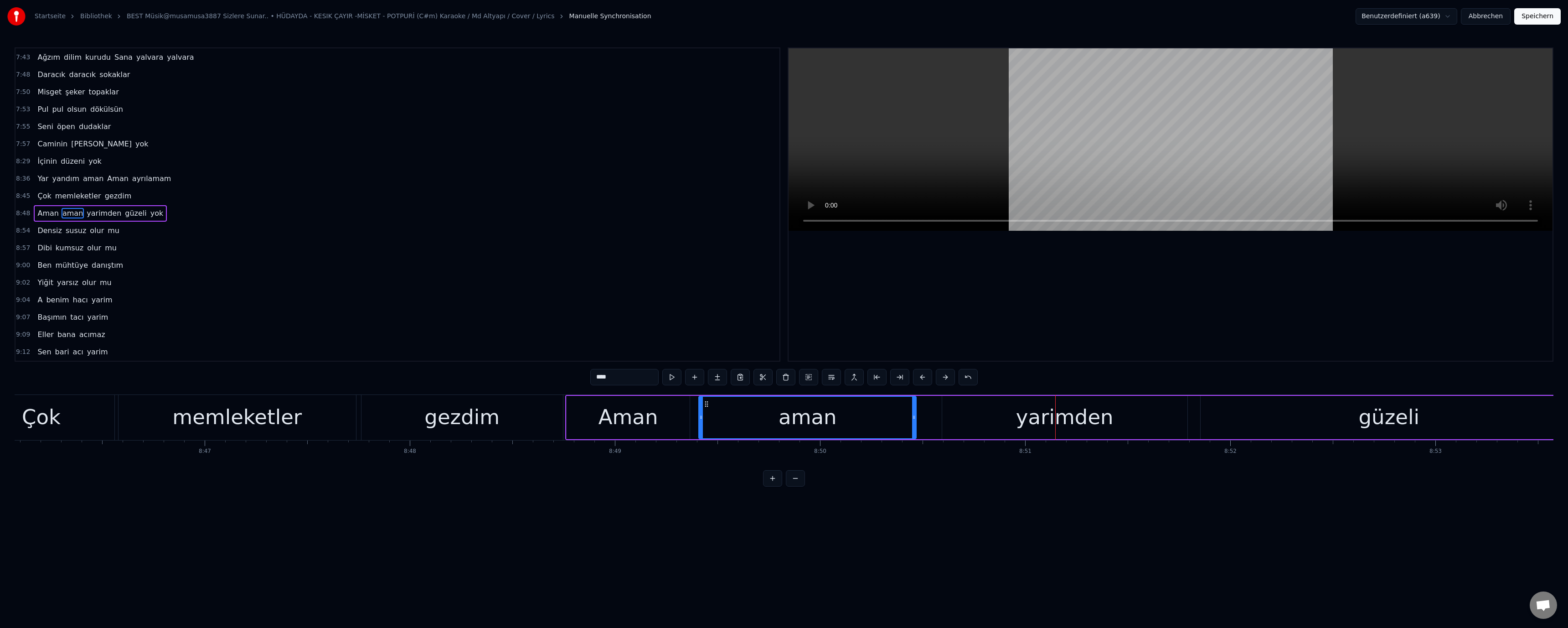
click at [984, 420] on div "yarimden" at bounding box center [1065, 417] width 245 height 43
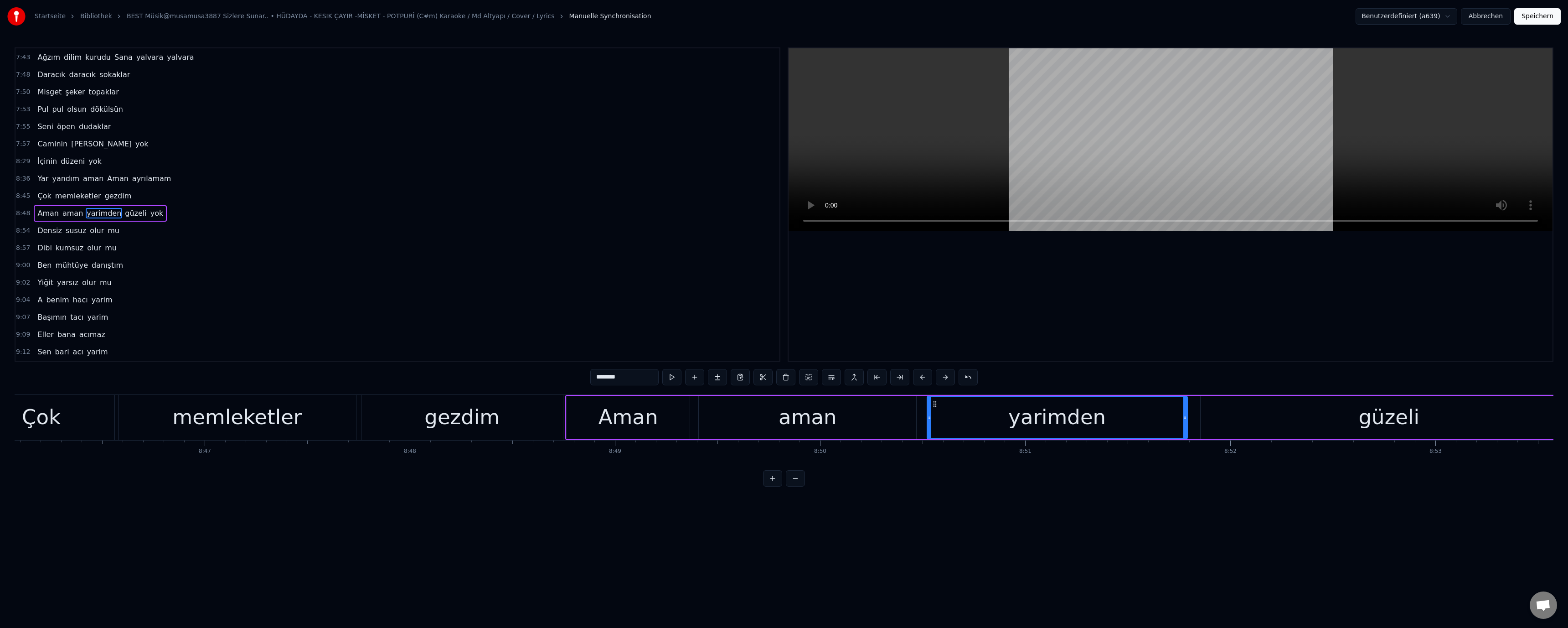
drag, startPoint x: 943, startPoint y: 418, endPoint x: 928, endPoint y: 422, distance: 15.5
click at [928, 422] on div at bounding box center [929, 417] width 4 height 41
click at [892, 424] on div "aman" at bounding box center [807, 417] width 217 height 43
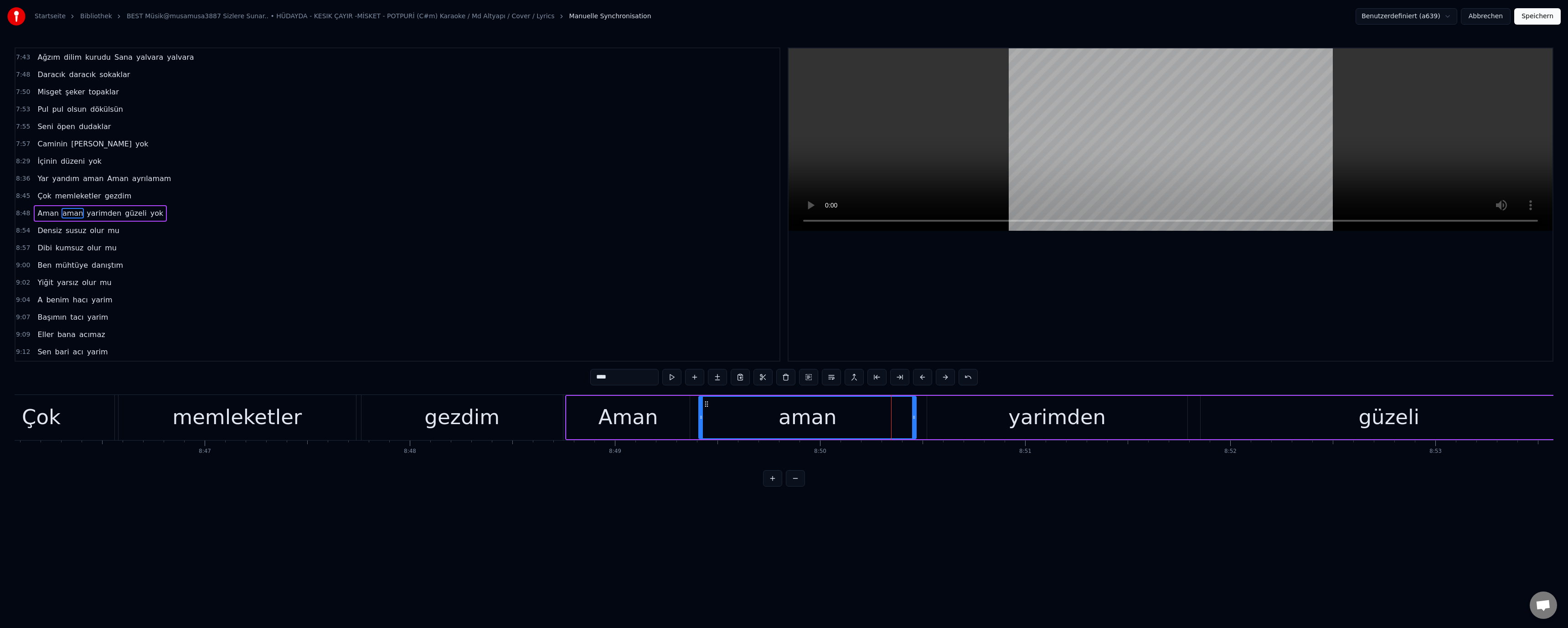
click at [915, 416] on div "aman" at bounding box center [807, 417] width 219 height 43
click at [890, 417] on icon at bounding box center [890, 417] width 4 height 7
click at [940, 414] on div "yarimden" at bounding box center [1057, 417] width 261 height 43
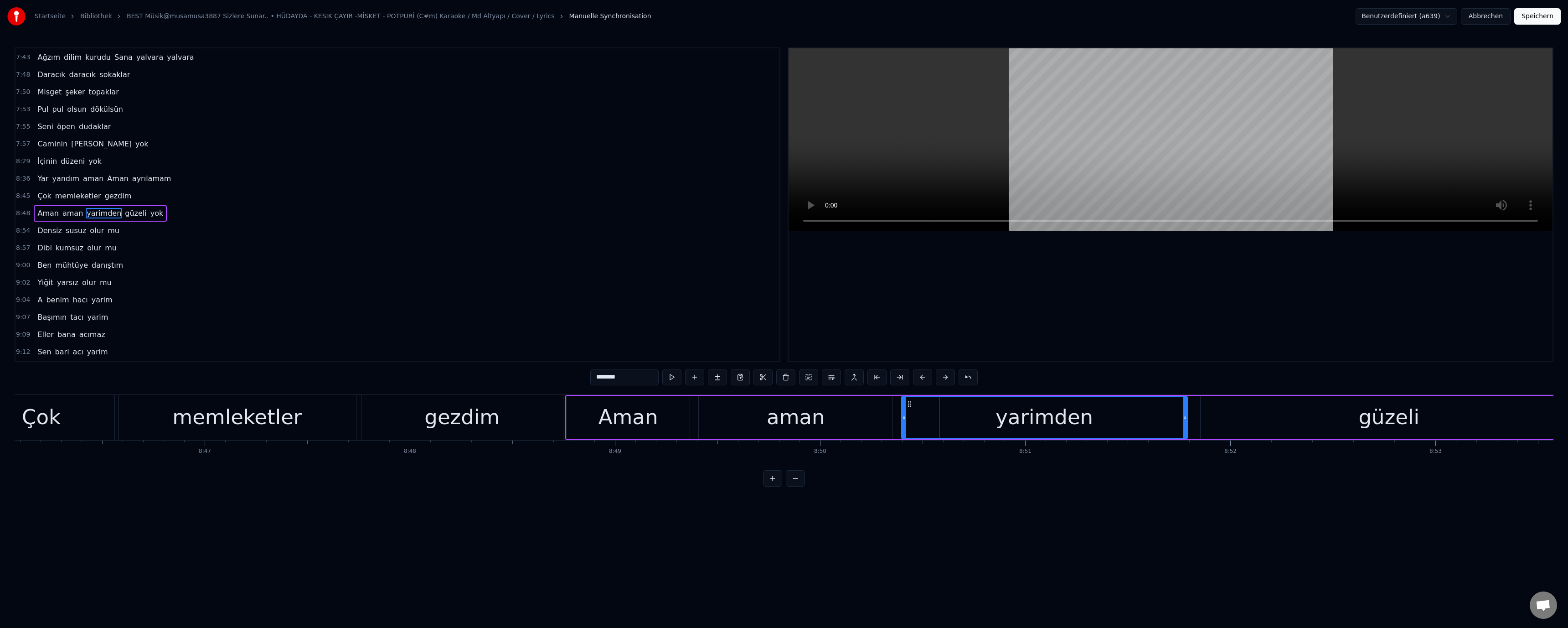
drag, startPoint x: 930, startPoint y: 417, endPoint x: 856, endPoint y: 418, distance: 74.0
click at [903, 417] on icon at bounding box center [904, 417] width 4 height 7
drag, startPoint x: 838, startPoint y: 418, endPoint x: 832, endPoint y: 374, distance: 44.4
click at [839, 418] on div "aman" at bounding box center [796, 417] width 194 height 43
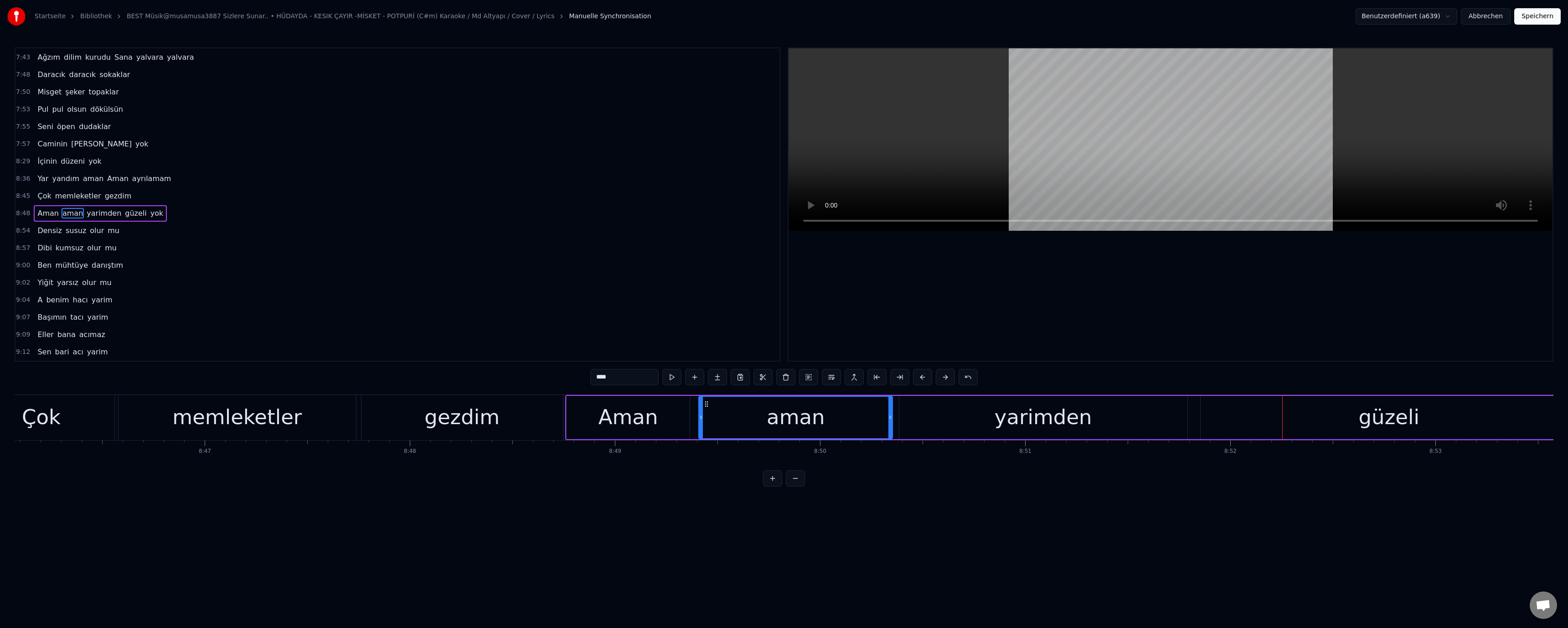
click at [1171, 420] on div "yarimden" at bounding box center [1043, 417] width 288 height 43
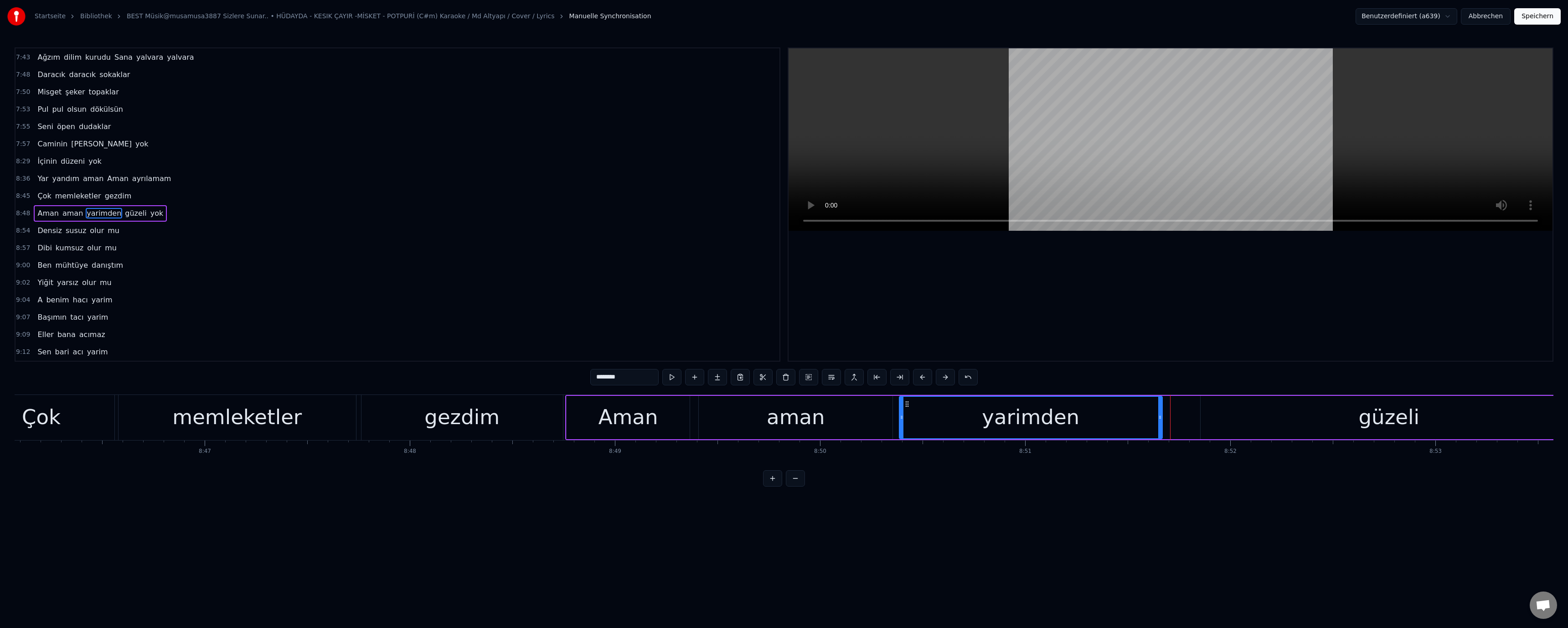
drag, startPoint x: 1186, startPoint y: 420, endPoint x: 1160, endPoint y: 424, distance: 26.3
click at [1160, 424] on div at bounding box center [1160, 417] width 4 height 41
click at [1217, 418] on div "güzeli" at bounding box center [1388, 417] width 377 height 43
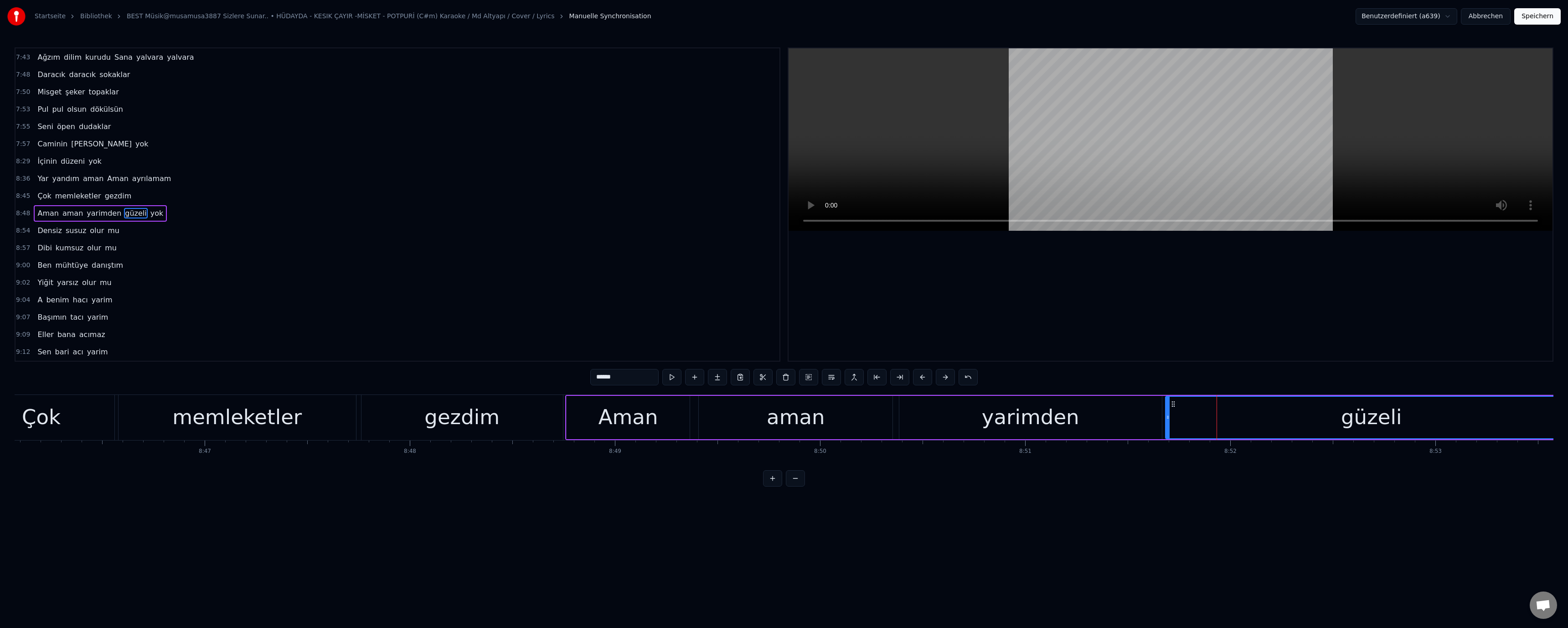
drag, startPoint x: 1202, startPoint y: 418, endPoint x: 1167, endPoint y: 424, distance: 35.5
click at [1167, 424] on div at bounding box center [1168, 417] width 4 height 41
click at [1088, 427] on div "yarimden" at bounding box center [1030, 417] width 262 height 43
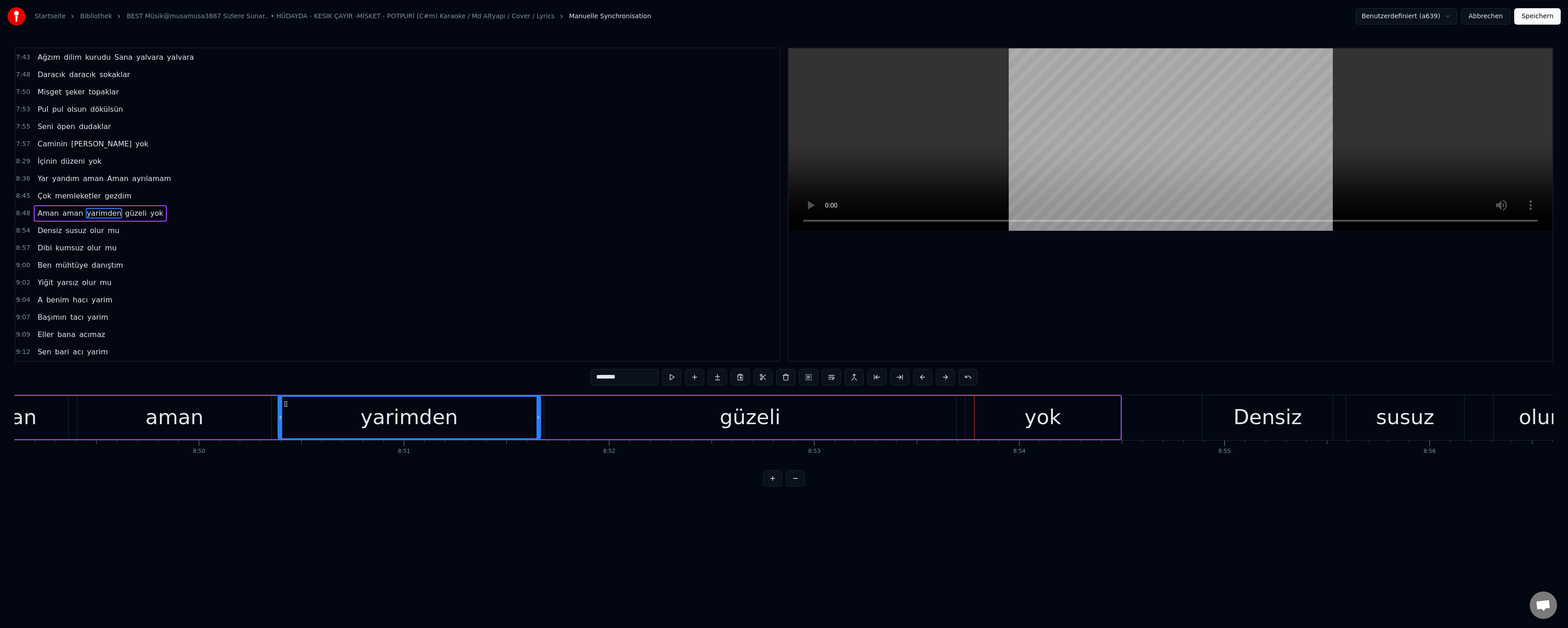
scroll to position [0, 108493]
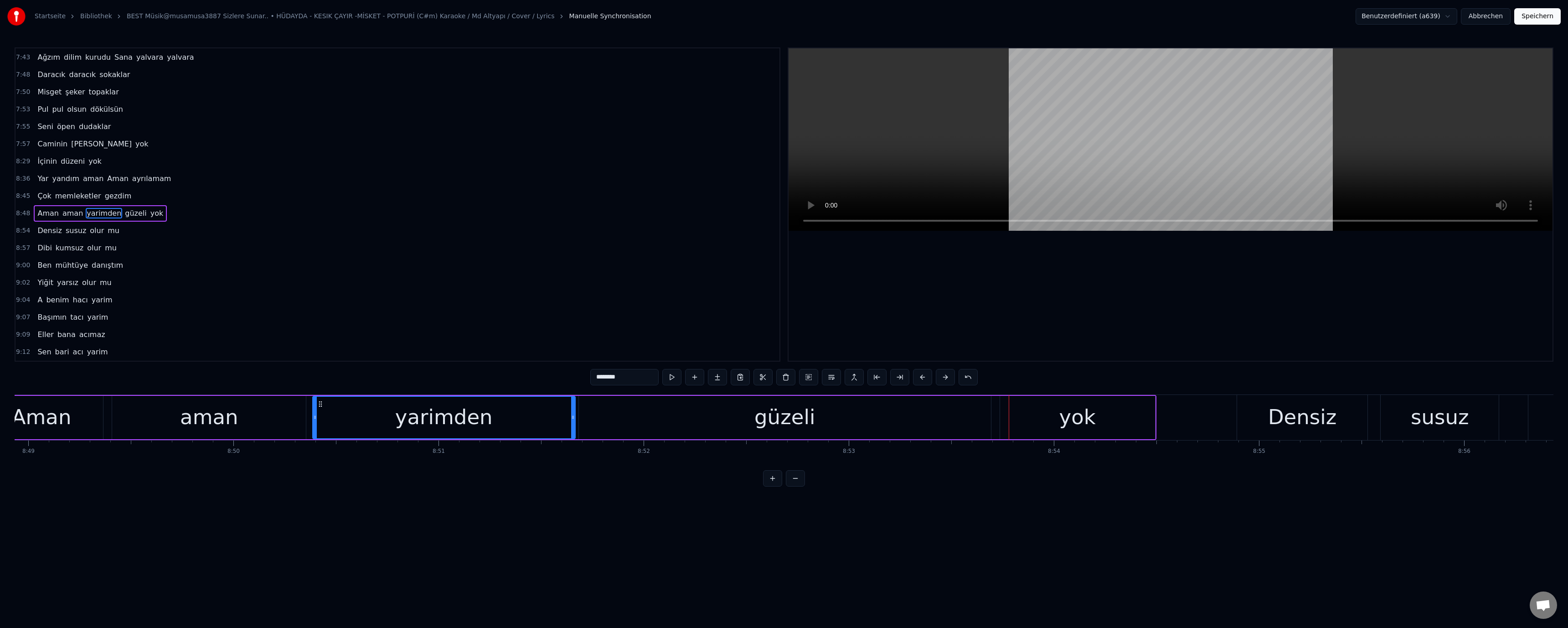
click at [950, 417] on div "güzeli" at bounding box center [785, 417] width 412 height 43
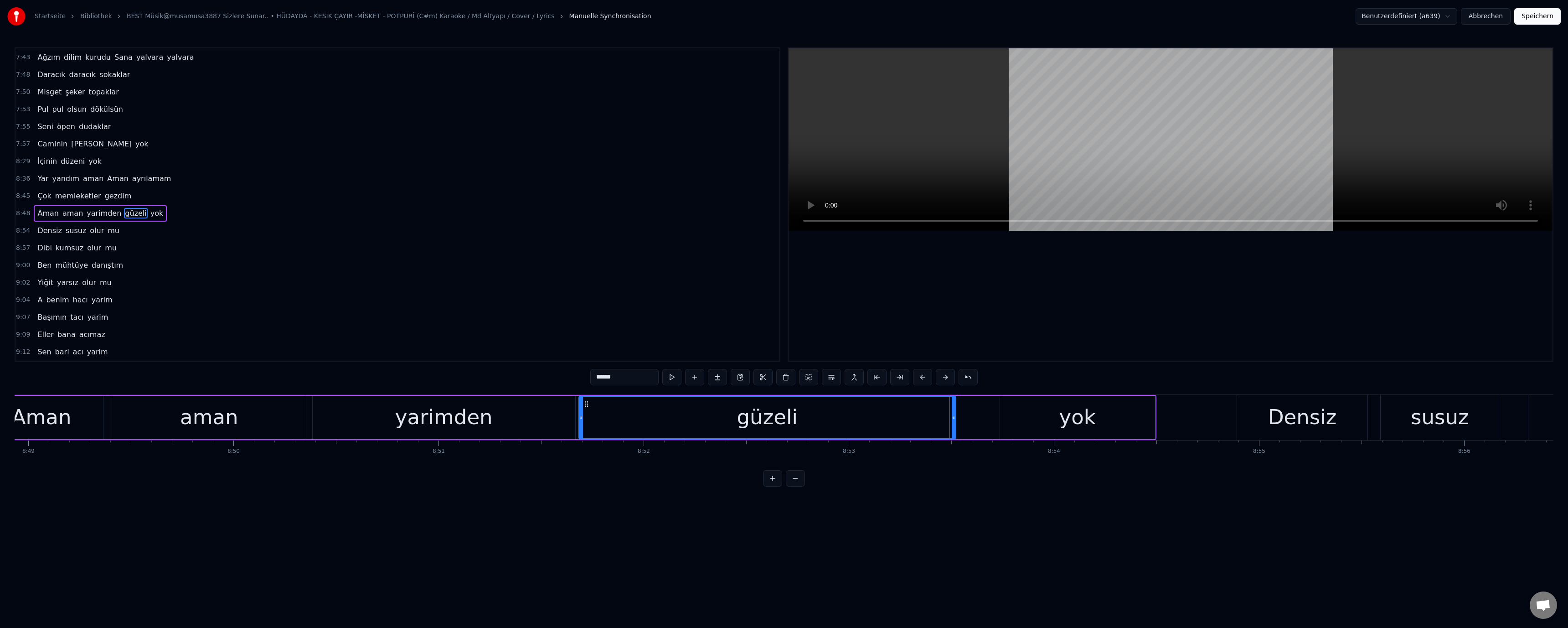
drag, startPoint x: 989, startPoint y: 418, endPoint x: 967, endPoint y: 420, distance: 22.1
click at [954, 422] on div at bounding box center [954, 417] width 4 height 41
drag, startPoint x: 1019, startPoint y: 415, endPoint x: 1006, endPoint y: 417, distance: 13.2
click at [1017, 415] on div "yok" at bounding box center [1077, 417] width 155 height 43
type input "***"
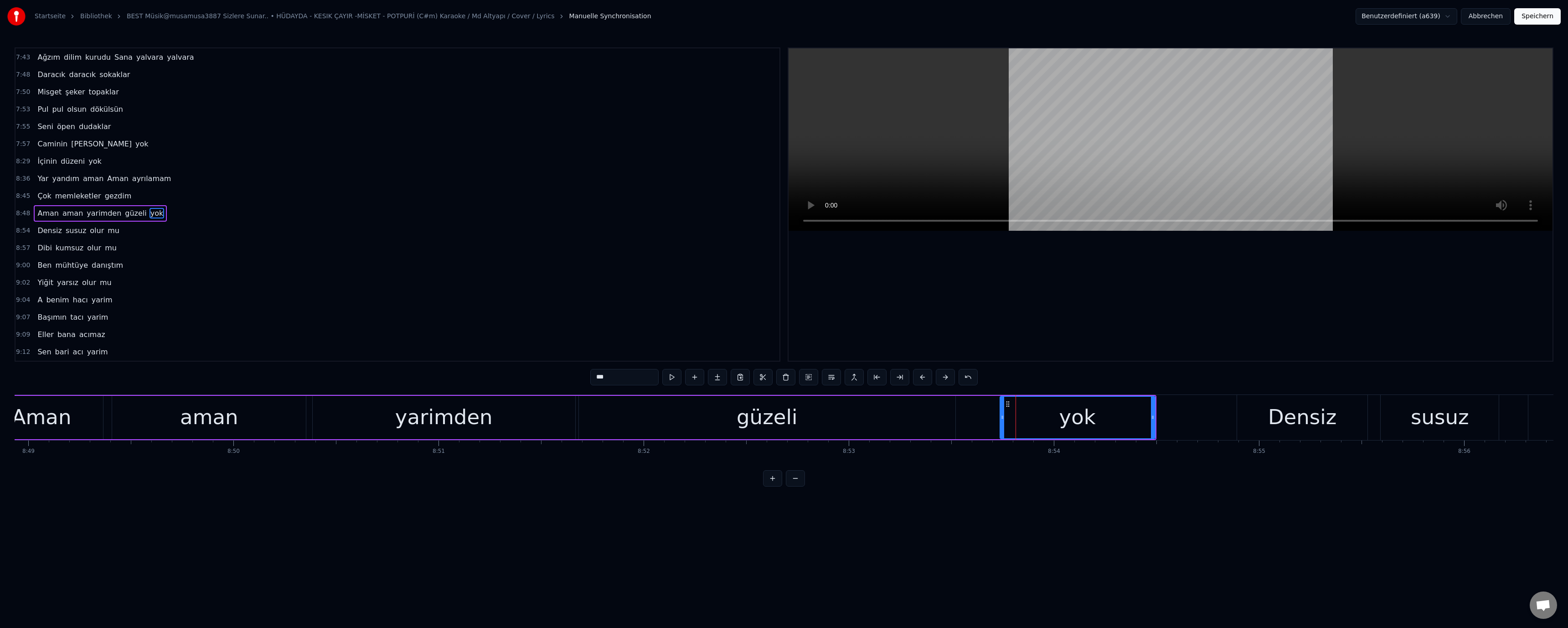
click at [1000, 417] on div "Aman aman yarimden güzeli yok" at bounding box center [567, 417] width 1178 height 45
drag, startPoint x: 1015, startPoint y: 413, endPoint x: 1005, endPoint y: 414, distance: 10.0
click at [1013, 413] on div "yok" at bounding box center [1077, 417] width 155 height 43
drag, startPoint x: 1001, startPoint y: 417, endPoint x: 870, endPoint y: 420, distance: 131.0
click at [961, 418] on div "Aman aman yarimden güzeli yok" at bounding box center [567, 417] width 1178 height 45
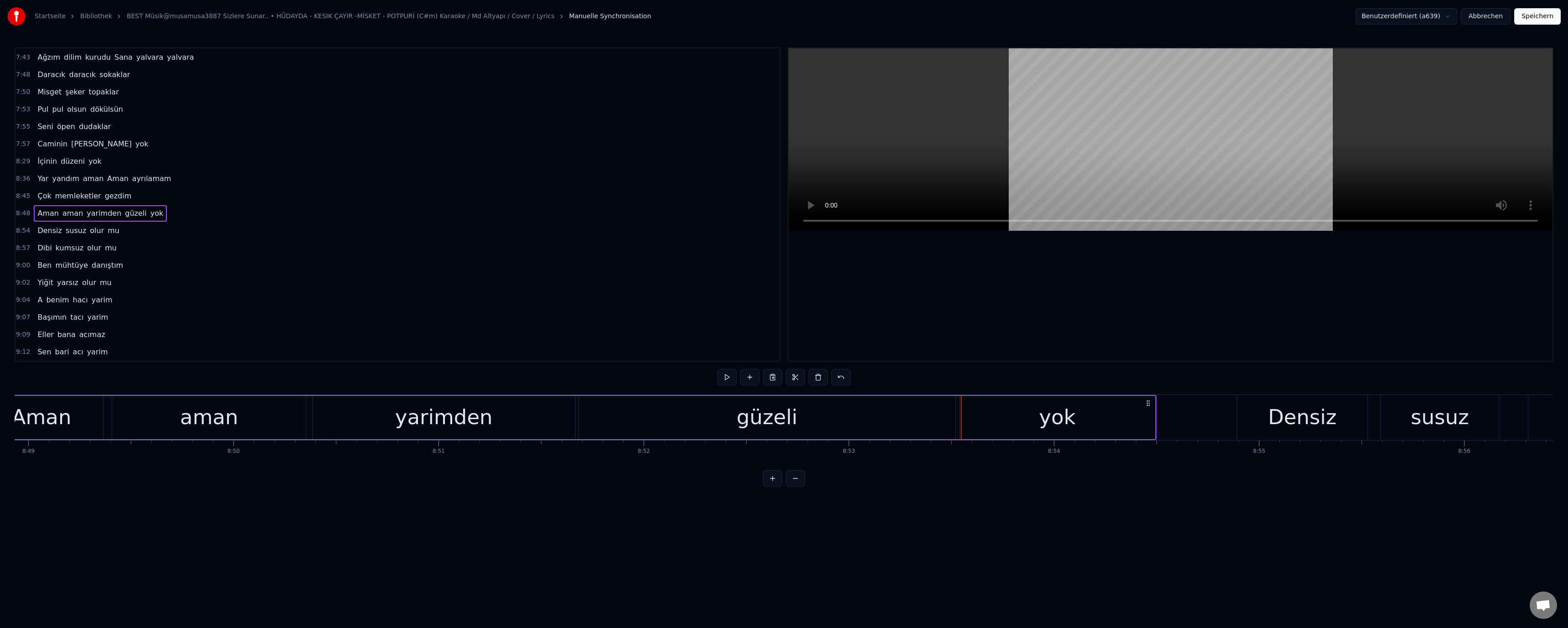
click at [835, 420] on div "güzeli" at bounding box center [767, 417] width 377 height 43
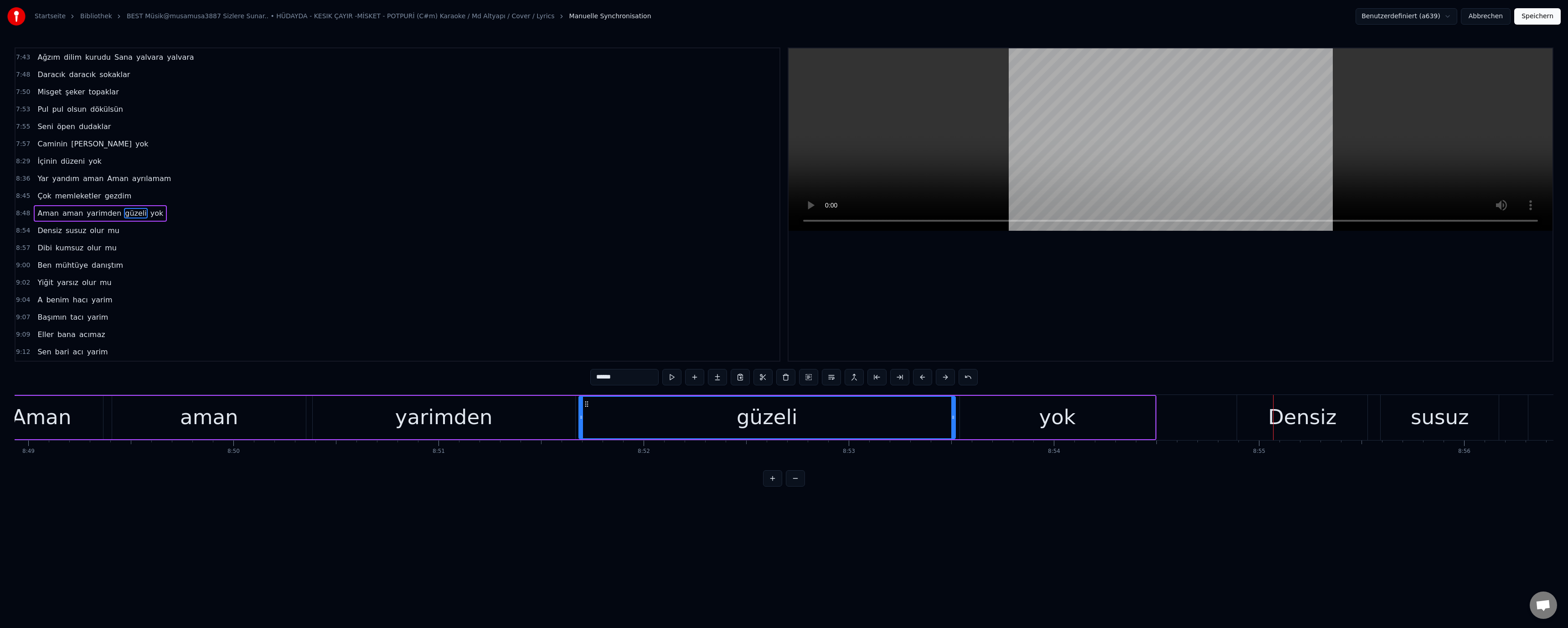
click at [1276, 416] on div "Densiz" at bounding box center [1302, 417] width 68 height 31
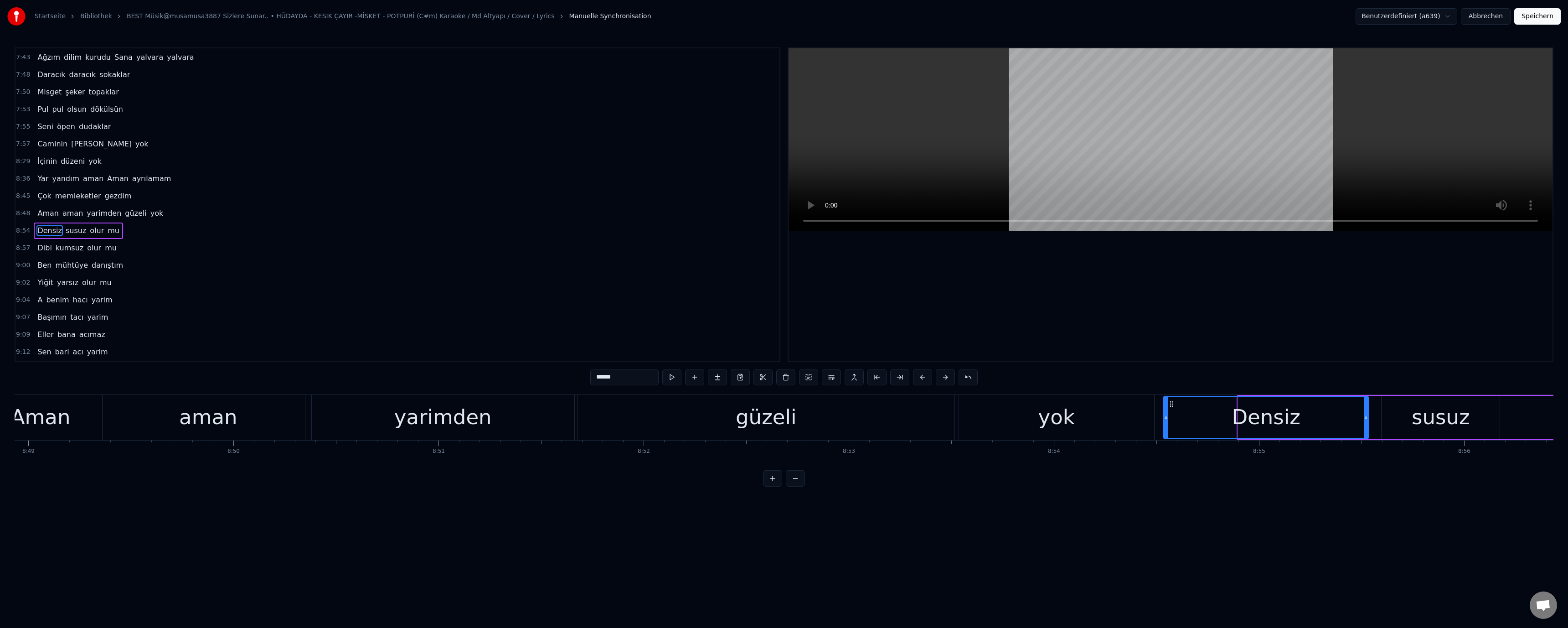
drag, startPoint x: 1242, startPoint y: 417, endPoint x: 1124, endPoint y: 416, distance: 118.0
click at [1168, 416] on icon at bounding box center [1166, 417] width 4 height 7
click at [1083, 416] on div "yok" at bounding box center [1057, 417] width 195 height 45
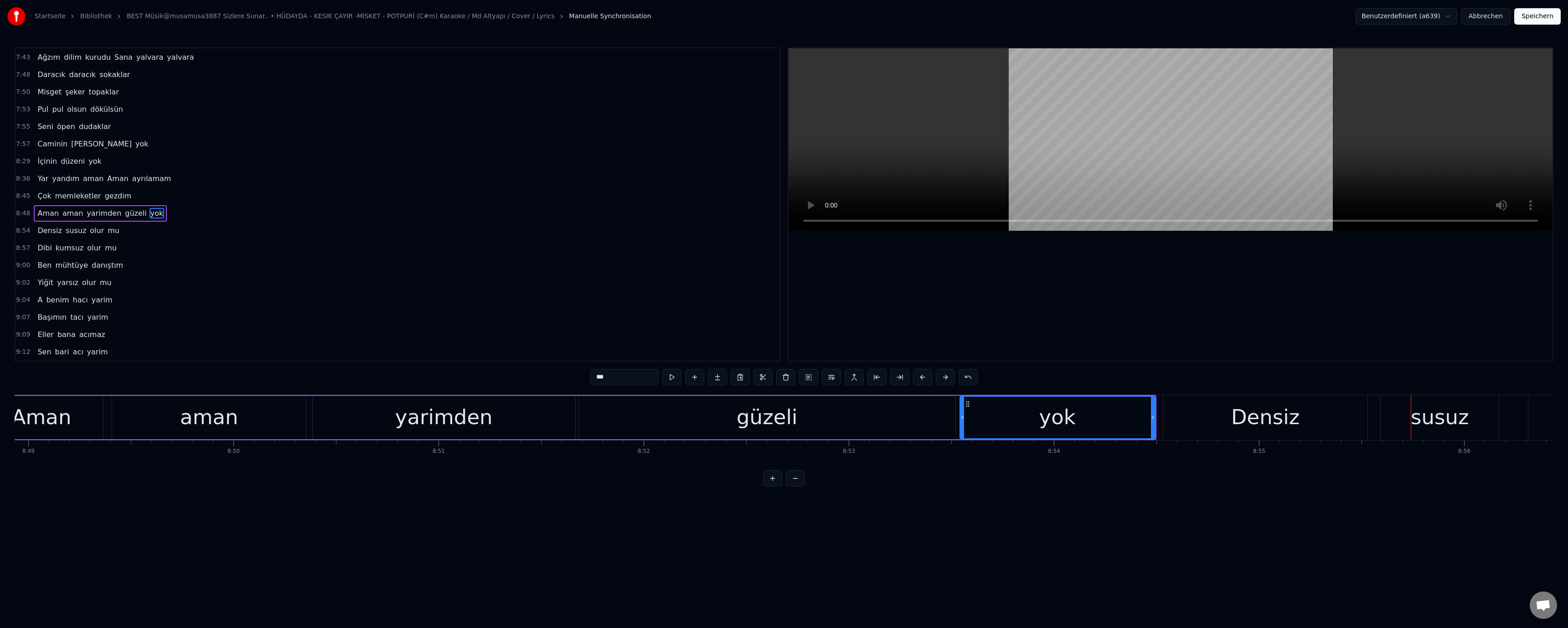
drag, startPoint x: 1086, startPoint y: 425, endPoint x: 982, endPoint y: 273, distance: 184.2
click at [1085, 418] on div "yok" at bounding box center [1057, 417] width 194 height 41
click at [1268, 423] on div "Densiz" at bounding box center [1265, 417] width 68 height 31
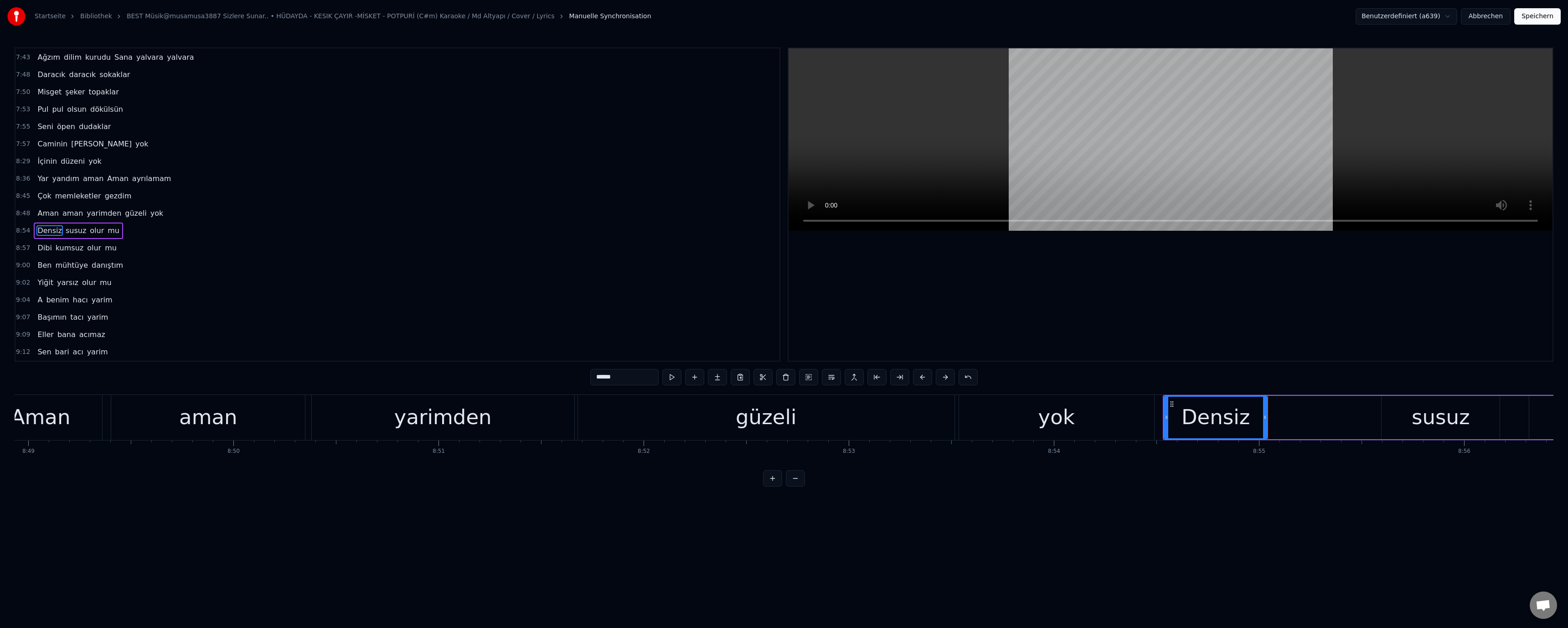
drag, startPoint x: 1364, startPoint y: 417, endPoint x: 1312, endPoint y: 419, distance: 52.0
click at [1263, 418] on icon at bounding box center [1265, 417] width 4 height 7
drag, startPoint x: 1398, startPoint y: 412, endPoint x: 1387, endPoint y: 418, distance: 12.5
click at [1398, 413] on div "susuz" at bounding box center [1441, 417] width 118 height 43
drag, startPoint x: 1387, startPoint y: 418, endPoint x: 1272, endPoint y: 423, distance: 115.1
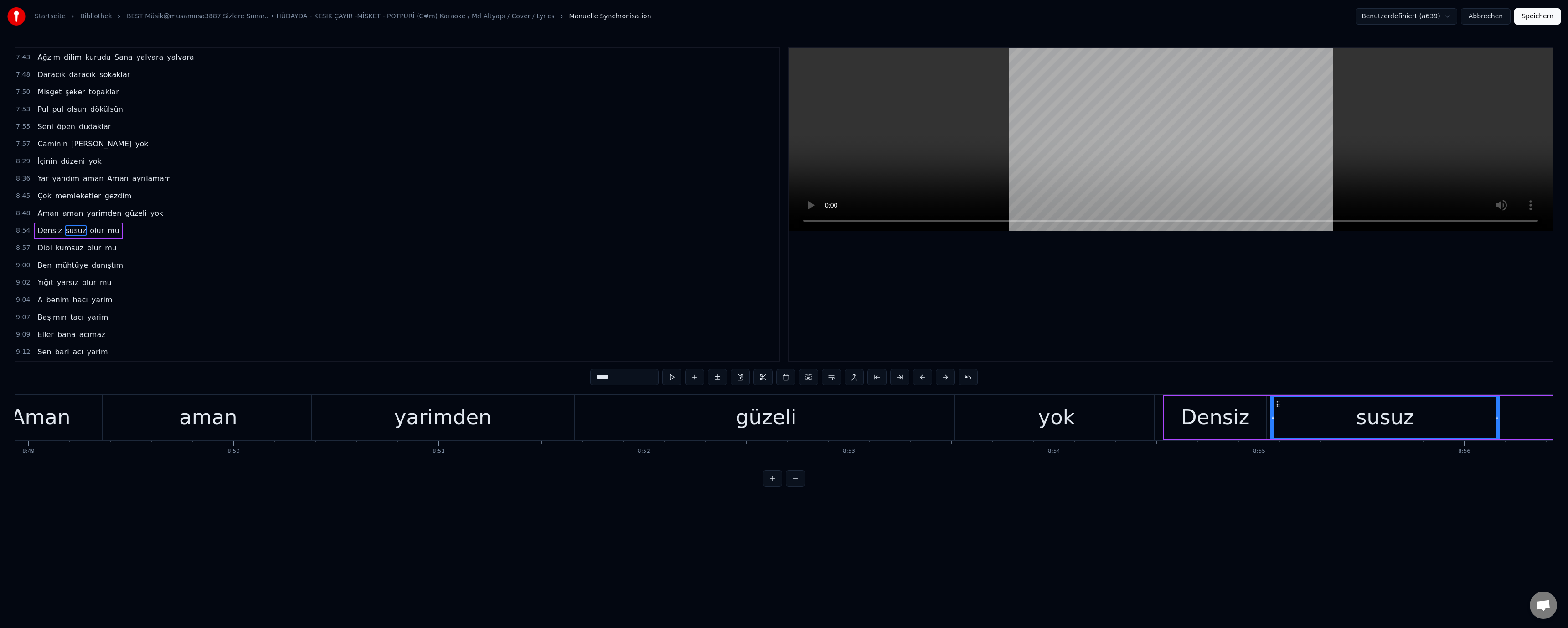
click at [1271, 422] on div at bounding box center [1273, 417] width 4 height 41
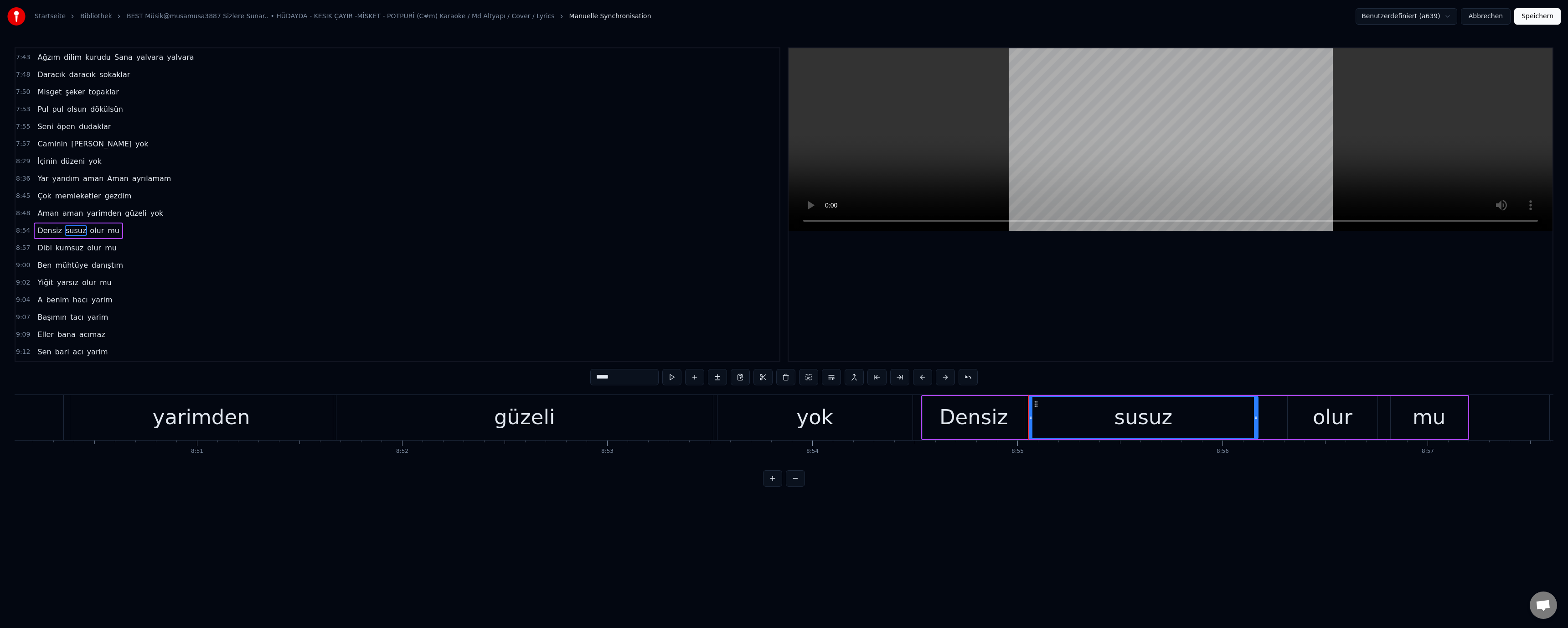
scroll to position [0, 108803]
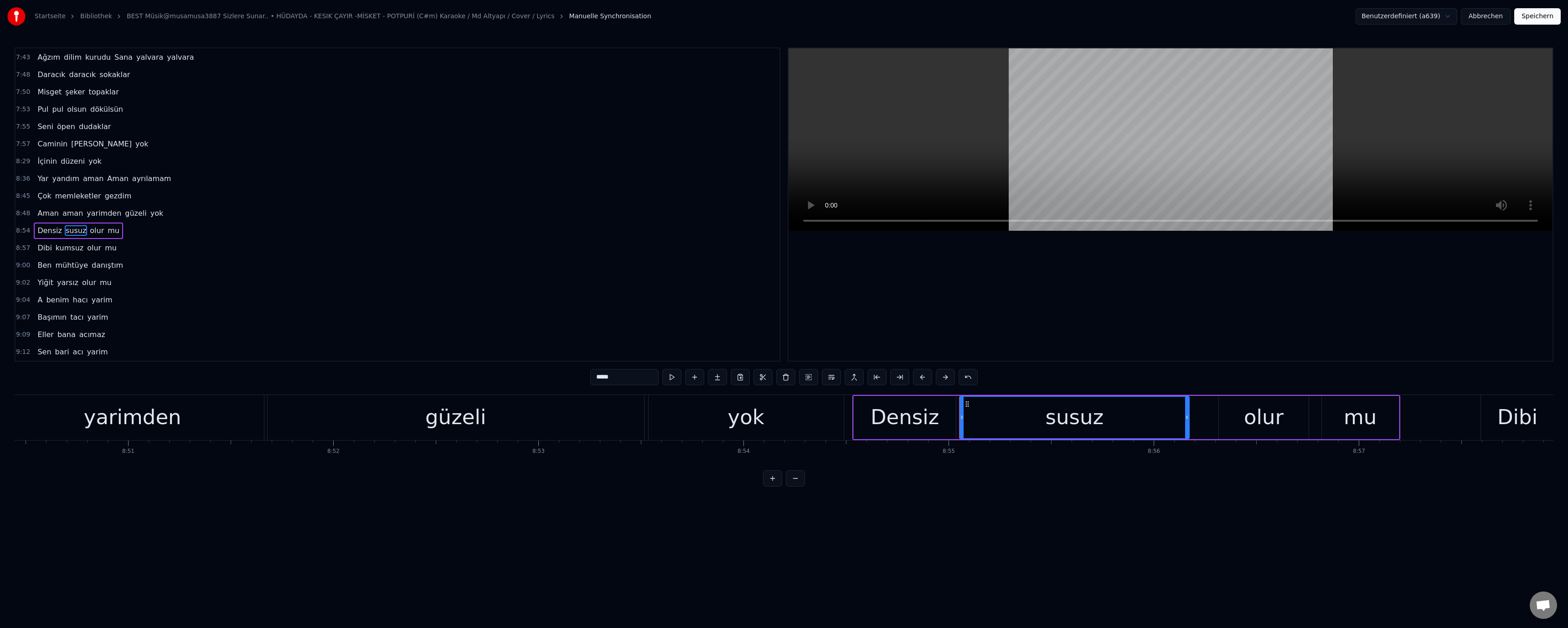
drag, startPoint x: 752, startPoint y: 418, endPoint x: 757, endPoint y: 391, distance: 27.5
click at [752, 418] on div "yok" at bounding box center [746, 417] width 37 height 31
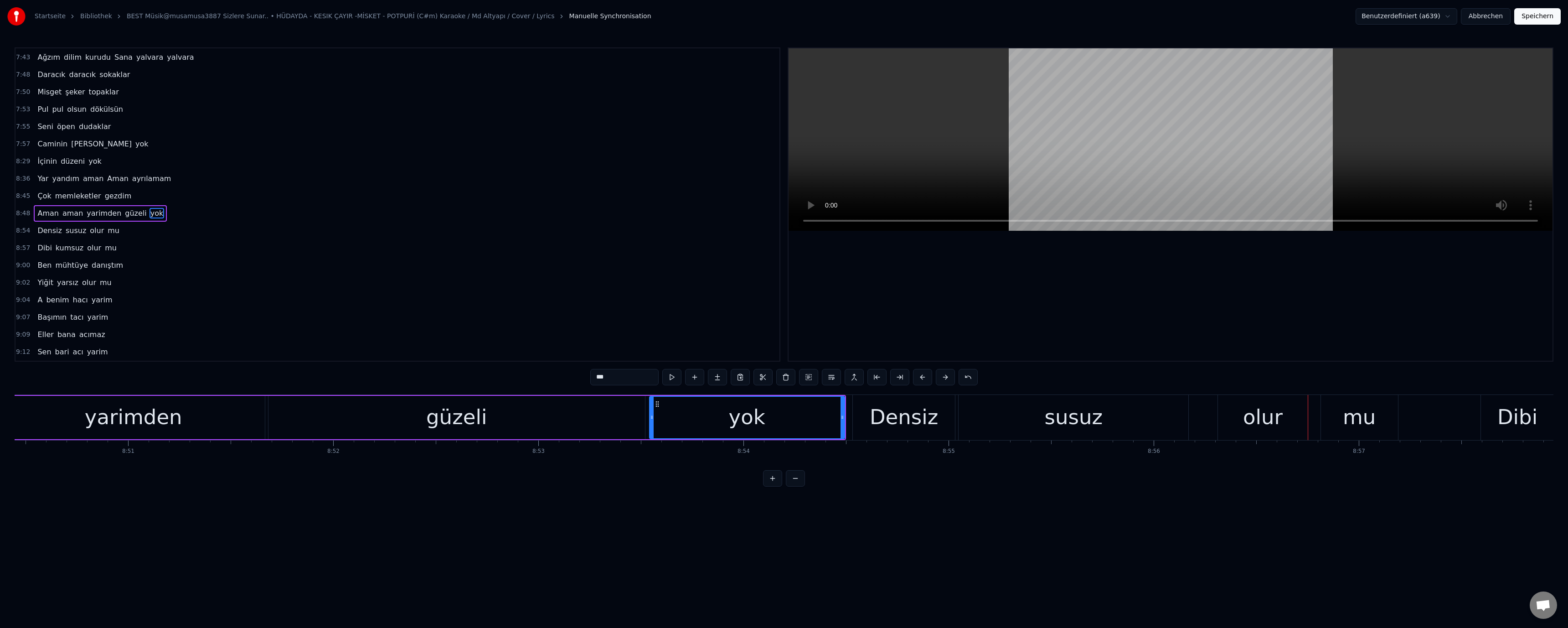
click at [1072, 424] on div "susuz" at bounding box center [1074, 417] width 58 height 31
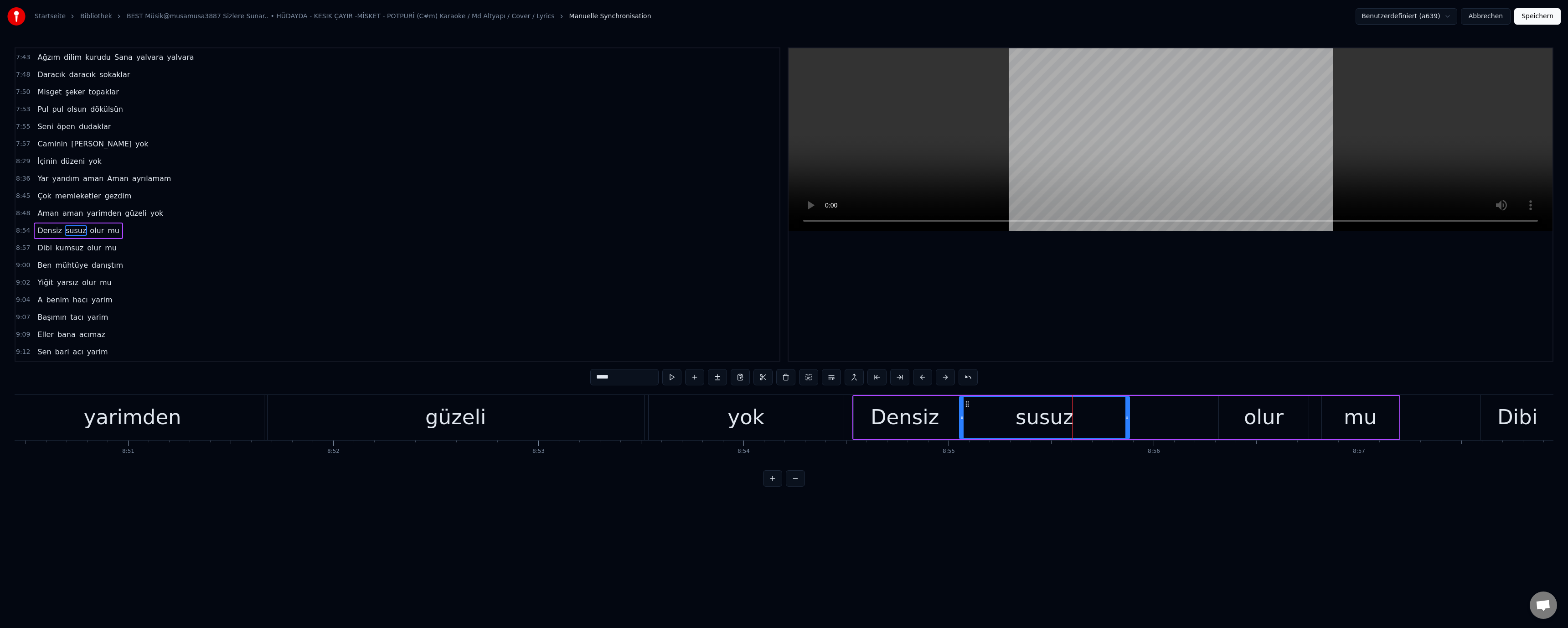
drag, startPoint x: 1188, startPoint y: 417, endPoint x: 1193, endPoint y: 419, distance: 5.4
click at [1127, 418] on icon at bounding box center [1127, 417] width 4 height 7
click at [1231, 416] on div "olur" at bounding box center [1263, 417] width 89 height 43
drag, startPoint x: 1222, startPoint y: 417, endPoint x: 1137, endPoint y: 417, distance: 85.0
click at [1137, 417] on icon at bounding box center [1136, 417] width 4 height 7
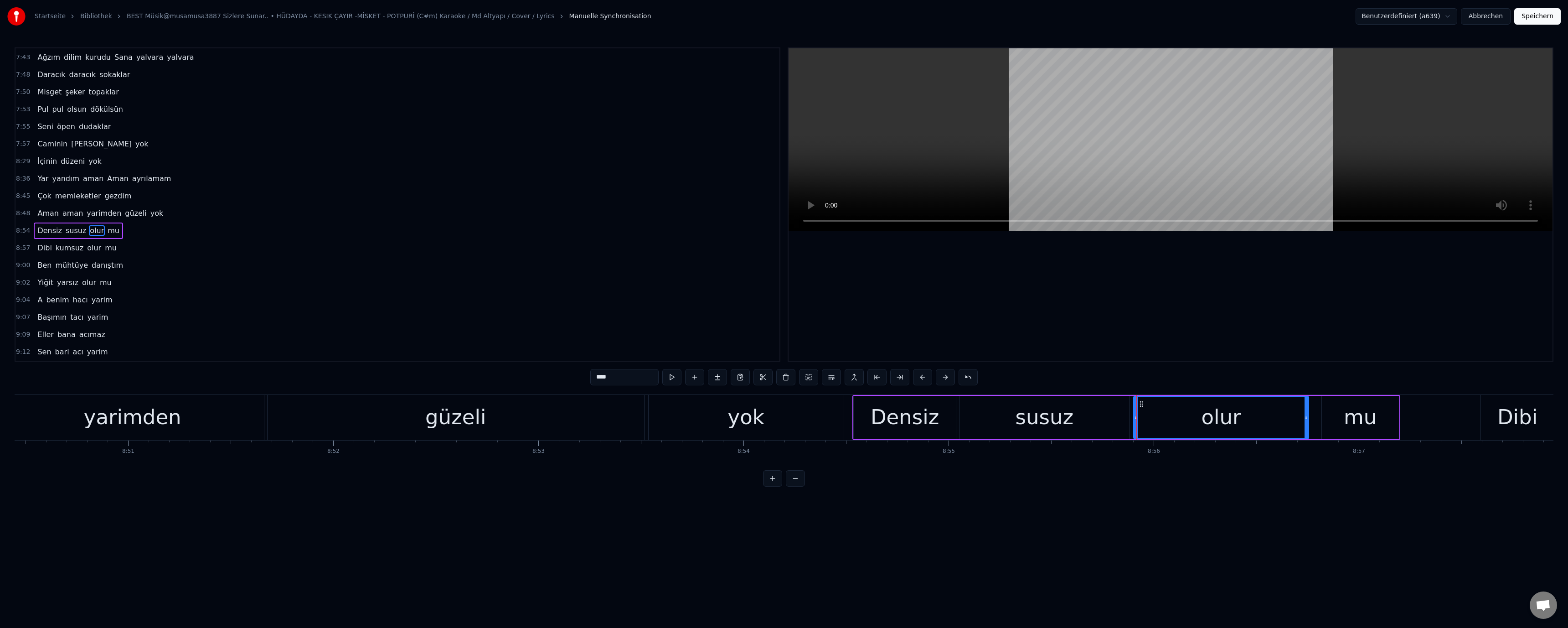
click at [1006, 418] on div "susuz" at bounding box center [1044, 417] width 170 height 43
click at [912, 415] on div "Densiz" at bounding box center [905, 417] width 68 height 31
click at [1228, 420] on div "olur" at bounding box center [1221, 417] width 40 height 31
drag, startPoint x: 1307, startPoint y: 417, endPoint x: 1287, endPoint y: 418, distance: 20.0
click at [1287, 418] on icon at bounding box center [1286, 417] width 4 height 7
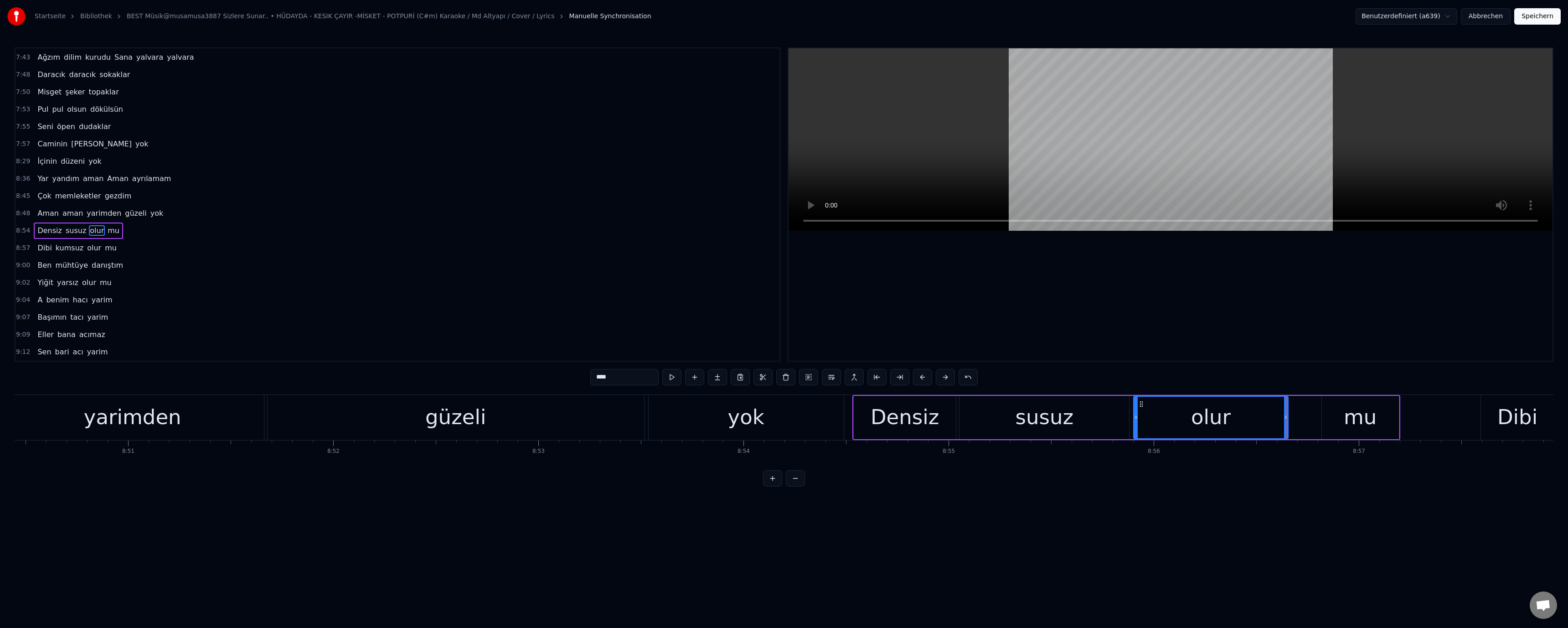
click at [1330, 416] on div "mu" at bounding box center [1360, 417] width 77 height 43
drag, startPoint x: 1328, startPoint y: 416, endPoint x: 1195, endPoint y: 422, distance: 133.1
click at [1296, 418] on icon at bounding box center [1298, 417] width 4 height 7
click at [934, 424] on div "Densiz" at bounding box center [905, 417] width 68 height 31
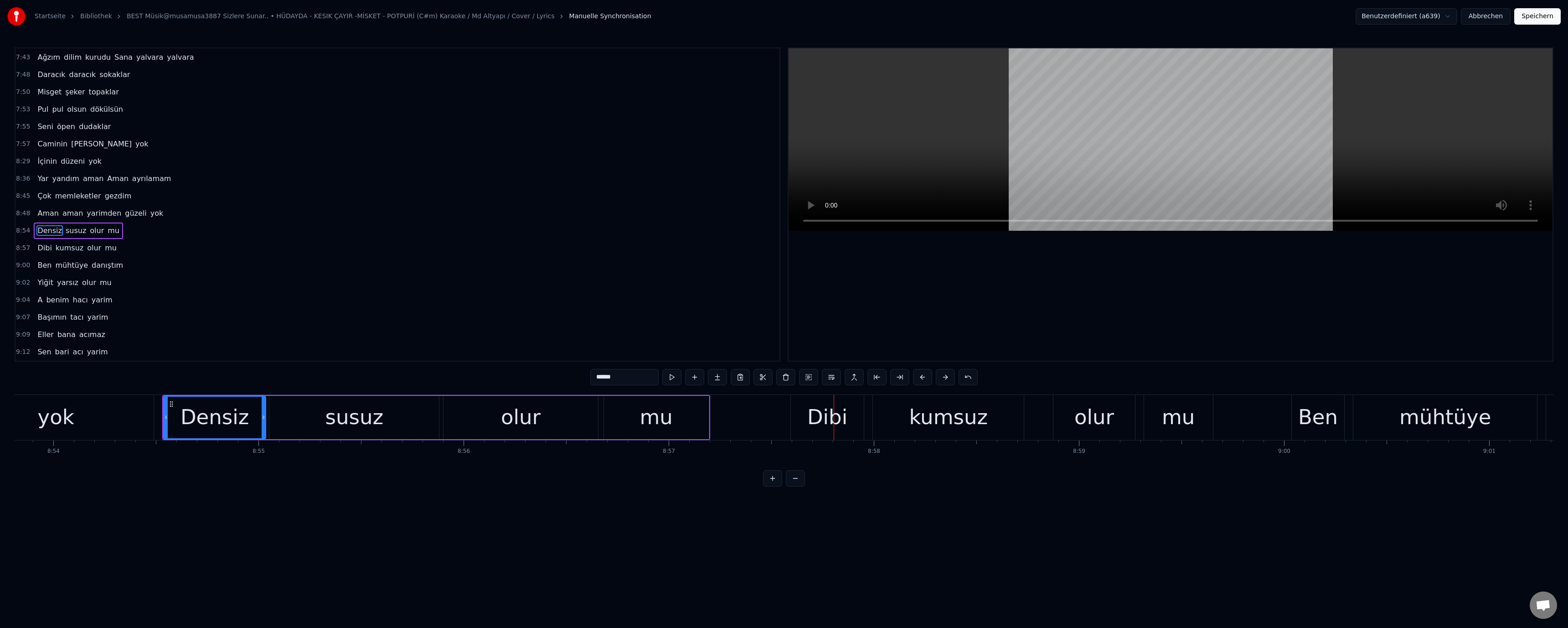
scroll to position [0, 108769]
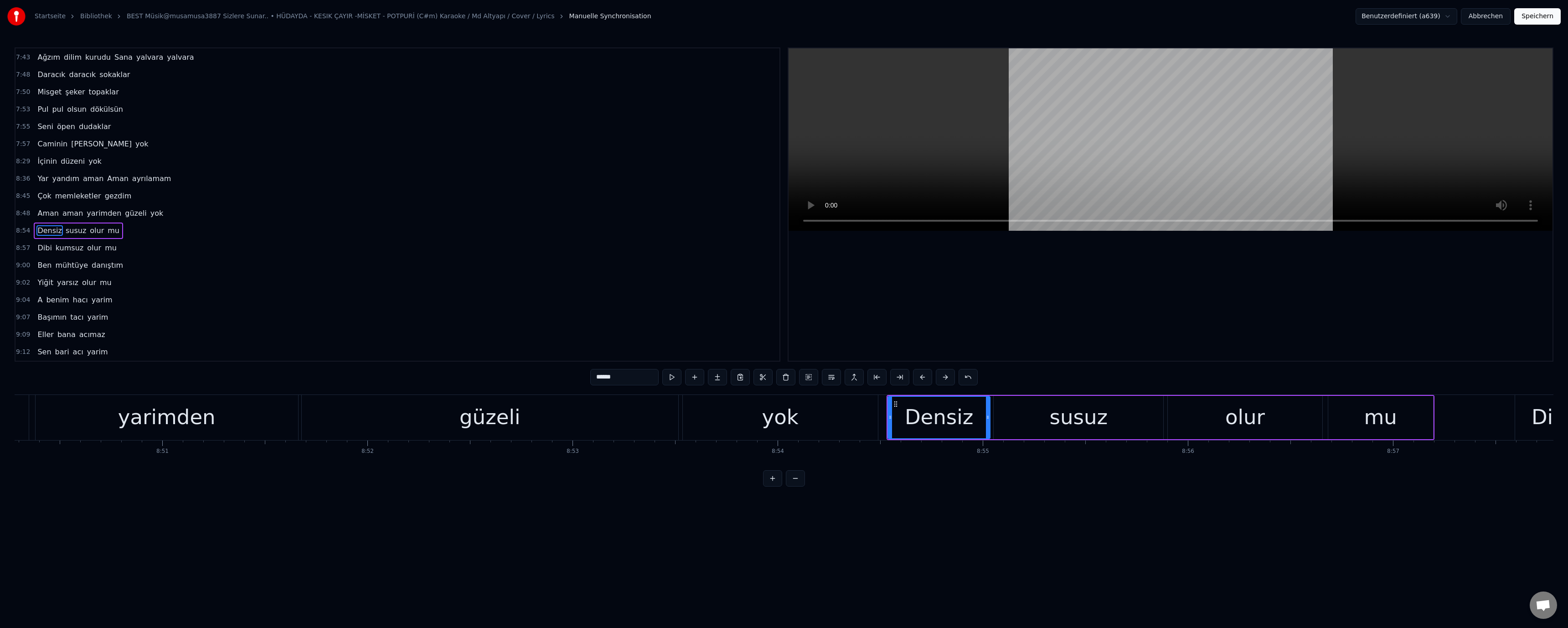
click at [738, 423] on div "yok" at bounding box center [780, 417] width 195 height 45
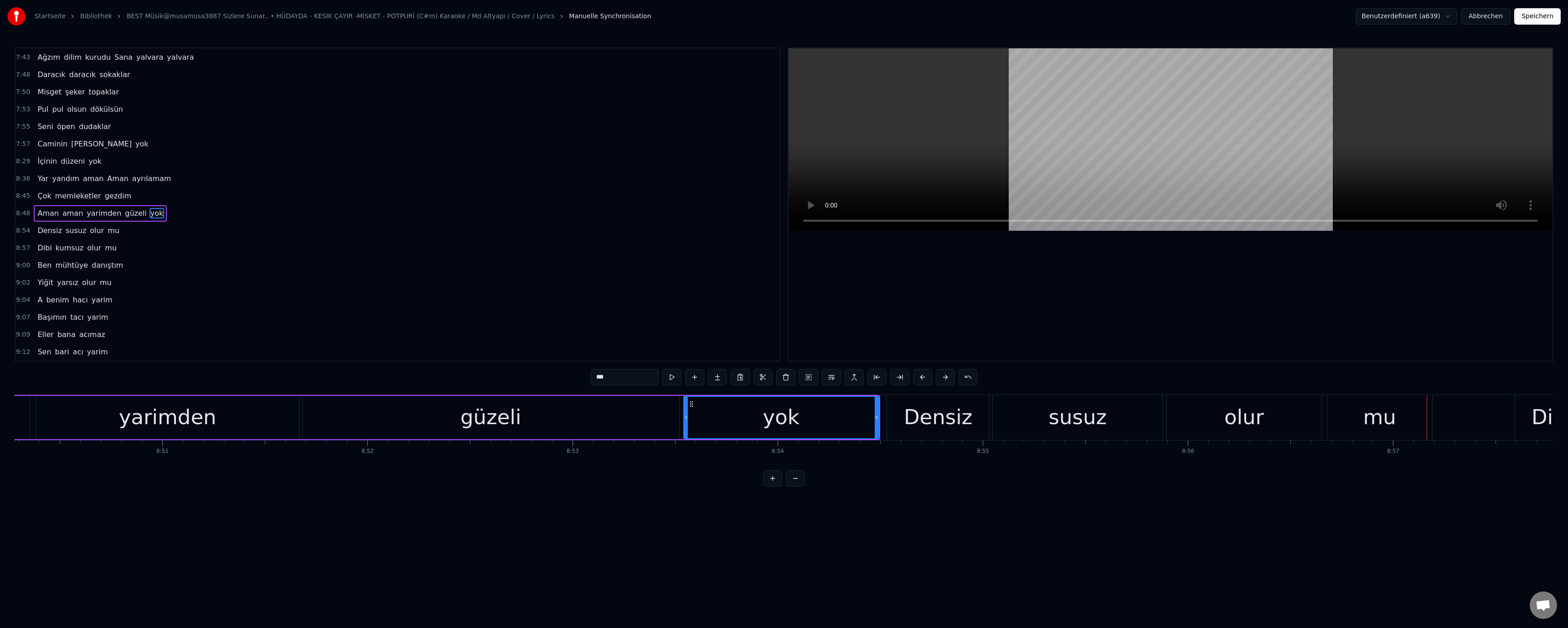
click at [1253, 424] on div "olur" at bounding box center [1244, 417] width 40 height 31
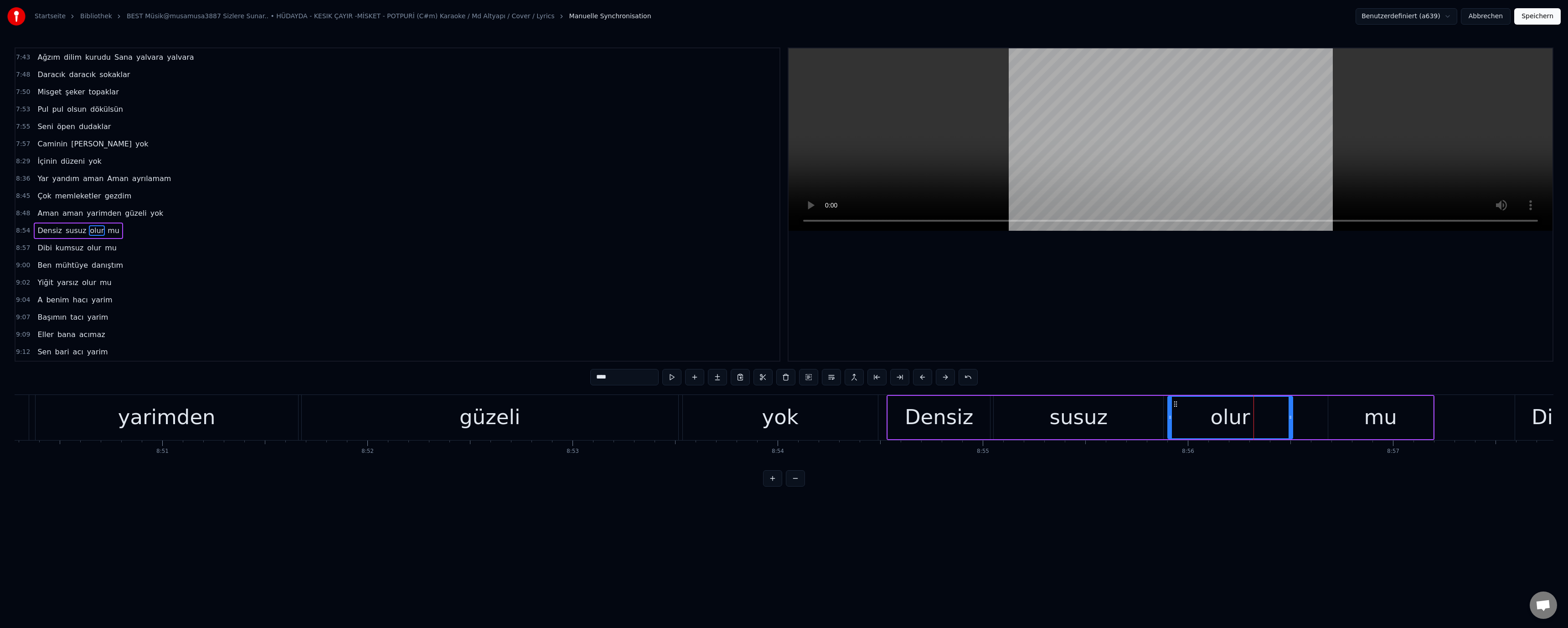
drag, startPoint x: 1321, startPoint y: 418, endPoint x: 1314, endPoint y: 418, distance: 7.0
click at [1292, 419] on icon at bounding box center [1290, 417] width 4 height 7
drag, startPoint x: 1340, startPoint y: 414, endPoint x: 1333, endPoint y: 415, distance: 7.1
click at [1340, 414] on div "mu" at bounding box center [1381, 417] width 105 height 43
drag, startPoint x: 1331, startPoint y: 417, endPoint x: 1197, endPoint y: 425, distance: 134.2
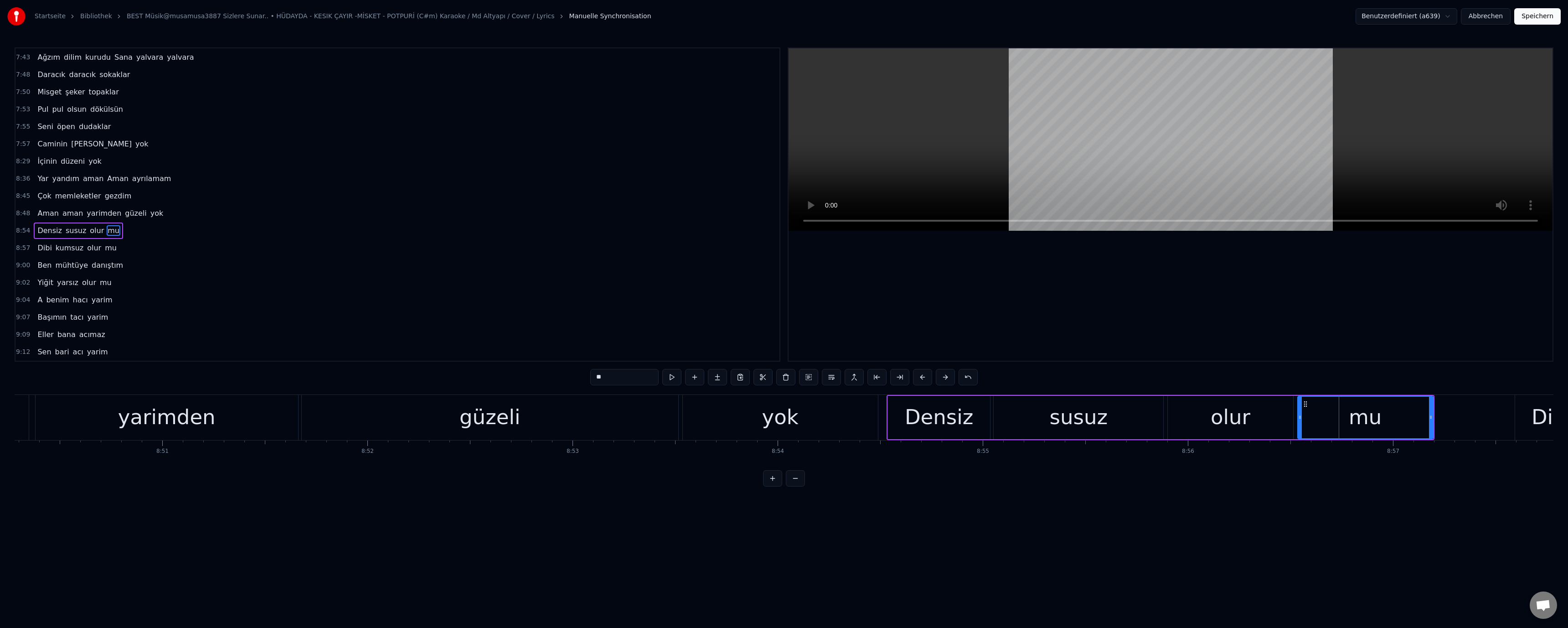
click at [1300, 421] on div at bounding box center [1300, 417] width 4 height 41
drag, startPoint x: 1054, startPoint y: 423, endPoint x: 1048, endPoint y: 411, distance: 13.4
click at [1055, 423] on div "susuz" at bounding box center [1079, 417] width 58 height 31
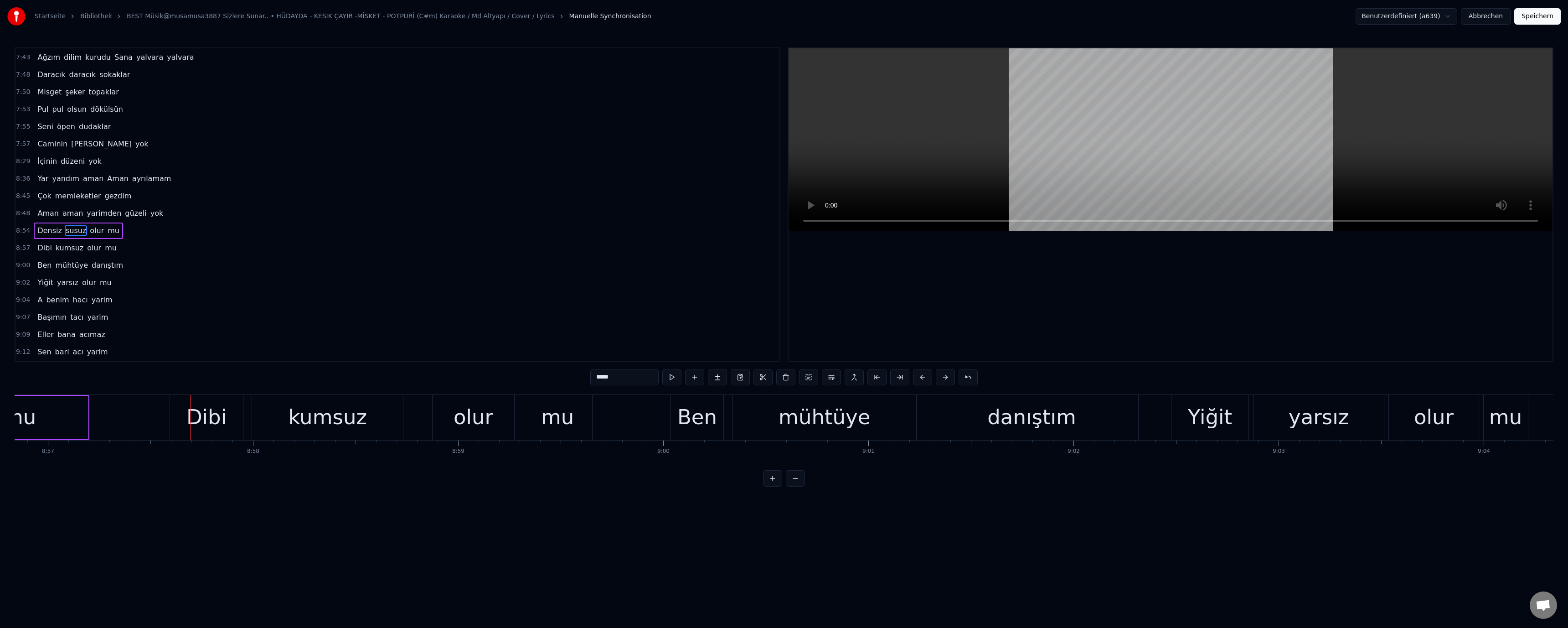
scroll to position [0, 109700]
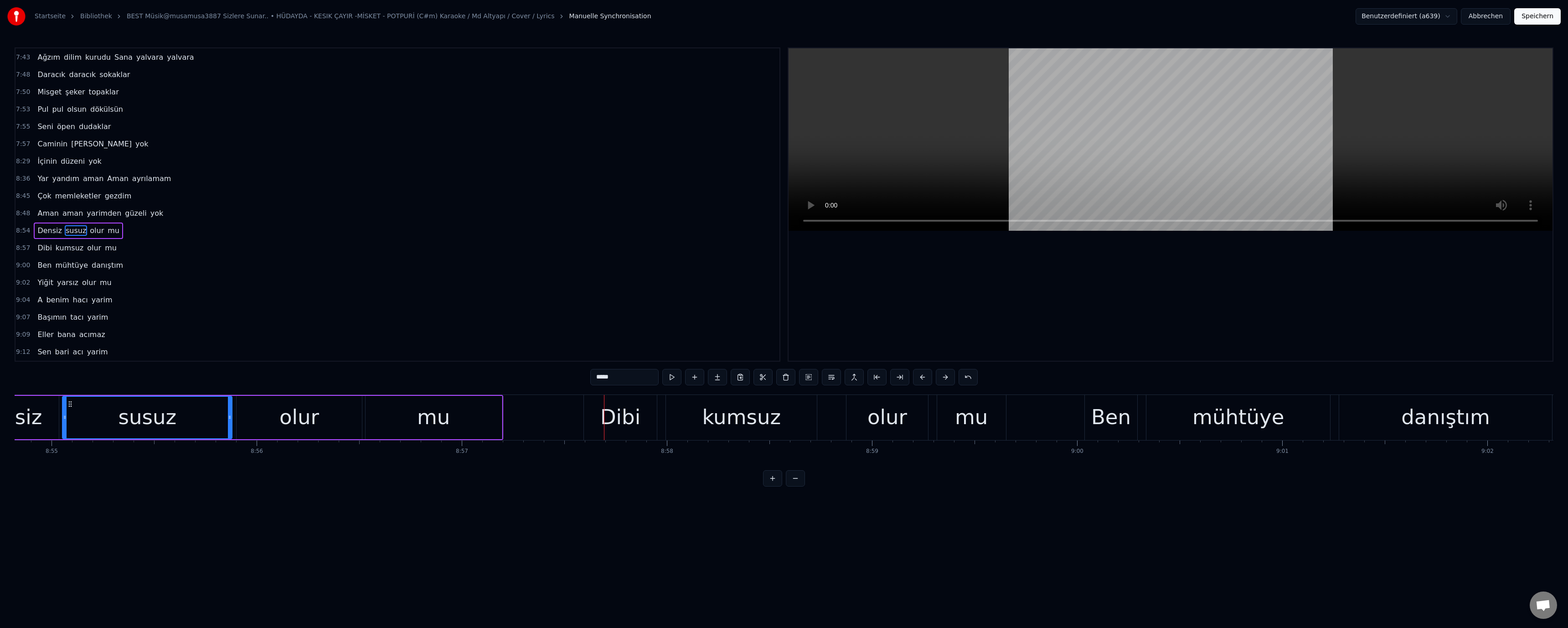
click at [607, 403] on div "Dibi" at bounding box center [620, 417] width 40 height 31
type input "****"
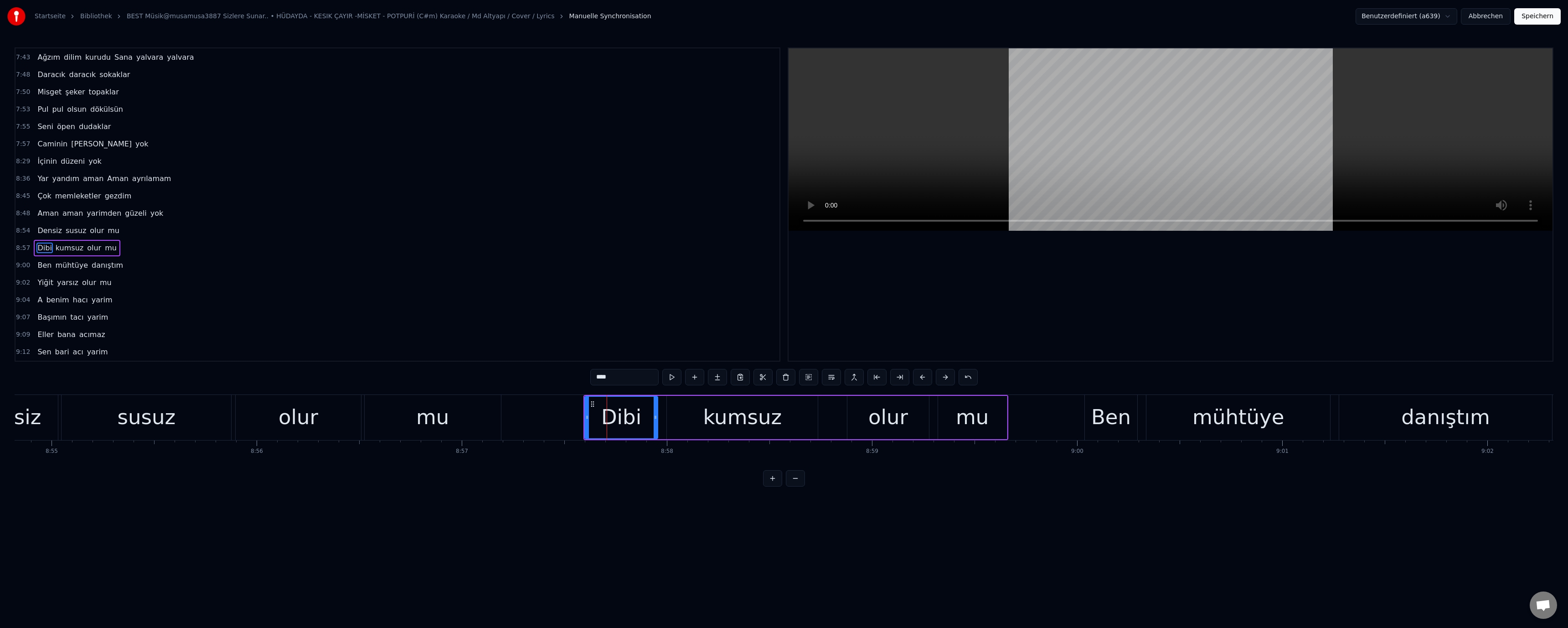
click at [584, 417] on div "Dibi kumsuz olur mu" at bounding box center [796, 417] width 425 height 45
click at [603, 415] on div "Dibi" at bounding box center [621, 417] width 40 height 31
drag, startPoint x: 587, startPoint y: 418, endPoint x: 473, endPoint y: 420, distance: 114.0
click at [513, 418] on icon at bounding box center [514, 417] width 4 height 7
click at [450, 420] on div "mu" at bounding box center [433, 417] width 136 height 45
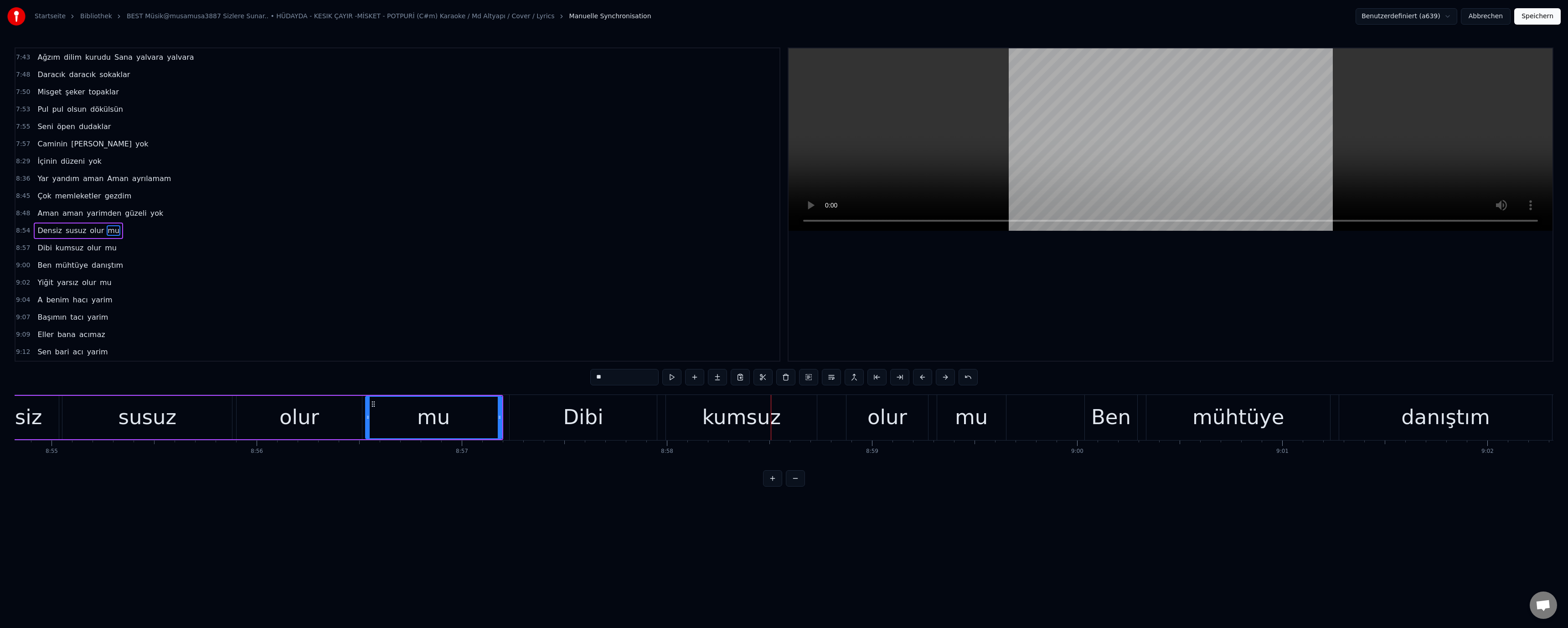
click at [611, 420] on div "Dibi" at bounding box center [583, 417] width 147 height 45
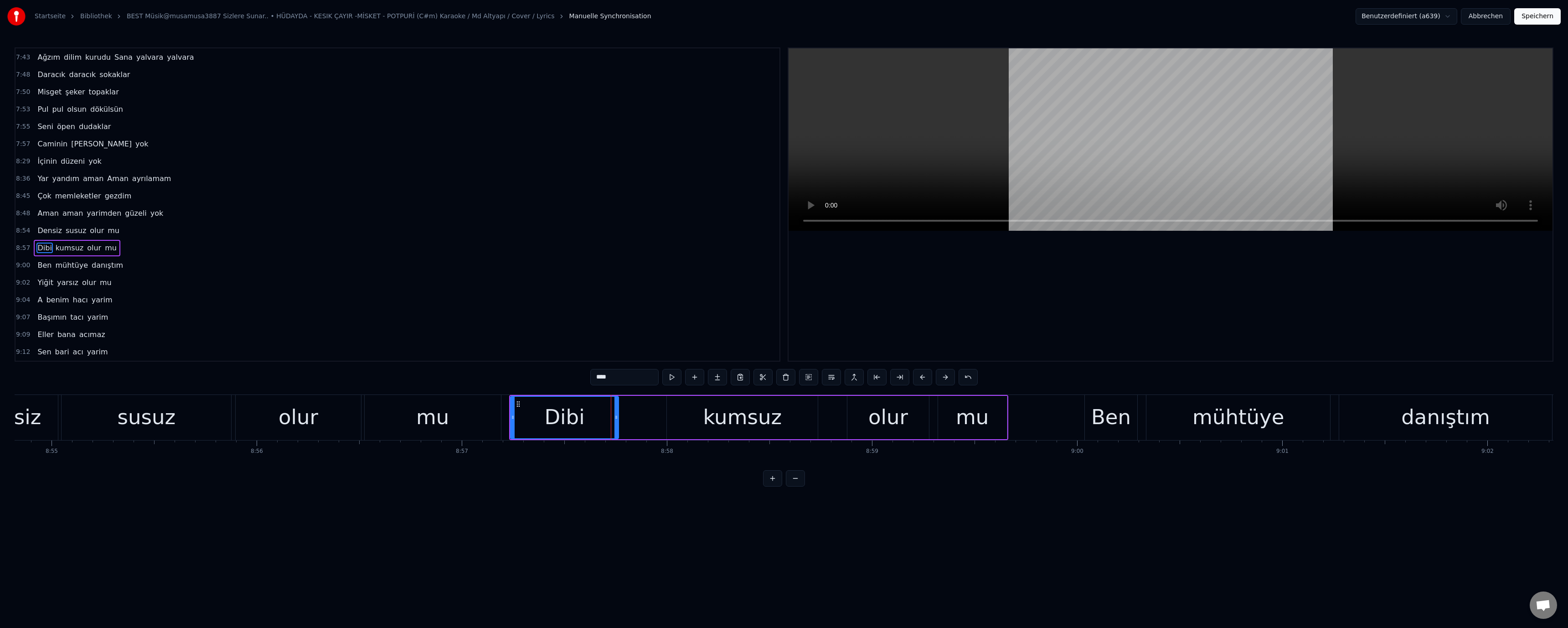
drag, startPoint x: 654, startPoint y: 418, endPoint x: 615, endPoint y: 417, distance: 39.0
click at [615, 417] on icon at bounding box center [616, 417] width 4 height 7
click at [678, 418] on div "kumsuz" at bounding box center [743, 417] width 151 height 43
drag, startPoint x: 669, startPoint y: 418, endPoint x: 624, endPoint y: 418, distance: 45.0
click at [624, 418] on icon at bounding box center [624, 417] width 4 height 7
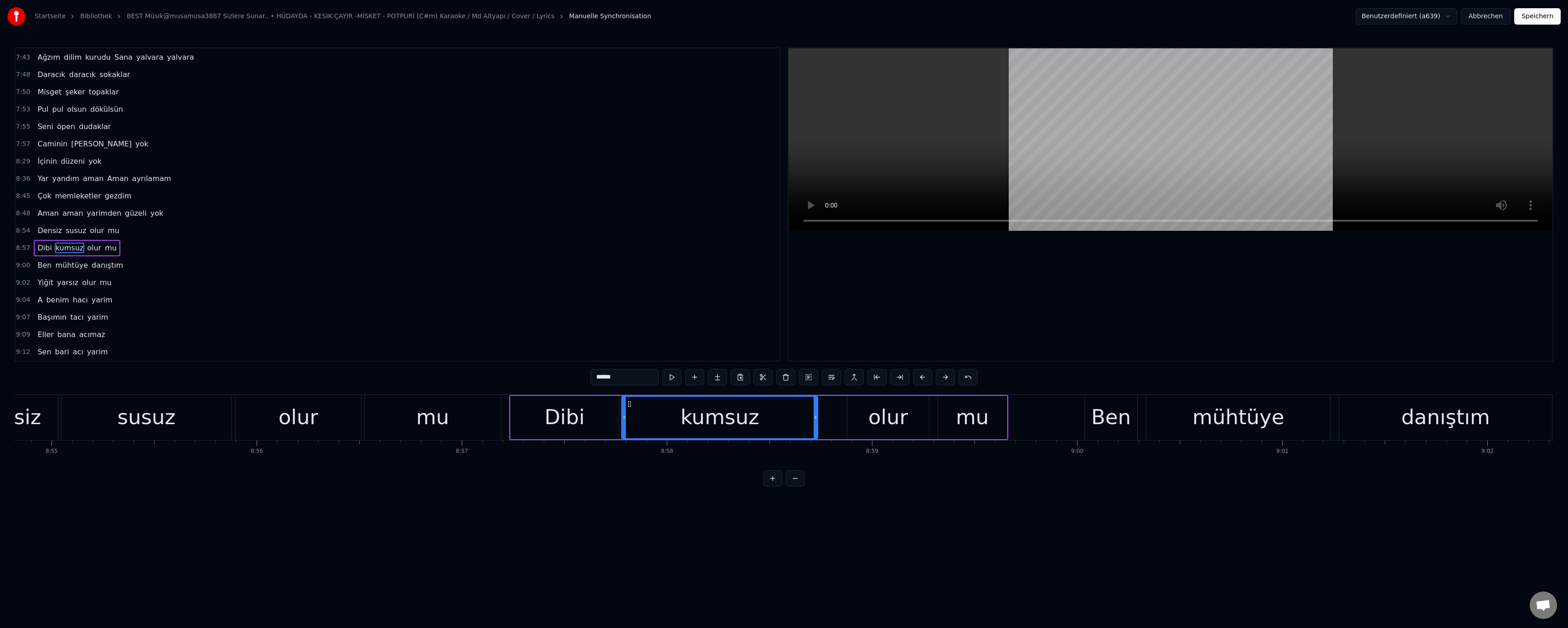
click at [586, 420] on div "Dibi" at bounding box center [564, 417] width 108 height 43
click at [788, 423] on div "kumsuz" at bounding box center [719, 417] width 196 height 43
drag, startPoint x: 815, startPoint y: 418, endPoint x: 827, endPoint y: 424, distance: 13.4
click at [783, 418] on icon at bounding box center [783, 417] width 4 height 7
click at [865, 420] on div "olur" at bounding box center [887, 417] width 81 height 43
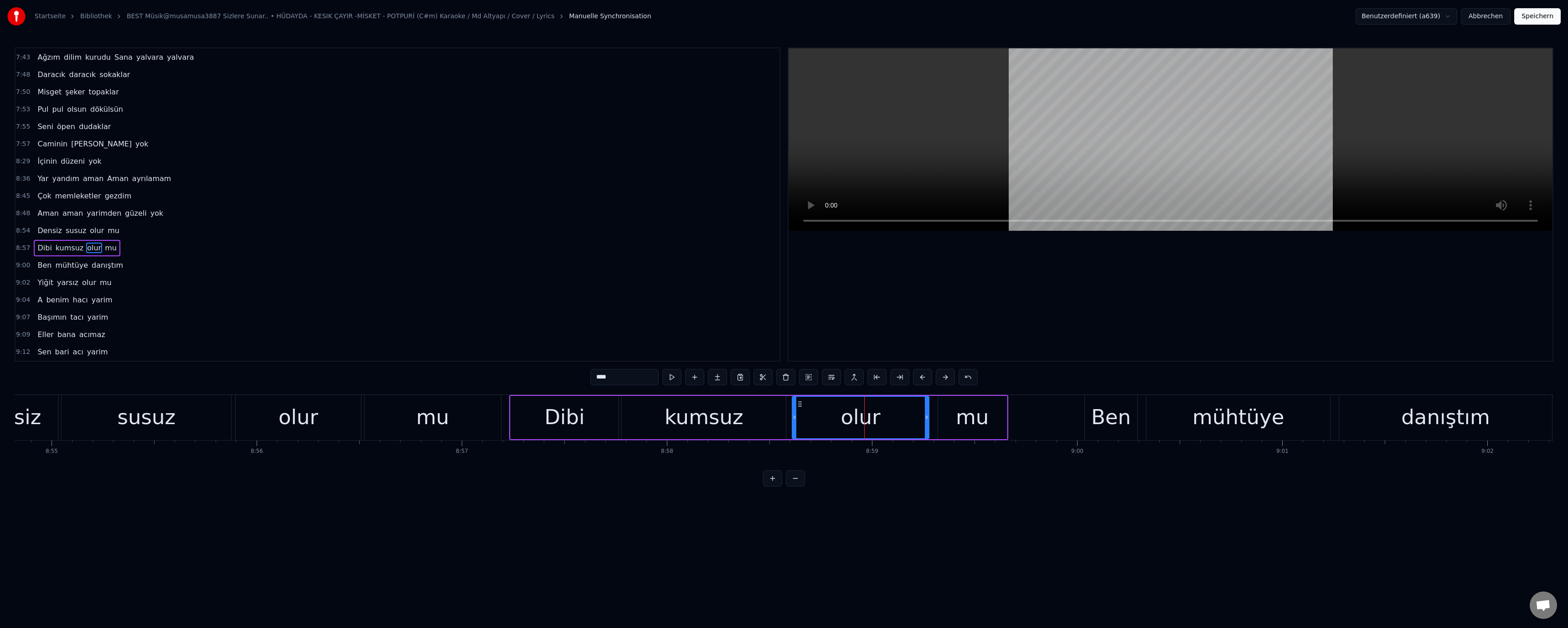
drag, startPoint x: 848, startPoint y: 418, endPoint x: 788, endPoint y: 422, distance: 60.1
click at [793, 421] on div at bounding box center [794, 417] width 4 height 41
click at [568, 418] on div "Dibi" at bounding box center [564, 417] width 40 height 31
click at [168, 426] on div "susuz" at bounding box center [147, 417] width 58 height 31
type input "*****"
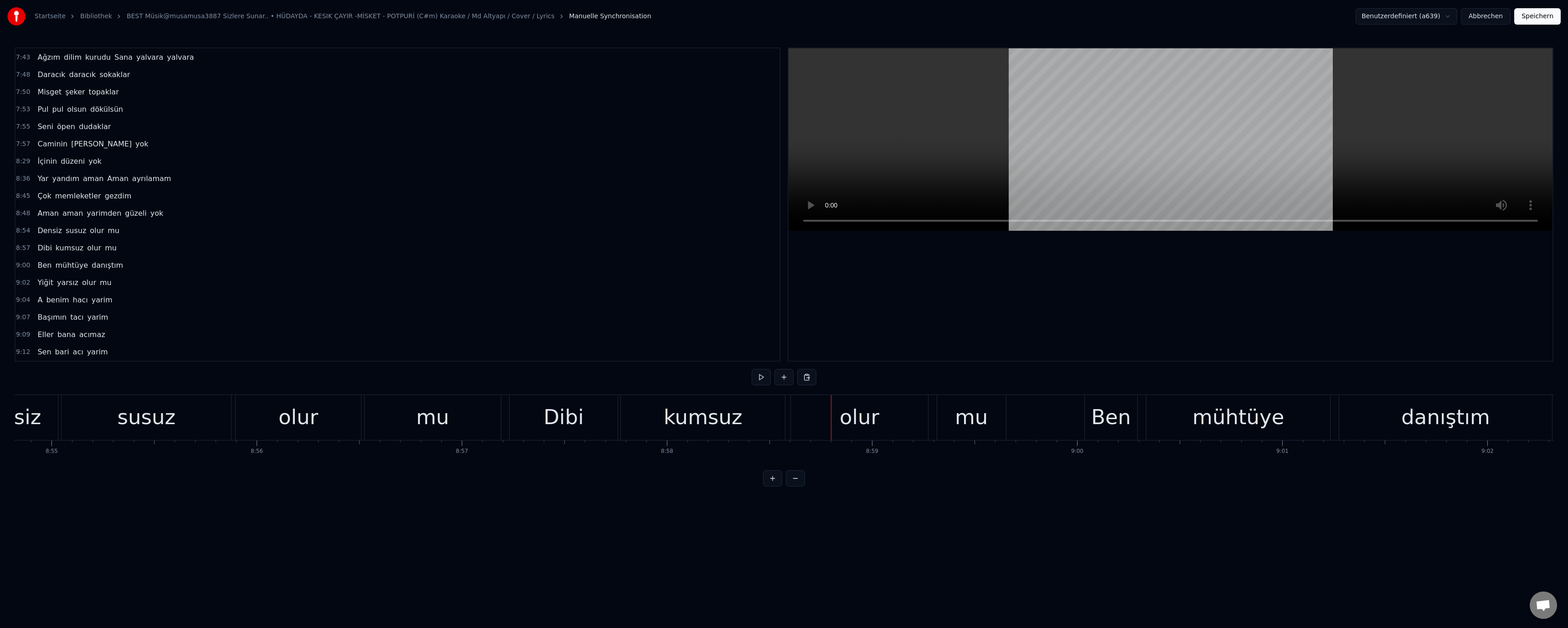
drag, startPoint x: 903, startPoint y: 420, endPoint x: 921, endPoint y: 423, distance: 18.2
click at [905, 420] on div "olur" at bounding box center [859, 417] width 137 height 45
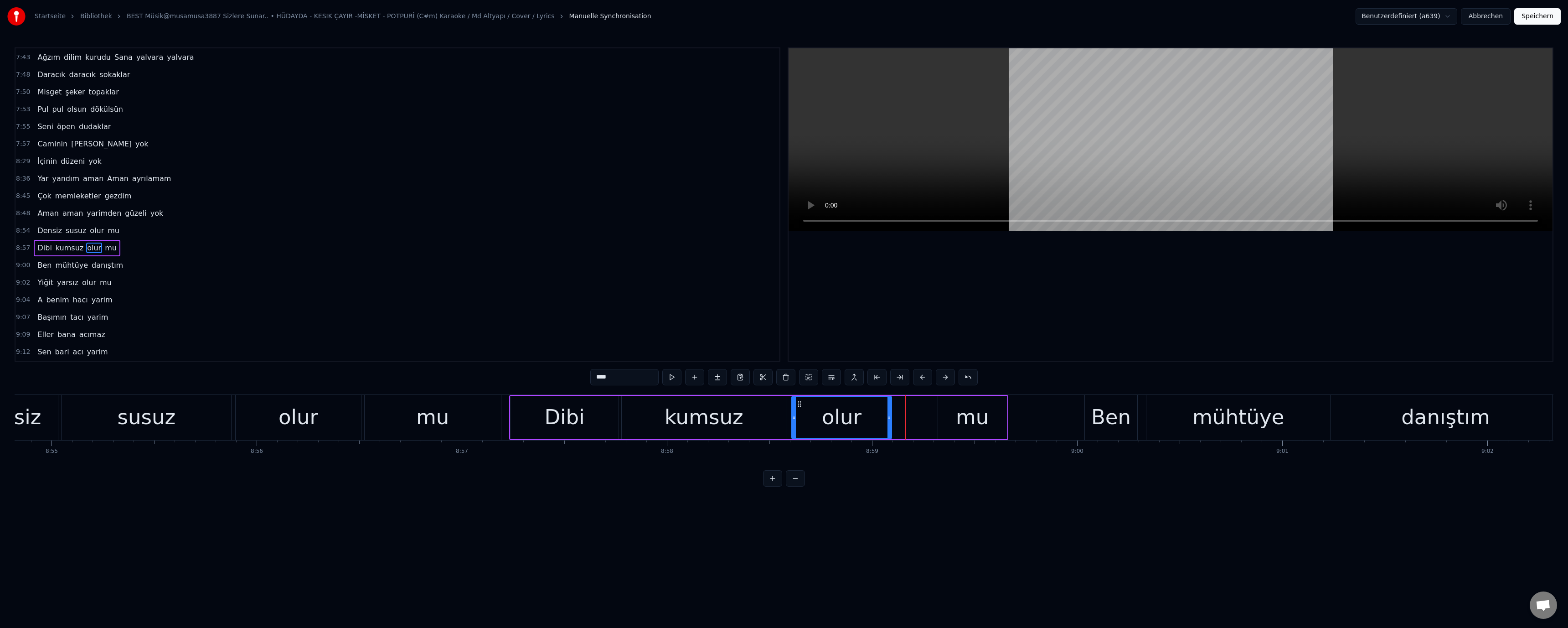
drag, startPoint x: 928, startPoint y: 420, endPoint x: 889, endPoint y: 422, distance: 39.1
click at [889, 422] on div at bounding box center [889, 417] width 4 height 41
click at [947, 418] on div "mu" at bounding box center [972, 417] width 69 height 43
drag, startPoint x: 940, startPoint y: 418, endPoint x: 863, endPoint y: 417, distance: 77.0
click at [895, 419] on icon at bounding box center [897, 417] width 4 height 7
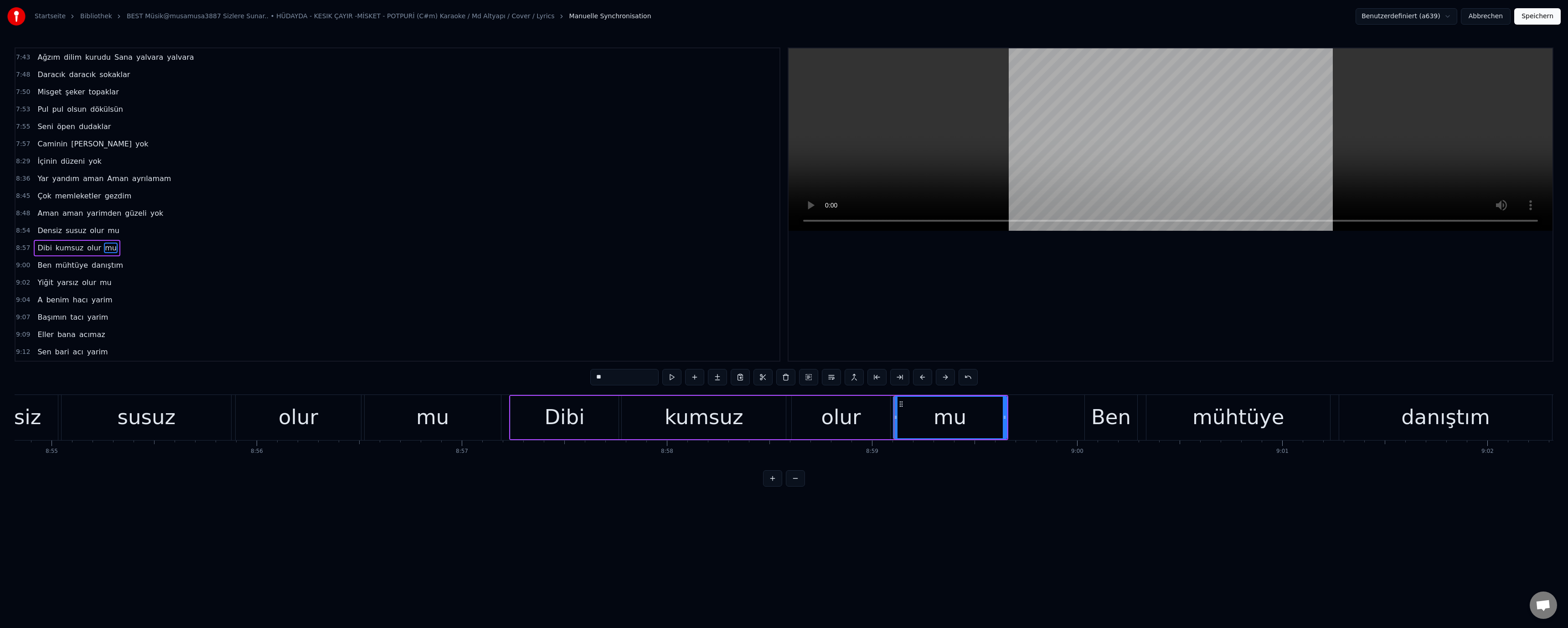
click at [719, 422] on div "kumsuz" at bounding box center [704, 417] width 79 height 31
drag, startPoint x: 195, startPoint y: 406, endPoint x: 192, endPoint y: 409, distance: 4.2
click at [194, 408] on div "susuz" at bounding box center [146, 417] width 170 height 45
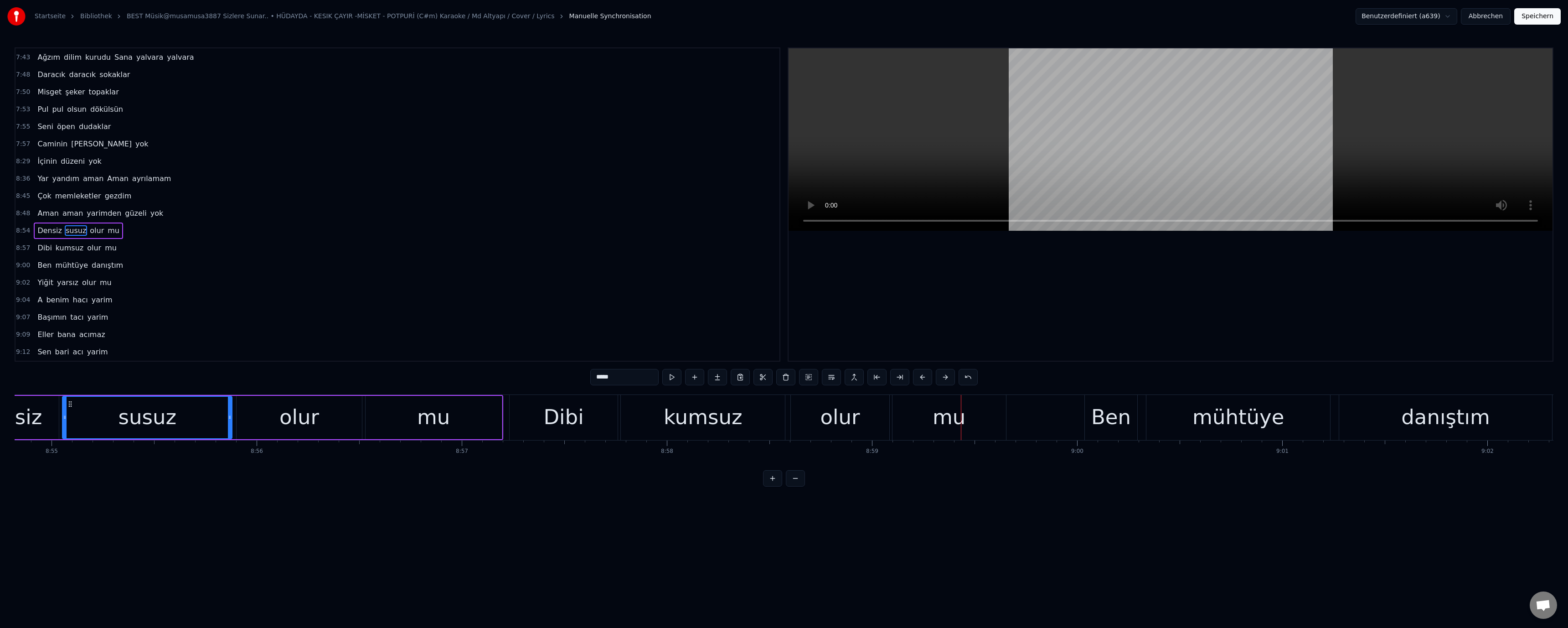
click at [835, 423] on div "olur" at bounding box center [839, 417] width 40 height 31
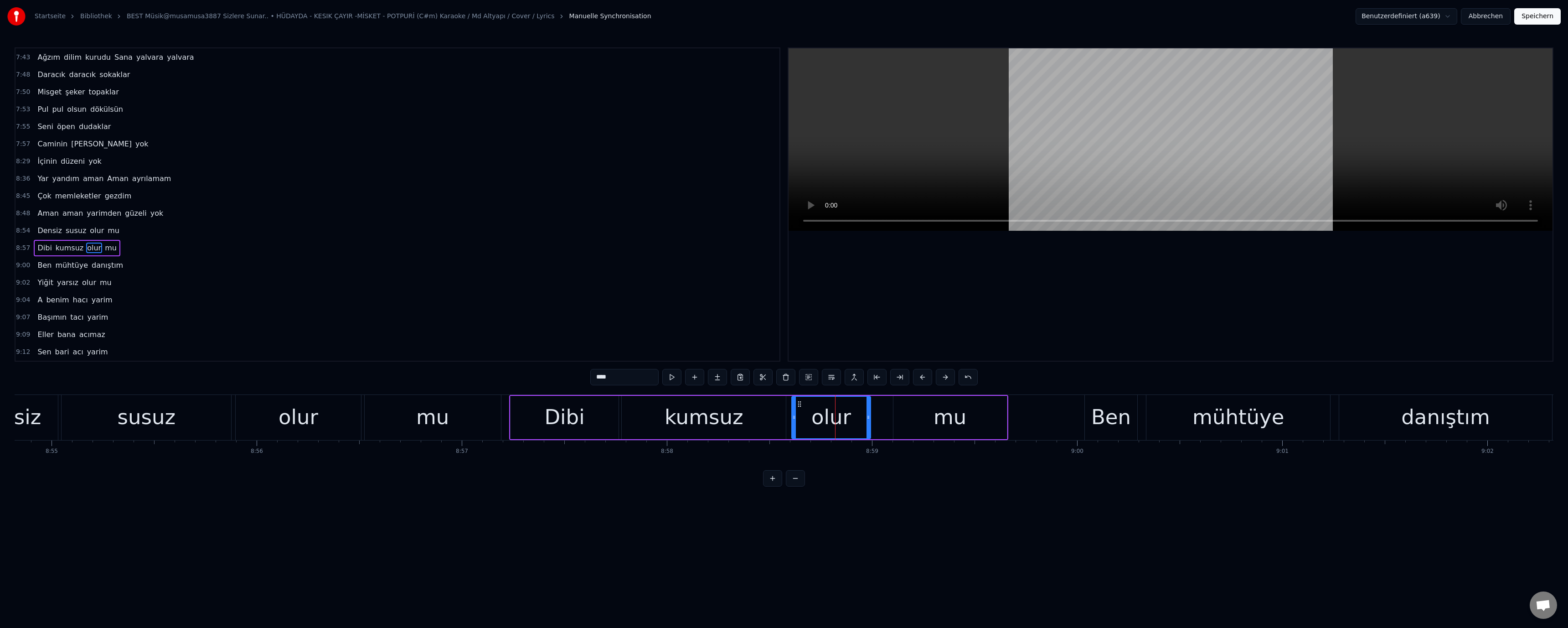
drag, startPoint x: 887, startPoint y: 420, endPoint x: 869, endPoint y: 422, distance: 18.1
click at [869, 422] on div at bounding box center [869, 417] width 4 height 41
click at [914, 420] on div "mu" at bounding box center [950, 417] width 113 height 43
drag, startPoint x: 894, startPoint y: 420, endPoint x: 875, endPoint y: 422, distance: 19.1
click at [878, 422] on div at bounding box center [880, 417] width 4 height 41
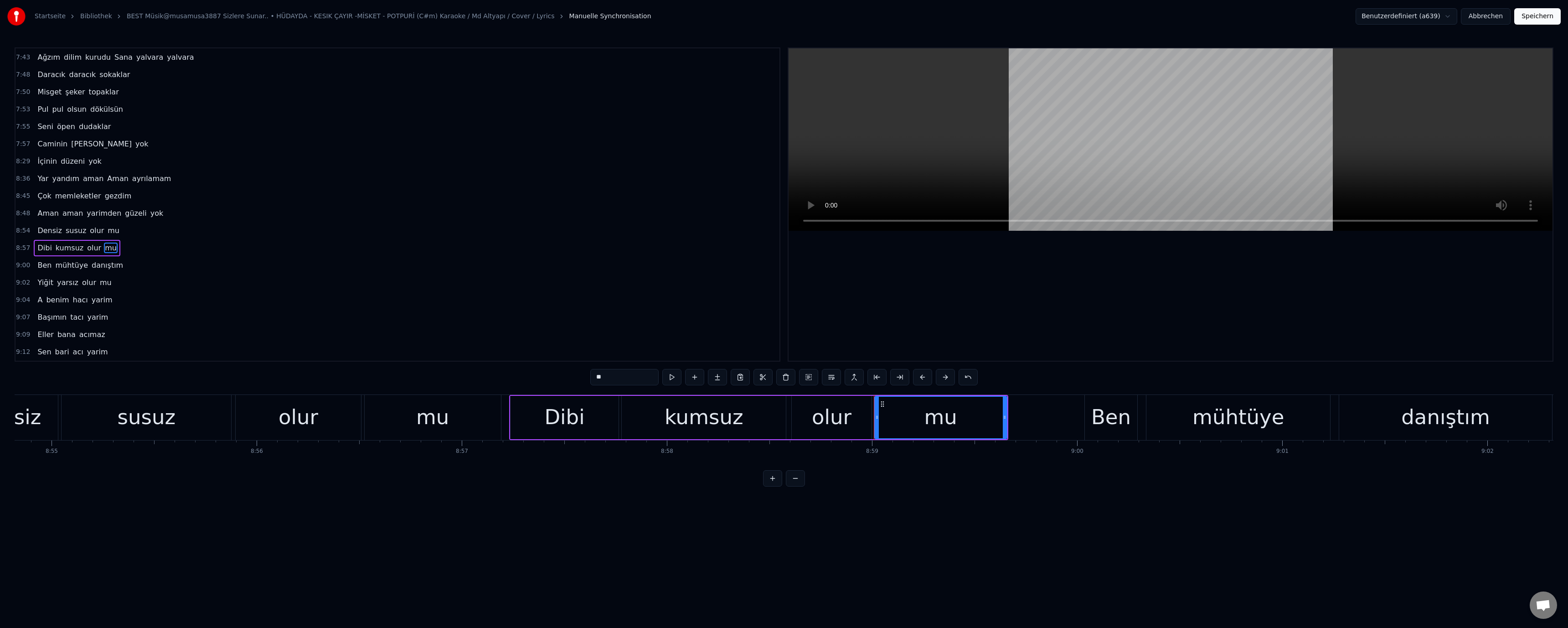
click at [741, 422] on div "kumsuz" at bounding box center [704, 417] width 164 height 43
click at [1102, 420] on div "Ben" at bounding box center [1111, 417] width 40 height 31
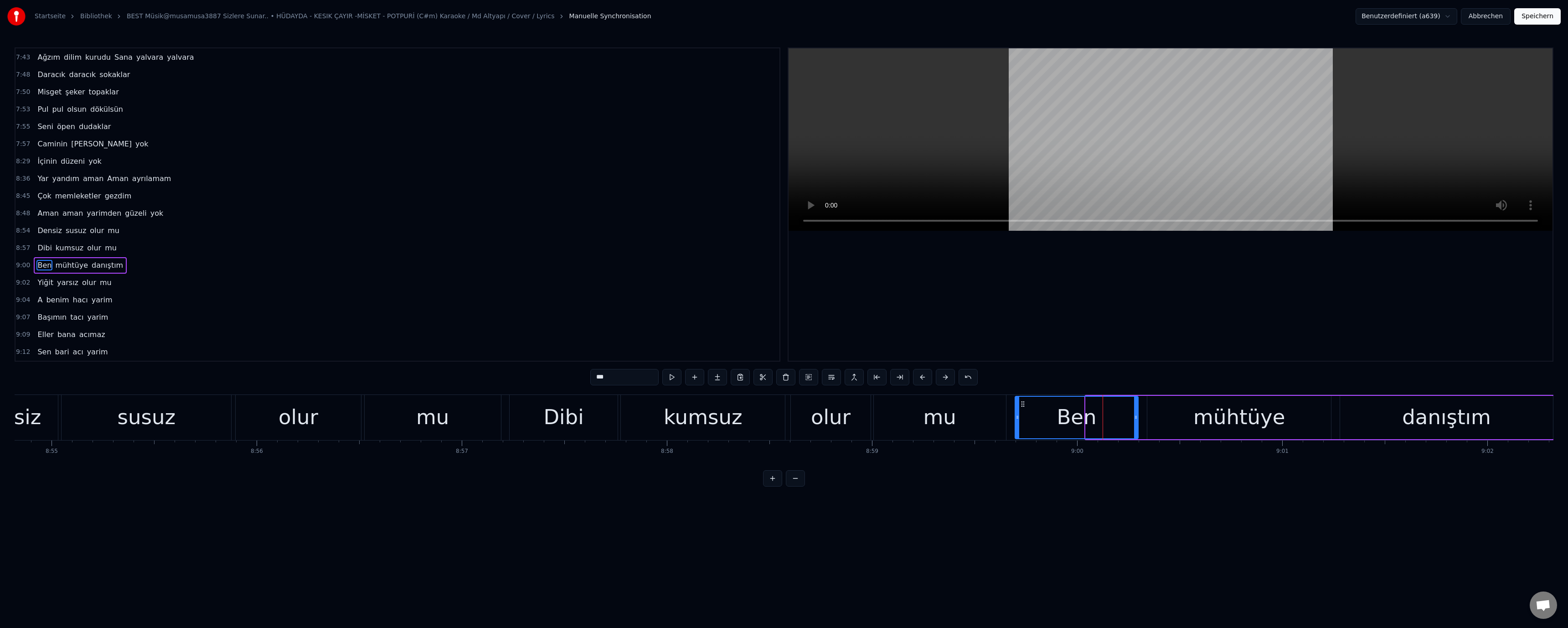
drag, startPoint x: 1088, startPoint y: 418, endPoint x: 1017, endPoint y: 418, distance: 71.0
click at [1017, 418] on icon at bounding box center [1017, 417] width 4 height 7
drag, startPoint x: 950, startPoint y: 418, endPoint x: 863, endPoint y: 233, distance: 204.4
click at [953, 409] on div "mu" at bounding box center [939, 417] width 33 height 31
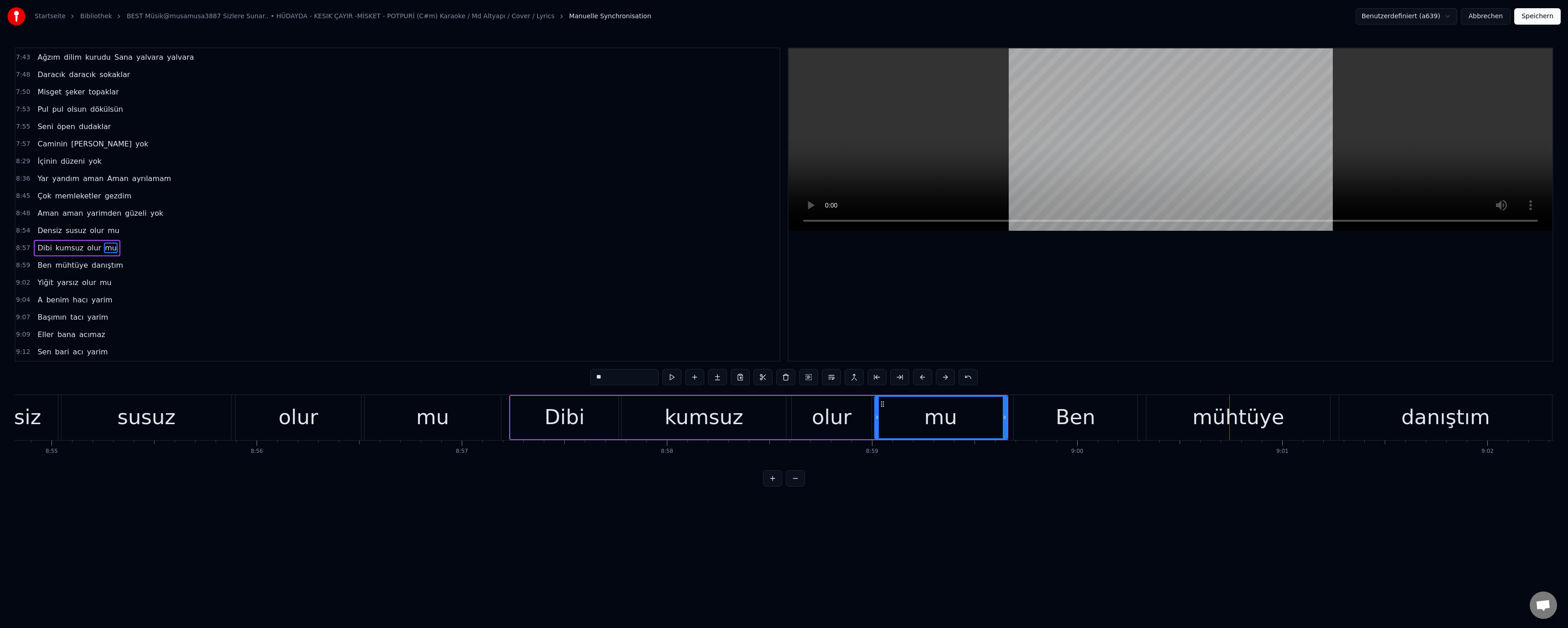
drag, startPoint x: 1115, startPoint y: 417, endPoint x: 1122, endPoint y: 420, distance: 7.6
click at [1115, 417] on div "Ben" at bounding box center [1075, 417] width 124 height 45
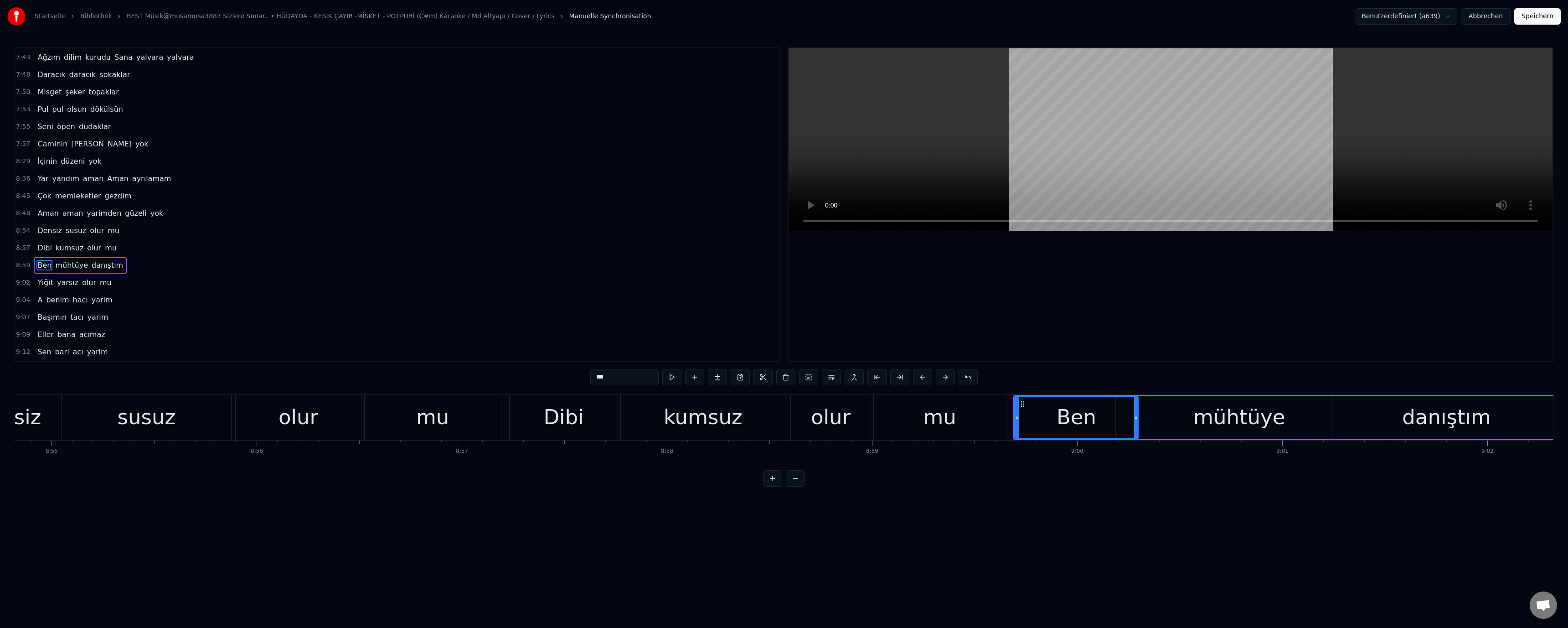
click at [1138, 417] on div "Ben" at bounding box center [1076, 417] width 124 height 43
drag, startPoint x: 1136, startPoint y: 418, endPoint x: 1121, endPoint y: 417, distance: 15.0
click at [1121, 417] on icon at bounding box center [1120, 417] width 4 height 7
drag, startPoint x: 1156, startPoint y: 418, endPoint x: 1146, endPoint y: 418, distance: 10.0
click at [1155, 418] on div "mühtüye" at bounding box center [1239, 417] width 184 height 43
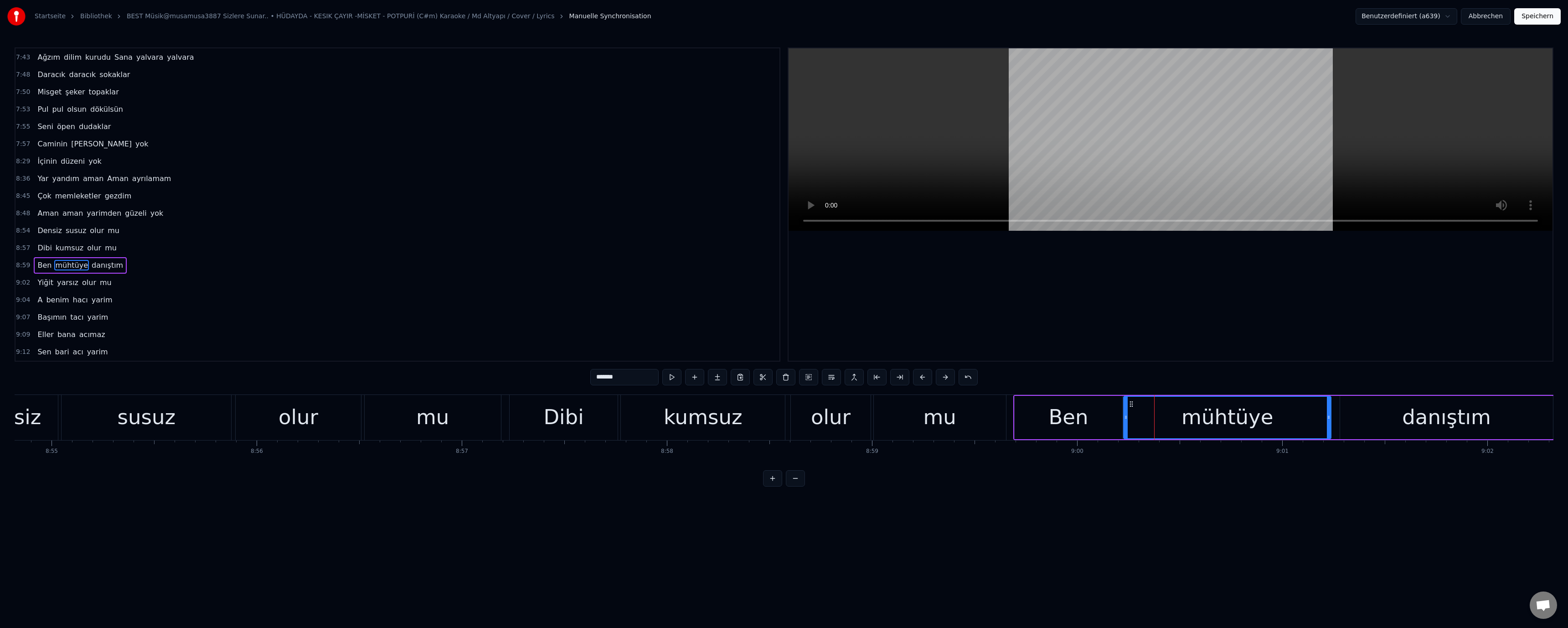
drag, startPoint x: 1150, startPoint y: 417, endPoint x: 1127, endPoint y: 418, distance: 23.0
click at [1127, 418] on icon at bounding box center [1126, 417] width 4 height 7
click at [1085, 418] on div "Ben" at bounding box center [1068, 417] width 108 height 43
drag, startPoint x: 940, startPoint y: 413, endPoint x: 931, endPoint y: 376, distance: 38.1
click at [941, 407] on div "mu" at bounding box center [939, 417] width 33 height 31
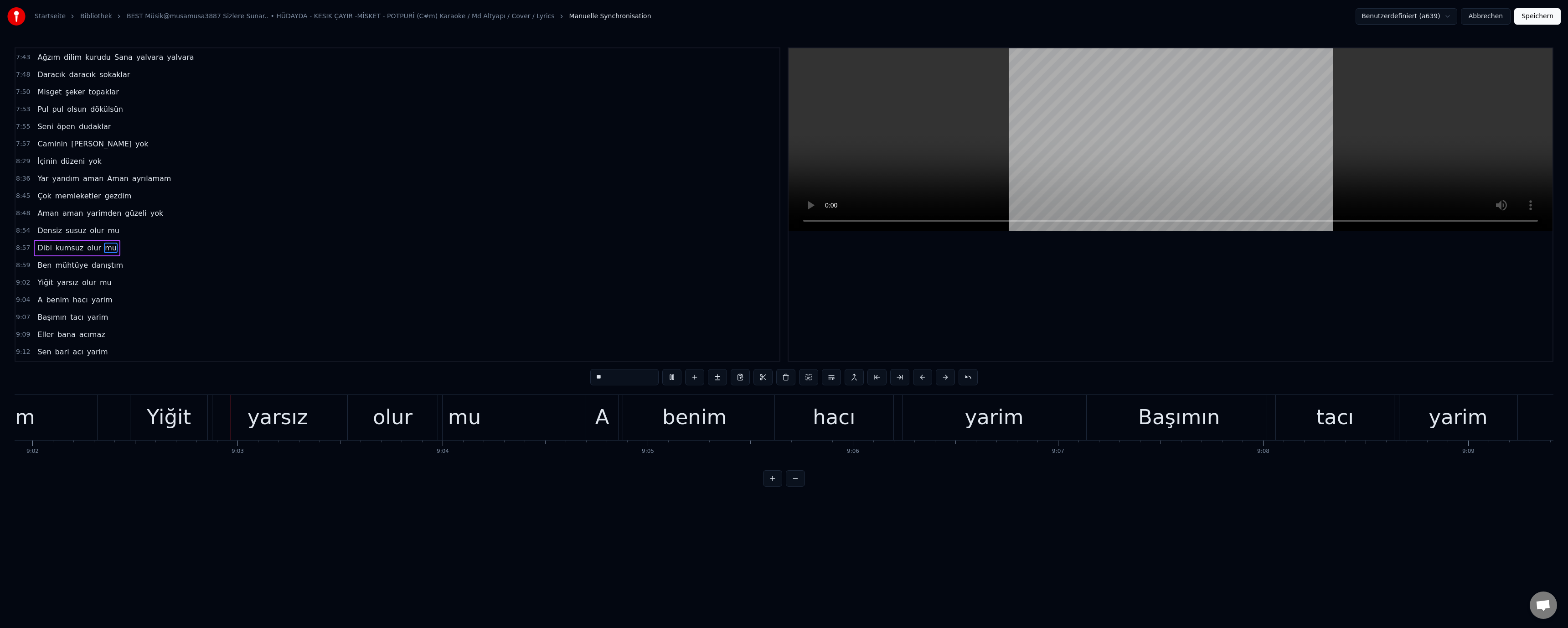
scroll to position [0, 111162]
click at [1128, 174] on video at bounding box center [1170, 139] width 764 height 183
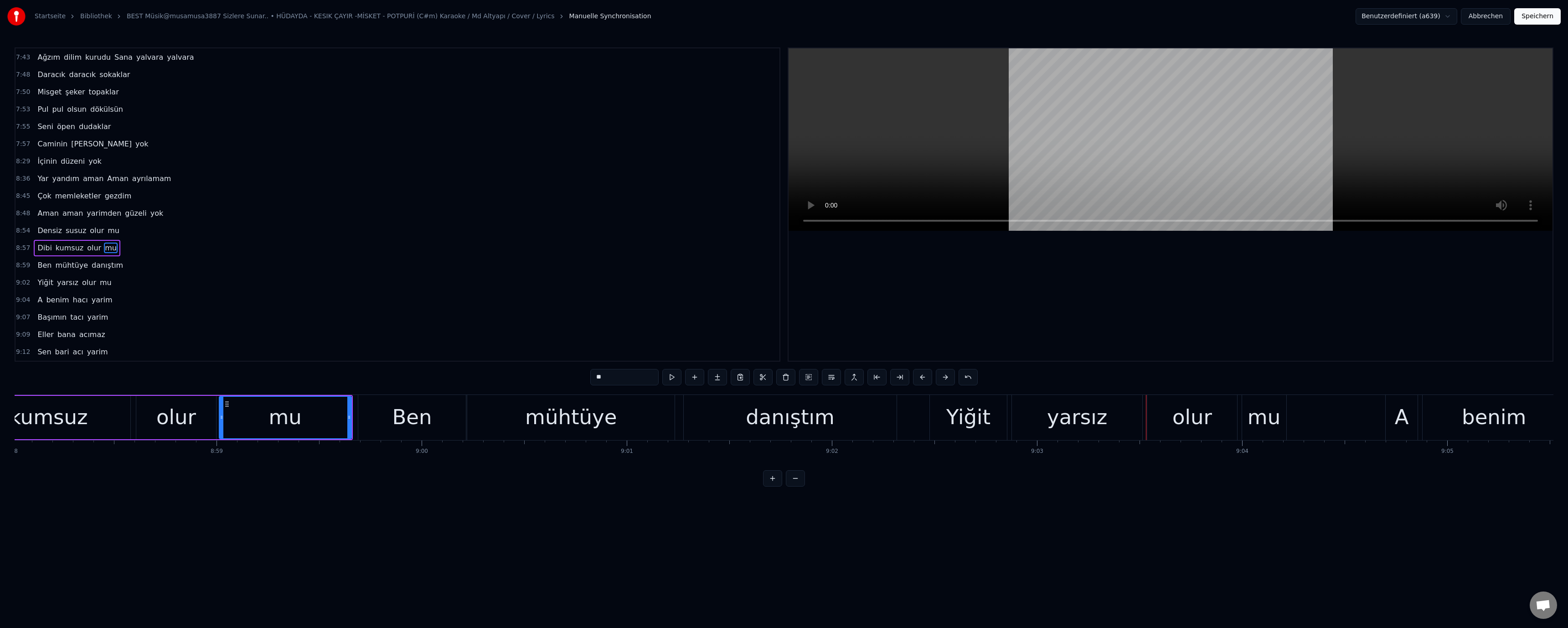
scroll to position [0, 110149]
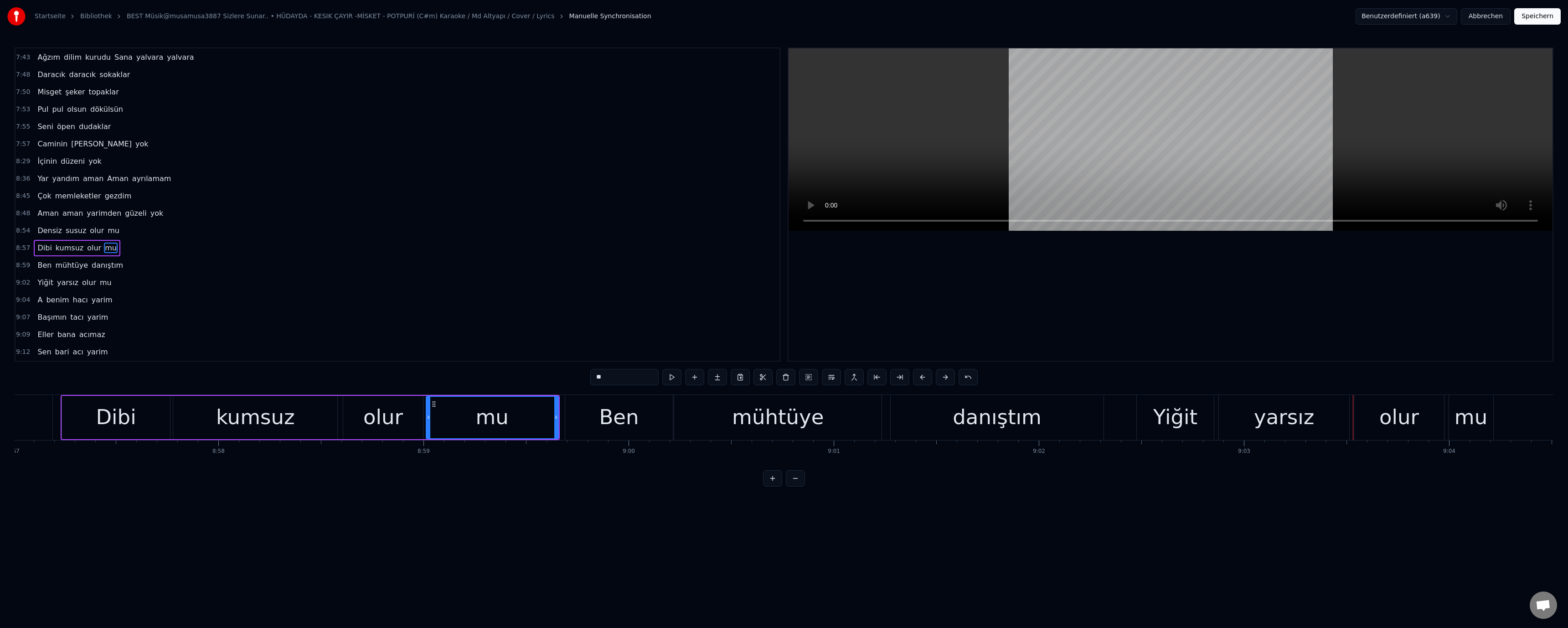
drag, startPoint x: 106, startPoint y: 426, endPoint x: 173, endPoint y: 412, distance: 68.4
click at [106, 426] on div "Dibi" at bounding box center [116, 417] width 40 height 31
click at [822, 412] on div "mühtüye" at bounding box center [778, 417] width 208 height 45
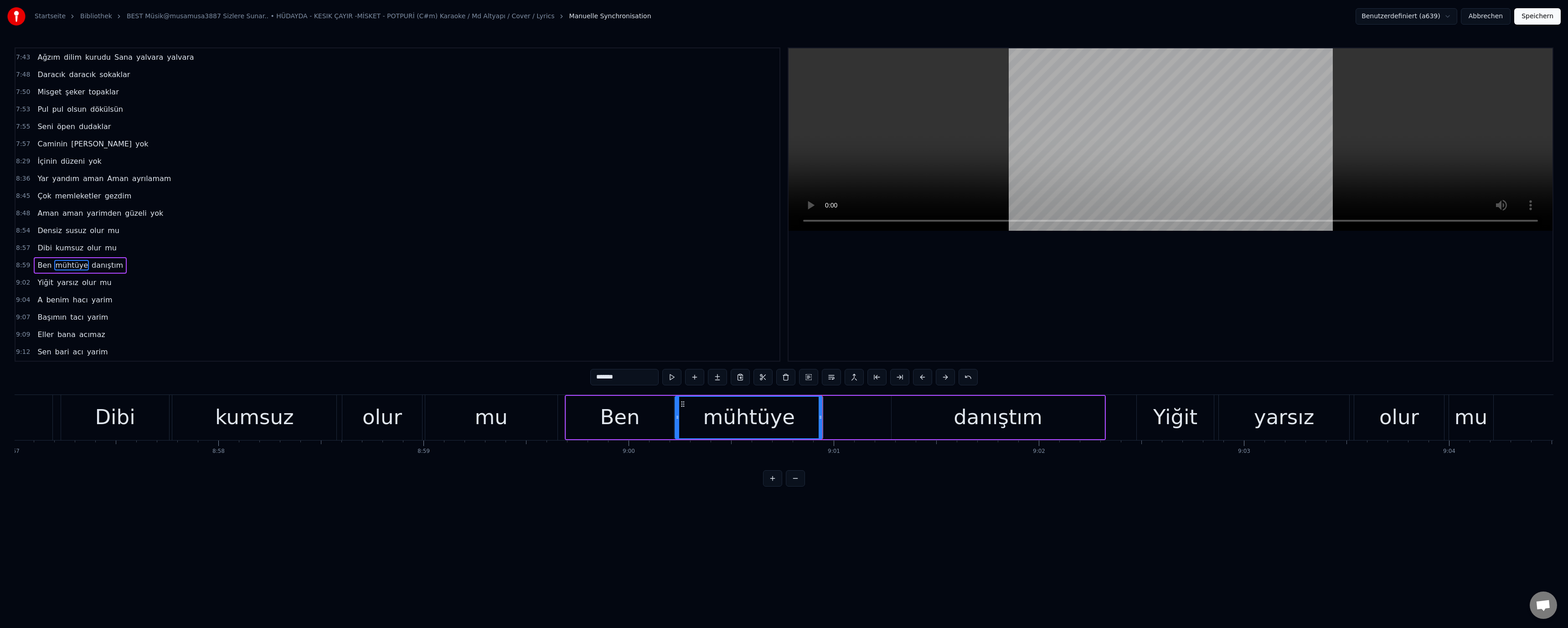
drag, startPoint x: 880, startPoint y: 418, endPoint x: 821, endPoint y: 417, distance: 59.0
click at [821, 417] on icon at bounding box center [821, 417] width 4 height 7
drag, startPoint x: 913, startPoint y: 415, endPoint x: 902, endPoint y: 417, distance: 11.2
click at [912, 415] on div "danıştım" at bounding box center [998, 417] width 212 height 43
type input "********"
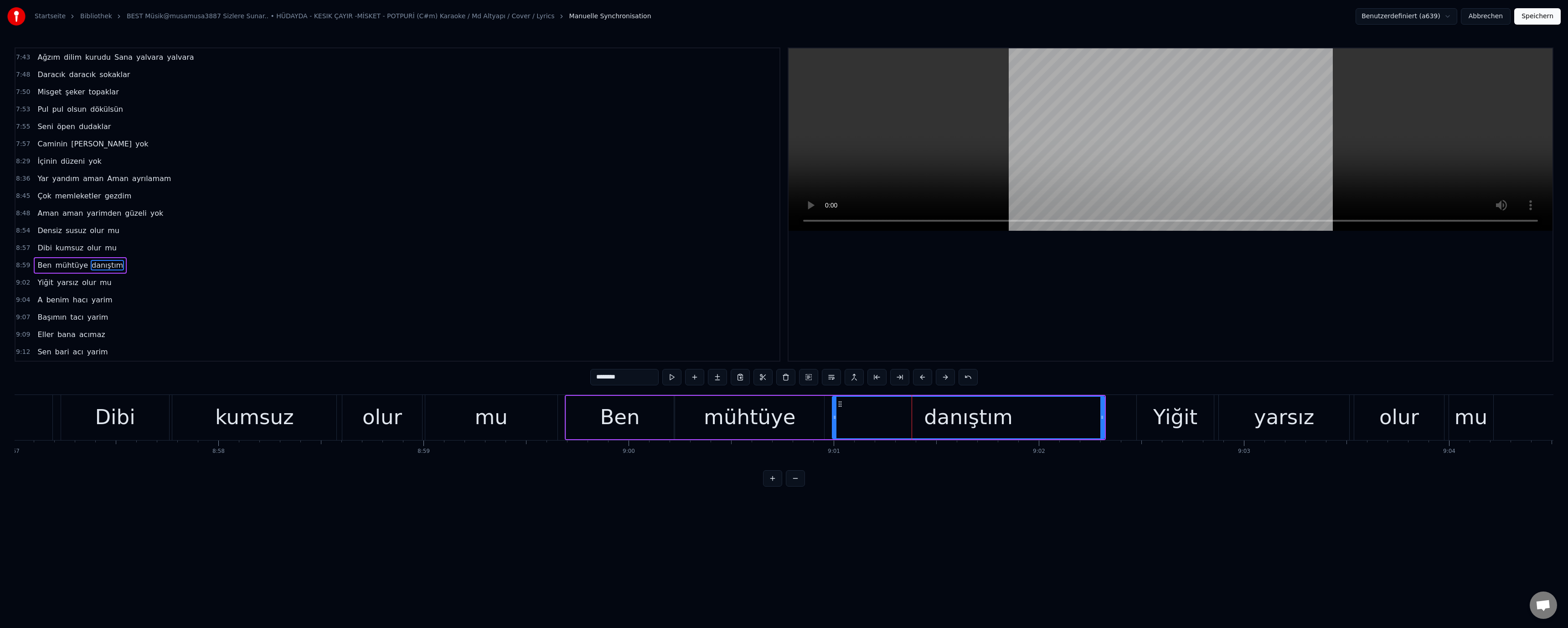
drag, startPoint x: 894, startPoint y: 417, endPoint x: 754, endPoint y: 418, distance: 140.0
click at [828, 417] on div "Ben mühtüye danıştım" at bounding box center [835, 417] width 541 height 45
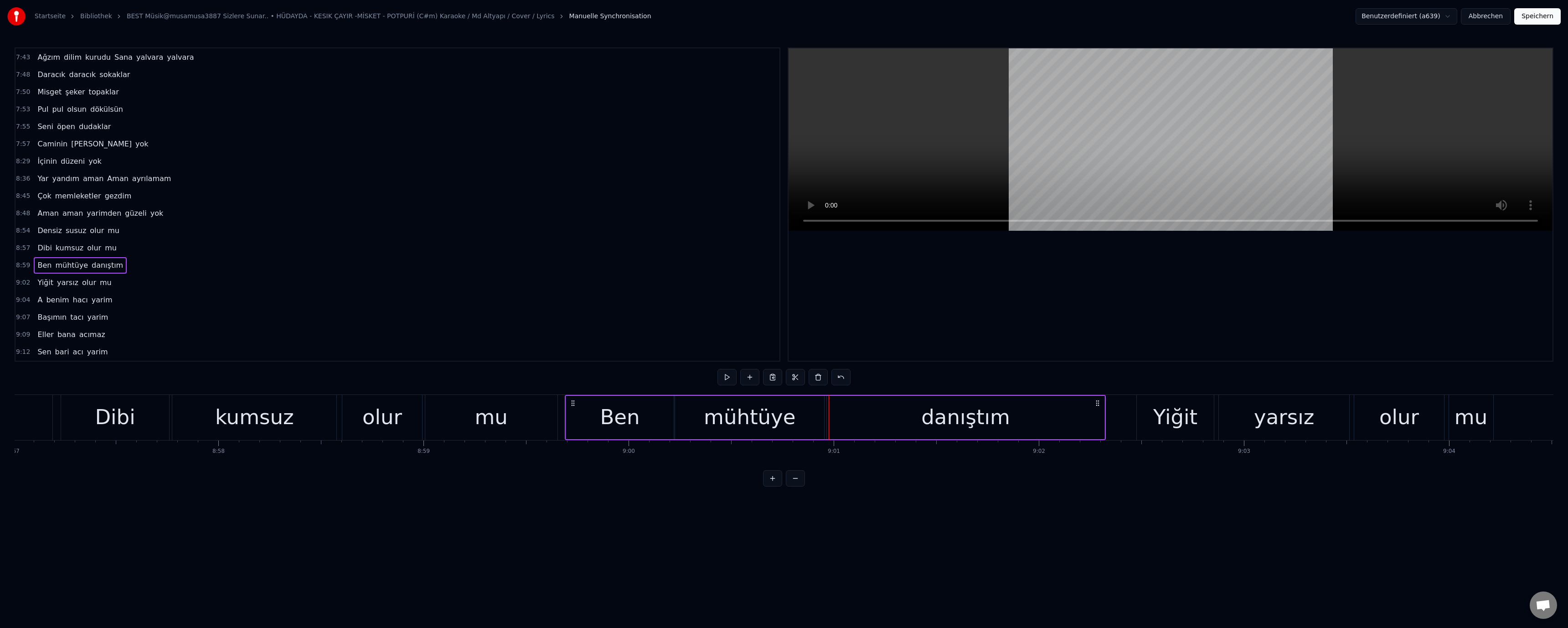
drag, startPoint x: 754, startPoint y: 418, endPoint x: 816, endPoint y: 303, distance: 130.6
click at [754, 418] on div "mühtüye" at bounding box center [749, 417] width 92 height 31
drag, startPoint x: 1030, startPoint y: 419, endPoint x: 1052, endPoint y: 424, distance: 22.6
click at [1030, 419] on div "danıştım" at bounding box center [965, 417] width 277 height 43
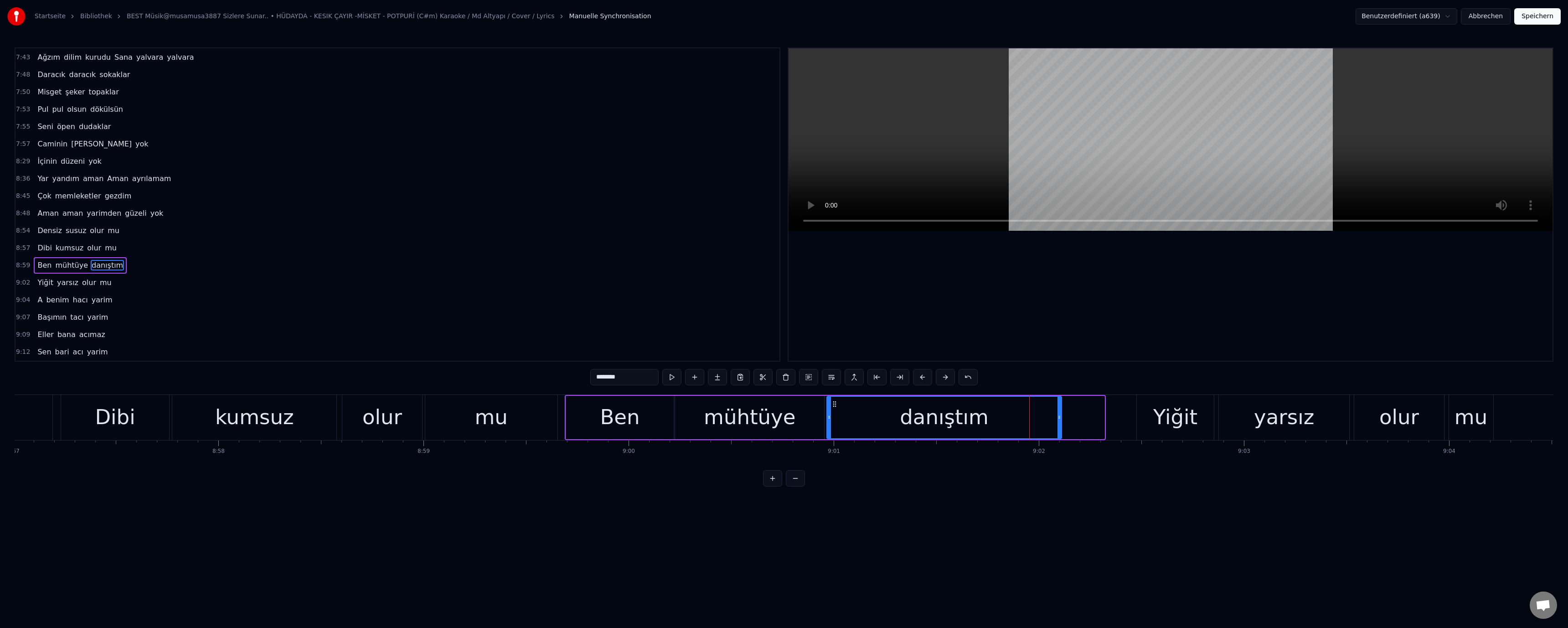
drag, startPoint x: 1101, startPoint y: 417, endPoint x: 1060, endPoint y: 417, distance: 41.0
click at [1057, 417] on icon at bounding box center [1059, 417] width 4 height 7
click at [1148, 418] on div "Yiğit" at bounding box center [1175, 417] width 77 height 45
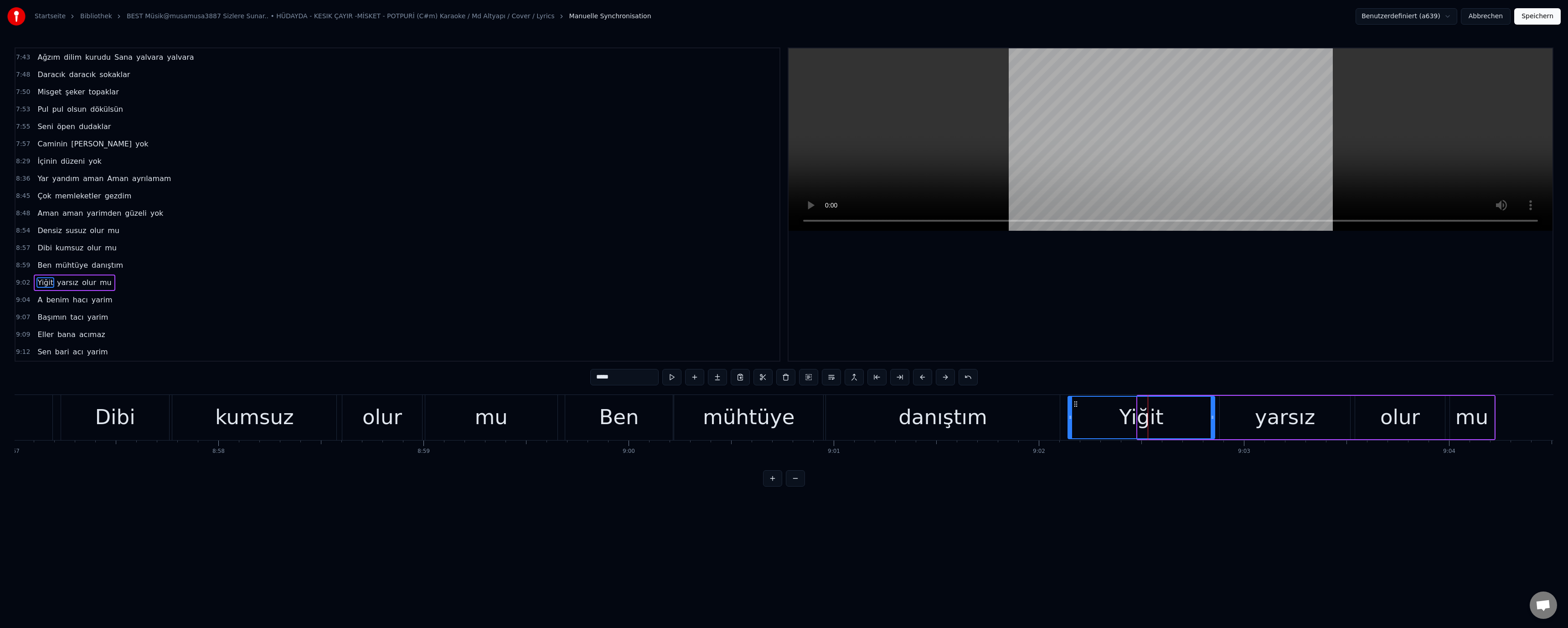
drag, startPoint x: 1139, startPoint y: 418, endPoint x: 1067, endPoint y: 418, distance: 72.0
click at [1070, 418] on icon at bounding box center [1070, 417] width 4 height 7
drag, startPoint x: 933, startPoint y: 418, endPoint x: 884, endPoint y: 308, distance: 120.4
click at [935, 417] on div "danıştım" at bounding box center [943, 417] width 89 height 31
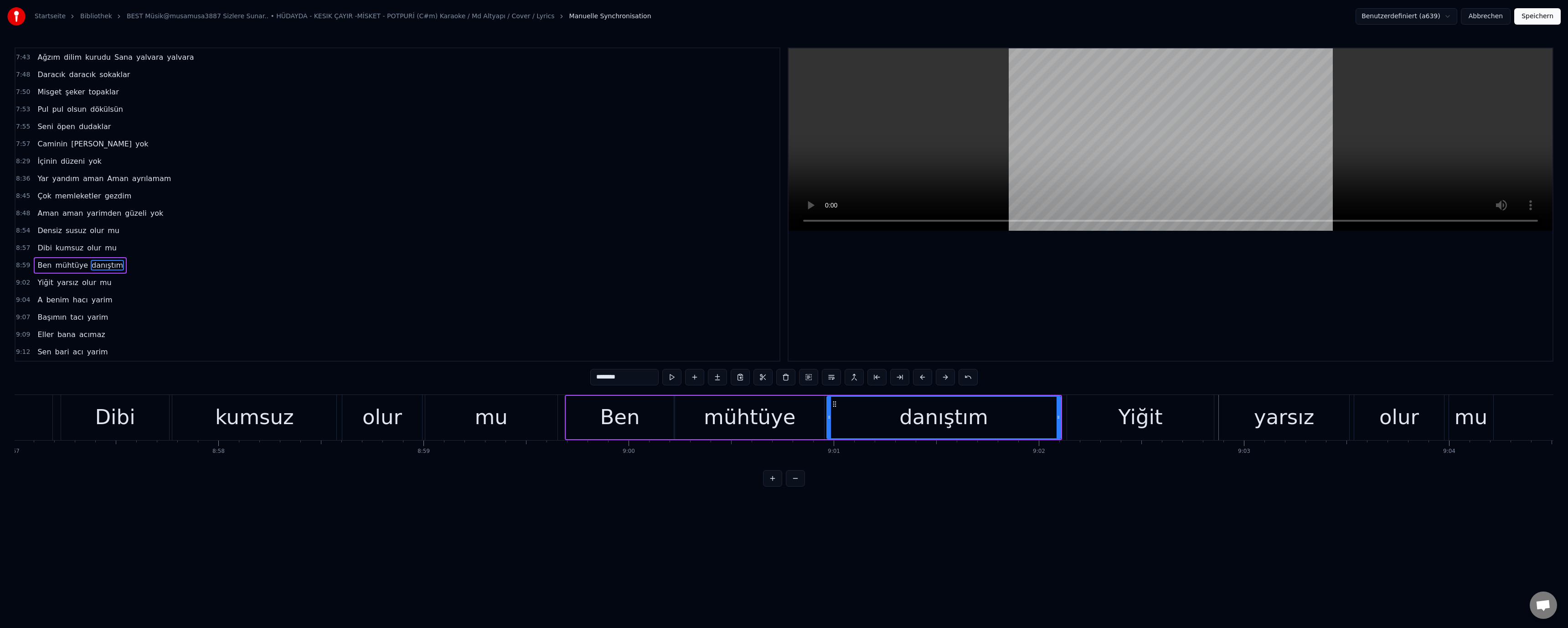
drag, startPoint x: 1020, startPoint y: 409, endPoint x: 1034, endPoint y: 420, distance: 17.8
click at [1020, 410] on div "danıştım" at bounding box center [943, 417] width 233 height 41
drag, startPoint x: 1059, startPoint y: 419, endPoint x: 1043, endPoint y: 421, distance: 16.1
click at [1043, 421] on div at bounding box center [1041, 417] width 4 height 41
drag, startPoint x: 1082, startPoint y: 421, endPoint x: 1073, endPoint y: 420, distance: 9.1
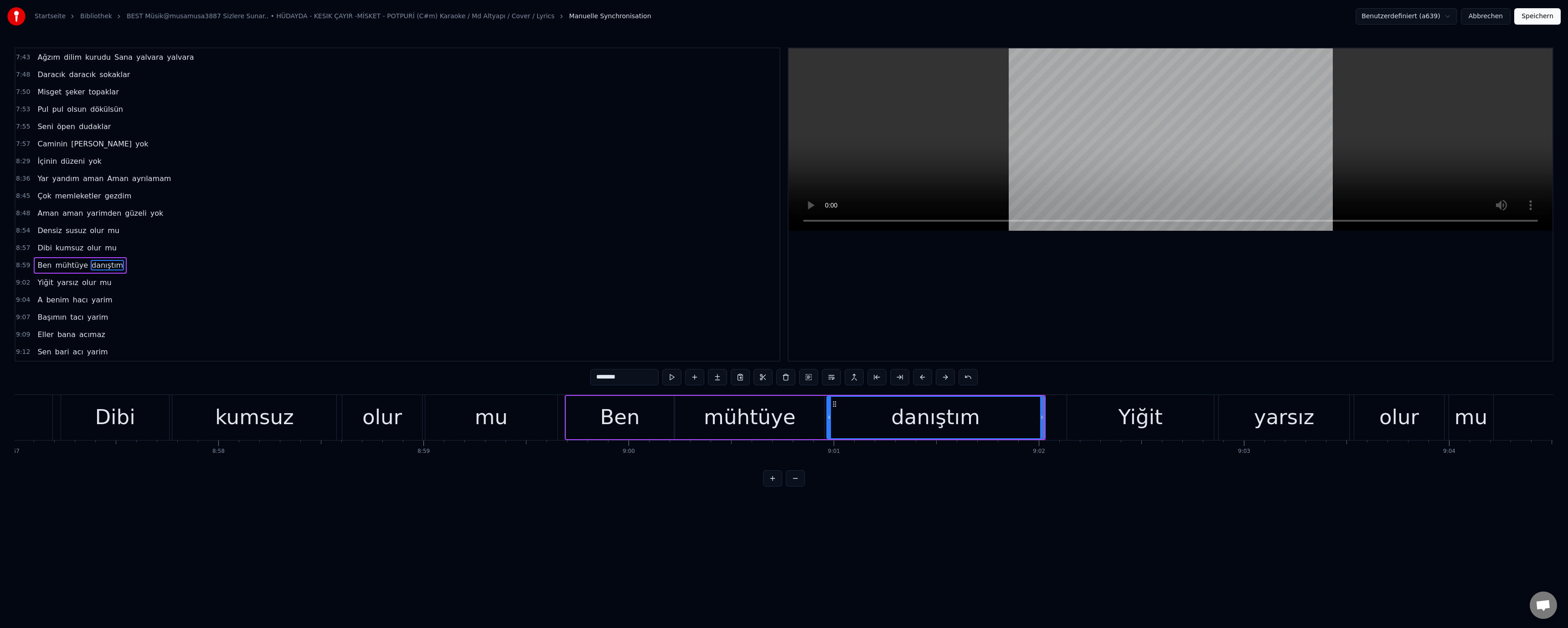
click at [1082, 420] on div "Yiğit" at bounding box center [1140, 417] width 147 height 45
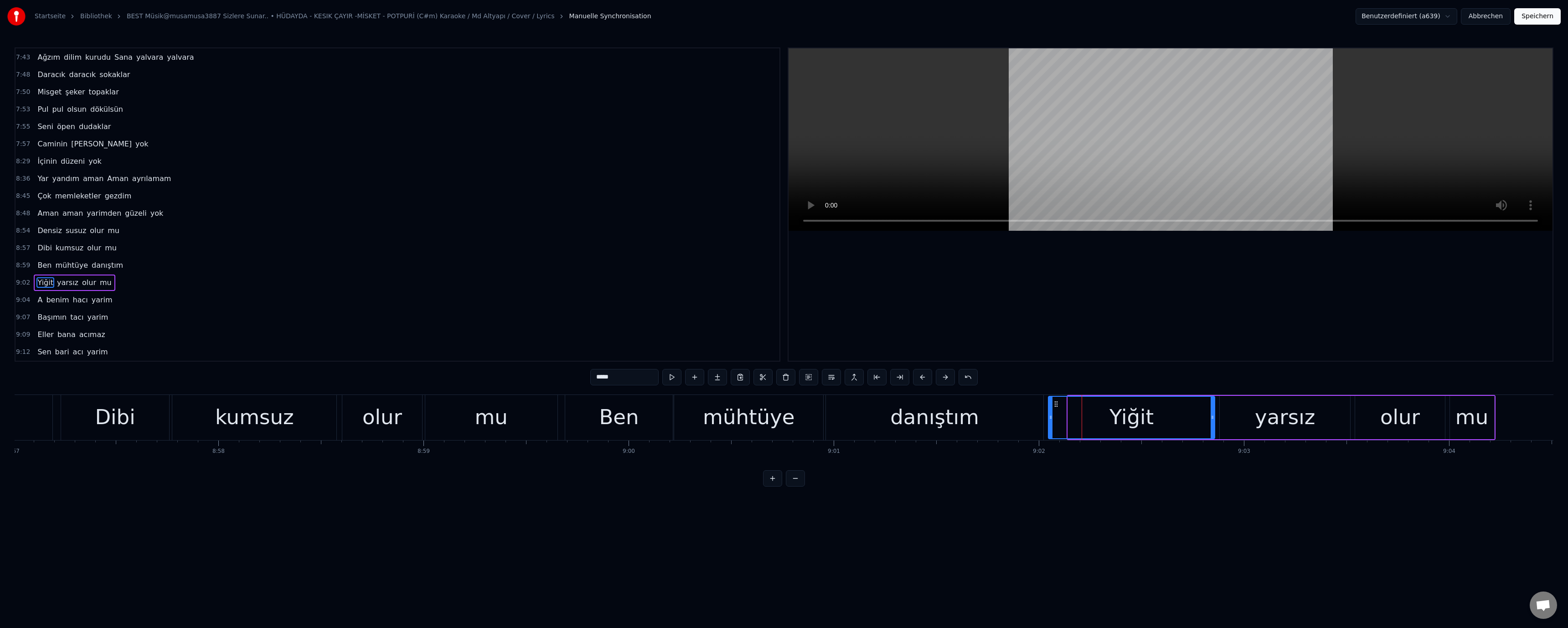
drag, startPoint x: 1069, startPoint y: 418, endPoint x: 1050, endPoint y: 418, distance: 19.0
click at [1050, 418] on icon at bounding box center [1051, 417] width 4 height 7
drag, startPoint x: 954, startPoint y: 420, endPoint x: 890, endPoint y: 342, distance: 100.9
click at [954, 420] on div "danıştım" at bounding box center [934, 417] width 89 height 31
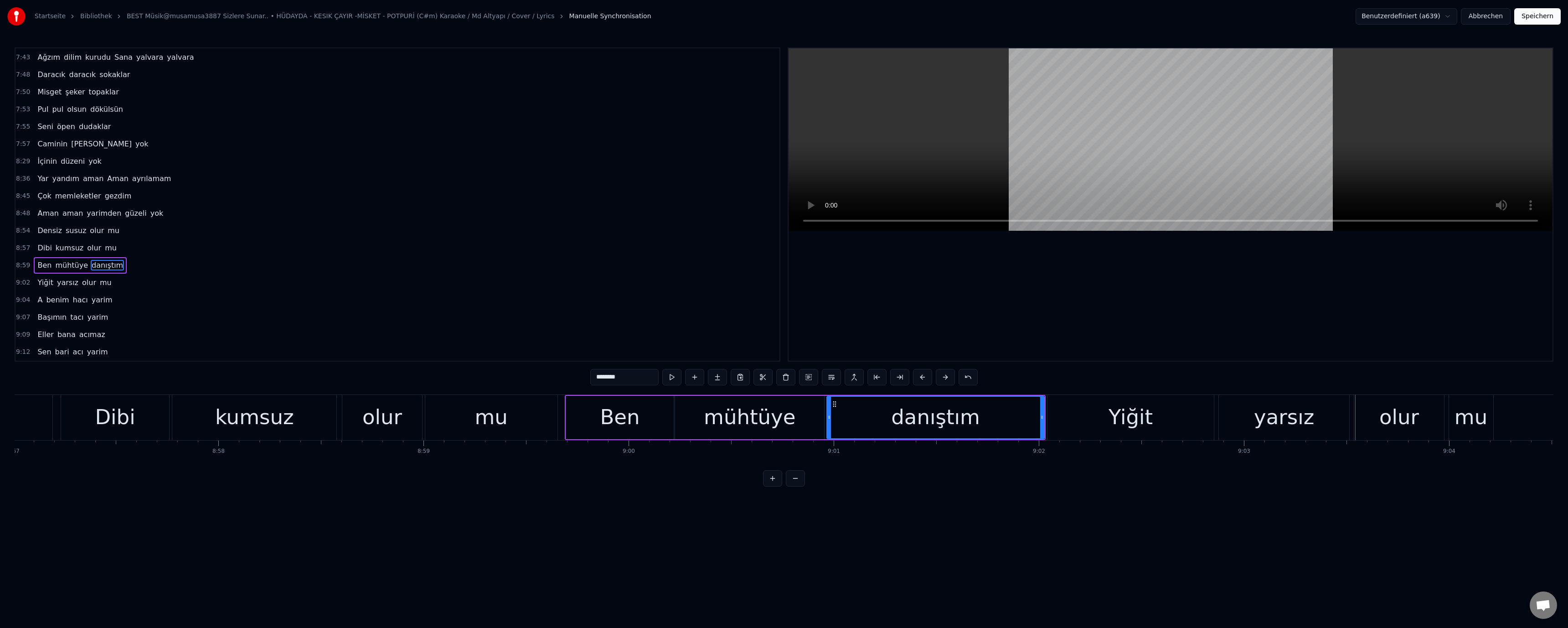
drag, startPoint x: 1178, startPoint y: 414, endPoint x: 1187, endPoint y: 420, distance: 10.8
click at [1178, 415] on div "Yiğit" at bounding box center [1130, 417] width 166 height 45
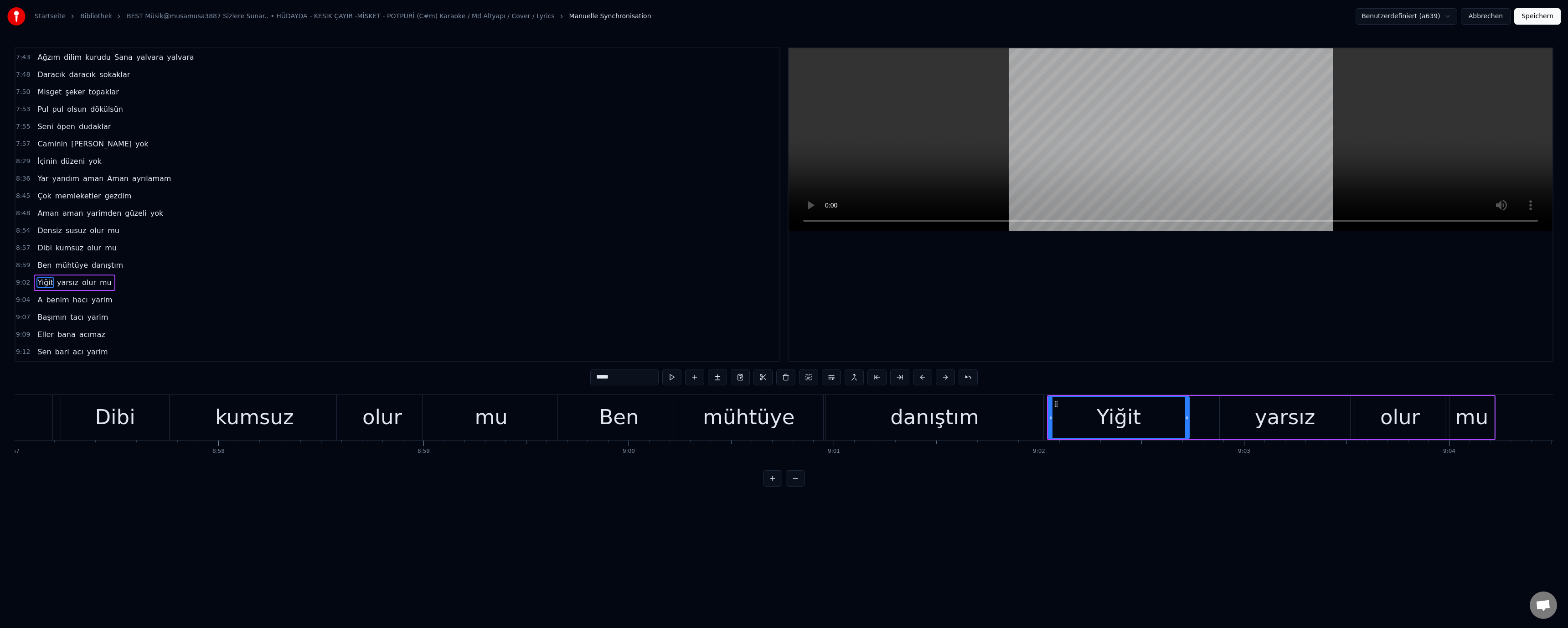
drag, startPoint x: 1213, startPoint y: 417, endPoint x: 1187, endPoint y: 418, distance: 26.0
click at [1187, 418] on icon at bounding box center [1187, 417] width 4 height 7
click at [1233, 414] on div "yarsız" at bounding box center [1285, 417] width 130 height 43
drag, startPoint x: 1221, startPoint y: 417, endPoint x: 1076, endPoint y: 420, distance: 145.0
click at [1197, 419] on icon at bounding box center [1198, 417] width 4 height 7
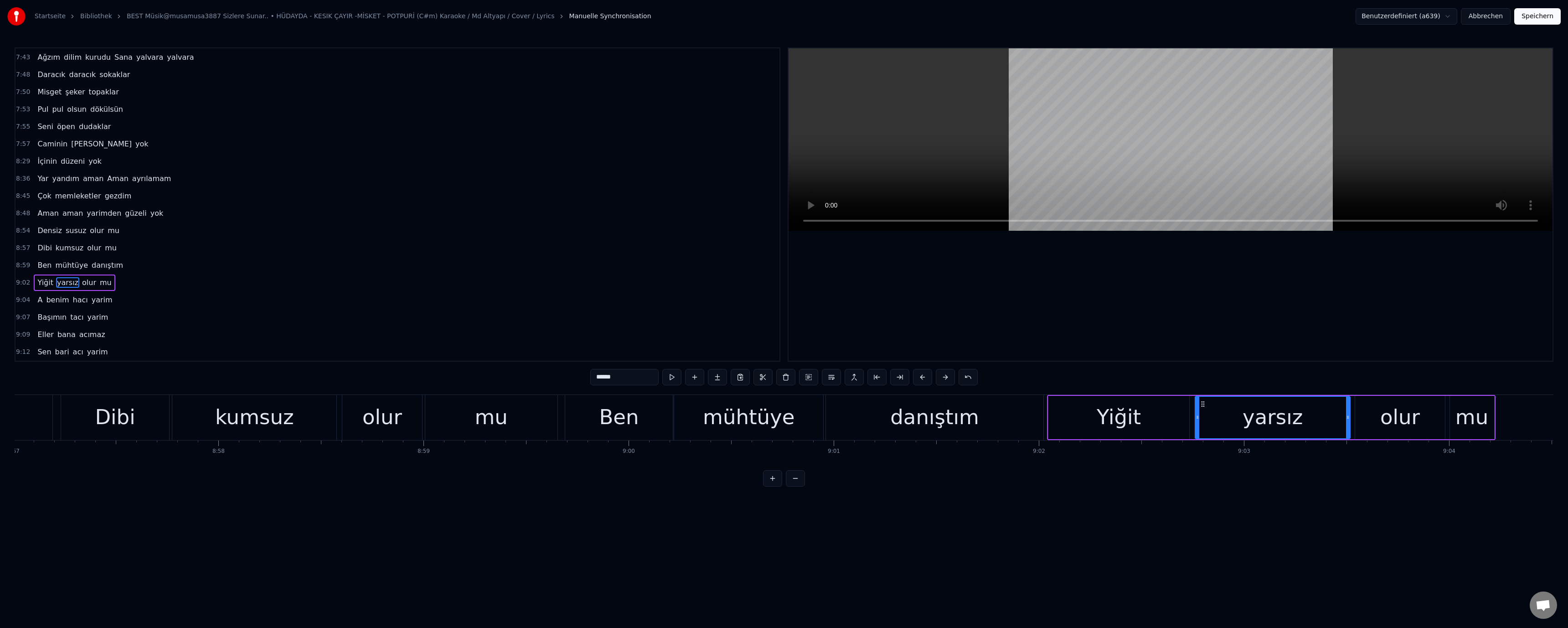
click at [961, 422] on div "danıştım" at bounding box center [934, 417] width 89 height 31
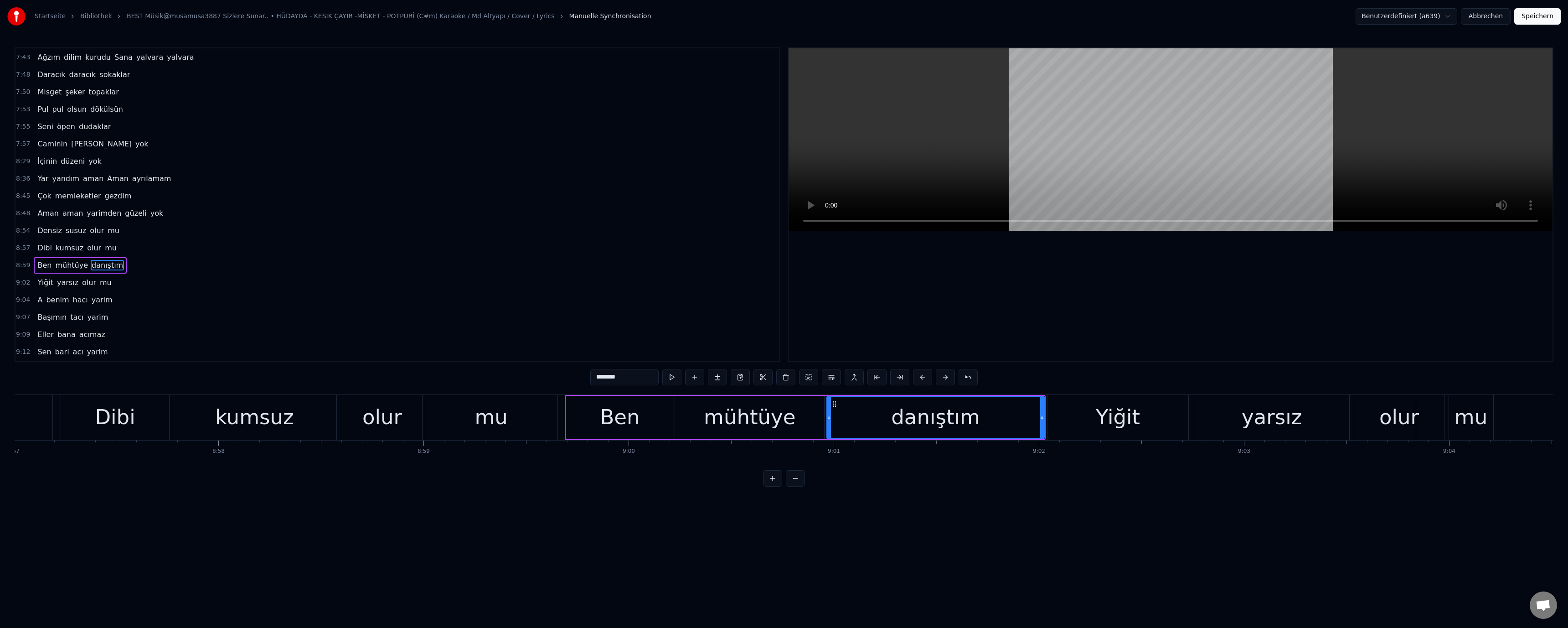
click at [1297, 431] on div "yarsız" at bounding box center [1272, 417] width 60 height 31
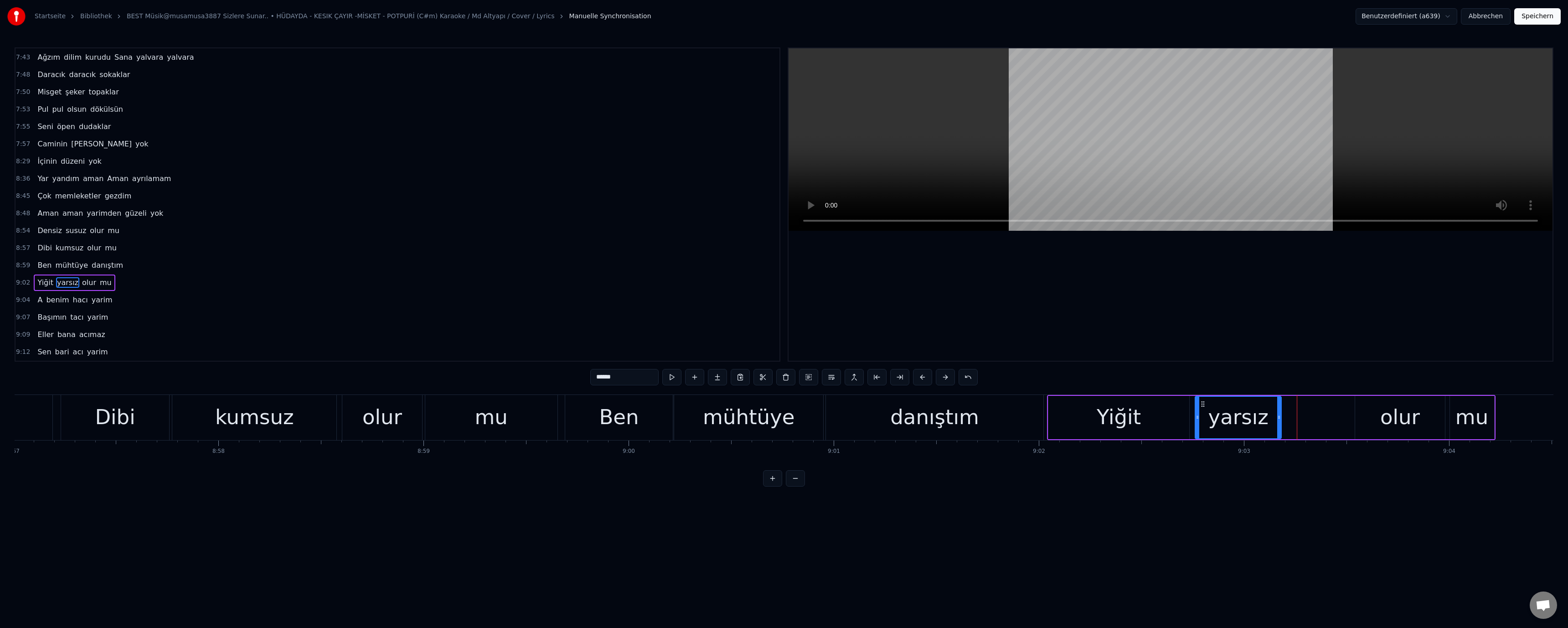
drag, startPoint x: 1348, startPoint y: 420, endPoint x: 1280, endPoint y: 426, distance: 68.3
click at [1280, 426] on div at bounding box center [1279, 417] width 4 height 41
drag, startPoint x: 1119, startPoint y: 425, endPoint x: 1020, endPoint y: 308, distance: 153.3
click at [1121, 422] on div "Yiğit" at bounding box center [1119, 417] width 44 height 31
click at [1383, 417] on div "olur" at bounding box center [1399, 417] width 40 height 31
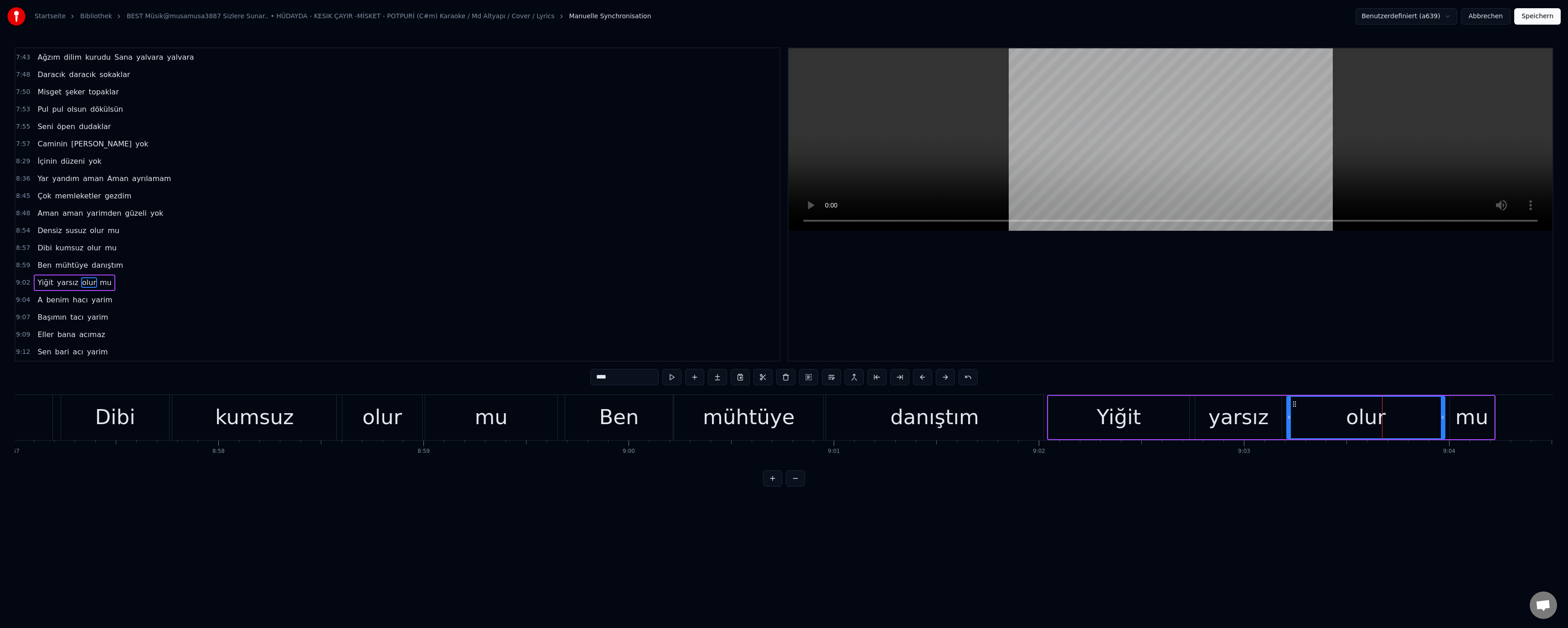
drag, startPoint x: 1357, startPoint y: 417, endPoint x: 1267, endPoint y: 420, distance: 90.0
click at [1289, 418] on icon at bounding box center [1289, 417] width 4 height 7
drag, startPoint x: 1147, startPoint y: 413, endPoint x: 1141, endPoint y: 411, distance: 6.3
click at [1147, 412] on div "Yiğit" at bounding box center [1118, 417] width 141 height 43
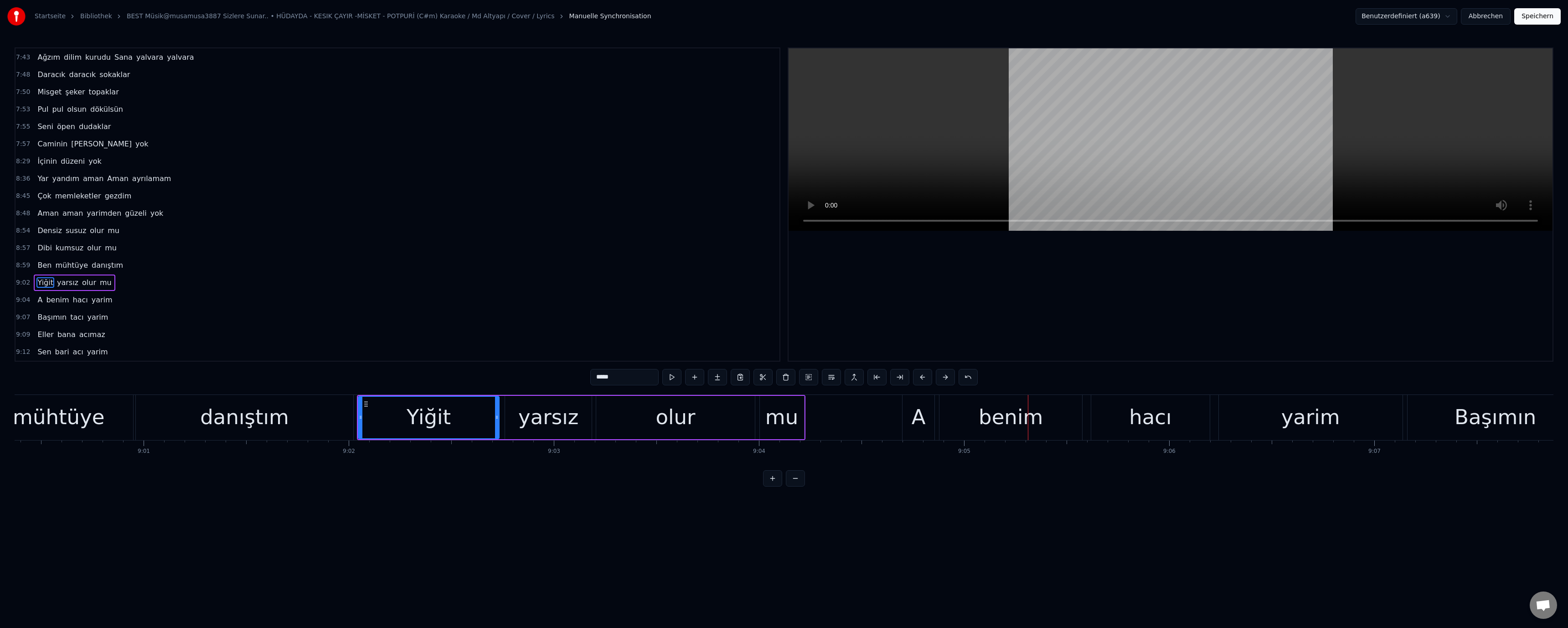
scroll to position [0, 110390]
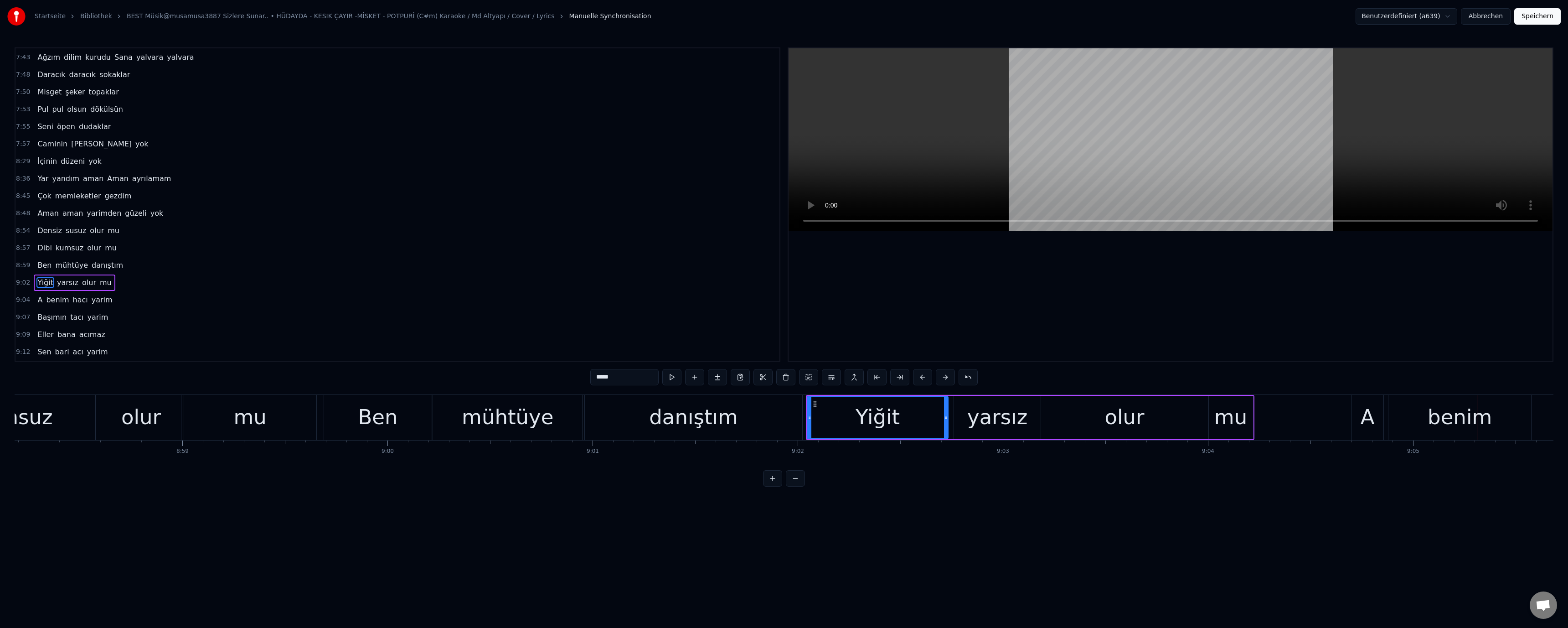
click at [368, 428] on div "Ben" at bounding box center [378, 417] width 40 height 31
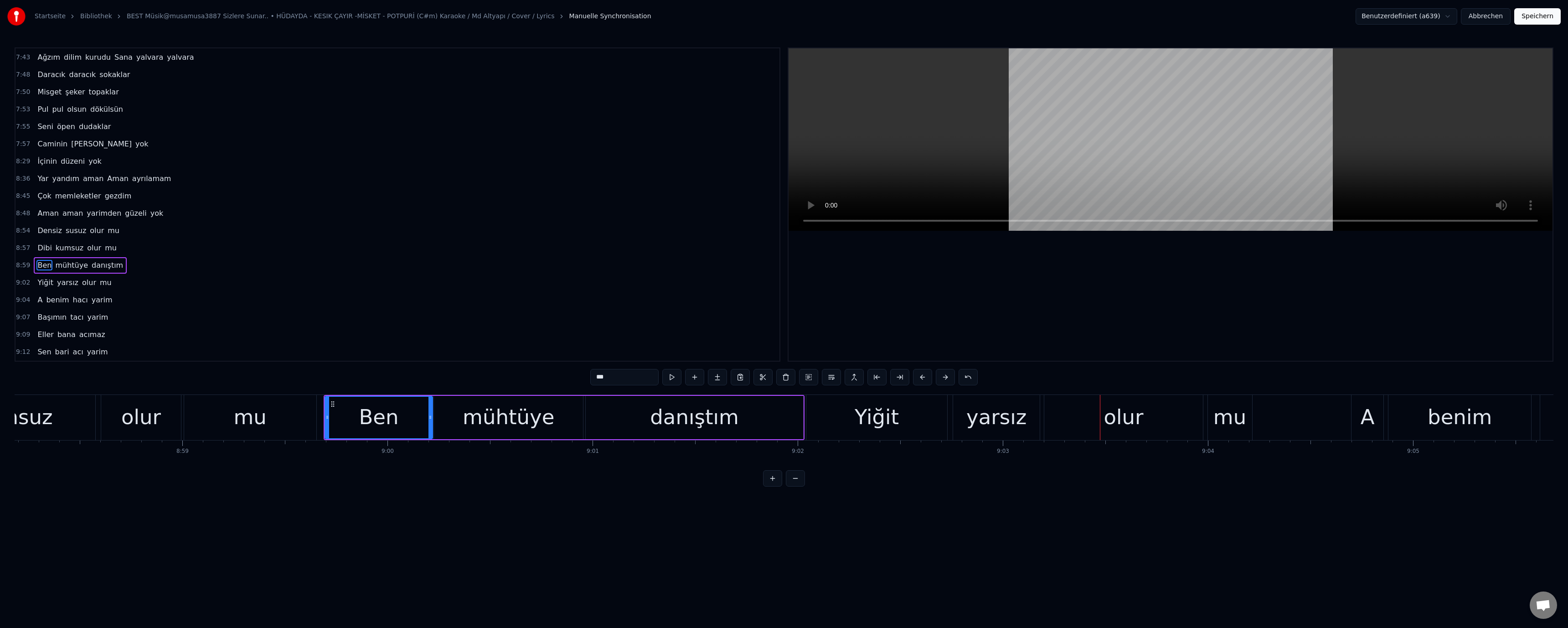
drag, startPoint x: 754, startPoint y: 412, endPoint x: 765, endPoint y: 423, distance: 15.6
click at [754, 413] on div "danıştım" at bounding box center [694, 417] width 217 height 43
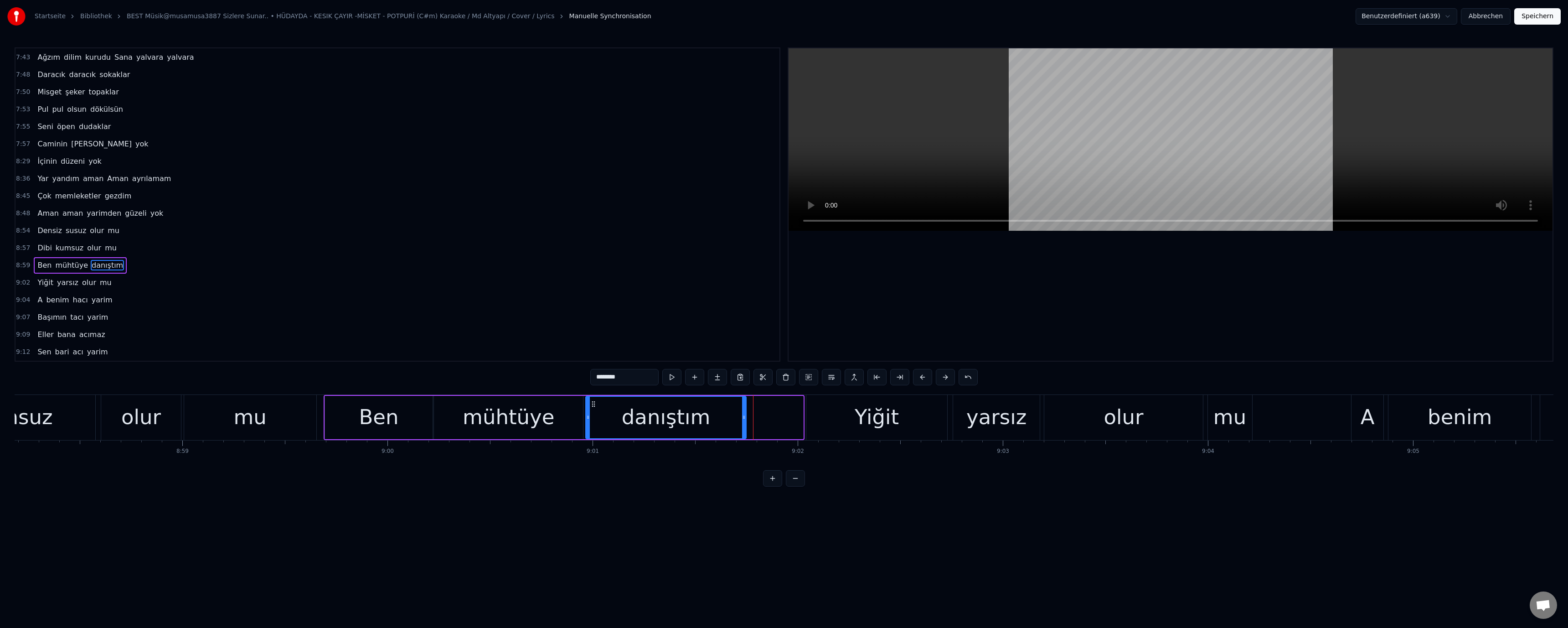
drag, startPoint x: 799, startPoint y: 417, endPoint x: 742, endPoint y: 417, distance: 57.0
click at [742, 417] on icon at bounding box center [744, 417] width 4 height 7
drag, startPoint x: 834, startPoint y: 415, endPoint x: 807, endPoint y: 416, distance: 27.0
click at [830, 415] on div "Yiğit" at bounding box center [877, 417] width 141 height 45
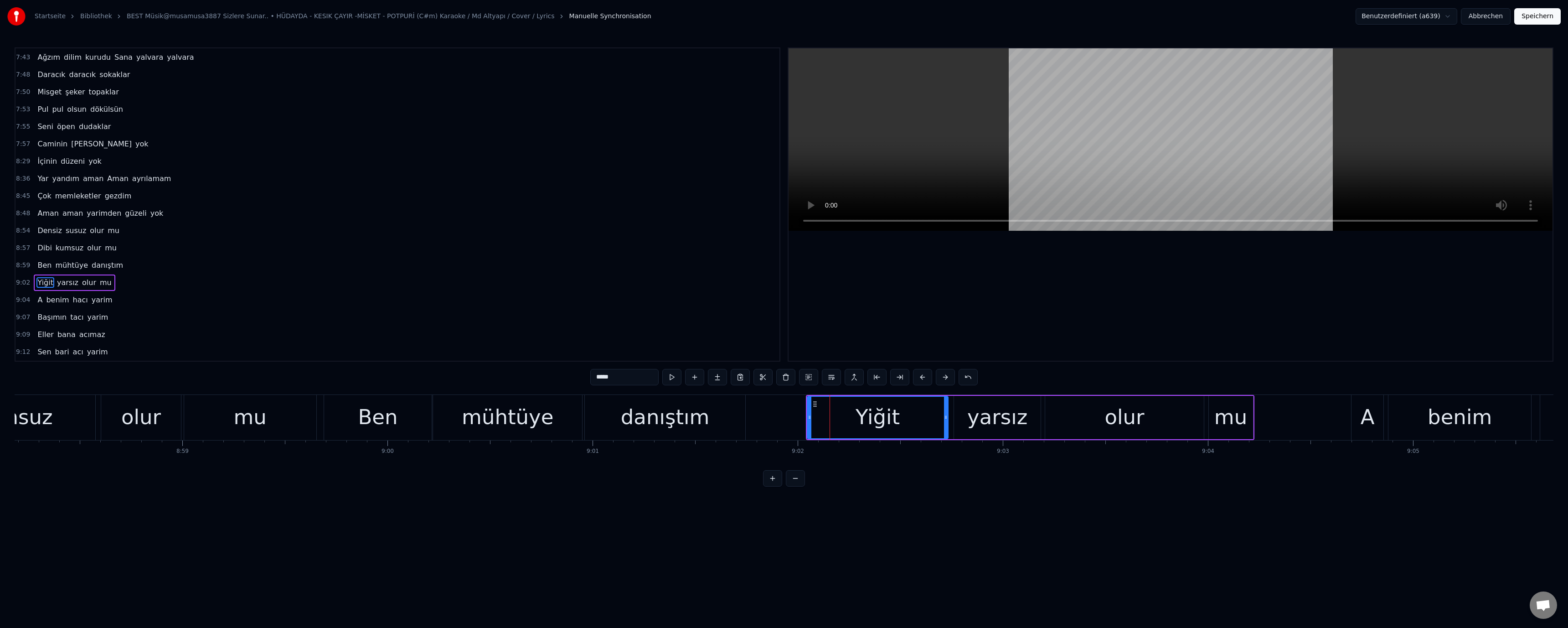
click at [807, 415] on div "Yiğit" at bounding box center [877, 417] width 142 height 43
drag, startPoint x: 810, startPoint y: 418, endPoint x: 705, endPoint y: 418, distance: 105.0
click at [753, 418] on icon at bounding box center [752, 417] width 4 height 7
click at [645, 419] on div "danıştım" at bounding box center [665, 417] width 89 height 31
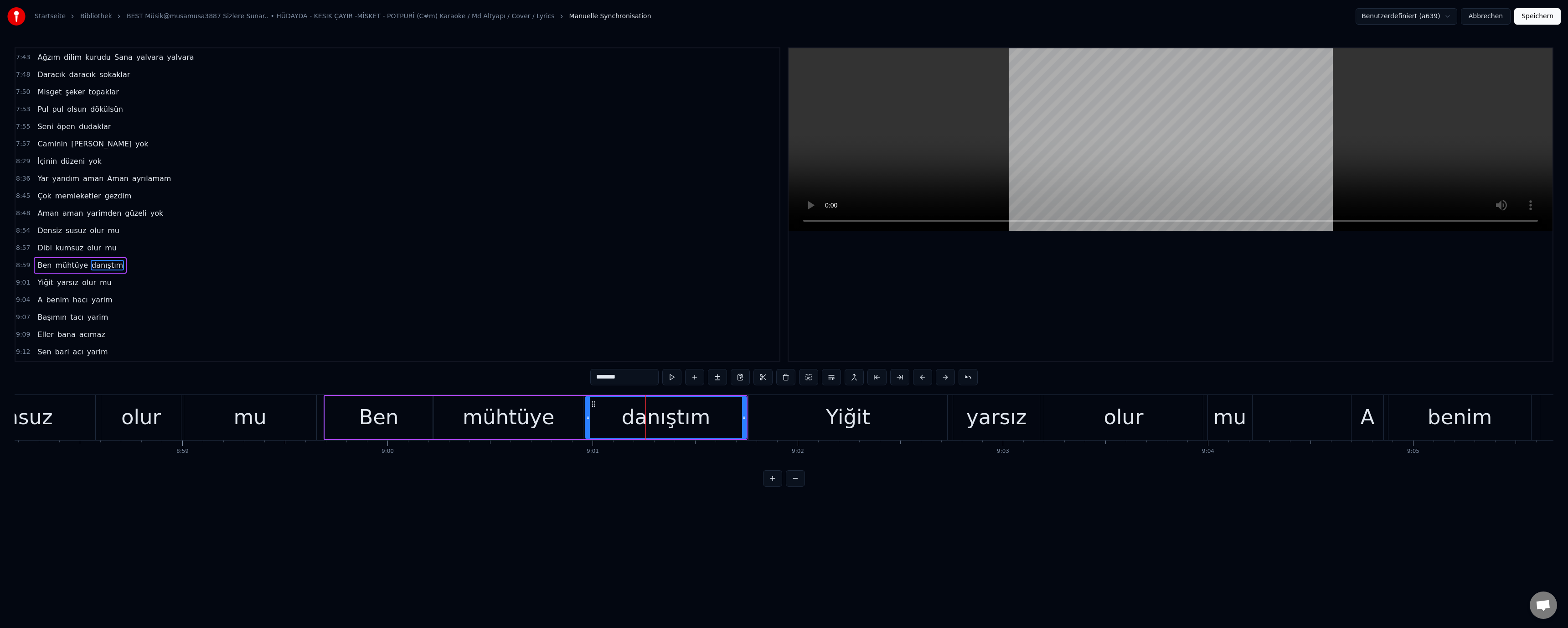
click at [514, 423] on div "mühtüye" at bounding box center [508, 417] width 92 height 31
click at [1096, 428] on div "olur" at bounding box center [1124, 417] width 158 height 45
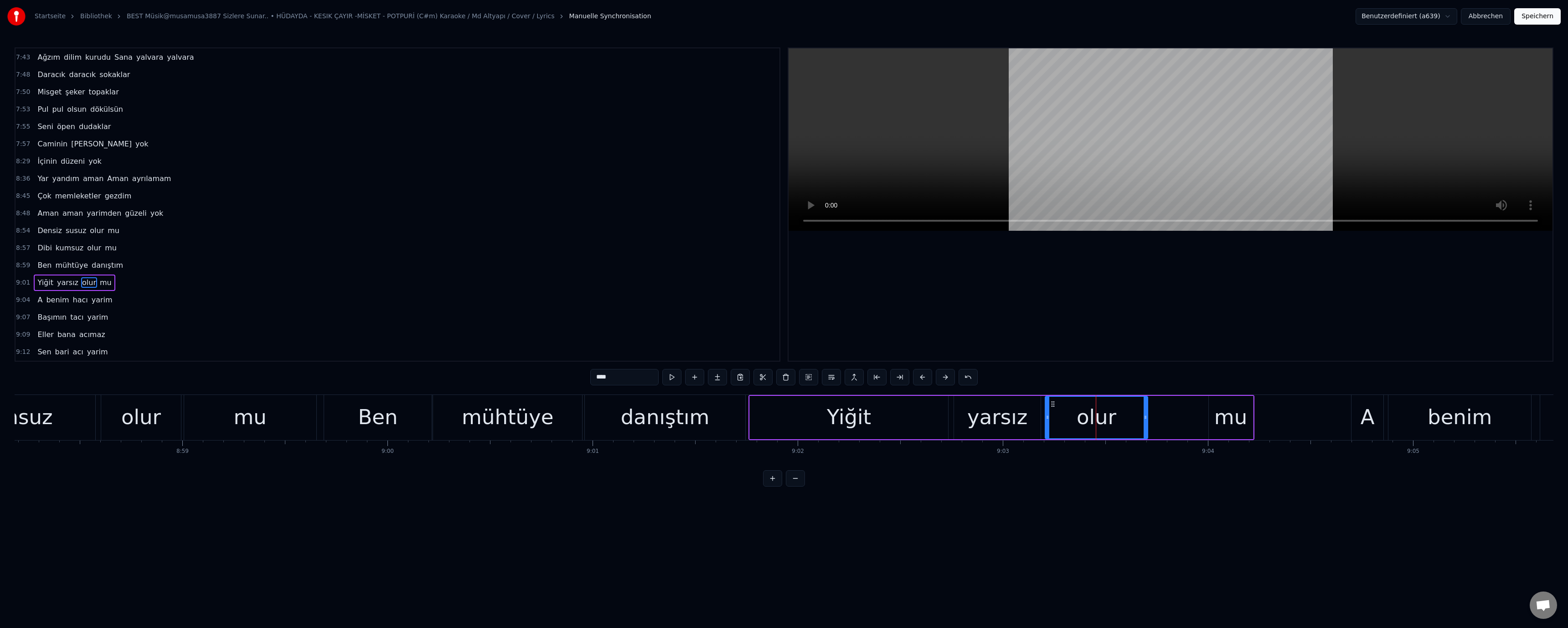
drag, startPoint x: 1202, startPoint y: 418, endPoint x: 1175, endPoint y: 425, distance: 27.9
click at [1144, 423] on div at bounding box center [1146, 417] width 4 height 41
click at [1222, 415] on div "mu" at bounding box center [1231, 417] width 33 height 31
drag, startPoint x: 1209, startPoint y: 418, endPoint x: 1055, endPoint y: 418, distance: 154.0
click at [1152, 418] on icon at bounding box center [1153, 417] width 4 height 7
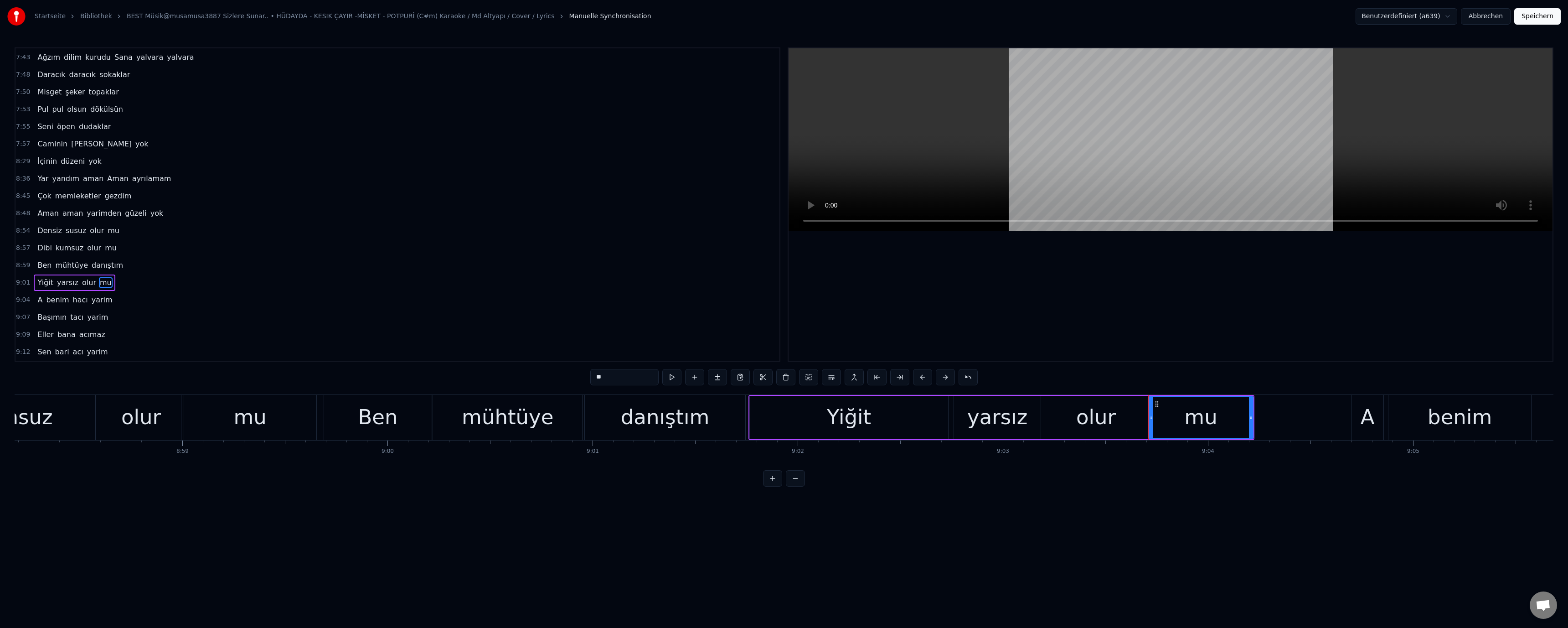
click at [505, 419] on div "mühtüye" at bounding box center [508, 417] width 92 height 31
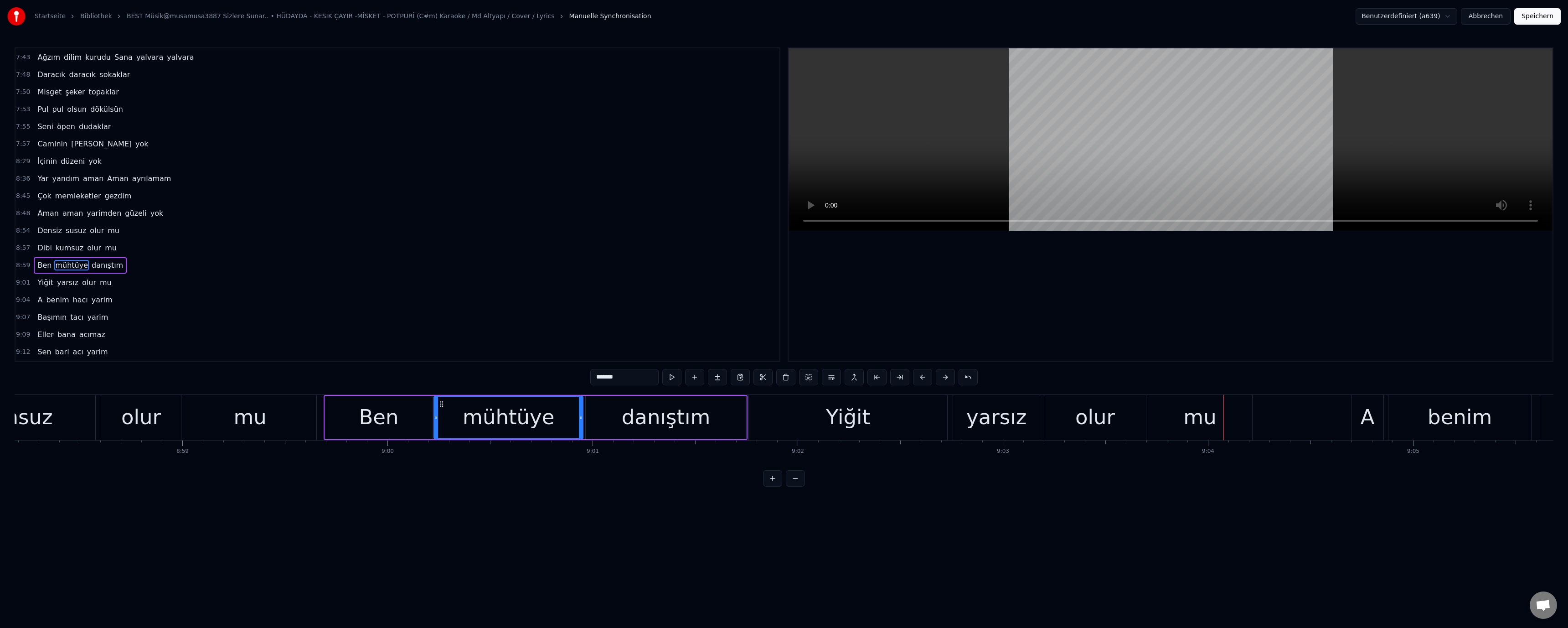
drag, startPoint x: 822, startPoint y: 426, endPoint x: 872, endPoint y: 432, distance: 50.4
click at [823, 427] on div "Yiğit" at bounding box center [848, 417] width 198 height 45
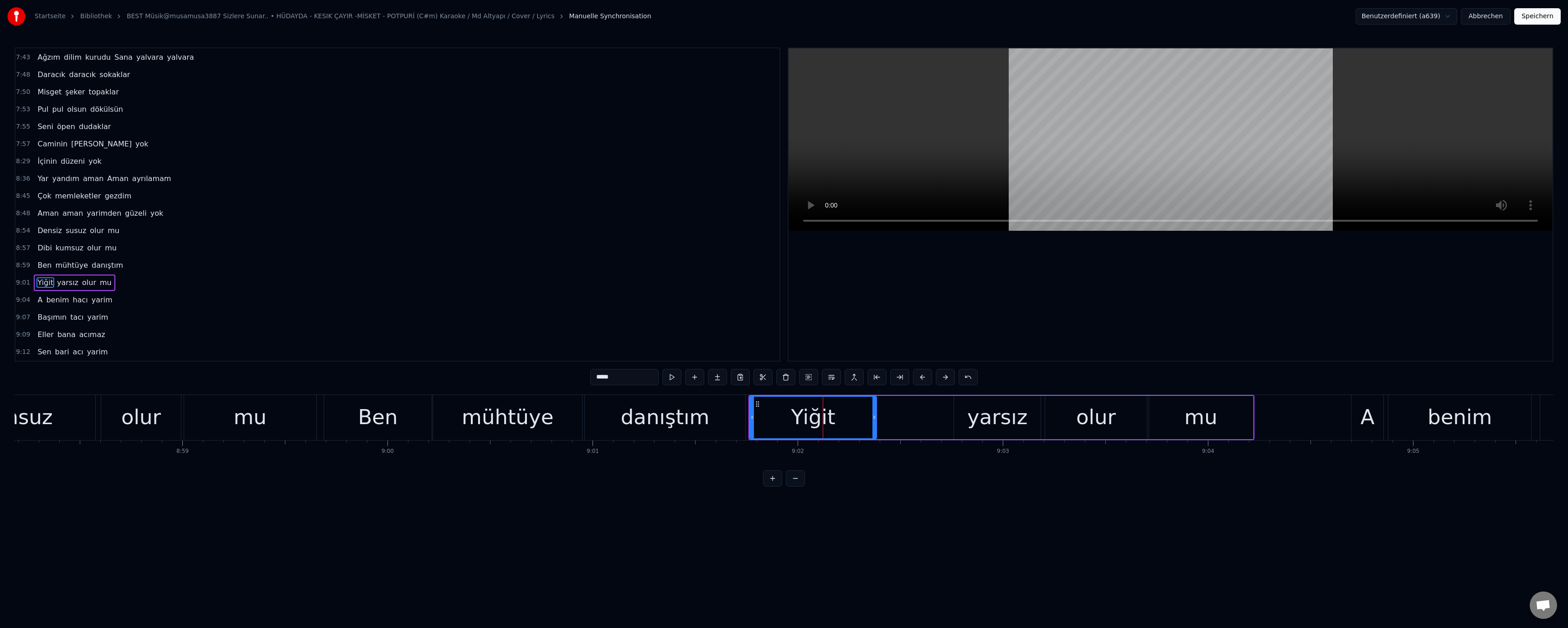
drag, startPoint x: 947, startPoint y: 418, endPoint x: 928, endPoint y: 418, distance: 19.0
click at [875, 418] on icon at bounding box center [874, 417] width 4 height 7
click at [969, 418] on div "yarsız" at bounding box center [997, 417] width 86 height 43
drag, startPoint x: 955, startPoint y: 418, endPoint x: 841, endPoint y: 420, distance: 114.0
click at [886, 418] on icon at bounding box center [888, 417] width 4 height 7
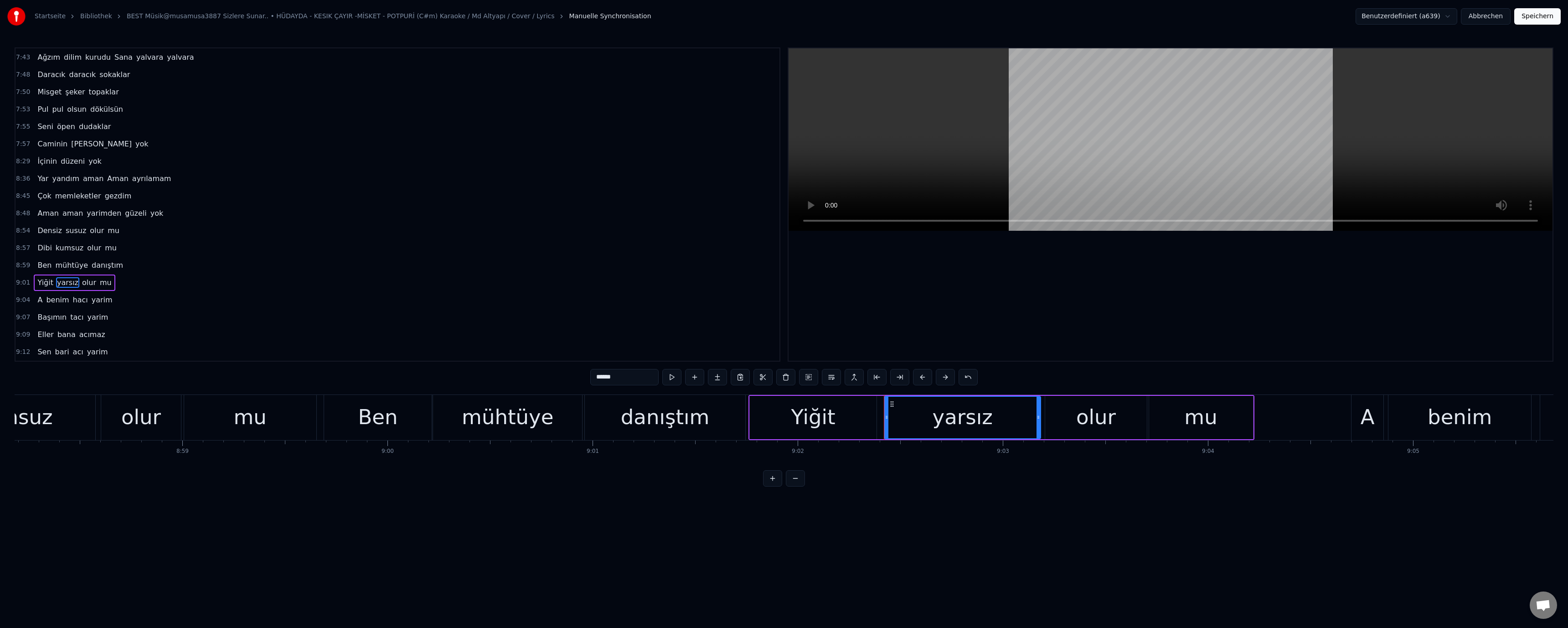
click at [670, 422] on div "danıştım" at bounding box center [665, 417] width 89 height 31
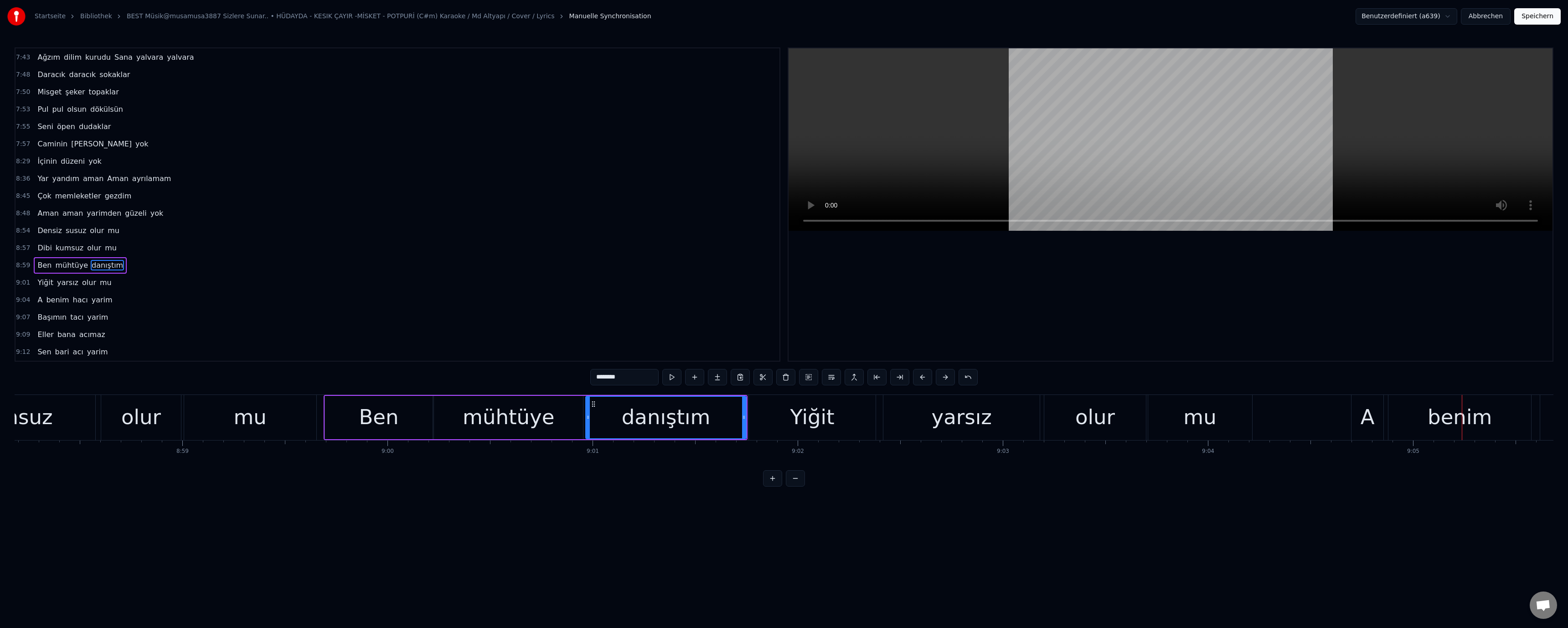
click at [1368, 420] on div "A" at bounding box center [1367, 417] width 14 height 31
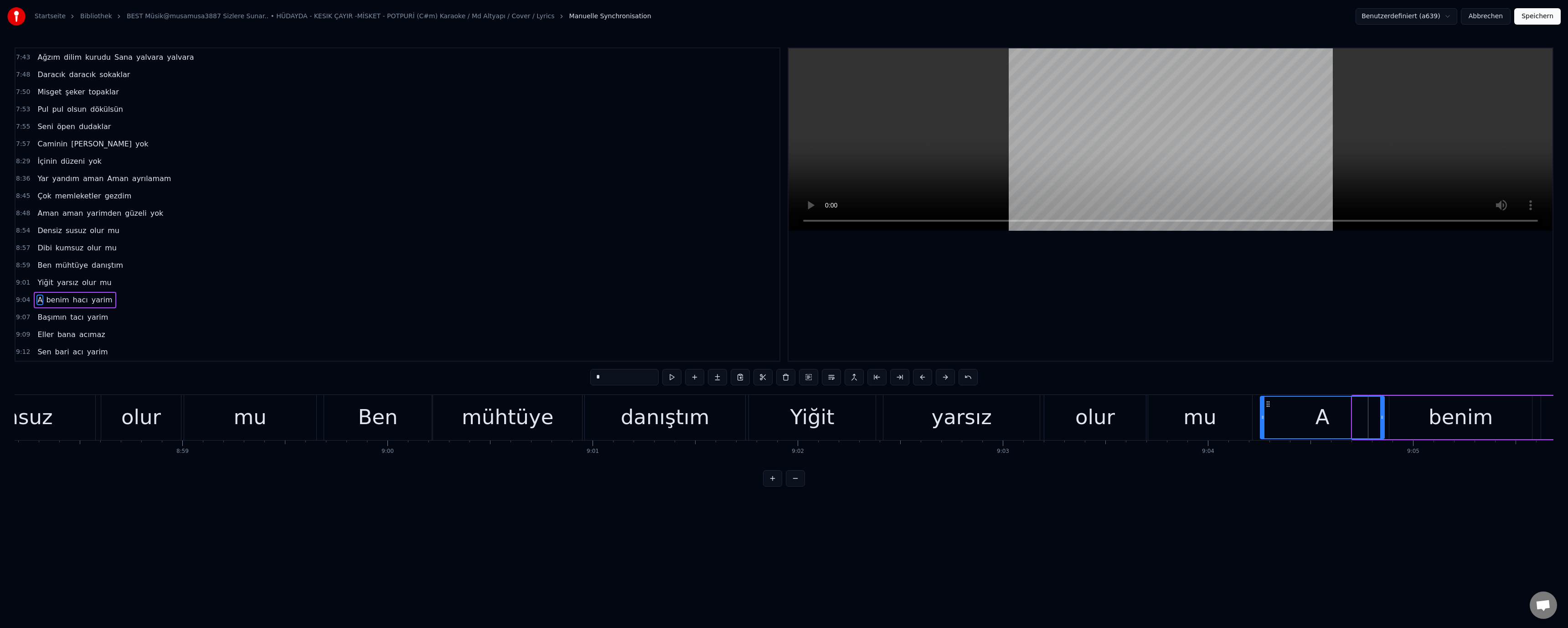
drag, startPoint x: 1353, startPoint y: 417, endPoint x: 1261, endPoint y: 420, distance: 92.0
click at [1261, 420] on icon at bounding box center [1262, 417] width 4 height 7
click at [252, 426] on div "mu" at bounding box center [250, 417] width 33 height 31
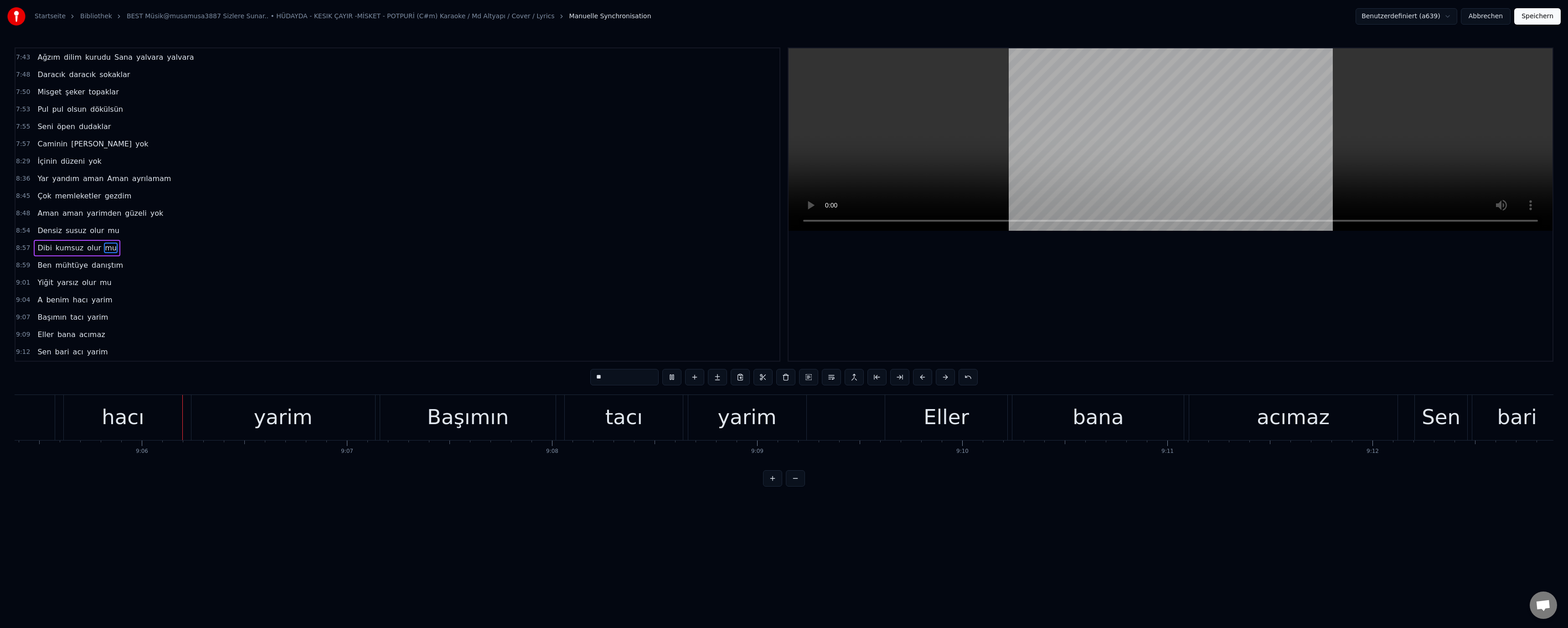
click at [965, 137] on video at bounding box center [1170, 139] width 764 height 183
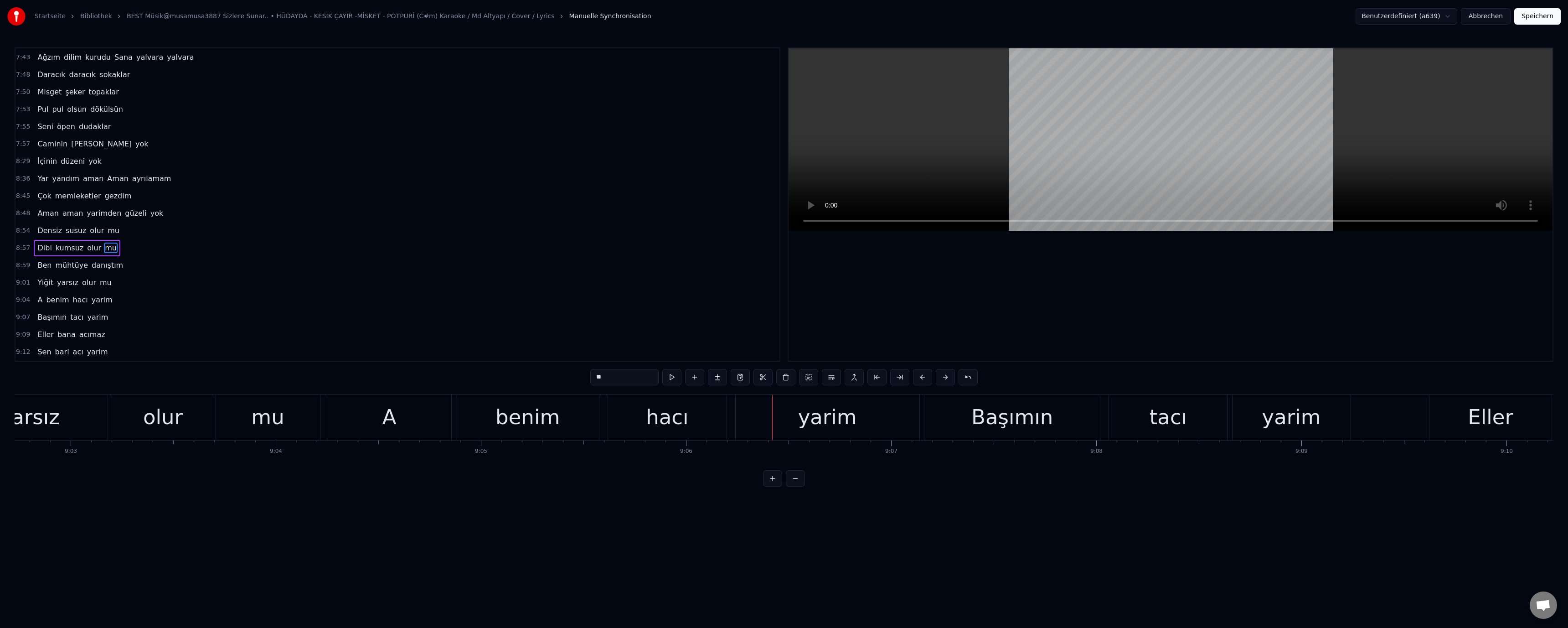
scroll to position [0, 110908]
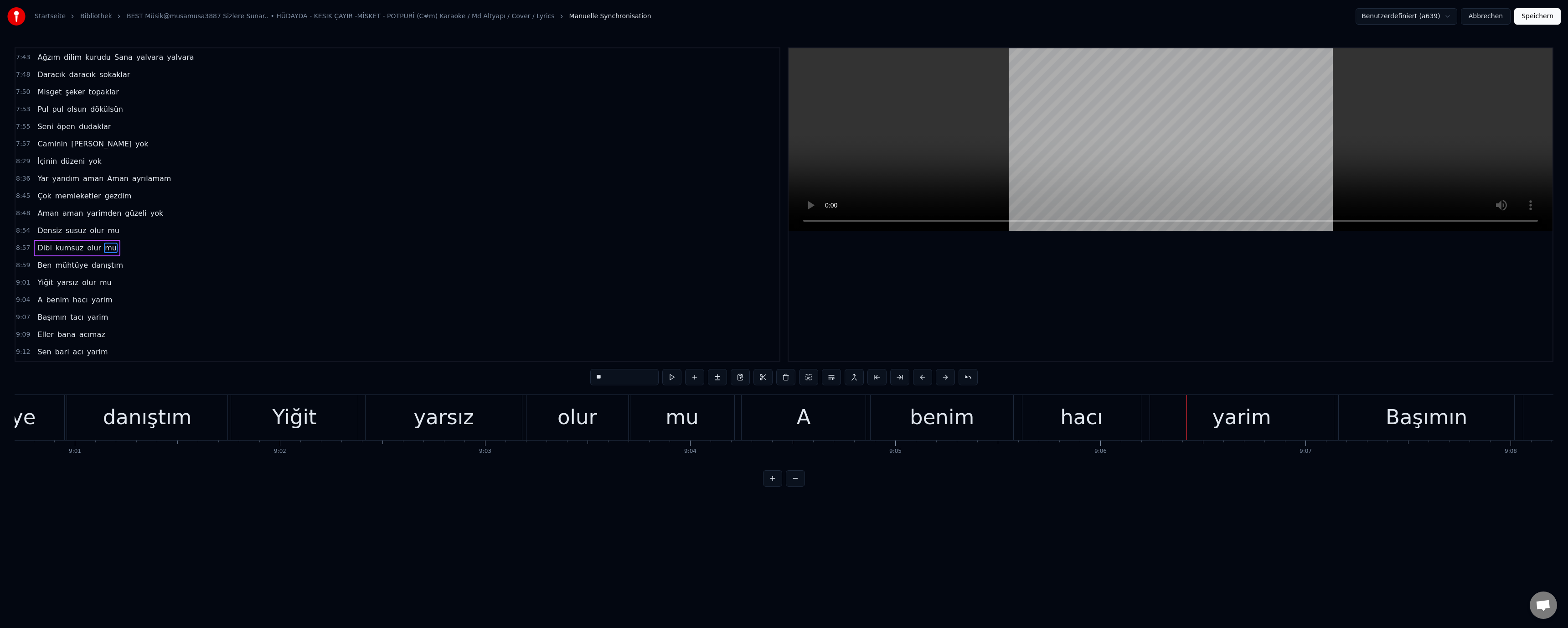
click at [791, 424] on div "A" at bounding box center [803, 417] width 124 height 45
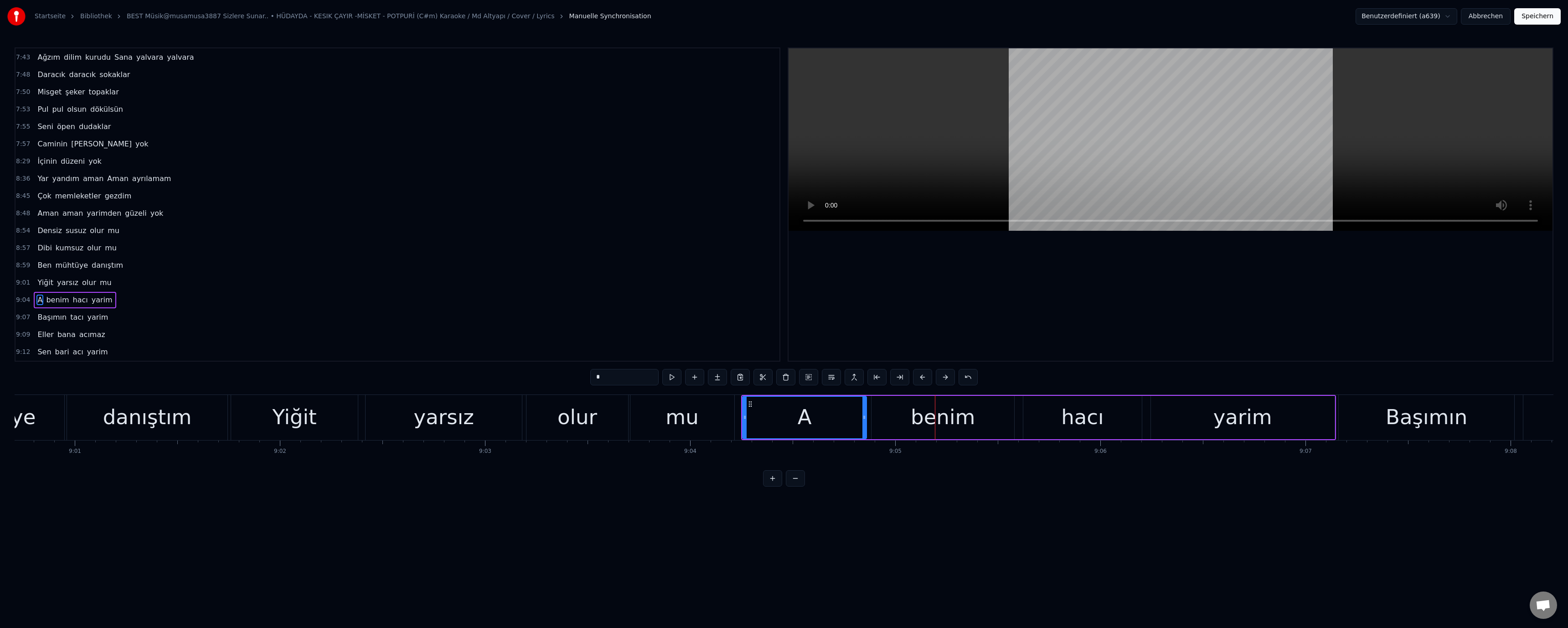
click at [831, 422] on div "A" at bounding box center [805, 417] width 123 height 41
drag, startPoint x: 866, startPoint y: 418, endPoint x: 858, endPoint y: 422, distance: 8.9
click at [852, 420] on icon at bounding box center [850, 417] width 4 height 7
click at [892, 422] on div "benim" at bounding box center [943, 417] width 142 height 43
drag, startPoint x: 873, startPoint y: 417, endPoint x: 858, endPoint y: 420, distance: 15.3
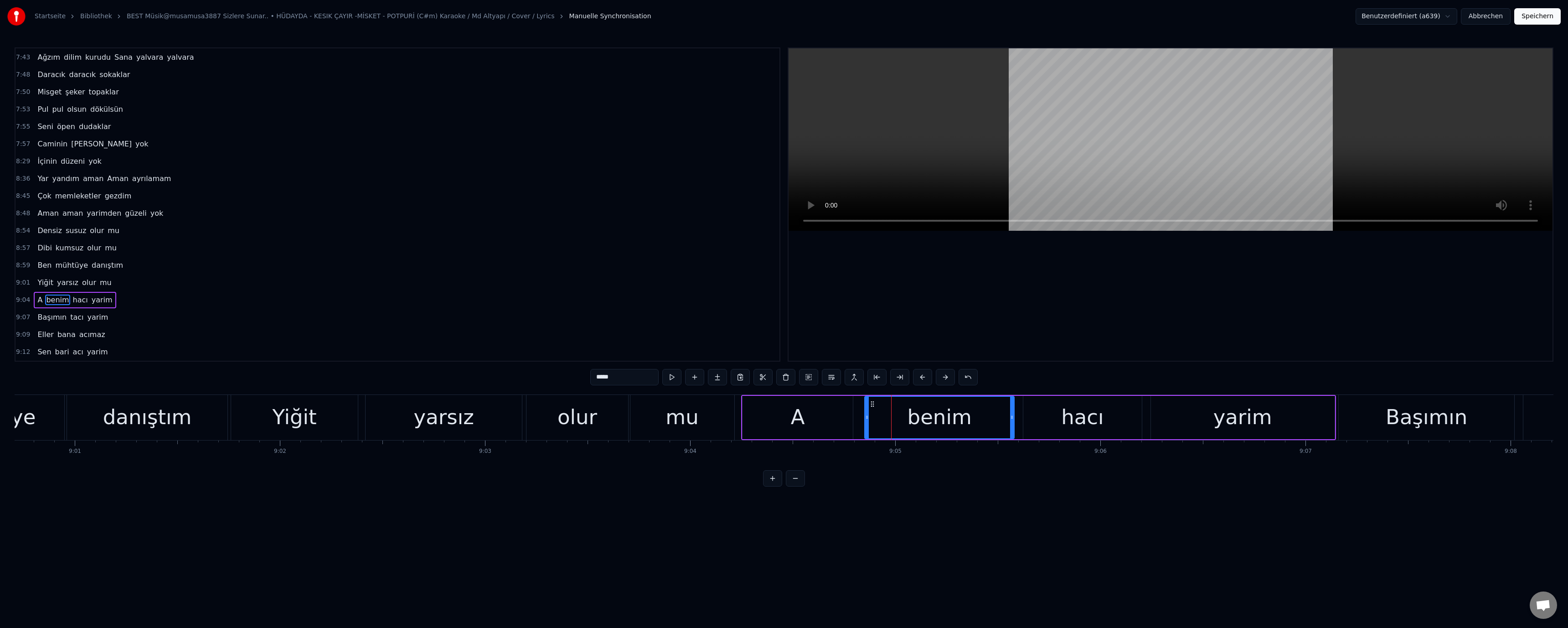
click at [865, 418] on icon at bounding box center [867, 417] width 4 height 7
drag, startPoint x: 705, startPoint y: 420, endPoint x: 710, endPoint y: 415, distance: 7.1
click at [707, 418] on div "mu" at bounding box center [682, 417] width 104 height 45
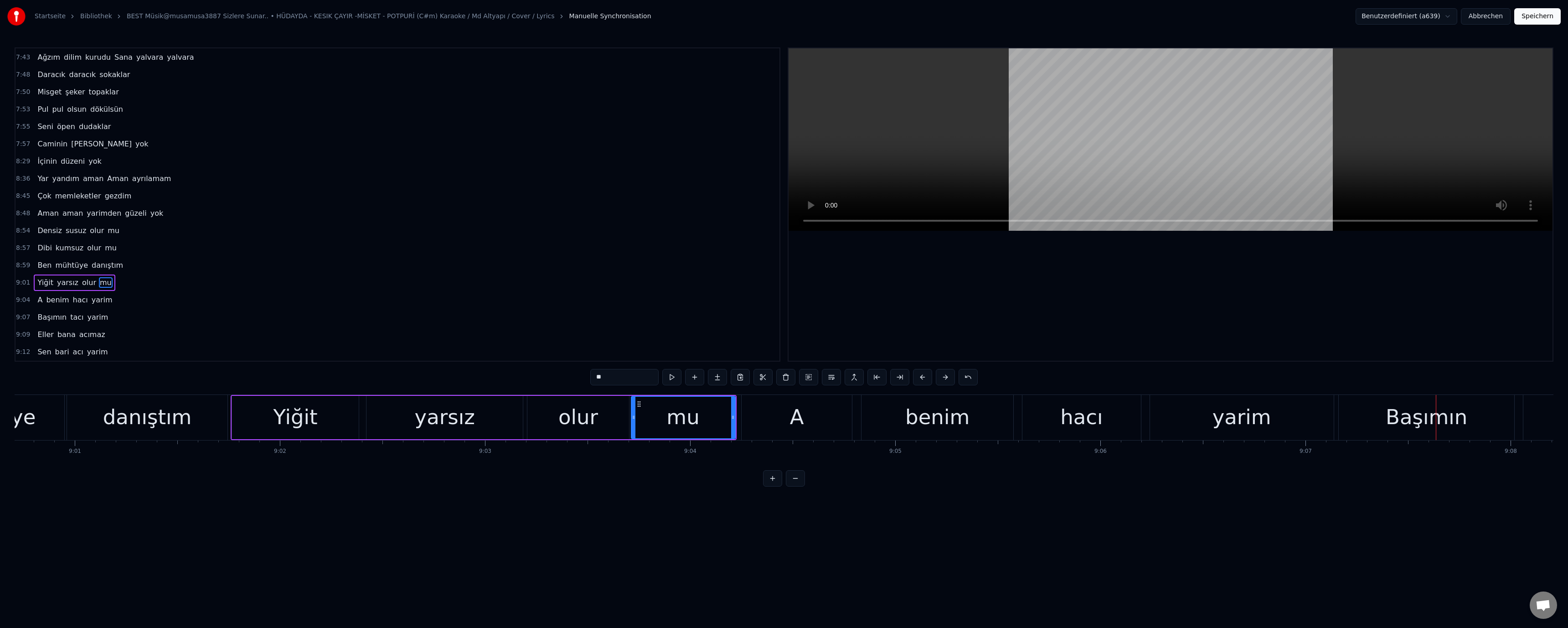
click at [551, 429] on div "olur" at bounding box center [578, 417] width 101 height 43
click at [965, 423] on div "benim" at bounding box center [937, 417] width 65 height 31
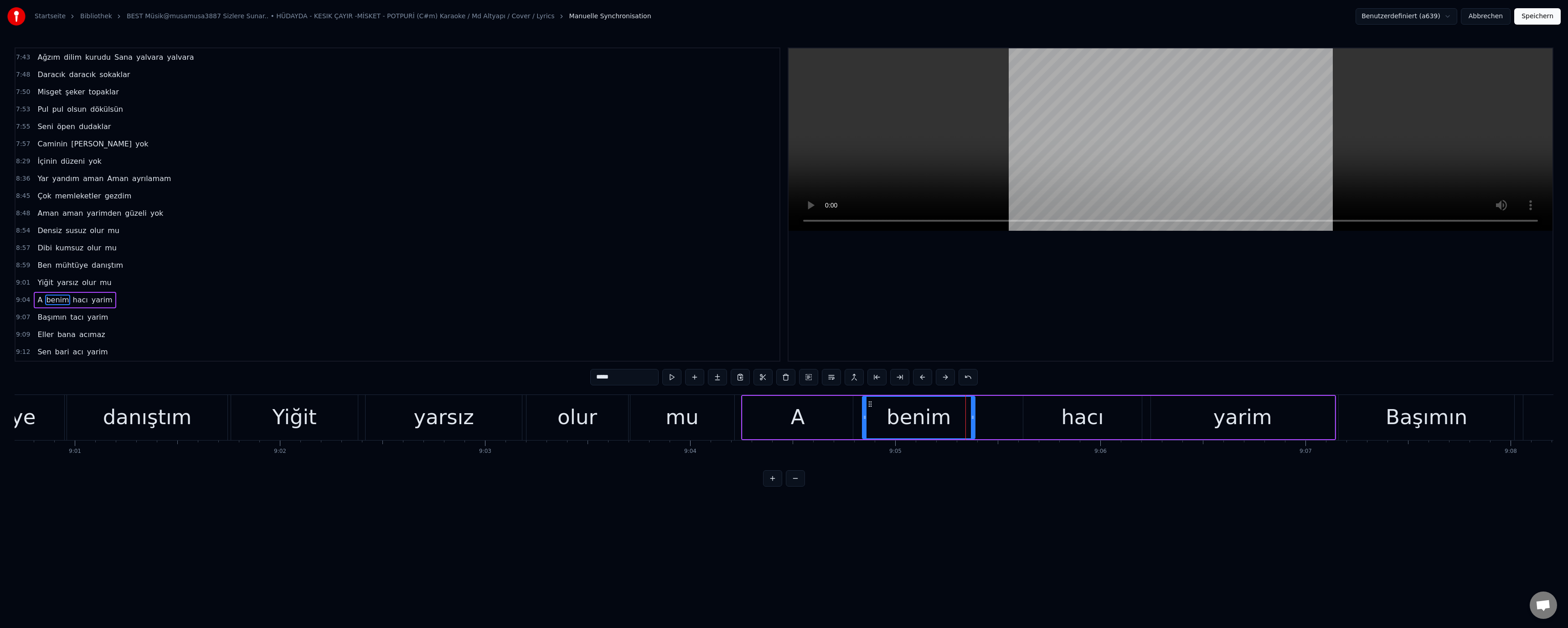
drag, startPoint x: 1012, startPoint y: 420, endPoint x: 974, endPoint y: 420, distance: 38.0
click at [972, 419] on icon at bounding box center [973, 417] width 4 height 7
click at [1046, 415] on div "hacı" at bounding box center [1082, 417] width 118 height 43
drag, startPoint x: 1024, startPoint y: 417, endPoint x: 981, endPoint y: 420, distance: 43.1
click at [981, 420] on icon at bounding box center [982, 417] width 4 height 7
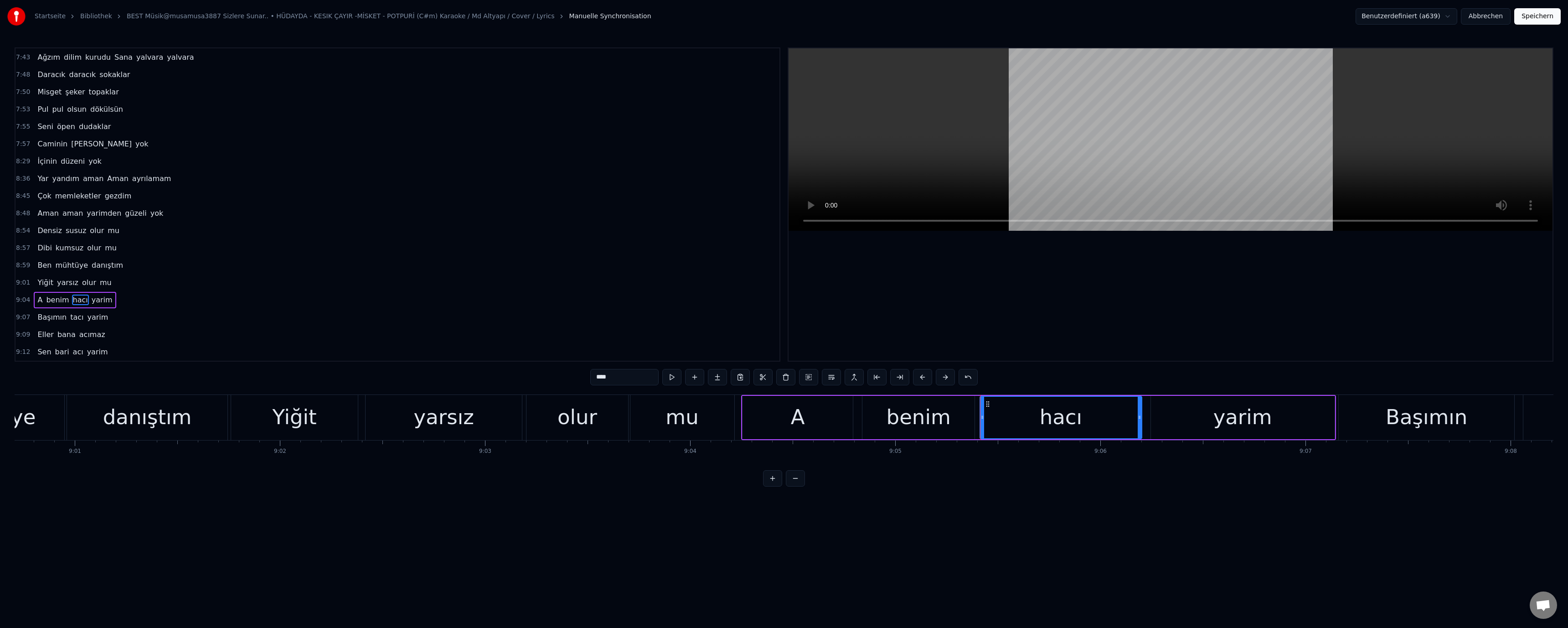
click at [811, 417] on div "A" at bounding box center [797, 417] width 110 height 43
drag, startPoint x: 1304, startPoint y: 426, endPoint x: 1329, endPoint y: 428, distance: 25.1
click at [1305, 426] on div "yarim" at bounding box center [1243, 417] width 184 height 43
drag, startPoint x: 1334, startPoint y: 422, endPoint x: 1278, endPoint y: 422, distance: 56.0
click at [1278, 422] on div at bounding box center [1276, 417] width 4 height 41
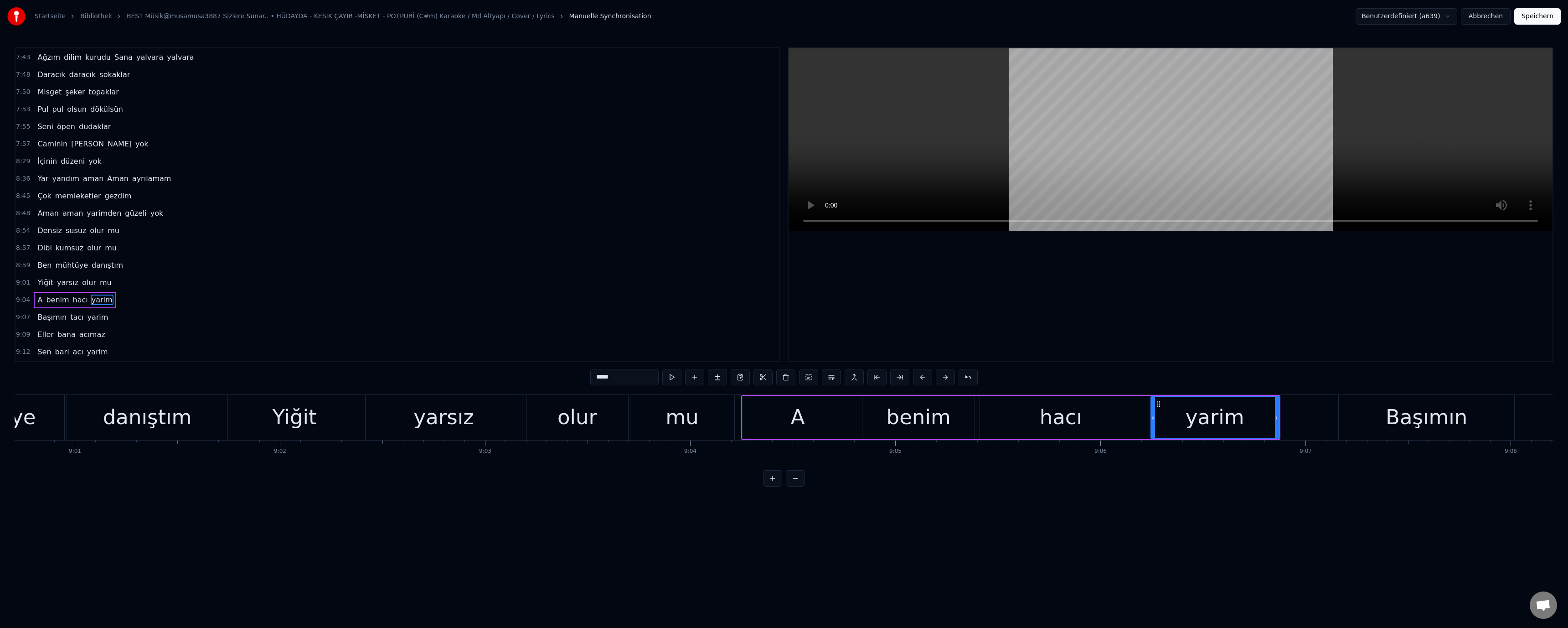
click at [1368, 422] on div "Başımın" at bounding box center [1426, 417] width 175 height 45
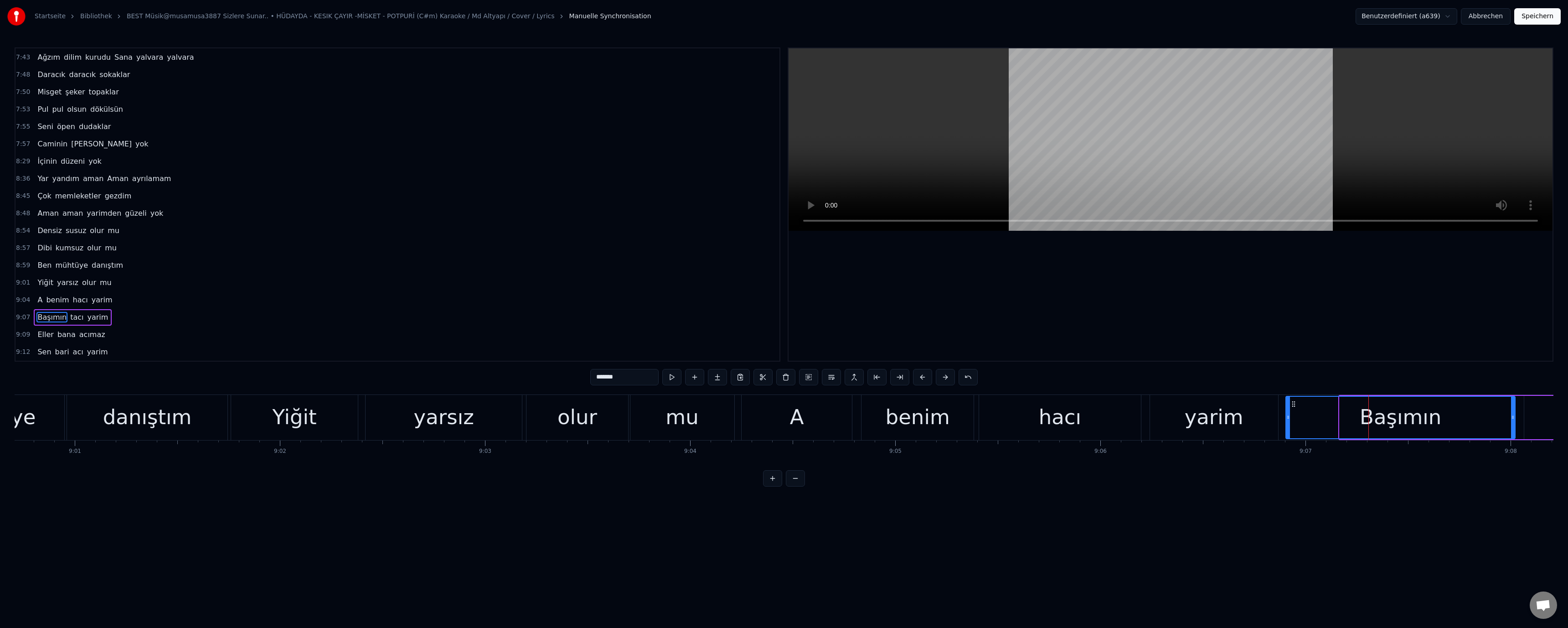
drag, startPoint x: 1340, startPoint y: 418, endPoint x: 1124, endPoint y: 409, distance: 216.2
click at [1286, 418] on div "Başımın" at bounding box center [1401, 417] width 230 height 43
click at [947, 408] on div "benim" at bounding box center [917, 417] width 112 height 45
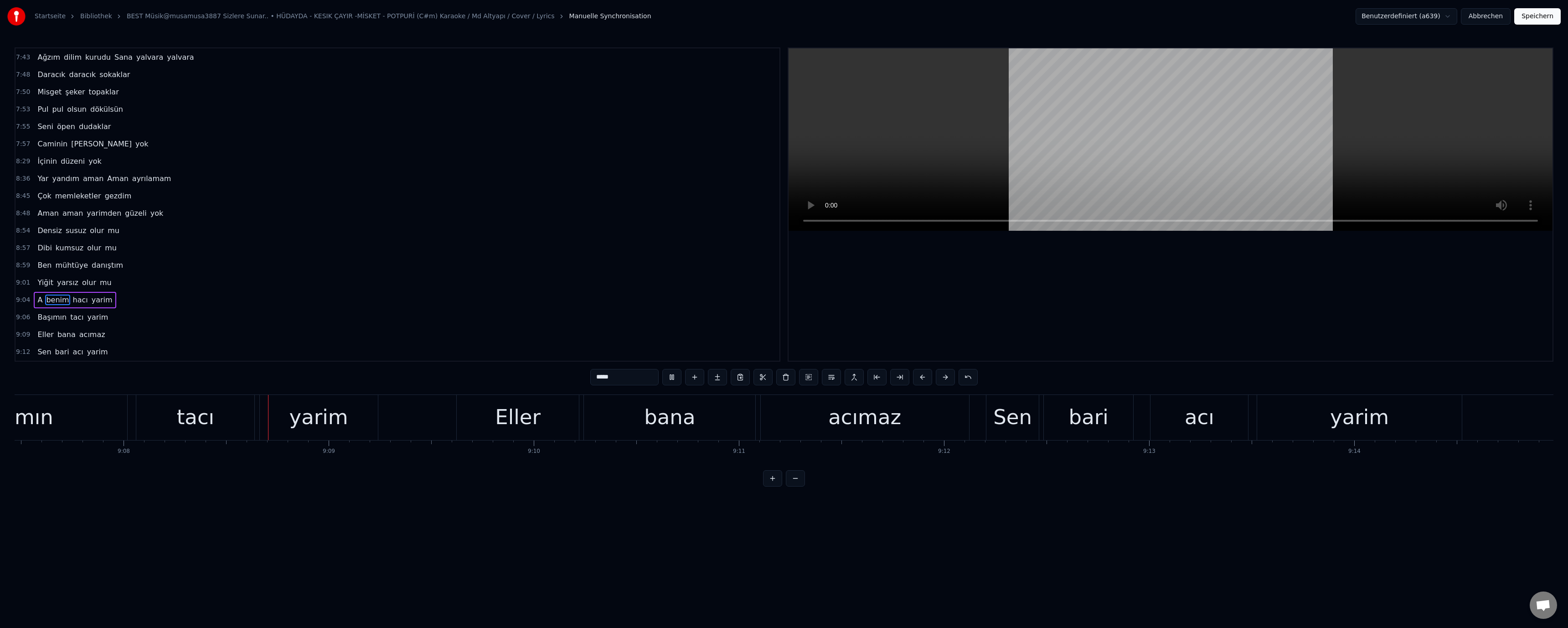
scroll to position [0, 112377]
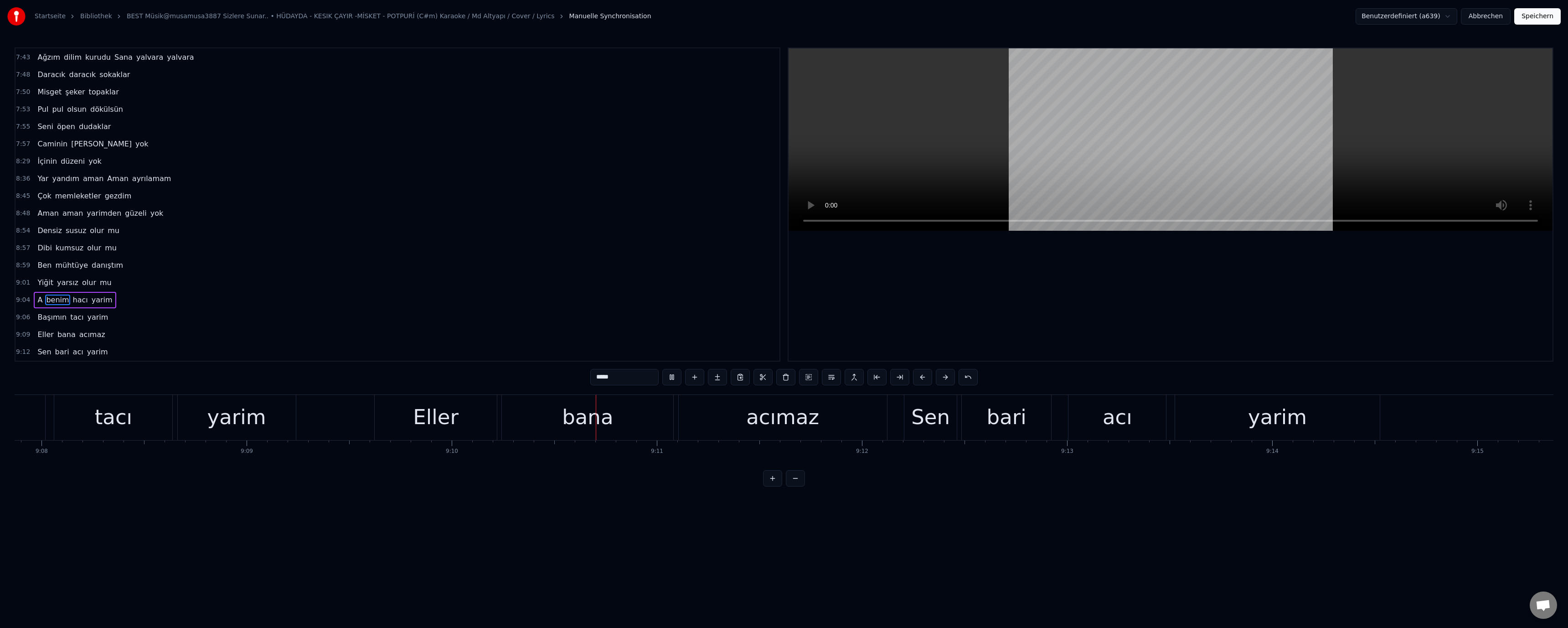
click at [404, 422] on div "Eller" at bounding box center [436, 417] width 122 height 45
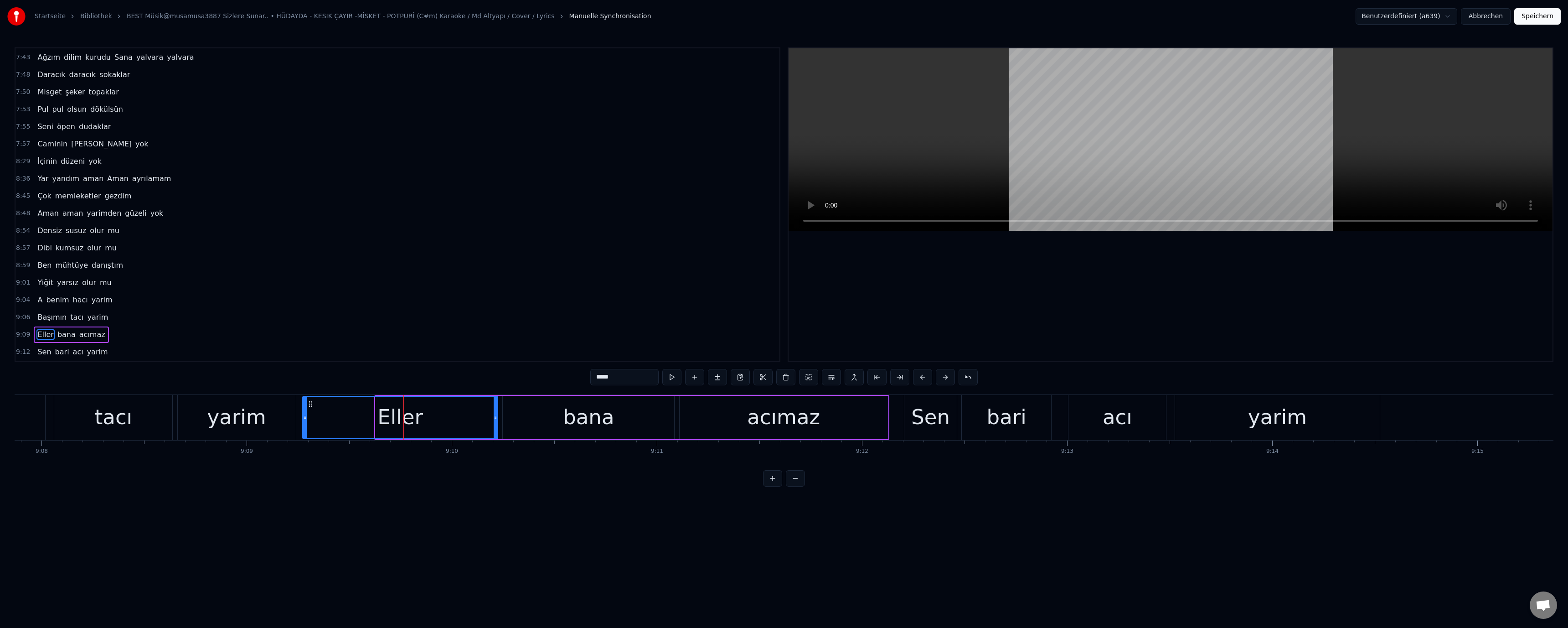
drag, startPoint x: 377, startPoint y: 417, endPoint x: 293, endPoint y: 426, distance: 84.5
click at [303, 423] on div at bounding box center [305, 417] width 4 height 41
click at [139, 429] on div "tacı" at bounding box center [113, 417] width 118 height 45
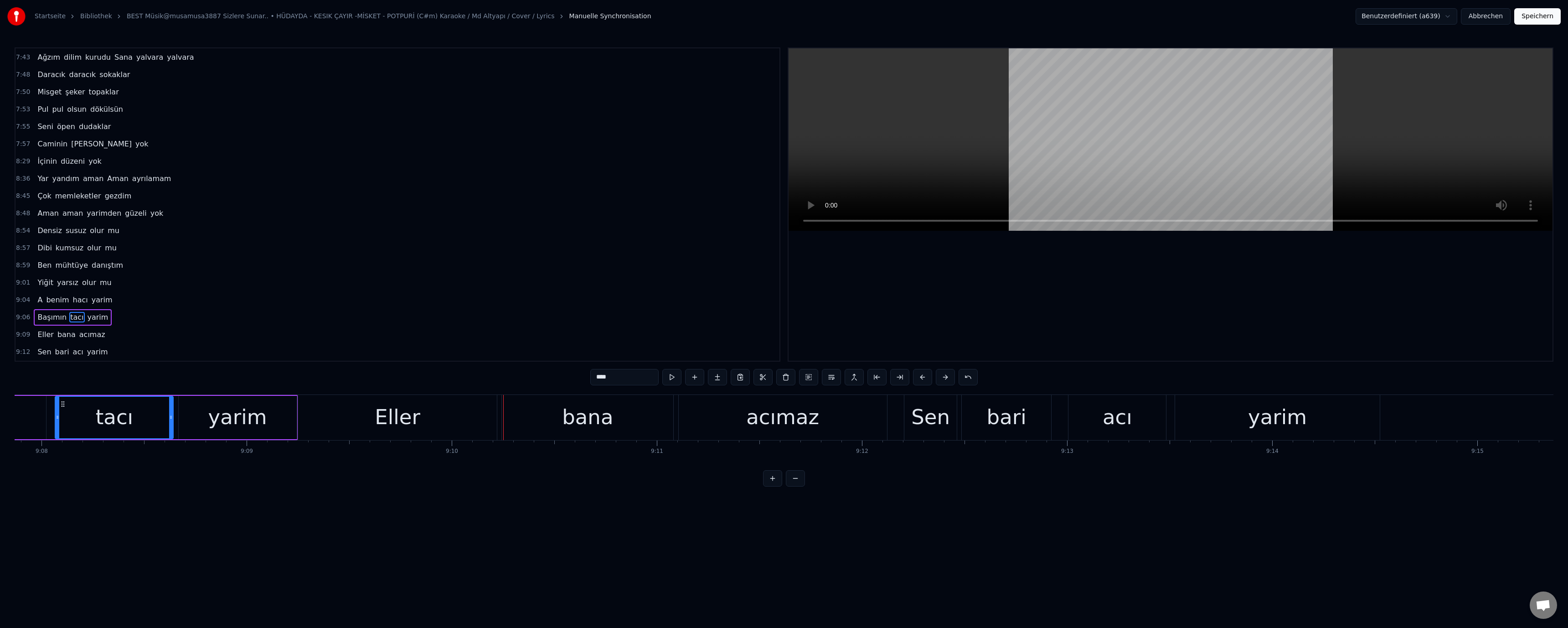
drag, startPoint x: 453, startPoint y: 422, endPoint x: 458, endPoint y: 421, distance: 5.1
click at [455, 422] on div "Eller" at bounding box center [397, 417] width 198 height 45
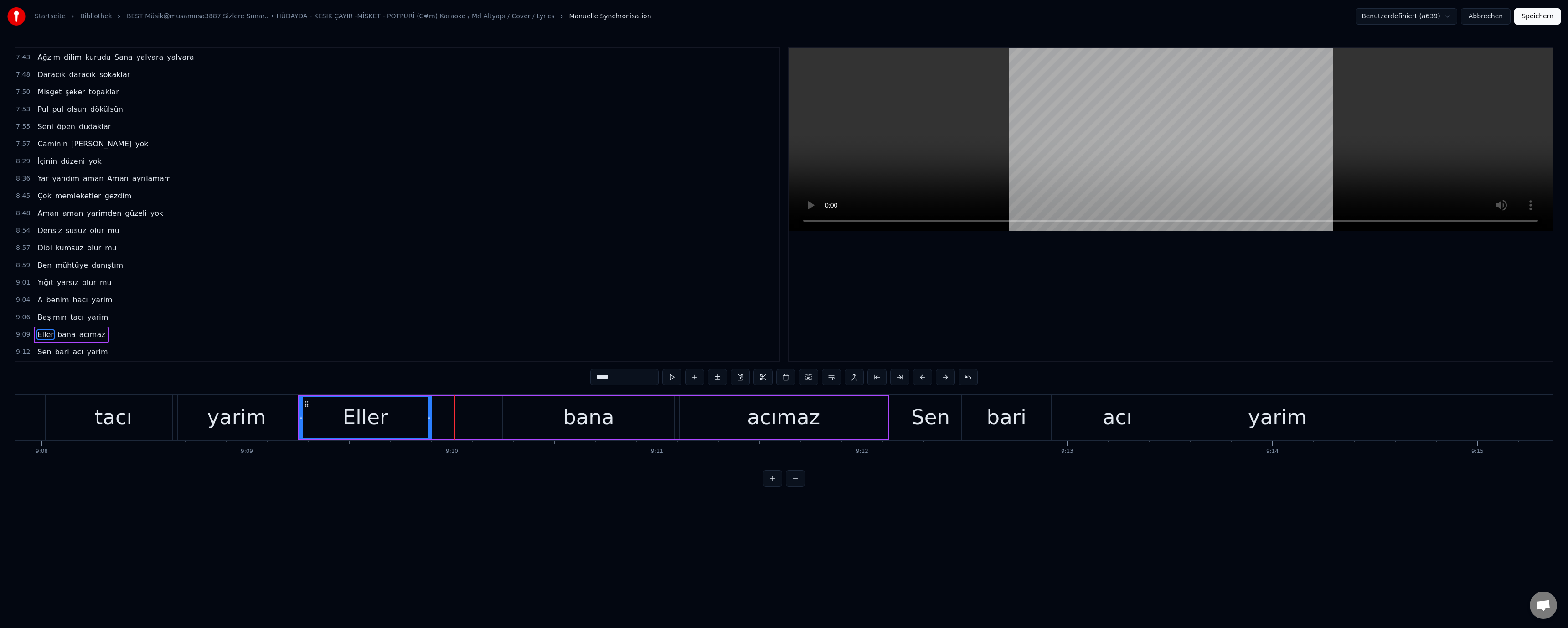
drag, startPoint x: 495, startPoint y: 418, endPoint x: 429, endPoint y: 422, distance: 66.1
click at [429, 422] on div at bounding box center [429, 417] width 4 height 41
drag, startPoint x: 528, startPoint y: 413, endPoint x: 508, endPoint y: 417, distance: 20.4
click at [525, 413] on div "bana" at bounding box center [589, 417] width 172 height 43
drag, startPoint x: 505, startPoint y: 418, endPoint x: 438, endPoint y: 418, distance: 67.0
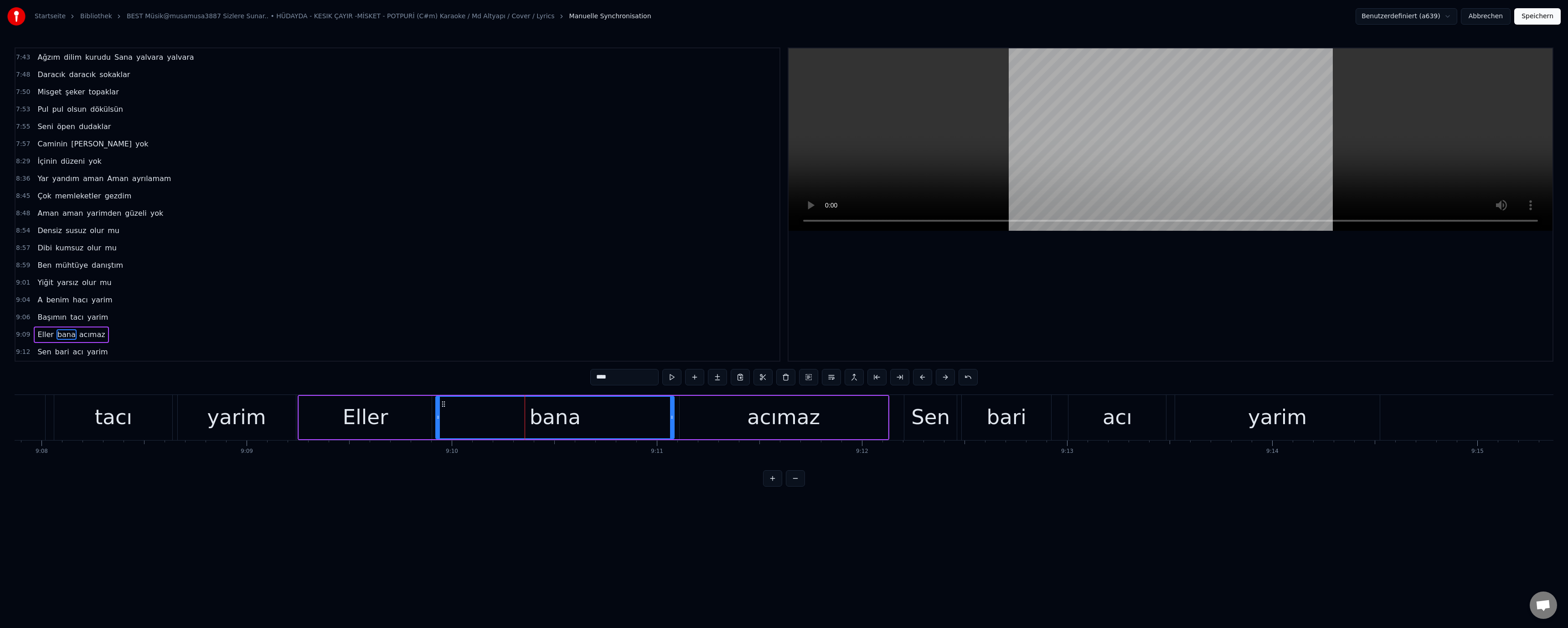
click at [438, 418] on icon at bounding box center [438, 417] width 4 height 7
click at [386, 423] on div "Eller" at bounding box center [365, 417] width 133 height 43
click at [652, 418] on div "bana" at bounding box center [555, 417] width 239 height 43
drag, startPoint x: 671, startPoint y: 416, endPoint x: 659, endPoint y: 417, distance: 12.0
click at [659, 417] on icon at bounding box center [658, 417] width 4 height 7
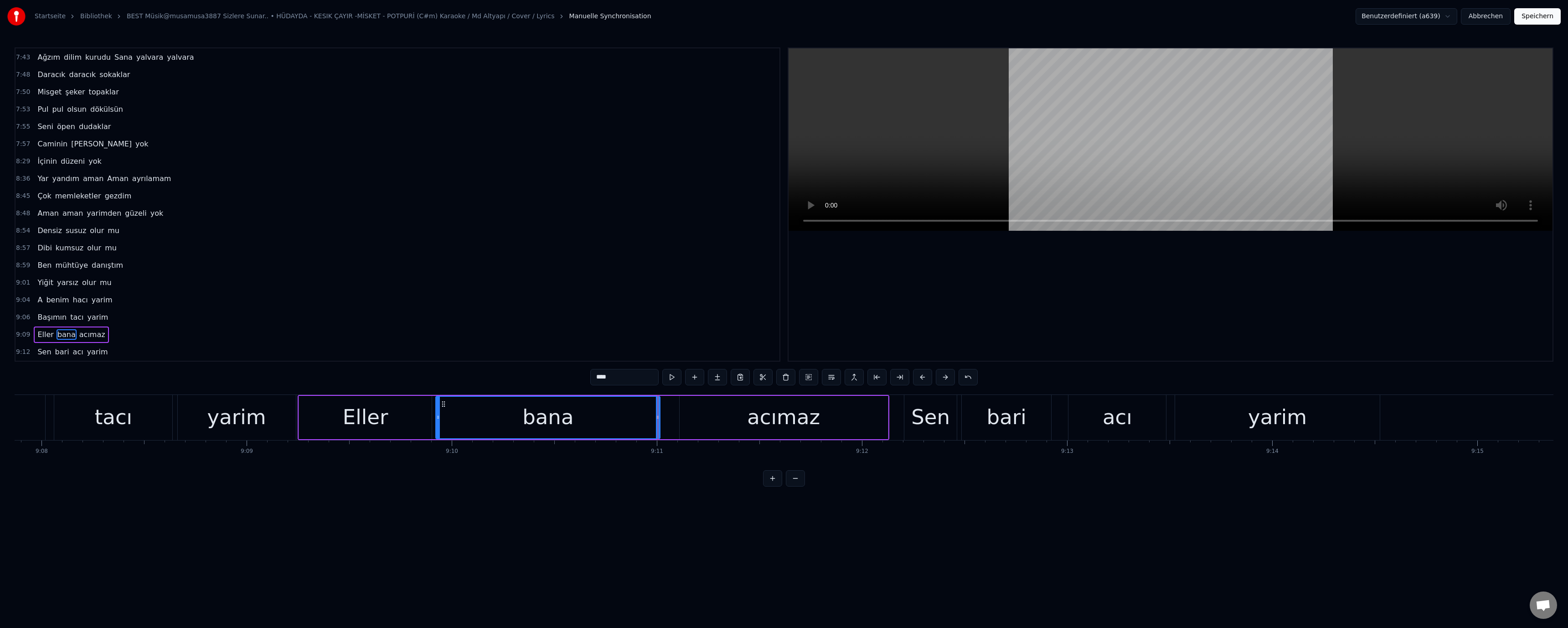
drag, startPoint x: 709, startPoint y: 415, endPoint x: 698, endPoint y: 418, distance: 11.4
click at [705, 417] on div "acımaz" at bounding box center [784, 417] width 208 height 43
drag, startPoint x: 683, startPoint y: 418, endPoint x: 662, endPoint y: 418, distance: 21.0
click at [667, 418] on icon at bounding box center [668, 417] width 4 height 7
click at [273, 431] on div "yarim" at bounding box center [237, 417] width 118 height 45
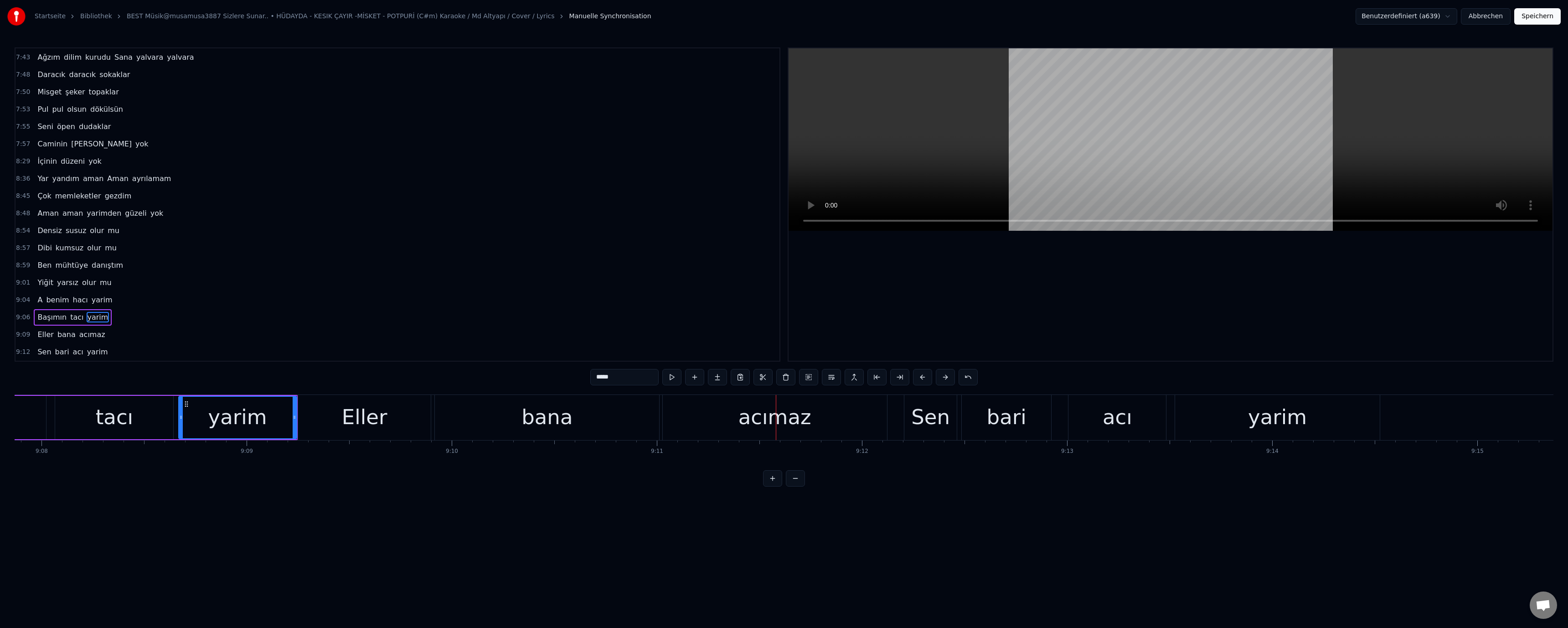
click at [687, 425] on div "acımaz" at bounding box center [775, 417] width 224 height 45
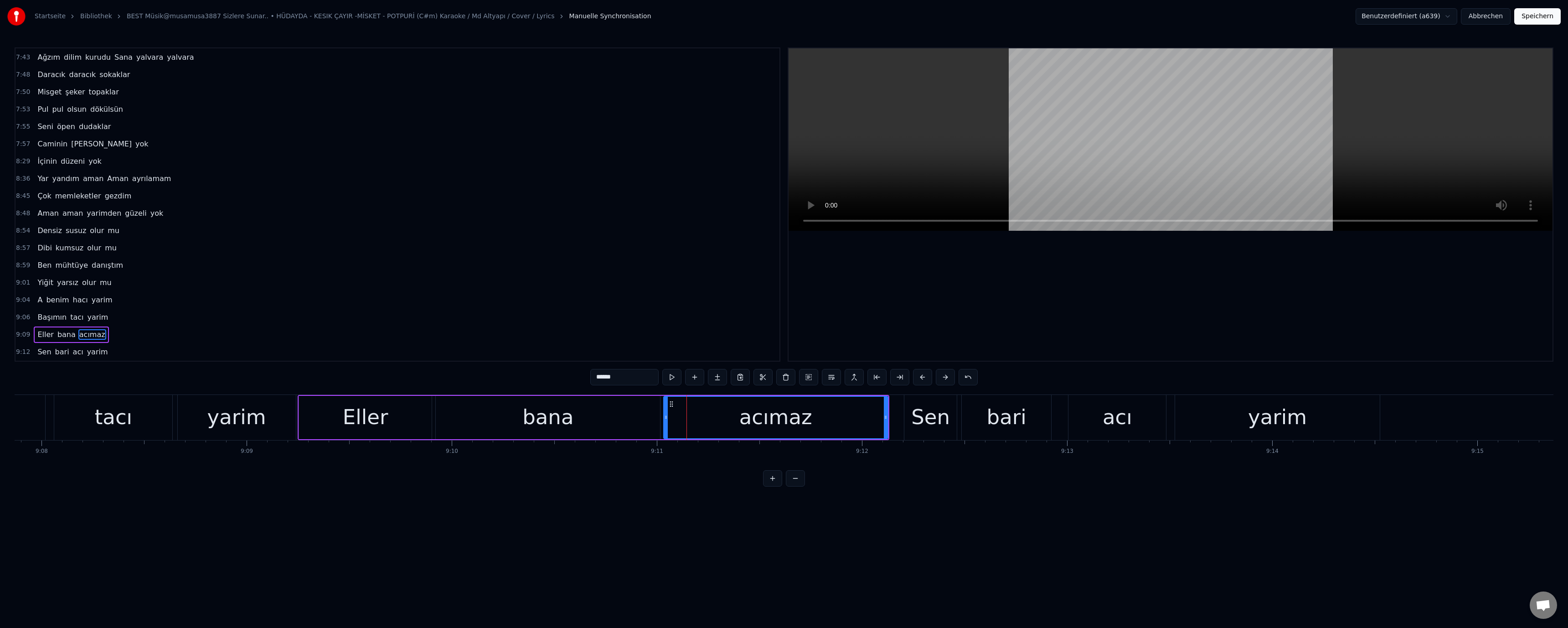
drag, startPoint x: 631, startPoint y: 422, endPoint x: 648, endPoint y: 422, distance: 17.0
click at [631, 422] on div "bana" at bounding box center [548, 417] width 224 height 43
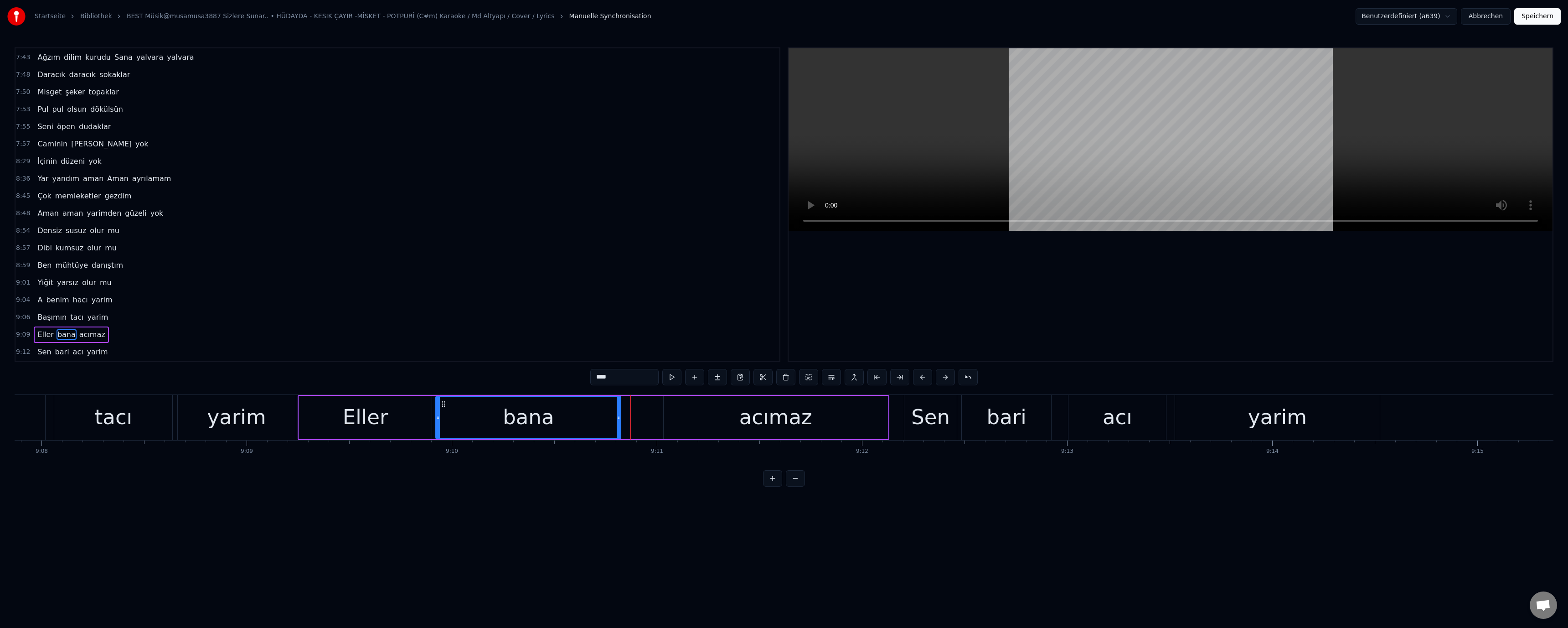
drag, startPoint x: 658, startPoint y: 420, endPoint x: 618, endPoint y: 422, distance: 40.0
click at [618, 422] on div at bounding box center [618, 417] width 4 height 41
click at [374, 417] on div "Eller" at bounding box center [365, 417] width 46 height 31
drag, startPoint x: 567, startPoint y: 415, endPoint x: 578, endPoint y: 418, distance: 11.4
click at [567, 415] on div "bana" at bounding box center [528, 417] width 185 height 43
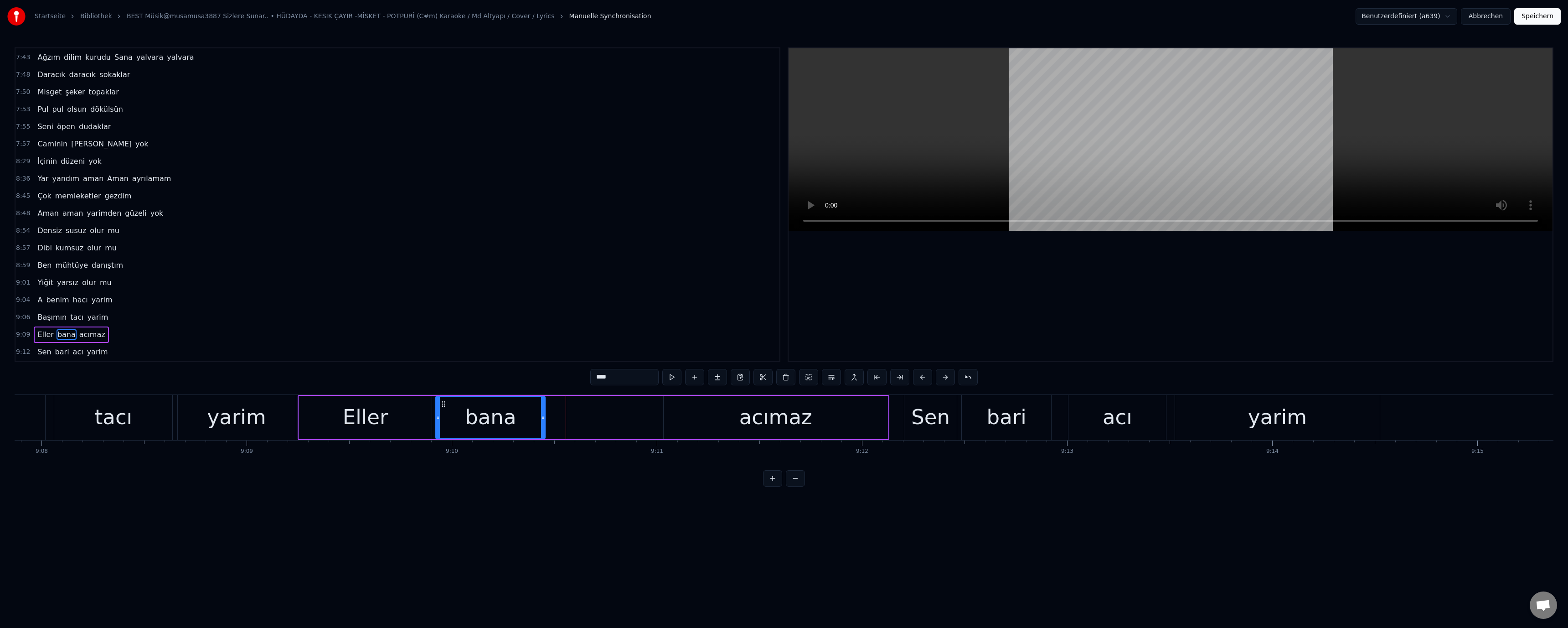
drag, startPoint x: 620, startPoint y: 417, endPoint x: 578, endPoint y: 422, distance: 42.3
click at [544, 420] on icon at bounding box center [543, 417] width 4 height 7
drag, startPoint x: 720, startPoint y: 417, endPoint x: 687, endPoint y: 420, distance: 33.1
click at [718, 417] on div "acımaz" at bounding box center [775, 417] width 224 height 43
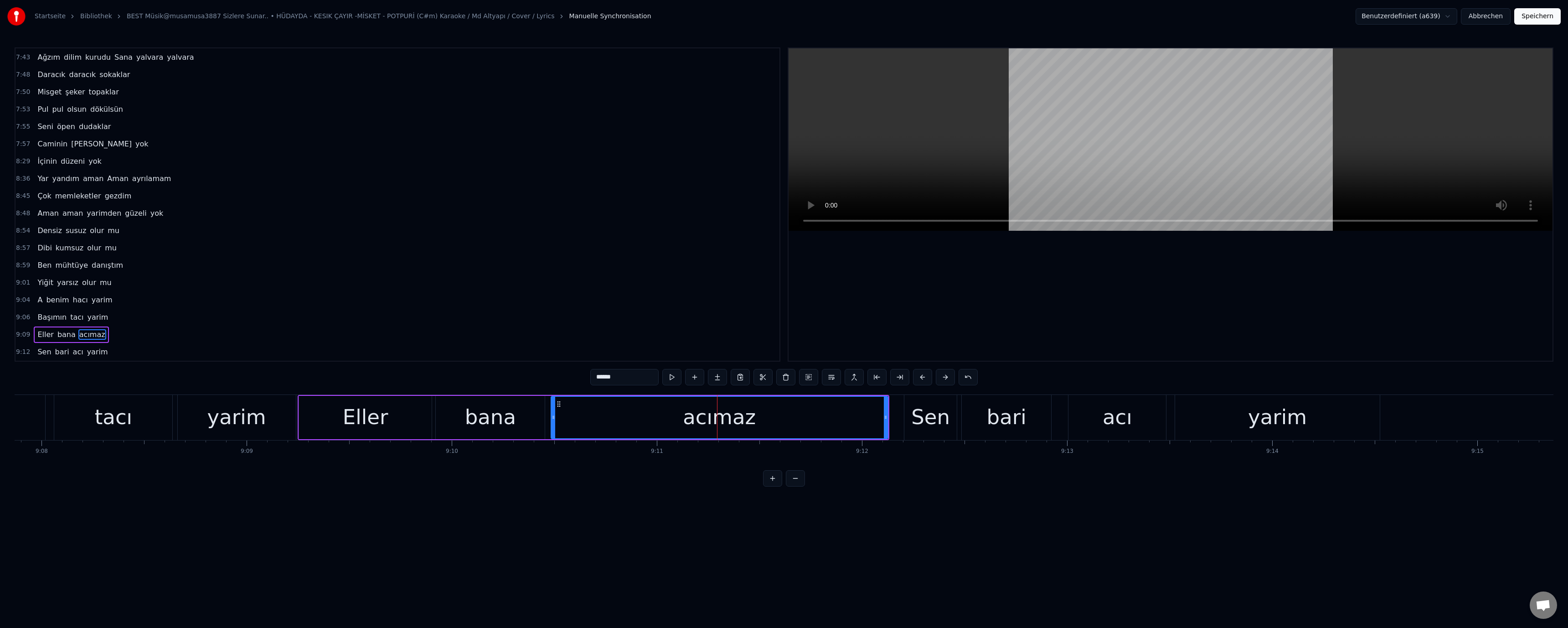
drag, startPoint x: 665, startPoint y: 419, endPoint x: 532, endPoint y: 422, distance: 133.0
click at [552, 421] on div at bounding box center [553, 417] width 4 height 41
click at [532, 422] on div "bana" at bounding box center [490, 417] width 109 height 43
drag, startPoint x: 542, startPoint y: 418, endPoint x: 533, endPoint y: 418, distance: 9.0
click at [533, 418] on icon at bounding box center [534, 417] width 4 height 7
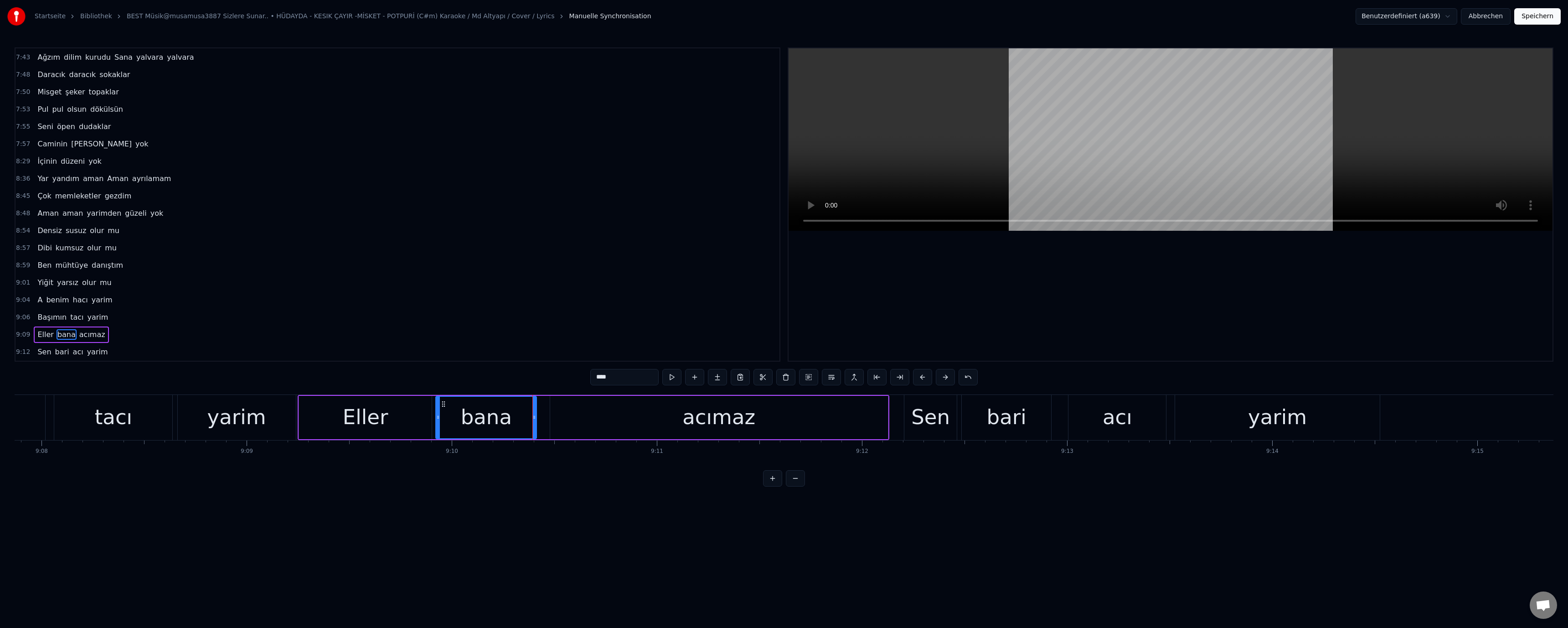
click at [559, 415] on div "acımaz" at bounding box center [719, 417] width 338 height 43
click at [550, 417] on div "acımaz" at bounding box center [719, 417] width 338 height 43
drag, startPoint x: 551, startPoint y: 418, endPoint x: 540, endPoint y: 418, distance: 11.0
click at [545, 418] on icon at bounding box center [547, 417] width 4 height 7
drag, startPoint x: 364, startPoint y: 415, endPoint x: 714, endPoint y: 253, distance: 385.7
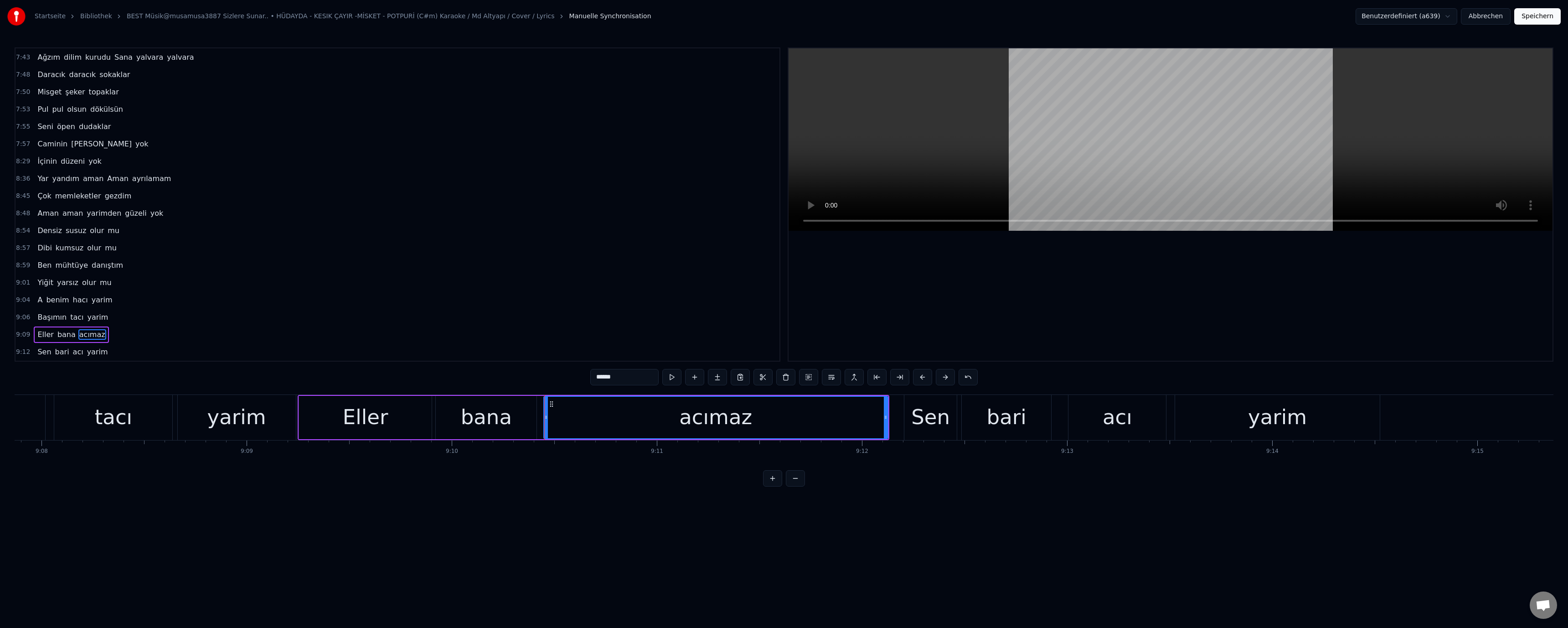
click at [365, 409] on div "Eller" at bounding box center [365, 417] width 46 height 31
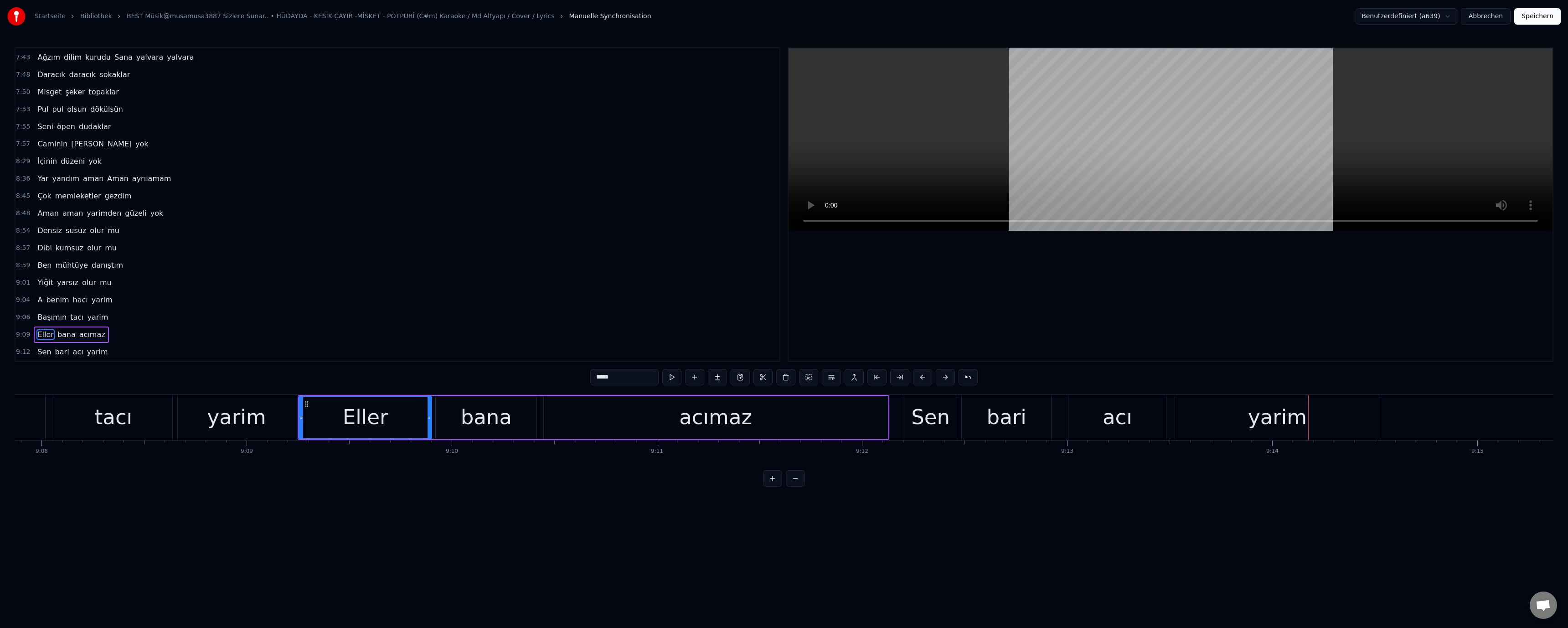
click at [375, 401] on div "Eller" at bounding box center [365, 417] width 131 height 41
drag, startPoint x: 834, startPoint y: 417, endPoint x: 851, endPoint y: 420, distance: 17.3
click at [836, 417] on div "acımaz" at bounding box center [715, 417] width 344 height 43
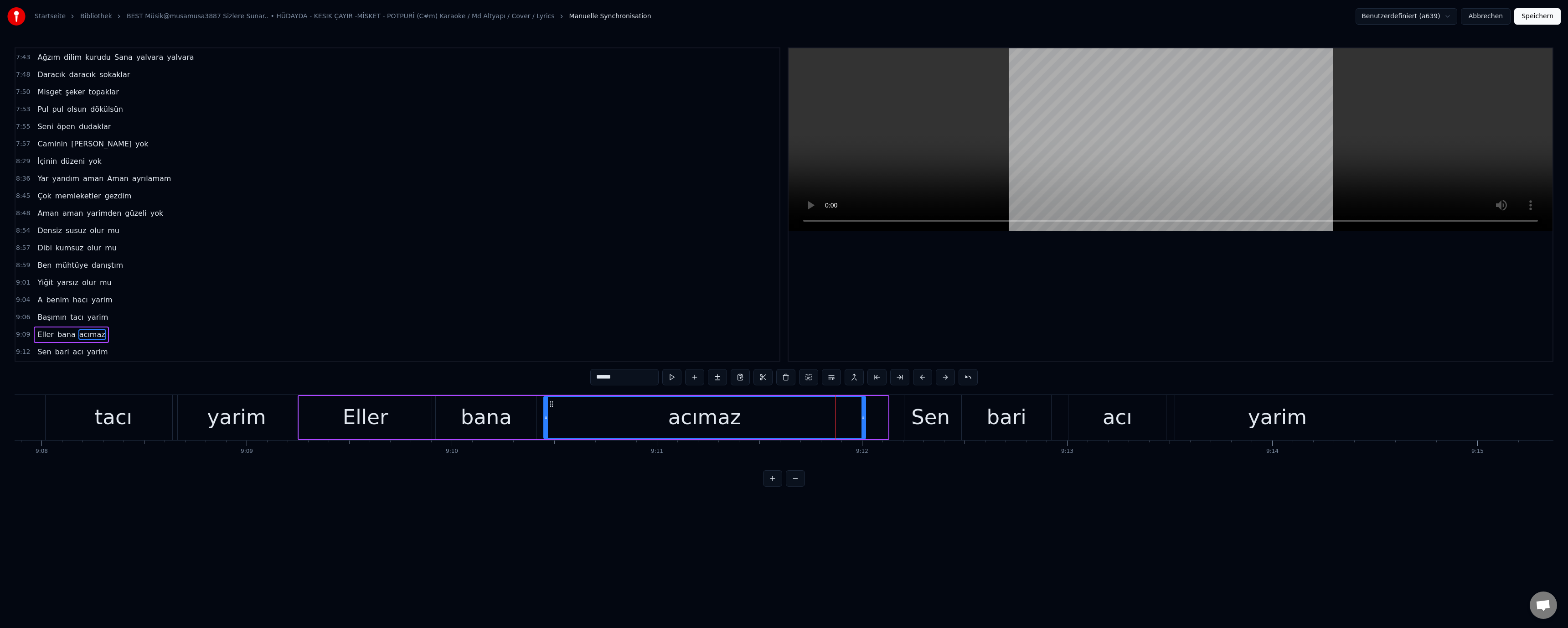
drag, startPoint x: 886, startPoint y: 419, endPoint x: 863, endPoint y: 424, distance: 23.5
click at [863, 424] on div at bounding box center [863, 417] width 4 height 41
drag, startPoint x: 920, startPoint y: 419, endPoint x: 905, endPoint y: 419, distance: 15.0
click at [919, 419] on div "Sen" at bounding box center [931, 417] width 39 height 31
type input "***"
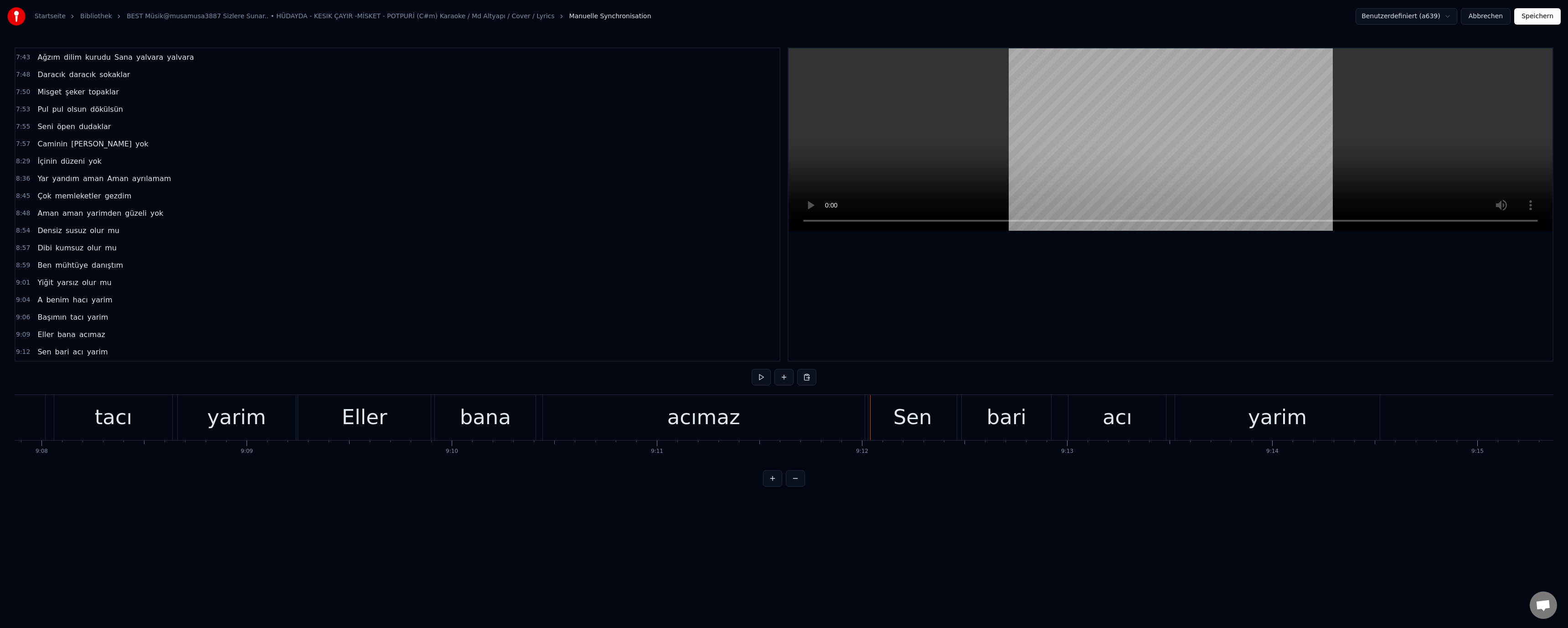
click at [729, 417] on div "acımaz" at bounding box center [704, 417] width 73 height 31
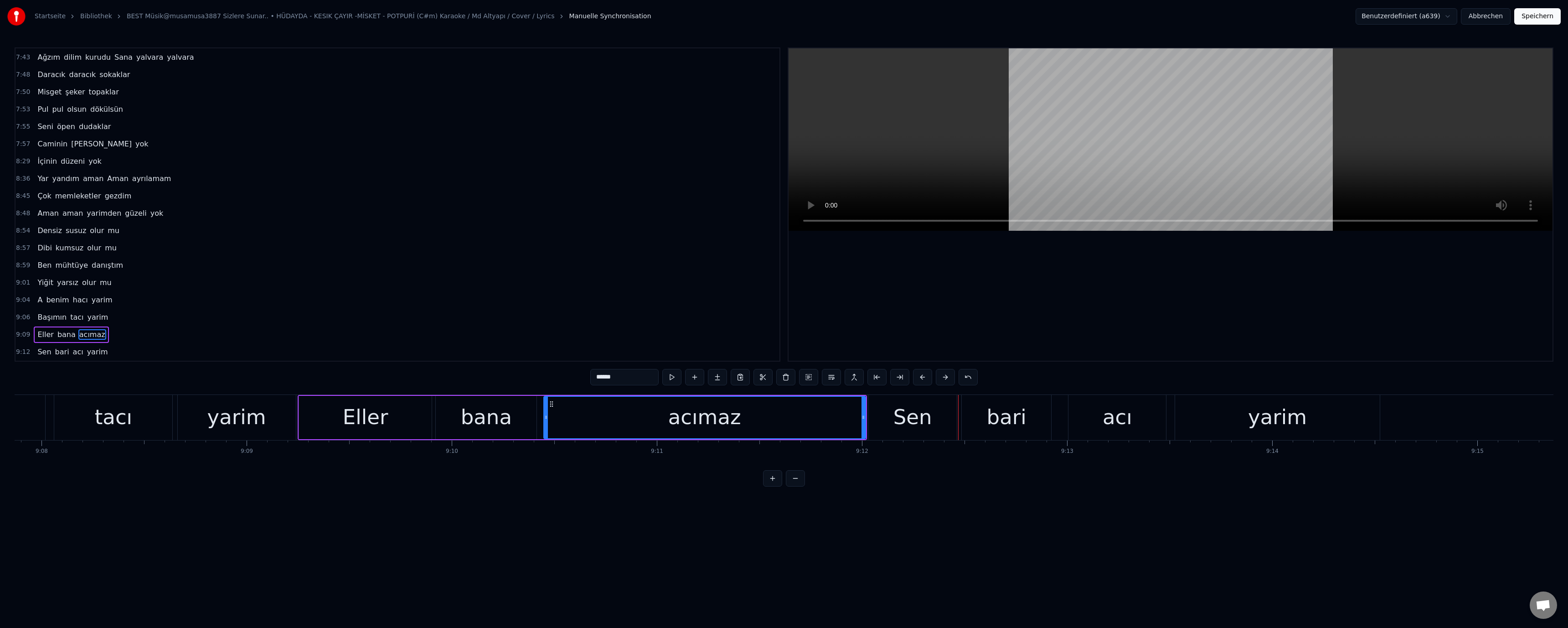
click at [669, 430] on div "acımaz" at bounding box center [704, 417] width 321 height 41
drag, startPoint x: 810, startPoint y: 419, endPoint x: 820, endPoint y: 422, distance: 10.4
click at [811, 420] on div "acımaz" at bounding box center [704, 417] width 321 height 41
drag, startPoint x: 863, startPoint y: 415, endPoint x: 814, endPoint y: 417, distance: 49.0
click at [814, 417] on icon at bounding box center [815, 417] width 4 height 7
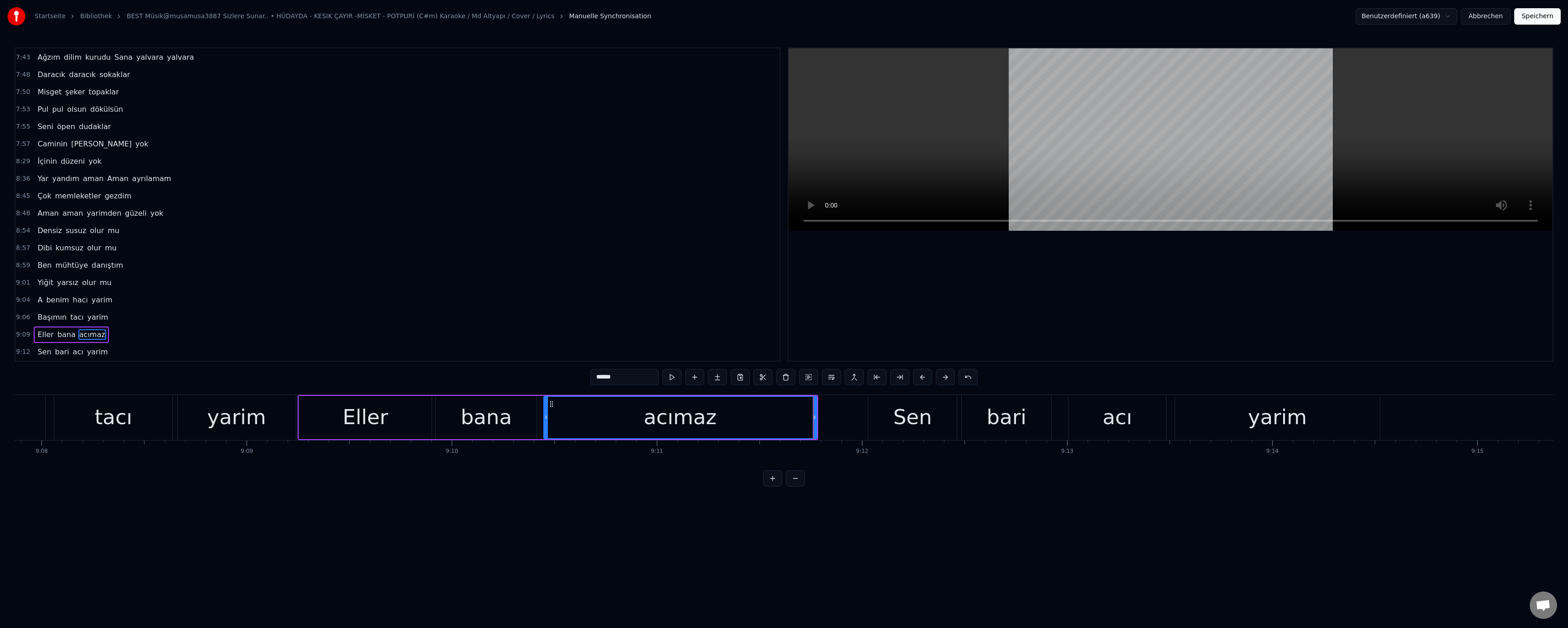
click at [875, 416] on div "Sen" at bounding box center [912, 417] width 88 height 45
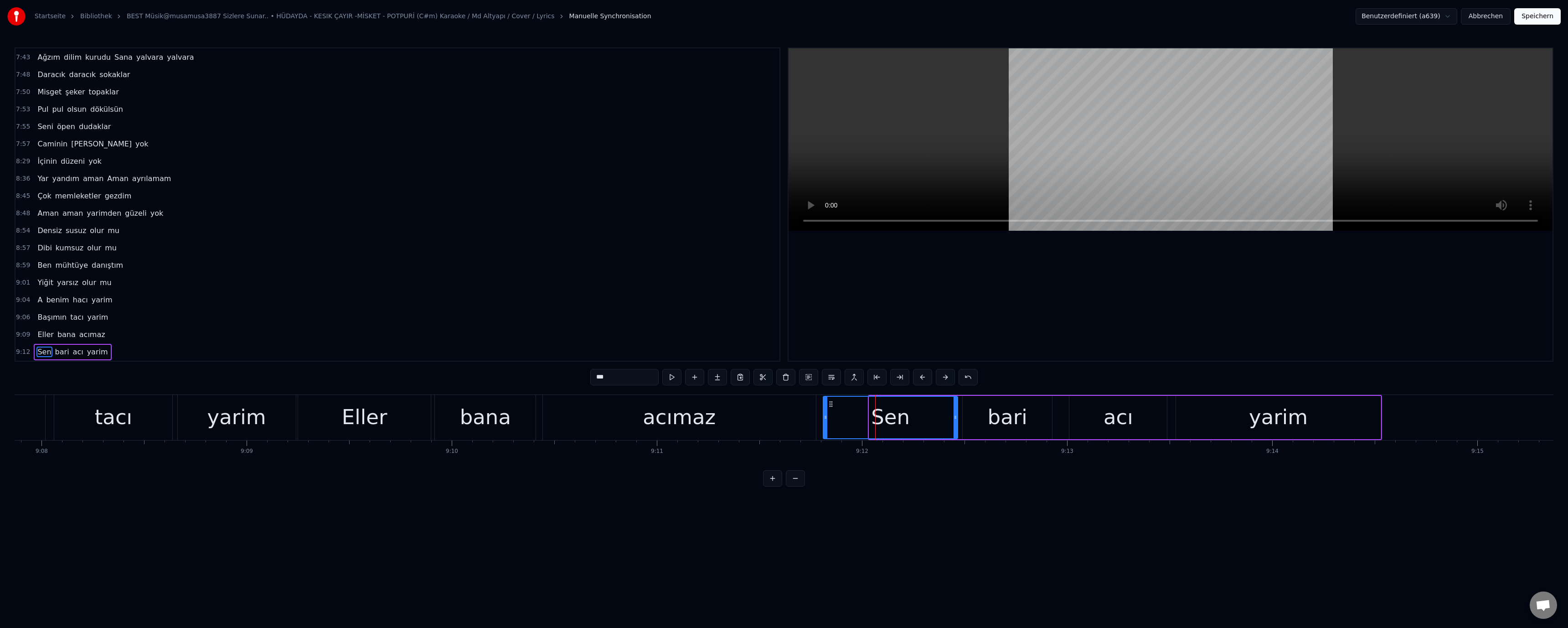
drag, startPoint x: 870, startPoint y: 416, endPoint x: 758, endPoint y: 416, distance: 112.0
click at [824, 417] on icon at bounding box center [825, 417] width 4 height 7
click at [743, 420] on div "acımaz" at bounding box center [679, 417] width 273 height 45
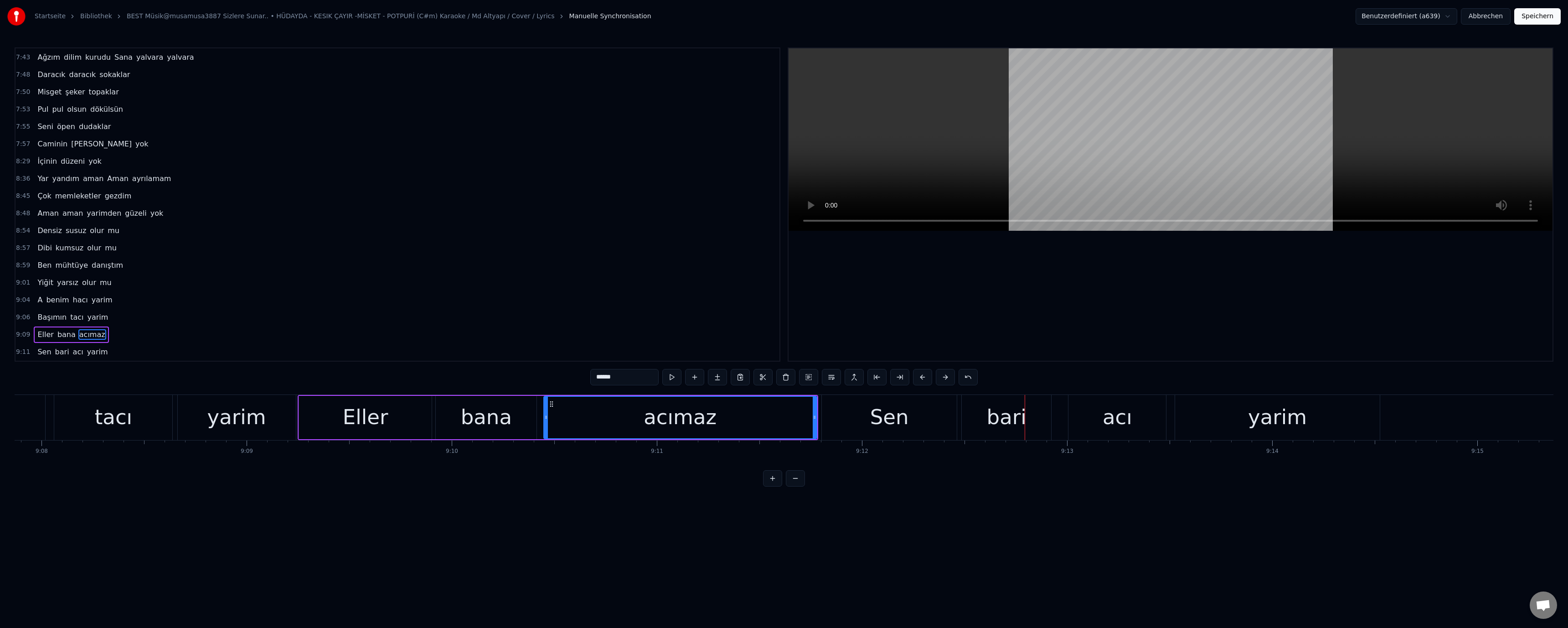
drag, startPoint x: 765, startPoint y: 413, endPoint x: 782, endPoint y: 392, distance: 27.0
click at [765, 413] on div "acımaz" at bounding box center [680, 417] width 272 height 41
click at [505, 418] on div "bana" at bounding box center [486, 417] width 51 height 31
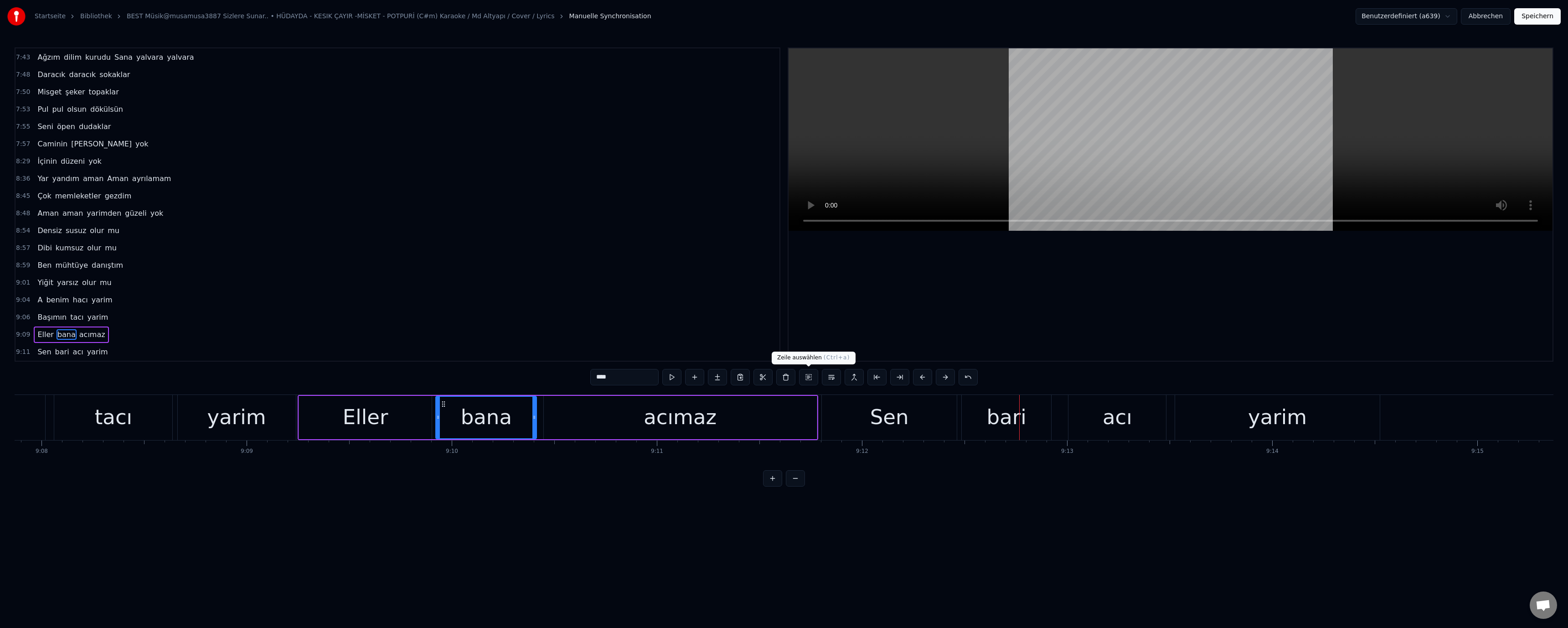
click at [859, 413] on div "Sen" at bounding box center [889, 417] width 135 height 45
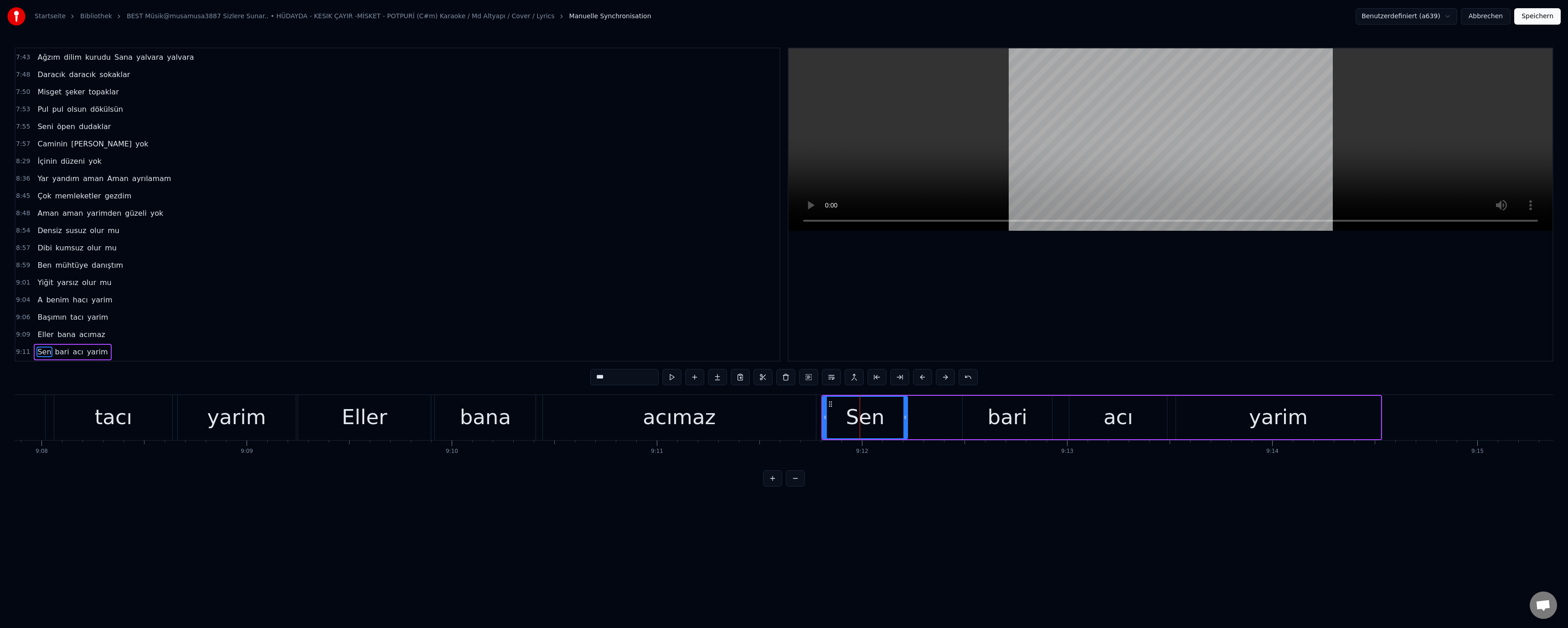
drag, startPoint x: 956, startPoint y: 417, endPoint x: 907, endPoint y: 418, distance: 49.0
click at [907, 418] on icon at bounding box center [905, 417] width 4 height 7
click at [976, 418] on div "bari" at bounding box center [1007, 417] width 89 height 43
drag, startPoint x: 963, startPoint y: 417, endPoint x: 903, endPoint y: 422, distance: 60.2
click at [914, 421] on div "bari" at bounding box center [983, 417] width 138 height 43
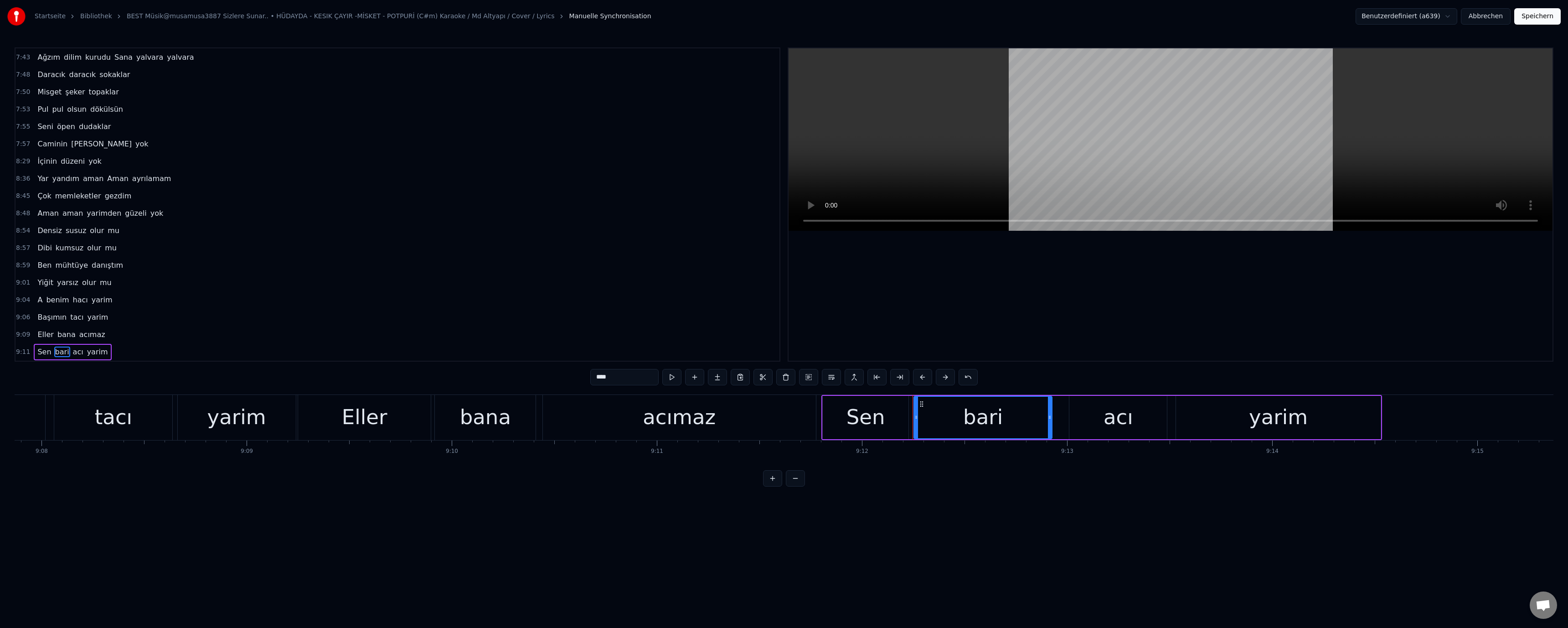
click at [746, 420] on div "acımaz" at bounding box center [679, 417] width 273 height 45
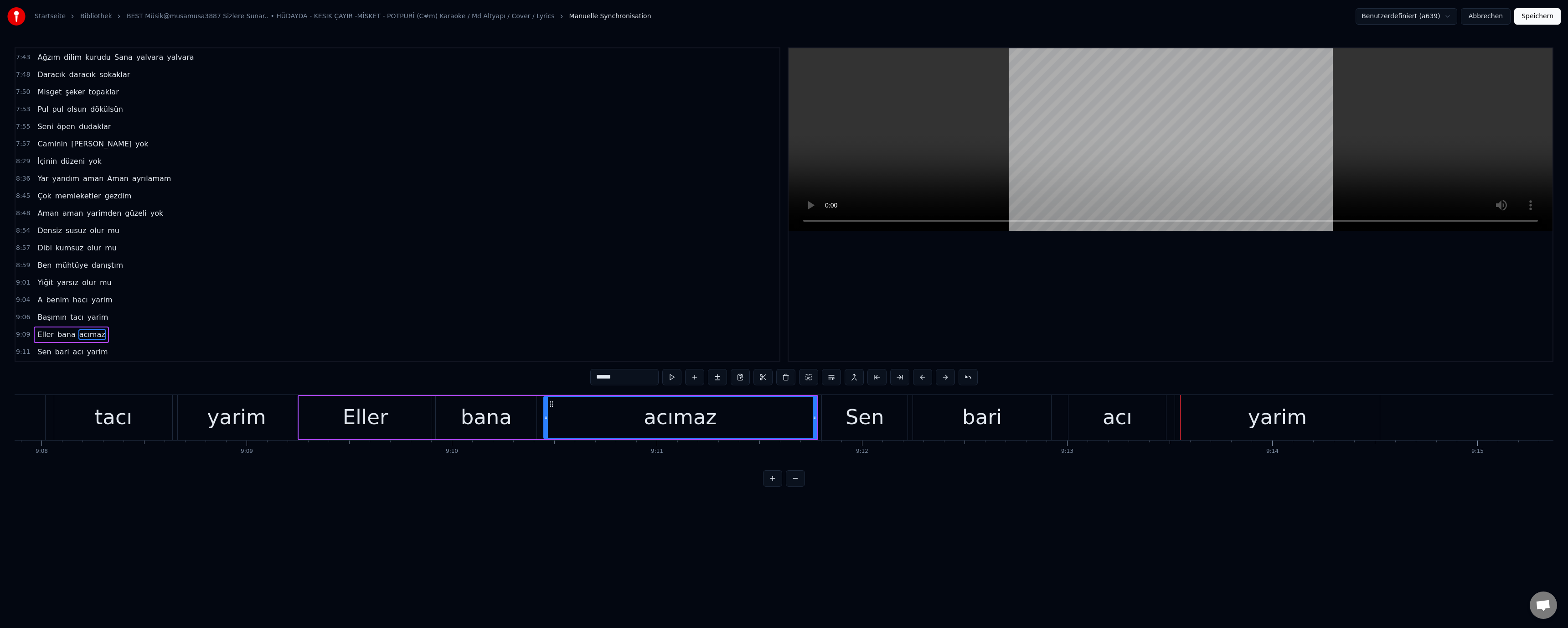
click at [1030, 427] on div "bari" at bounding box center [982, 417] width 138 height 45
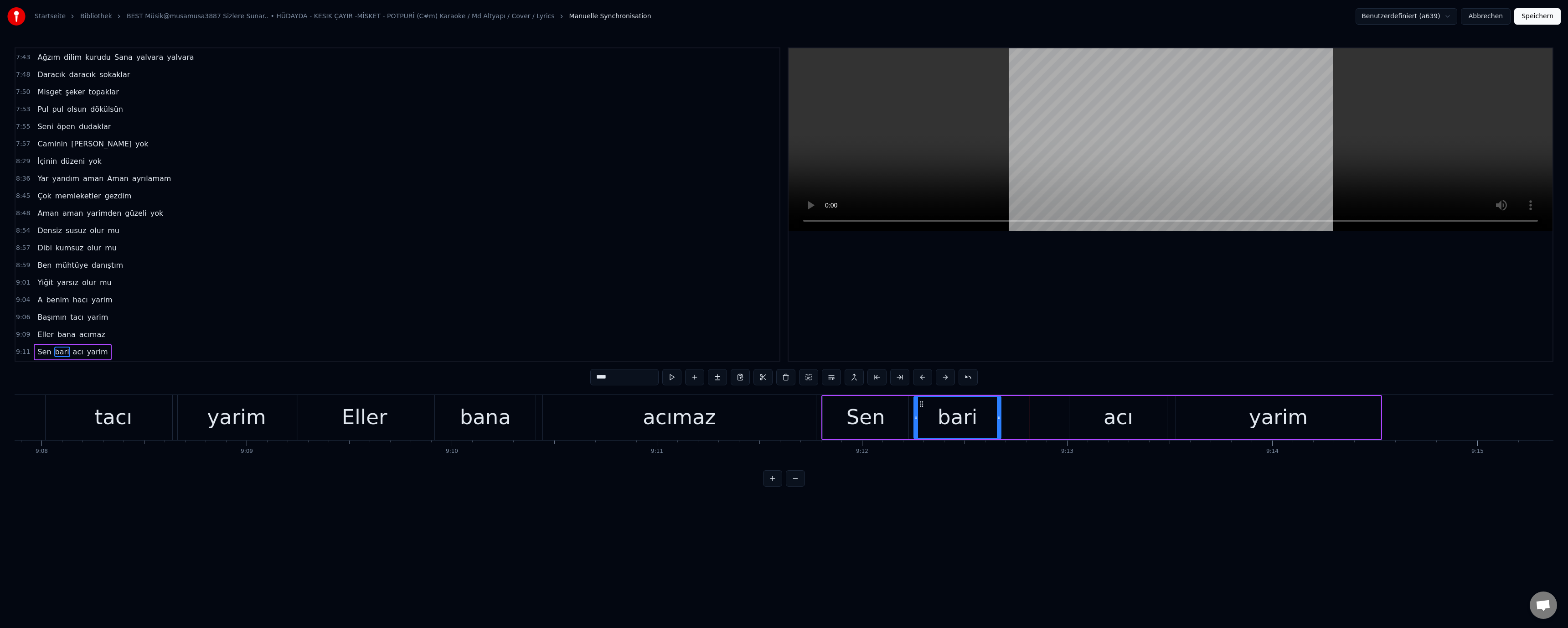
drag, startPoint x: 1050, startPoint y: 417, endPoint x: 1018, endPoint y: 427, distance: 33.5
click at [999, 425] on div at bounding box center [999, 417] width 4 height 41
click at [1086, 420] on div "acı" at bounding box center [1118, 417] width 97 height 43
drag, startPoint x: 1071, startPoint y: 418, endPoint x: 978, endPoint y: 418, distance: 93.0
click at [1008, 420] on icon at bounding box center [1009, 417] width 4 height 7
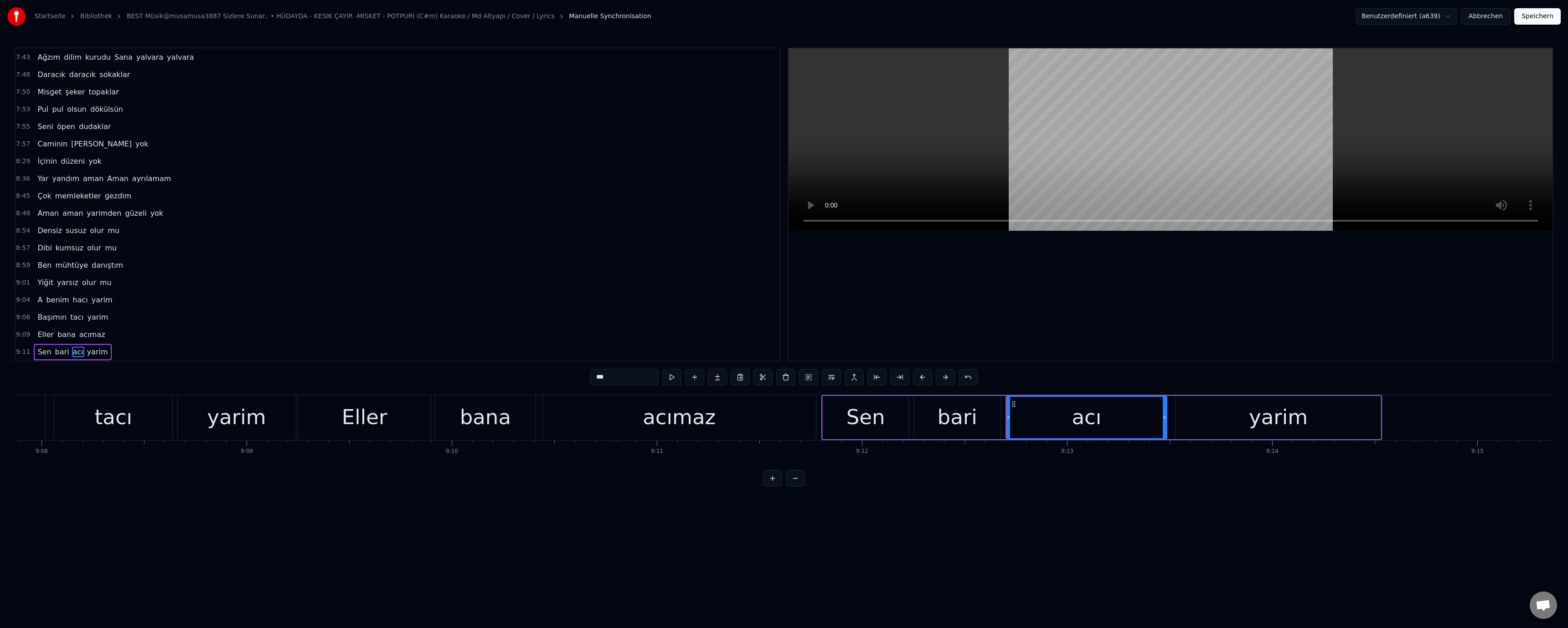
click at [767, 415] on div "acımaz" at bounding box center [679, 417] width 273 height 45
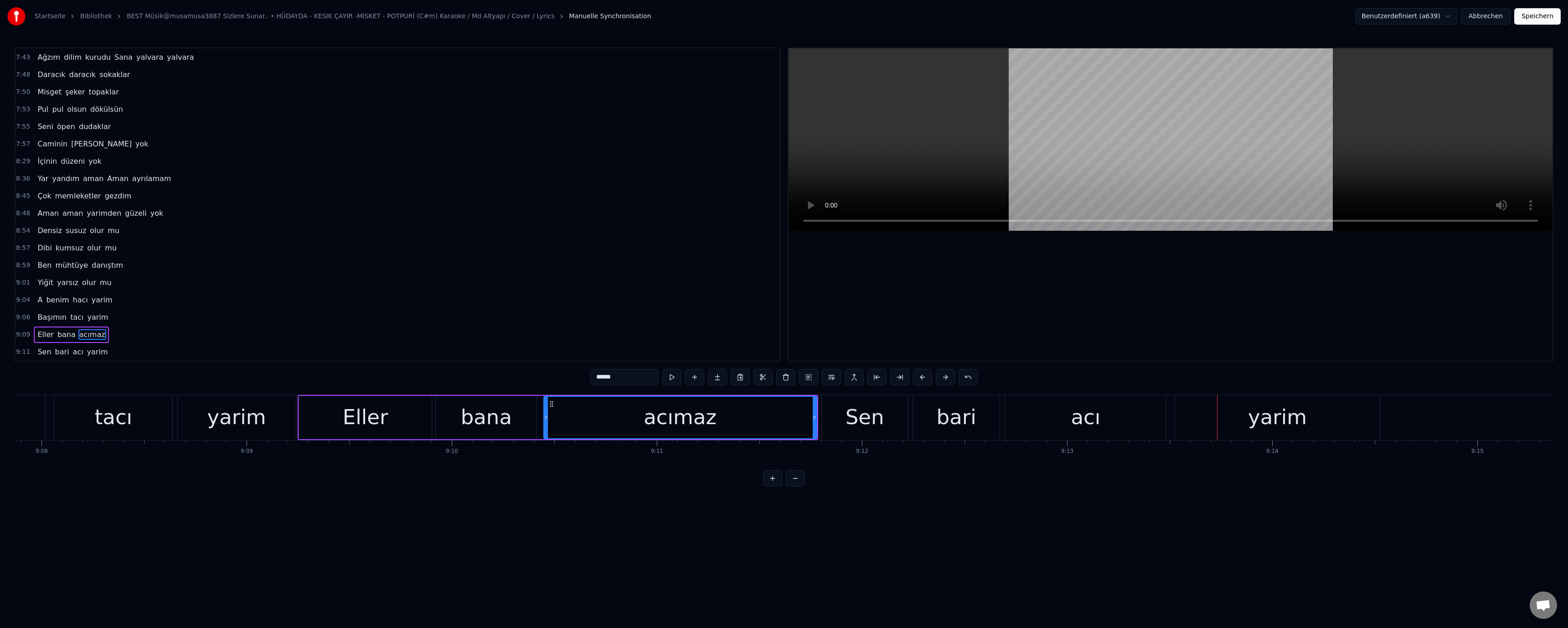
click at [1119, 423] on div "acı" at bounding box center [1085, 417] width 161 height 45
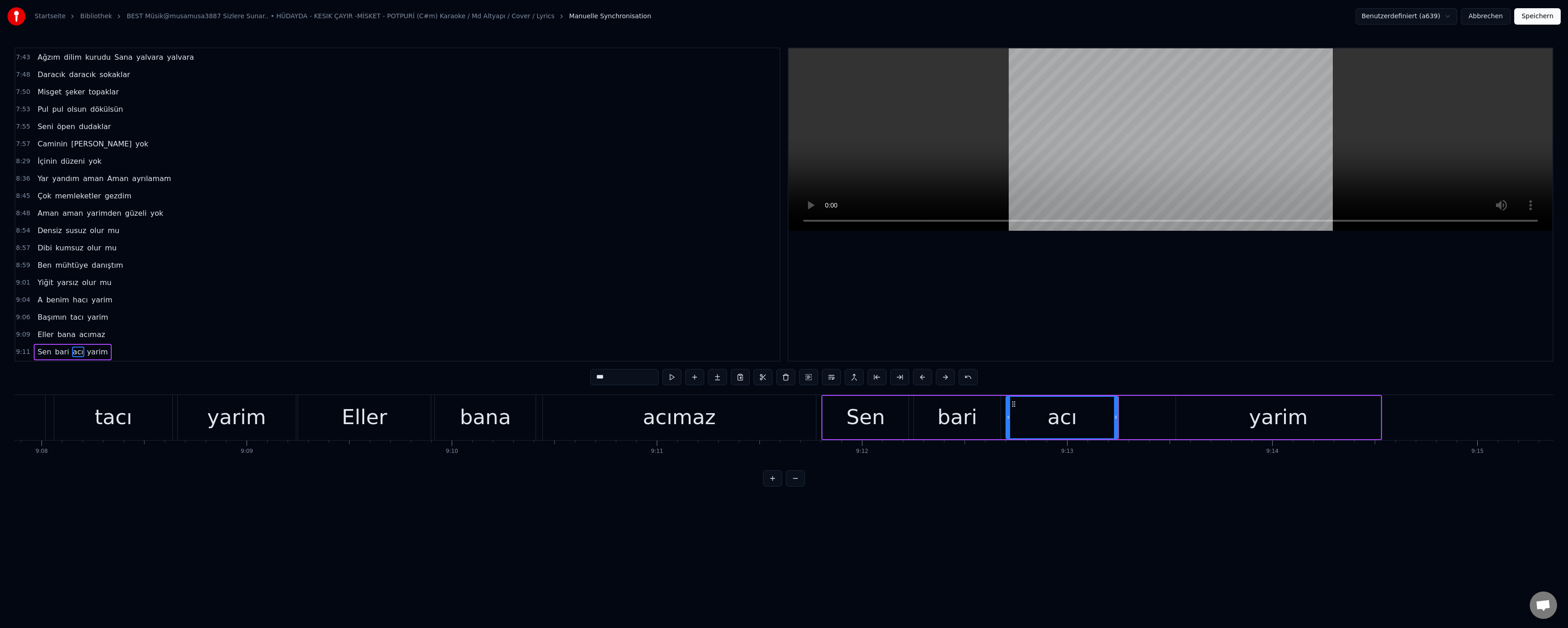
drag, startPoint x: 1166, startPoint y: 420, endPoint x: 1117, endPoint y: 426, distance: 49.4
click at [1117, 424] on div at bounding box center [1116, 417] width 4 height 41
drag, startPoint x: 1199, startPoint y: 421, endPoint x: 1183, endPoint y: 421, distance: 16.0
click at [1195, 421] on div "yarim" at bounding box center [1278, 417] width 204 height 43
drag, startPoint x: 1178, startPoint y: 415, endPoint x: 1126, endPoint y: 421, distance: 52.3
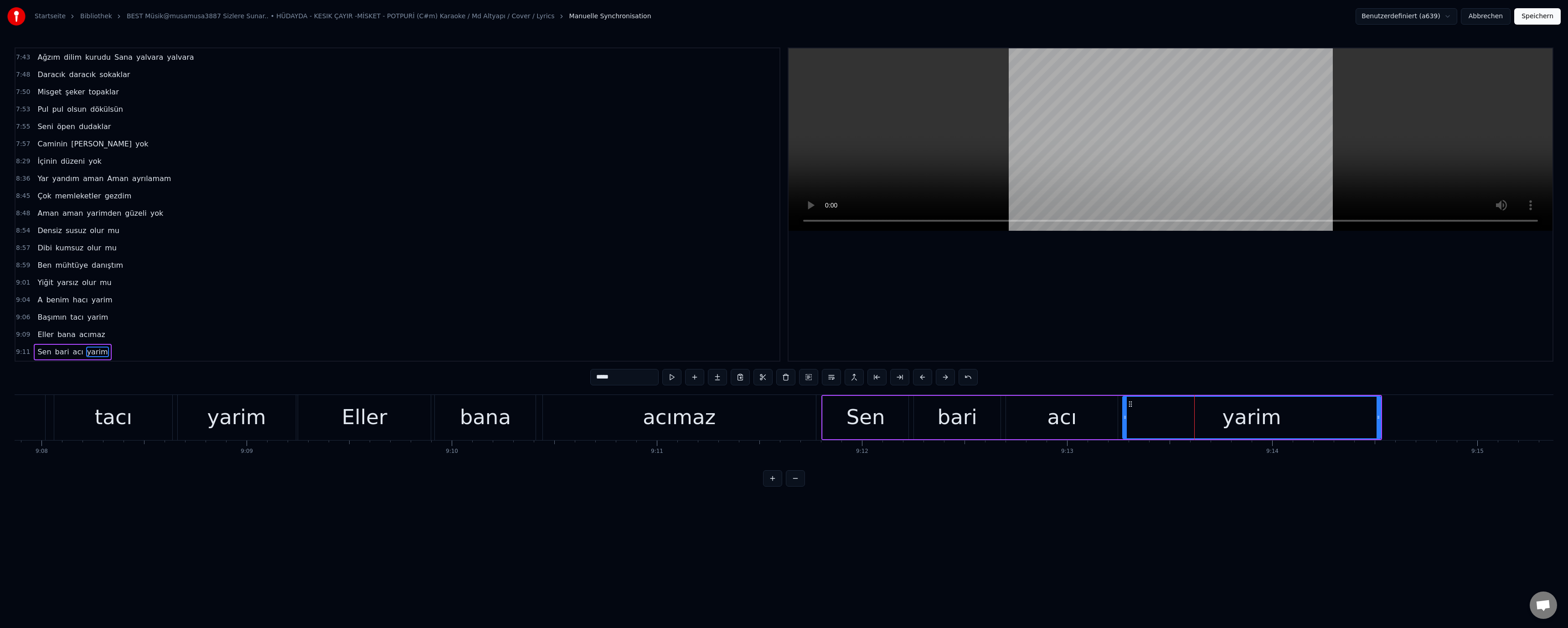
click at [1126, 421] on div at bounding box center [1125, 417] width 4 height 41
click at [707, 406] on div "acımaz" at bounding box center [679, 417] width 73 height 31
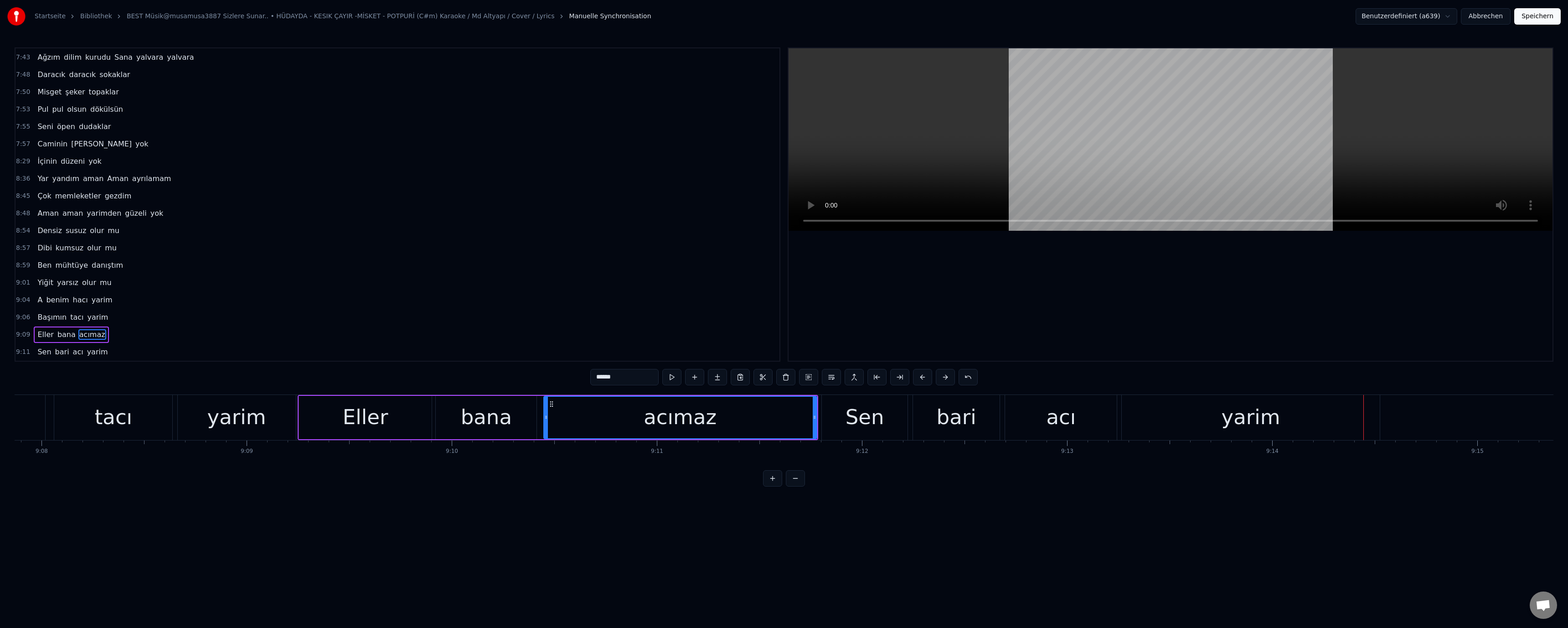
click at [1047, 433] on div "acı" at bounding box center [1060, 417] width 111 height 45
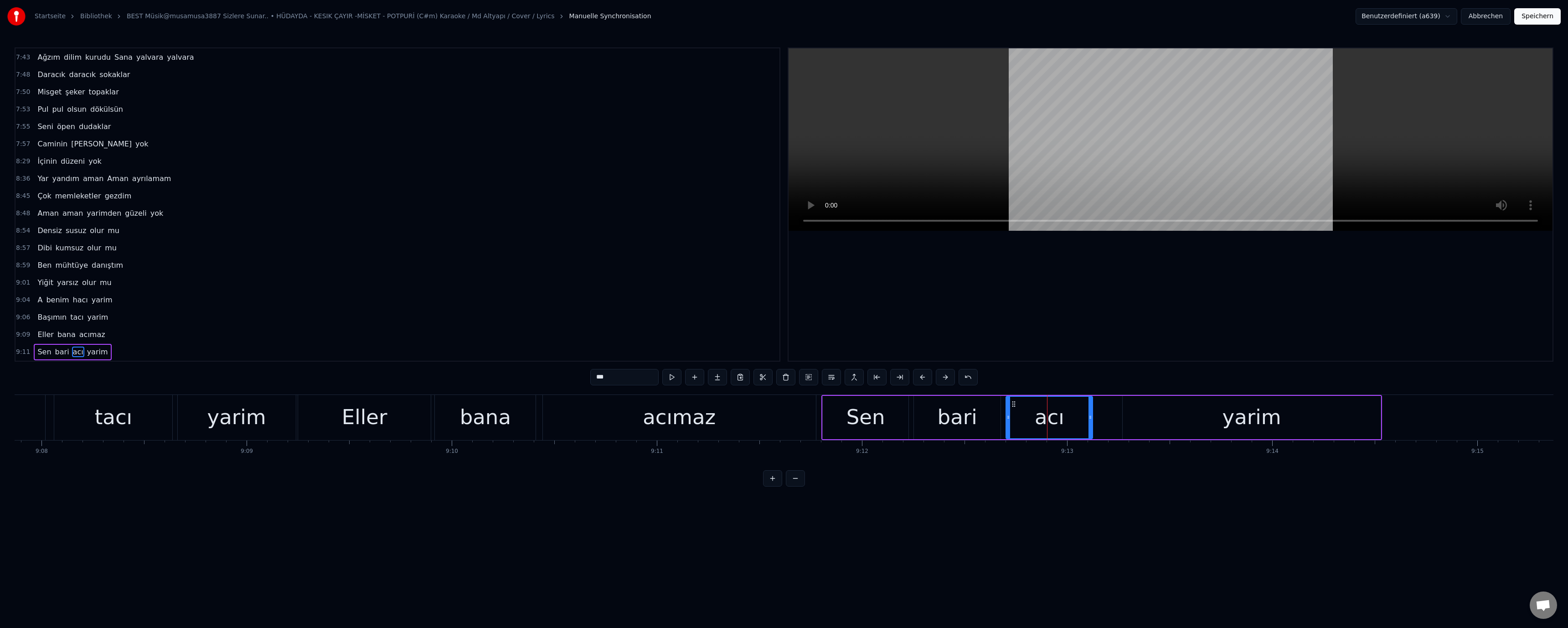
drag, startPoint x: 1117, startPoint y: 417, endPoint x: 1091, endPoint y: 424, distance: 26.9
click at [1091, 423] on div at bounding box center [1090, 417] width 4 height 41
click at [1135, 422] on div "yarim" at bounding box center [1251, 417] width 257 height 43
drag, startPoint x: 1125, startPoint y: 417, endPoint x: 1046, endPoint y: 420, distance: 79.1
click at [1097, 420] on icon at bounding box center [1097, 417] width 4 height 7
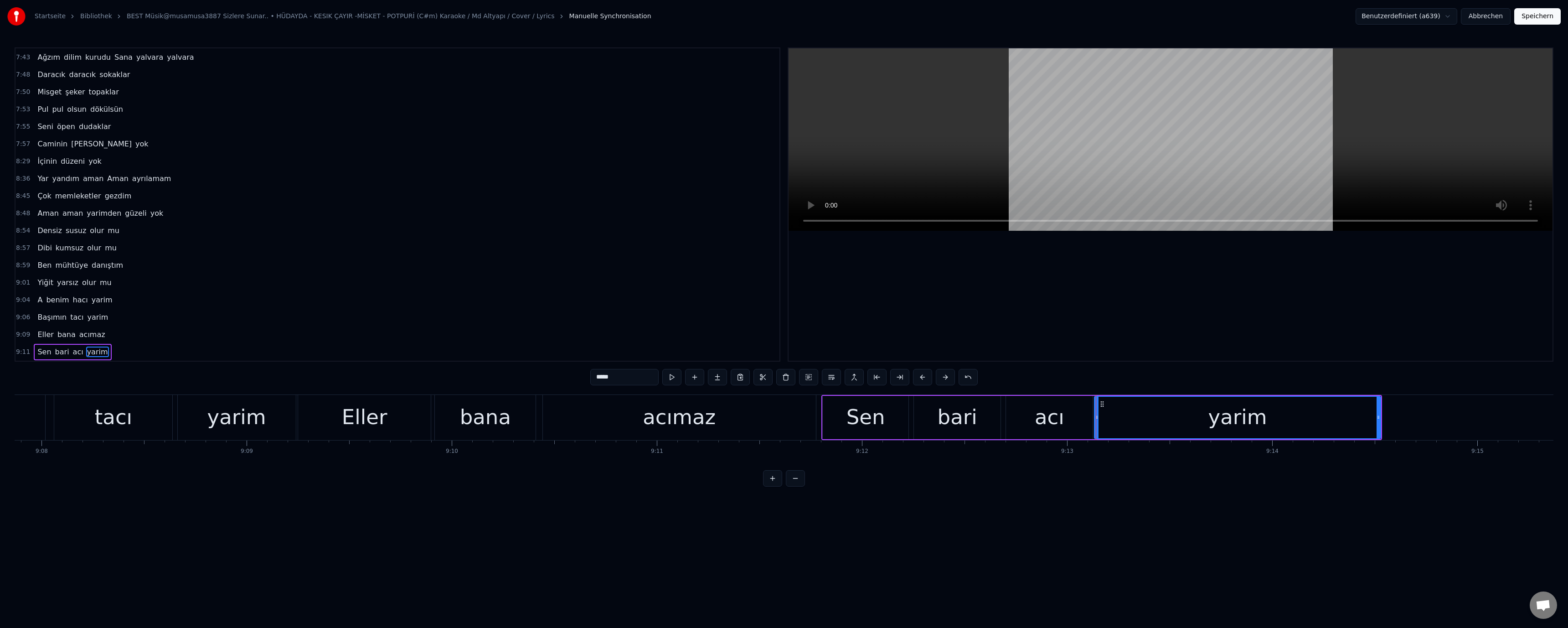
drag, startPoint x: 889, startPoint y: 417, endPoint x: 827, endPoint y: 283, distance: 147.6
click at [888, 416] on div "Sen" at bounding box center [866, 417] width 86 height 43
type input "***"
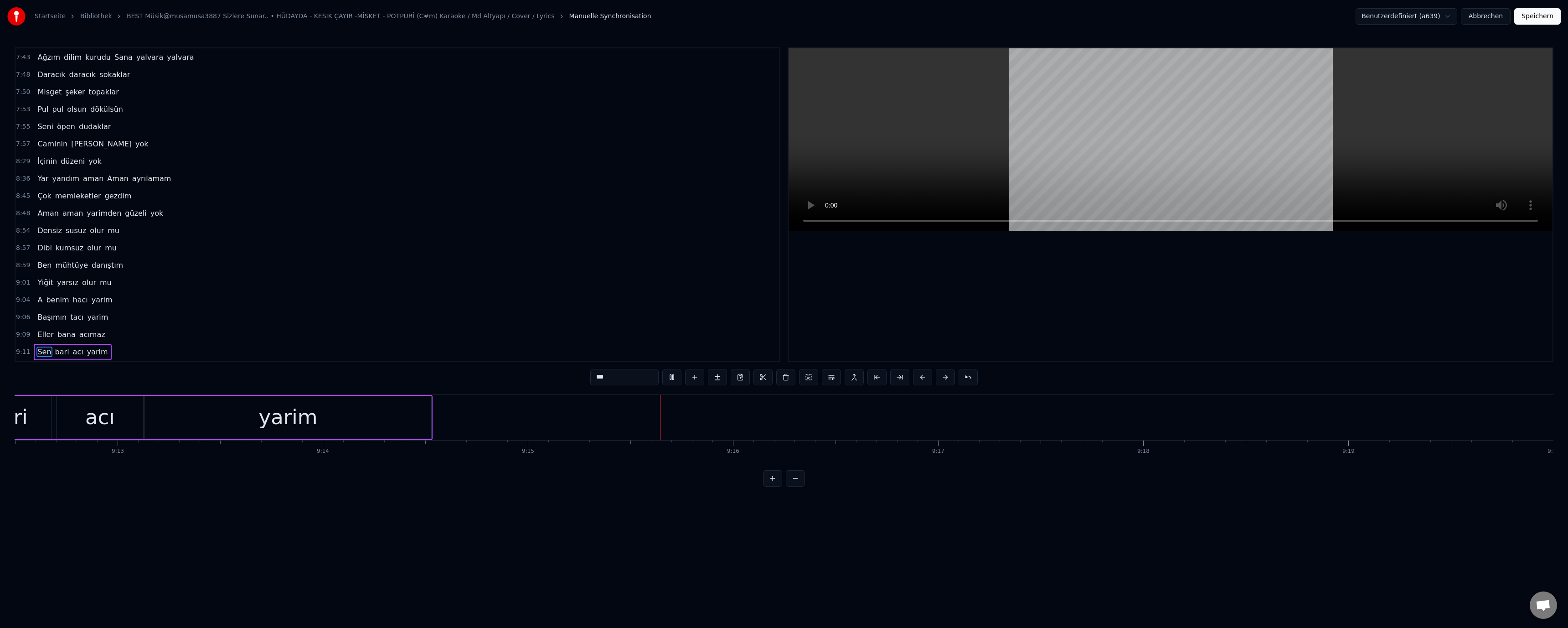
click at [1549, 20] on button "Speichern" at bounding box center [1538, 16] width 46 height 16
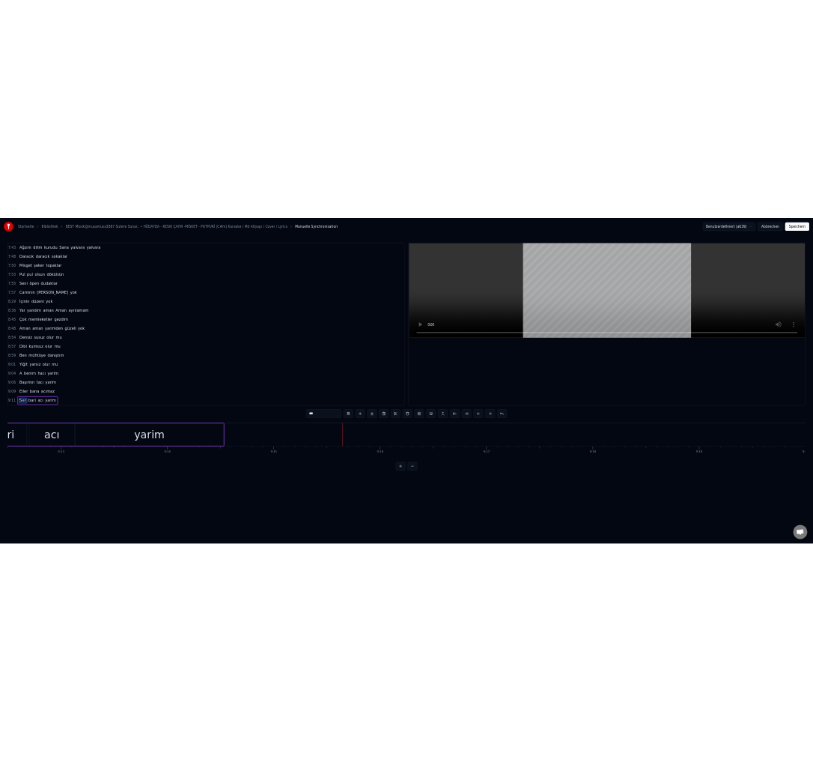
scroll to position [0, 186643]
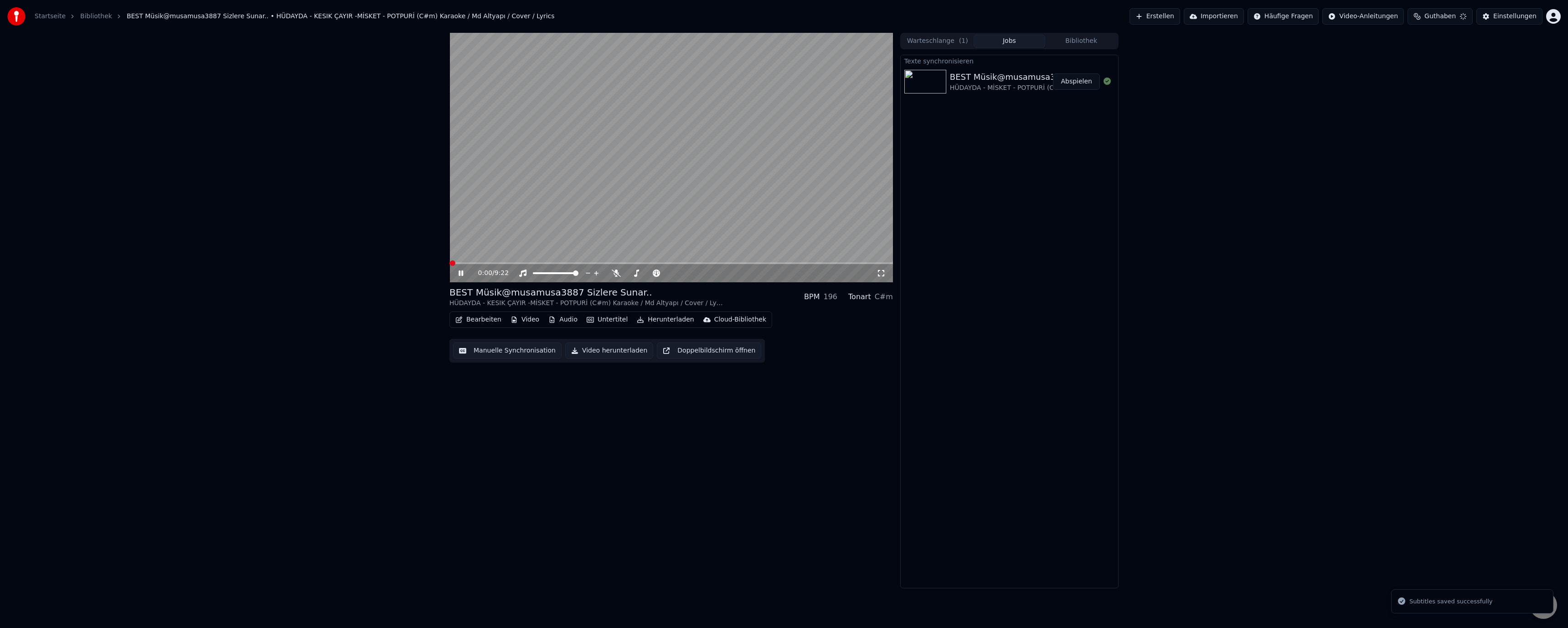
click at [771, 265] on div "0:00 / 9:22" at bounding box center [671, 273] width 444 height 18
click at [760, 263] on span at bounding box center [671, 263] width 444 height 2
click at [768, 263] on span at bounding box center [671, 263] width 444 height 2
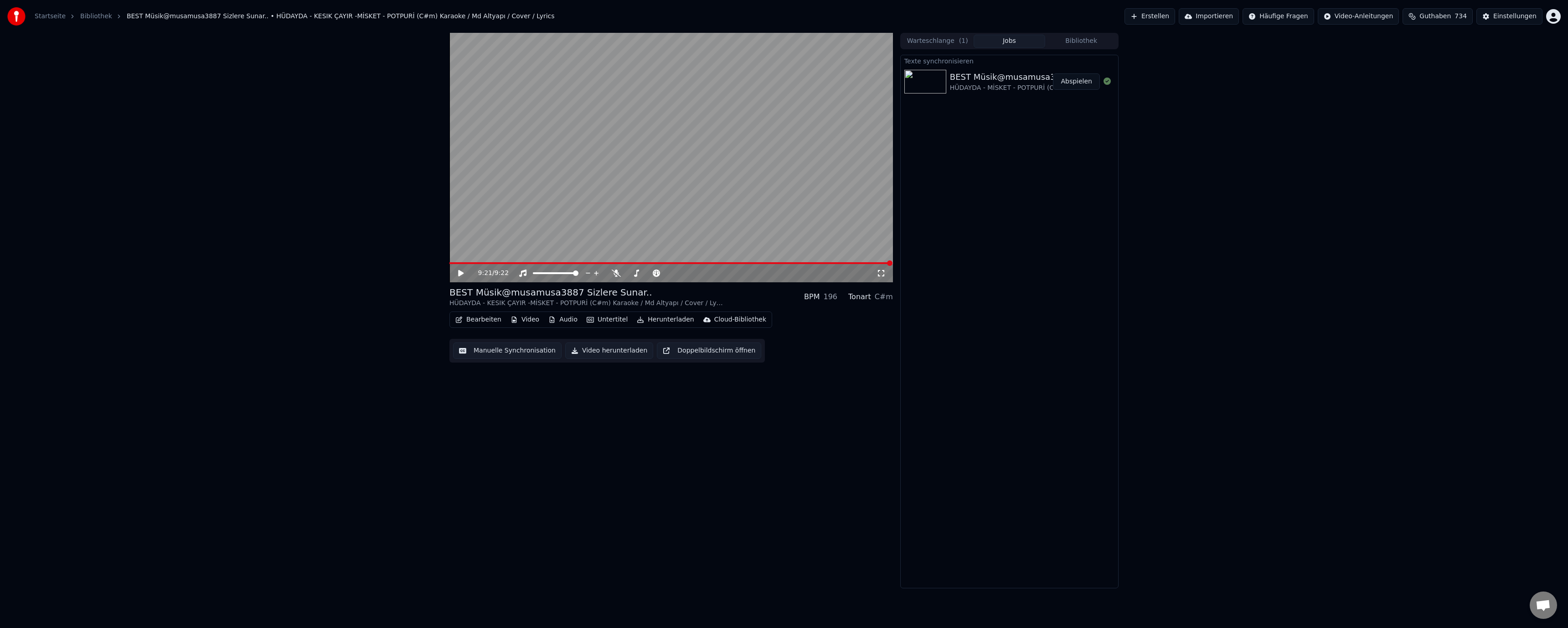
click at [834, 265] on div "9:21 / 9:22" at bounding box center [671, 273] width 444 height 18
click at [827, 261] on video at bounding box center [671, 158] width 444 height 250
click at [799, 263] on span at bounding box center [671, 263] width 444 height 2
click at [785, 263] on span at bounding box center [625, 263] width 352 height 2
click at [770, 263] on span at bounding box center [609, 263] width 320 height 2
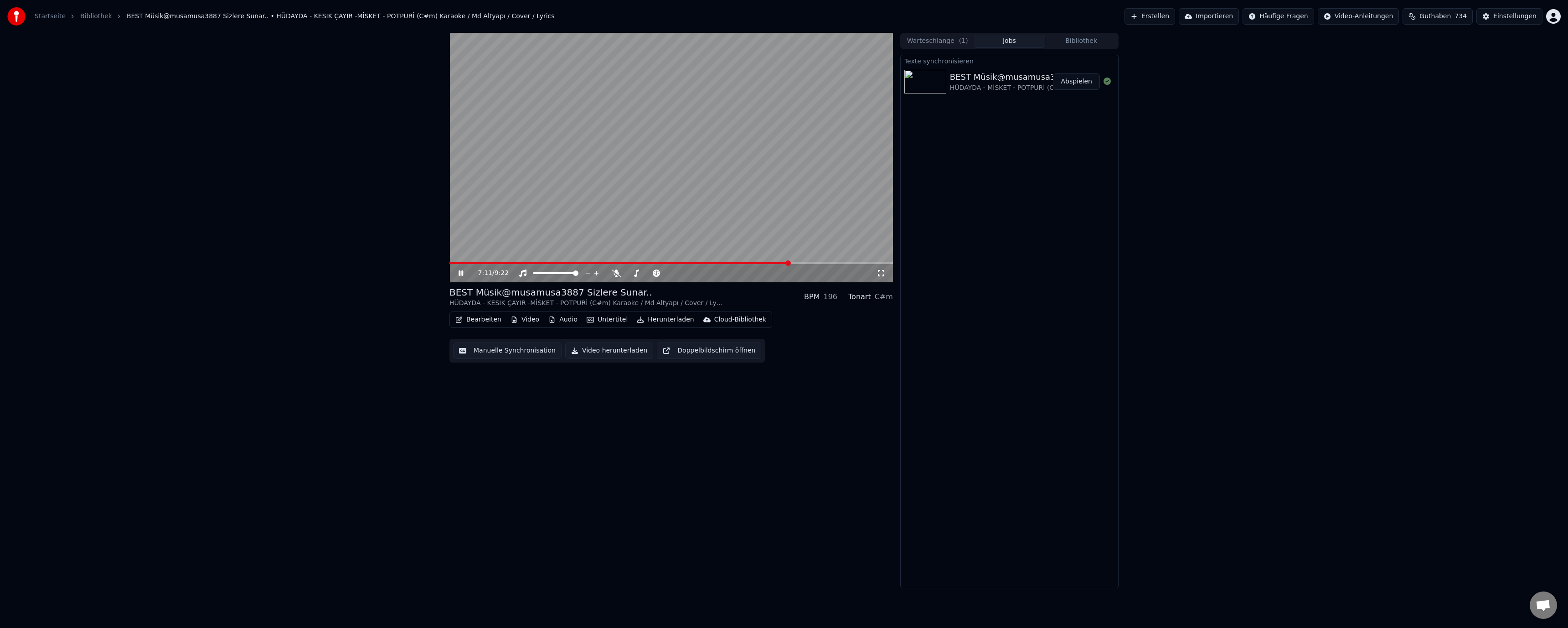
click at [793, 261] on video at bounding box center [671, 158] width 444 height 250
click at [808, 267] on div "7:11 / 9:22" at bounding box center [671, 273] width 444 height 18
click at [811, 264] on span at bounding box center [671, 263] width 444 height 2
click at [755, 197] on video at bounding box center [671, 158] width 444 height 250
click at [833, 264] on span at bounding box center [671, 263] width 444 height 2
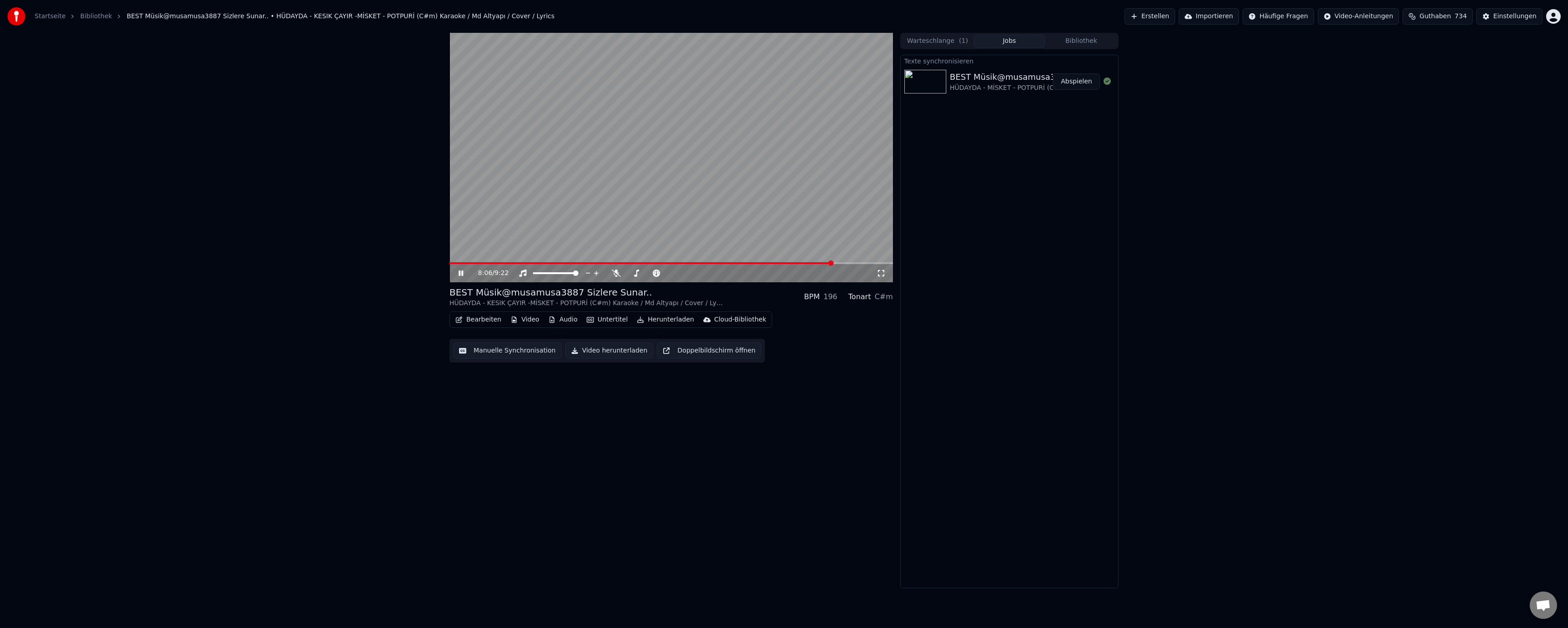
click at [839, 264] on div "8:06 / 9:22" at bounding box center [671, 273] width 444 height 18
click at [840, 263] on span at bounding box center [671, 263] width 444 height 2
click at [741, 124] on video at bounding box center [671, 158] width 444 height 250
drag, startPoint x: 972, startPoint y: 12, endPoint x: 934, endPoint y: 45, distance: 50.3
click at [717, 113] on div "Startseite Bibliothek BEST Müsik@musamusa3887 Sizlere Sunar.. • HÜDAYDA - KESIK…" at bounding box center [784, 314] width 1568 height 628
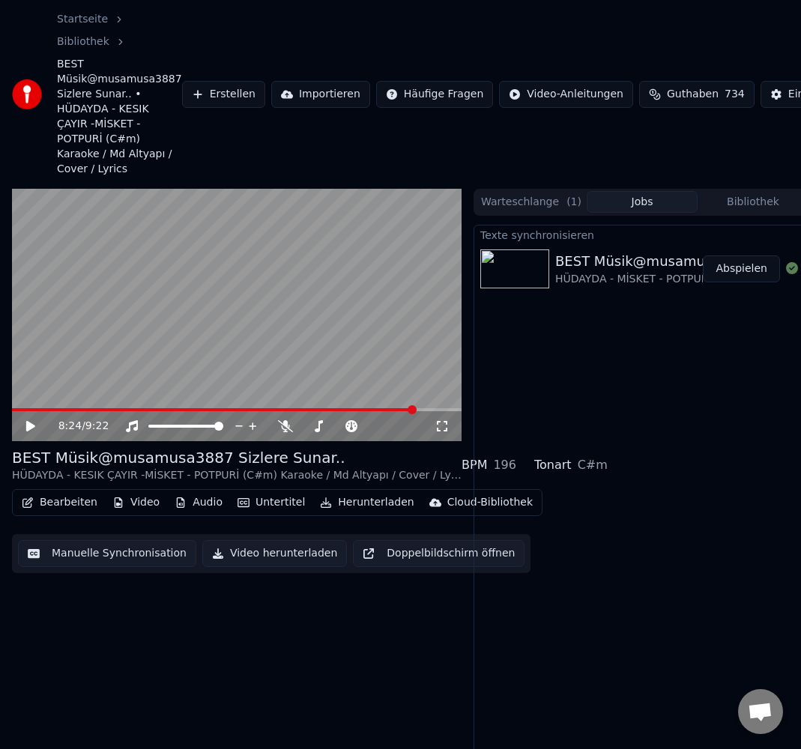
click at [121, 556] on button "Manuelle Synchronisation" at bounding box center [107, 553] width 178 height 27
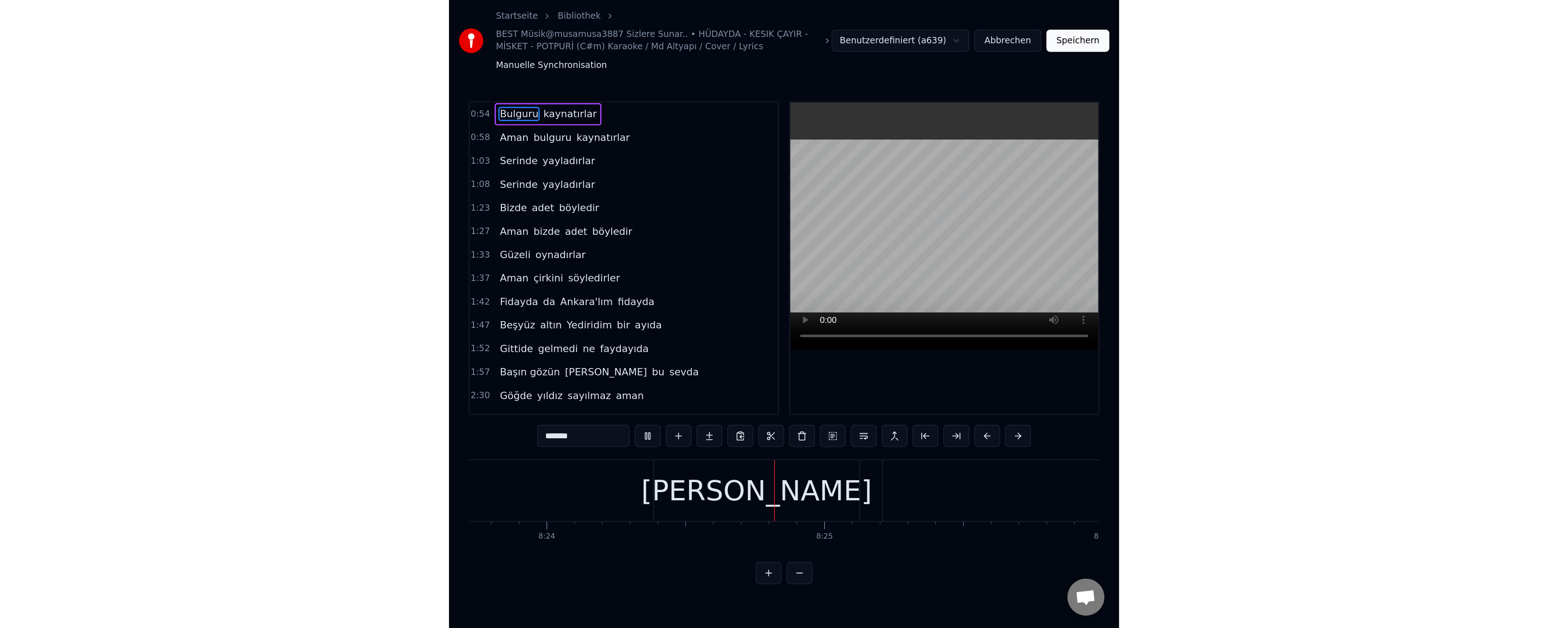
scroll to position [0, 103414]
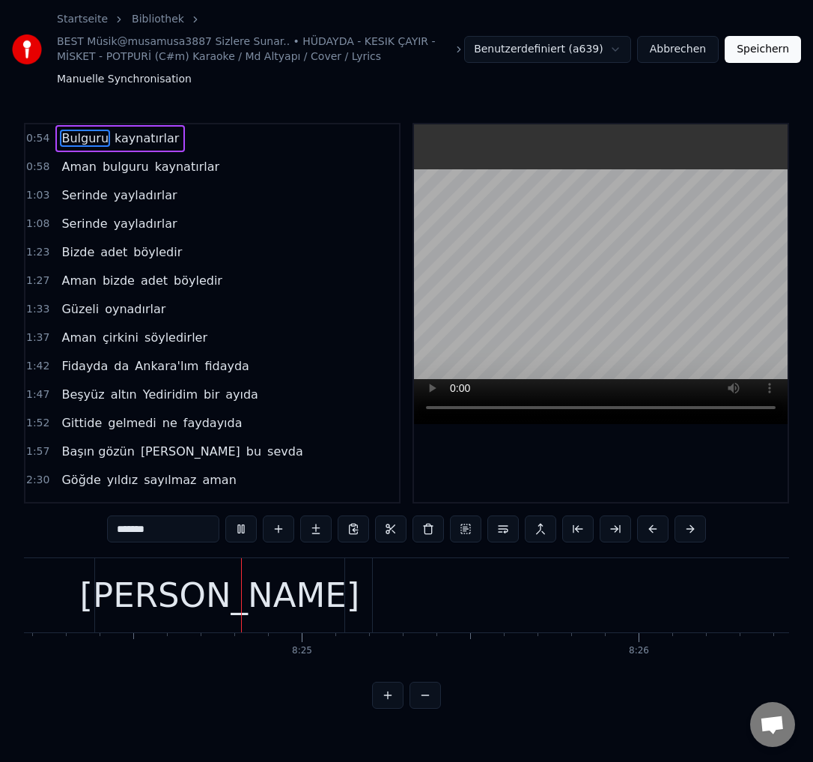
click at [634, 301] on video at bounding box center [601, 274] width 374 height 300
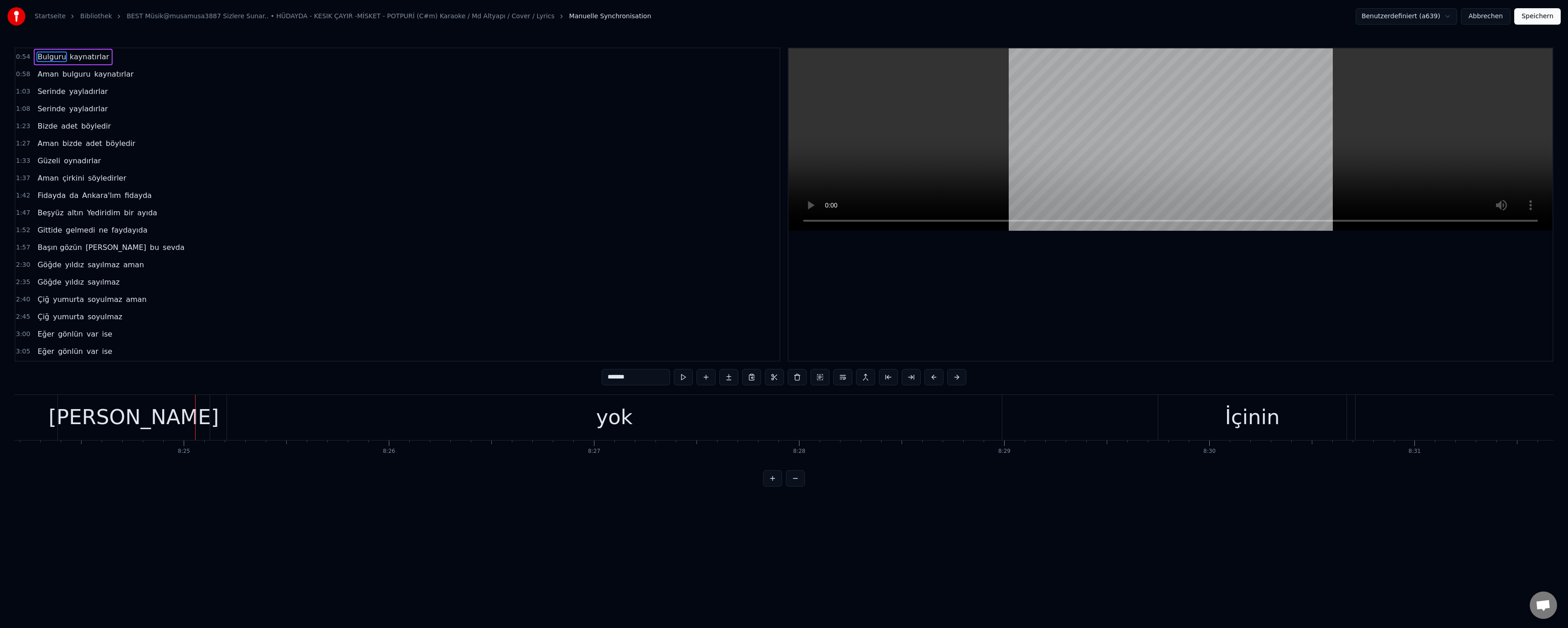
scroll to position [0, 102904]
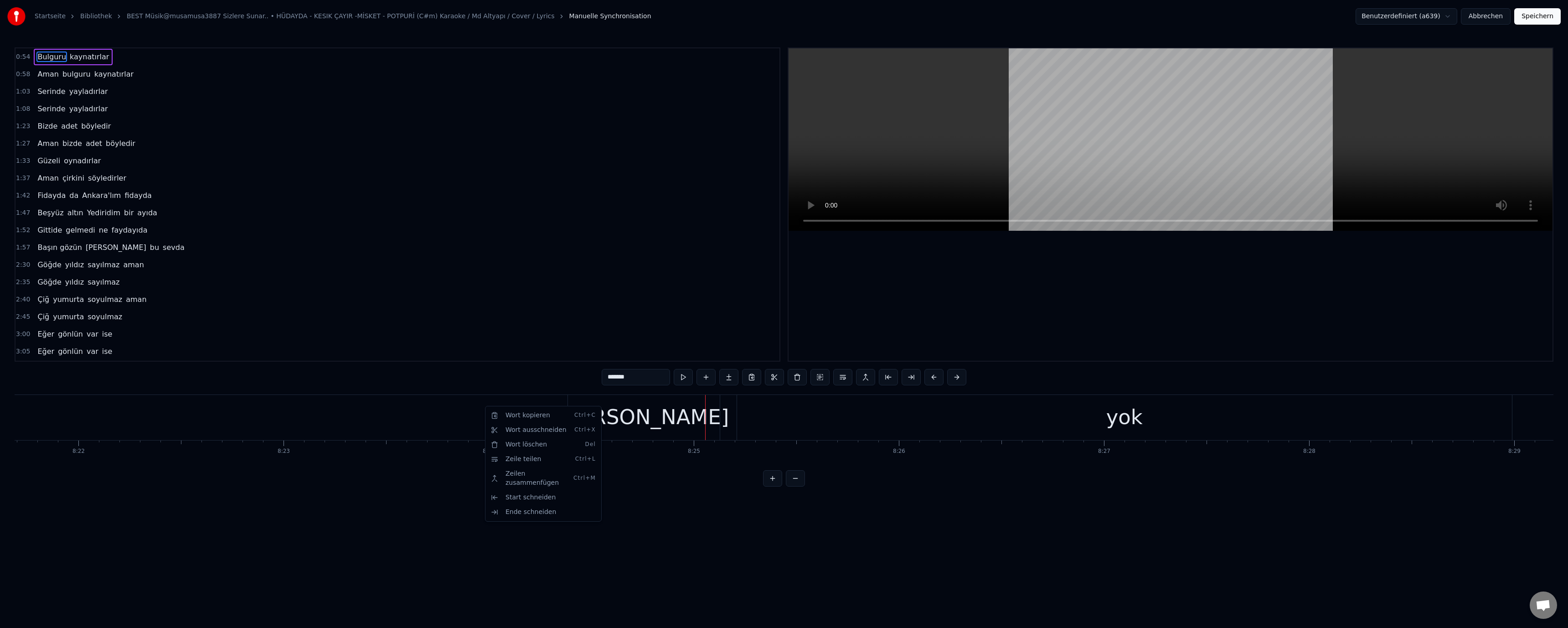
click at [466, 409] on html "Startseite Bibliothek BEST Müsik@musamusa3887 Sizlere Sunar.. • HÜDAYDA - KESIK…" at bounding box center [784, 250] width 1568 height 501
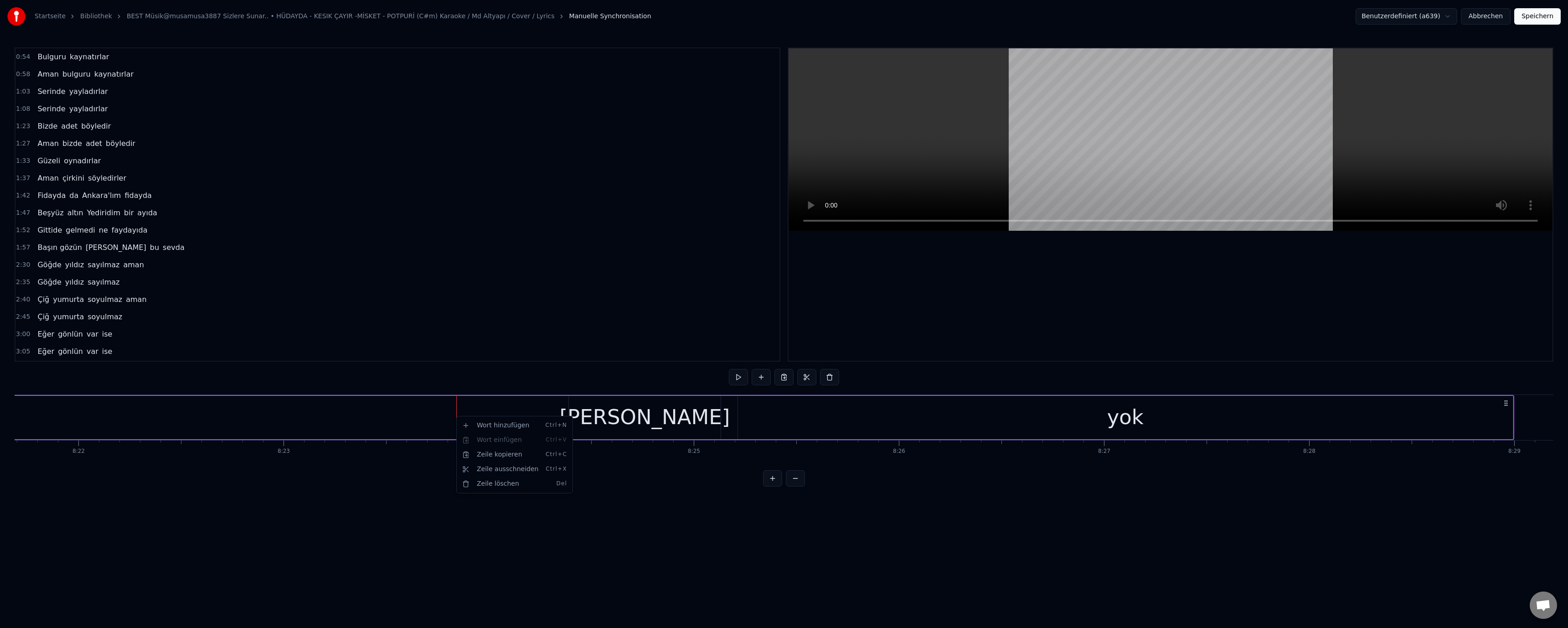
click at [413, 416] on html "Startseite Bibliothek BEST Müsik@musamusa3887 Sizlere Sunar.. • HÜDAYDA - KESIK…" at bounding box center [784, 250] width 1568 height 501
click at [486, 428] on div "Wort hinzufügen Ctrl+N" at bounding box center [520, 426] width 112 height 15
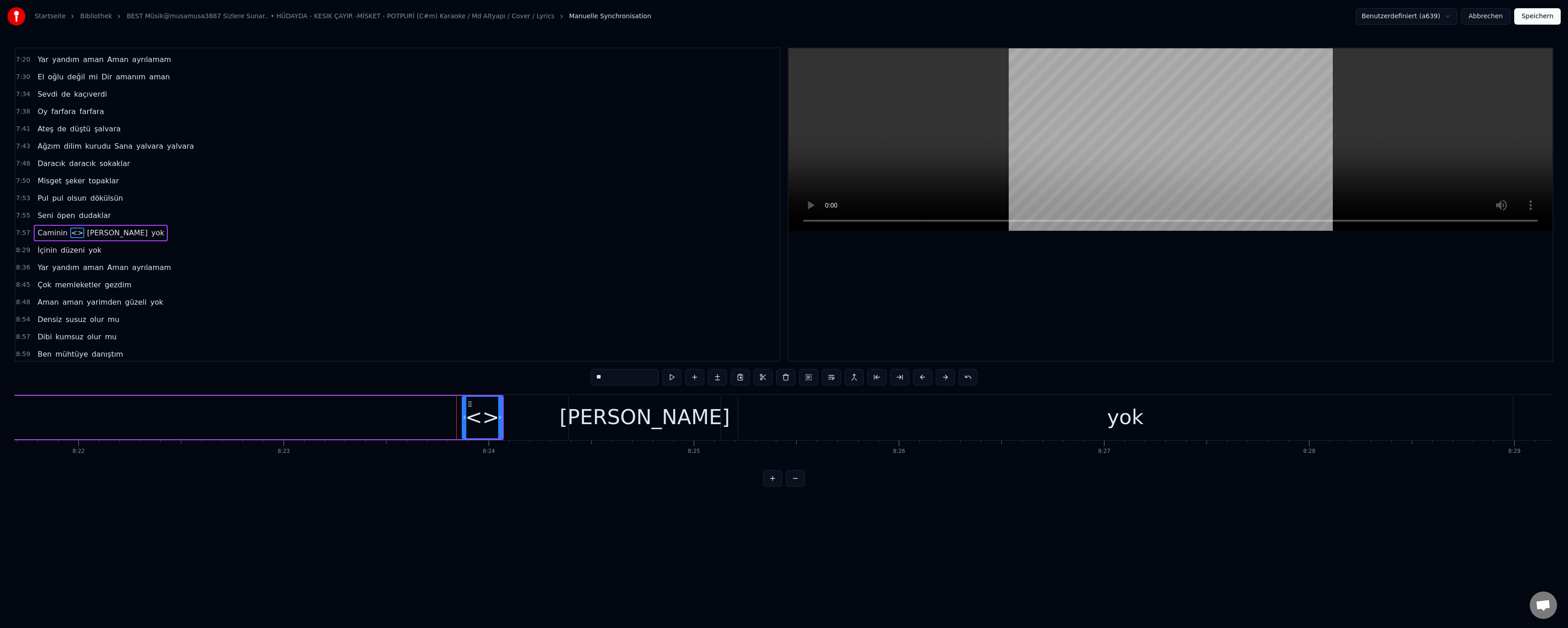
scroll to position [788, 0]
drag, startPoint x: 620, startPoint y: 379, endPoint x: 580, endPoint y: 378, distance: 40.0
click at [581, 378] on div "0:54 Bulguru kaynatırlar 0:58 Aman bulguru kaynatırlar 1:03 Serinde yayladırlar…" at bounding box center [784, 267] width 1539 height 439
paste input "*****"
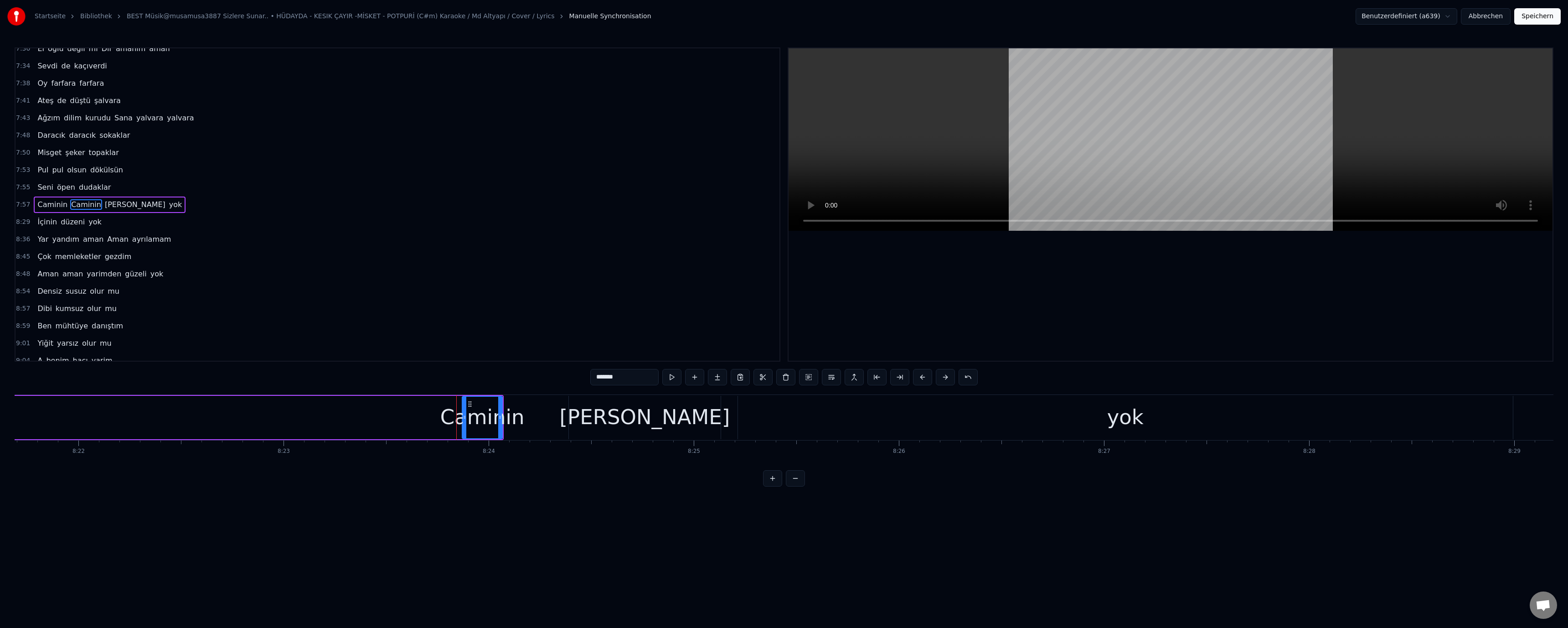
type input "*******"
drag, startPoint x: 531, startPoint y: 477, endPoint x: 516, endPoint y: 445, distance: 35.3
click at [531, 476] on div "0:54 Bulguru kaynatırlar 0:58 Aman bulguru kaynatırlar 1:03 Serinde yayladırlar…" at bounding box center [784, 267] width 1539 height 439
drag, startPoint x: 500, startPoint y: 419, endPoint x: 565, endPoint y: 419, distance: 65.0
click at [565, 419] on icon at bounding box center [565, 417] width 4 height 7
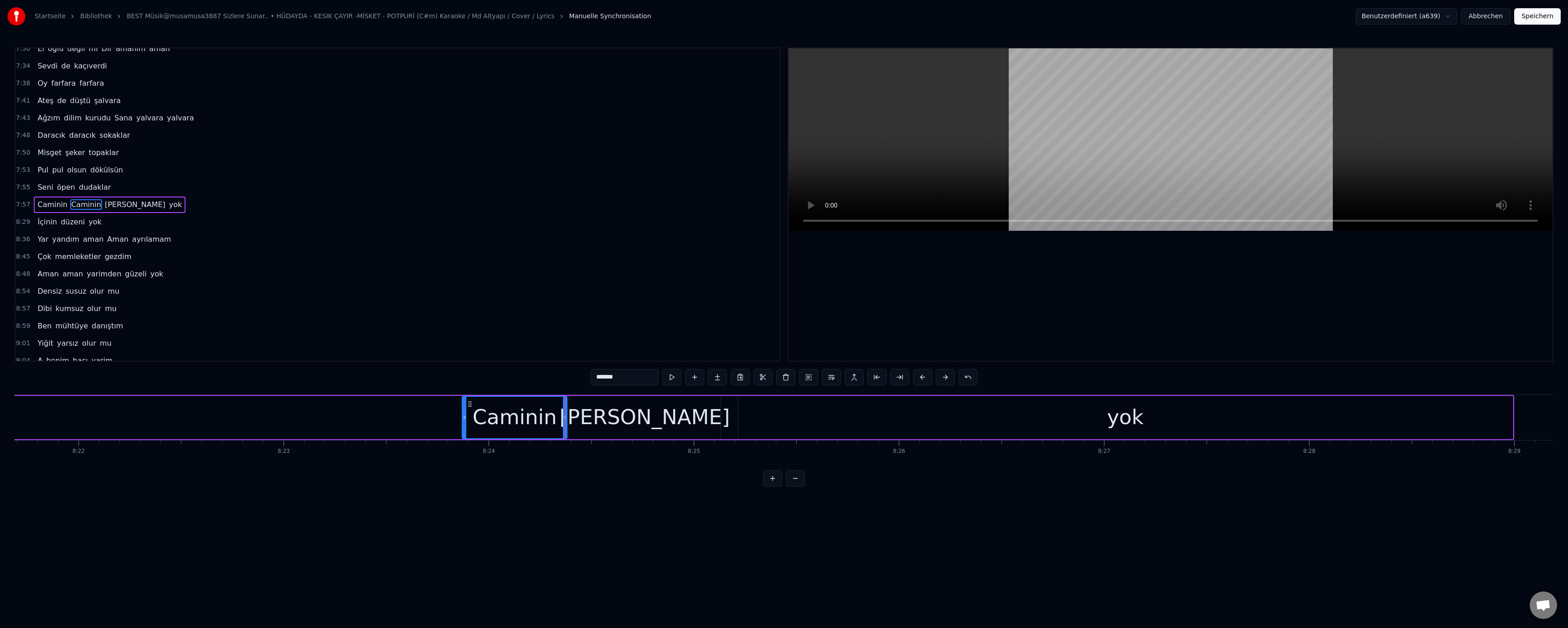
click at [625, 417] on div "[PERSON_NAME]" at bounding box center [645, 417] width 170 height 31
drag, startPoint x: 571, startPoint y: 418, endPoint x: 663, endPoint y: 420, distance: 92.0
click at [652, 420] on icon at bounding box center [650, 417] width 4 height 7
drag, startPoint x: 551, startPoint y: 419, endPoint x: 567, endPoint y: 419, distance: 16.0
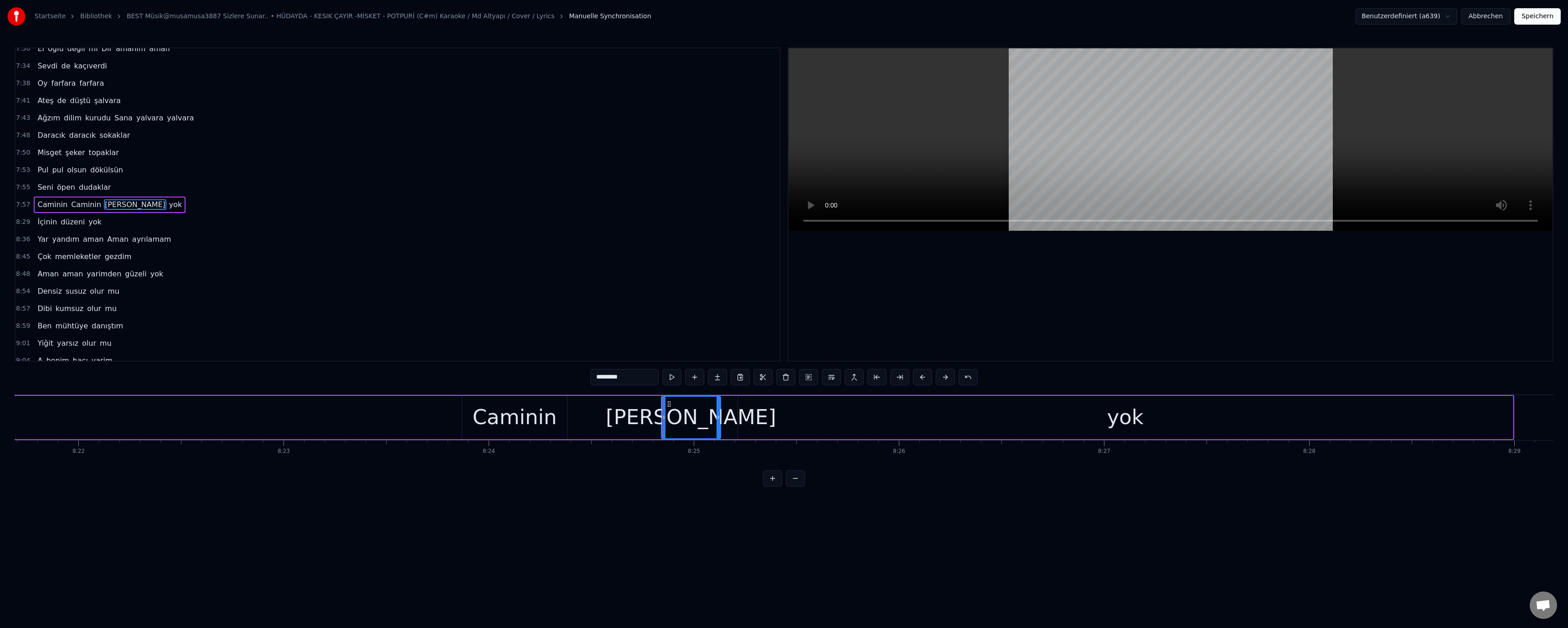
click at [553, 419] on div "Caminin" at bounding box center [514, 417] width 105 height 43
drag, startPoint x: 564, startPoint y: 415, endPoint x: 648, endPoint y: 417, distance: 84.0
click at [648, 417] on icon at bounding box center [646, 417] width 4 height 7
click at [680, 413] on div "[PERSON_NAME]" at bounding box center [691, 417] width 170 height 31
click at [503, 419] on div "Caminin" at bounding box center [556, 417] width 189 height 43
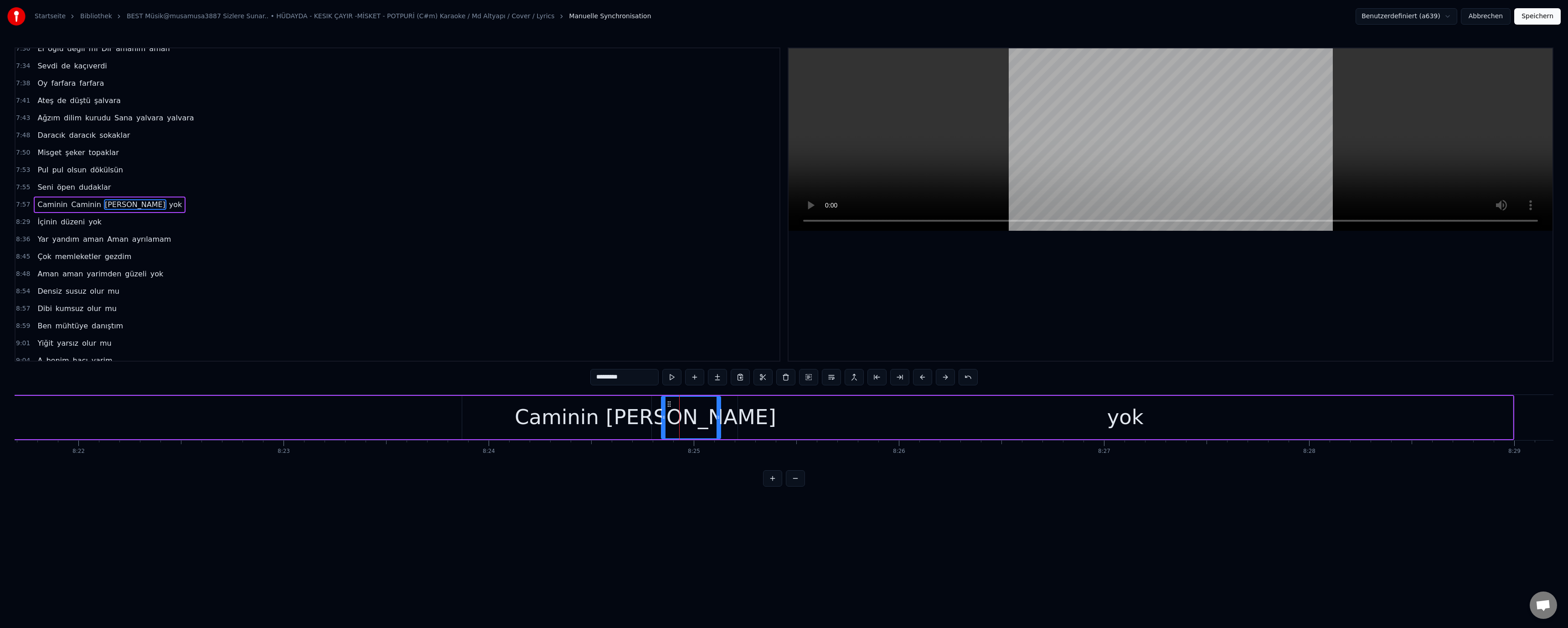
type input "*******"
drag, startPoint x: 442, startPoint y: 420, endPoint x: 548, endPoint y: 359, distance: 122.3
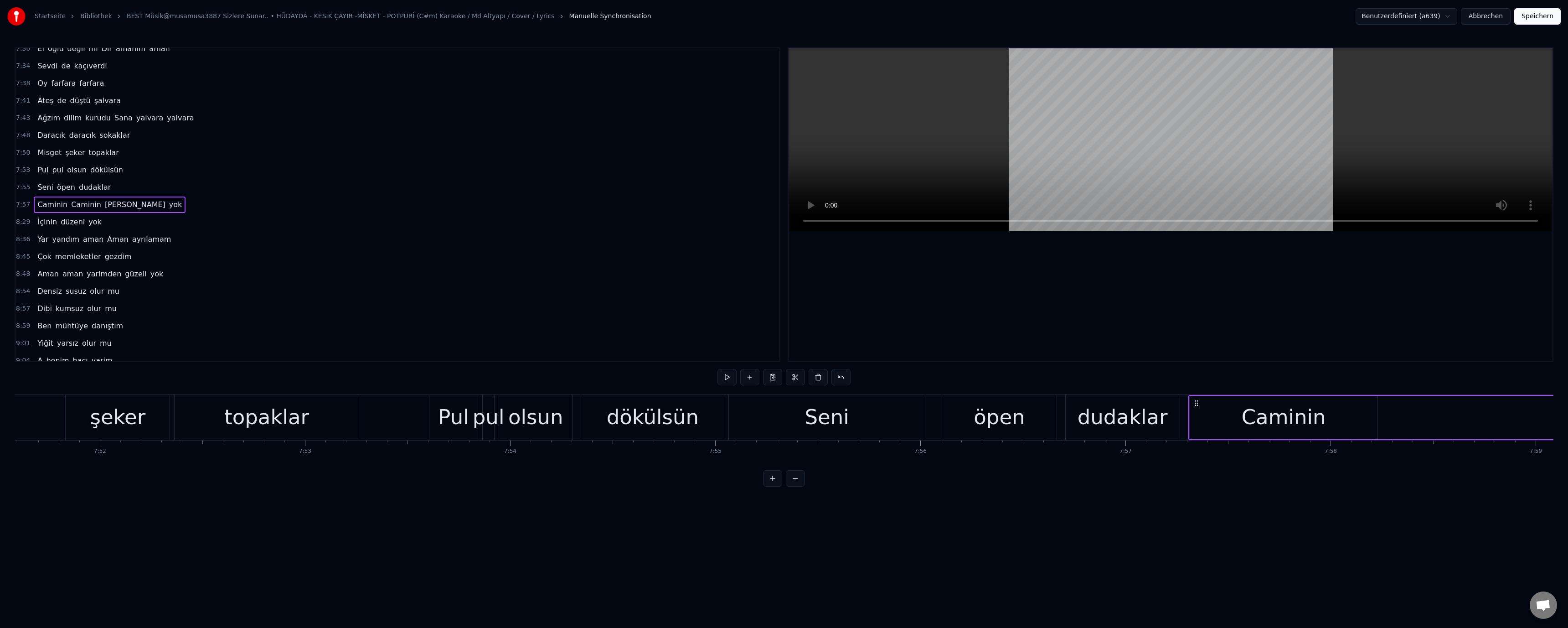
scroll to position [0, 97109]
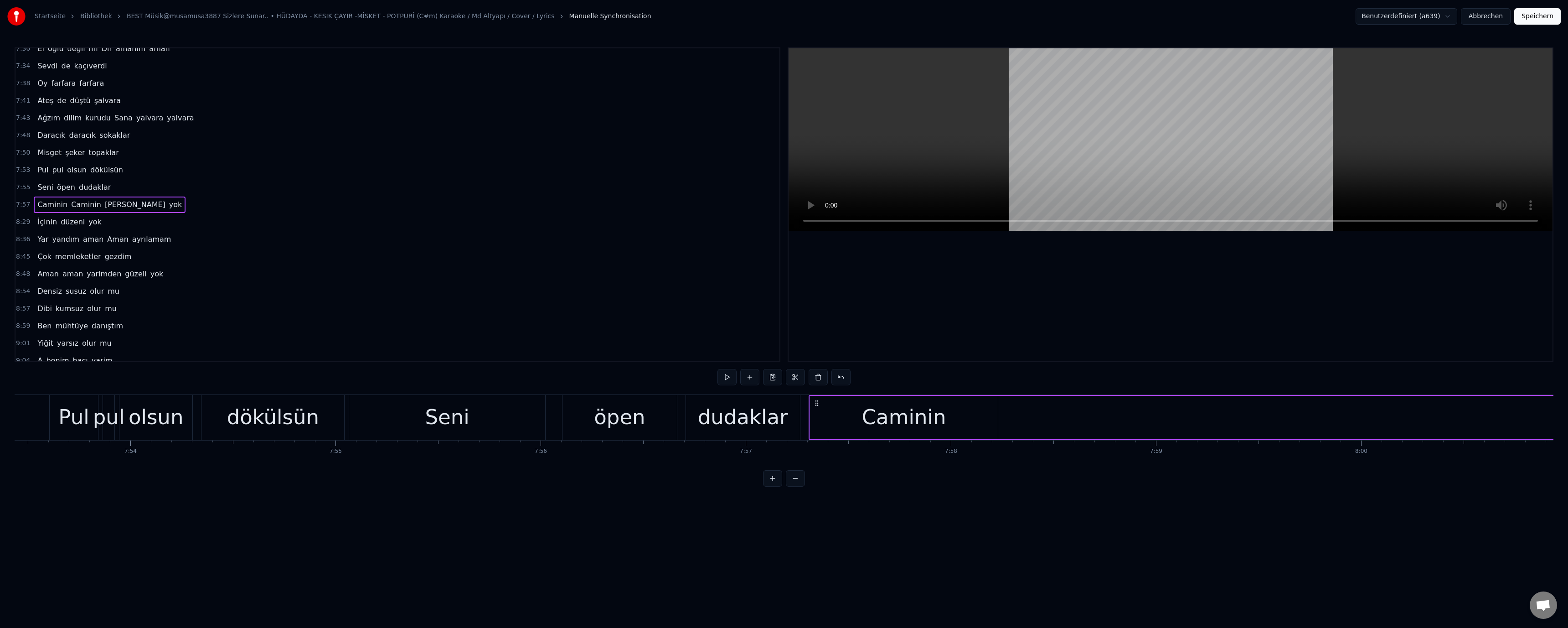
click at [480, 422] on div "Seni" at bounding box center [447, 417] width 196 height 45
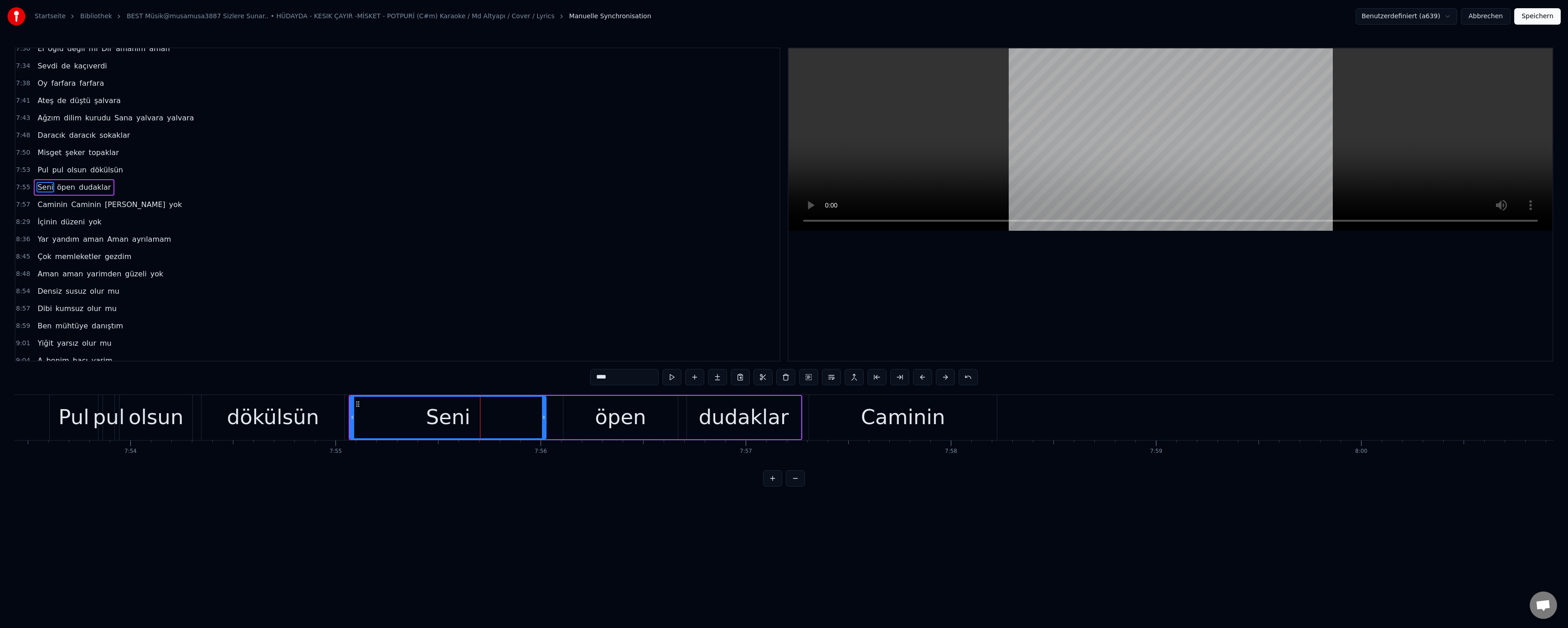
scroll to position [771, 0]
click at [877, 426] on div "Caminin" at bounding box center [903, 417] width 85 height 31
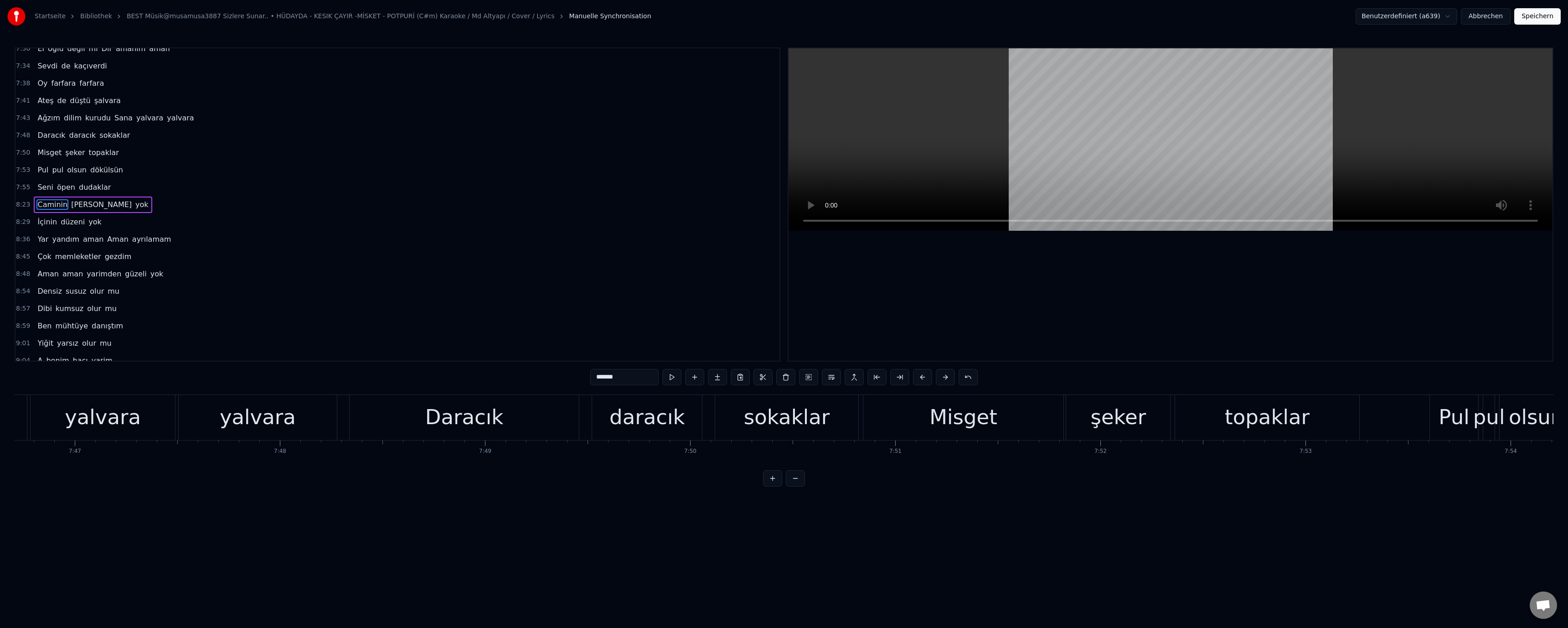
scroll to position [0, 95384]
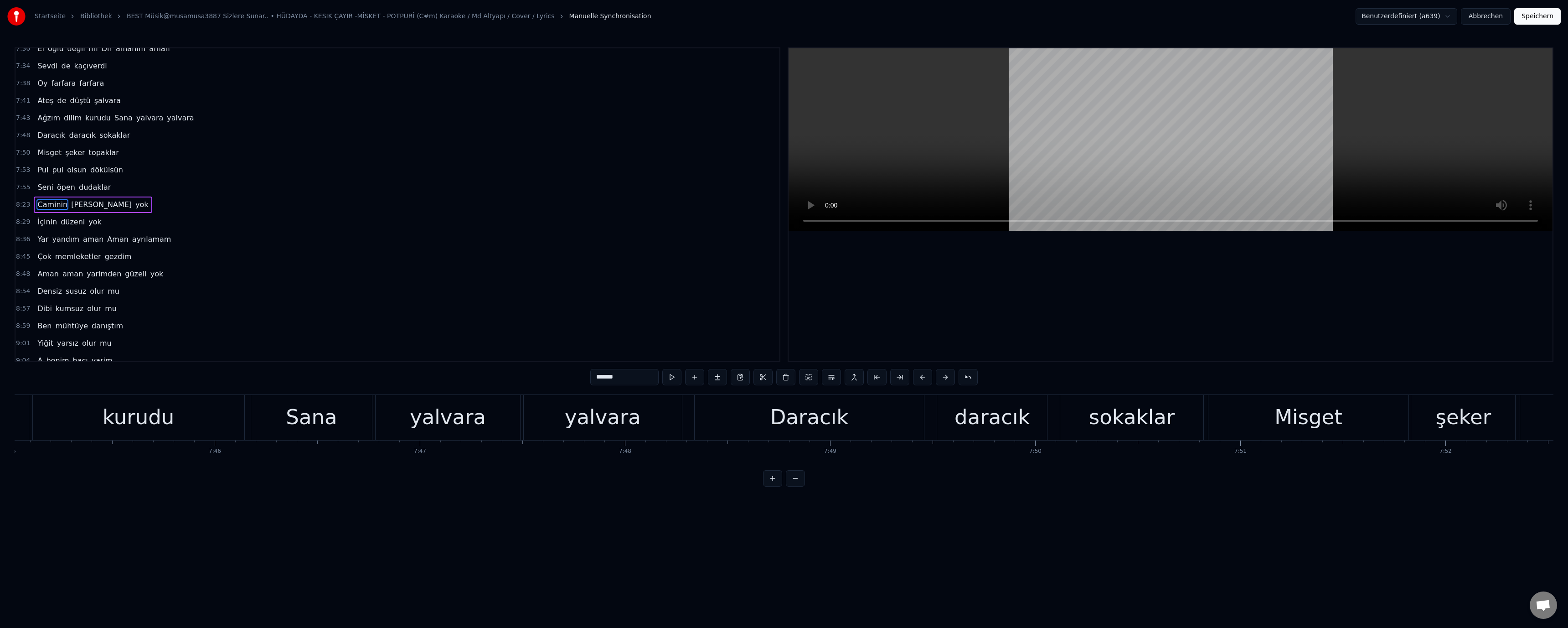
click at [817, 434] on div "Daracık" at bounding box center [809, 417] width 229 height 45
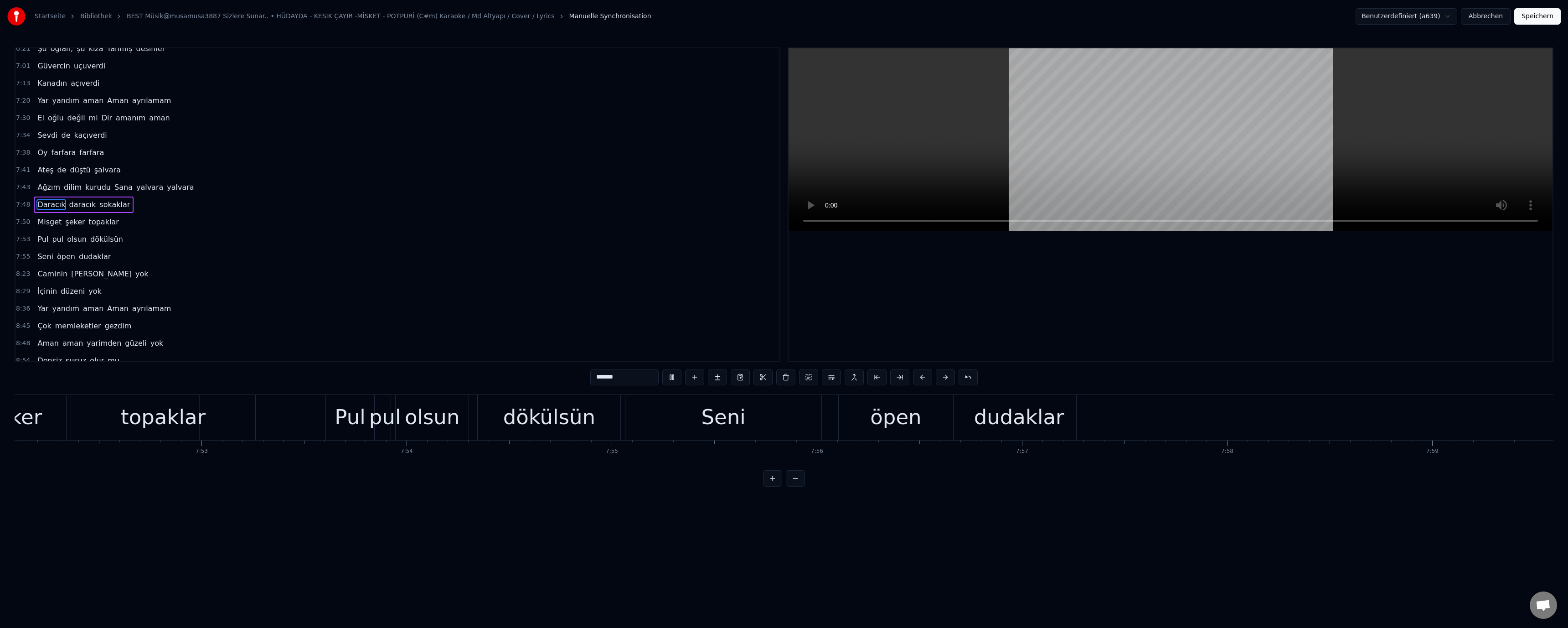
scroll to position [0, 96839]
click at [887, 427] on div "öpen" at bounding box center [890, 417] width 51 height 31
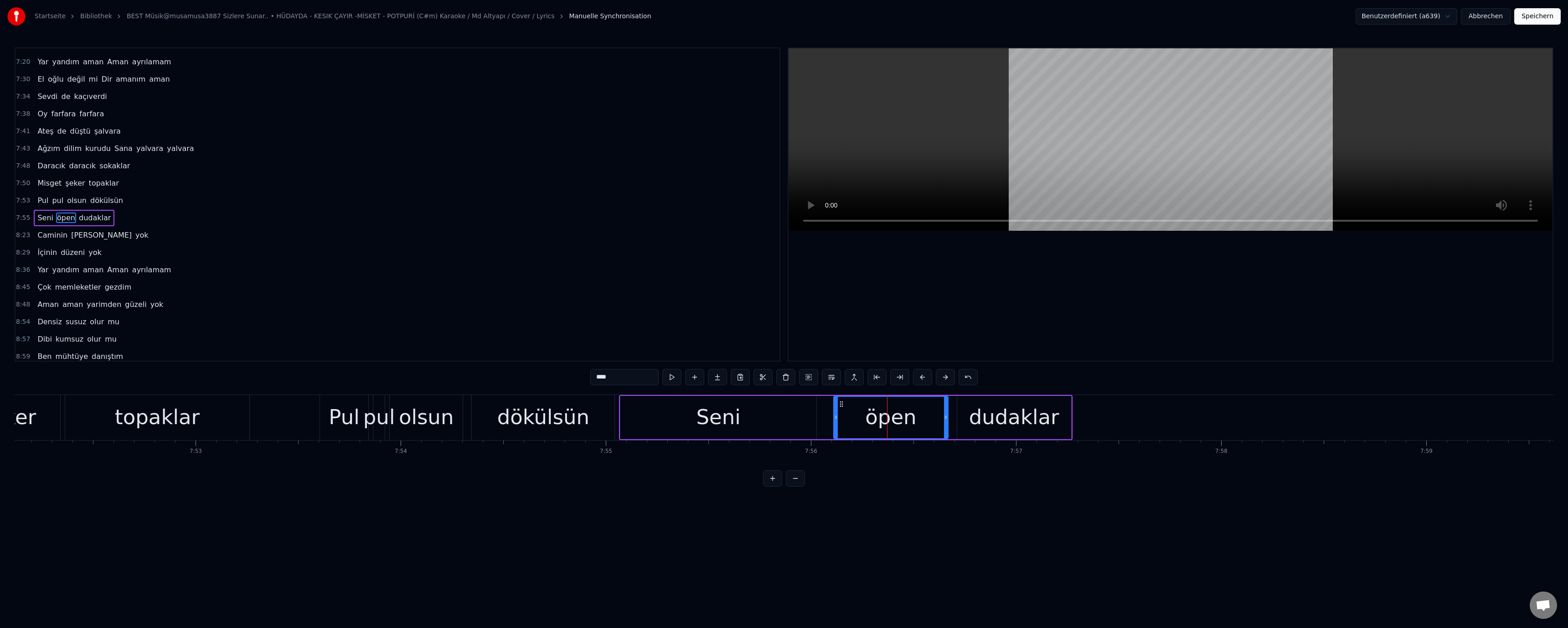
scroll to position [771, 0]
click at [991, 423] on div "dudaklar" at bounding box center [1014, 417] width 90 height 31
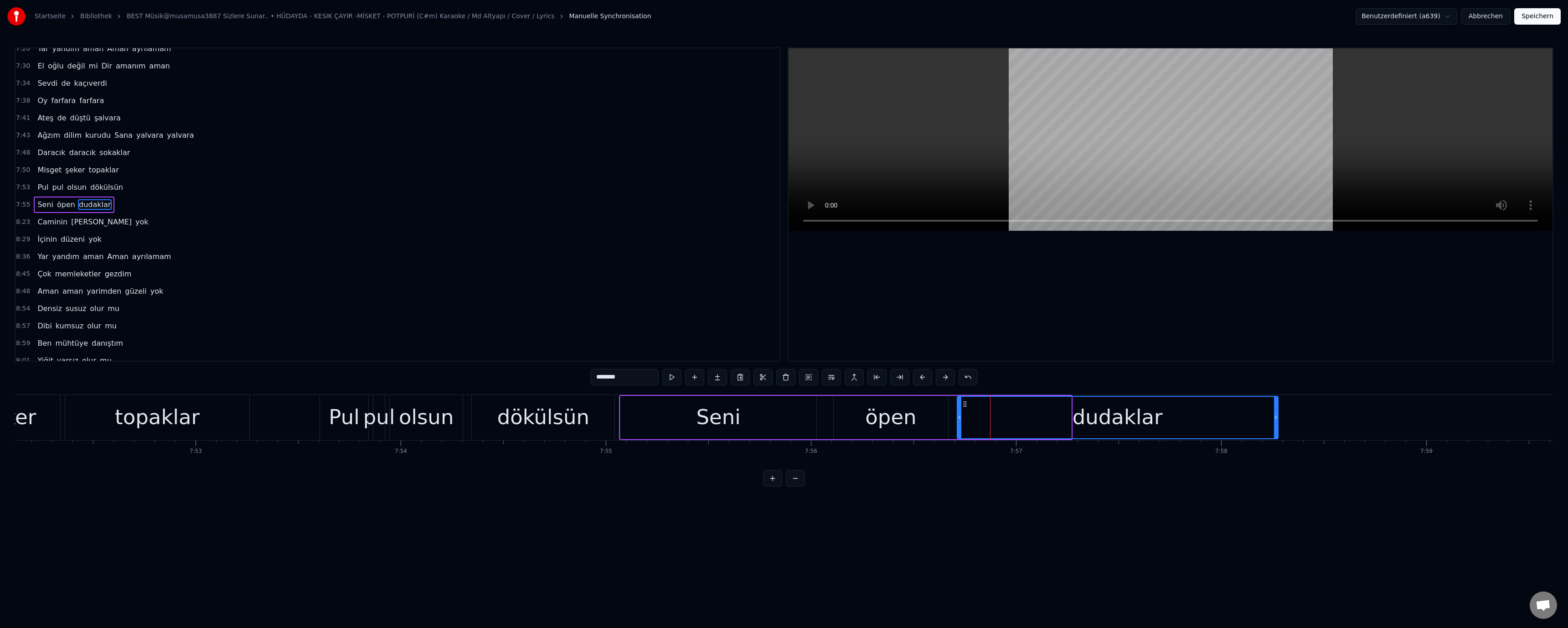
drag, startPoint x: 1068, startPoint y: 418, endPoint x: 1275, endPoint y: 415, distance: 207.0
click at [1275, 415] on icon at bounding box center [1276, 417] width 4 height 7
click at [864, 429] on div "öpen" at bounding box center [891, 417] width 114 height 43
click at [725, 421] on div "Seni" at bounding box center [718, 417] width 44 height 31
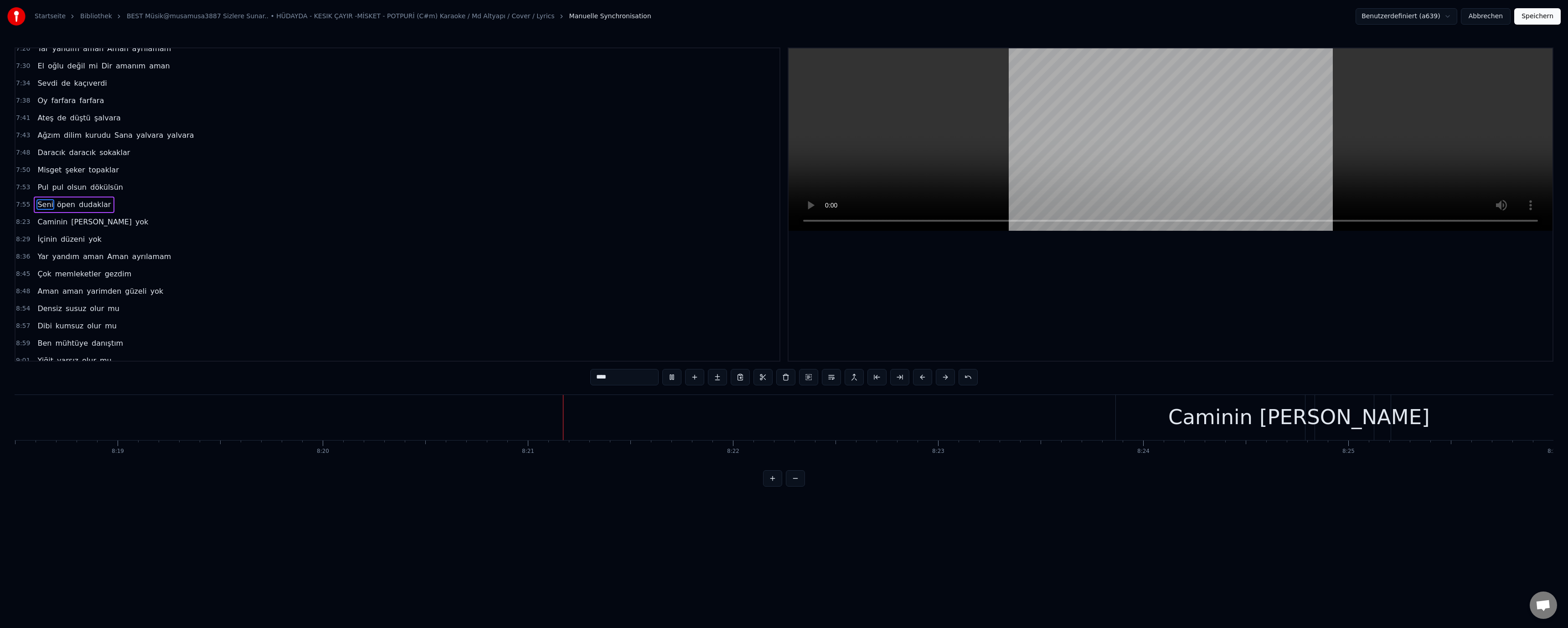
scroll to position [0, 102656]
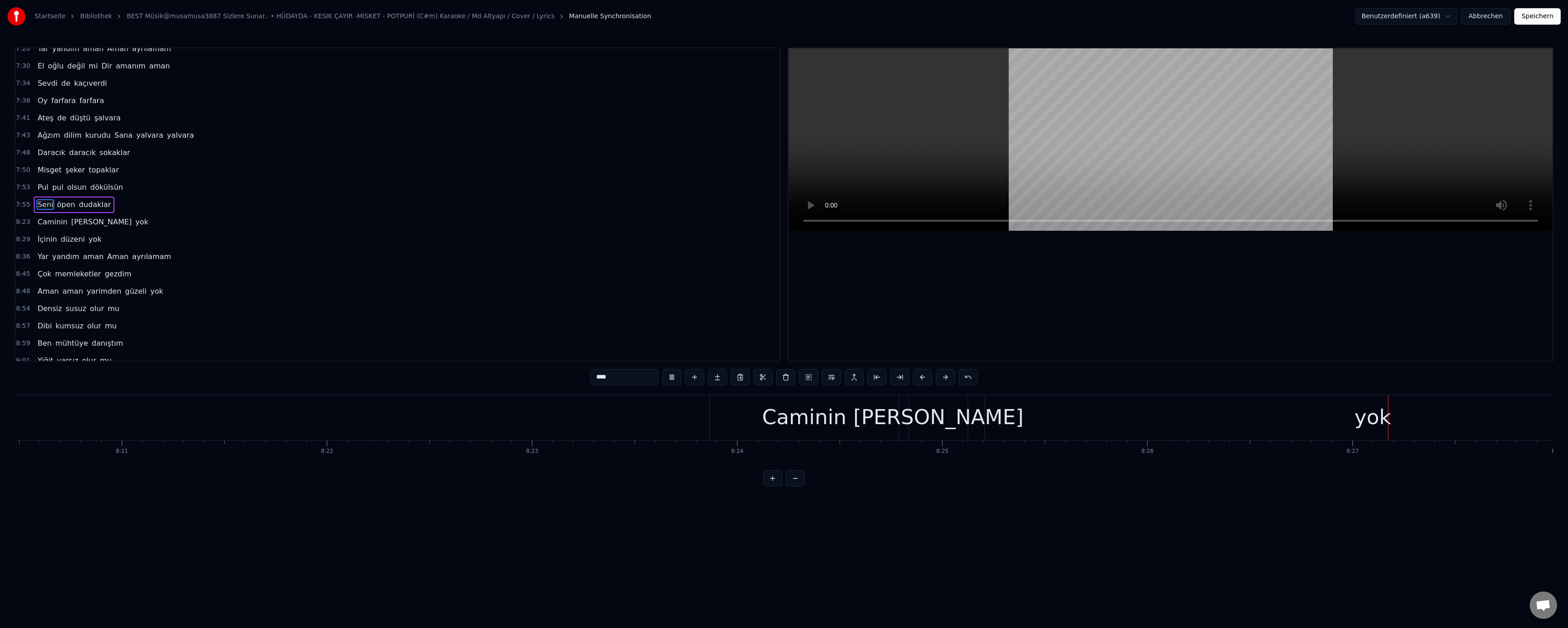
click at [899, 415] on div "[PERSON_NAME]" at bounding box center [939, 417] width 170 height 31
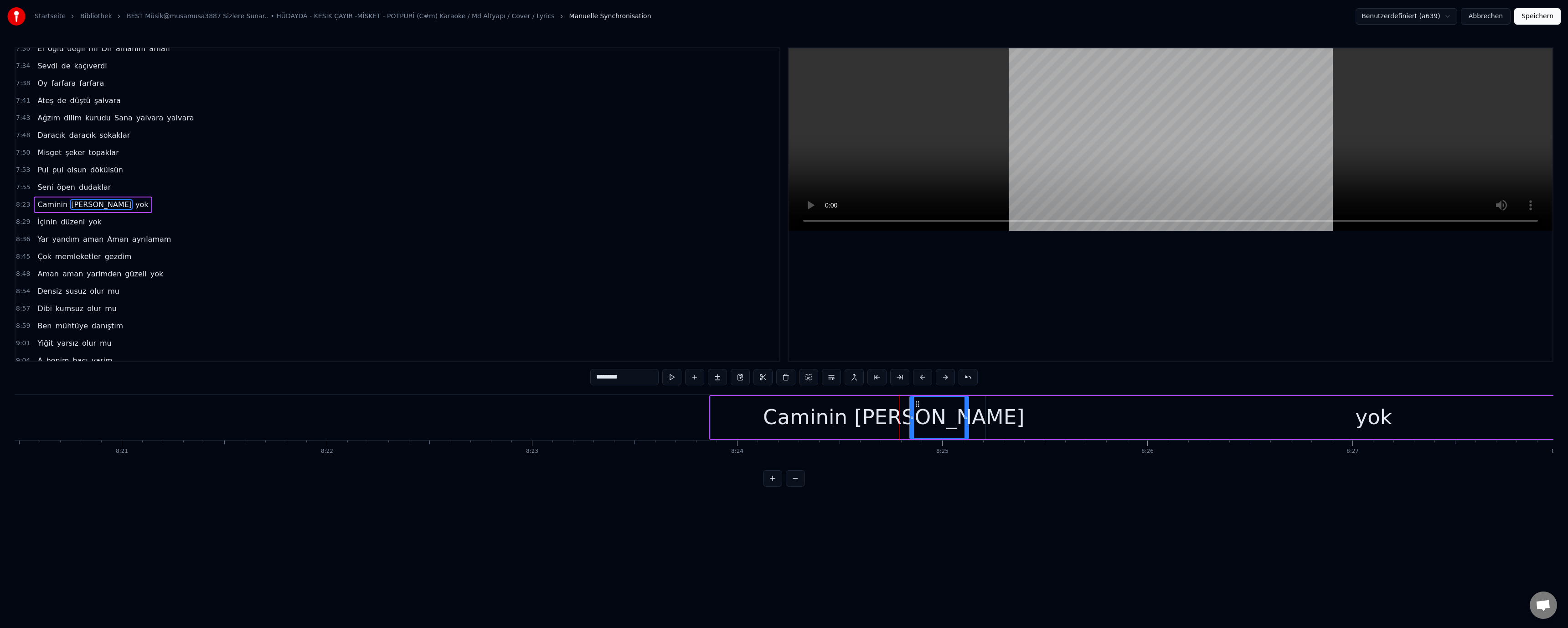
click at [816, 423] on div "Caminin" at bounding box center [805, 417] width 85 height 31
click at [1076, 424] on div "yok" at bounding box center [1373, 417] width 775 height 43
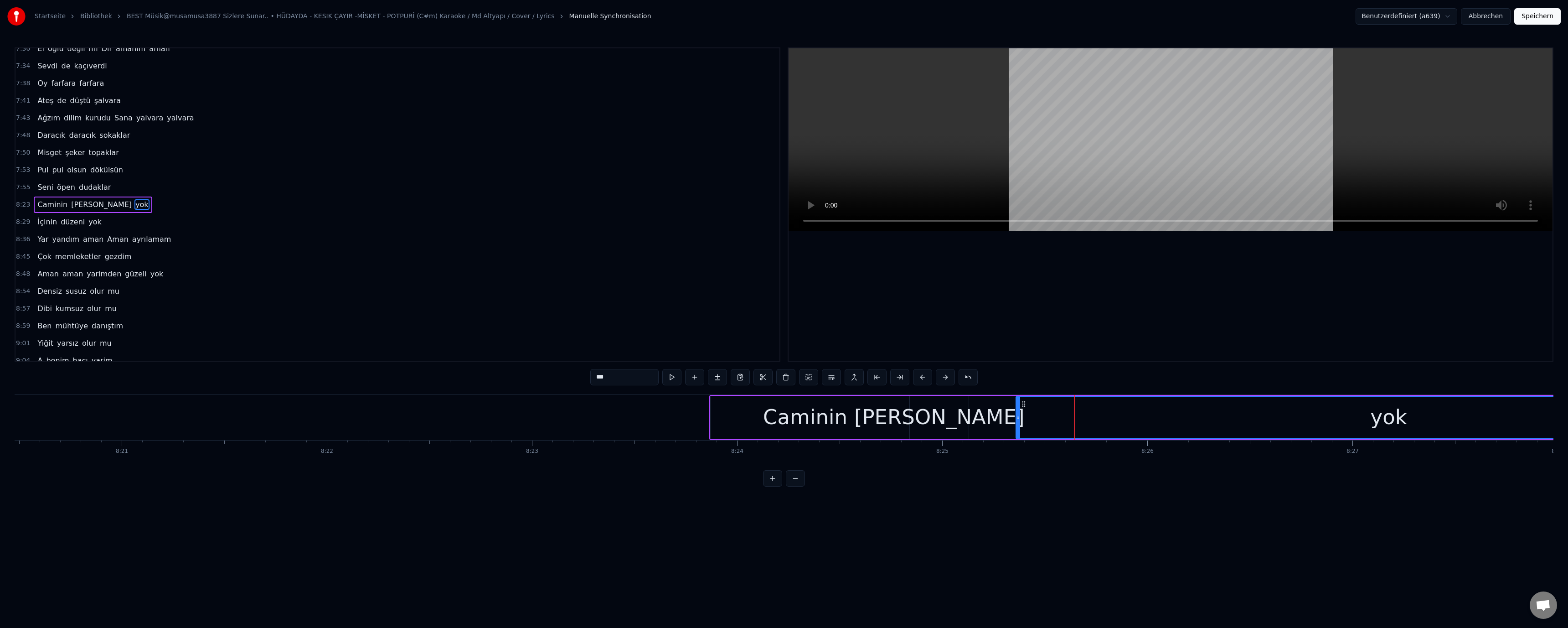
drag, startPoint x: 987, startPoint y: 417, endPoint x: 959, endPoint y: 418, distance: 28.0
click at [1017, 417] on icon at bounding box center [1018, 417] width 4 height 7
click at [838, 417] on div "Caminin" at bounding box center [805, 417] width 85 height 31
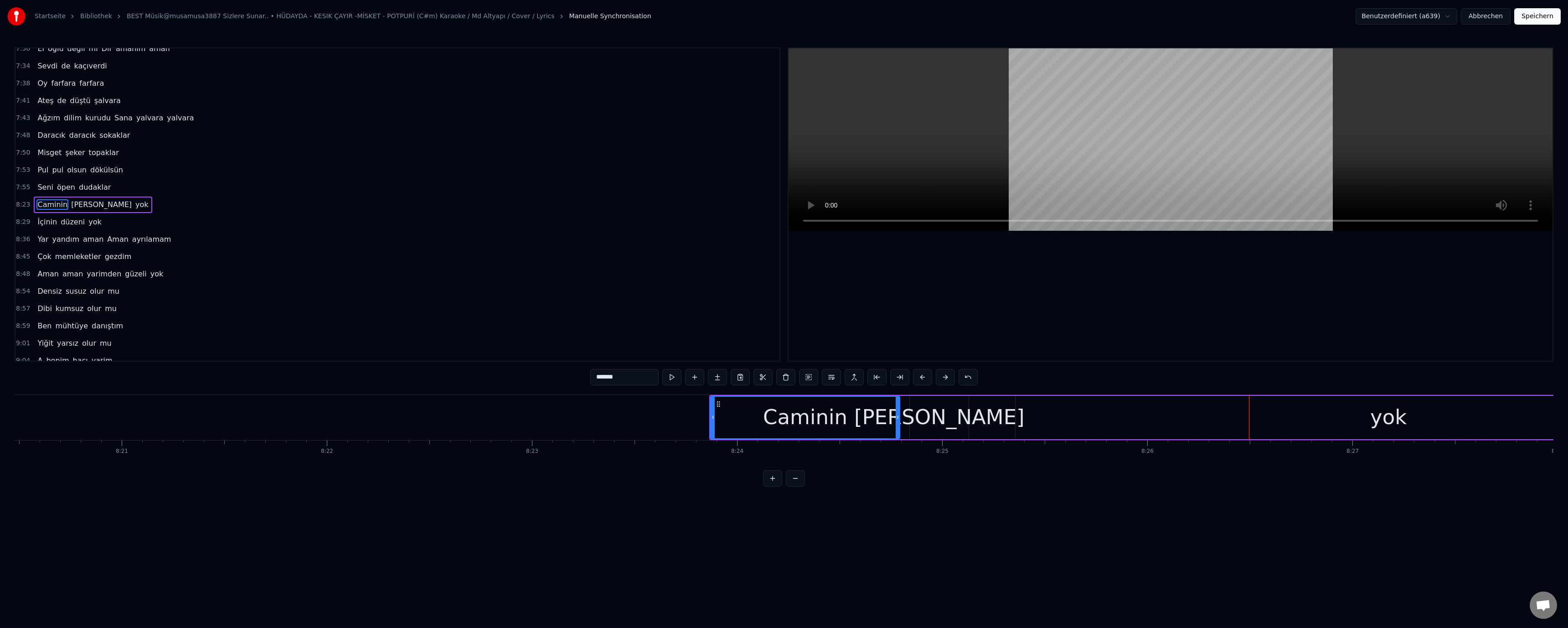
click at [955, 418] on div "[PERSON_NAME]" at bounding box center [939, 417] width 170 height 31
drag, startPoint x: 911, startPoint y: 417, endPoint x: 919, endPoint y: 417, distance: 8.0
click at [919, 417] on icon at bounding box center [920, 417] width 4 height 7
click at [859, 418] on div "Caminin" at bounding box center [805, 417] width 189 height 43
type input "*******"
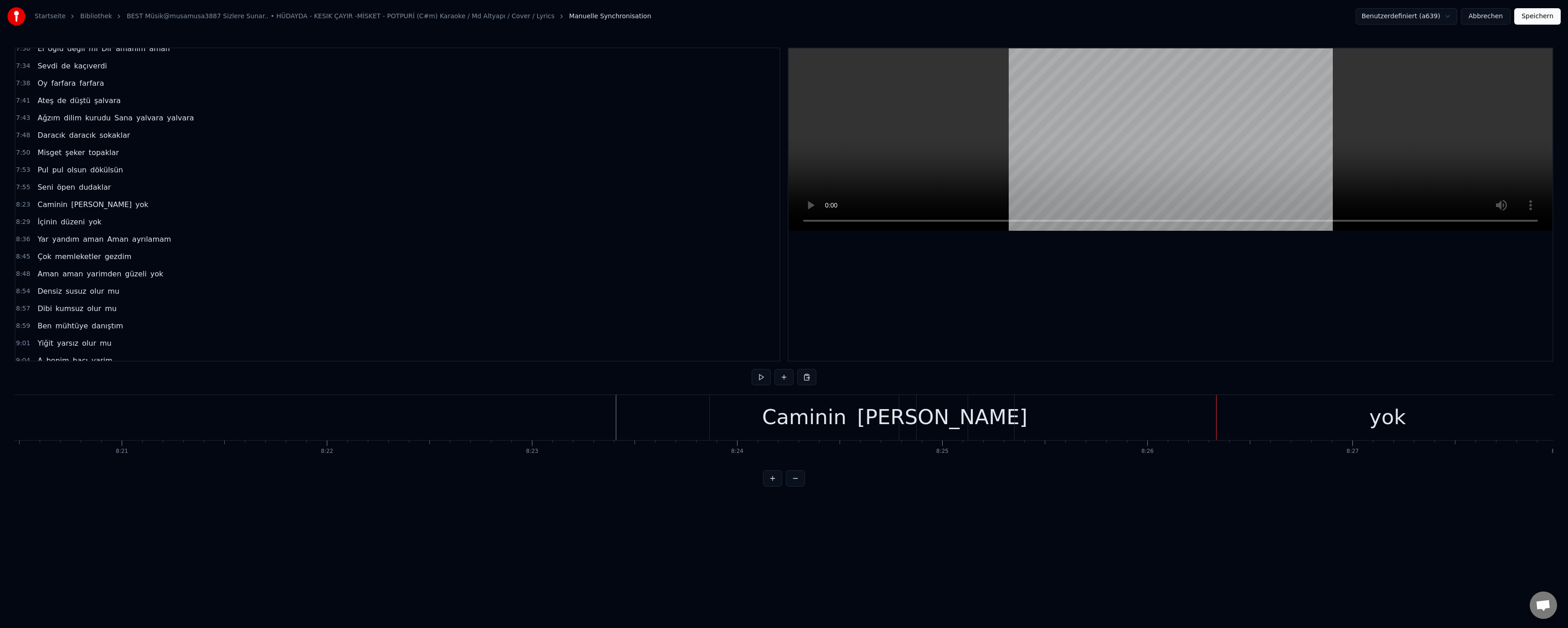
click at [957, 422] on div "[PERSON_NAME]" at bounding box center [942, 417] width 170 height 31
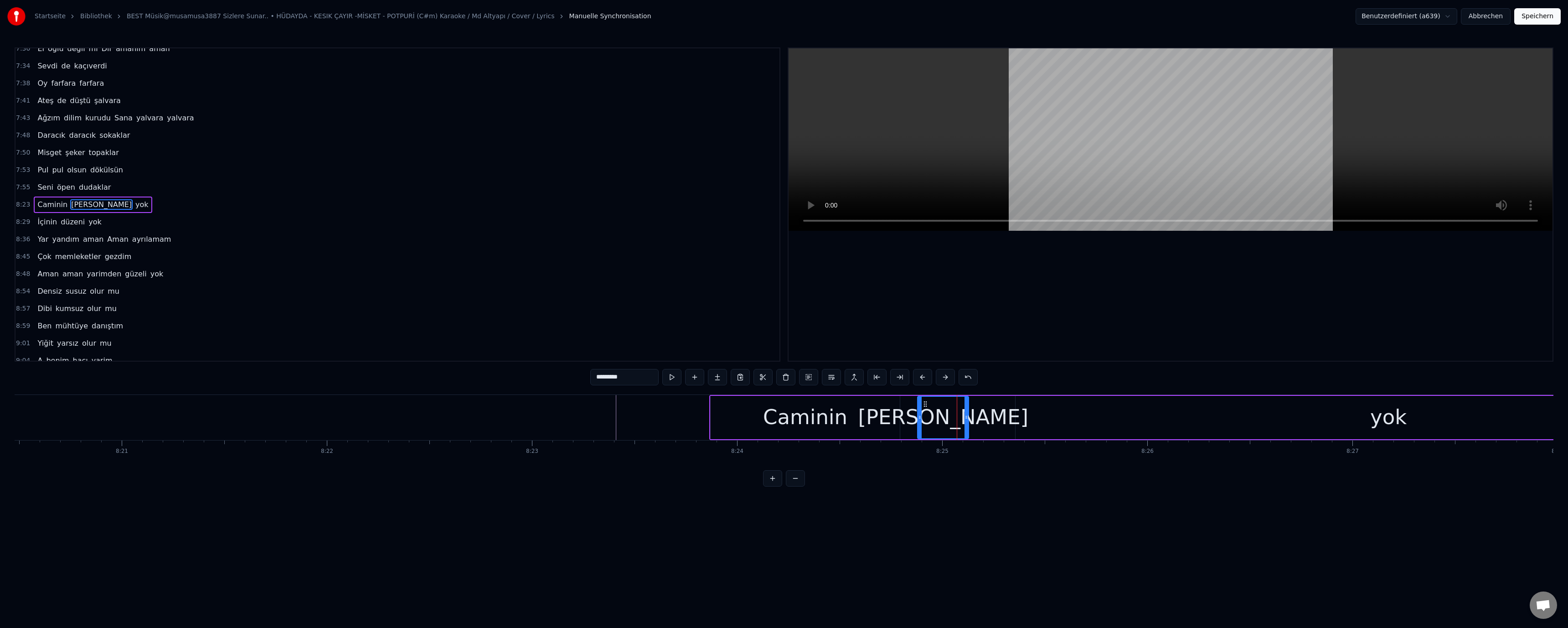
click at [1110, 418] on div "yok" at bounding box center [1388, 417] width 745 height 43
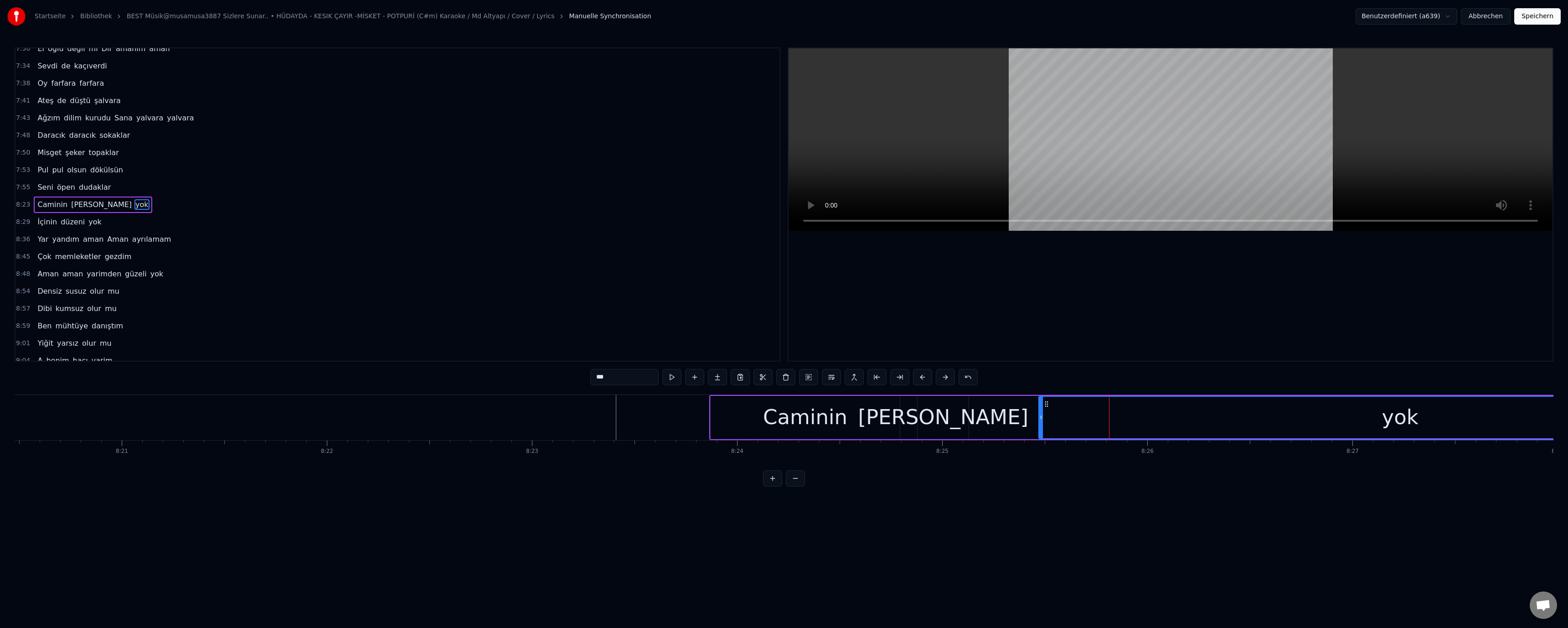
drag, startPoint x: 1016, startPoint y: 418, endPoint x: 1040, endPoint y: 418, distance: 24.0
click at [1040, 418] on icon at bounding box center [1041, 417] width 4 height 7
click at [964, 414] on div "[PERSON_NAME]" at bounding box center [943, 417] width 170 height 31
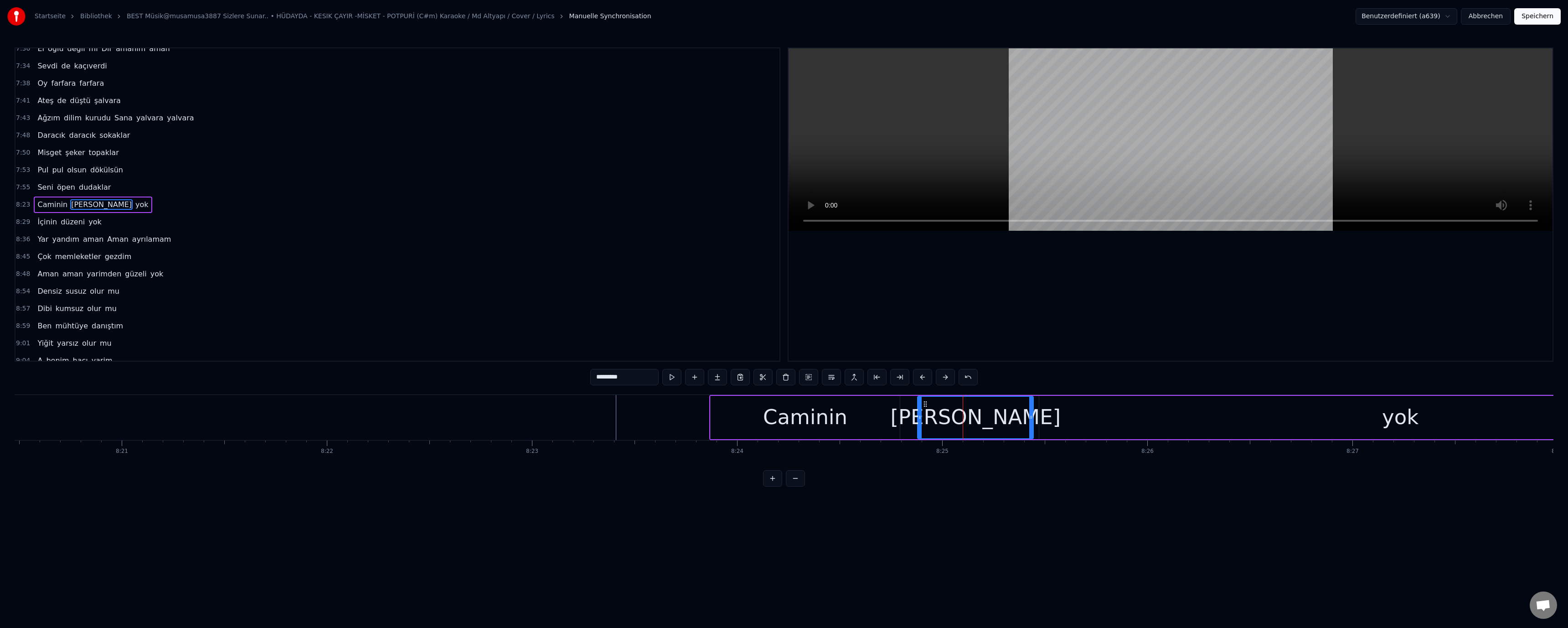
drag, startPoint x: 968, startPoint y: 417, endPoint x: 1032, endPoint y: 418, distance: 64.0
click at [1032, 418] on icon at bounding box center [1031, 417] width 4 height 7
drag, startPoint x: 919, startPoint y: 417, endPoint x: 910, endPoint y: 417, distance: 9.0
click at [910, 417] on icon at bounding box center [911, 417] width 4 height 7
click at [841, 415] on div "Caminin" at bounding box center [805, 417] width 85 height 31
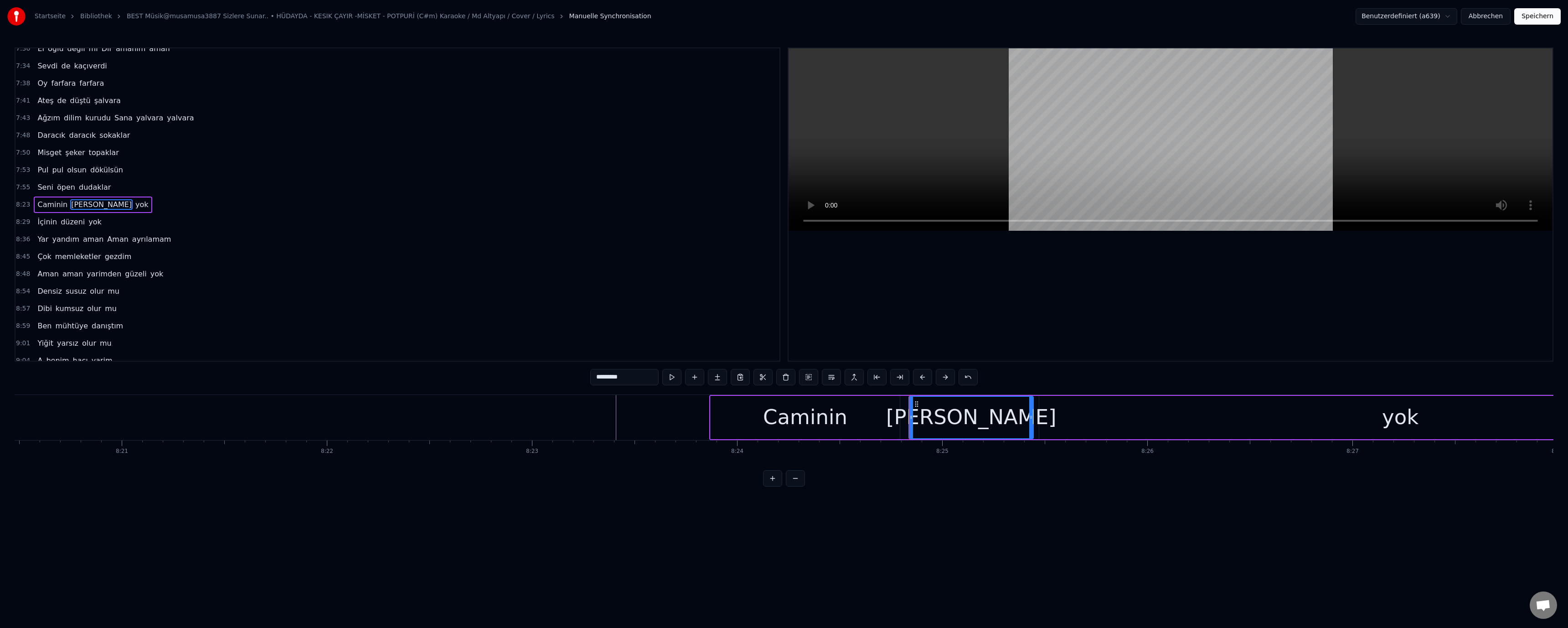
type input "*******"
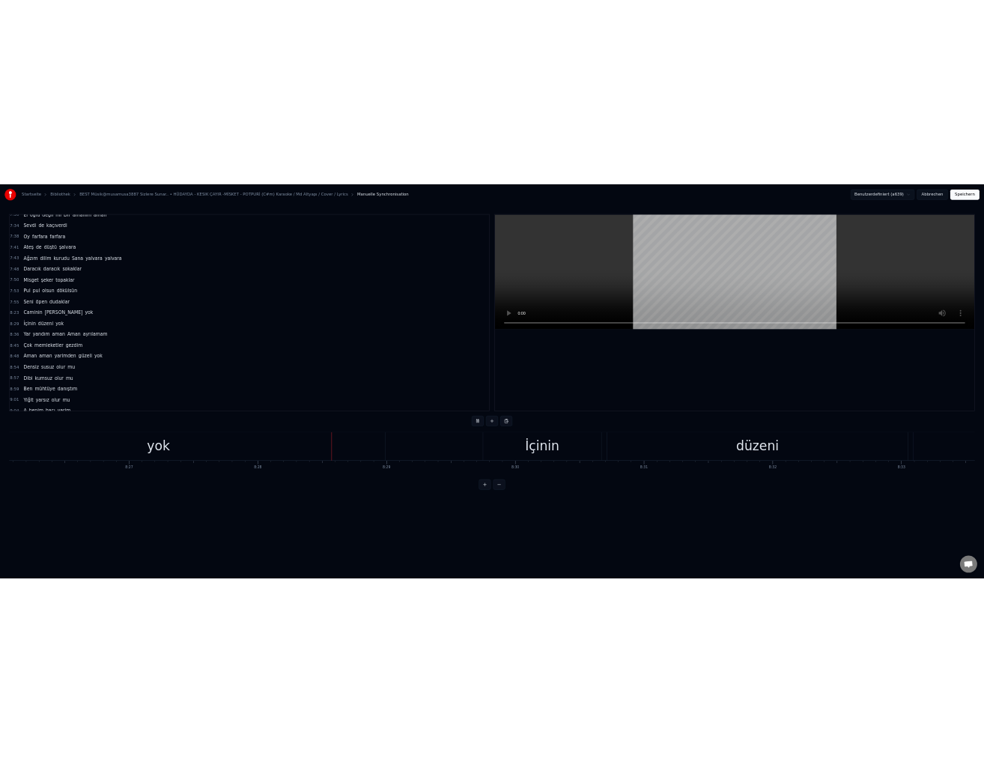
scroll to position [0, 171100]
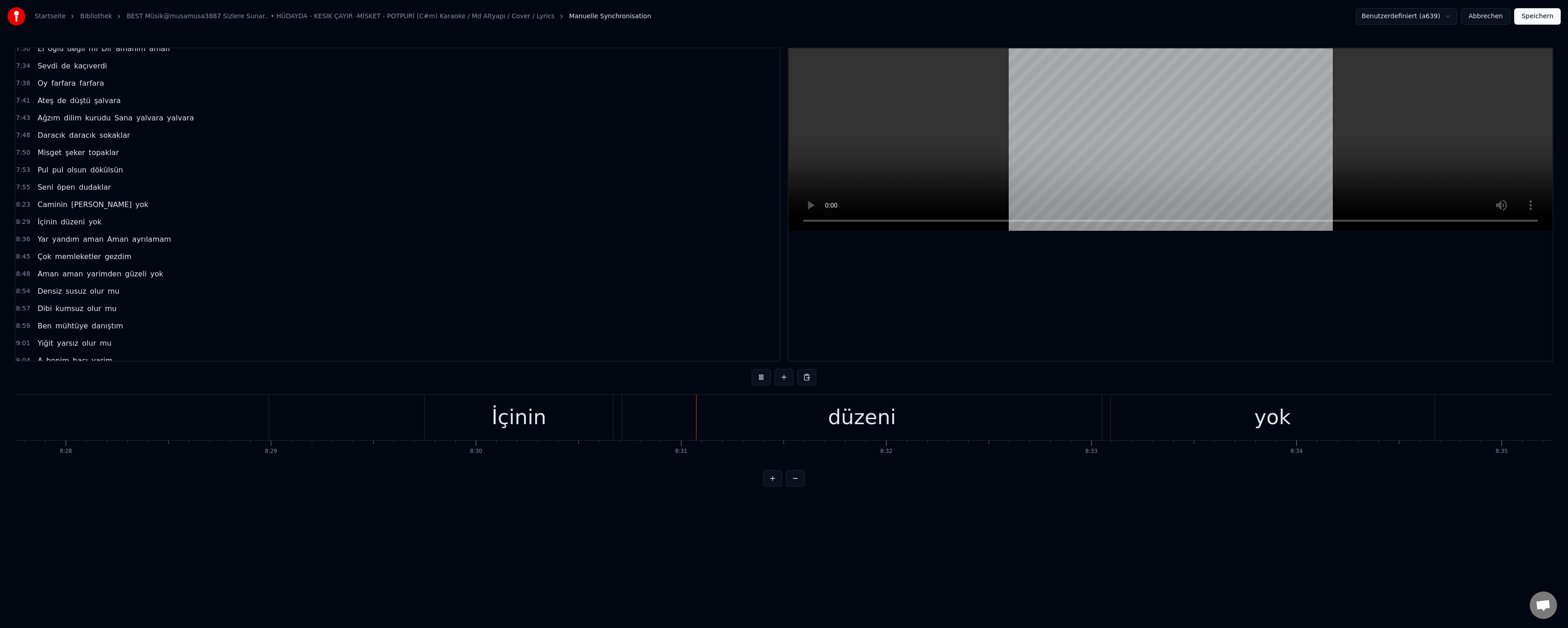
click at [1517, 16] on div "Benutzerdefiniert (a639) Abbrechen Speichern" at bounding box center [1458, 16] width 205 height 16
click at [1525, 16] on button "Speichern" at bounding box center [1538, 16] width 46 height 16
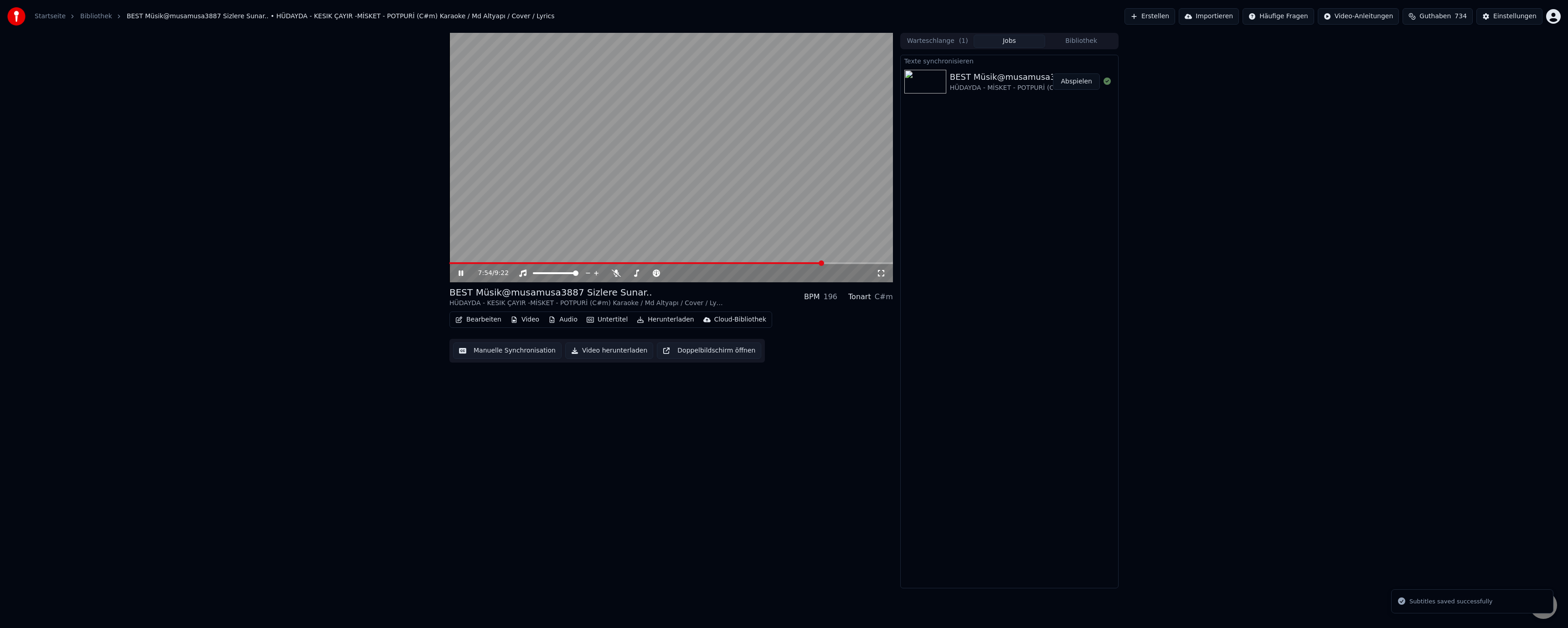
click at [824, 264] on span at bounding box center [671, 263] width 444 height 2
click at [829, 263] on span at bounding box center [671, 263] width 444 height 2
click at [813, 263] on span at bounding box center [639, 263] width 380 height 2
click at [830, 262] on div "8:00 / 9:22" at bounding box center [671, 158] width 444 height 250
click at [835, 263] on span at bounding box center [671, 263] width 444 height 2
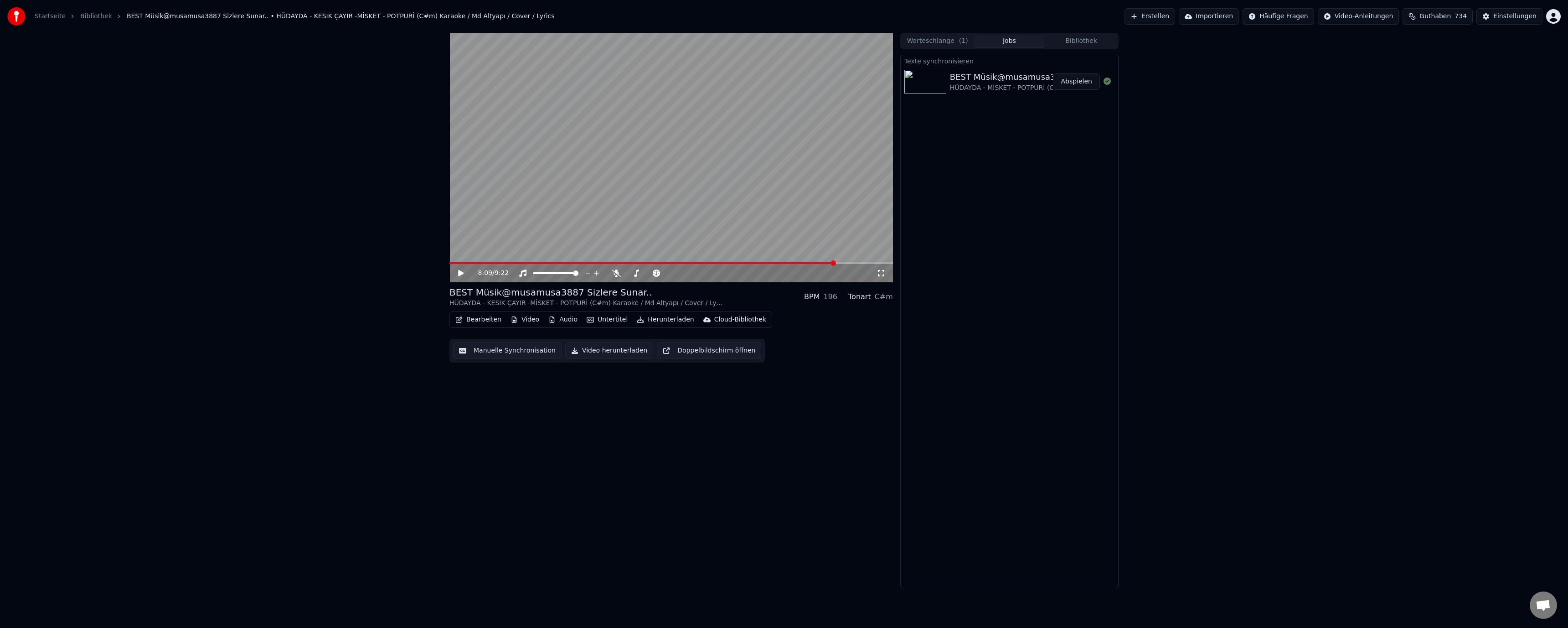
click at [754, 219] on video at bounding box center [671, 158] width 444 height 250
click at [837, 262] on span at bounding box center [835, 263] width 5 height 5
click at [839, 261] on video at bounding box center [671, 158] width 444 height 250
click at [844, 264] on span at bounding box center [671, 263] width 444 height 2
click at [758, 228] on video at bounding box center [671, 158] width 444 height 250
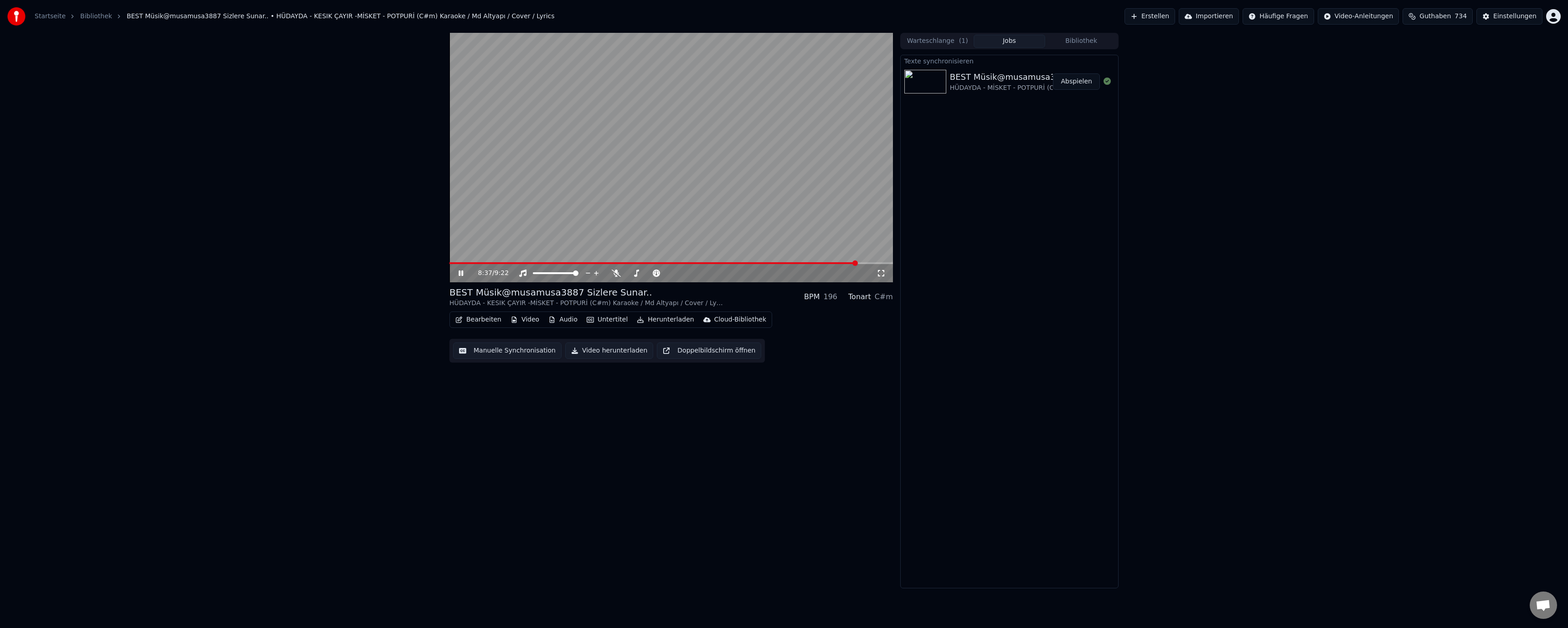
click at [668, 317] on button "Herunterladen" at bounding box center [665, 319] width 65 height 13
click at [654, 342] on div "Video [.mp4]" at bounding box center [663, 339] width 41 height 9
drag, startPoint x: 1003, startPoint y: 4, endPoint x: 875, endPoint y: 10, distance: 128.1
click at [875, 10] on div "Startseite Bibliothek BEST Müsik@musamusa3887 Sizlere Sunar.. • HÜDAYDA - KESIK…" at bounding box center [784, 16] width 1568 height 33
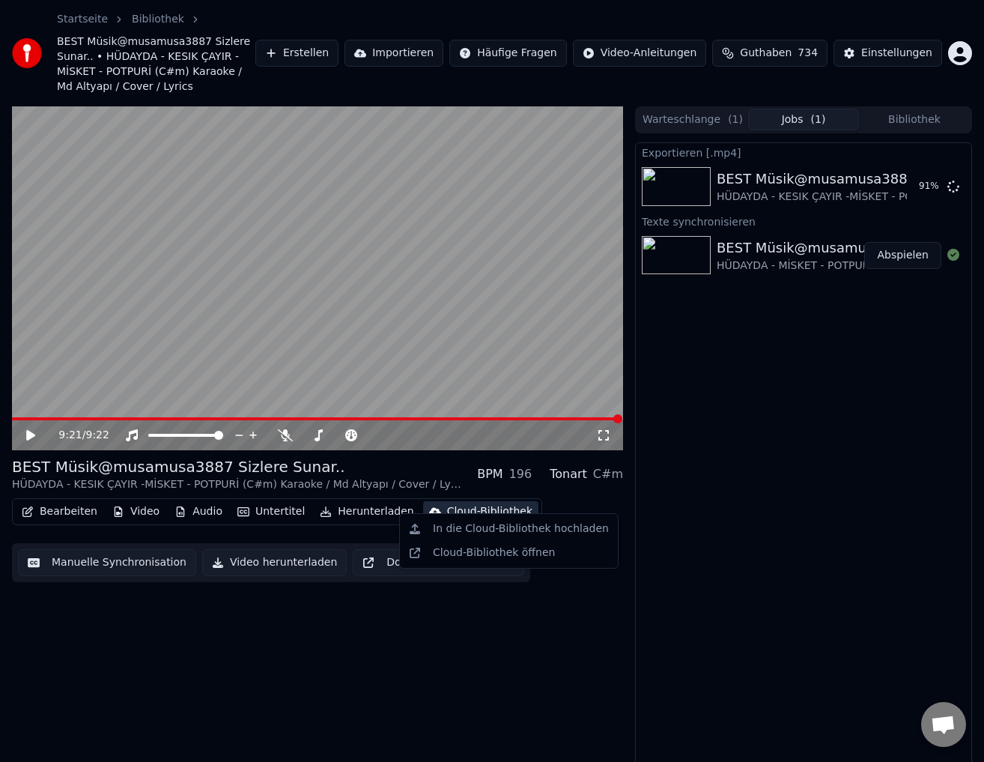
click at [473, 504] on div "Cloud-Bibliothek" at bounding box center [489, 511] width 85 height 15
click at [473, 532] on div "In die Cloud-Bibliothek hochladen" at bounding box center [521, 528] width 176 height 15
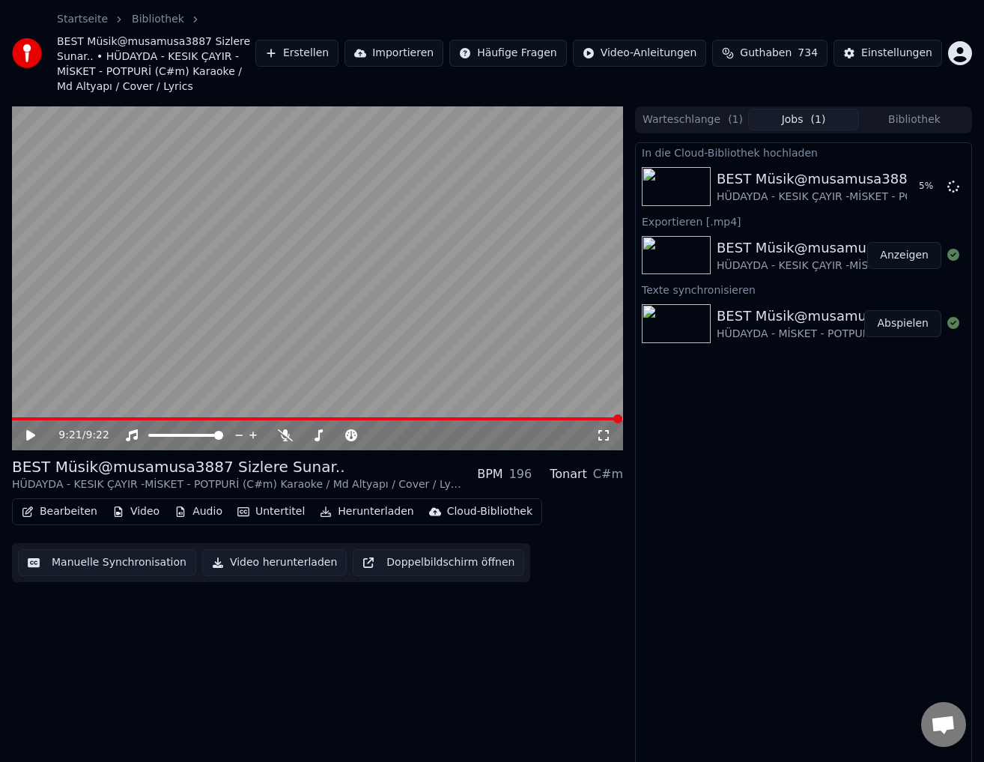
click at [917, 242] on button "Anzeigen" at bounding box center [904, 255] width 74 height 27
